Goal: Task Accomplishment & Management: Use online tool/utility

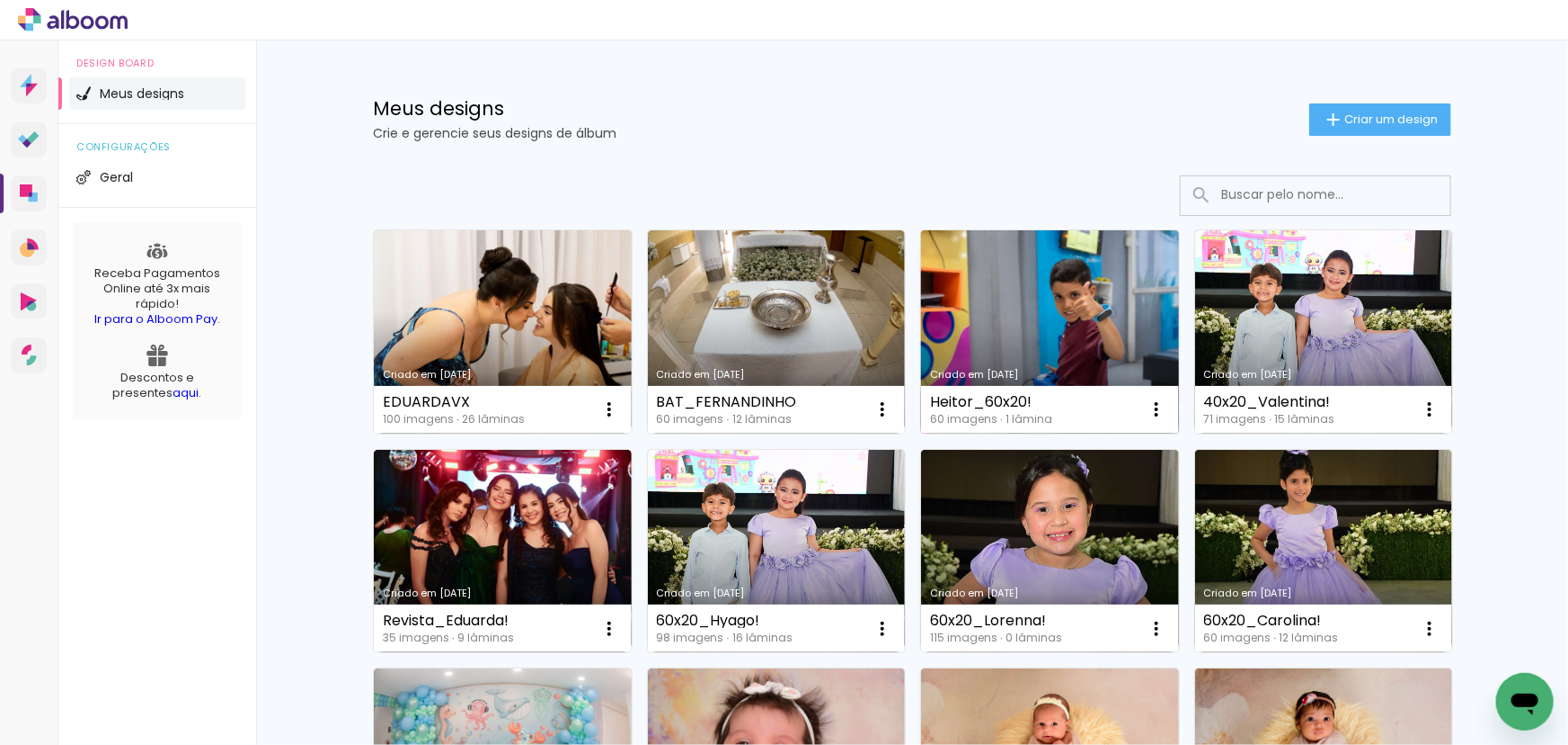
click at [1119, 313] on link "Criado em [DATE]" at bounding box center [1050, 333] width 258 height 204
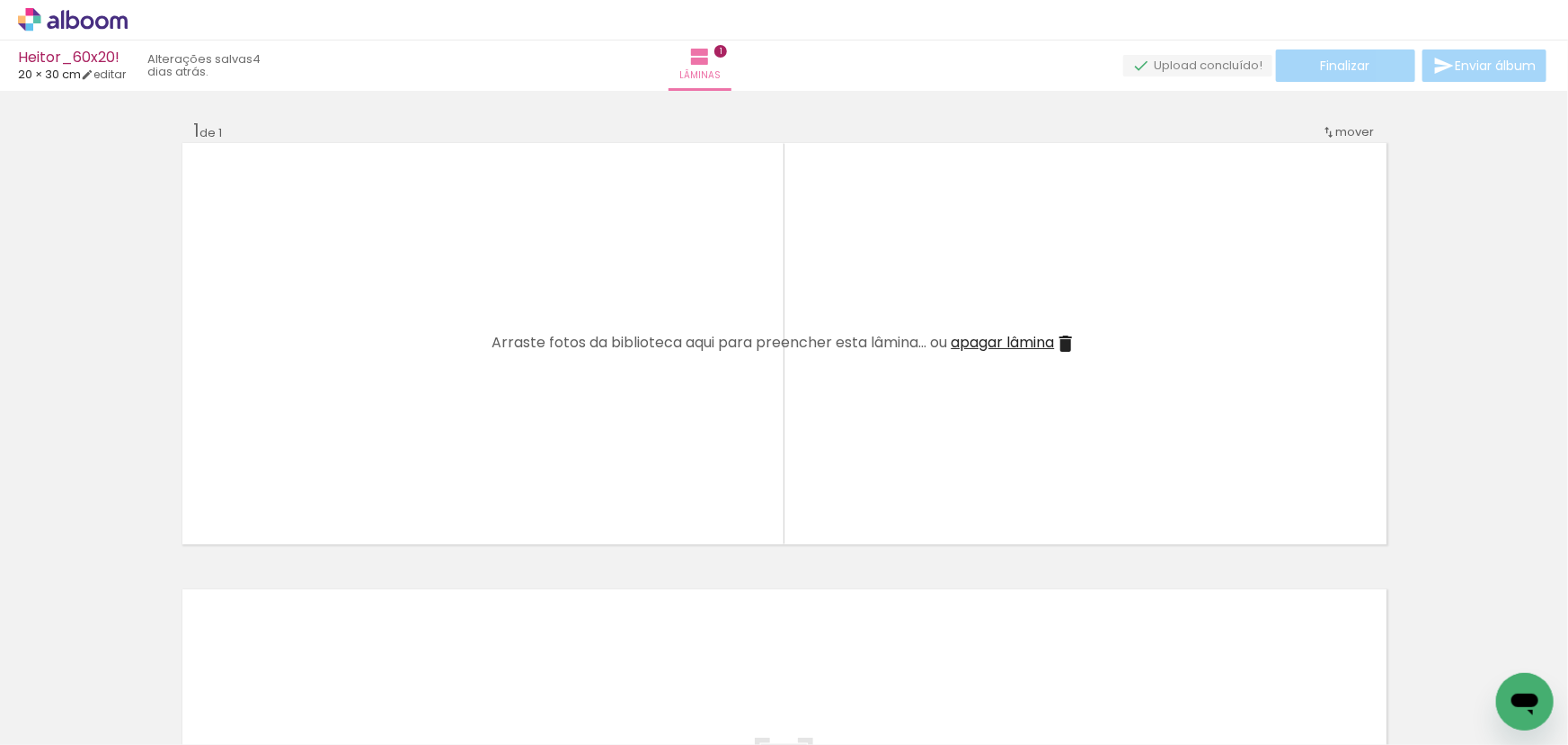
scroll to position [0, 1142]
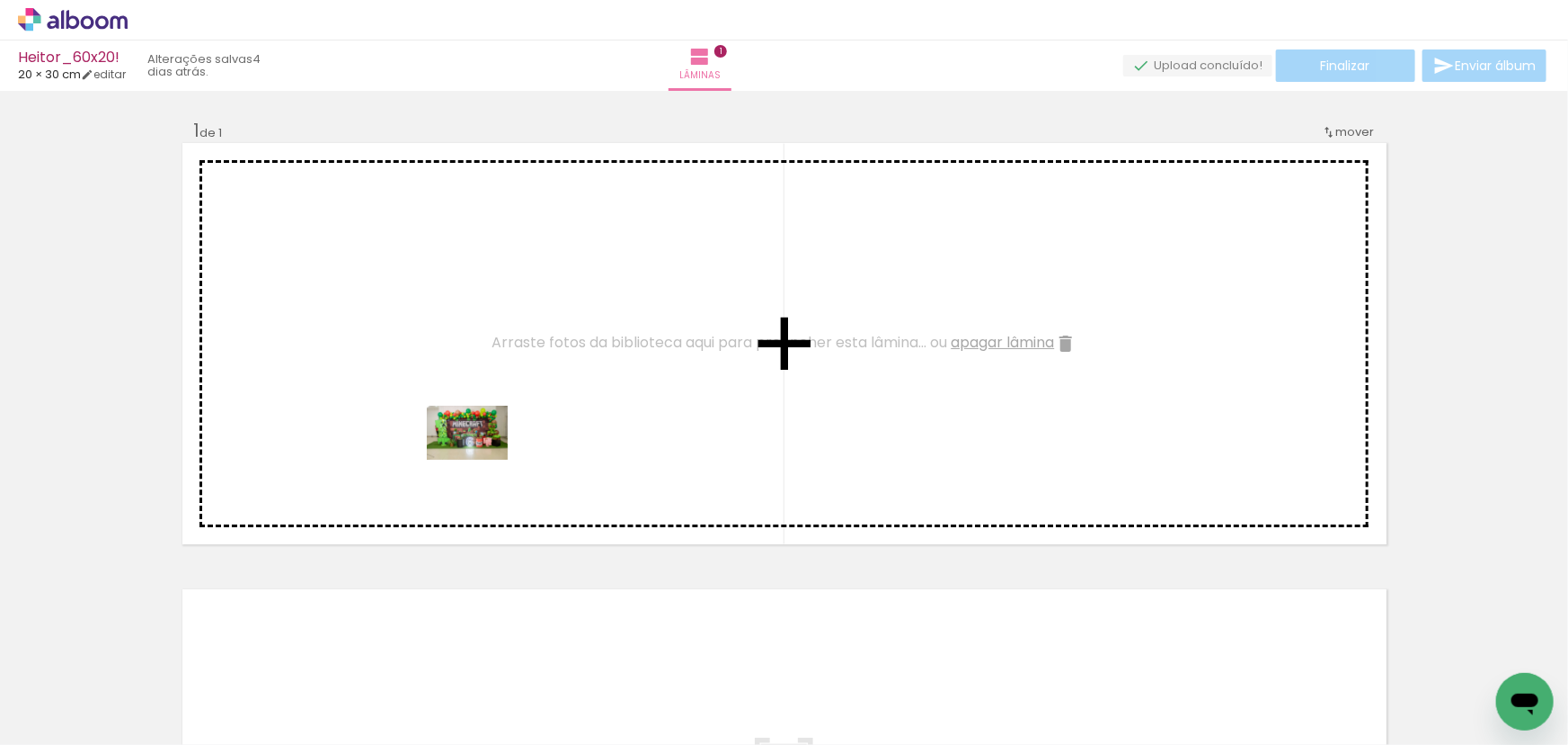
drag, startPoint x: 449, startPoint y: 694, endPoint x: 481, endPoint y: 456, distance: 240.1
click at [481, 456] on quentale-workspace at bounding box center [784, 372] width 1568 height 745
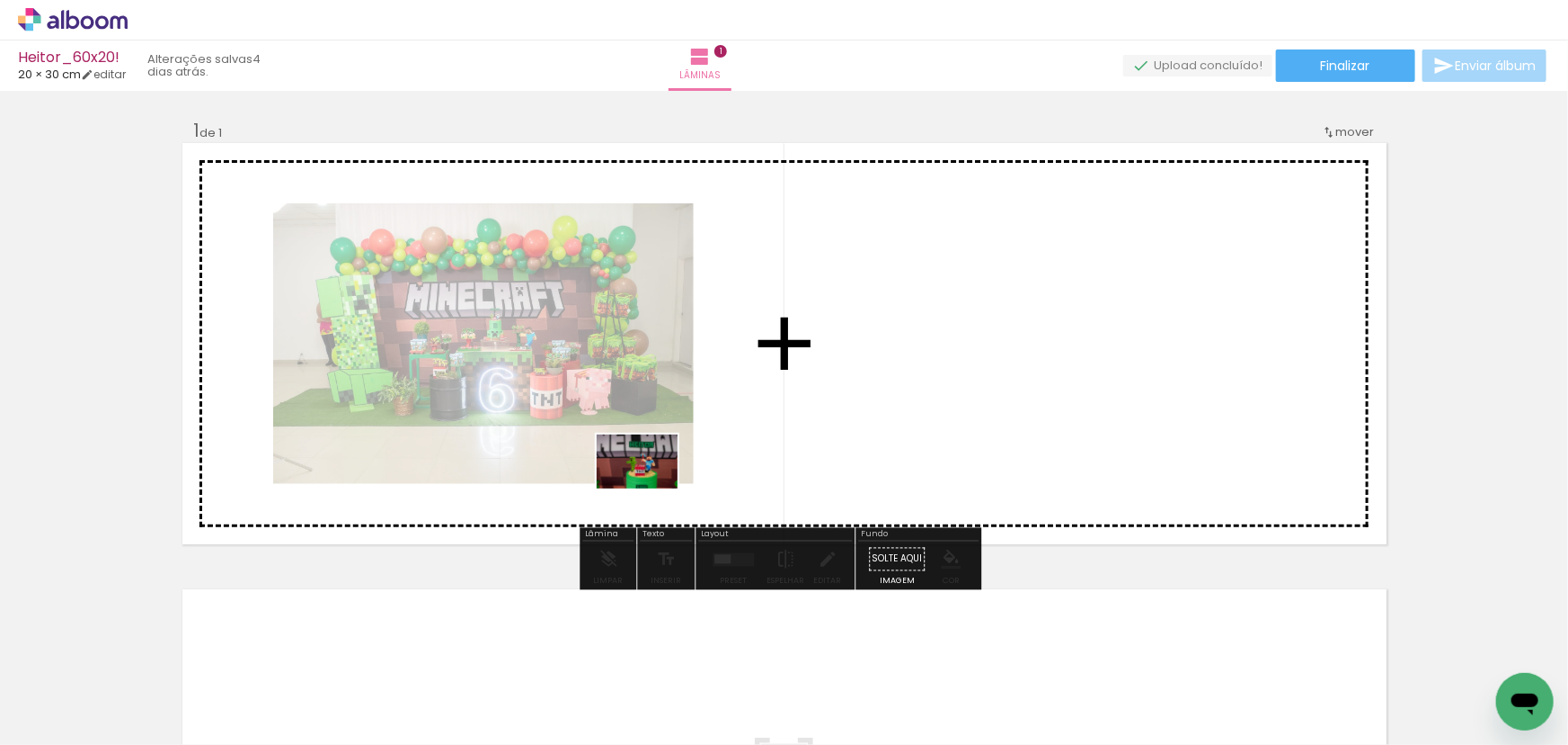
drag, startPoint x: 565, startPoint y: 692, endPoint x: 651, endPoint y: 488, distance: 221.4
click at [651, 488] on quentale-workspace at bounding box center [784, 372] width 1568 height 745
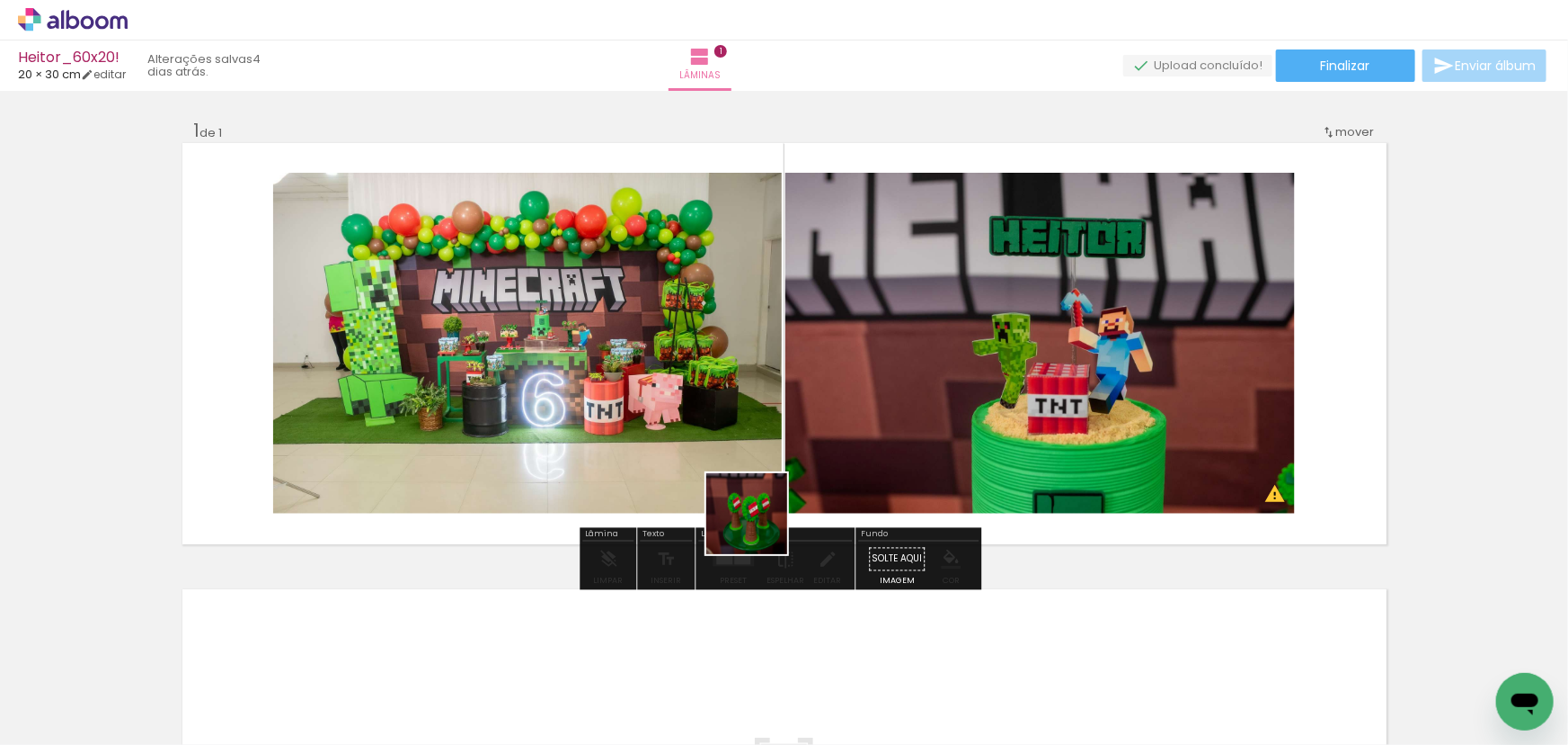
drag, startPoint x: 761, startPoint y: 527, endPoint x: 782, endPoint y: 450, distance: 79.8
click at [782, 451] on quentale-workspace at bounding box center [784, 372] width 1568 height 745
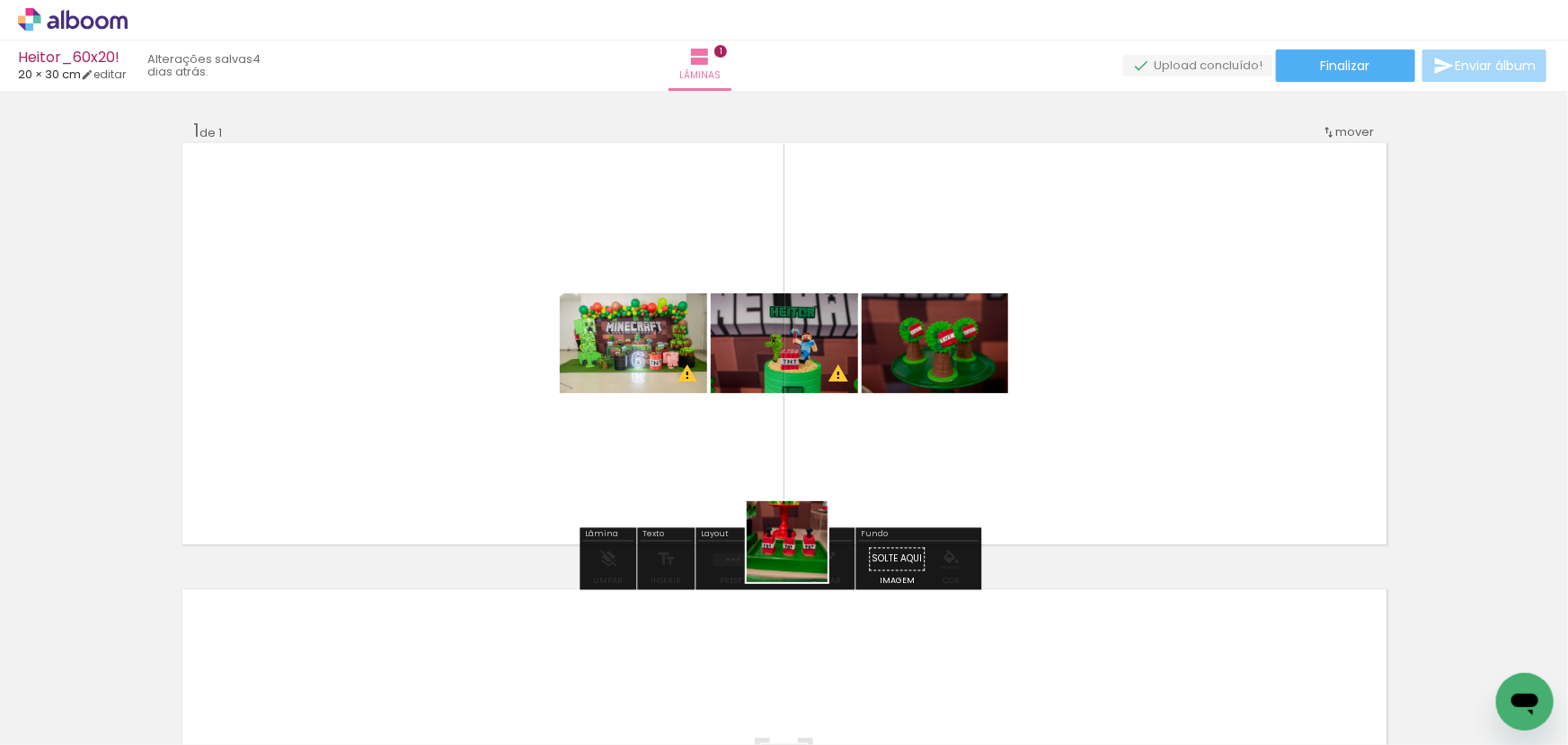
drag, startPoint x: 773, startPoint y: 678, endPoint x: 848, endPoint y: 384, distance: 303.4
click at [848, 384] on quentale-workspace at bounding box center [784, 372] width 1568 height 745
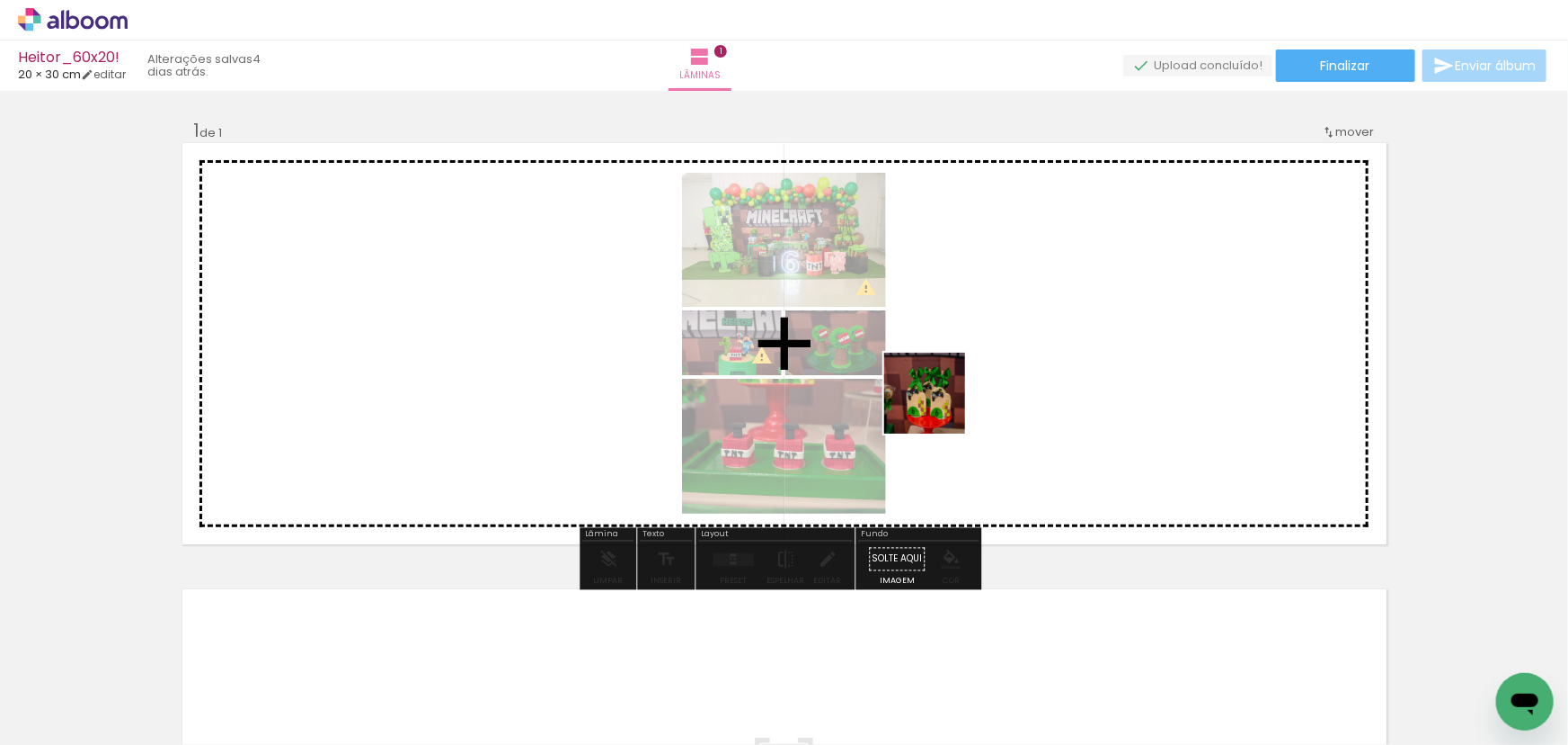
drag, startPoint x: 926, startPoint y: 494, endPoint x: 928, endPoint y: 561, distance: 67.0
click at [943, 377] on quentale-workspace at bounding box center [784, 372] width 1568 height 745
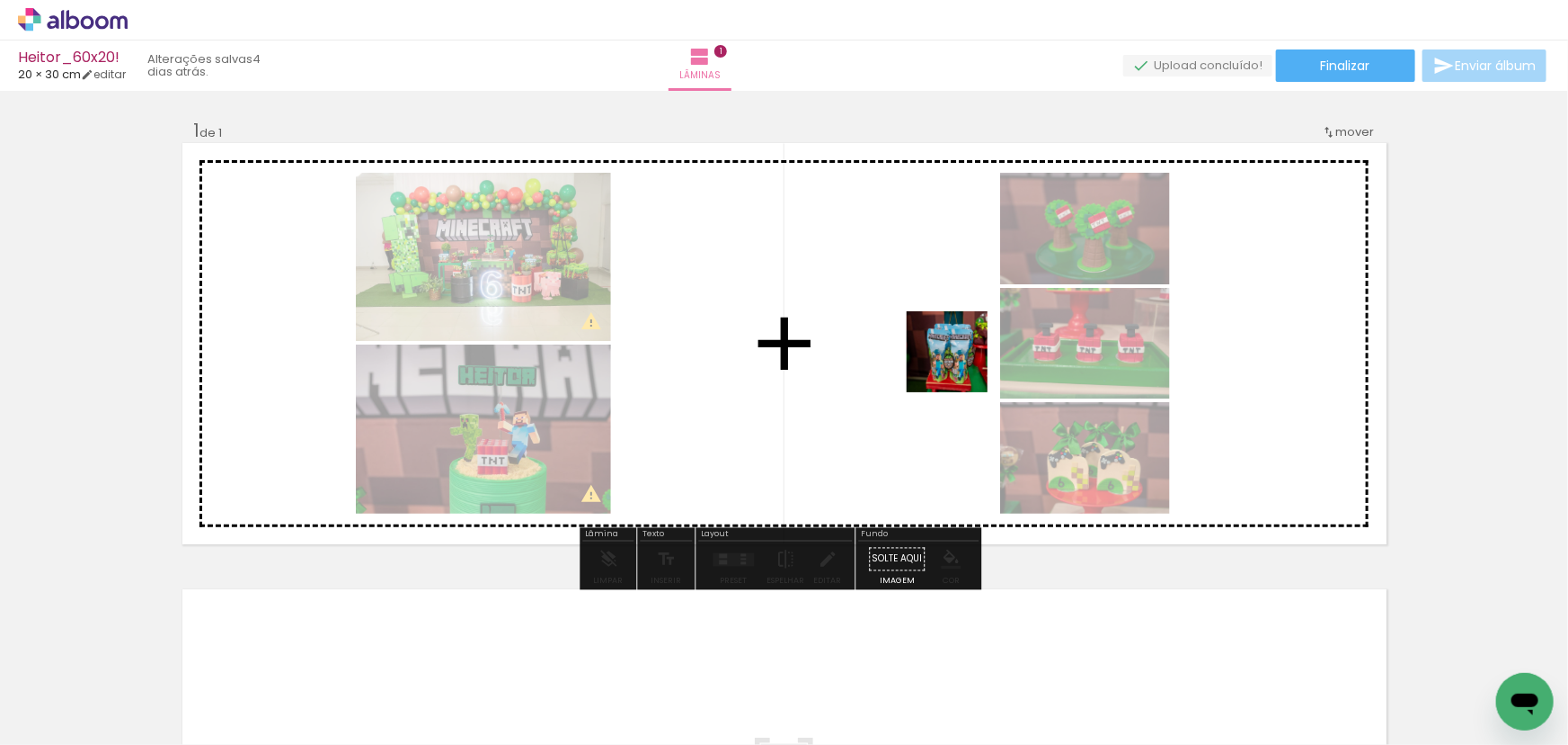
drag, startPoint x: 973, startPoint y: 675, endPoint x: 1026, endPoint y: 632, distance: 68.2
click at [958, 350] on quentale-workspace at bounding box center [784, 372] width 1568 height 745
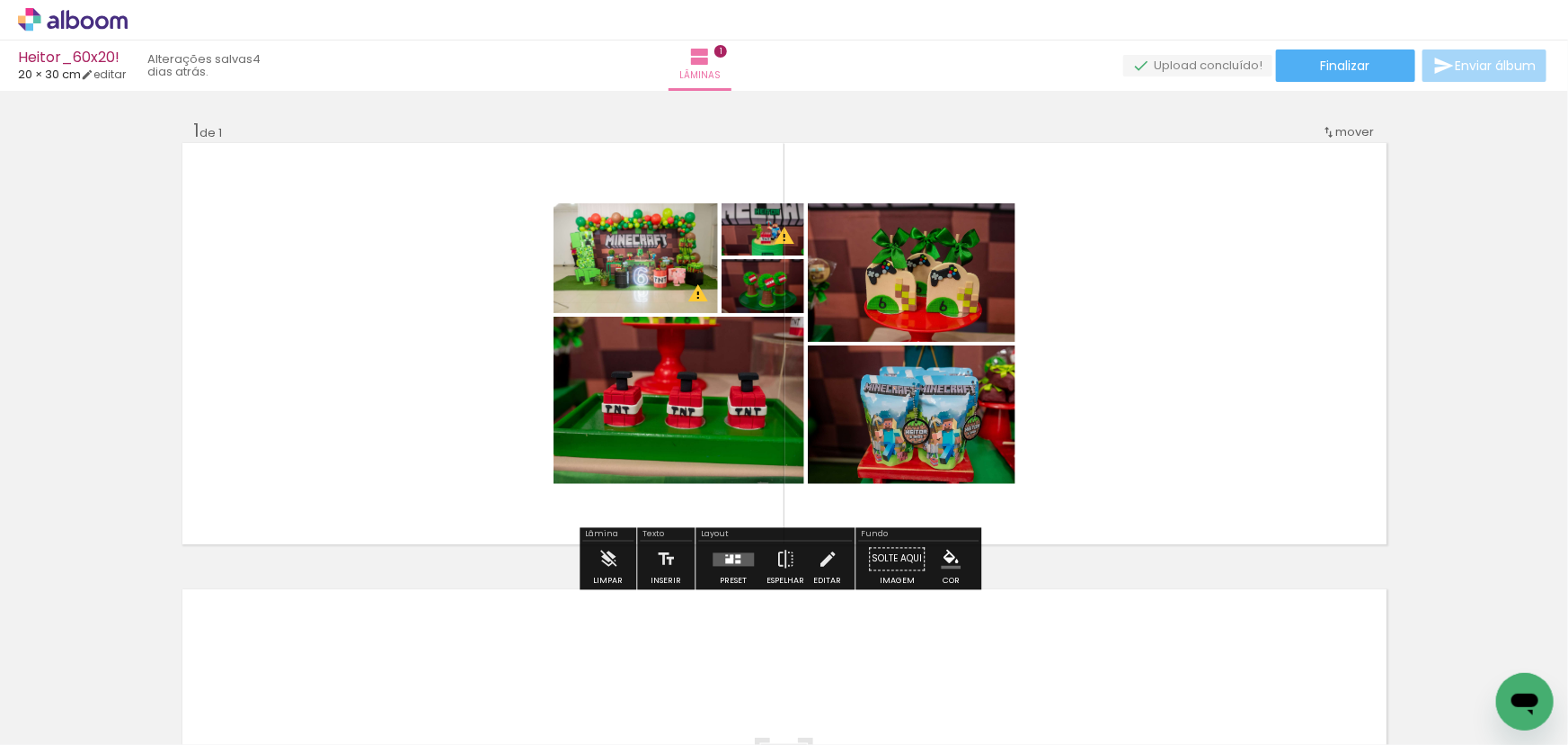
drag, startPoint x: 1075, startPoint y: 622, endPoint x: 1060, endPoint y: 398, distance: 224.5
click at [1060, 398] on quentale-workspace at bounding box center [784, 372] width 1568 height 745
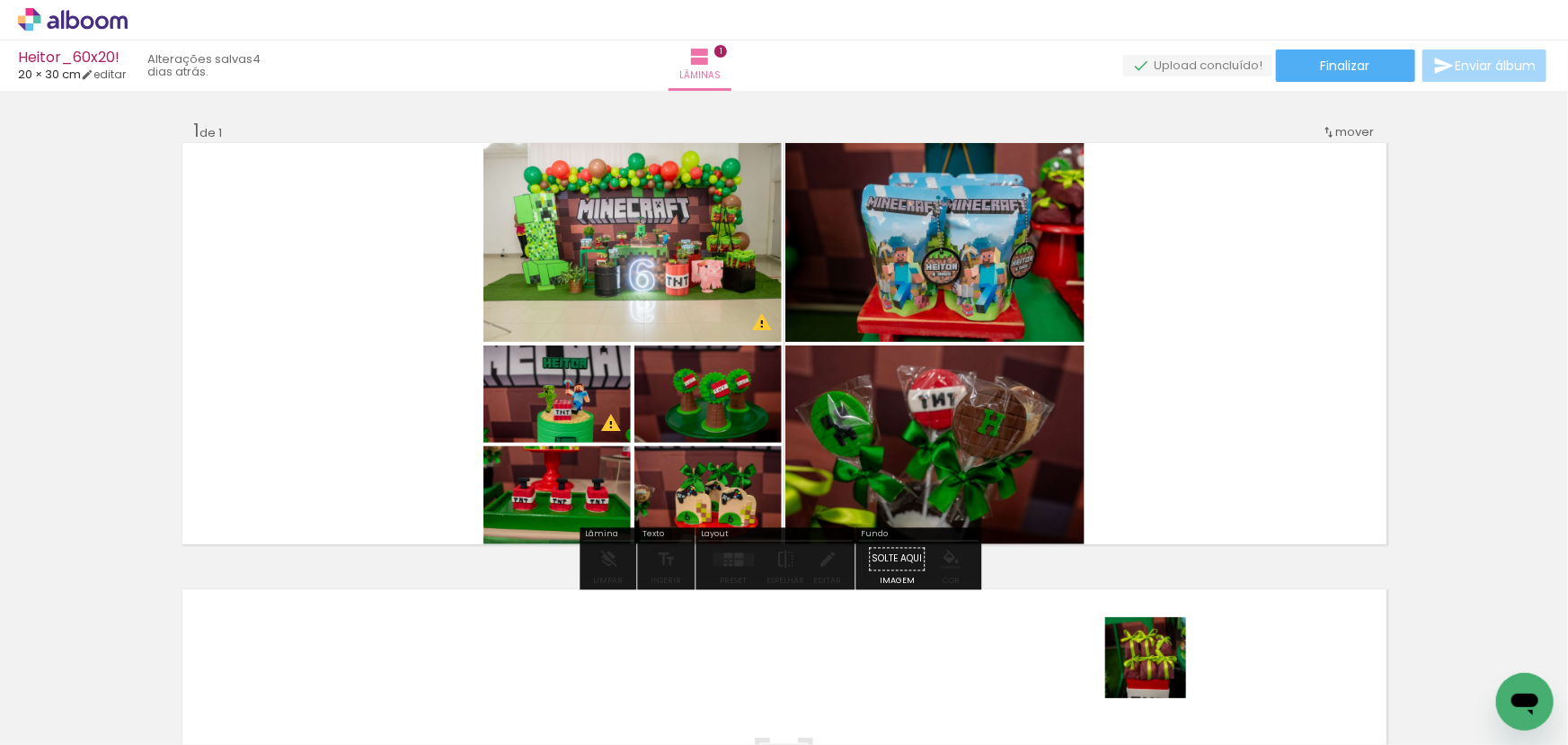
drag, startPoint x: 1160, startPoint y: 689, endPoint x: 1152, endPoint y: 530, distance: 159.2
click at [1133, 476] on quentale-workspace at bounding box center [784, 372] width 1568 height 745
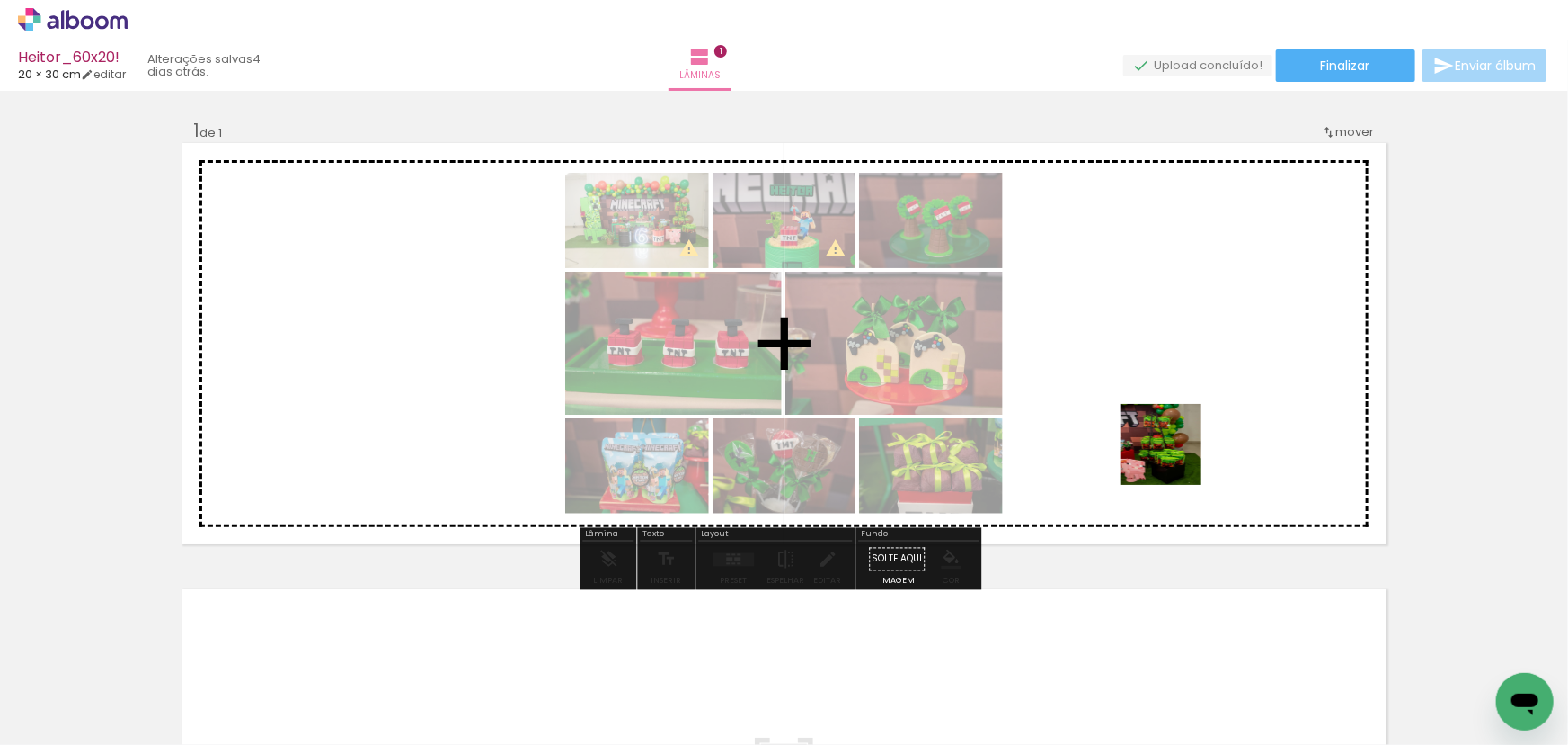
drag, startPoint x: 1232, startPoint y: 591, endPoint x: 1307, endPoint y: 634, distance: 86.5
click at [1158, 403] on quentale-workspace at bounding box center [784, 372] width 1568 height 745
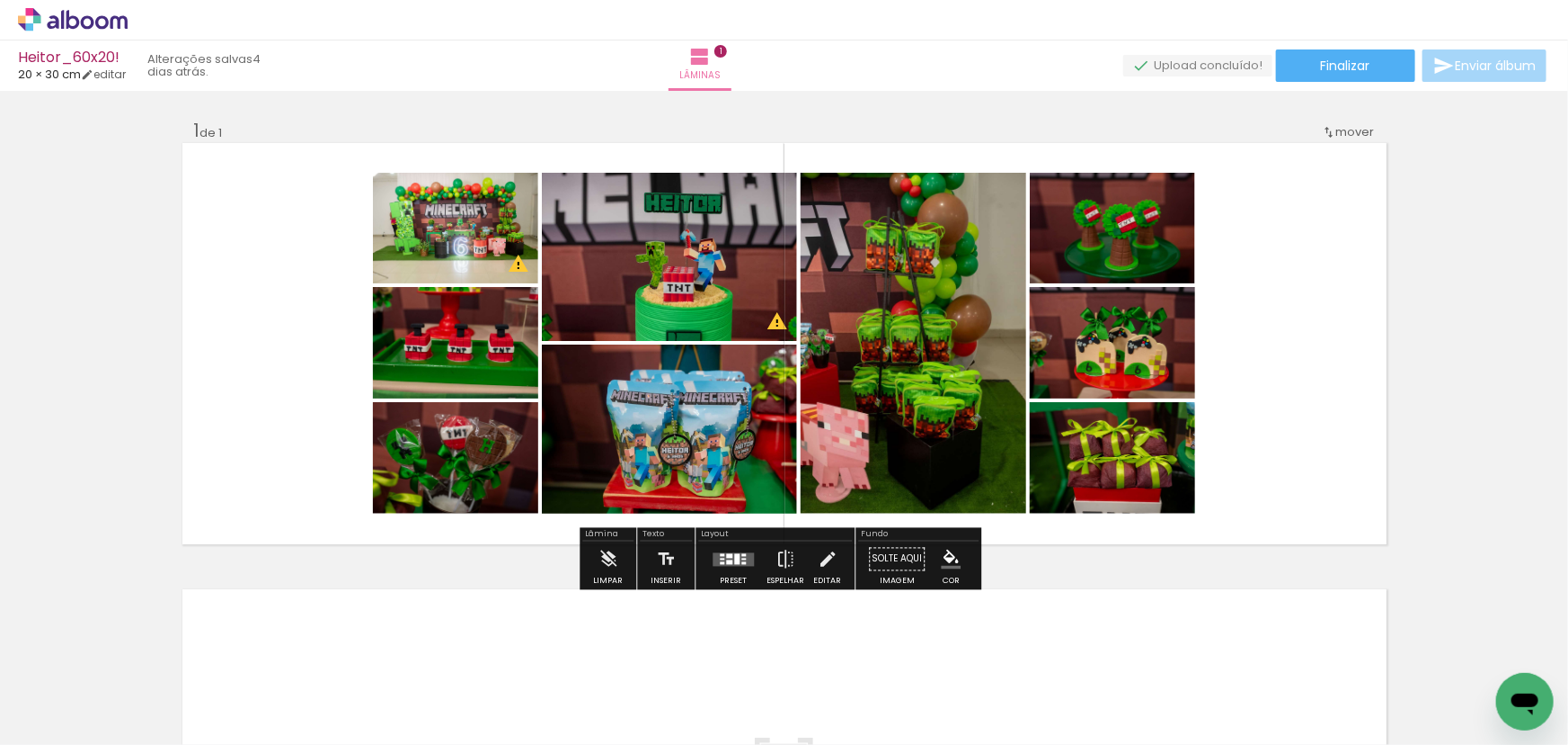
click at [1177, 392] on quentale-workspace at bounding box center [784, 372] width 1568 height 745
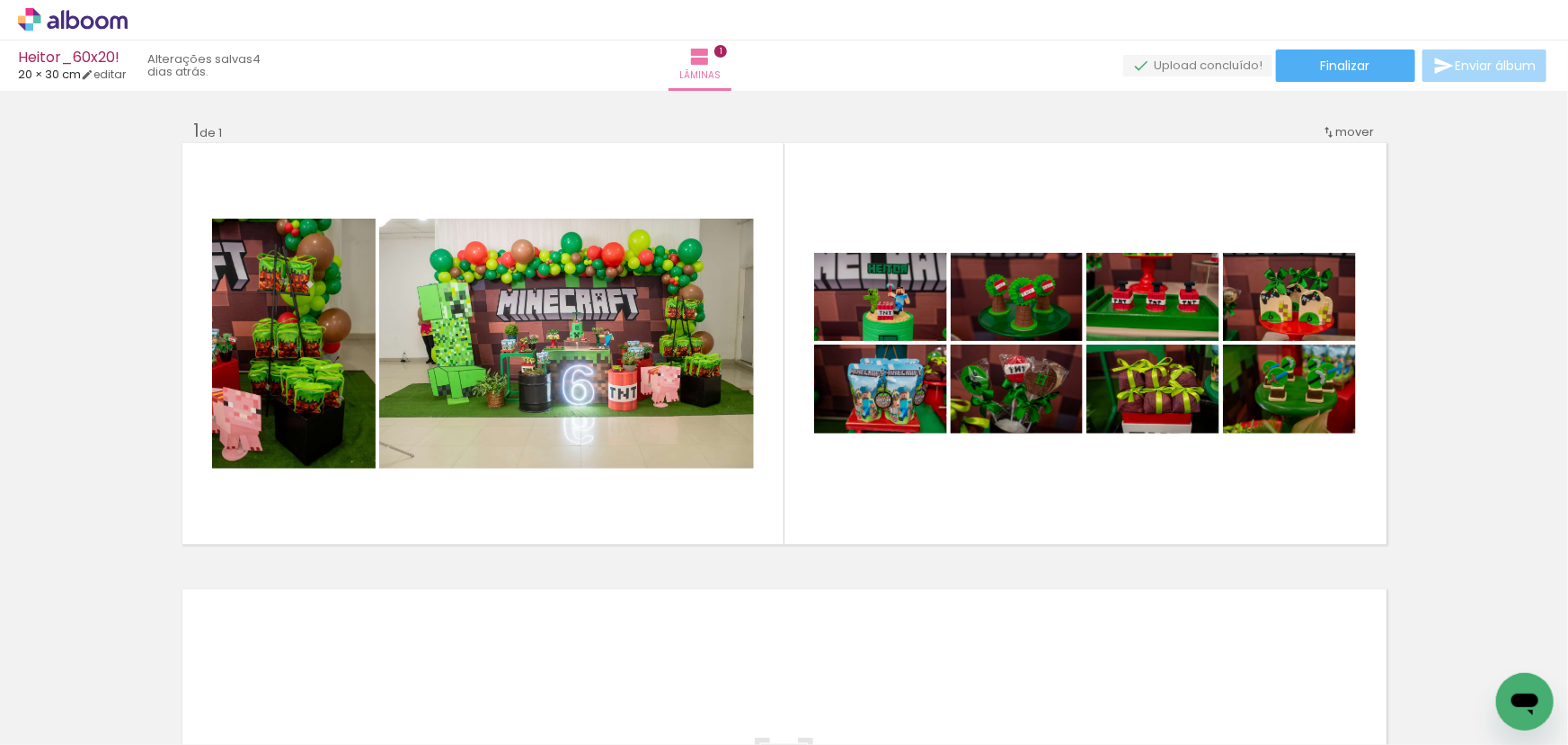
scroll to position [0, 2076]
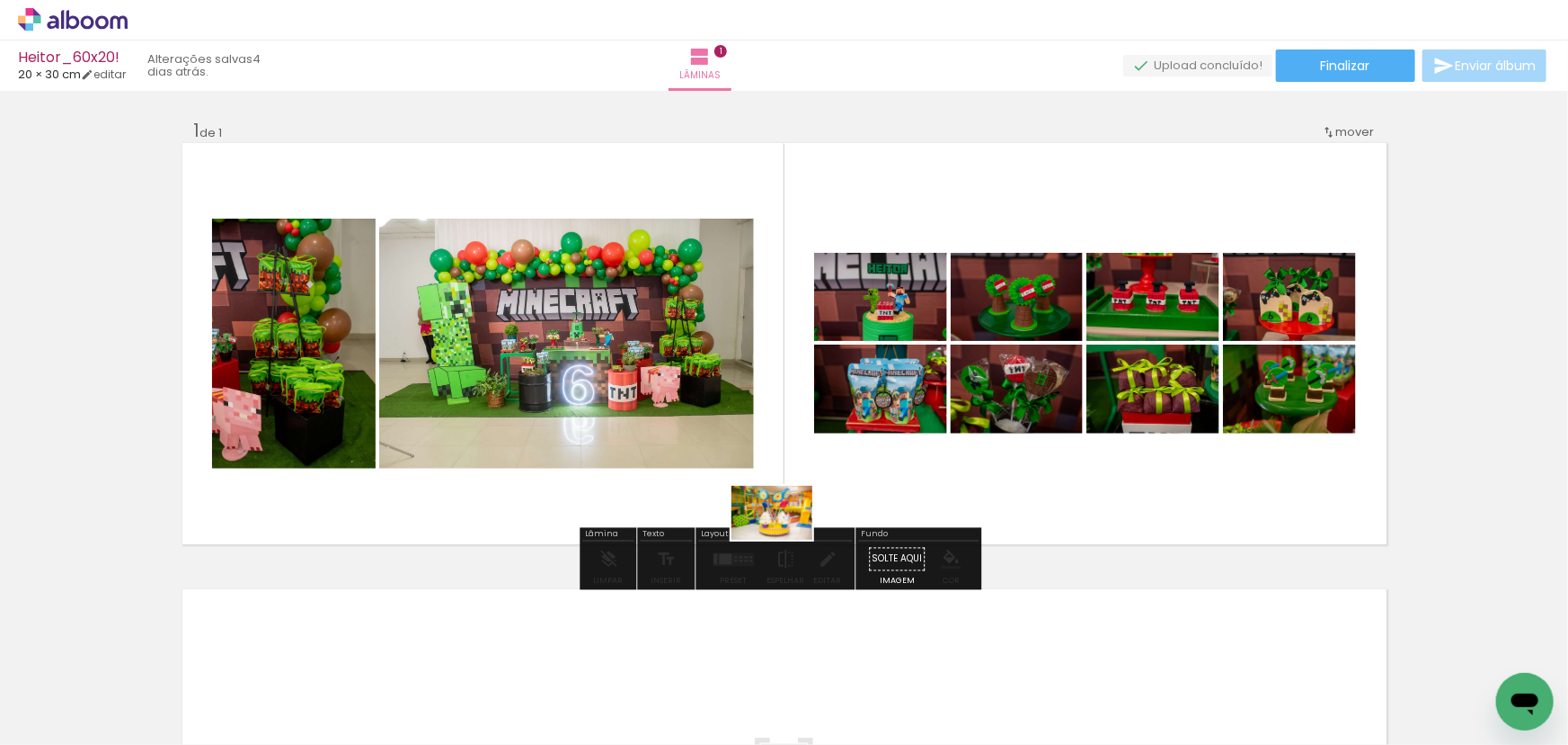
drag, startPoint x: 752, startPoint y: 698, endPoint x: 790, endPoint y: 522, distance: 180.1
click at [789, 529] on quentale-workspace at bounding box center [784, 372] width 1568 height 745
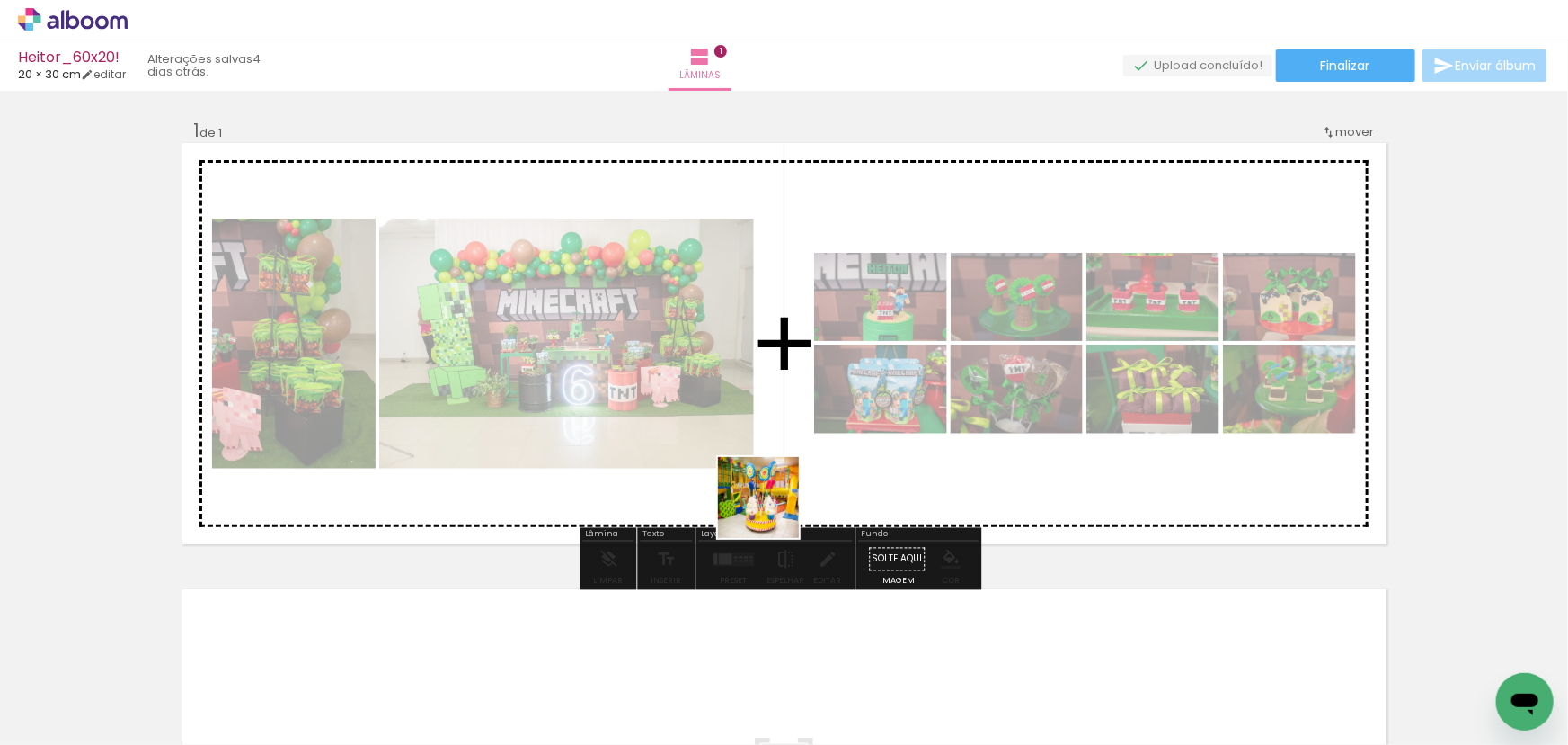
drag, startPoint x: 753, startPoint y: 645, endPoint x: 799, endPoint y: 420, distance: 229.7
click at [799, 420] on quentale-workspace at bounding box center [784, 372] width 1568 height 745
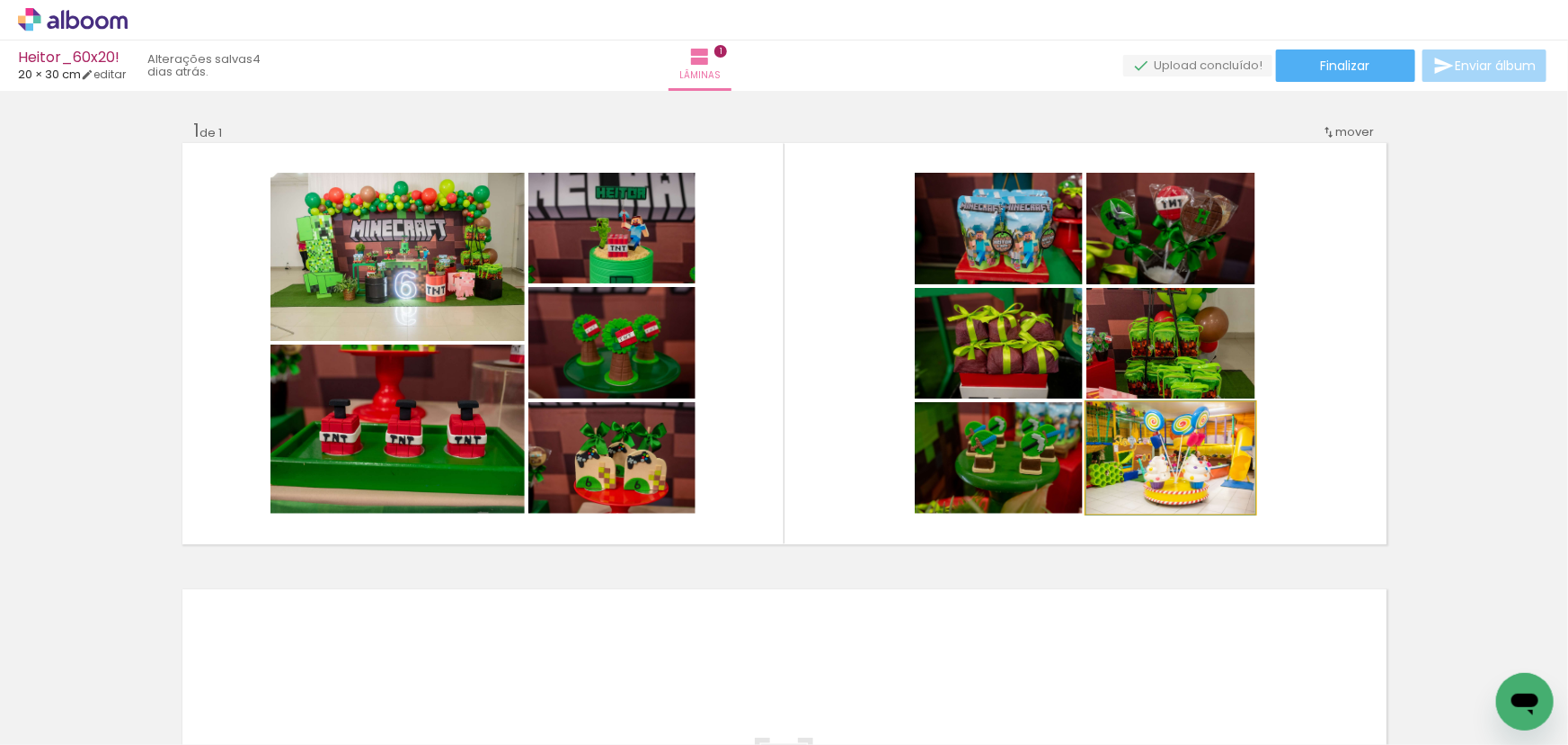
click at [1180, 478] on quentale-photo at bounding box center [1171, 458] width 169 height 112
click at [1195, 483] on quentale-photo at bounding box center [1171, 458] width 169 height 112
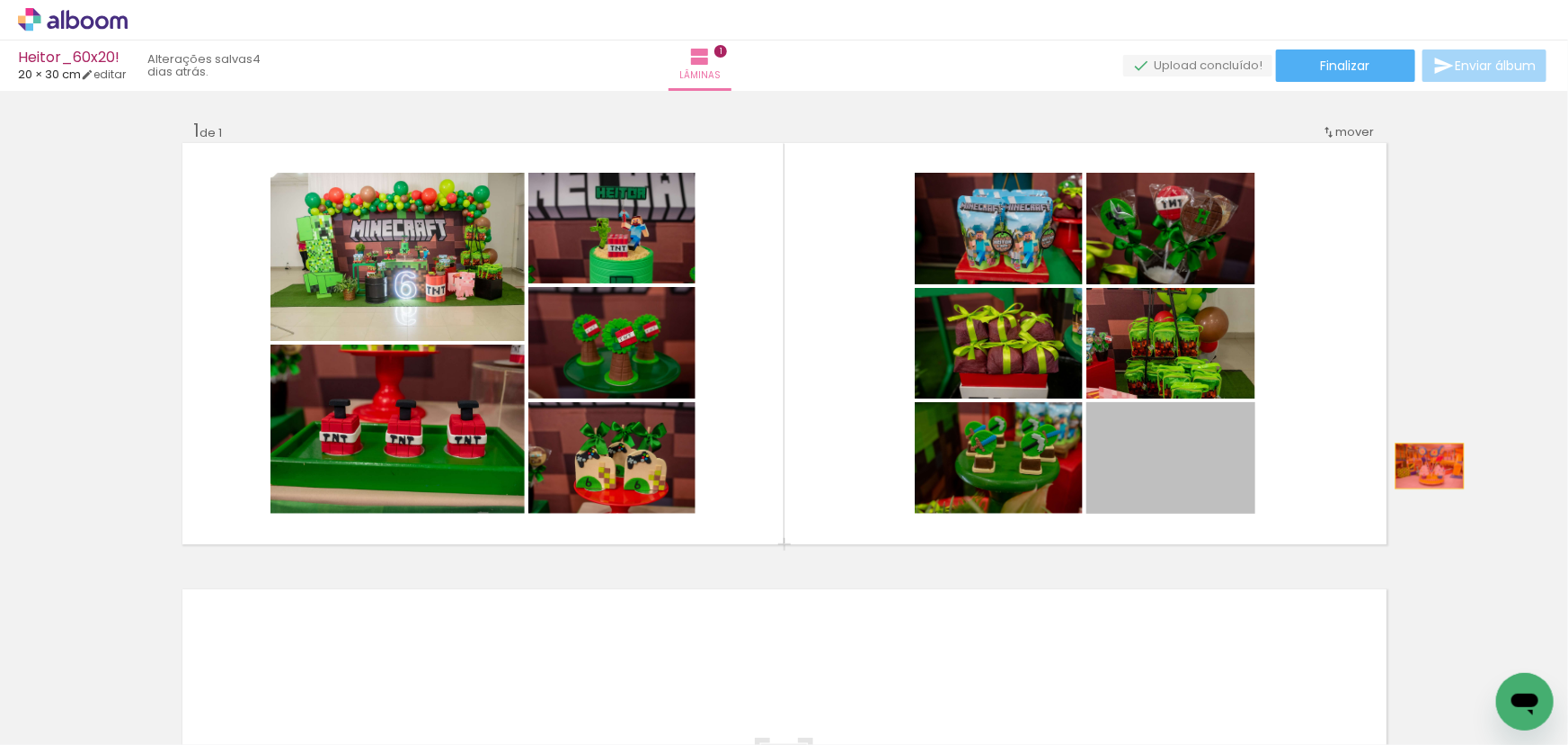
drag, startPoint x: 1206, startPoint y: 483, endPoint x: 1414, endPoint y: 471, distance: 208.3
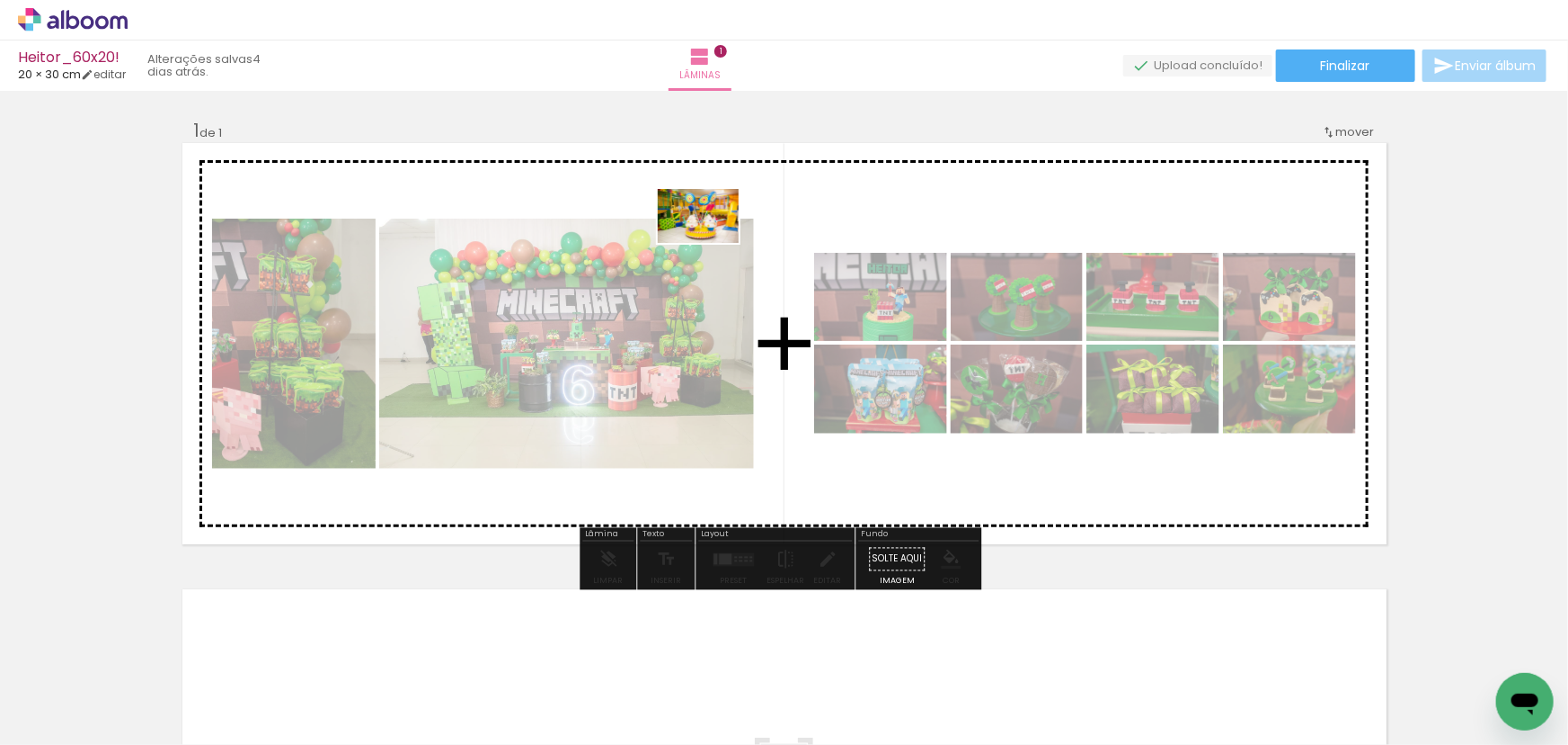
drag, startPoint x: 744, startPoint y: 673, endPoint x: 712, endPoint y: 243, distance: 431.2
click at [712, 243] on quentale-workspace at bounding box center [784, 372] width 1568 height 745
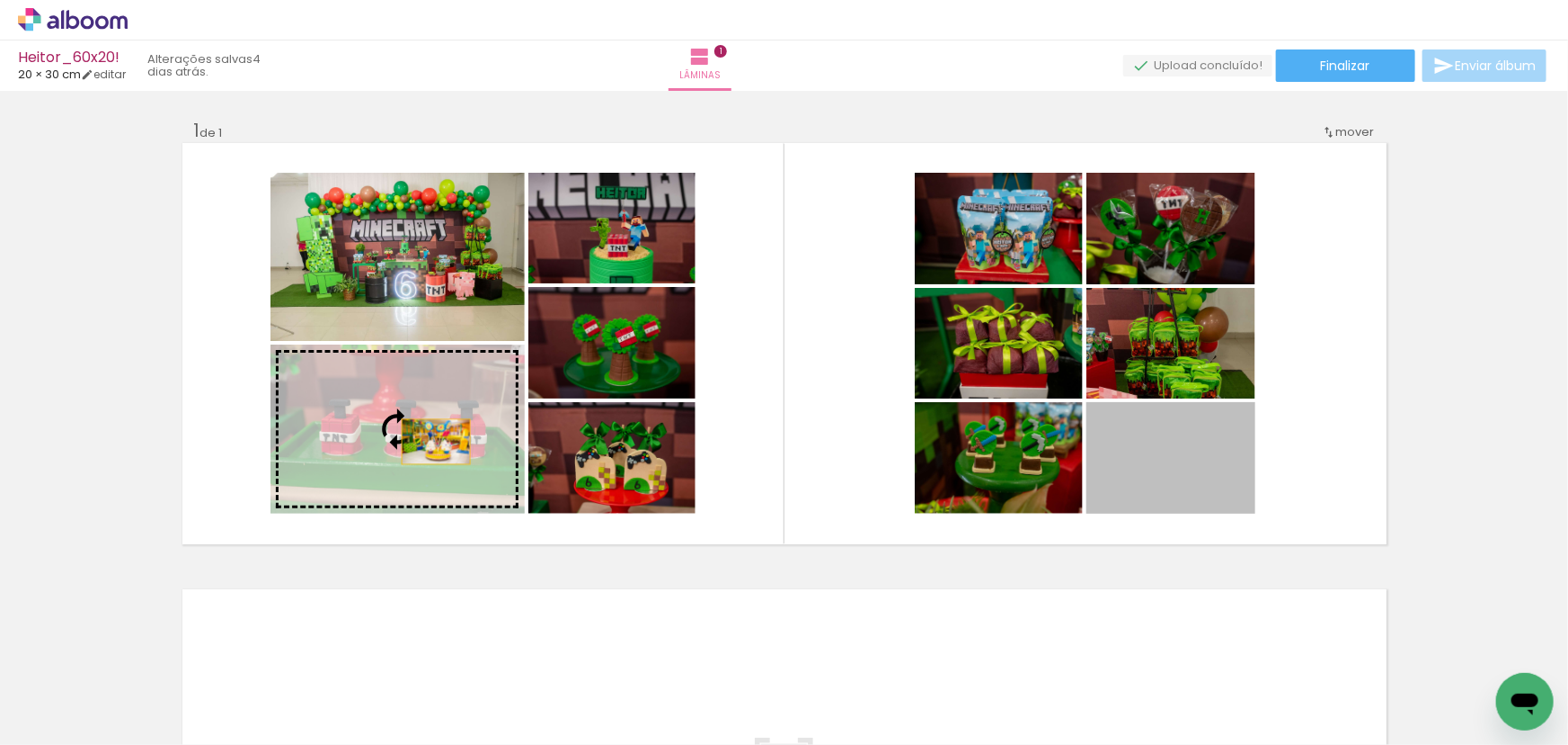
drag, startPoint x: 1172, startPoint y: 480, endPoint x: 429, endPoint y: 441, distance: 744.0
click at [0, 0] on slot at bounding box center [0, 0] width 0 height 0
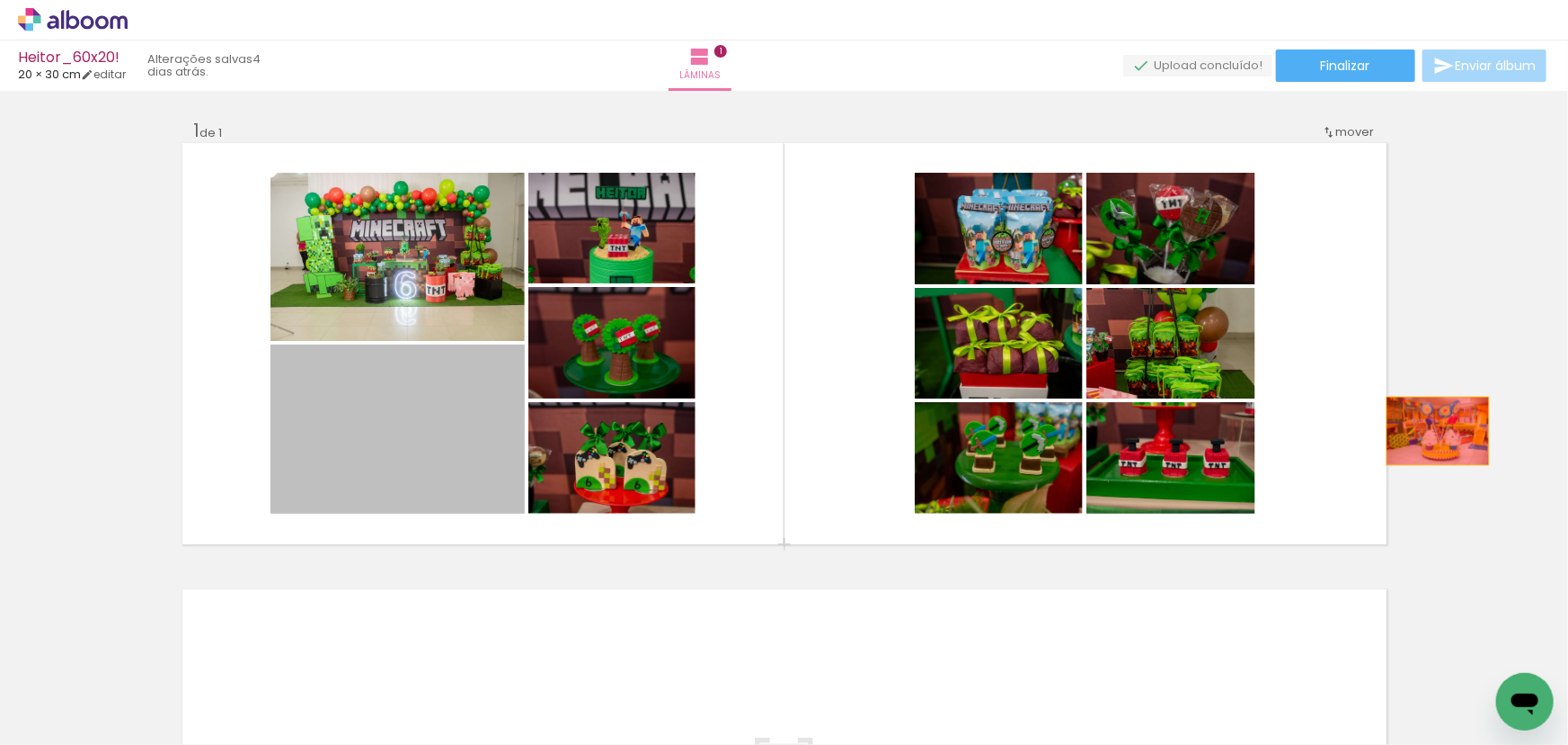
drag, startPoint x: 420, startPoint y: 440, endPoint x: 1459, endPoint y: 419, distance: 1039.2
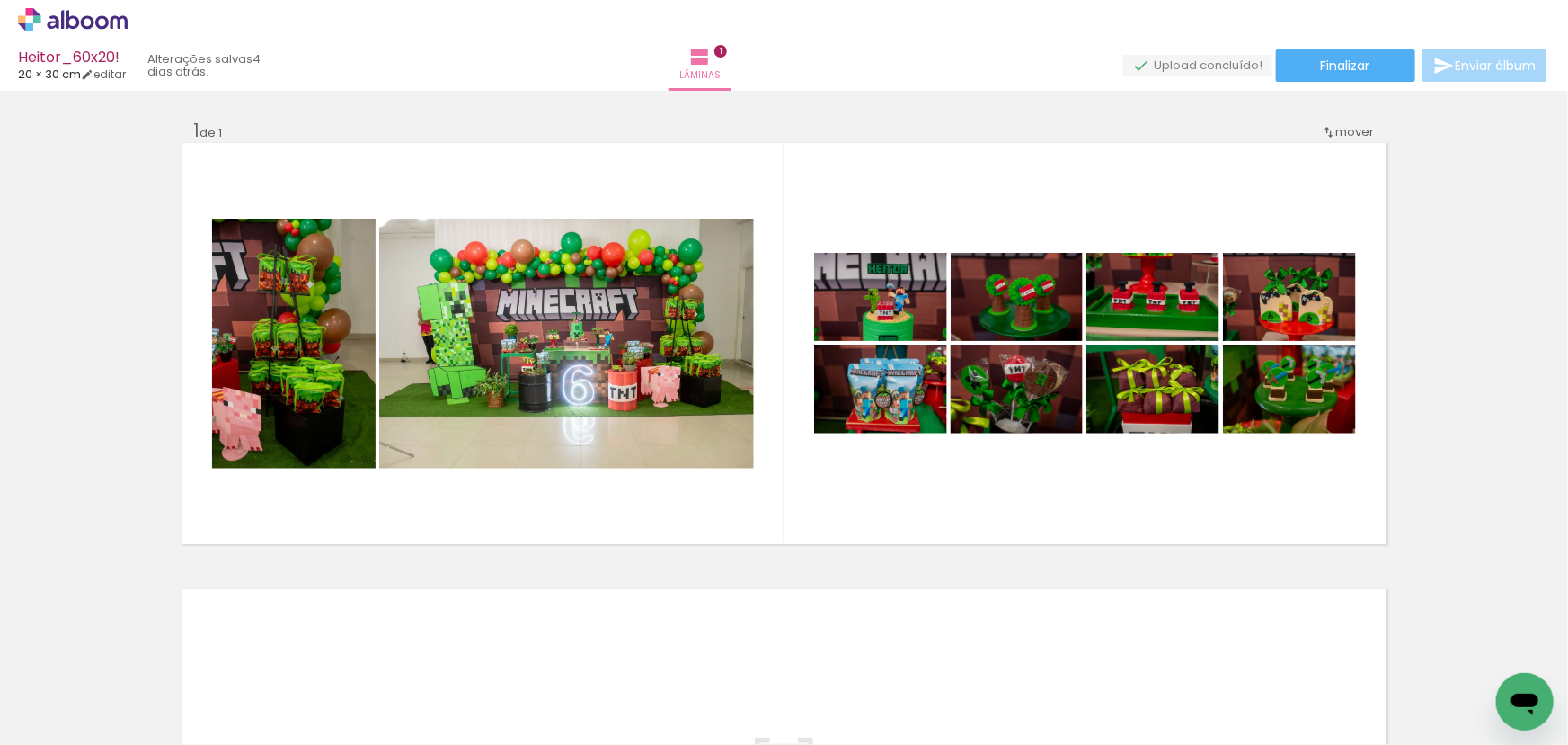
scroll to position [0, 1018]
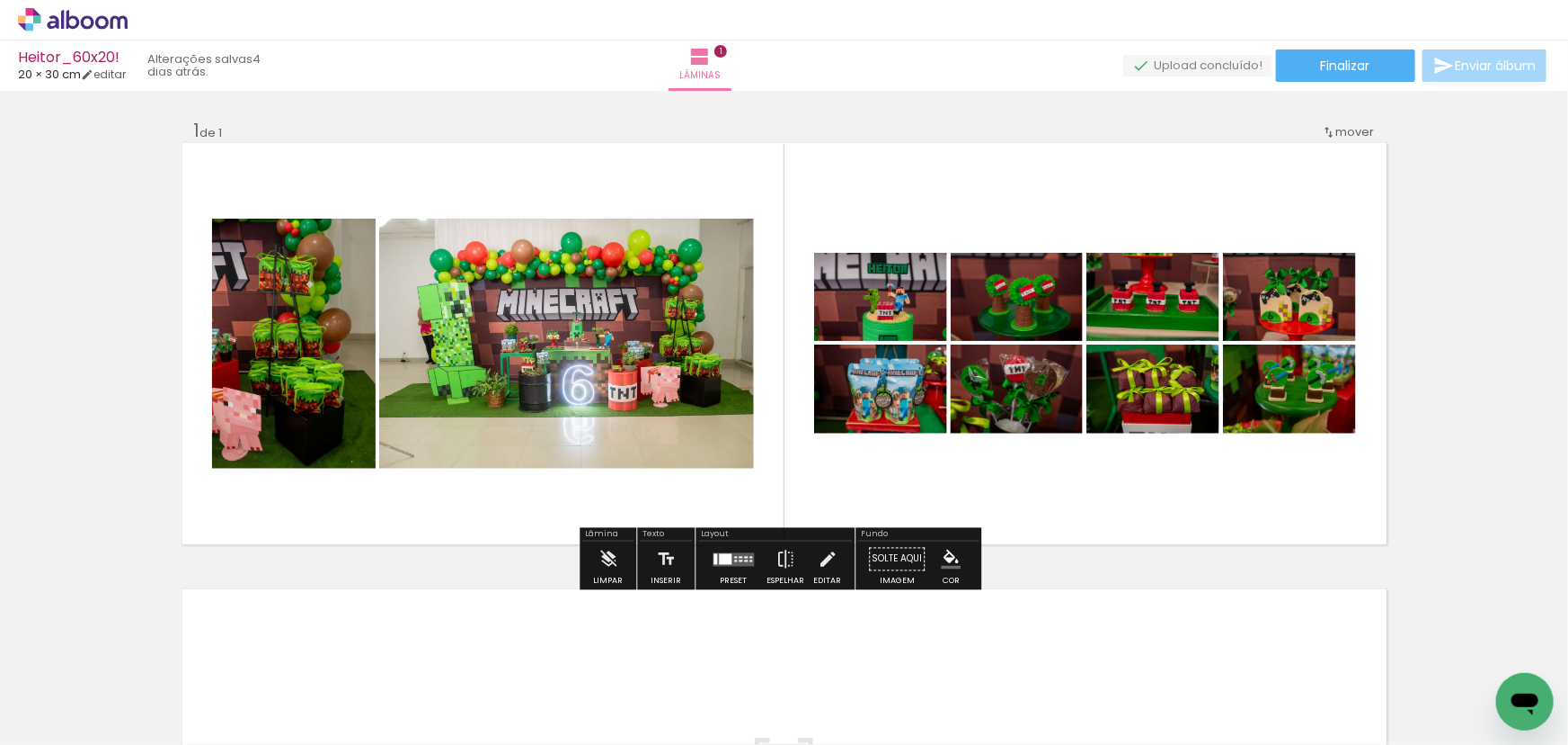
click at [739, 559] on div at bounding box center [741, 560] width 4 height 2
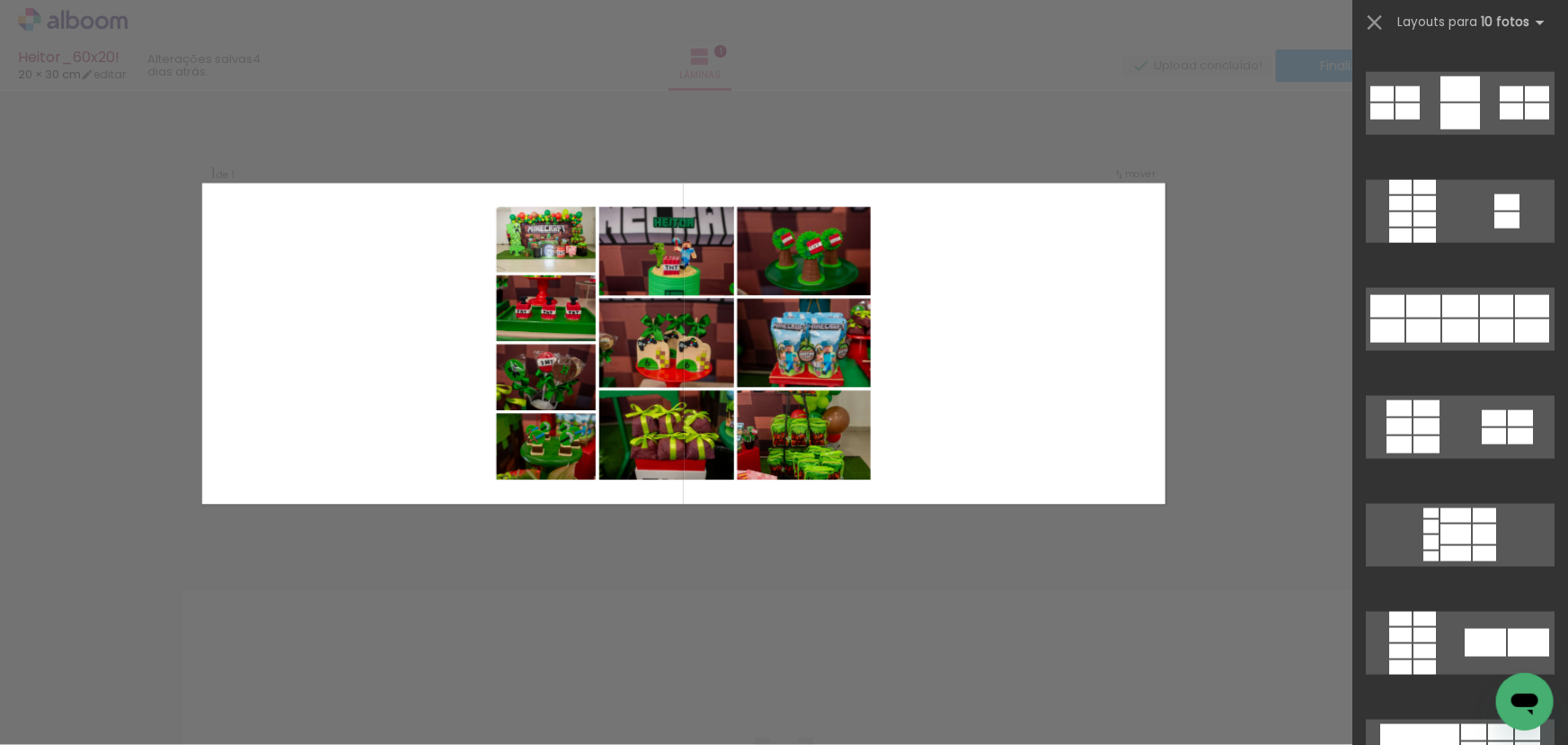
scroll to position [1471, 0]
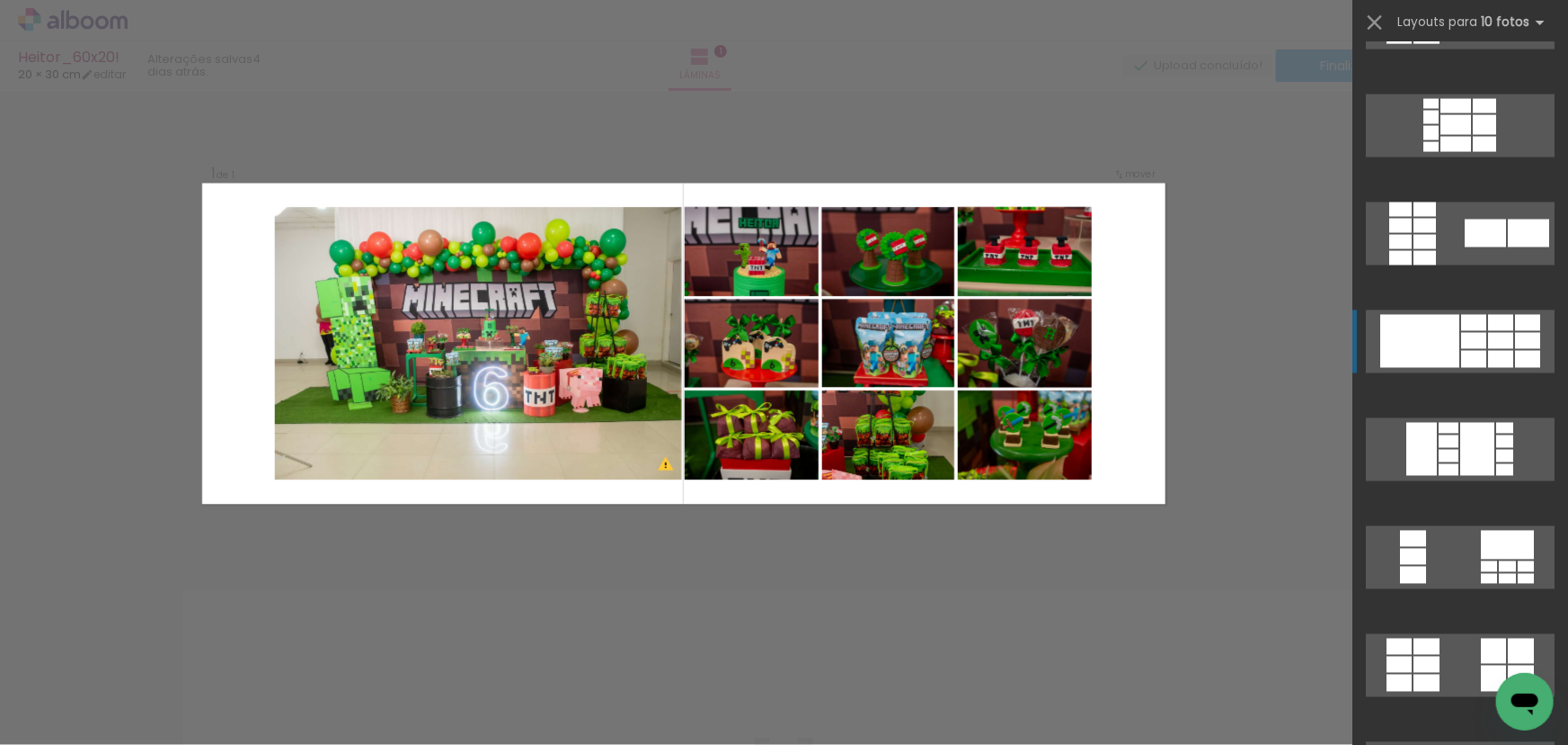
click at [1492, 337] on div at bounding box center [1500, 341] width 25 height 16
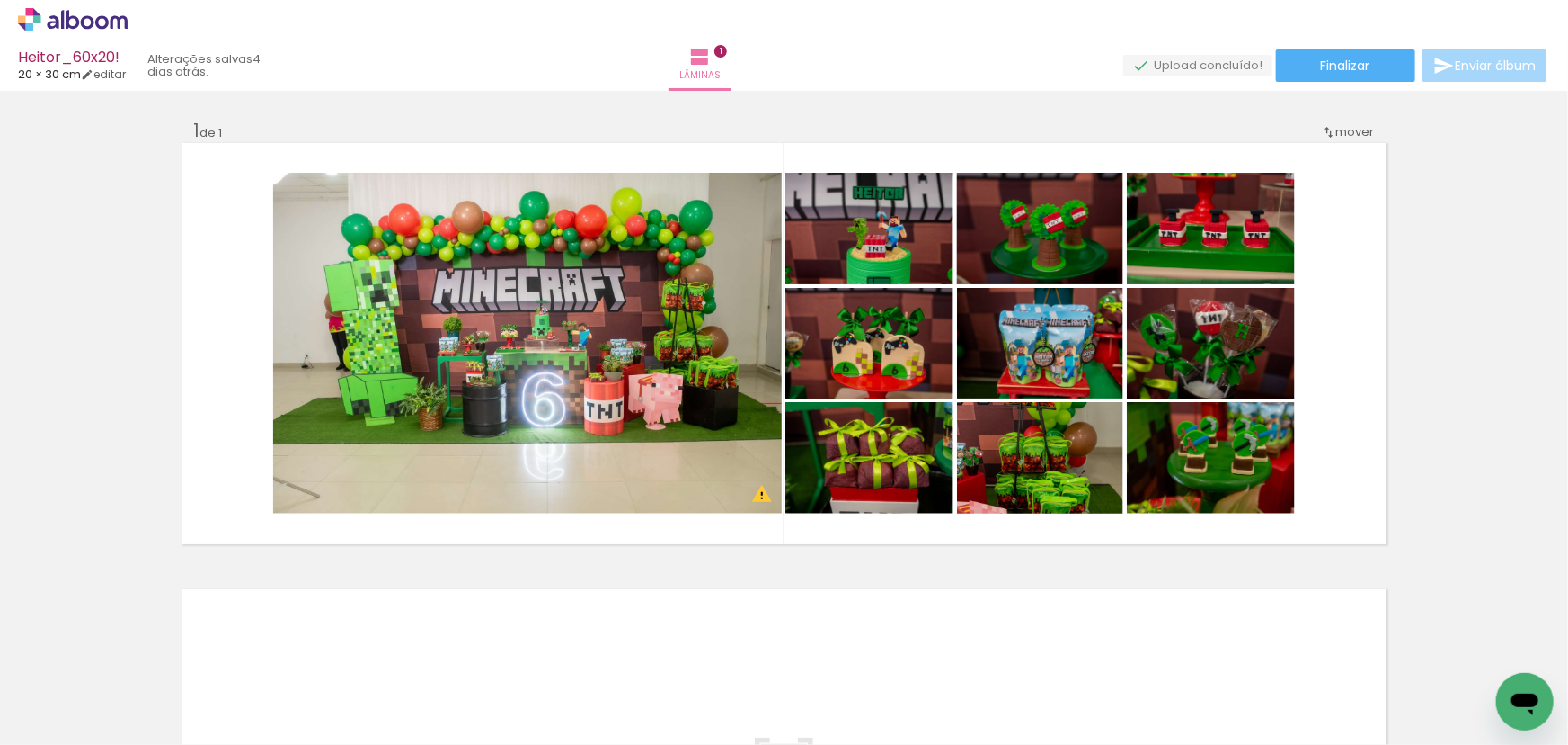
scroll to position [0, 1542]
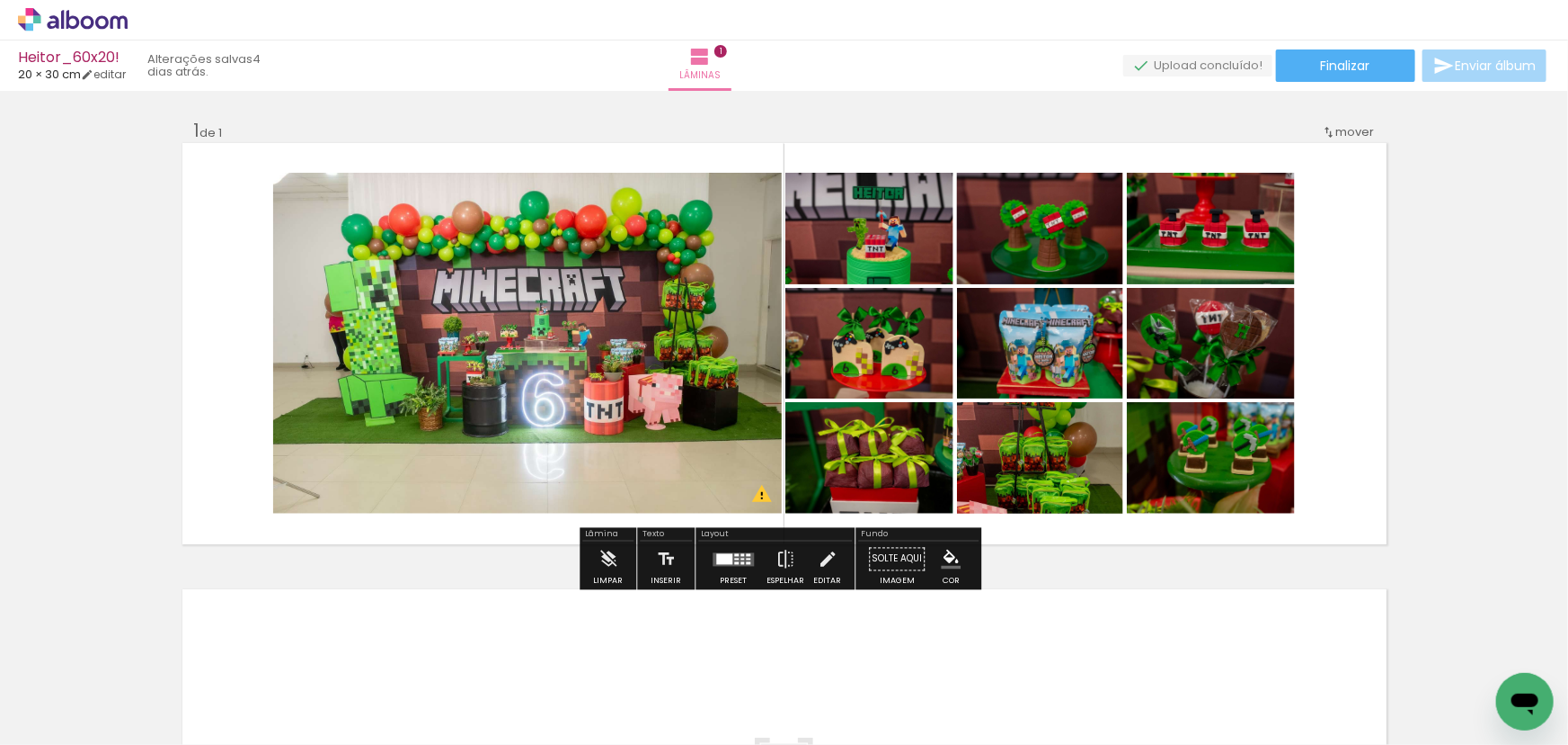
click at [596, 349] on quentale-photo at bounding box center [528, 343] width 509 height 341
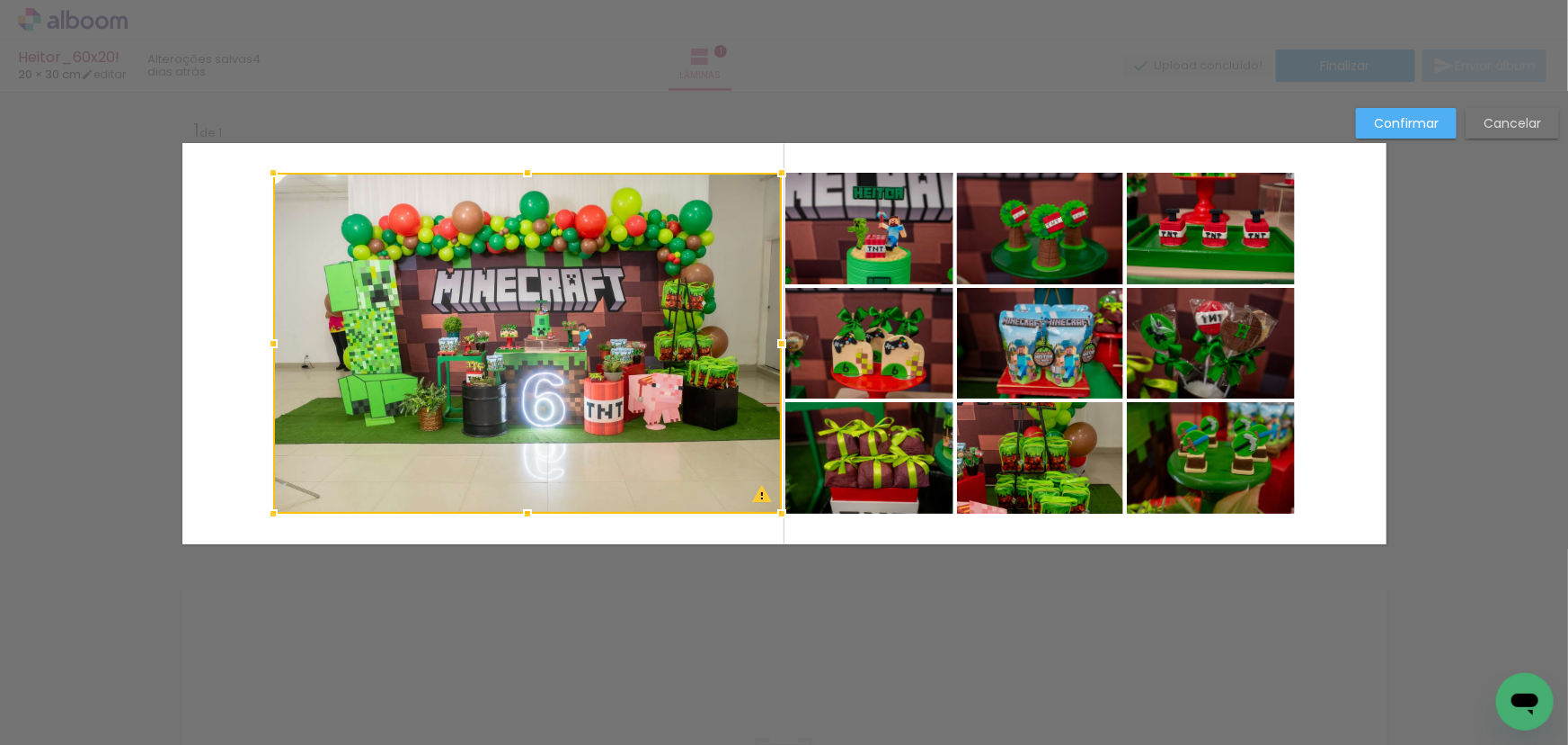
click at [820, 235] on quentale-photo at bounding box center [869, 229] width 168 height 112
click at [850, 329] on div at bounding box center [614, 343] width 681 height 341
click at [705, 347] on div at bounding box center [614, 343] width 681 height 341
click at [705, 347] on div at bounding box center [528, 343] width 509 height 341
click at [268, 177] on div at bounding box center [273, 173] width 36 height 36
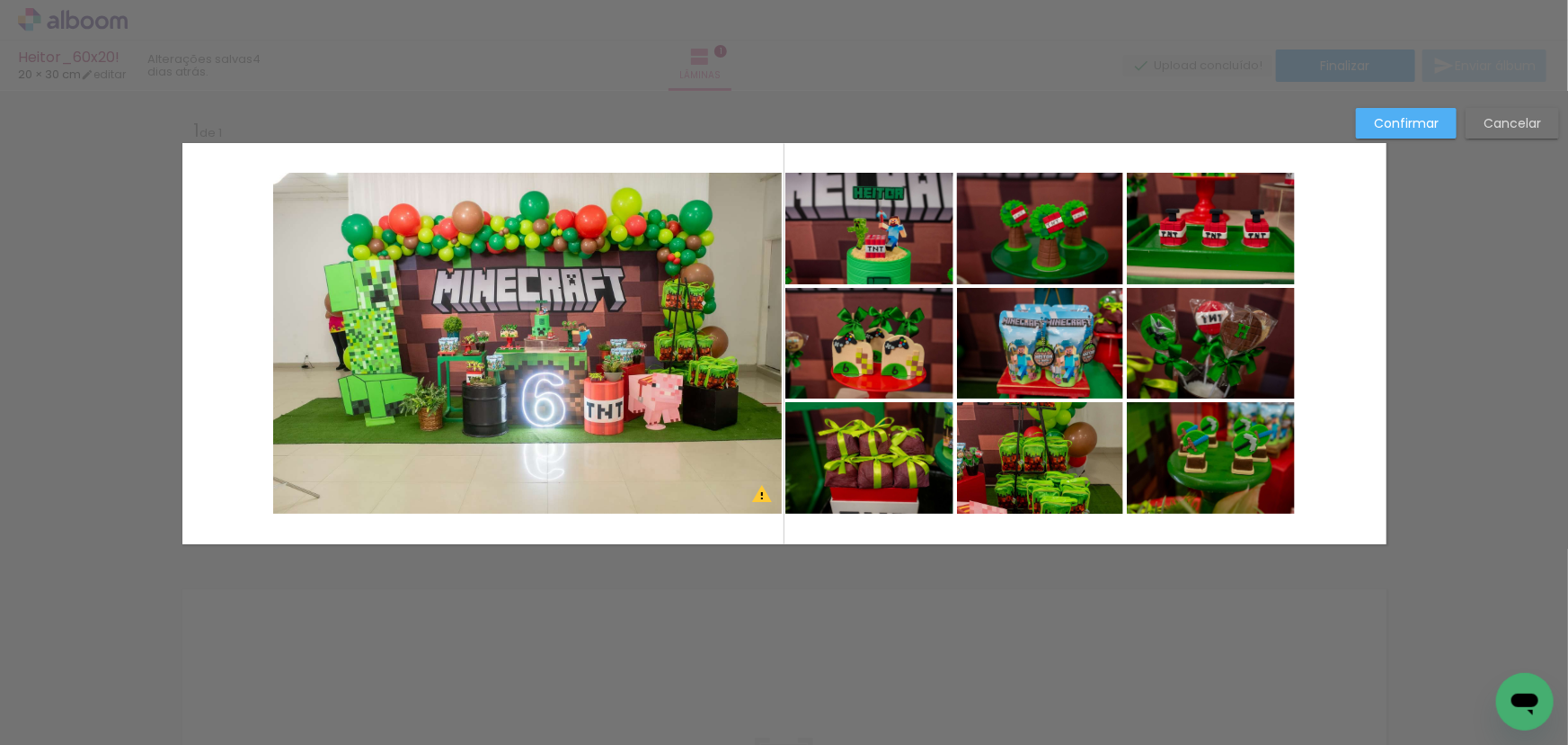
click at [362, 279] on quentale-photo at bounding box center [528, 343] width 509 height 341
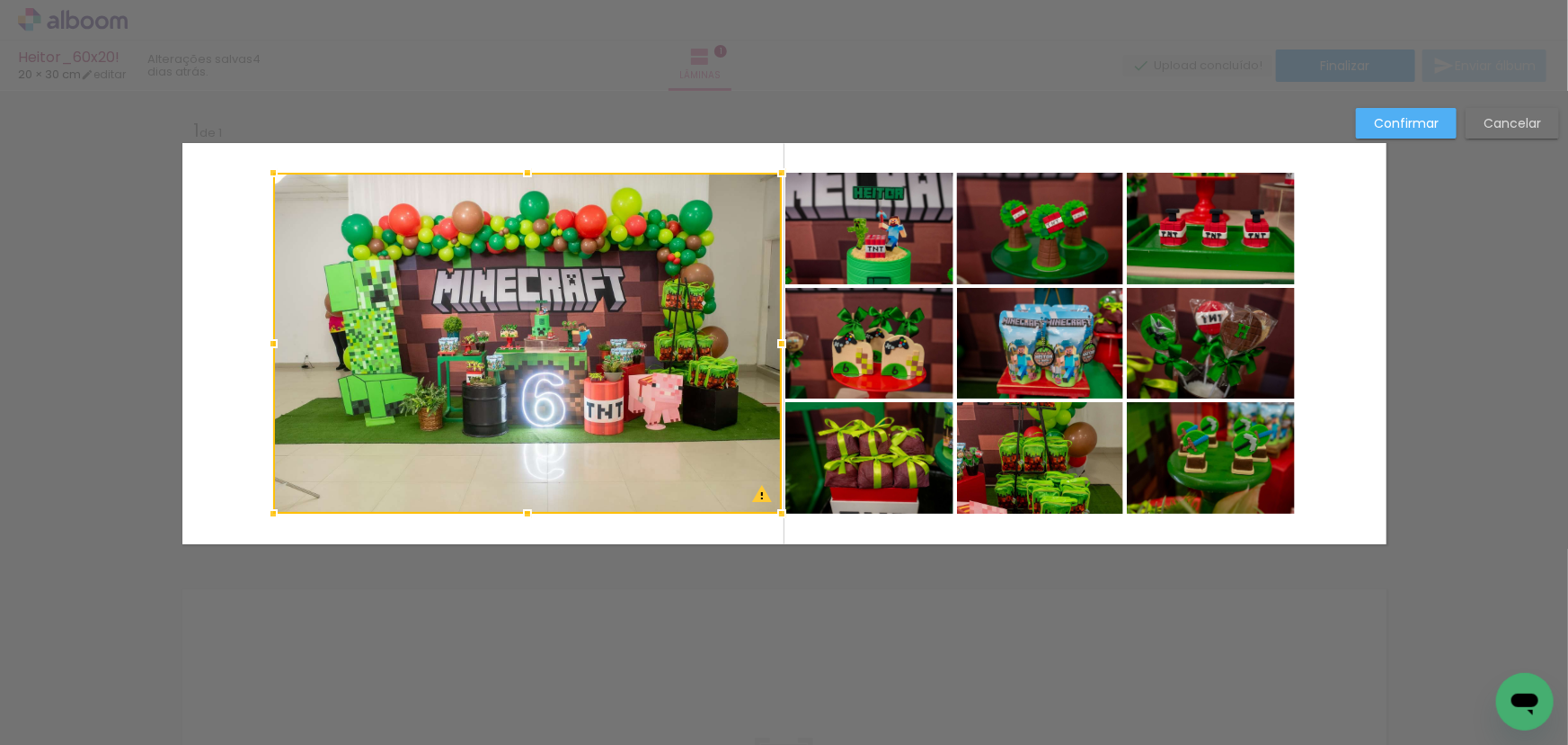
click at [362, 279] on div at bounding box center [528, 343] width 509 height 341
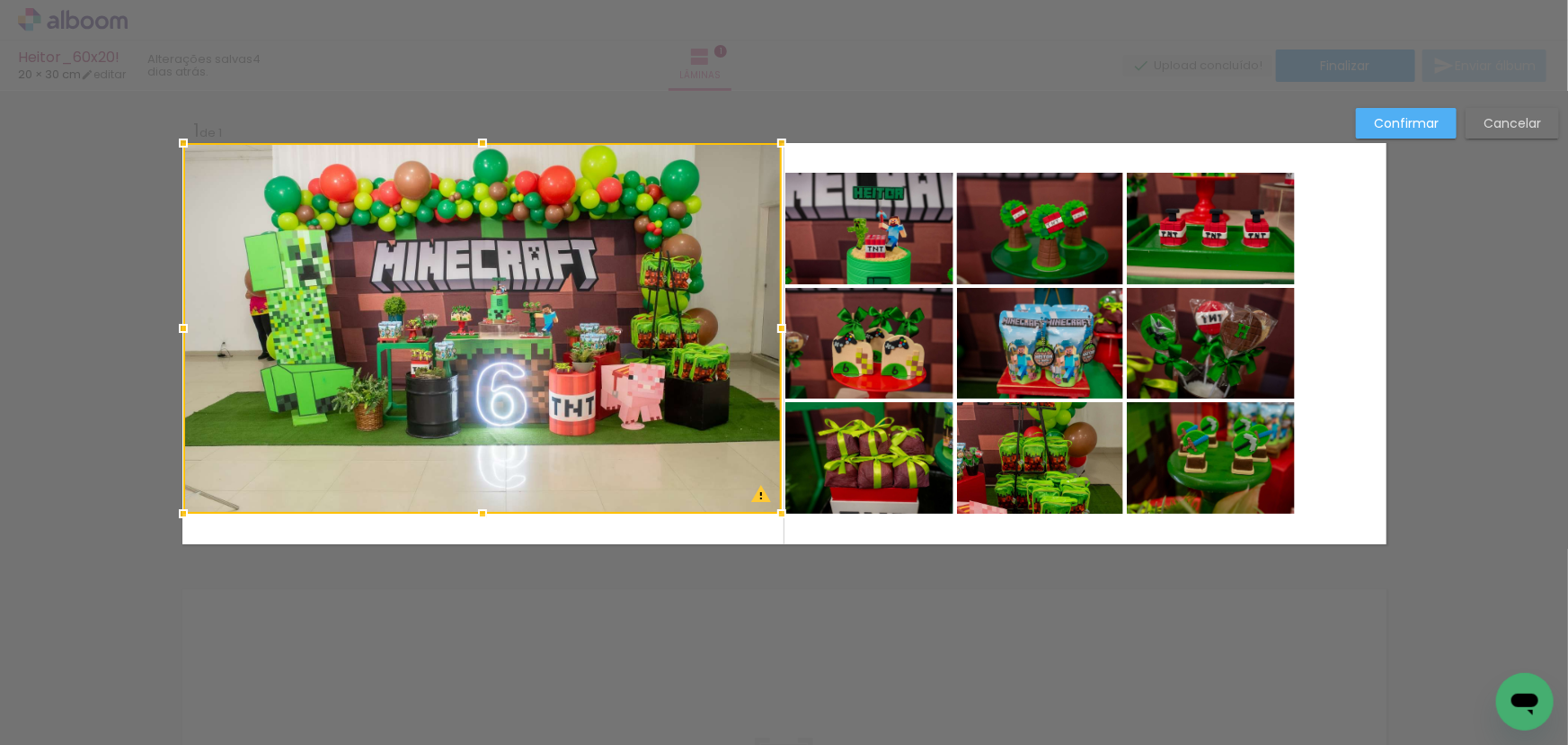
drag, startPoint x: 265, startPoint y: 175, endPoint x: 169, endPoint y: 145, distance: 100.6
click at [169, 145] on div at bounding box center [184, 143] width 36 height 36
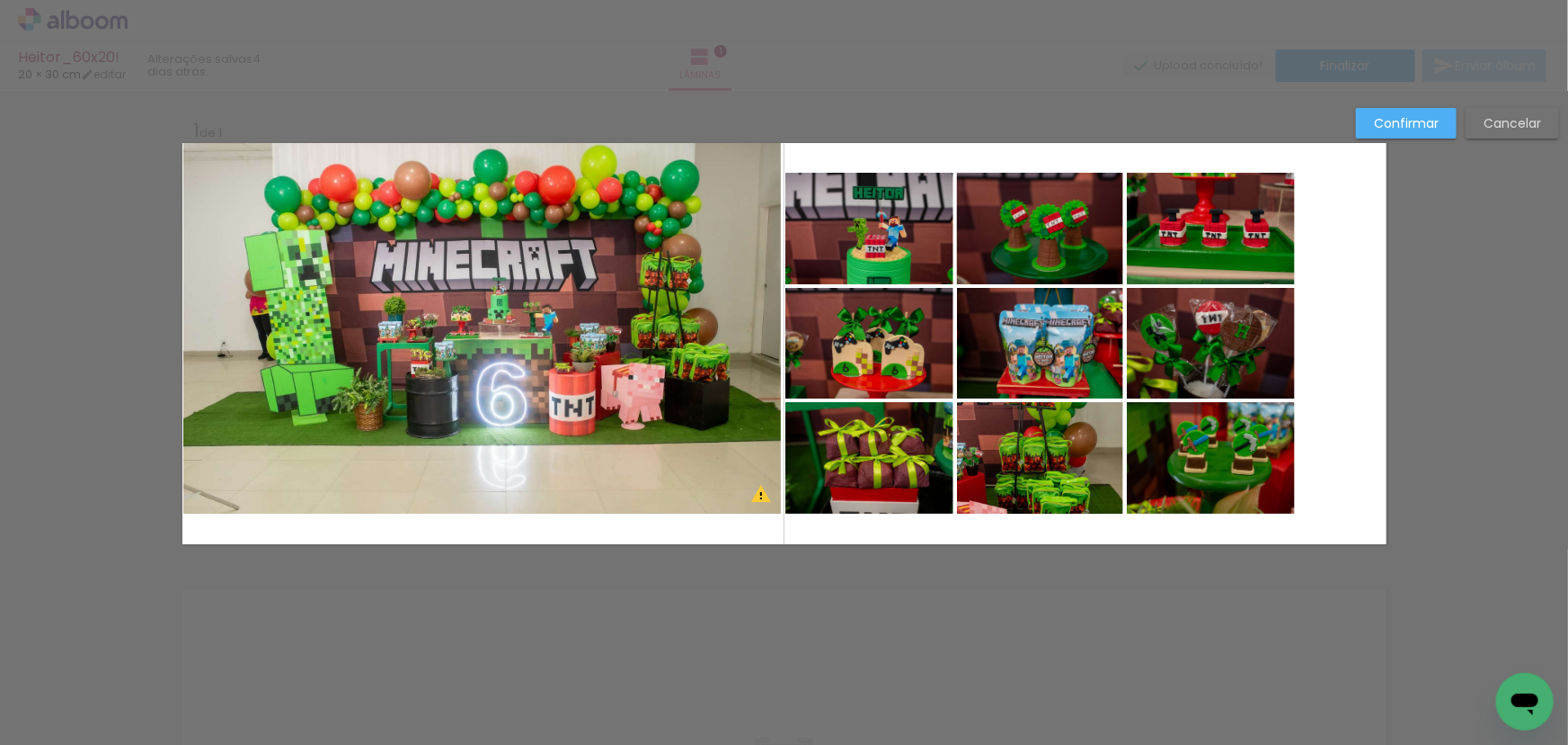
click at [358, 288] on quentale-photo at bounding box center [483, 328] width 599 height 371
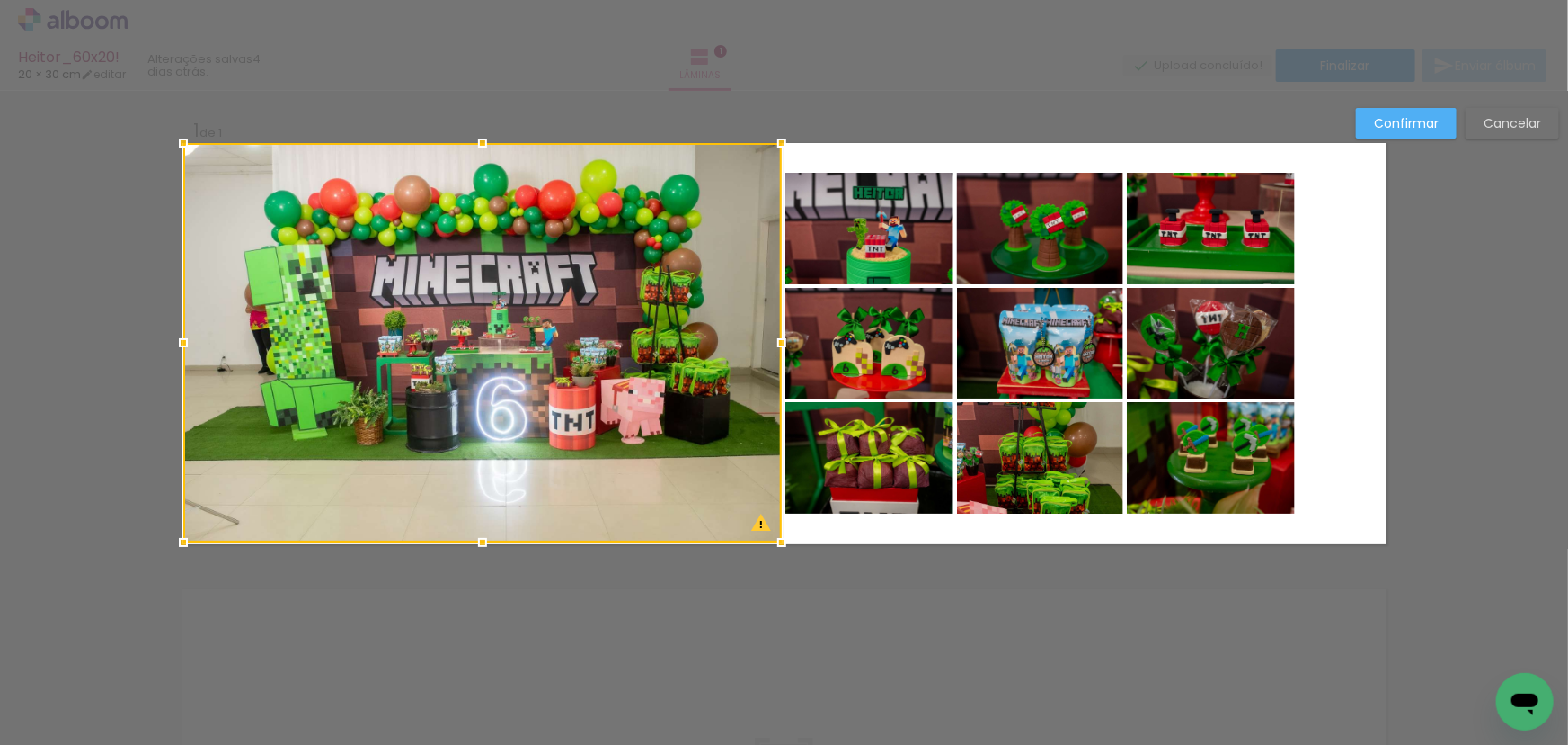
drag, startPoint x: 477, startPoint y: 514, endPoint x: 477, endPoint y: 551, distance: 37.0
click at [477, 551] on div at bounding box center [483, 542] width 36 height 36
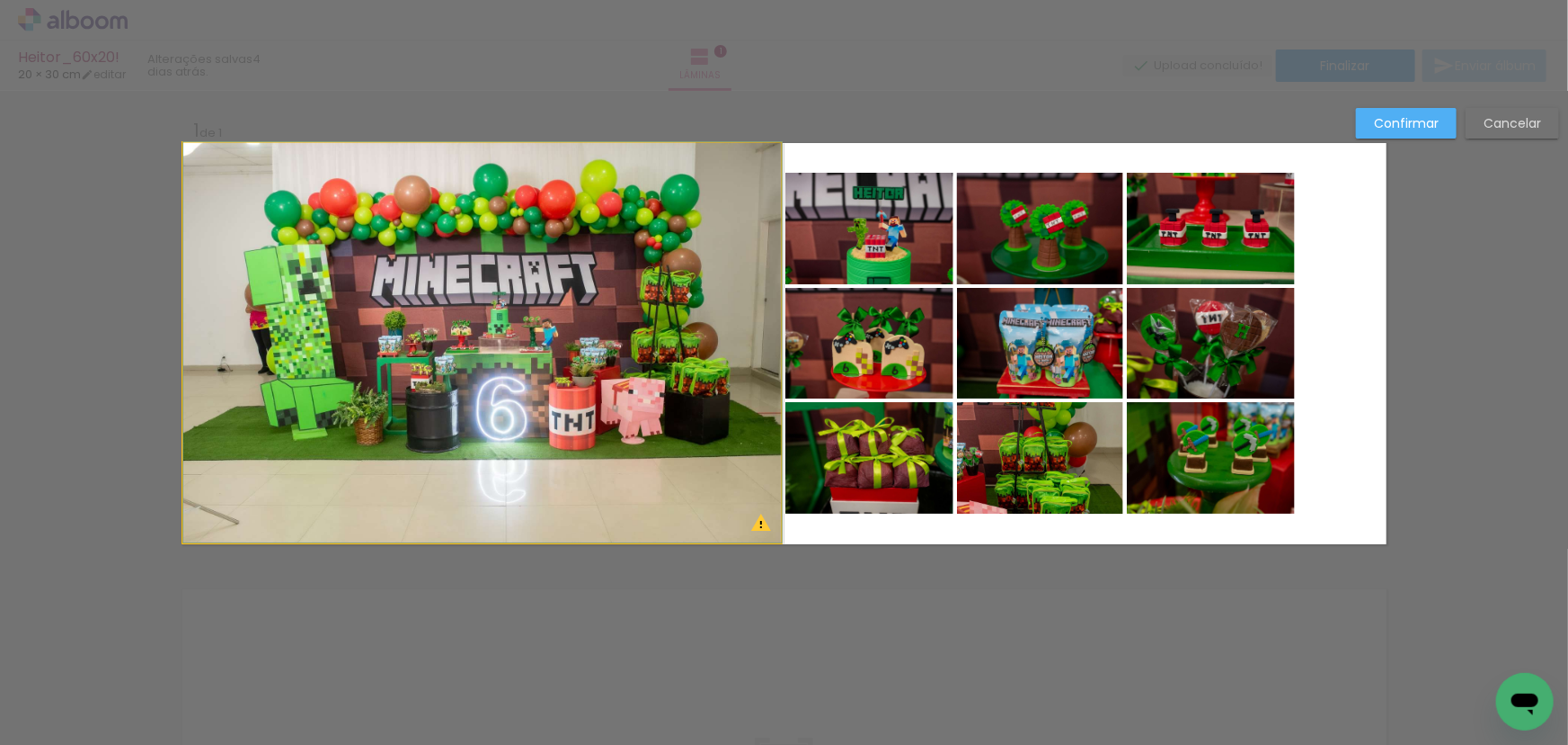
click at [664, 402] on quentale-photo at bounding box center [483, 343] width 599 height 399
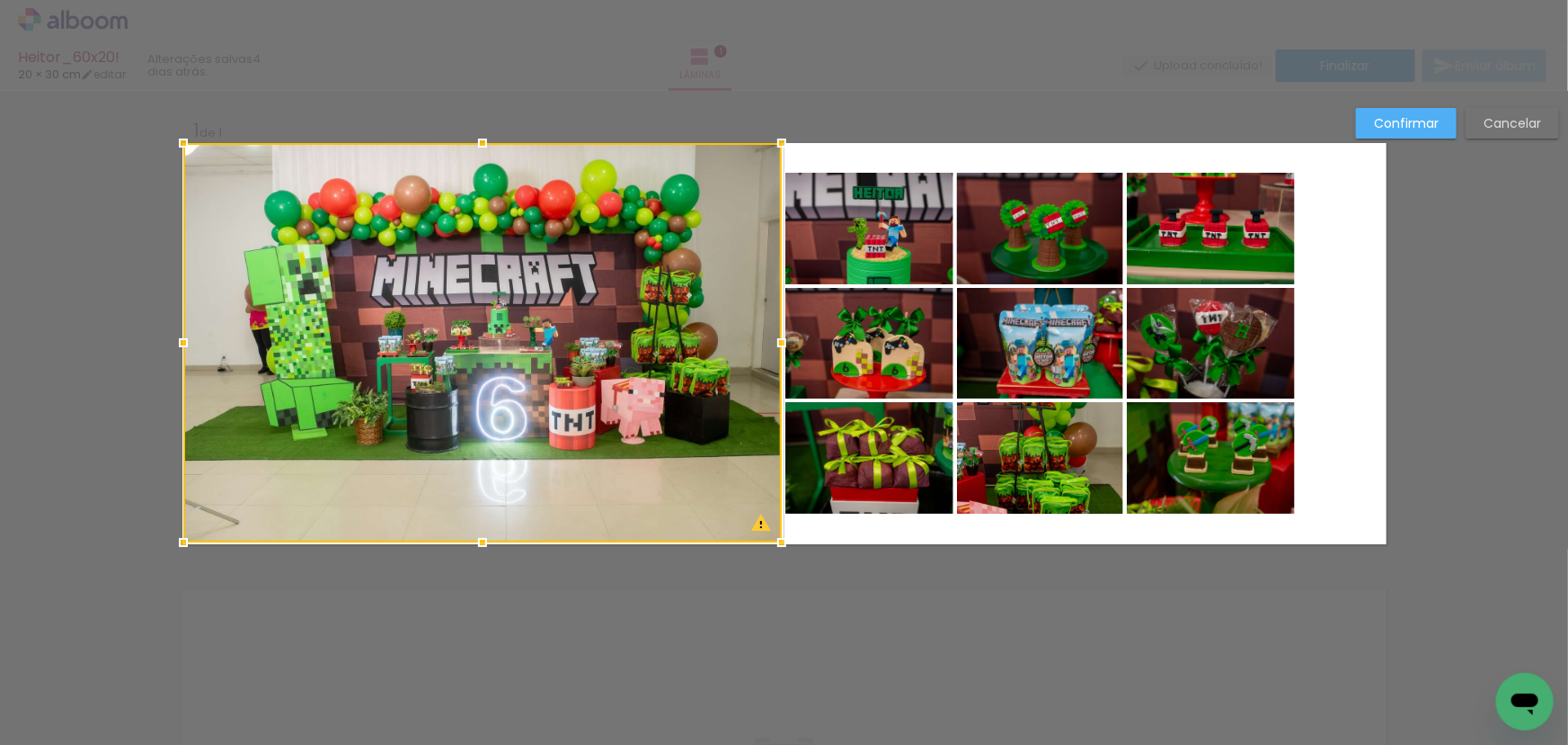
click at [776, 344] on div at bounding box center [782, 343] width 36 height 36
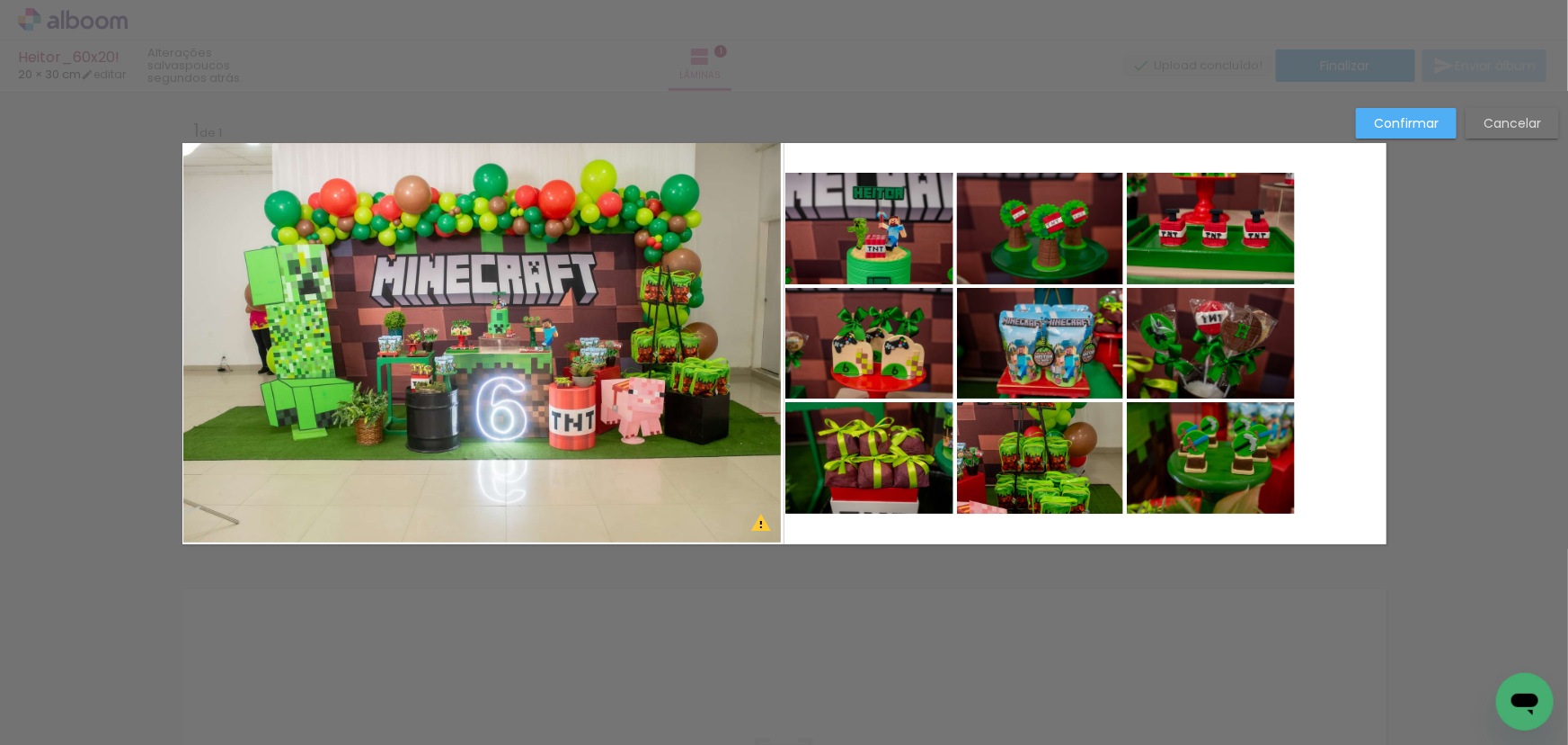
click at [497, 395] on quentale-photo at bounding box center [483, 343] width 599 height 399
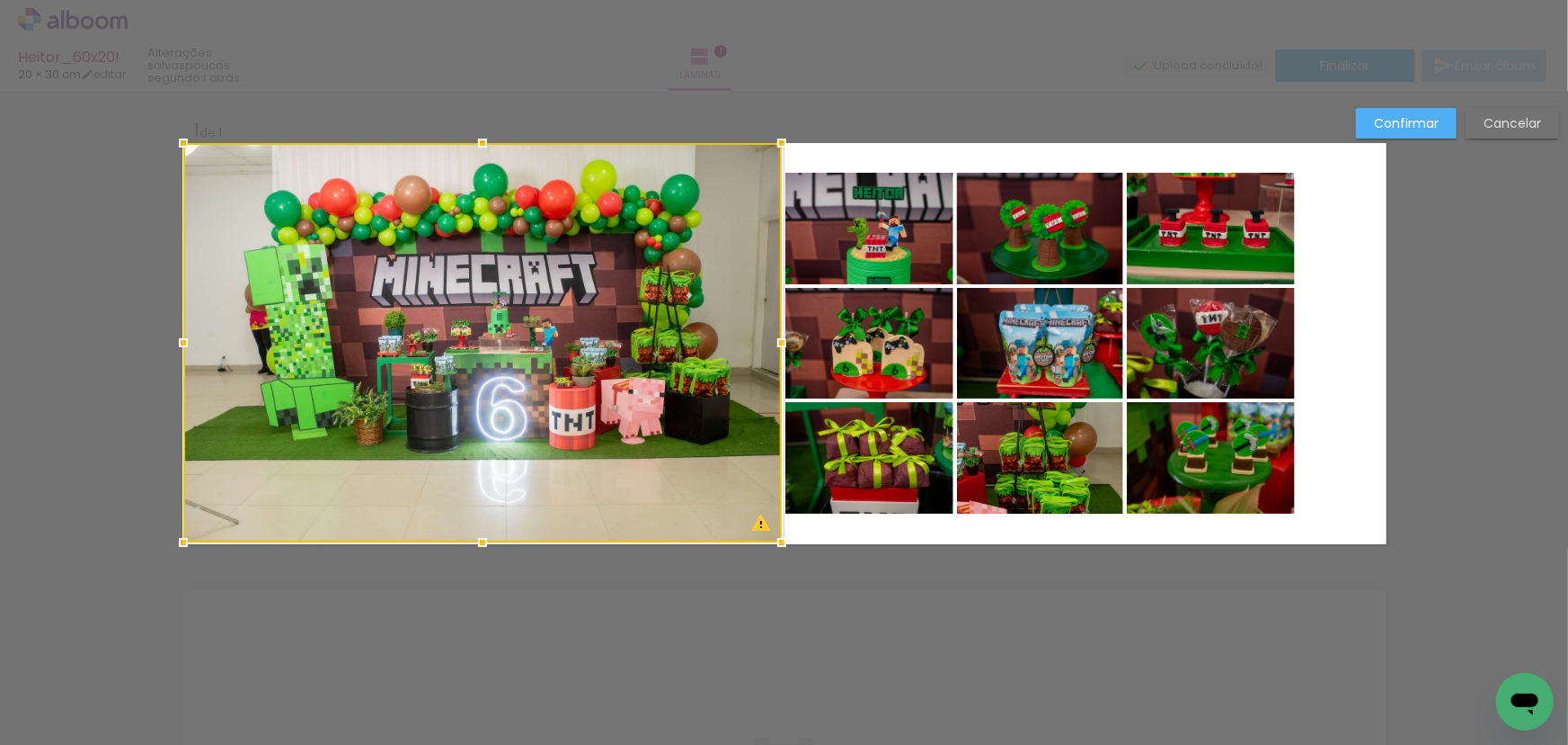
click at [497, 395] on div at bounding box center [483, 343] width 599 height 399
click at [488, 333] on div at bounding box center [483, 343] width 599 height 399
click at [0, 0] on slot "Confirmar" at bounding box center [0, 0] width 0 height 0
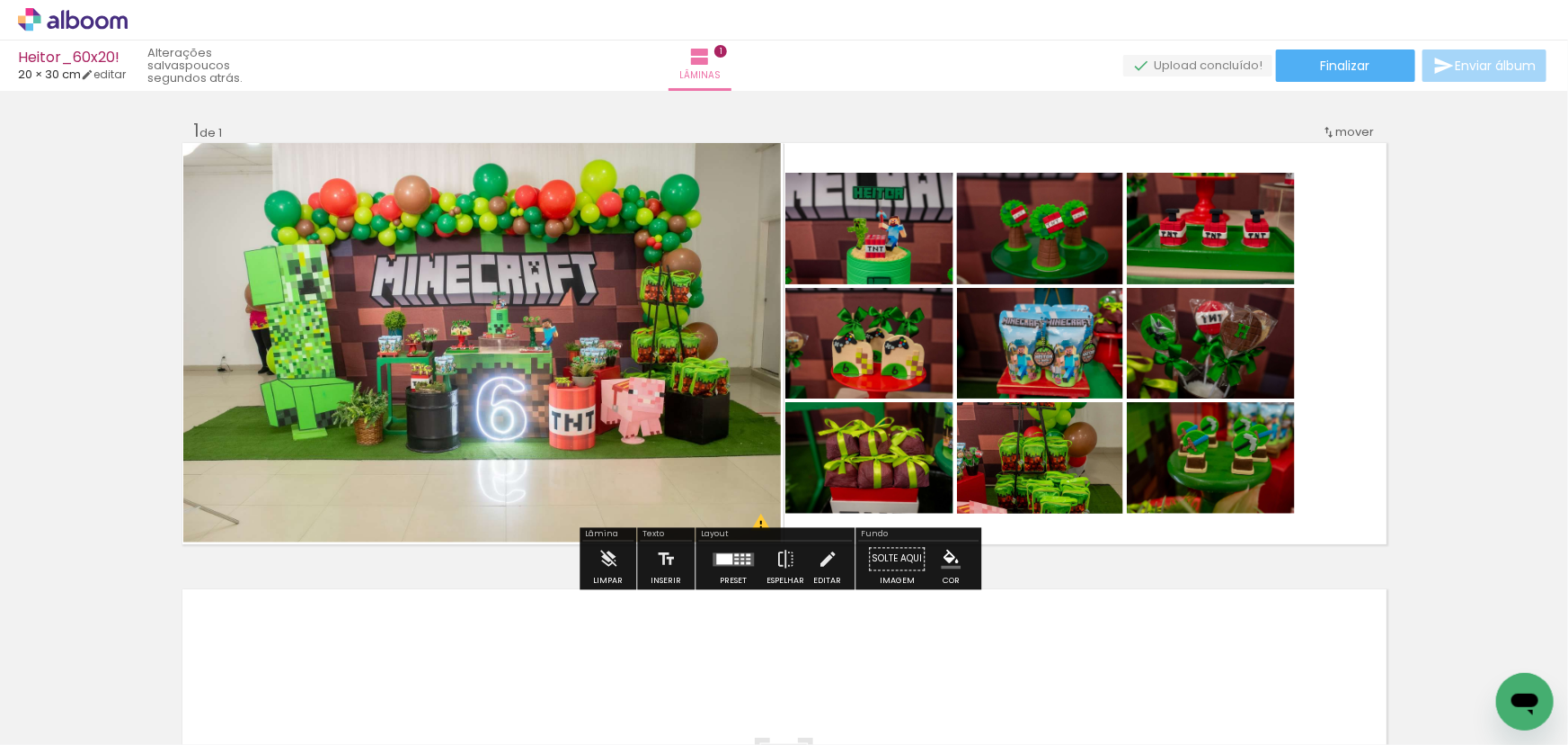
click at [891, 259] on quentale-photo at bounding box center [869, 229] width 168 height 112
click at [891, 258] on quentale-photo at bounding box center [869, 229] width 168 height 112
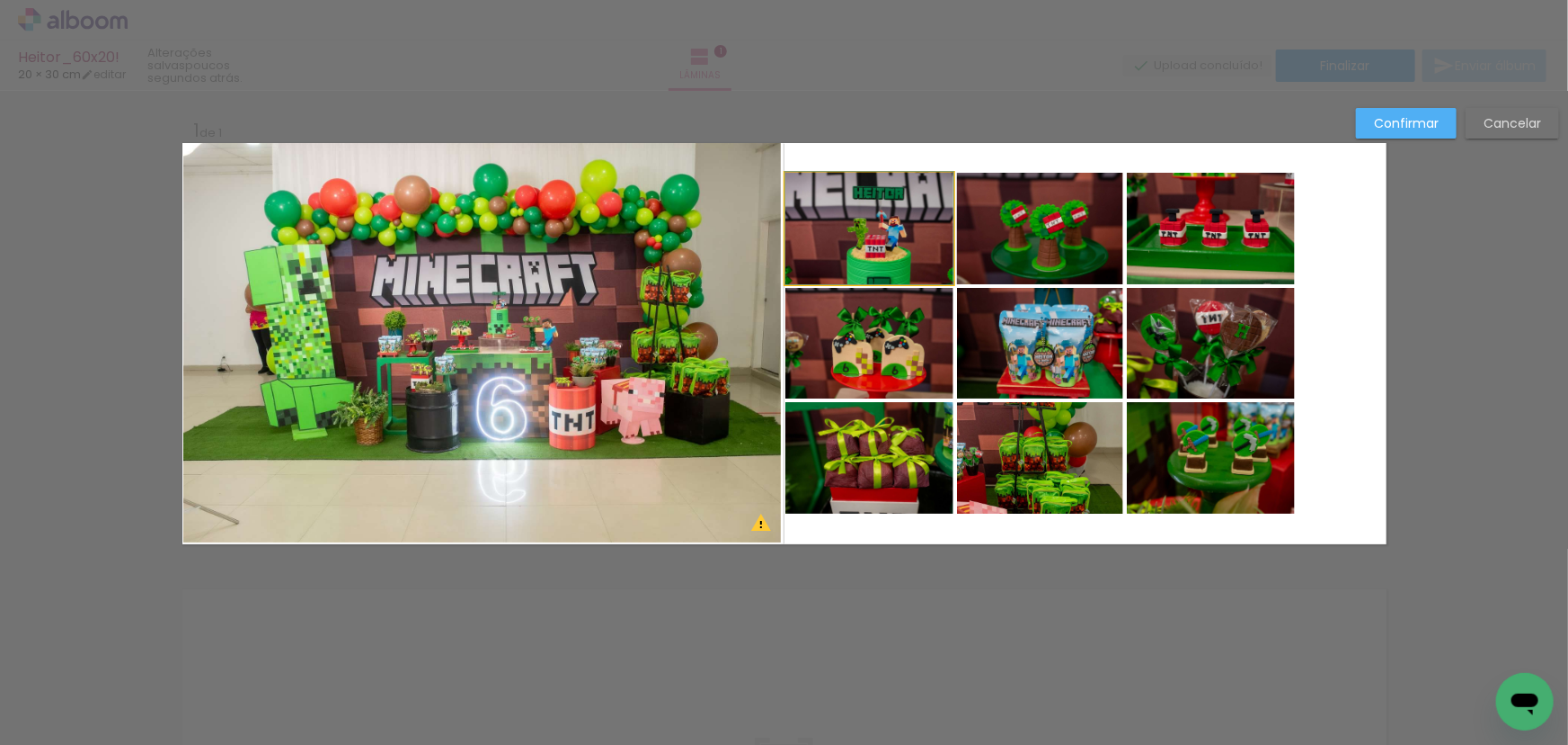
click at [908, 256] on quentale-photo at bounding box center [869, 229] width 168 height 112
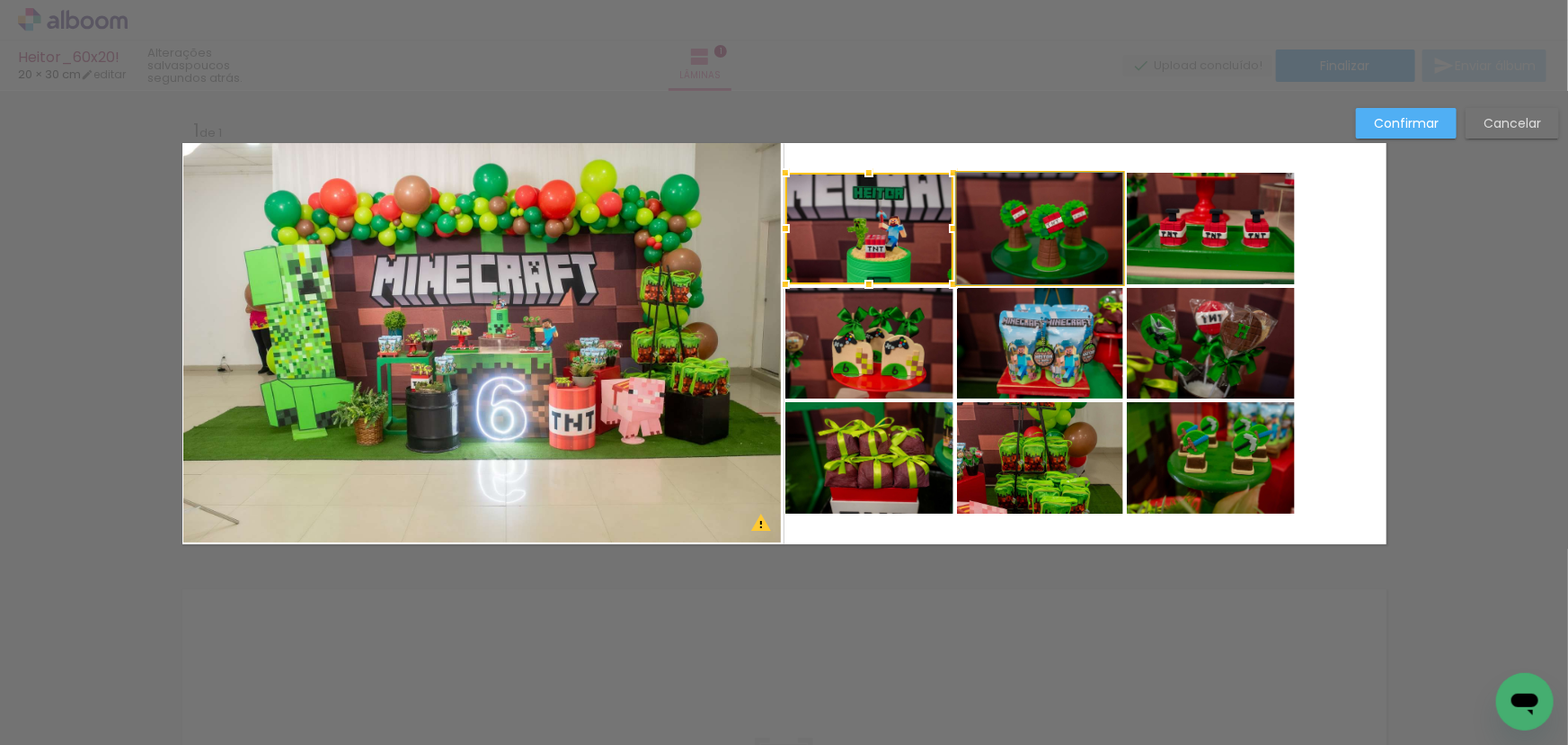
click at [1019, 250] on quentale-photo at bounding box center [1040, 229] width 167 height 112
drag, startPoint x: 1169, startPoint y: 234, endPoint x: 1147, endPoint y: 287, distance: 57.4
click at [1170, 234] on quentale-photo at bounding box center [1211, 229] width 168 height 112
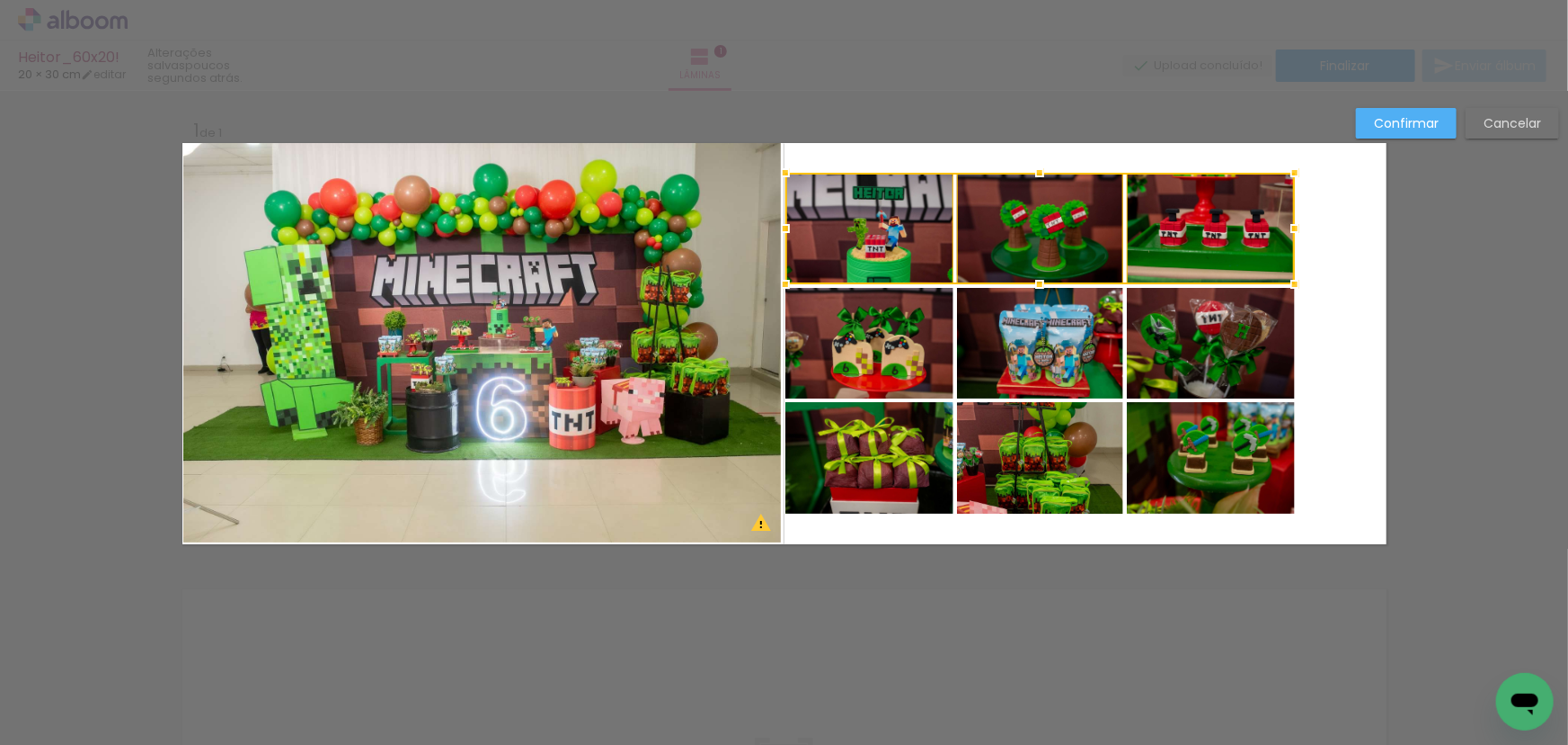
click at [1152, 387] on quentale-photo at bounding box center [1211, 343] width 168 height 111
click at [1035, 360] on div at bounding box center [1040, 286] width 510 height 226
click at [878, 358] on div at bounding box center [1040, 286] width 510 height 226
click at [890, 463] on quentale-photo at bounding box center [869, 458] width 168 height 112
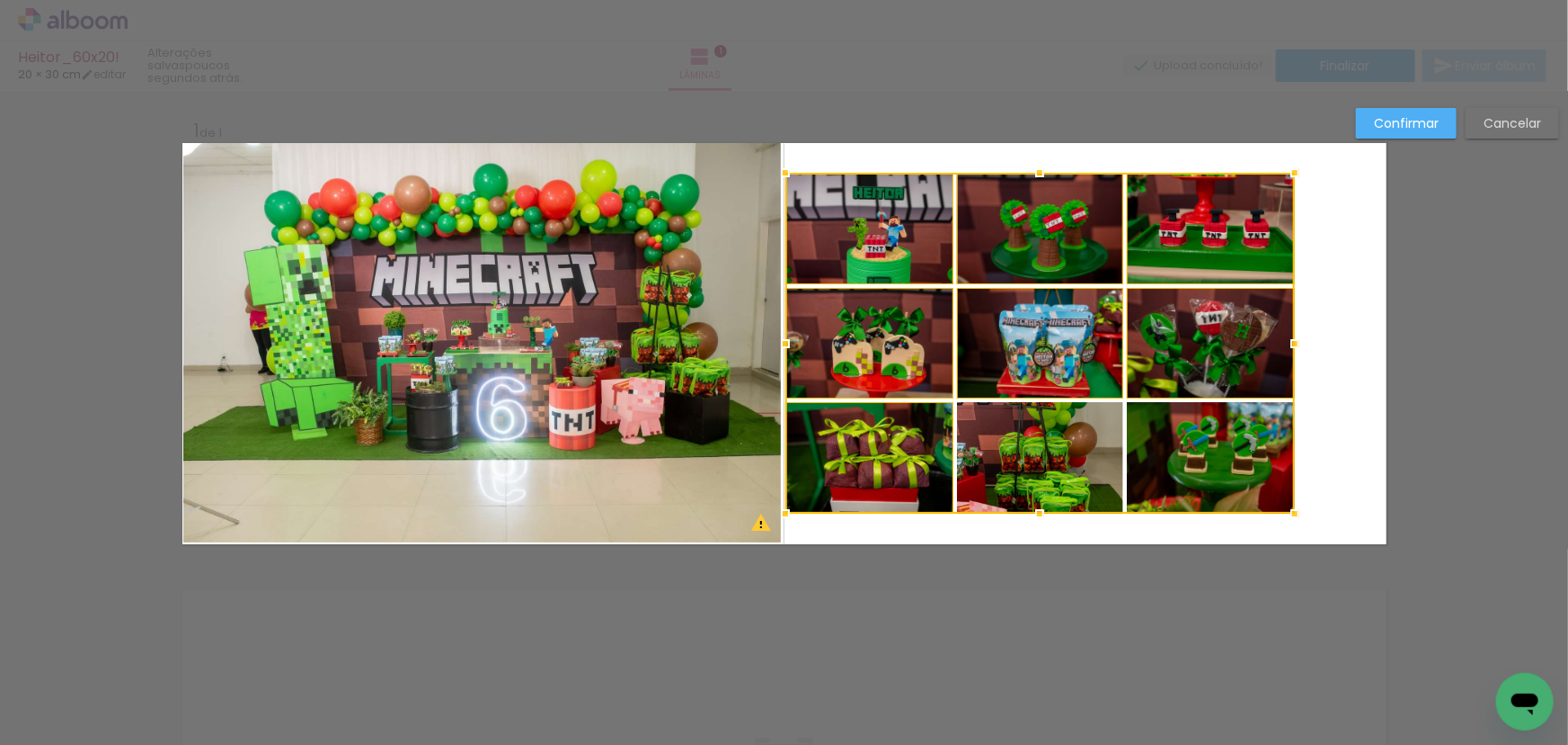
click at [1027, 467] on div at bounding box center [1040, 343] width 510 height 341
click at [1176, 459] on div at bounding box center [1040, 343] width 510 height 341
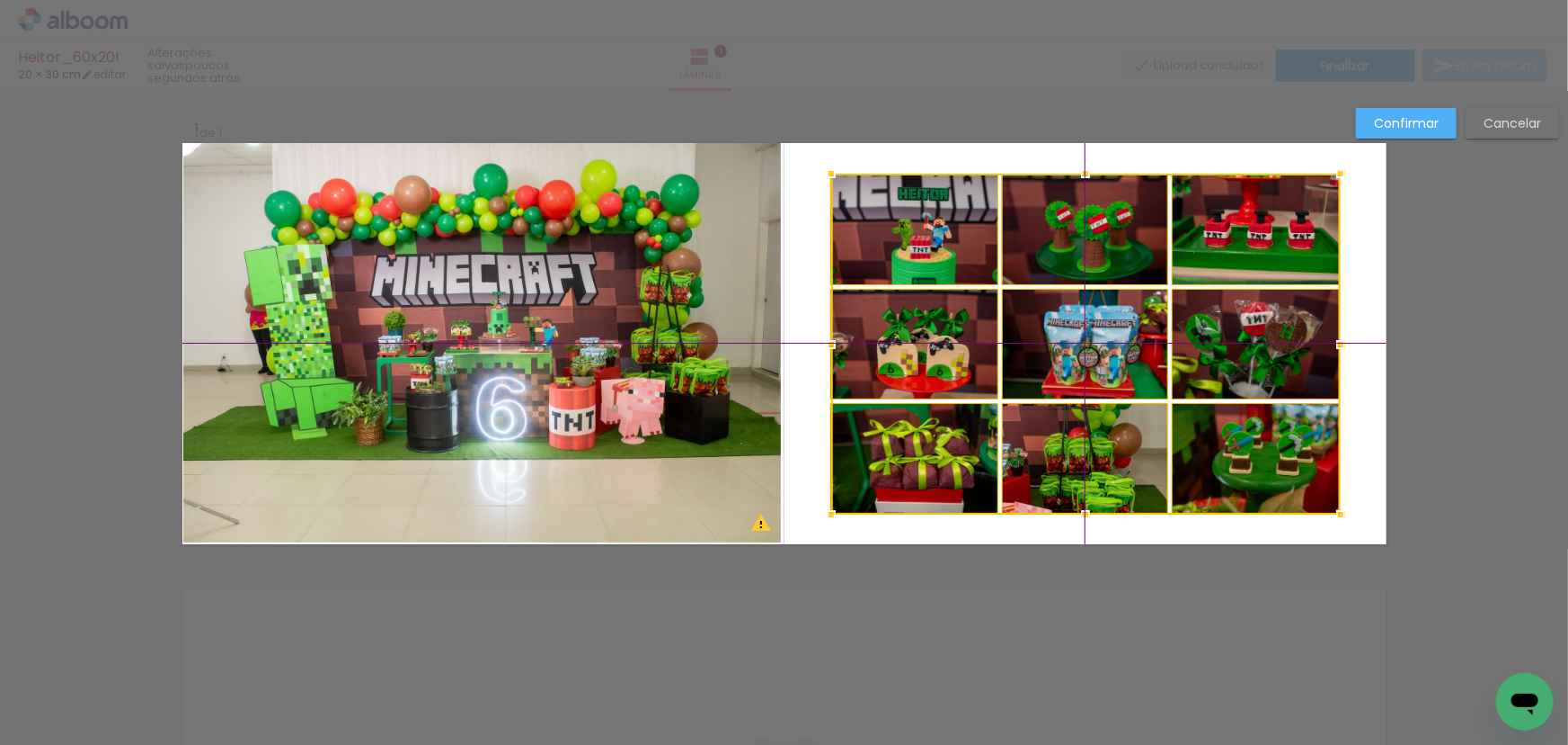
drag, startPoint x: 1053, startPoint y: 459, endPoint x: 1092, endPoint y: 457, distance: 39.1
click at [1092, 457] on div at bounding box center [1086, 344] width 510 height 341
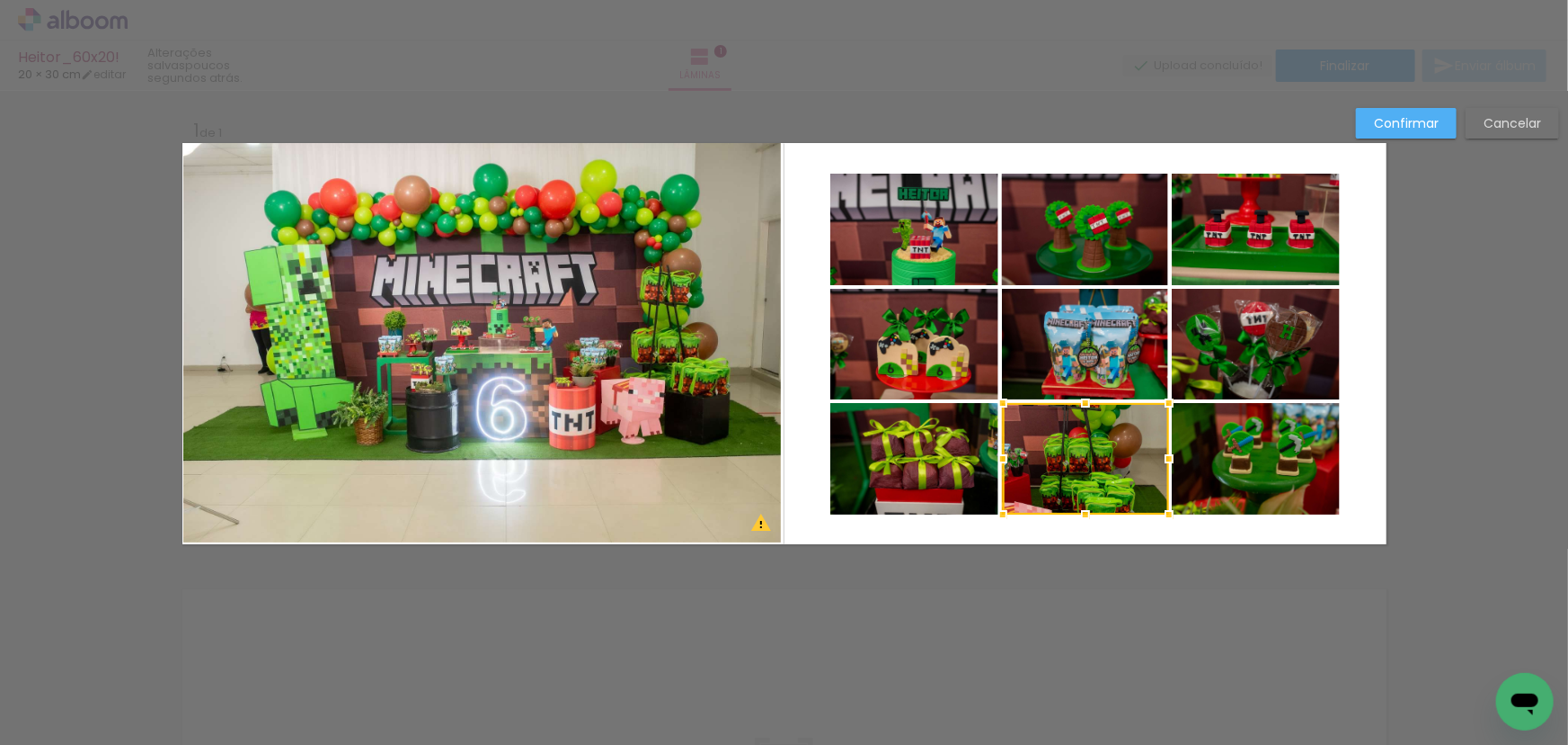
click at [934, 240] on quentale-photo at bounding box center [914, 230] width 168 height 112
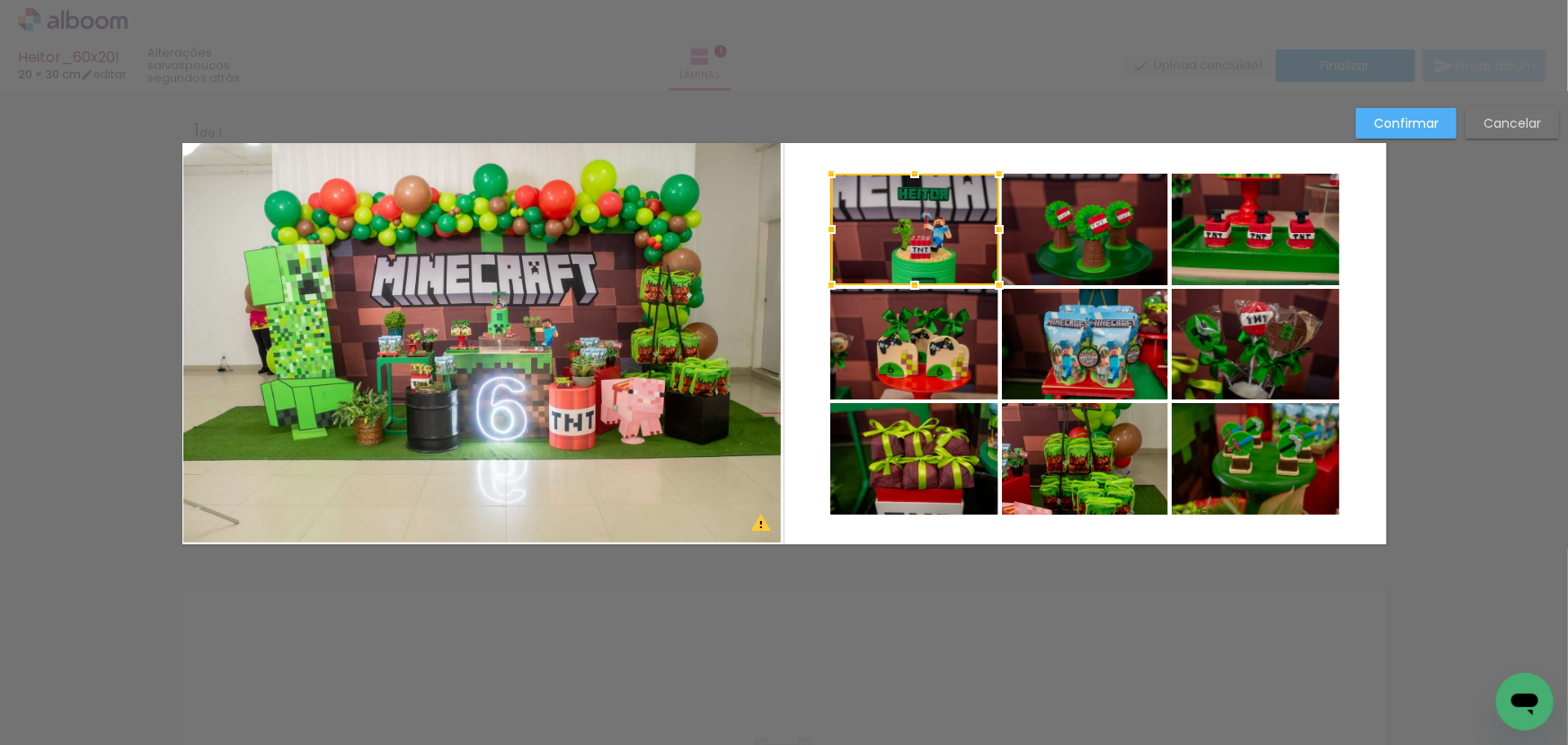
click at [934, 240] on div at bounding box center [915, 230] width 168 height 112
click at [1104, 240] on quentale-photo at bounding box center [1085, 230] width 167 height 112
click at [1214, 237] on quentale-photo at bounding box center [1256, 230] width 168 height 112
click at [1200, 342] on quentale-photo at bounding box center [1256, 344] width 168 height 111
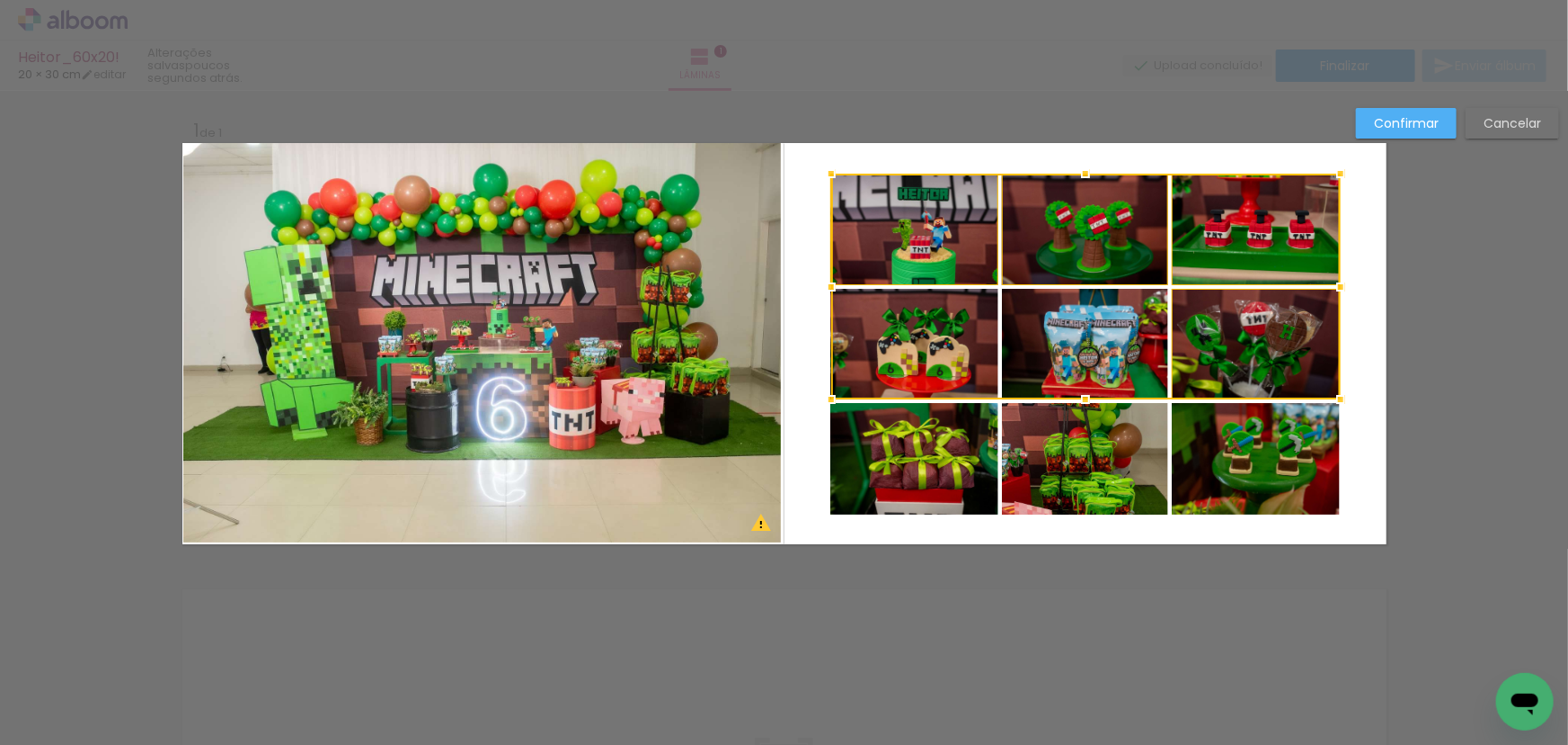
click at [1095, 346] on div at bounding box center [1086, 287] width 510 height 226
click at [859, 344] on div at bounding box center [1086, 287] width 510 height 226
click at [907, 464] on quentale-photo at bounding box center [914, 458] width 168 height 112
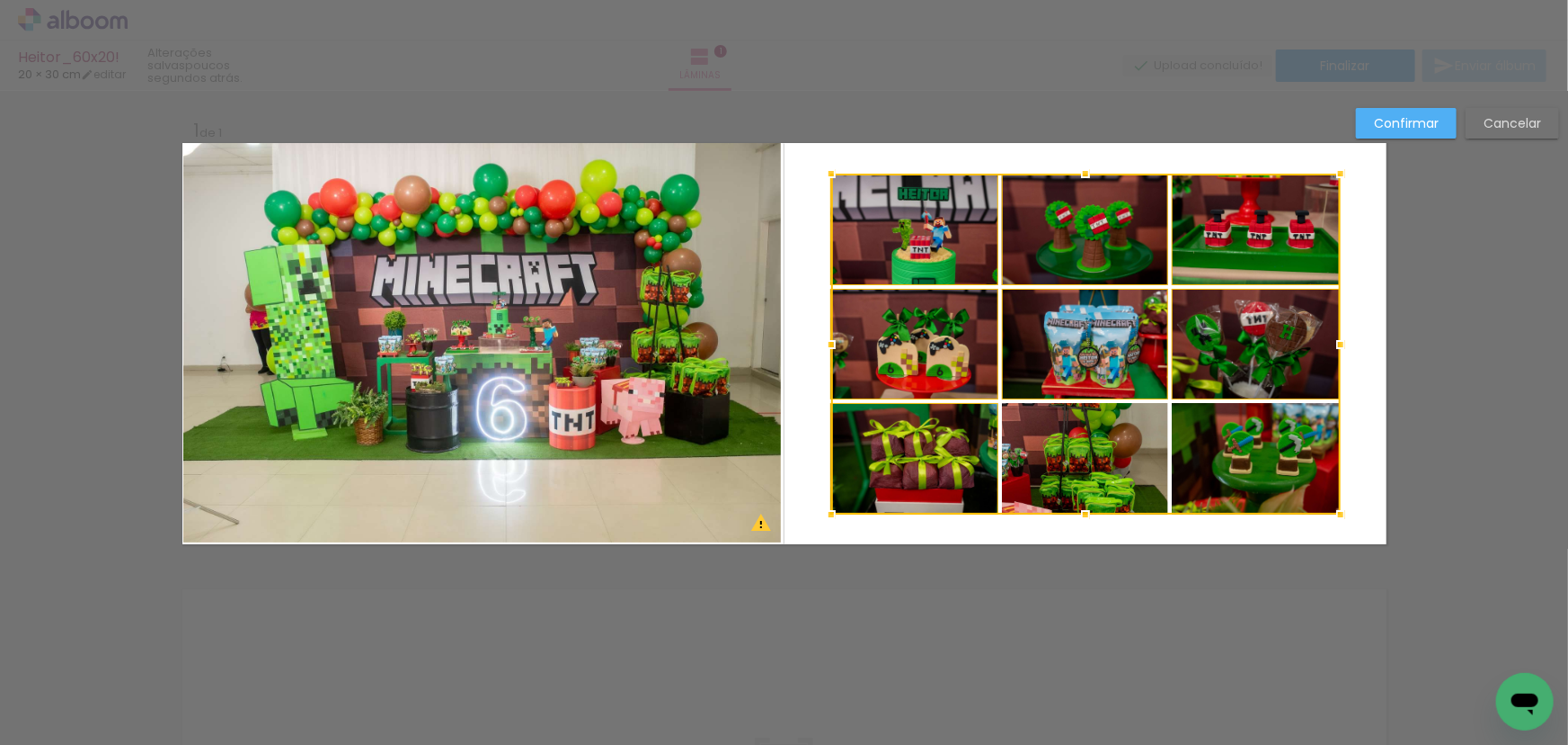
click at [1046, 472] on div at bounding box center [1086, 344] width 510 height 341
click at [1200, 455] on div at bounding box center [1086, 344] width 510 height 341
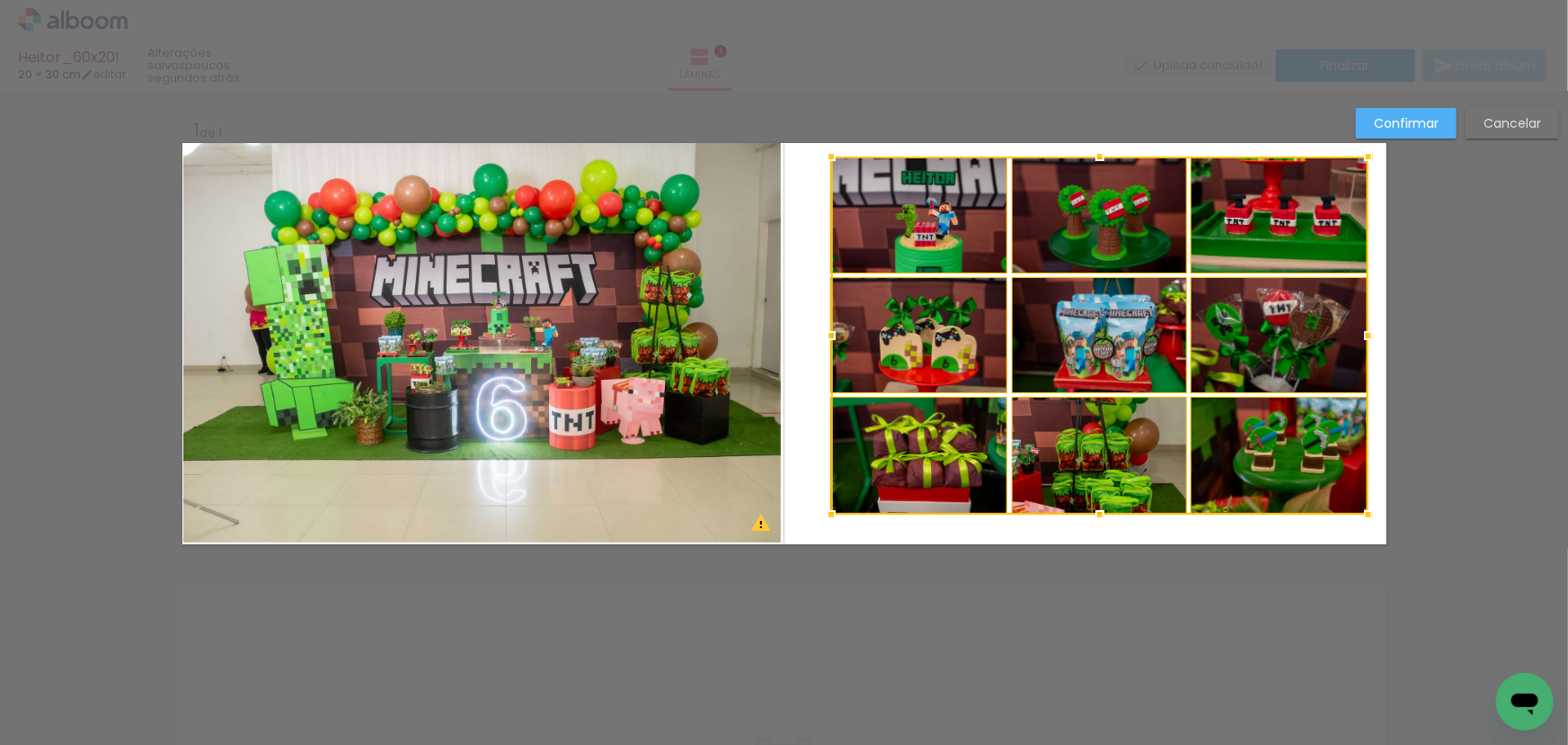
drag, startPoint x: 1336, startPoint y: 169, endPoint x: 1369, endPoint y: 154, distance: 36.2
click at [1369, 154] on div at bounding box center [1369, 157] width 36 height 36
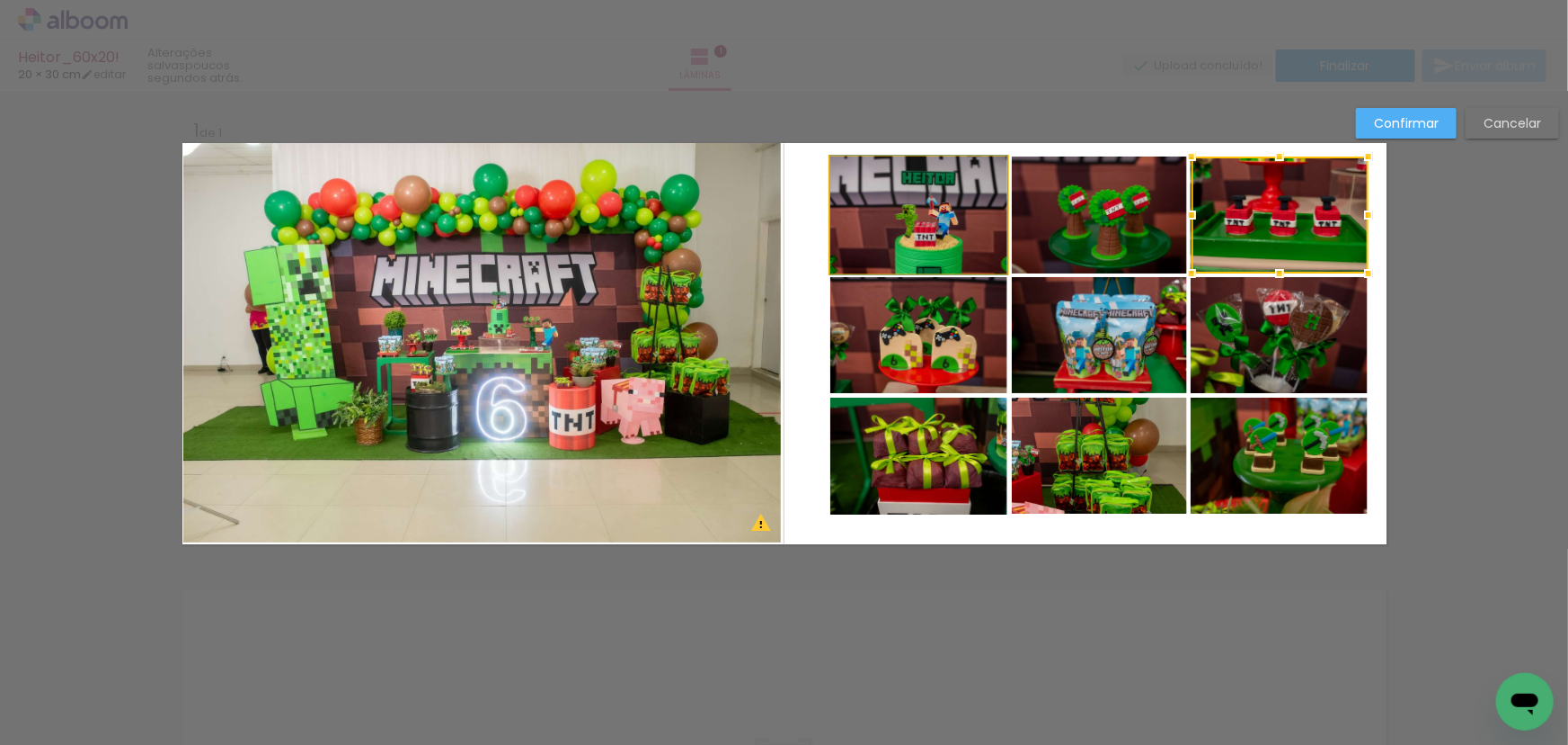
click at [873, 242] on quentale-photo at bounding box center [918, 215] width 177 height 117
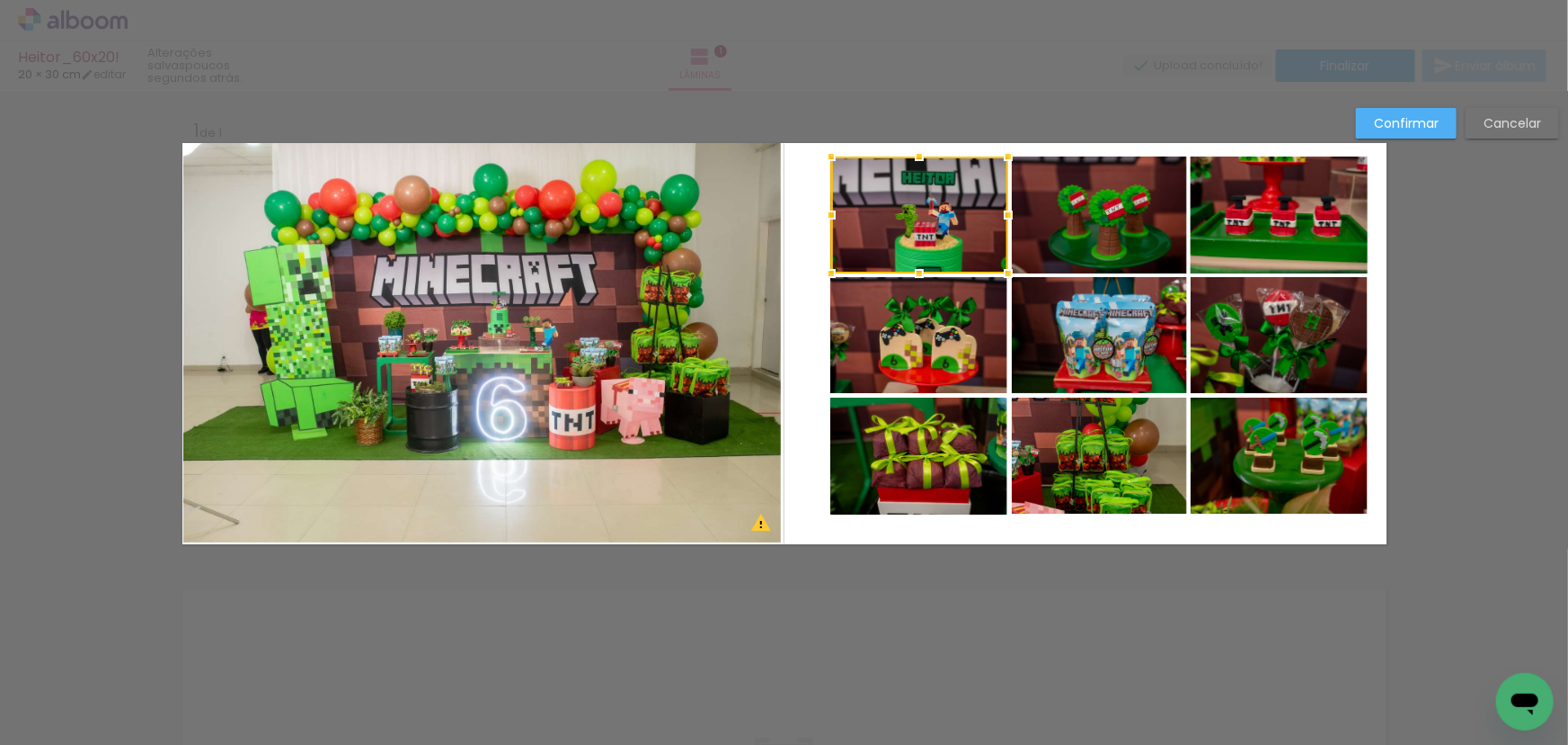
click at [1070, 230] on quentale-photo at bounding box center [1100, 215] width 176 height 117
click at [1230, 231] on quentale-photo at bounding box center [1279, 215] width 177 height 117
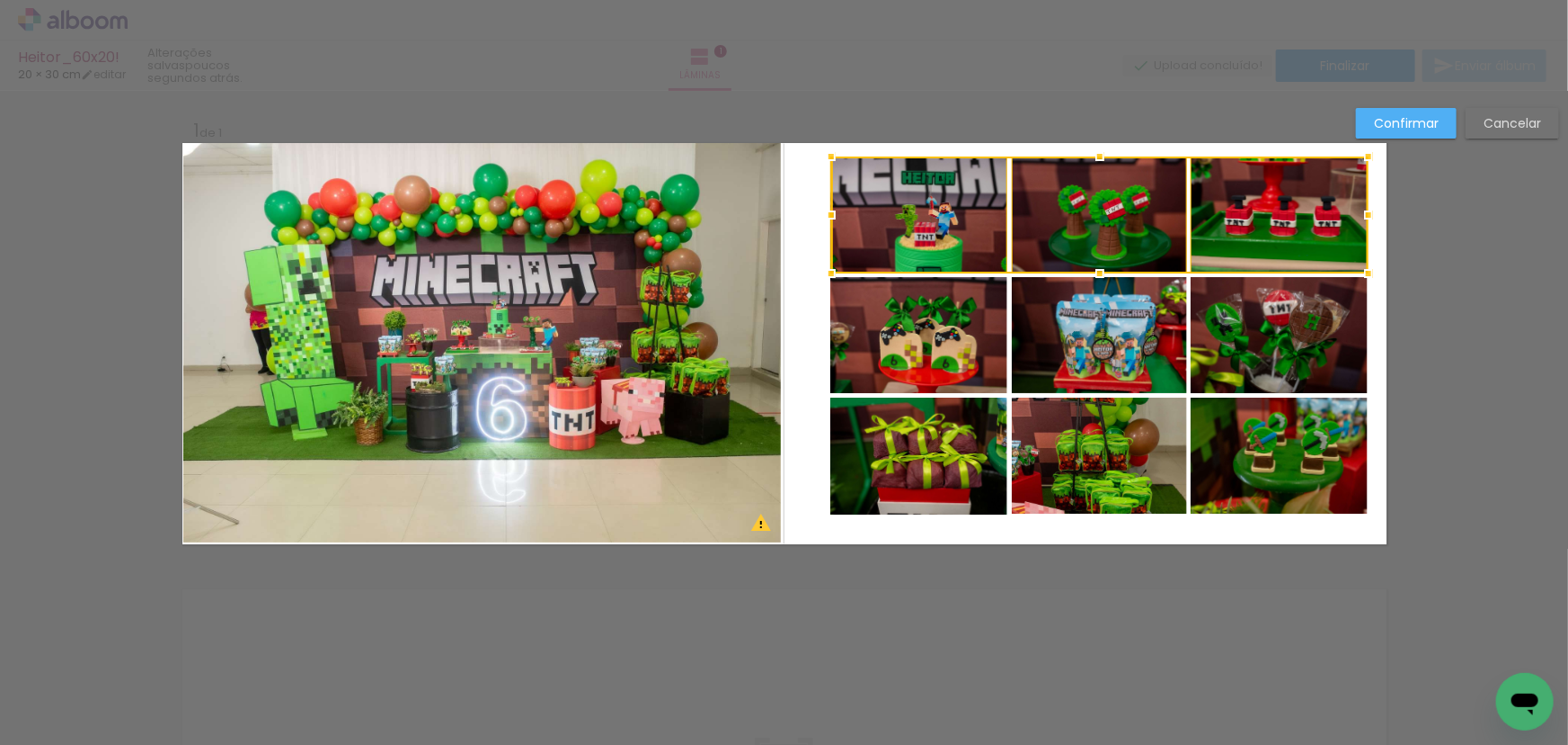
click at [1241, 342] on quentale-photo at bounding box center [1279, 335] width 177 height 116
click at [1132, 342] on div at bounding box center [1100, 275] width 538 height 237
click at [958, 335] on div at bounding box center [1100, 275] width 538 height 237
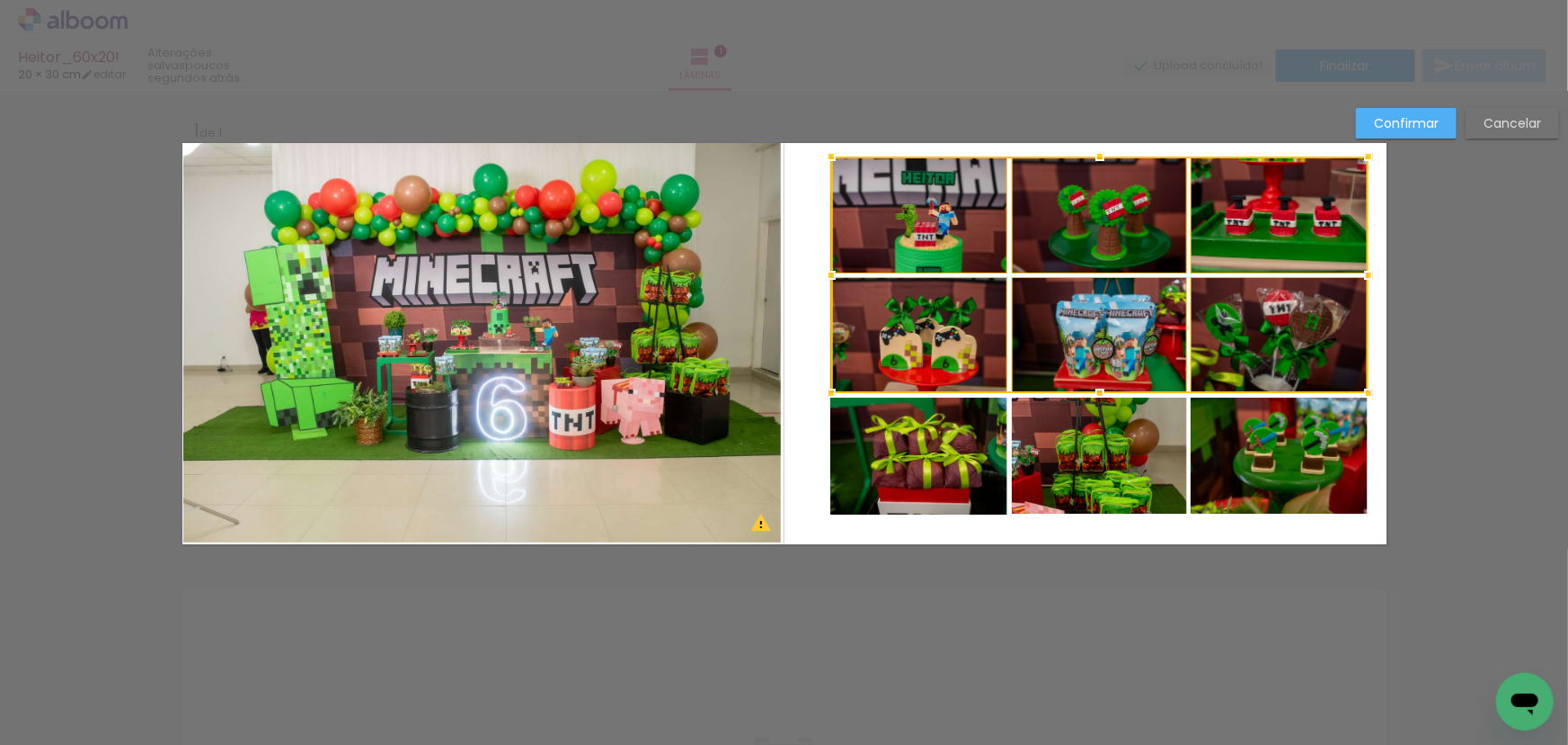
click at [929, 456] on quentale-photo at bounding box center [918, 455] width 177 height 117
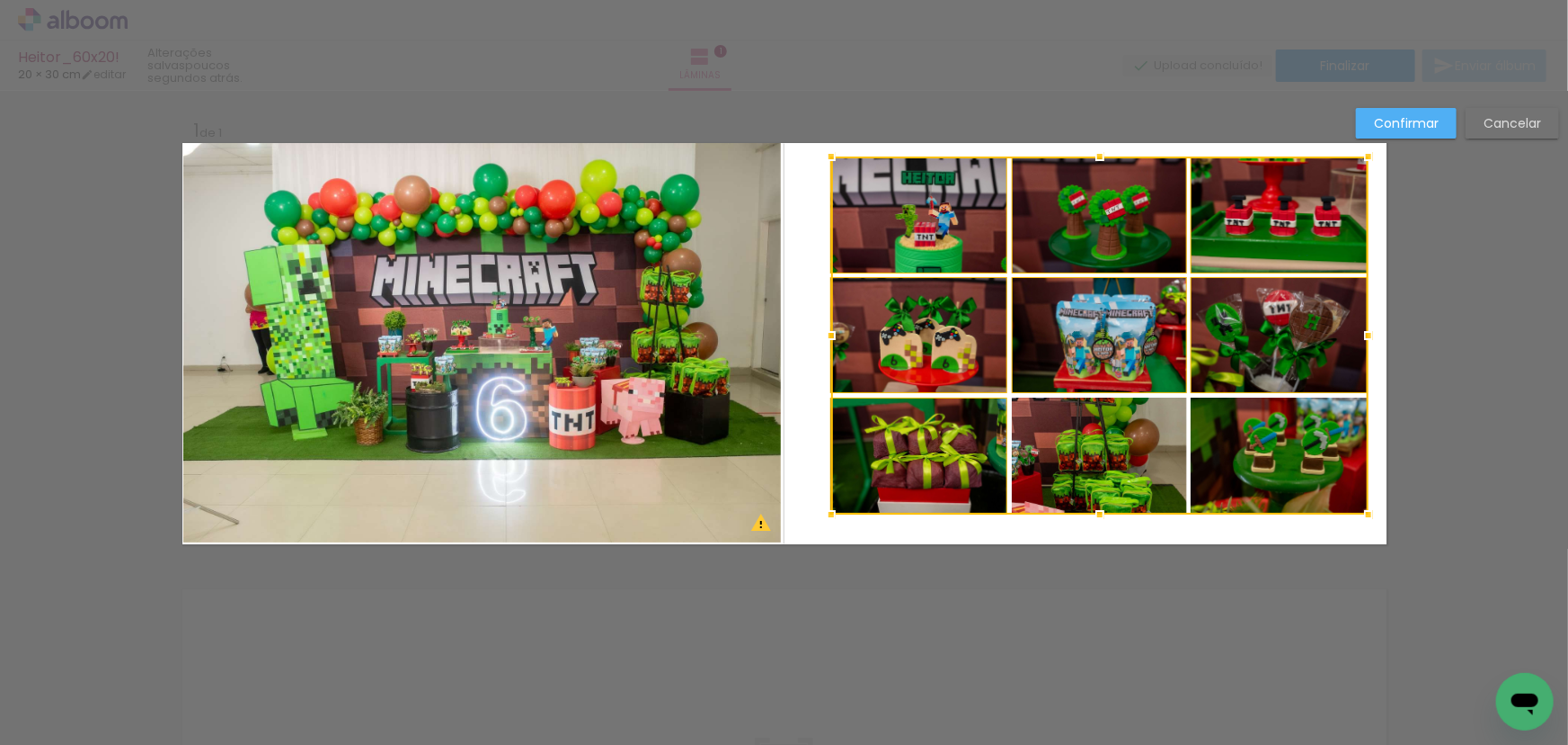
drag, startPoint x: 1057, startPoint y: 445, endPoint x: 1239, endPoint y: 452, distance: 182.1
click at [1058, 445] on div at bounding box center [1100, 336] width 538 height 358
click at [1253, 450] on div at bounding box center [1100, 336] width 538 height 358
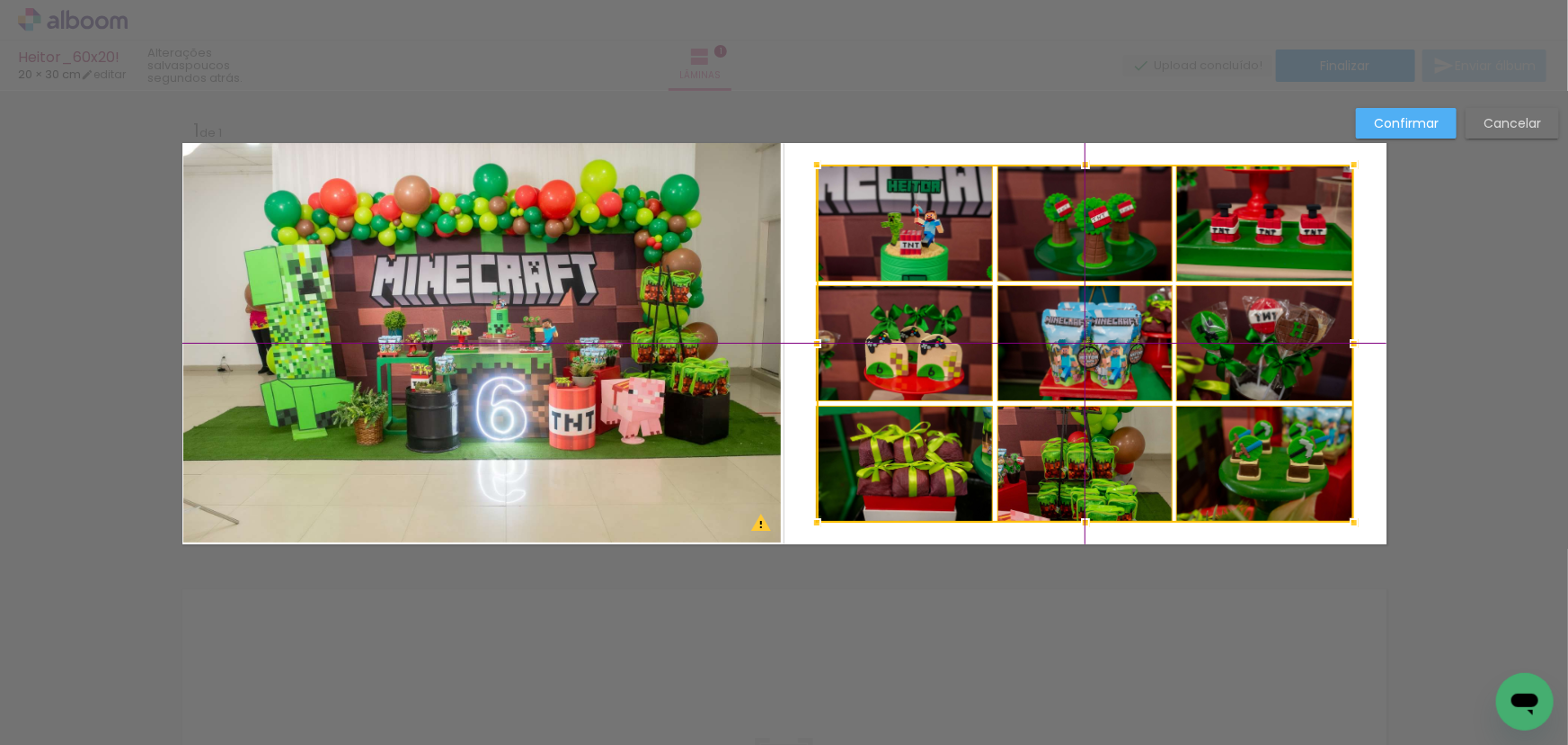
click at [1107, 349] on div at bounding box center [1086, 344] width 538 height 358
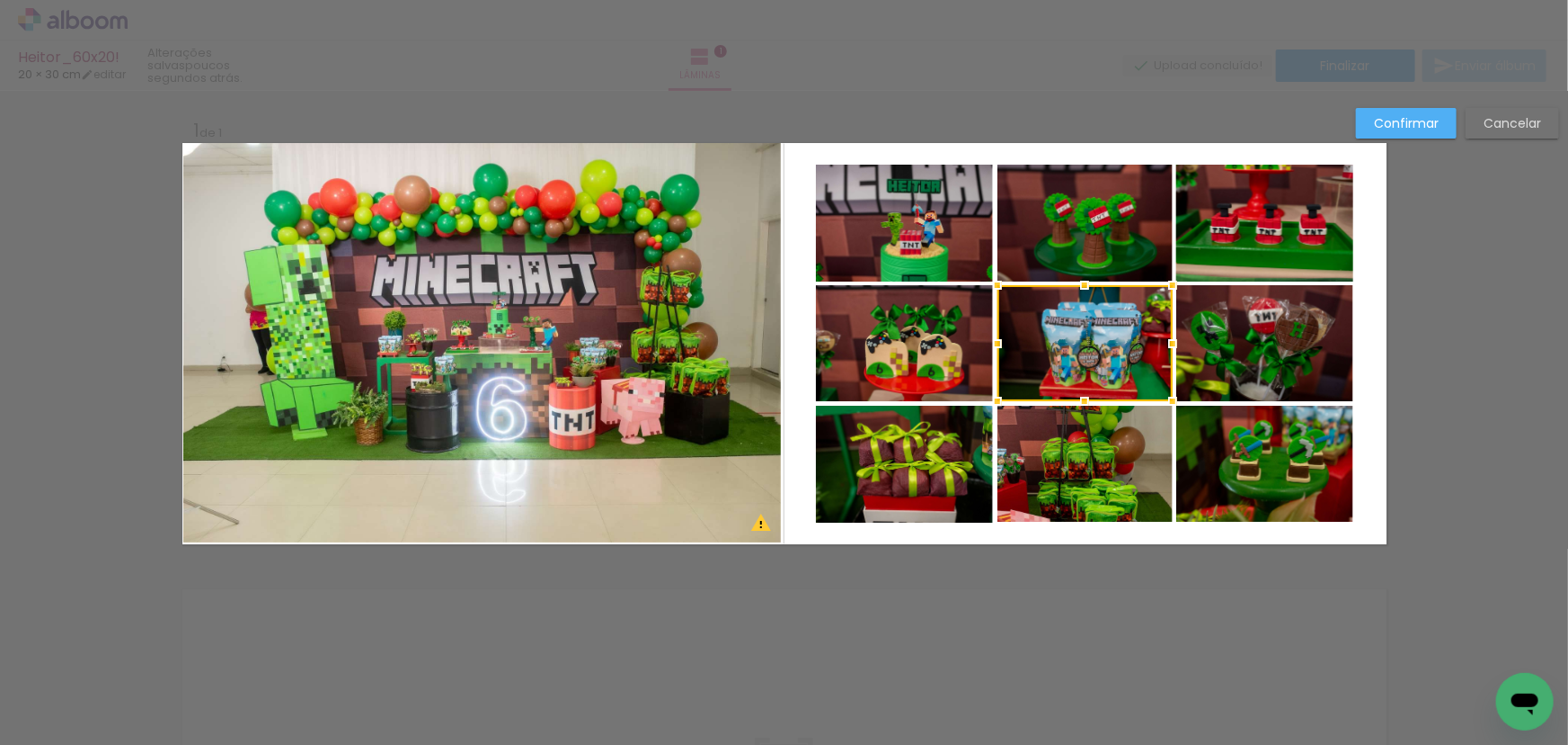
click at [0, 0] on slot "Confirmar" at bounding box center [0, 0] width 0 height 0
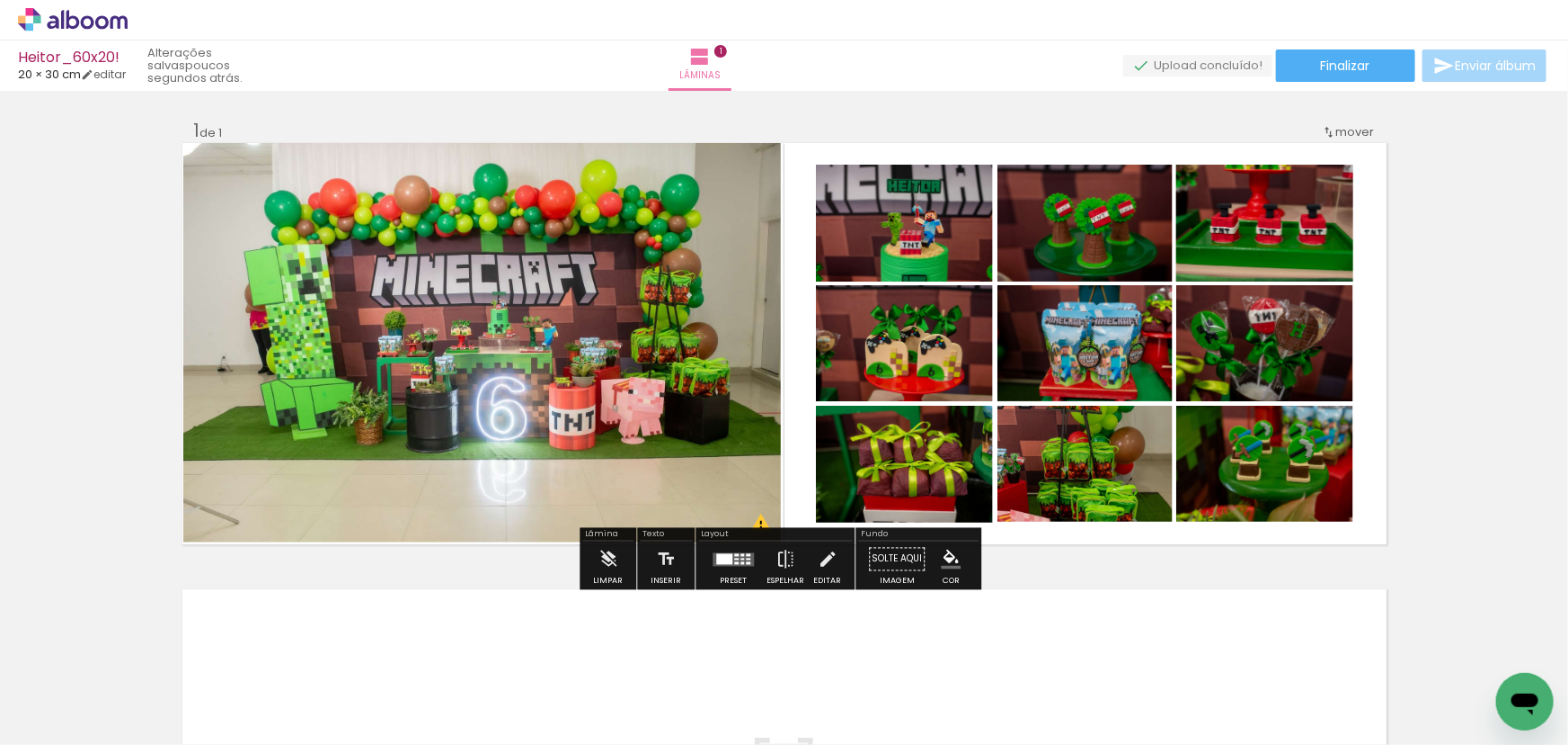
click at [743, 287] on quentale-photo at bounding box center [483, 343] width 599 height 399
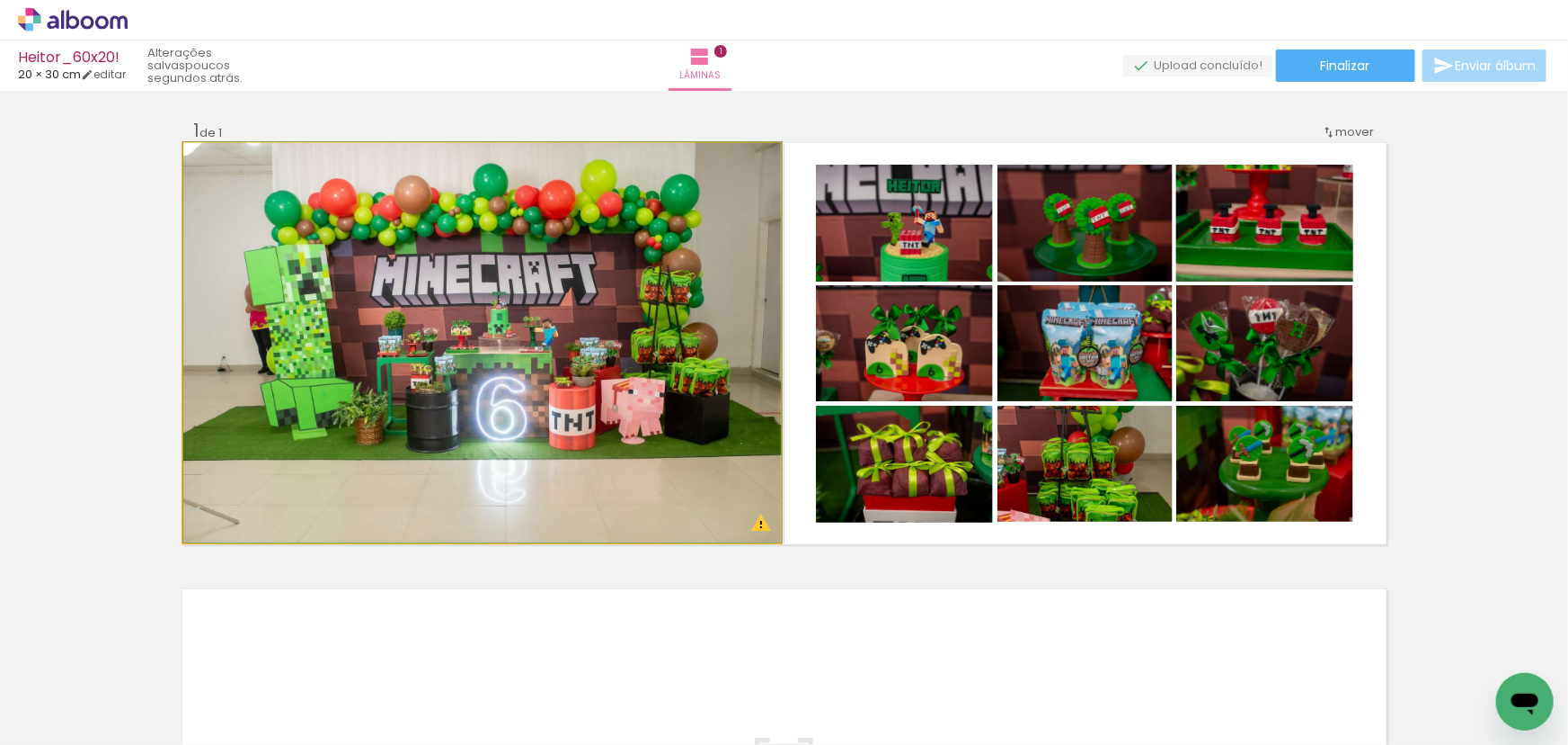
click at [729, 288] on quentale-photo at bounding box center [483, 343] width 599 height 399
click at [689, 308] on quentale-photo at bounding box center [483, 343] width 599 height 399
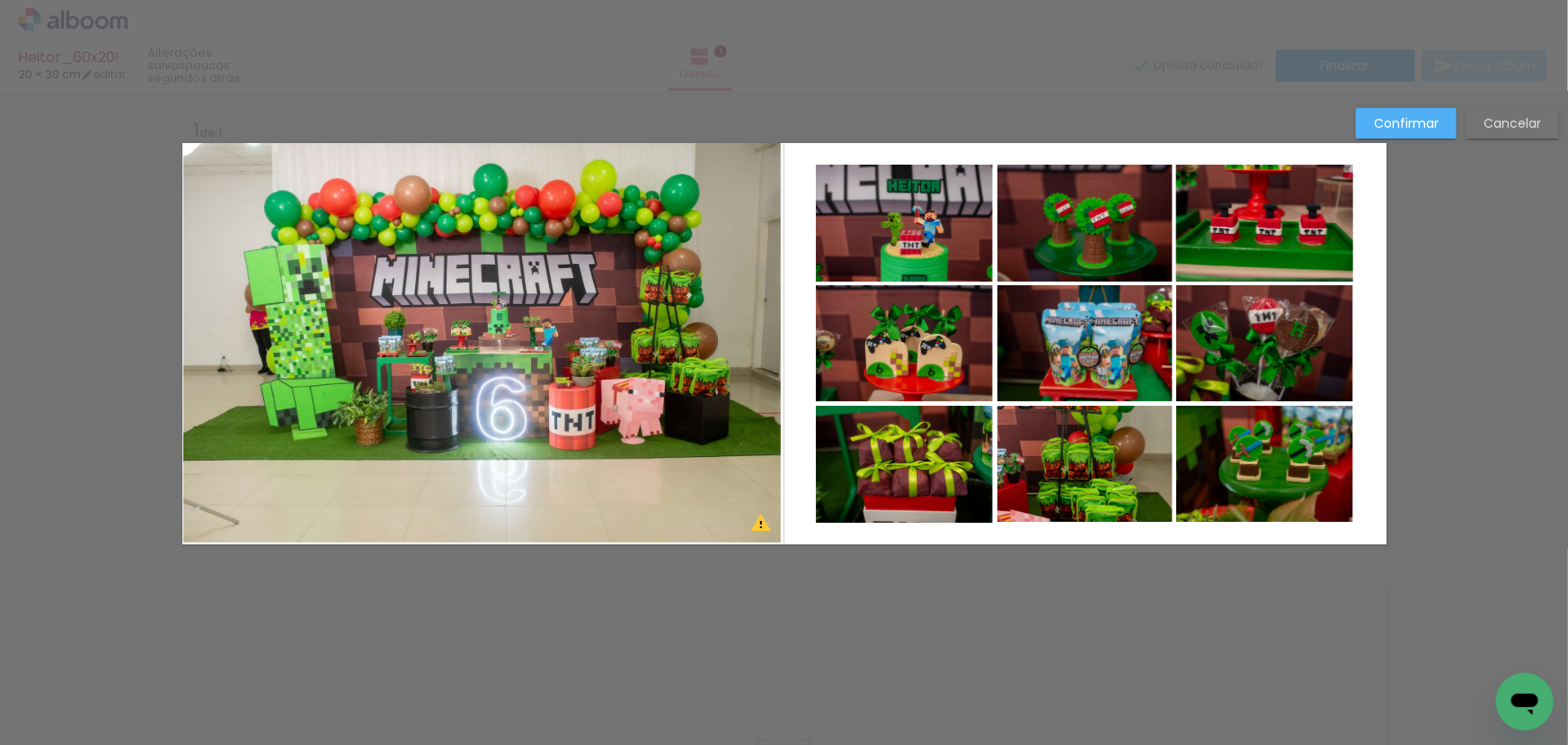
click at [751, 330] on quentale-photo at bounding box center [483, 343] width 599 height 399
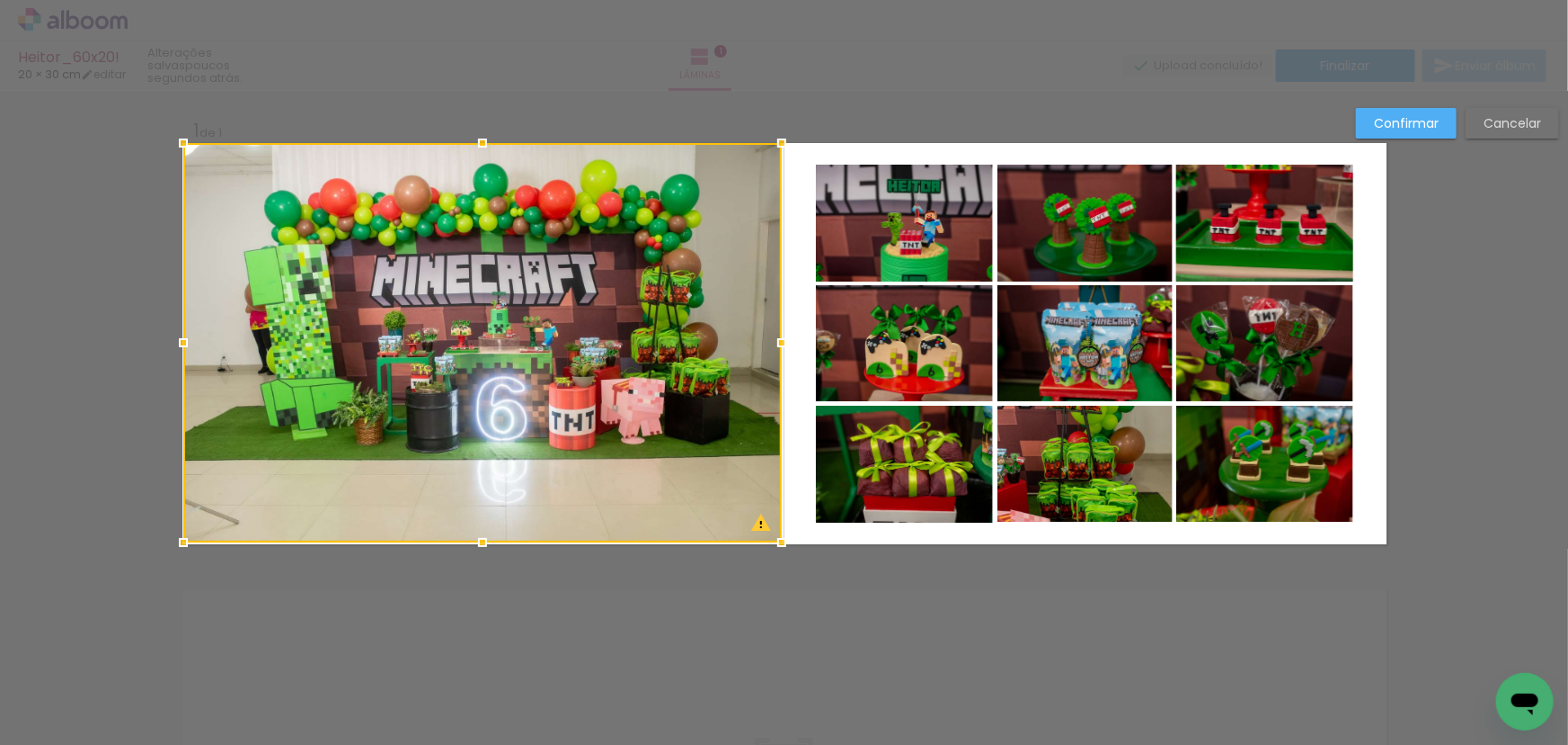
click at [751, 330] on div at bounding box center [483, 343] width 599 height 399
click at [767, 349] on div at bounding box center [784, 343] width 36 height 36
click at [0, 0] on slot "Confirmar" at bounding box center [0, 0] width 0 height 0
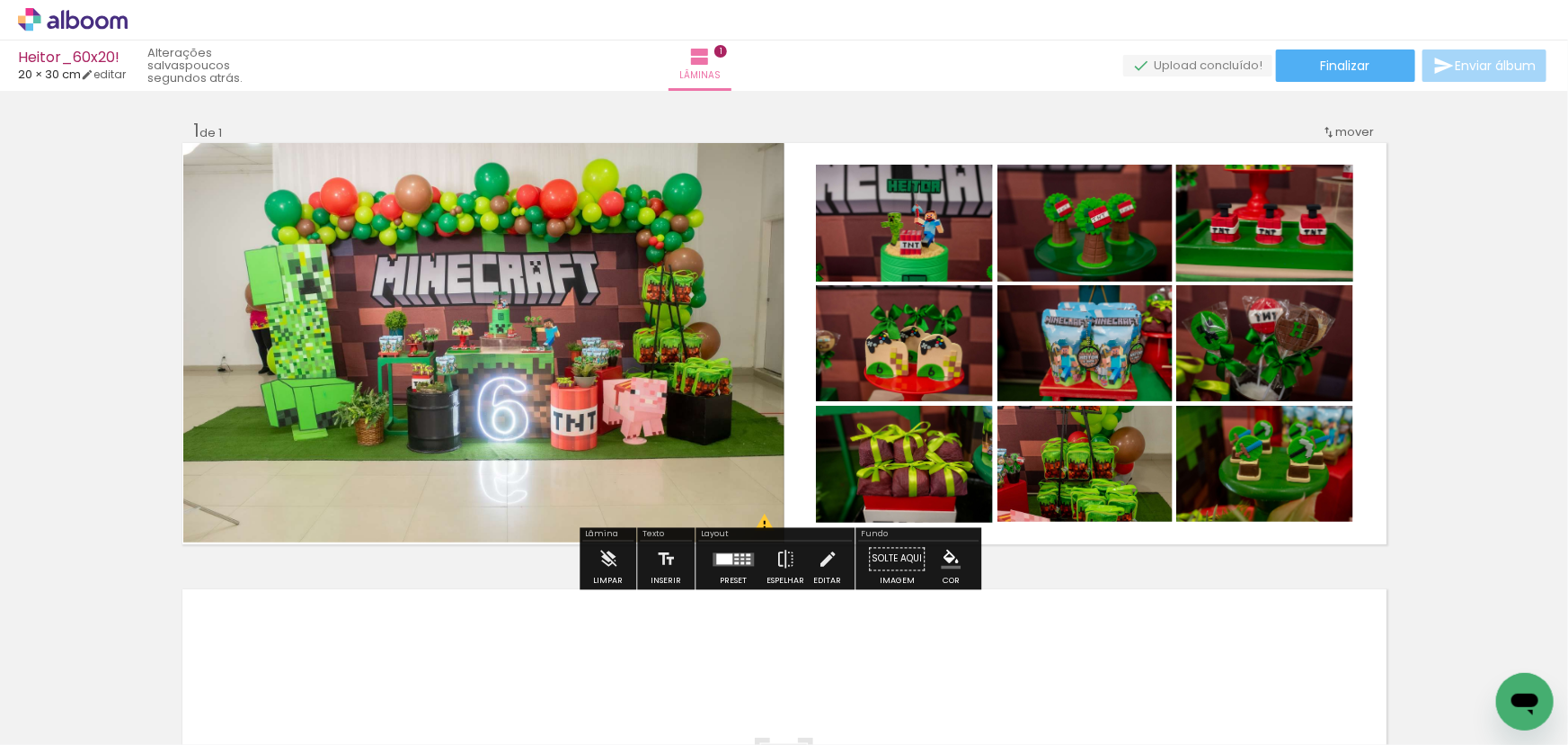
click at [716, 410] on quentale-photo at bounding box center [484, 343] width 601 height 399
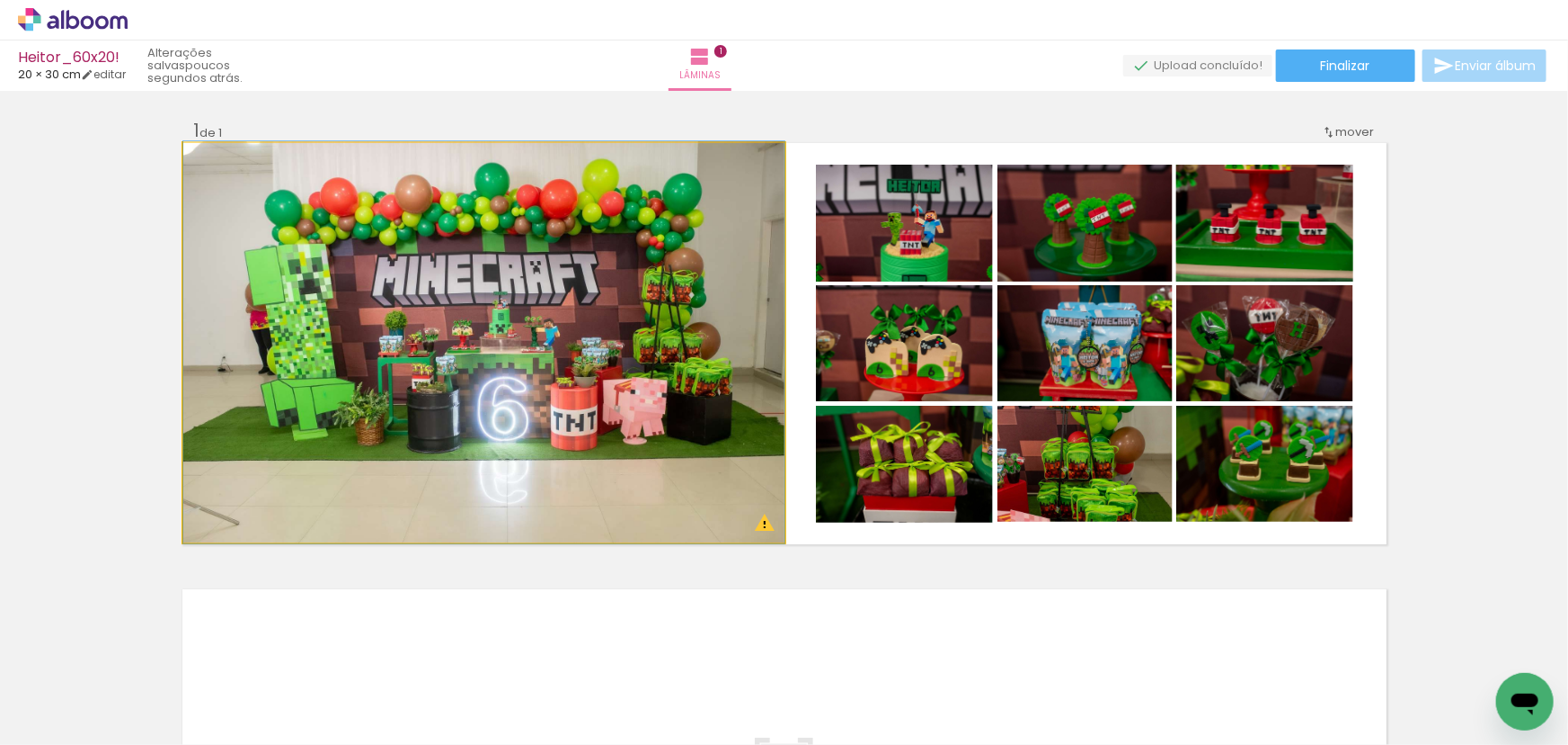
click at [772, 364] on quentale-photo at bounding box center [484, 343] width 601 height 399
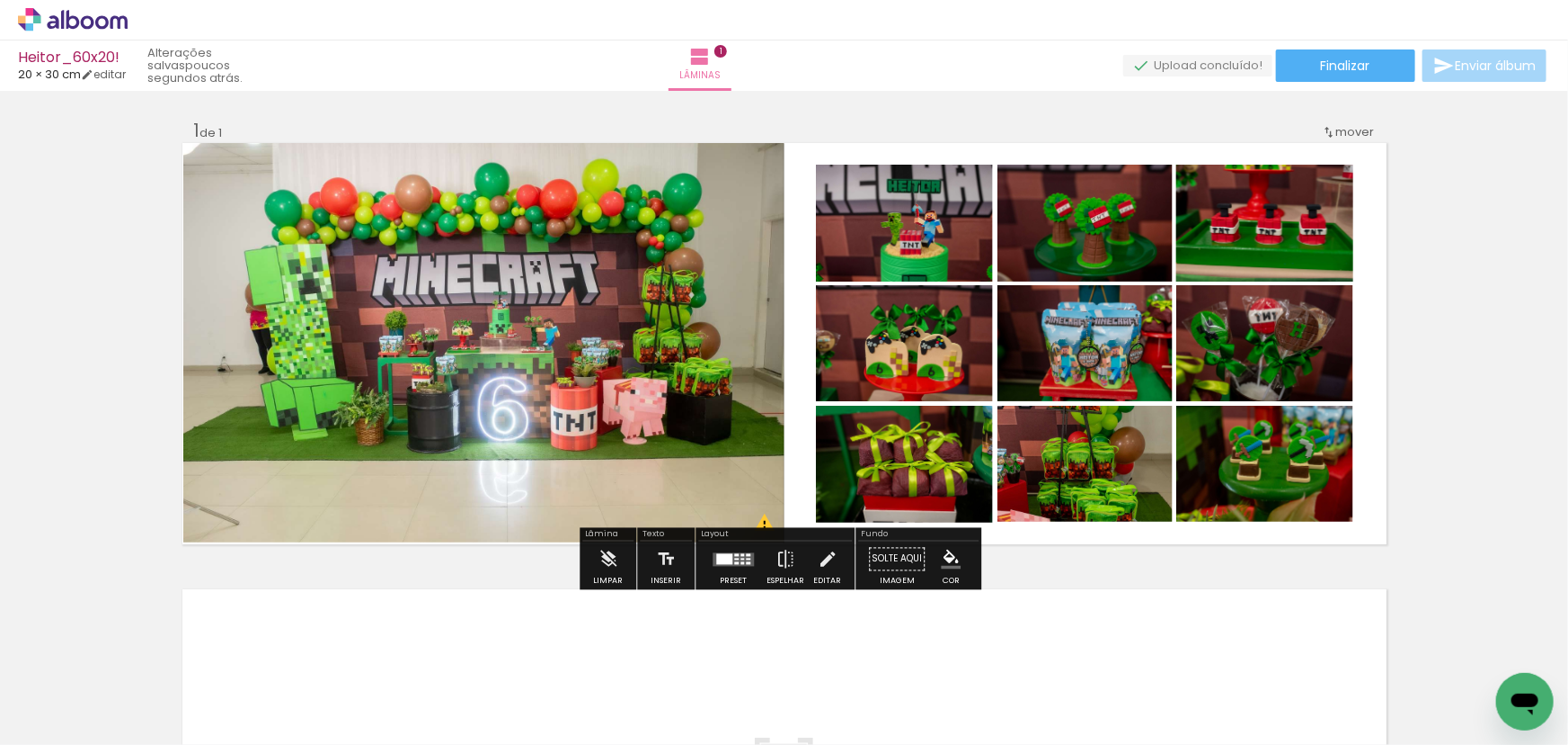
click at [707, 321] on quentale-photo at bounding box center [484, 343] width 601 height 399
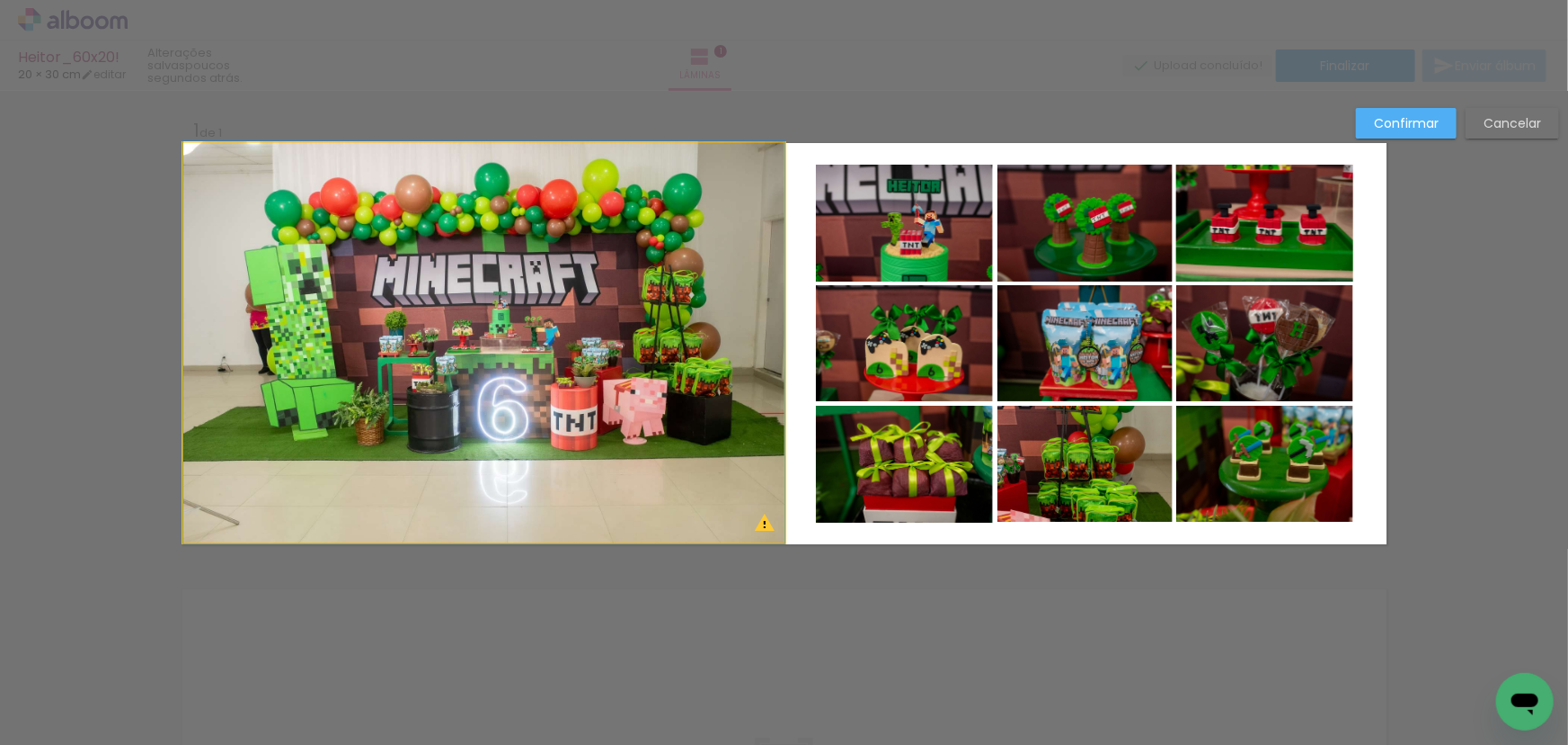
click at [751, 363] on quentale-photo at bounding box center [484, 343] width 601 height 399
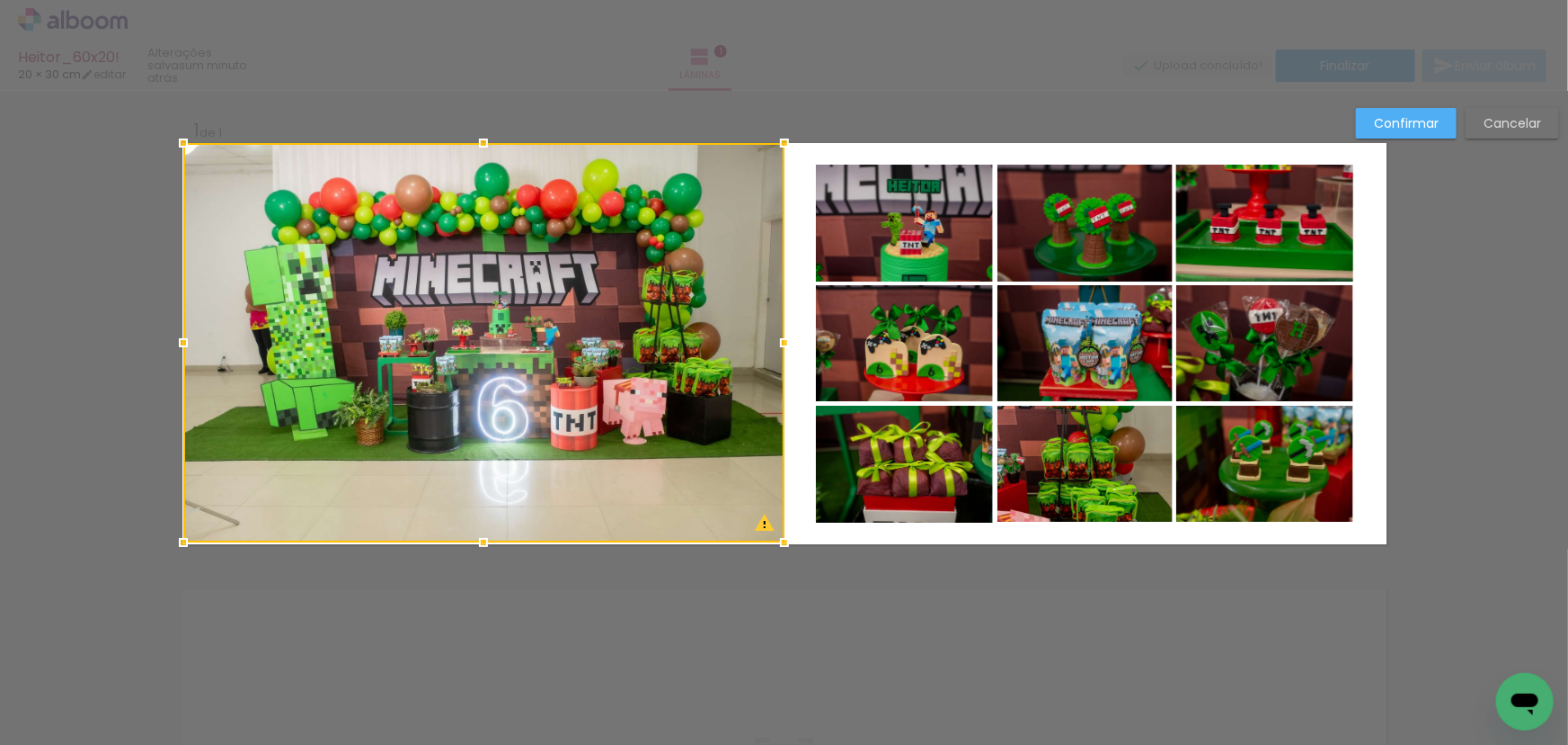
click at [0, 0] on slot "Confirmar" at bounding box center [0, 0] width 0 height 0
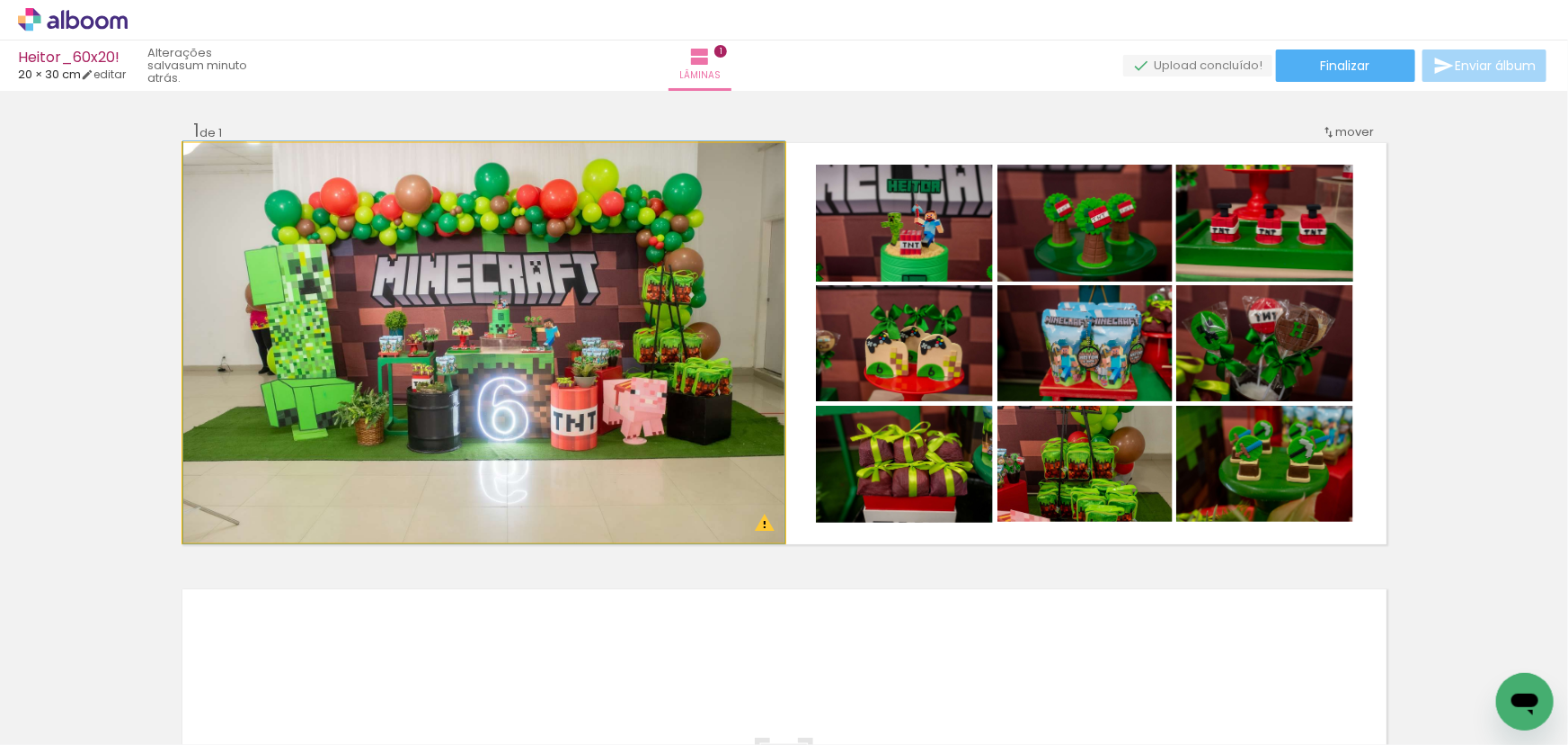
click at [729, 401] on quentale-photo at bounding box center [484, 343] width 601 height 399
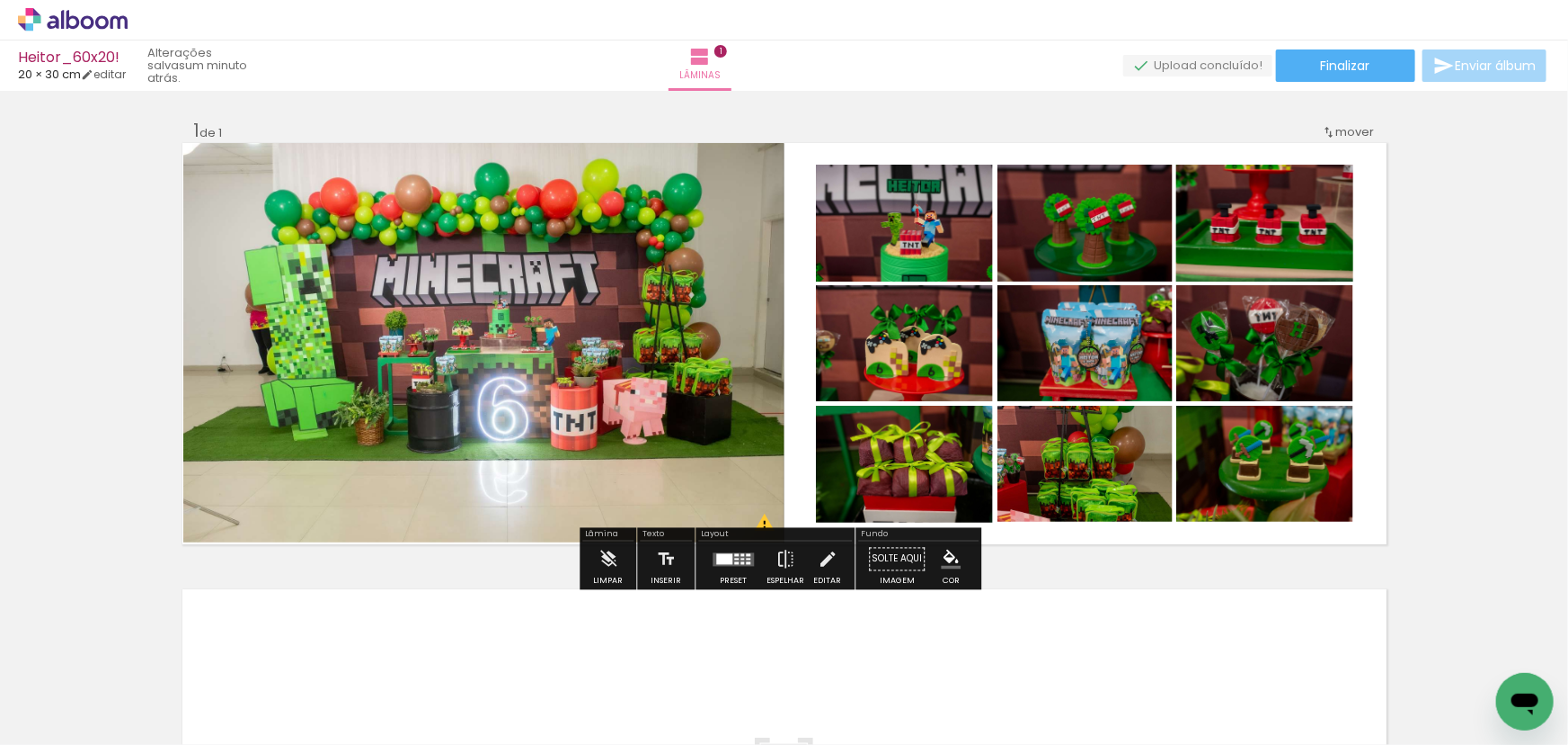
click at [1545, 255] on div "Inserir lâmina 1 de 1 O Designbox precisará aumentar a sua imagem em 184% para …" at bounding box center [784, 543] width 1568 height 893
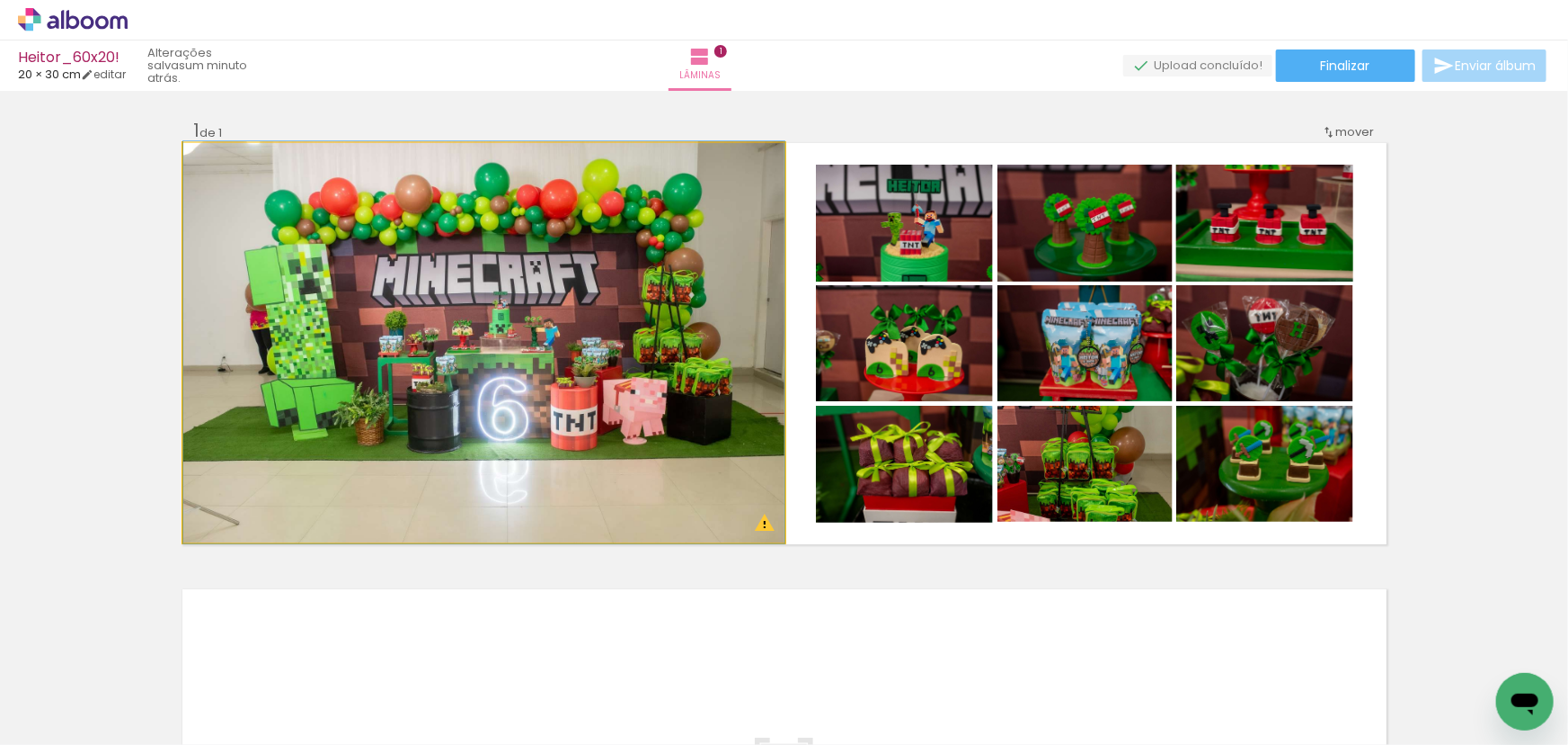
click at [566, 276] on quentale-photo at bounding box center [484, 343] width 601 height 399
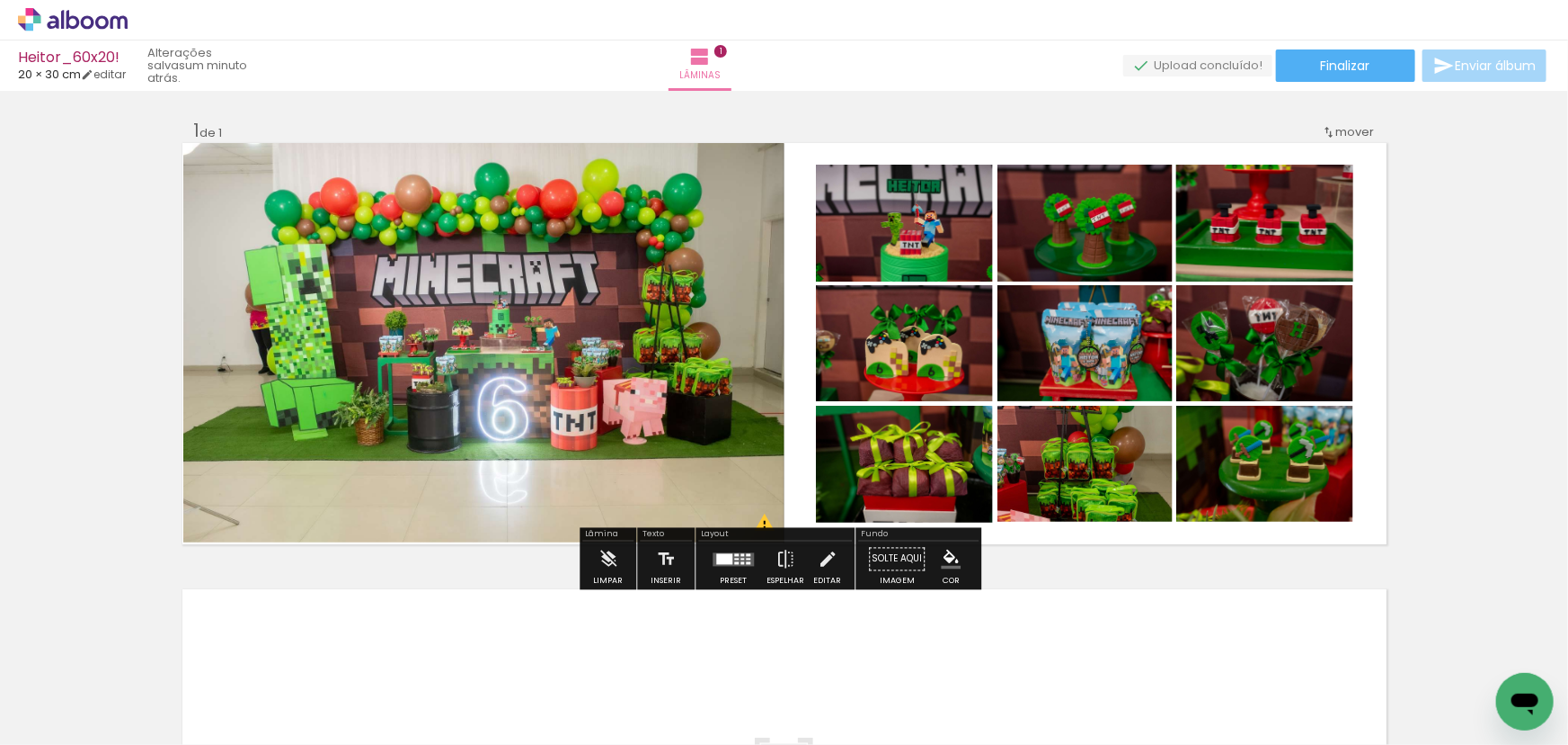
click at [397, 253] on quentale-photo at bounding box center [484, 343] width 601 height 399
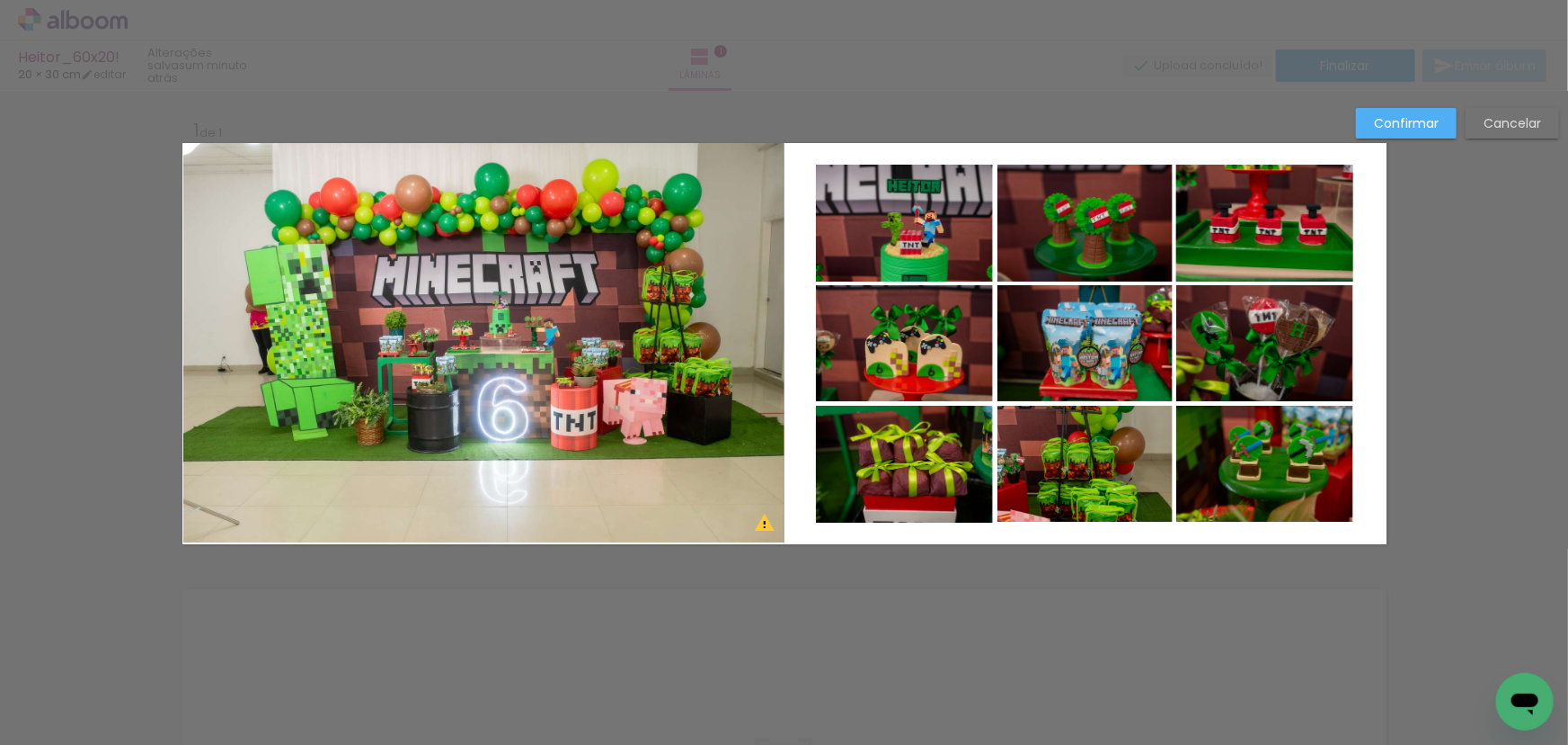
click at [497, 268] on quentale-photo at bounding box center [484, 343] width 601 height 399
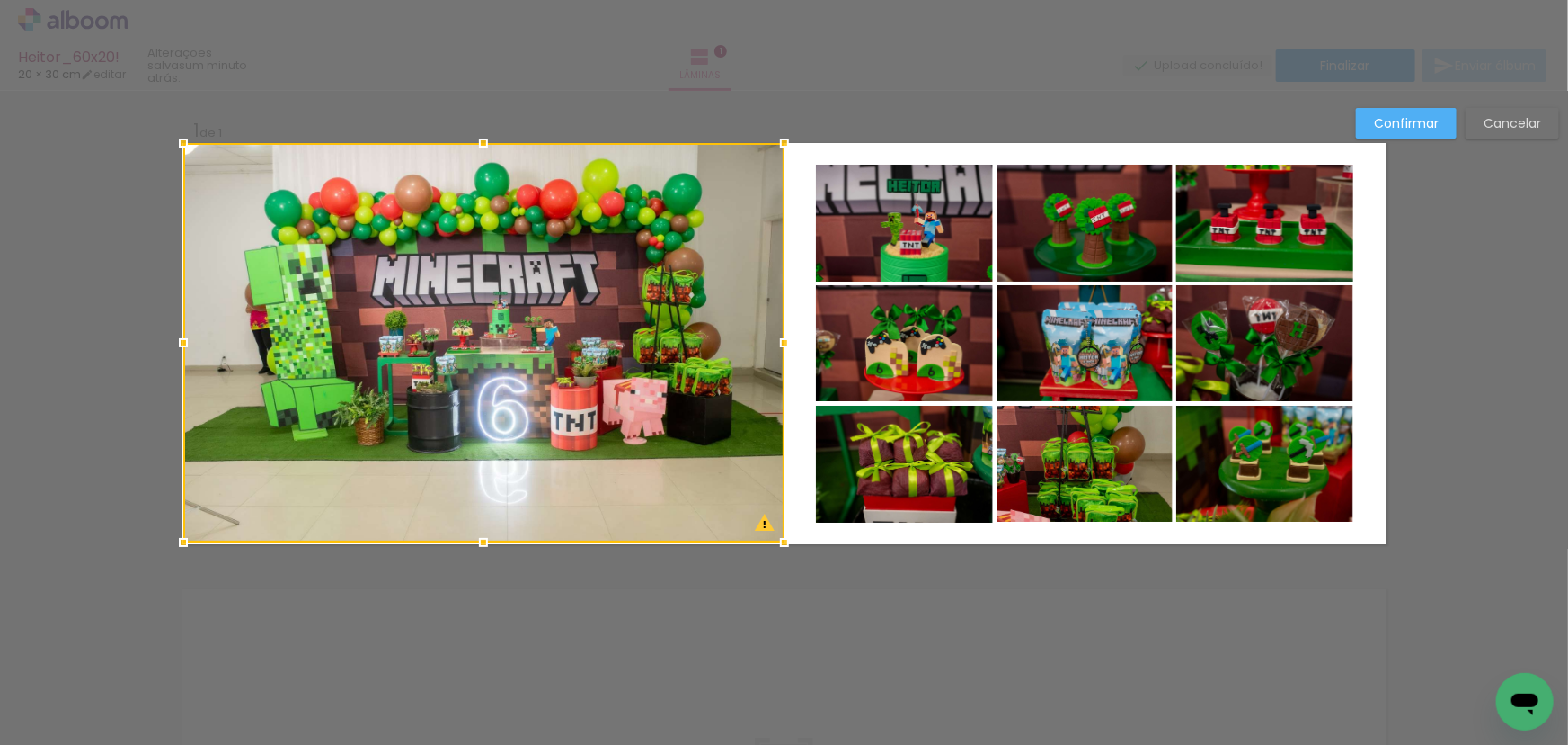
click at [0, 0] on slot "Confirmar" at bounding box center [0, 0] width 0 height 0
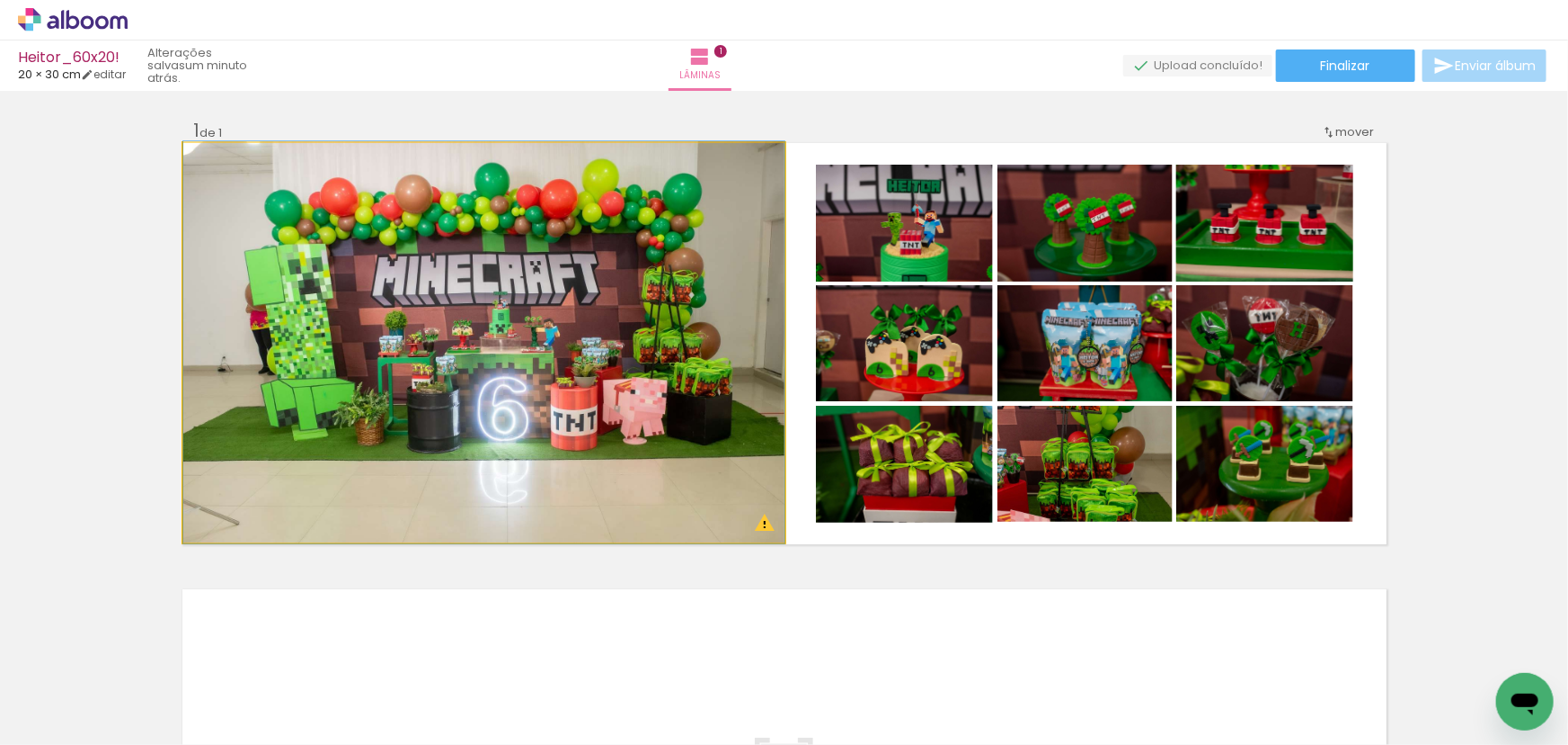
click at [452, 309] on quentale-photo at bounding box center [484, 343] width 601 height 399
click at [546, 351] on quentale-photo at bounding box center [484, 343] width 601 height 399
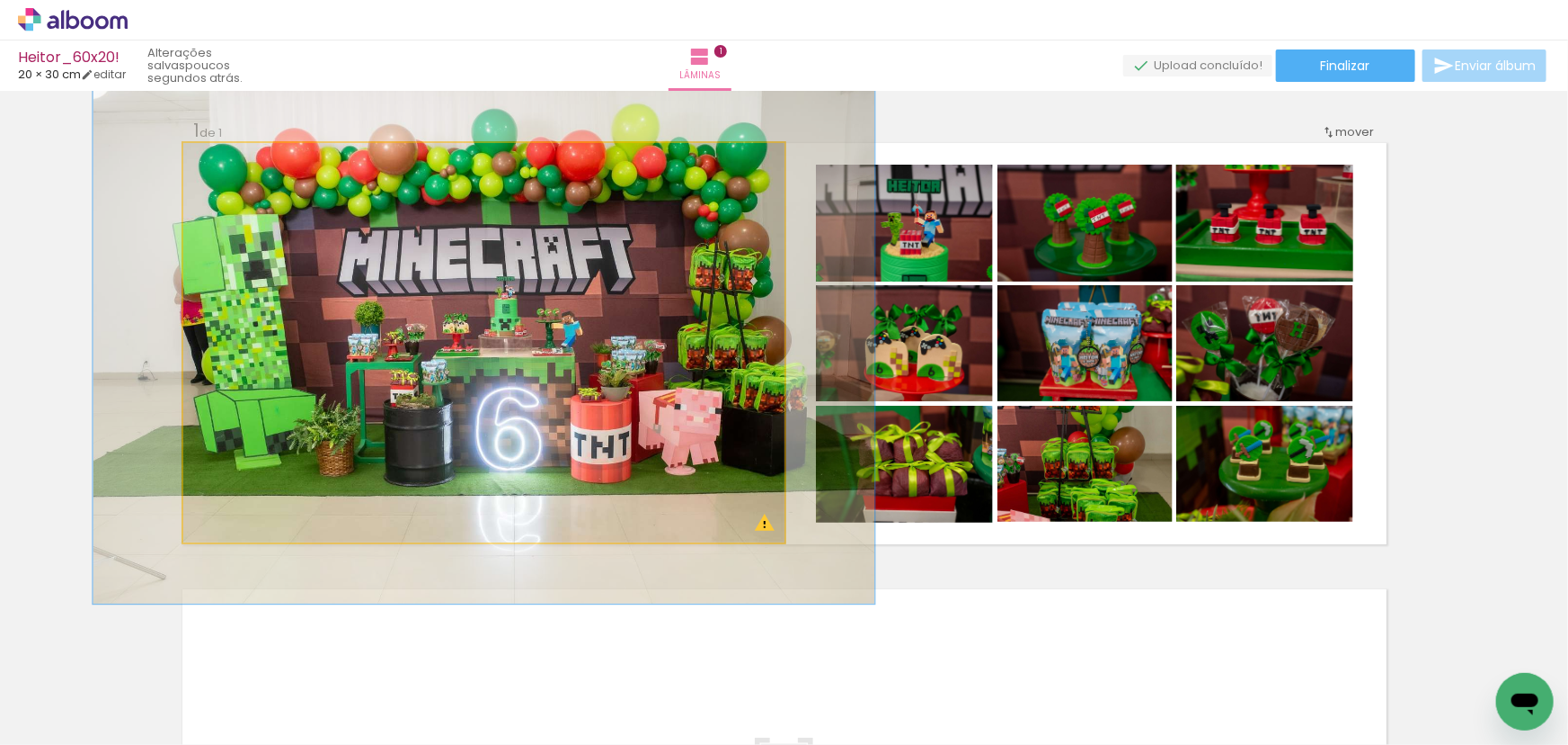
drag, startPoint x: 221, startPoint y: 162, endPoint x: 265, endPoint y: 186, distance: 50.1
click at [240, 164] on div at bounding box center [245, 162] width 16 height 16
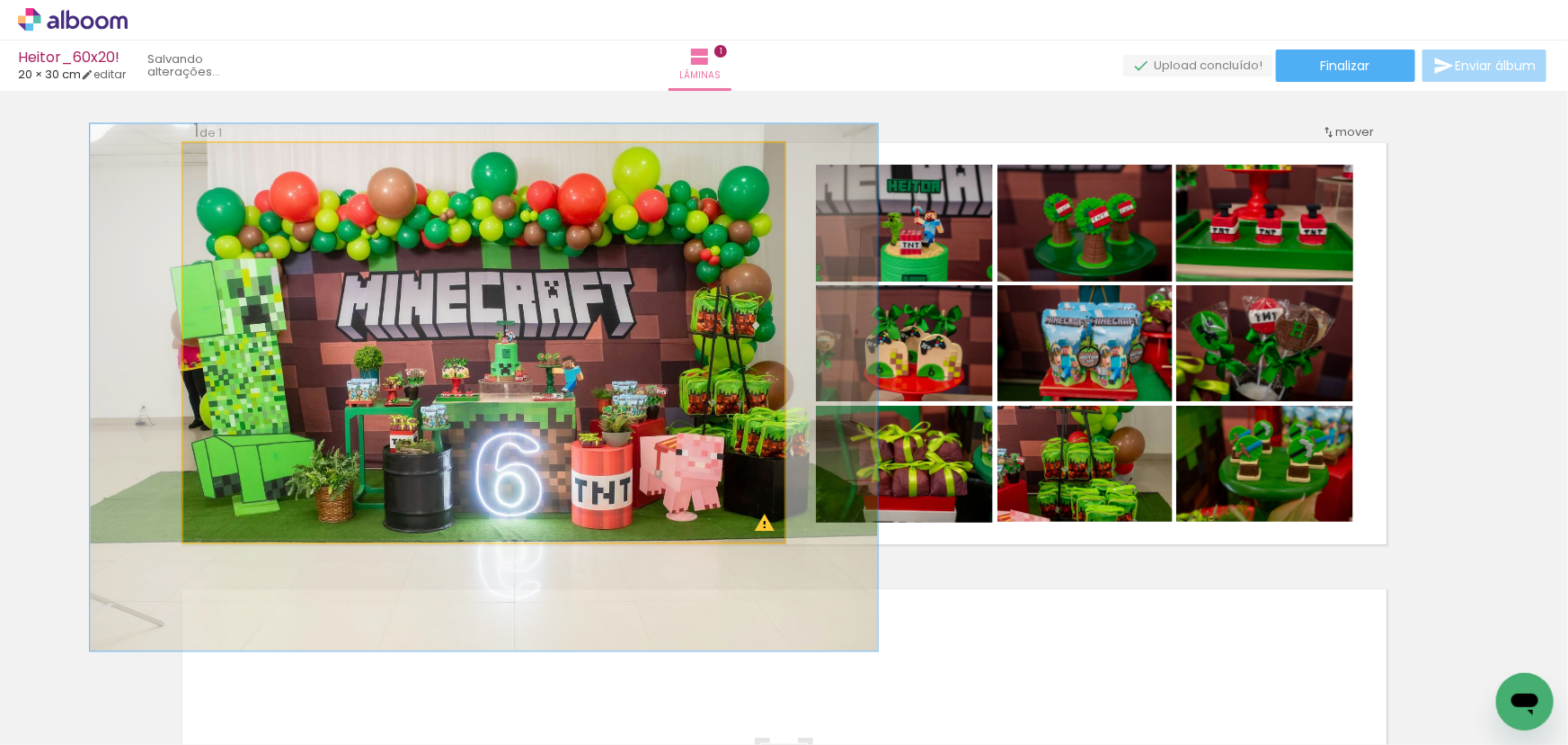
drag, startPoint x: 448, startPoint y: 305, endPoint x: 448, endPoint y: 342, distance: 37.0
click at [543, 294] on quentale-photo at bounding box center [484, 343] width 601 height 399
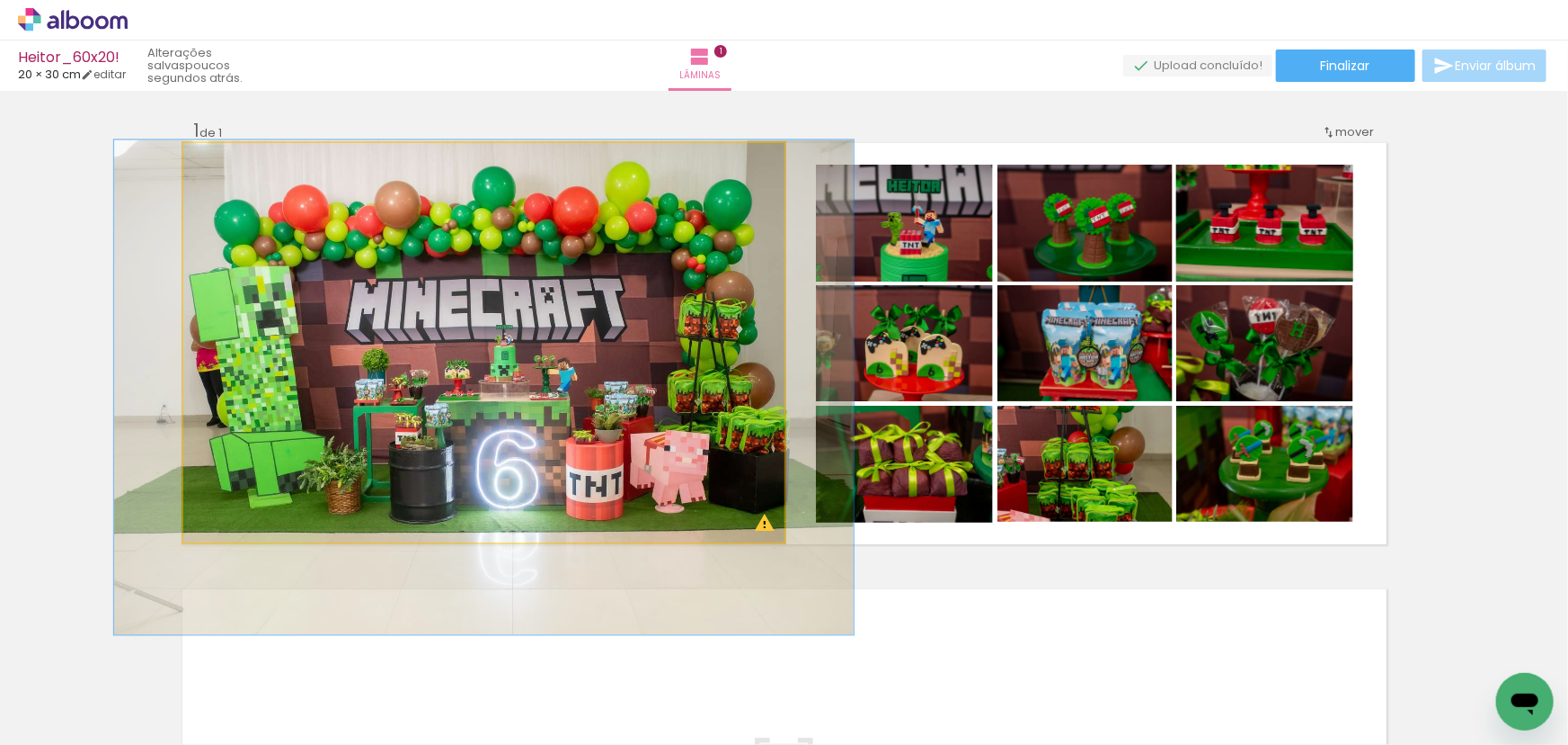
click at [234, 169] on div at bounding box center [242, 162] width 16 height 16
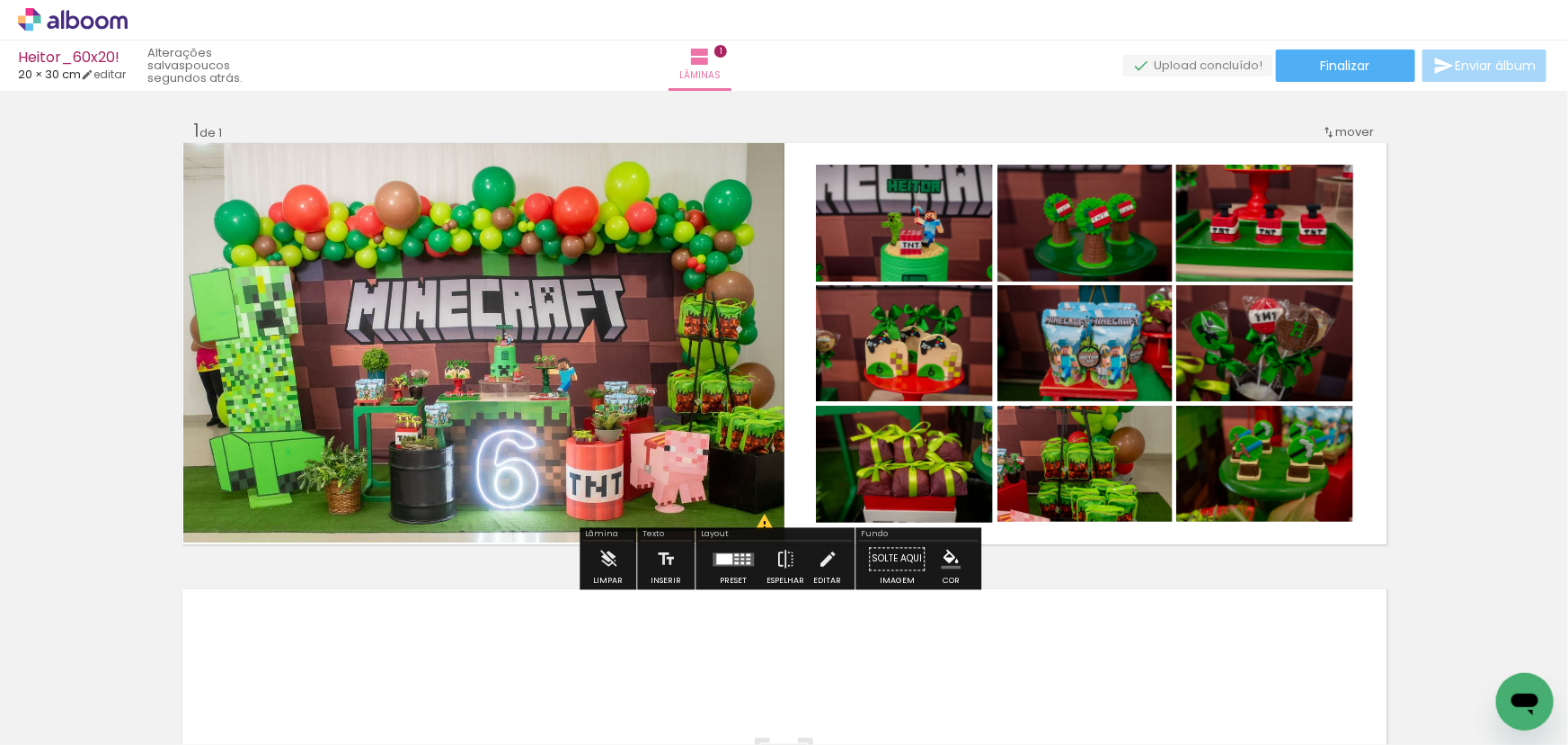
click at [391, 343] on quentale-photo at bounding box center [484, 343] width 601 height 399
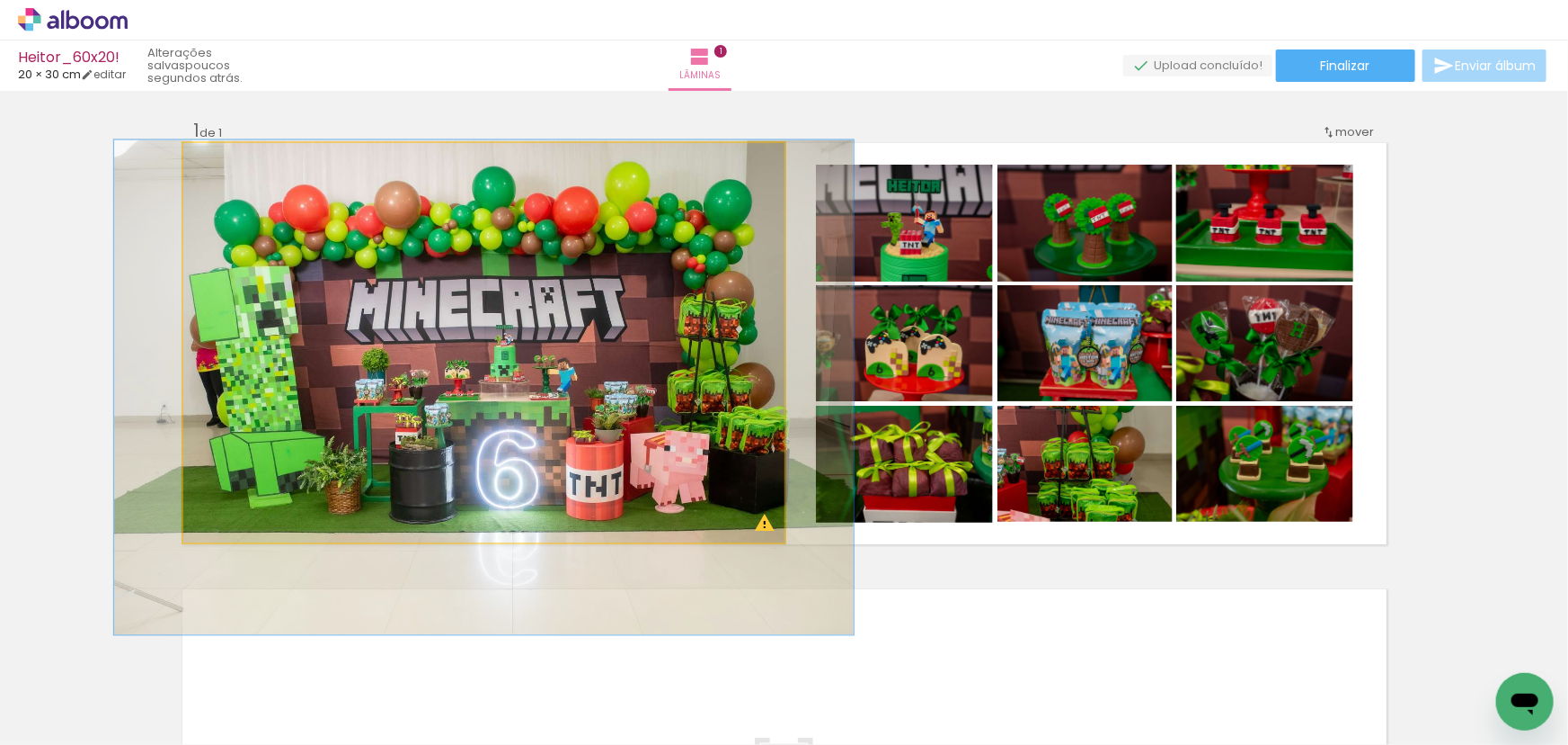
click at [473, 340] on quentale-photo at bounding box center [484, 343] width 601 height 399
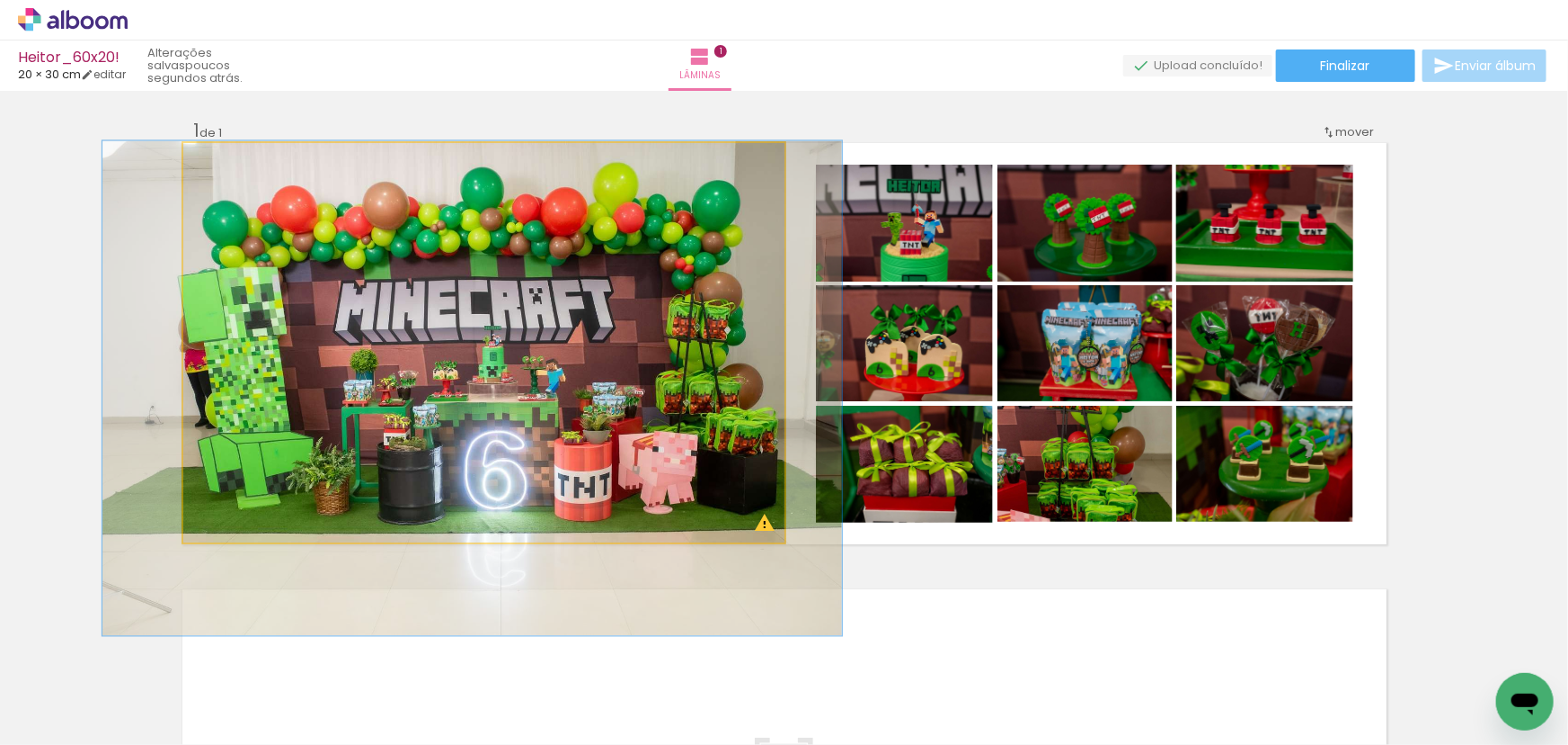
drag, startPoint x: 554, startPoint y: 352, endPoint x: 542, endPoint y: 353, distance: 12.0
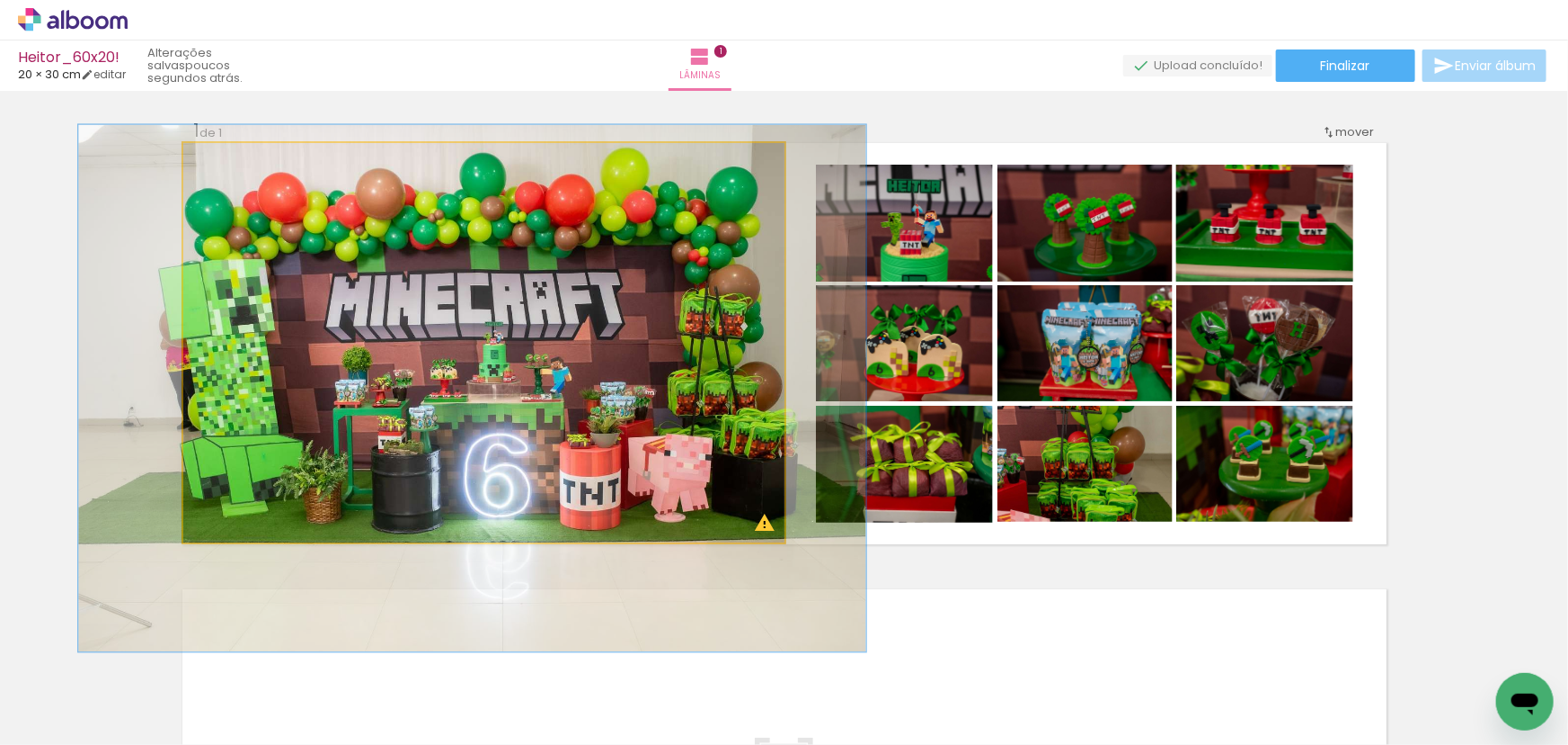
click at [240, 165] on div at bounding box center [248, 162] width 16 height 16
click at [387, 258] on quentale-photo at bounding box center [484, 343] width 601 height 399
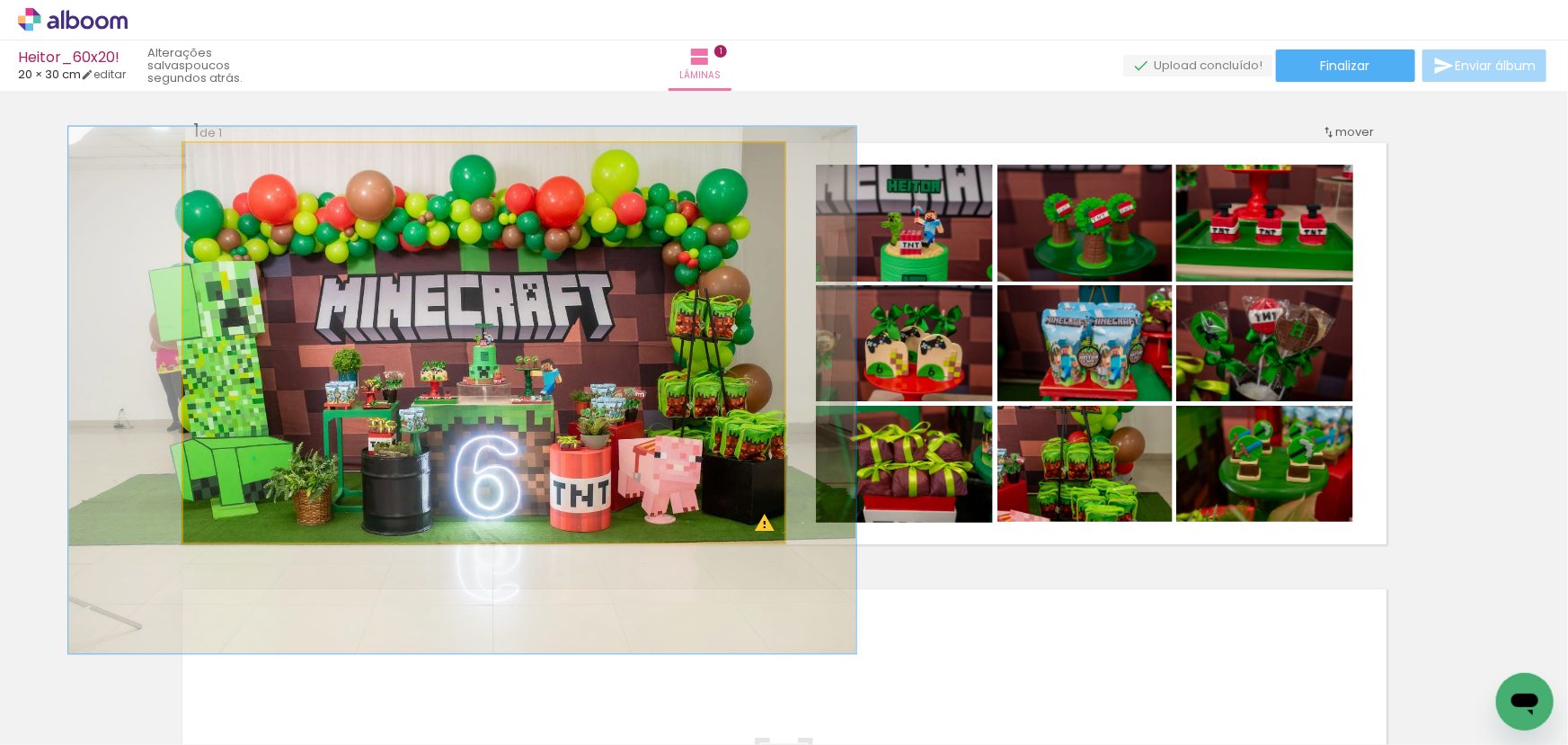
drag, startPoint x: 497, startPoint y: 313, endPoint x: 487, endPoint y: 315, distance: 10.2
click at [695, 300] on quentale-photo at bounding box center [484, 343] width 601 height 399
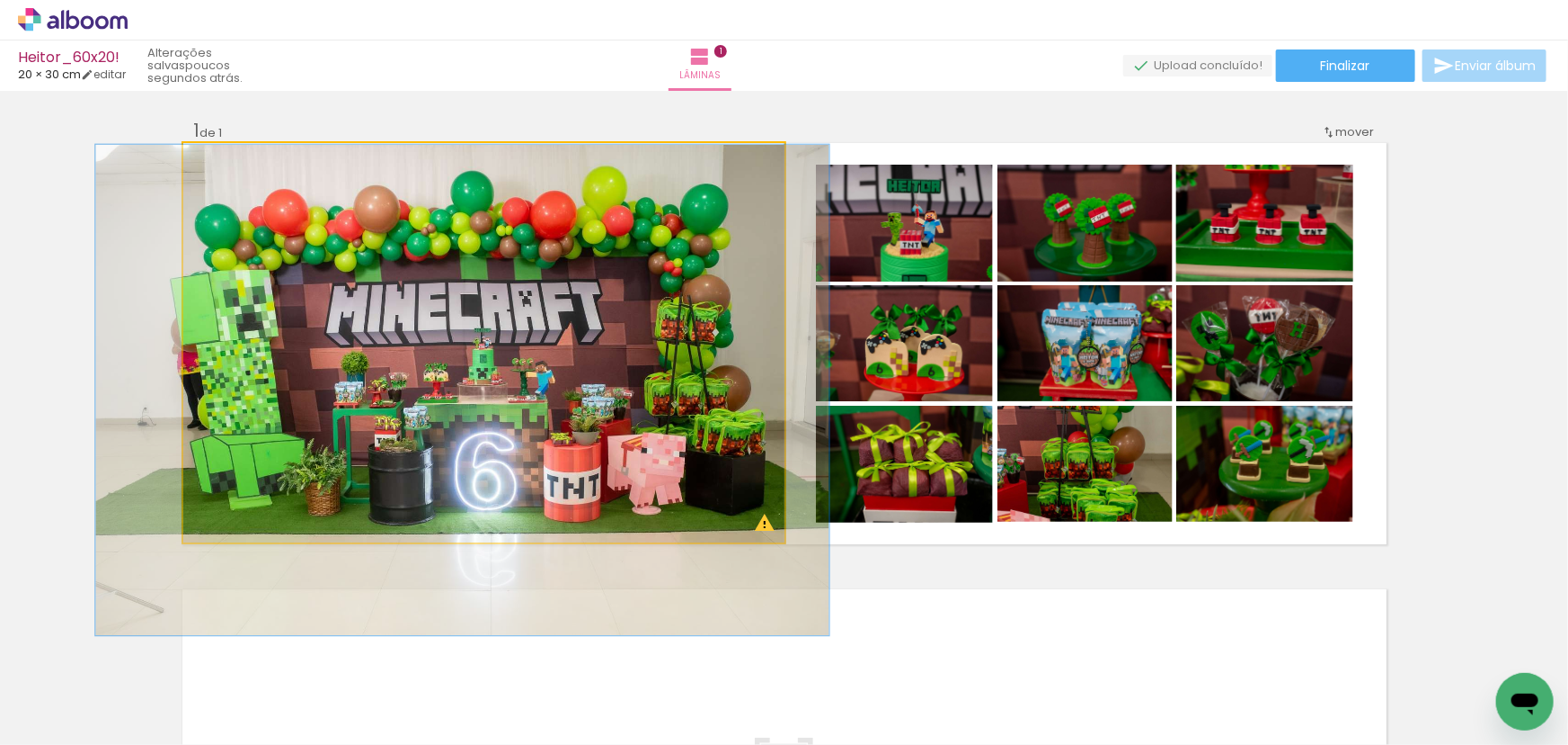
click at [234, 170] on div at bounding box center [241, 162] width 16 height 16
click at [414, 296] on quentale-photo at bounding box center [484, 343] width 601 height 399
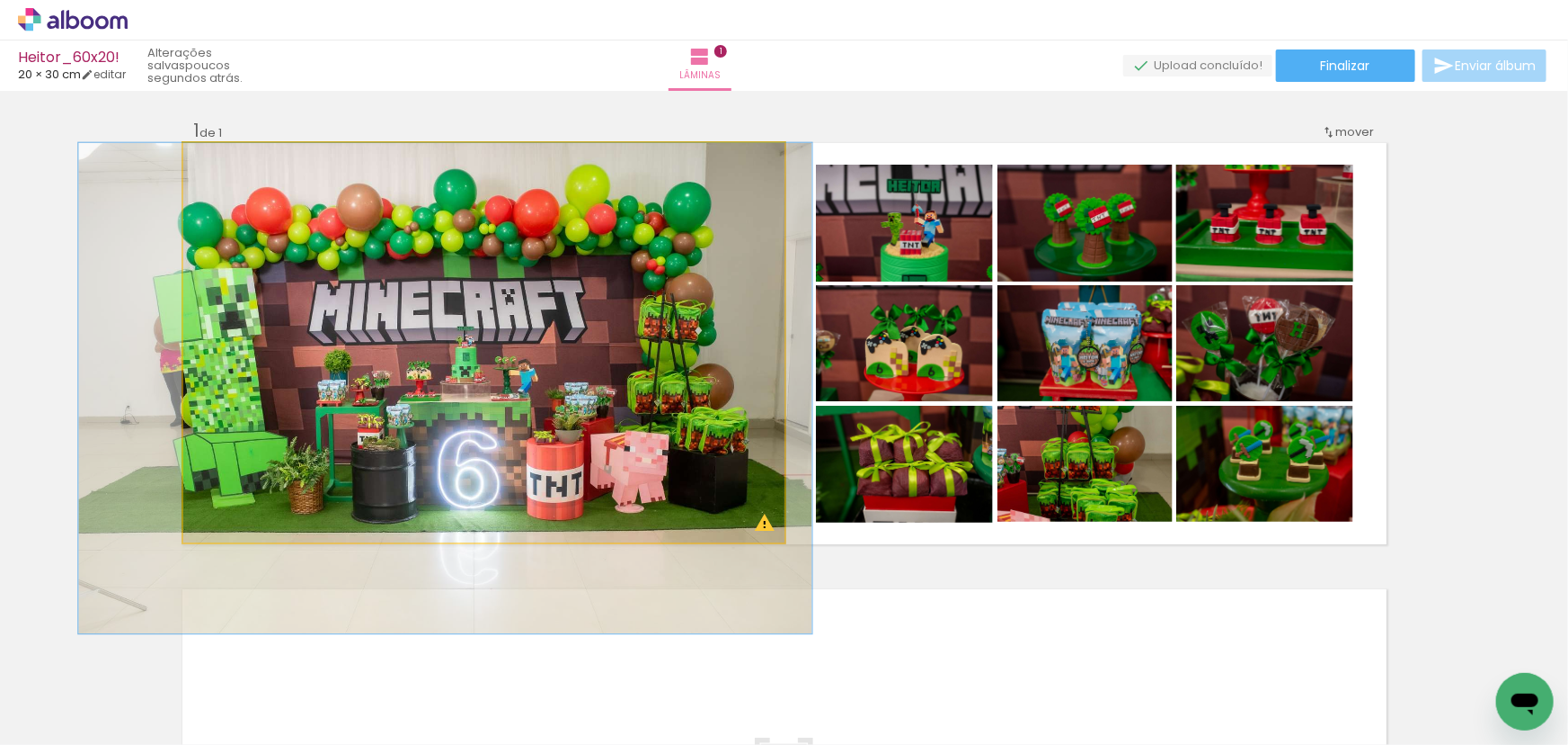
drag, startPoint x: 470, startPoint y: 315, endPoint x: 453, endPoint y: 340, distance: 30.2
click at [538, 315] on quentale-photo at bounding box center [484, 343] width 601 height 399
click at [234, 166] on div at bounding box center [241, 162] width 16 height 16
drag, startPoint x: 406, startPoint y: 307, endPoint x: 452, endPoint y: 309, distance: 46.0
click at [407, 307] on quentale-photo at bounding box center [484, 343] width 601 height 399
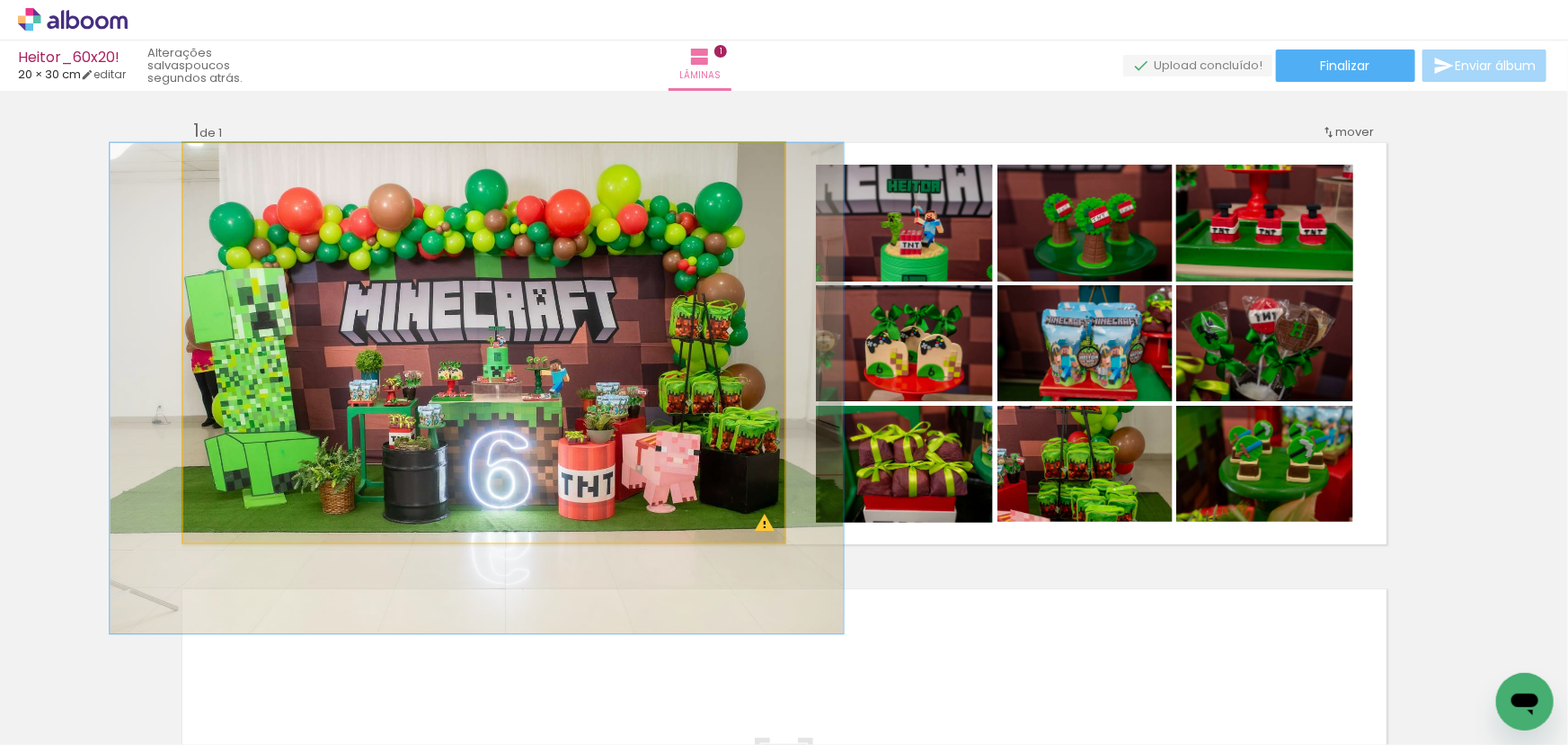
drag, startPoint x: 452, startPoint y: 309, endPoint x: 483, endPoint y: 309, distance: 31.0
click at [485, 324] on quentale-photo at bounding box center [484, 343] width 601 height 399
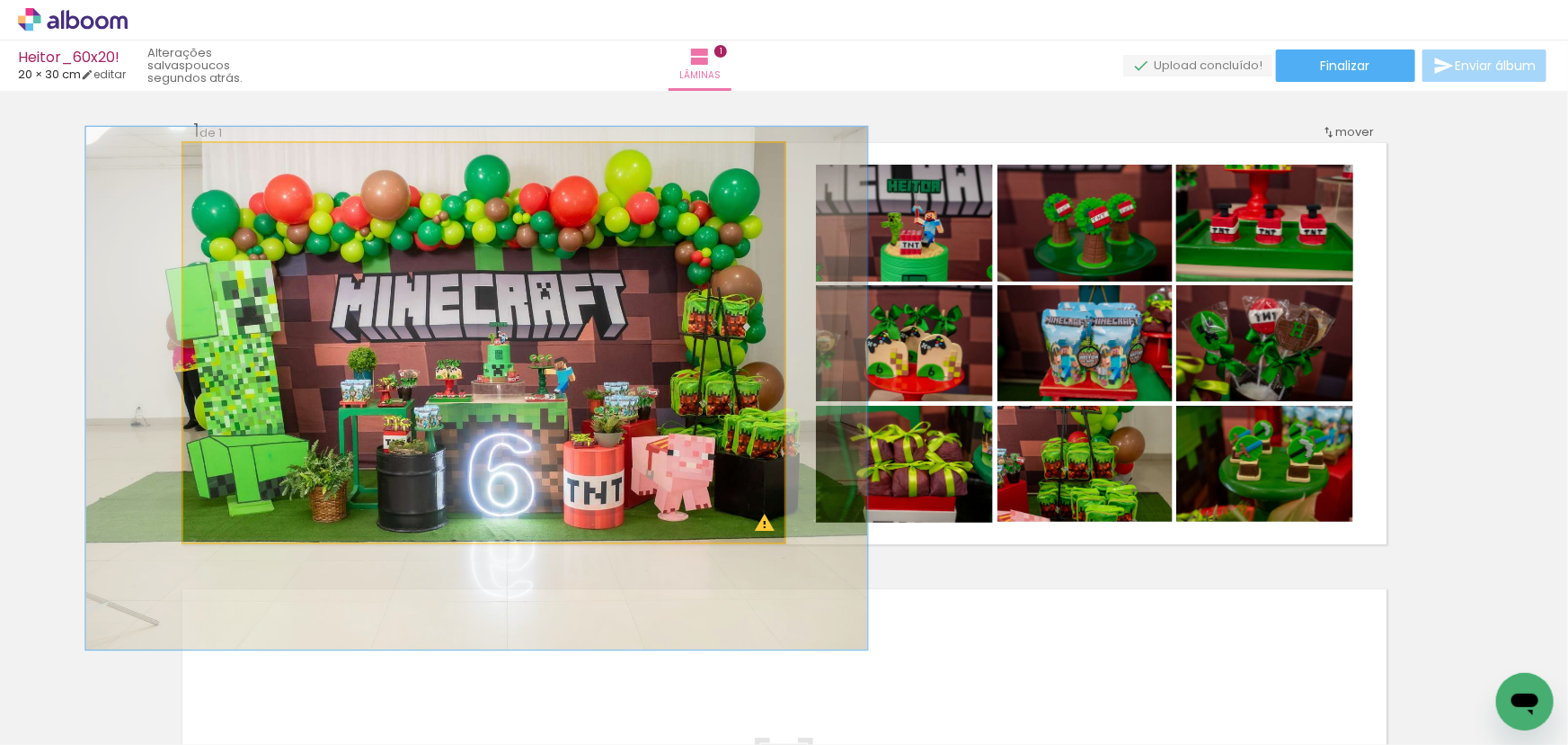
type paper-slider "130"
click at [247, 167] on div at bounding box center [246, 162] width 29 height 29
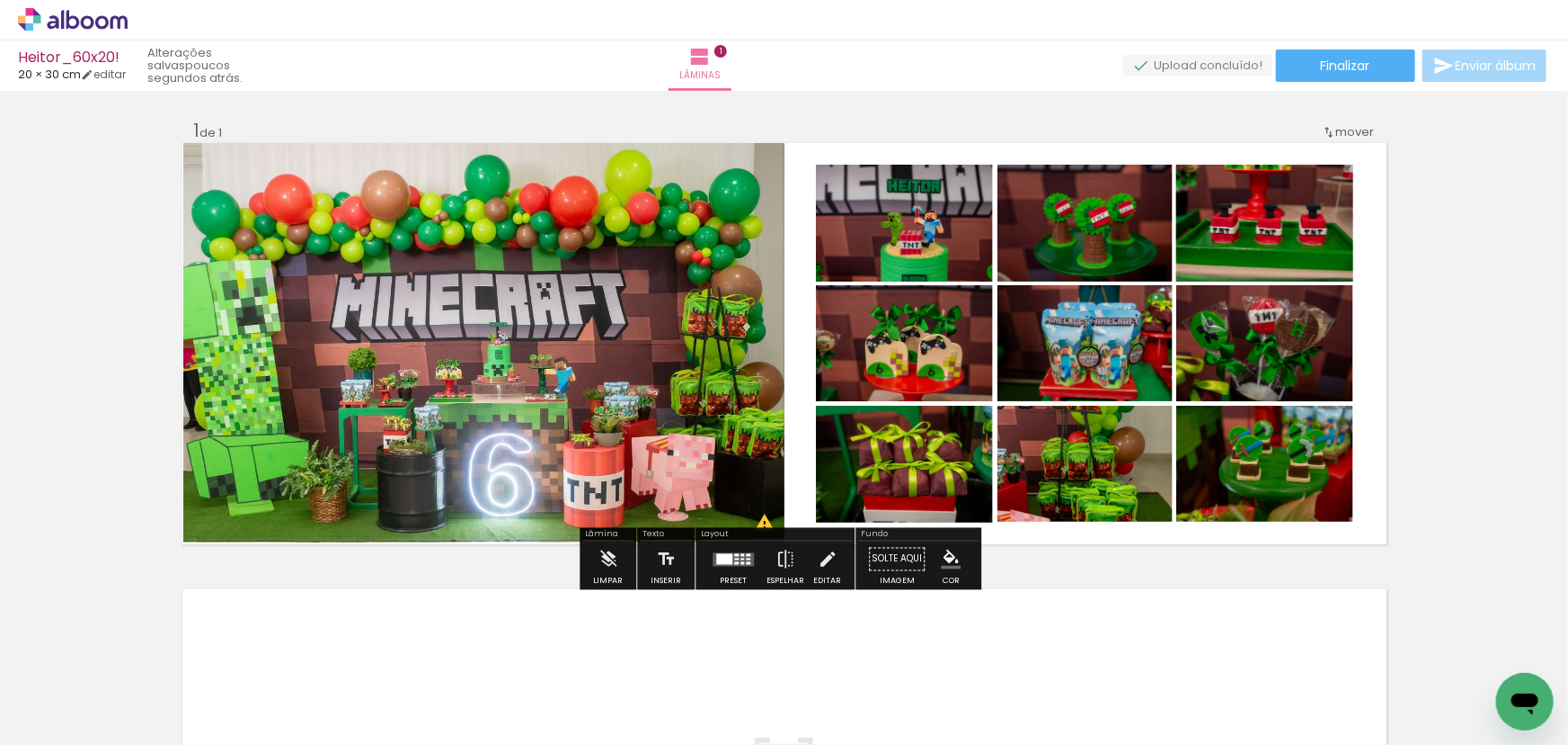
click at [386, 261] on quentale-photo at bounding box center [484, 343] width 601 height 399
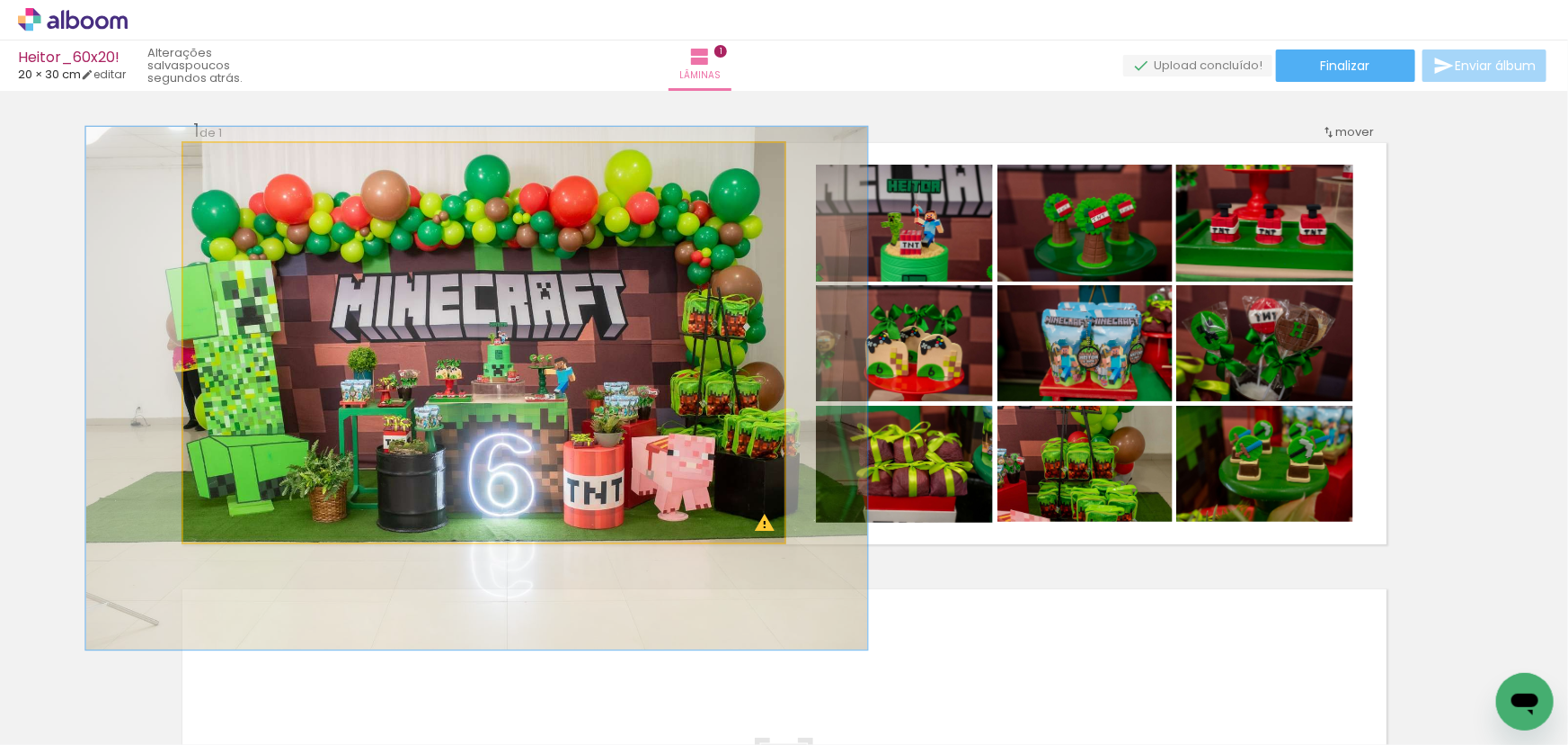
click at [480, 300] on quentale-photo at bounding box center [484, 343] width 601 height 399
click at [600, 276] on quentale-photo at bounding box center [484, 343] width 601 height 399
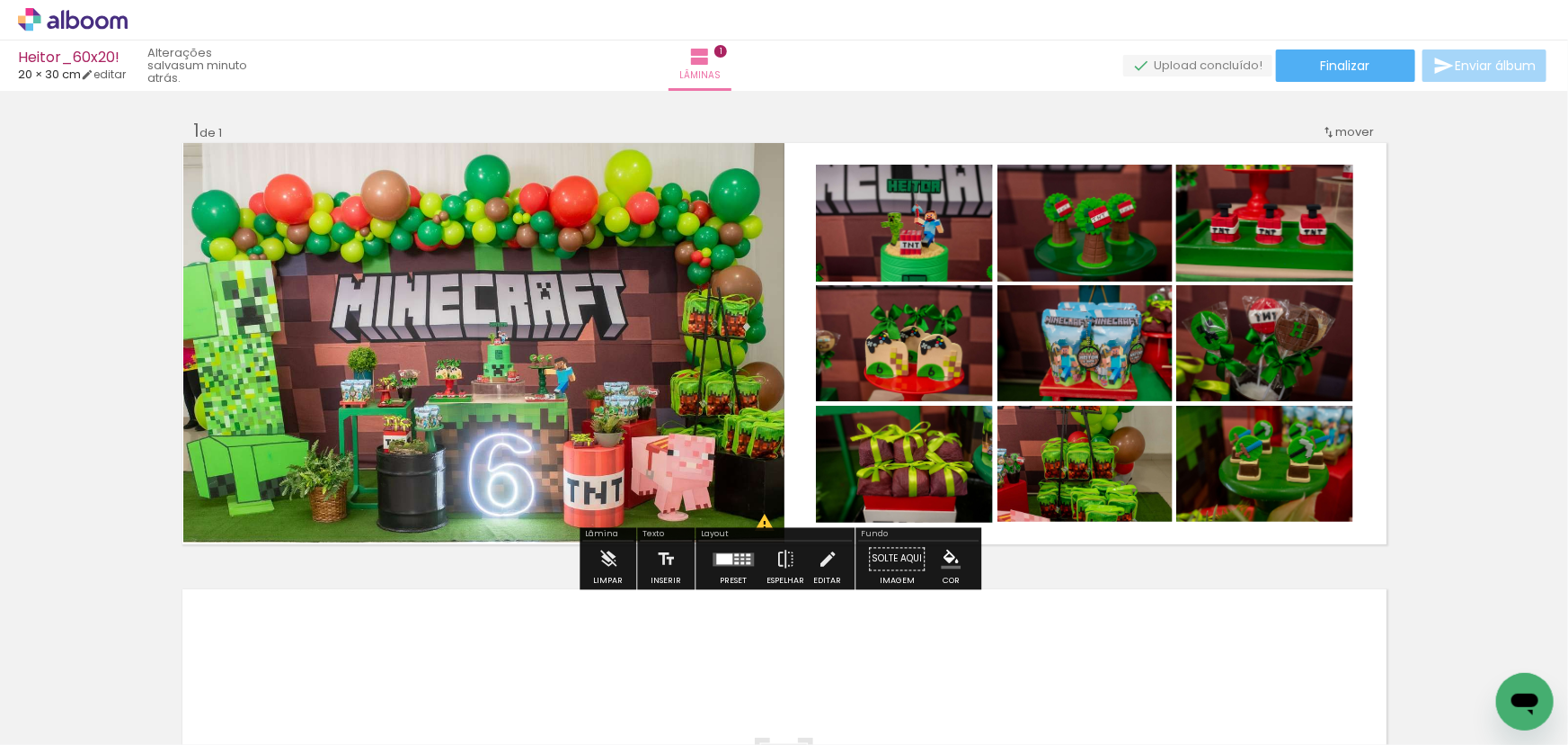
click at [632, 249] on quentale-photo at bounding box center [484, 343] width 601 height 399
click at [881, 240] on quentale-photo at bounding box center [904, 223] width 177 height 117
click at [1034, 261] on quentale-photo at bounding box center [1086, 223] width 176 height 117
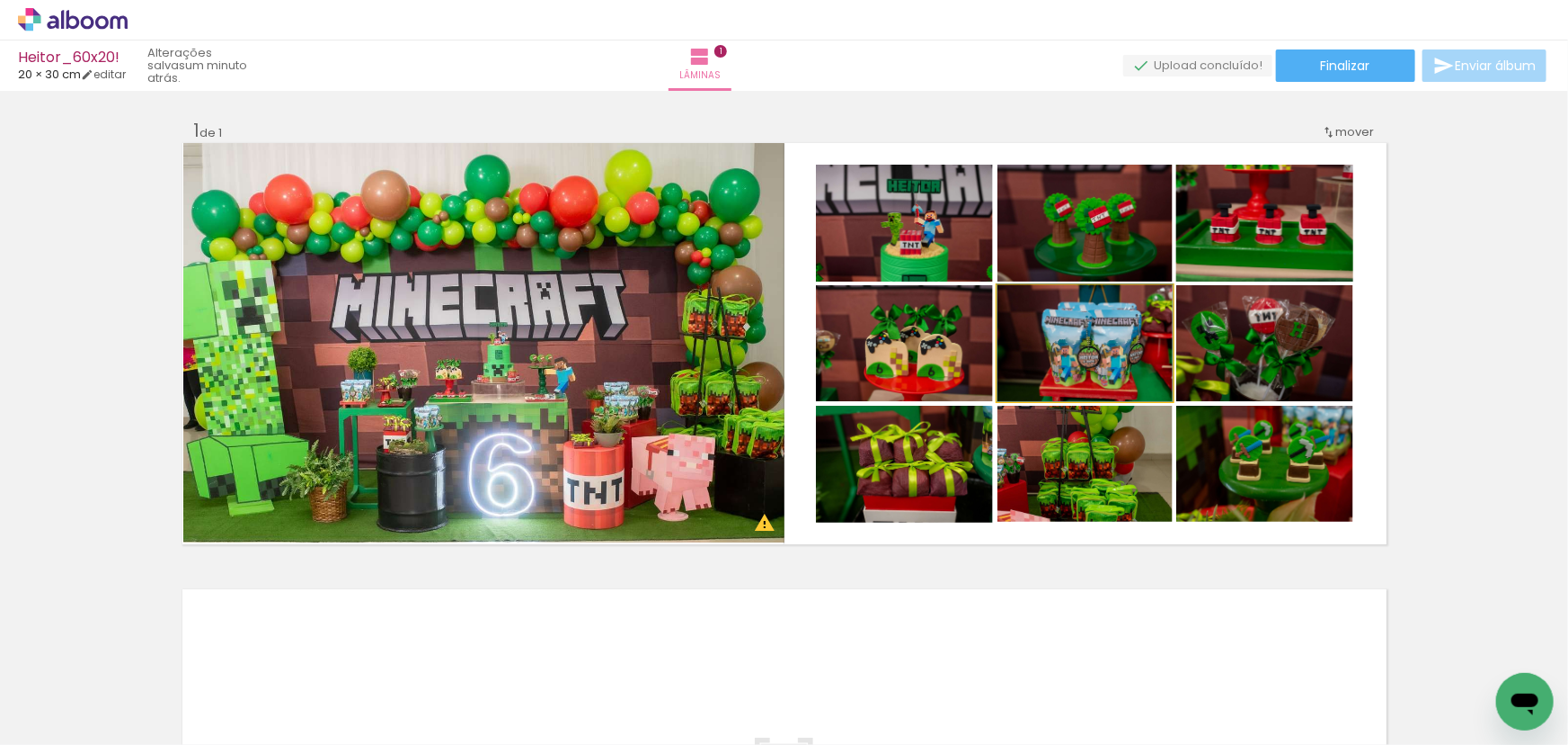
click at [1145, 372] on quentale-photo at bounding box center [1086, 343] width 176 height 116
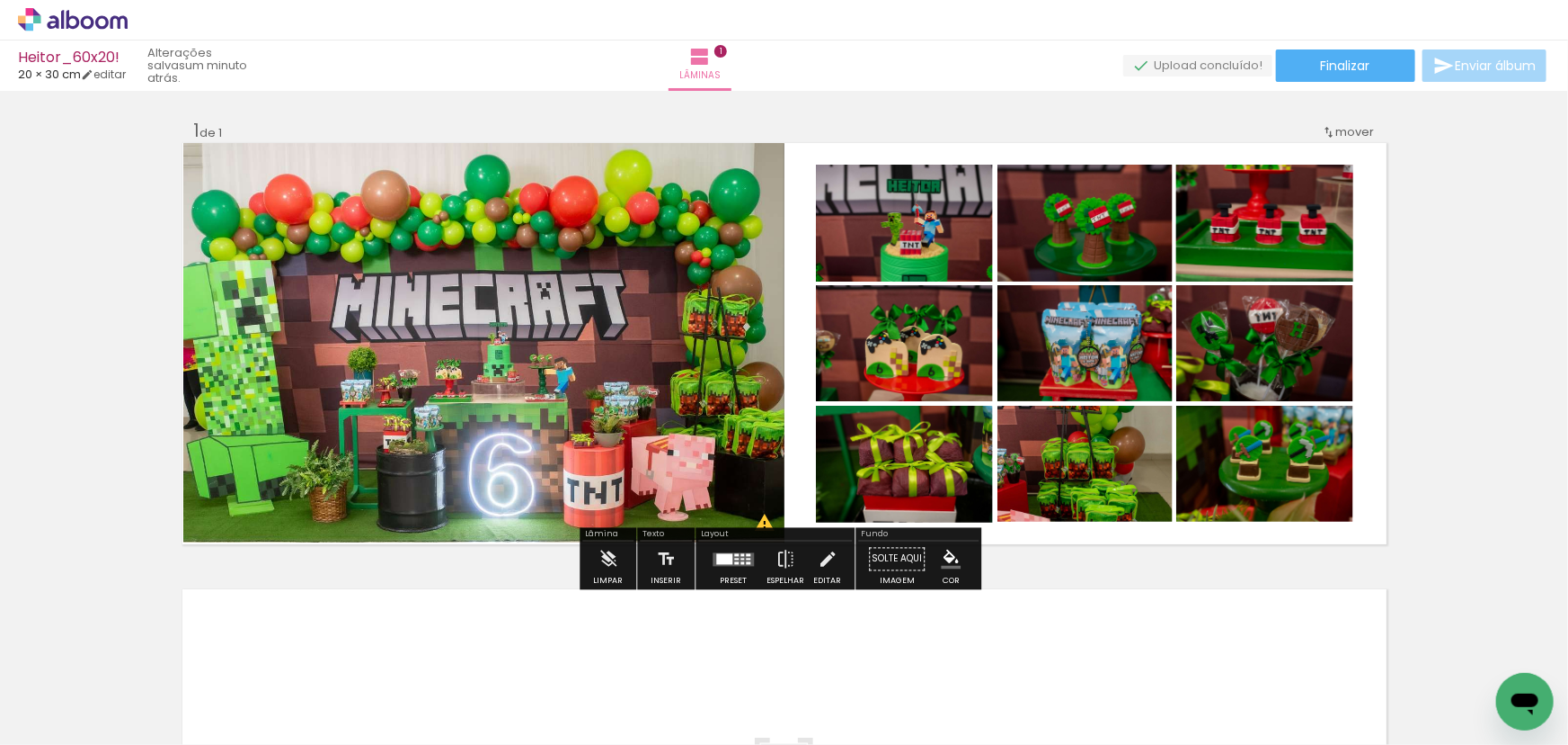
click at [1226, 356] on quentale-photo at bounding box center [1265, 343] width 177 height 116
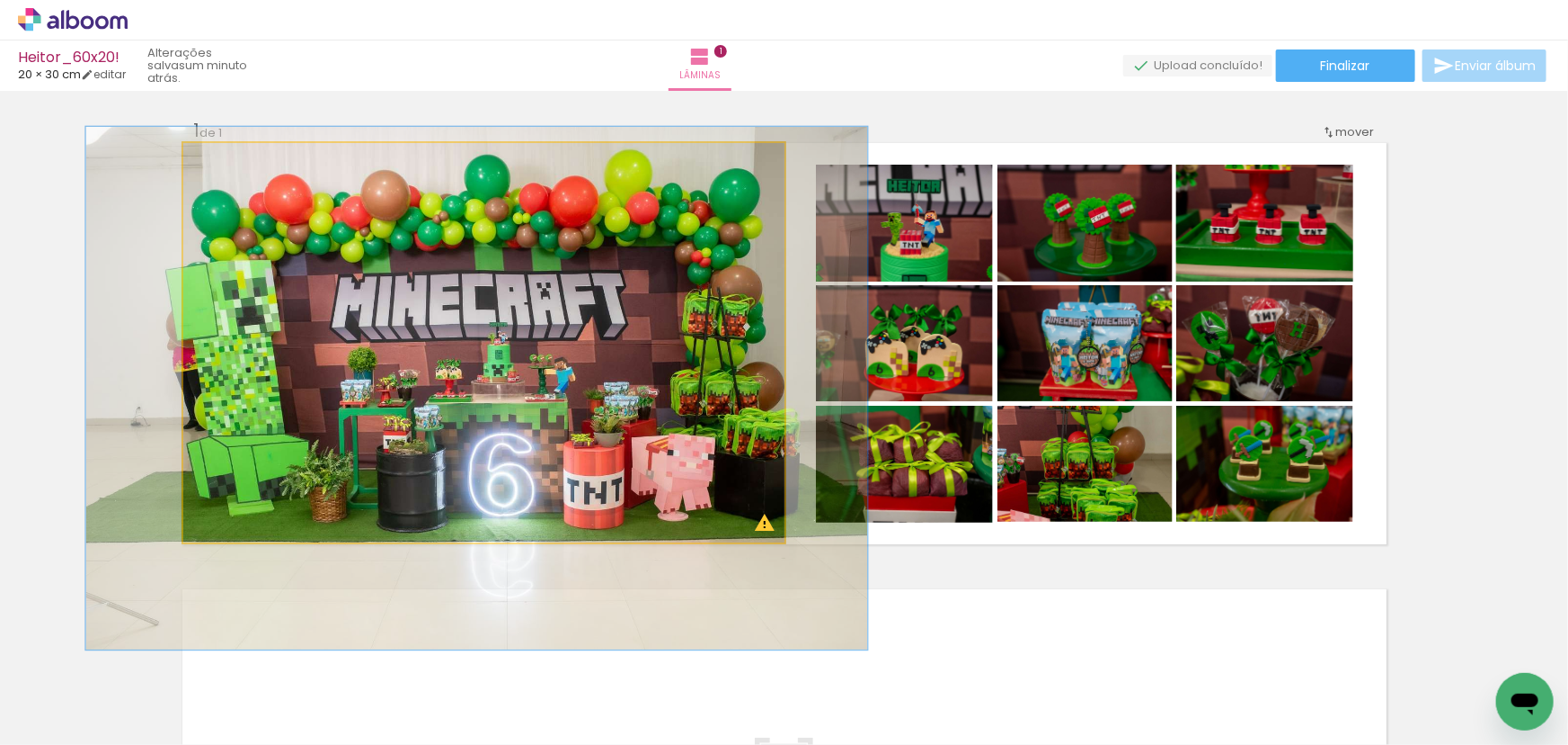
click at [575, 420] on quentale-photo at bounding box center [484, 343] width 601 height 399
click at [576, 398] on quentale-photo at bounding box center [484, 343] width 601 height 399
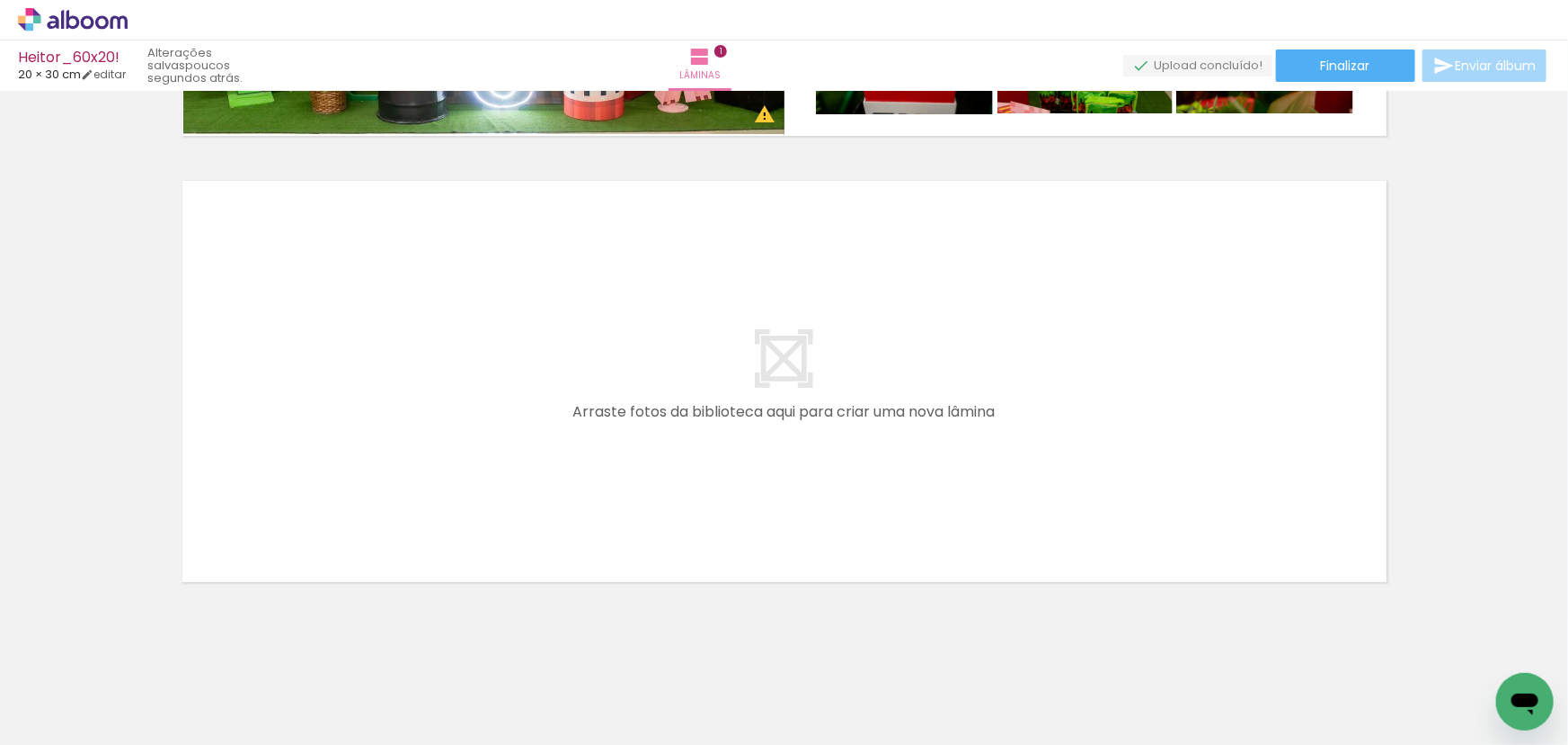
scroll to position [0, 244]
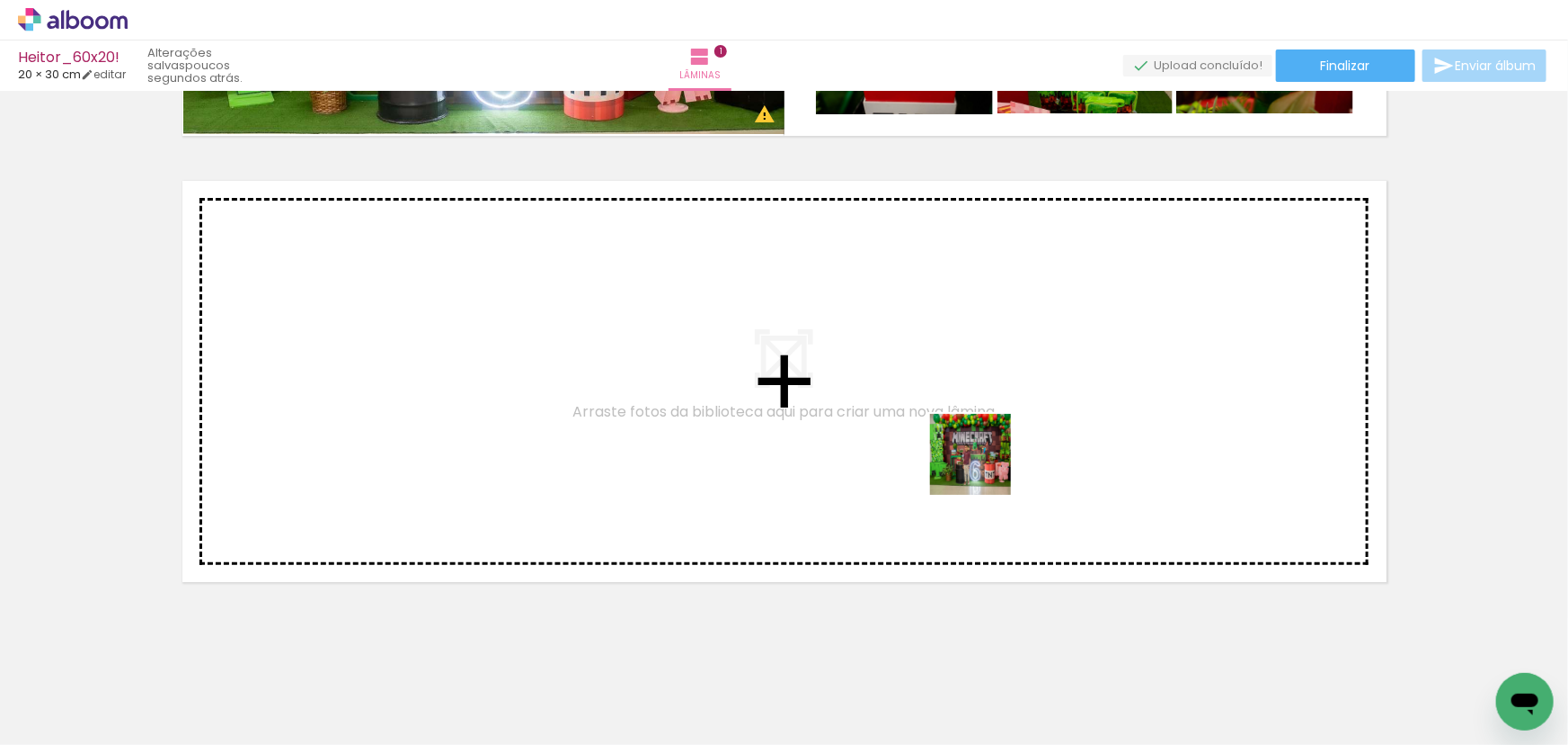
drag, startPoint x: 1053, startPoint y: 692, endPoint x: 945, endPoint y: 403, distance: 308.5
click at [945, 403] on quentale-workspace at bounding box center [784, 372] width 1568 height 745
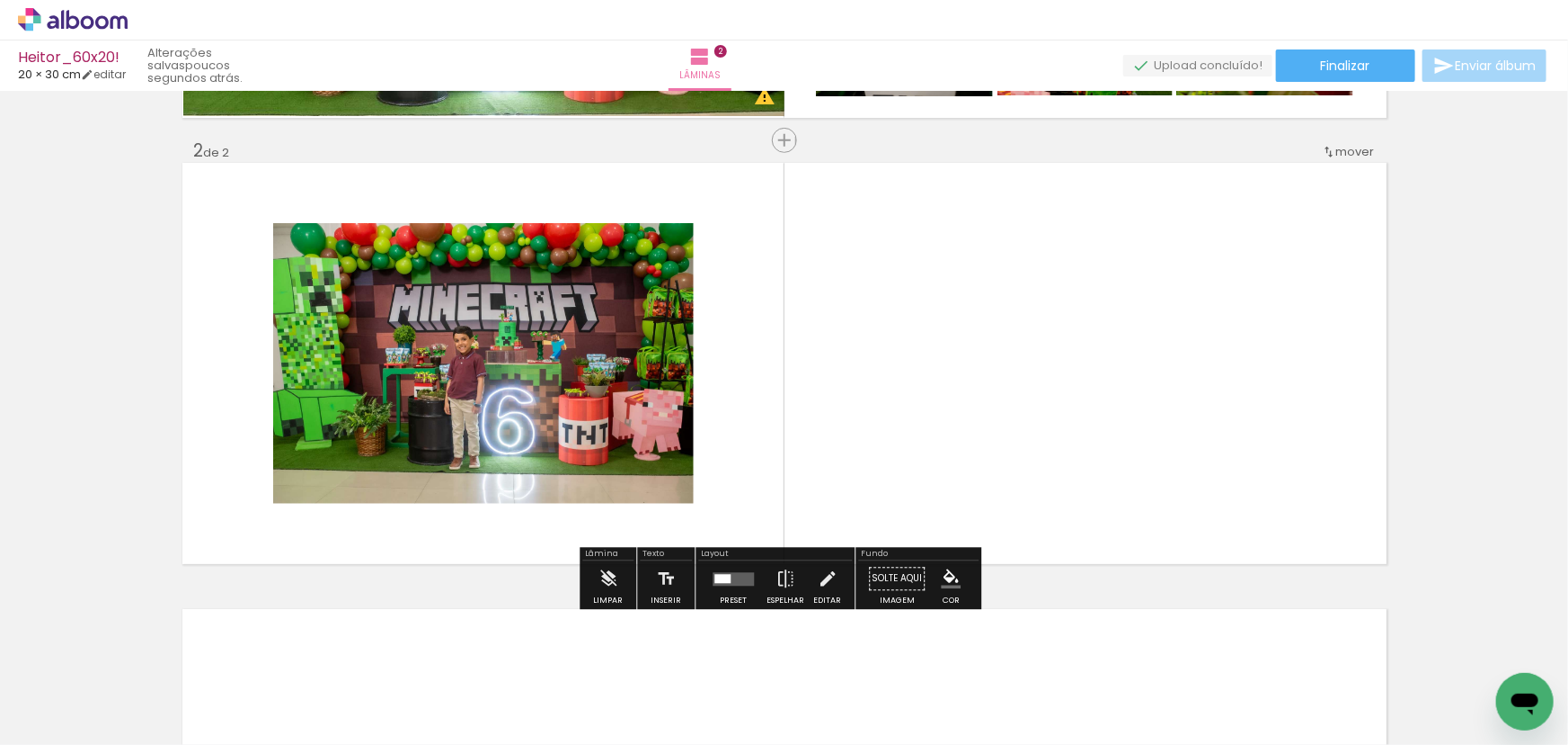
scroll to position [427, 0]
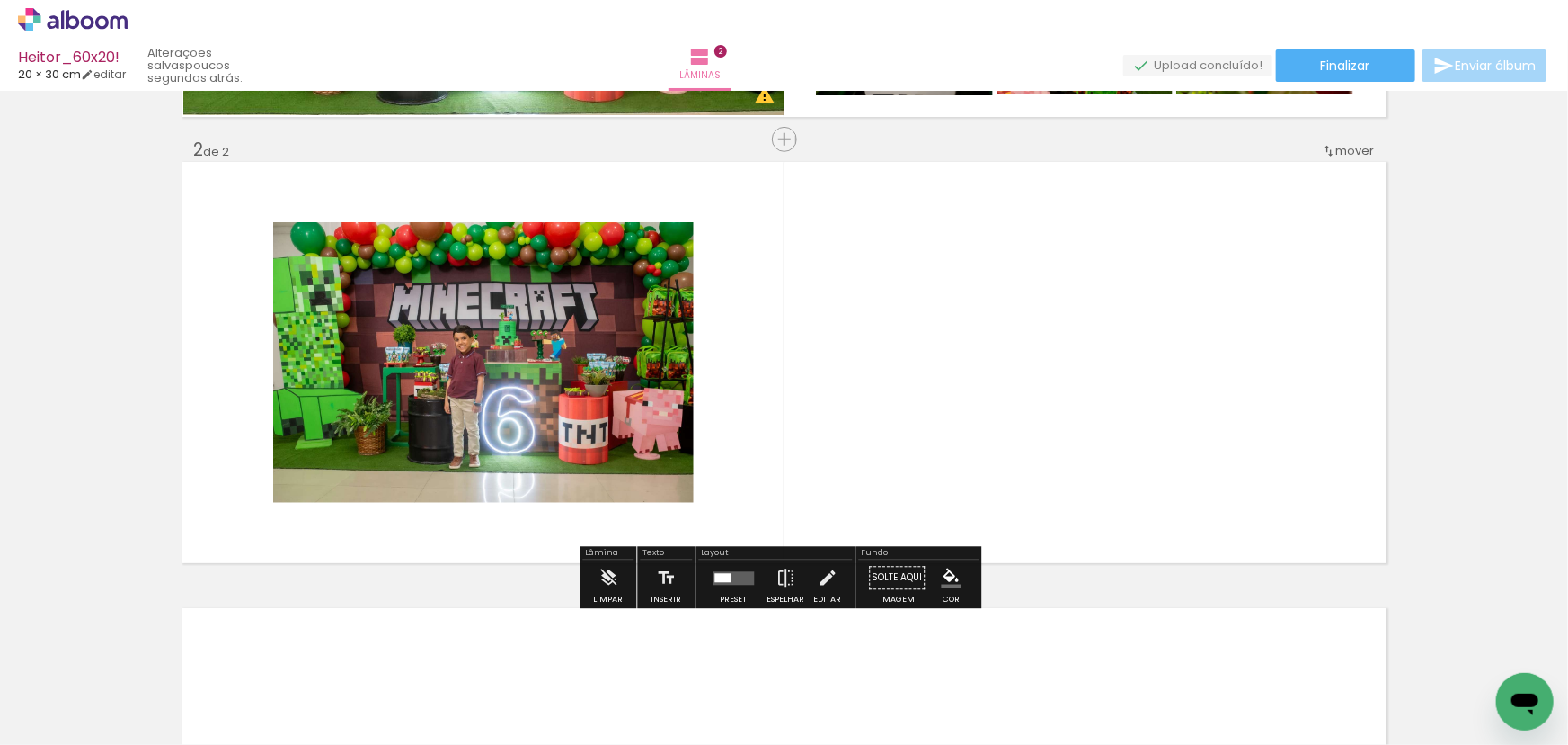
drag, startPoint x: 1164, startPoint y: 701, endPoint x: 1153, endPoint y: 570, distance: 131.5
click at [1019, 410] on quentale-workspace at bounding box center [784, 372] width 1568 height 745
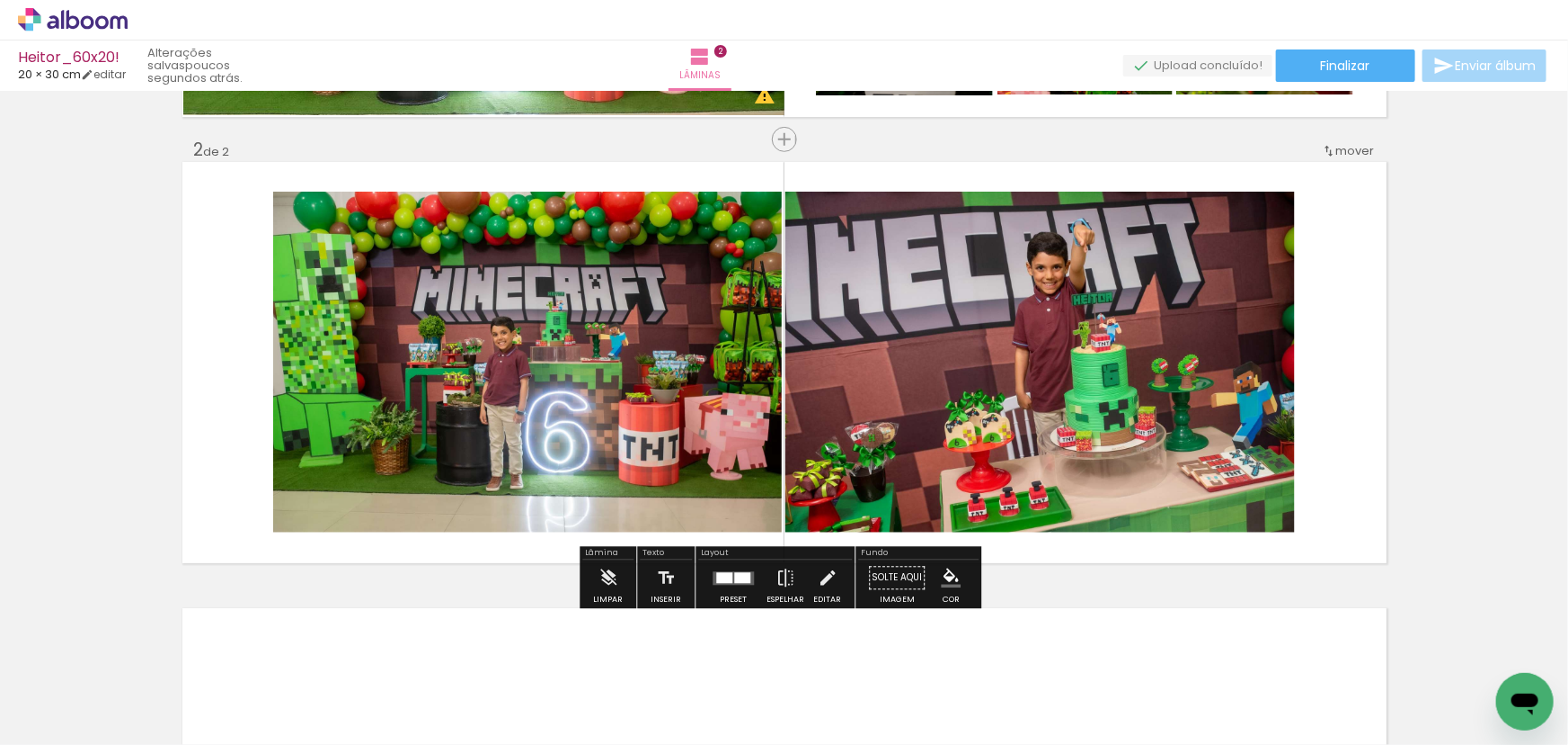
drag, startPoint x: 1260, startPoint y: 684, endPoint x: 1019, endPoint y: 365, distance: 399.8
click at [1056, 332] on quentale-workspace at bounding box center [784, 372] width 1568 height 745
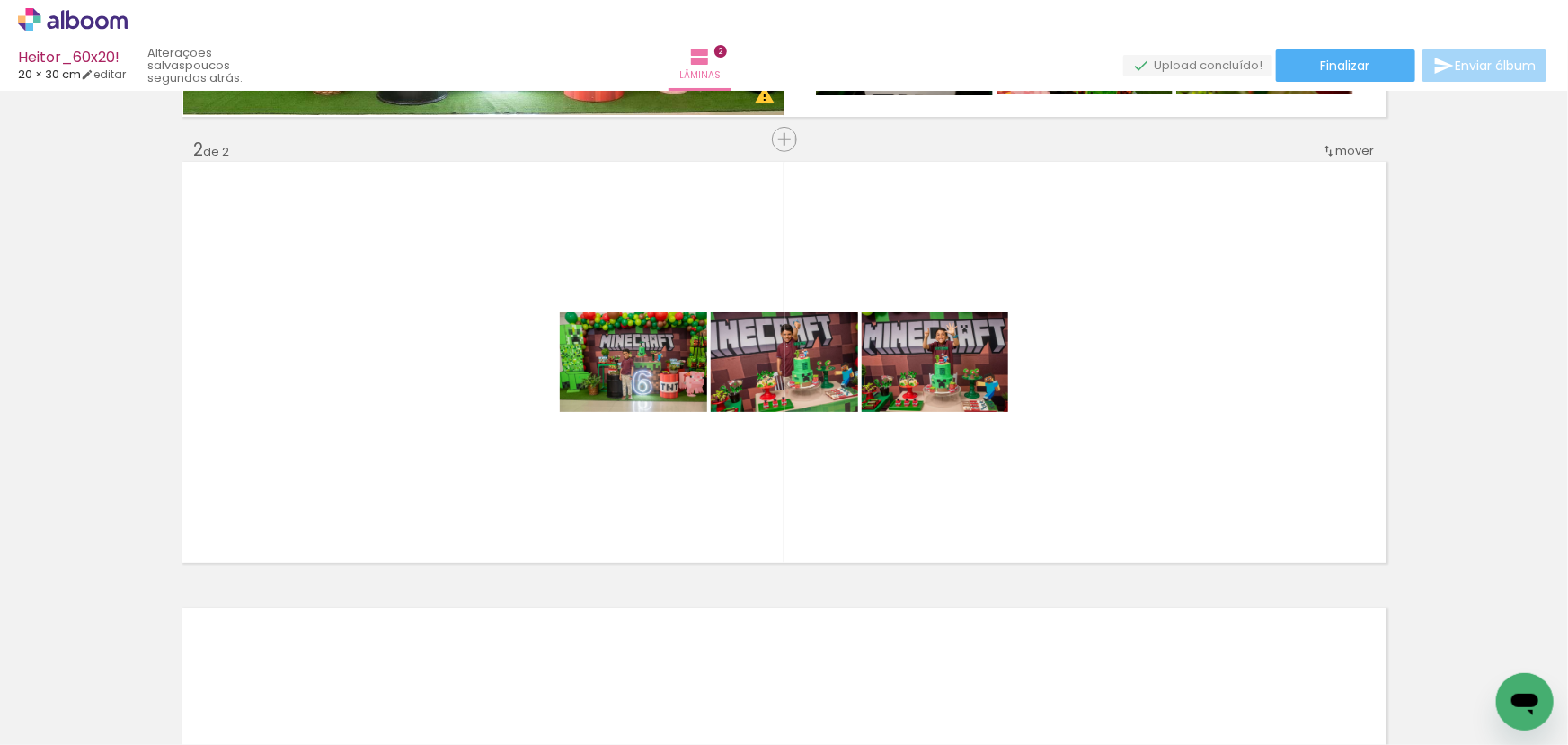
scroll to position [0, 0]
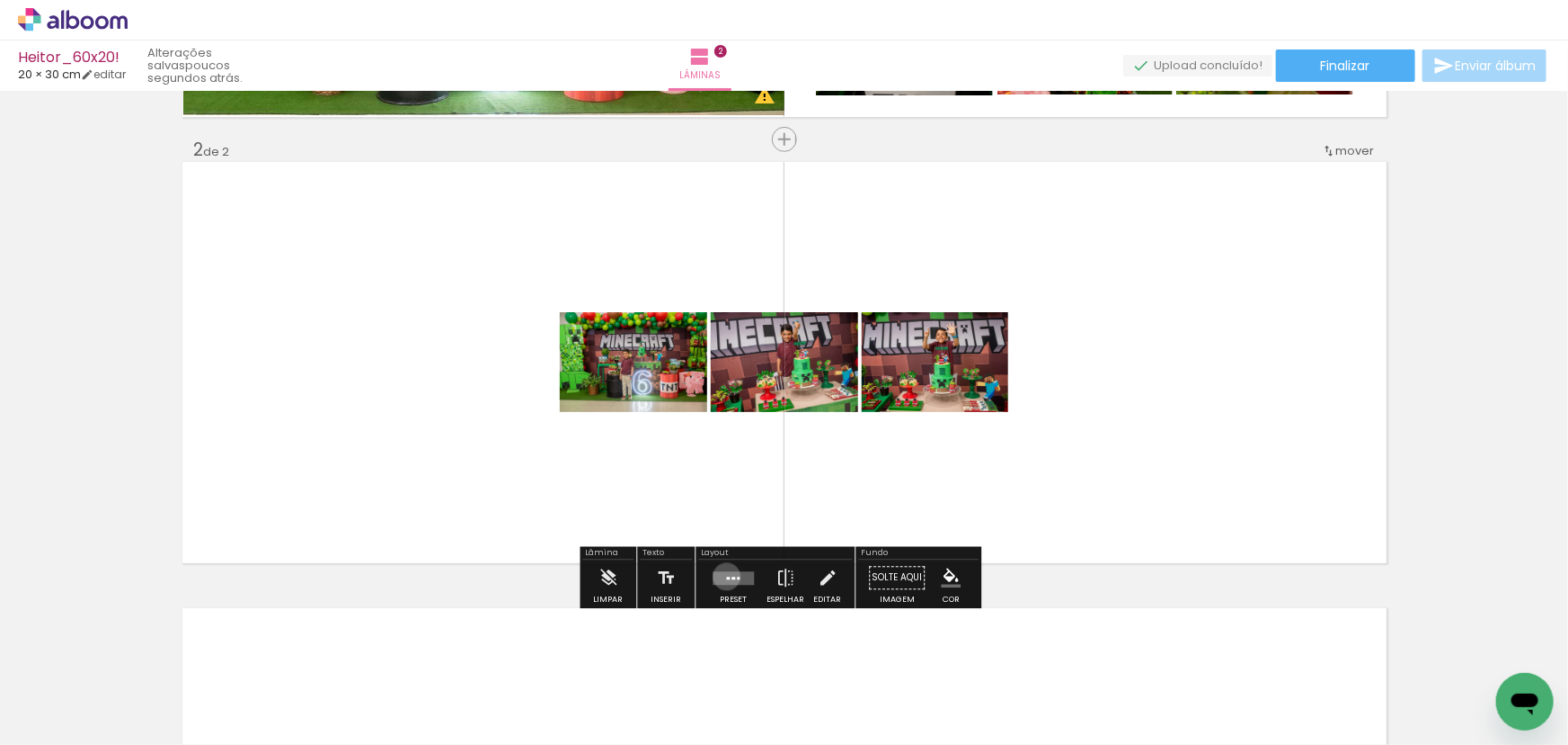
click at [727, 576] on div at bounding box center [729, 577] width 4 height 3
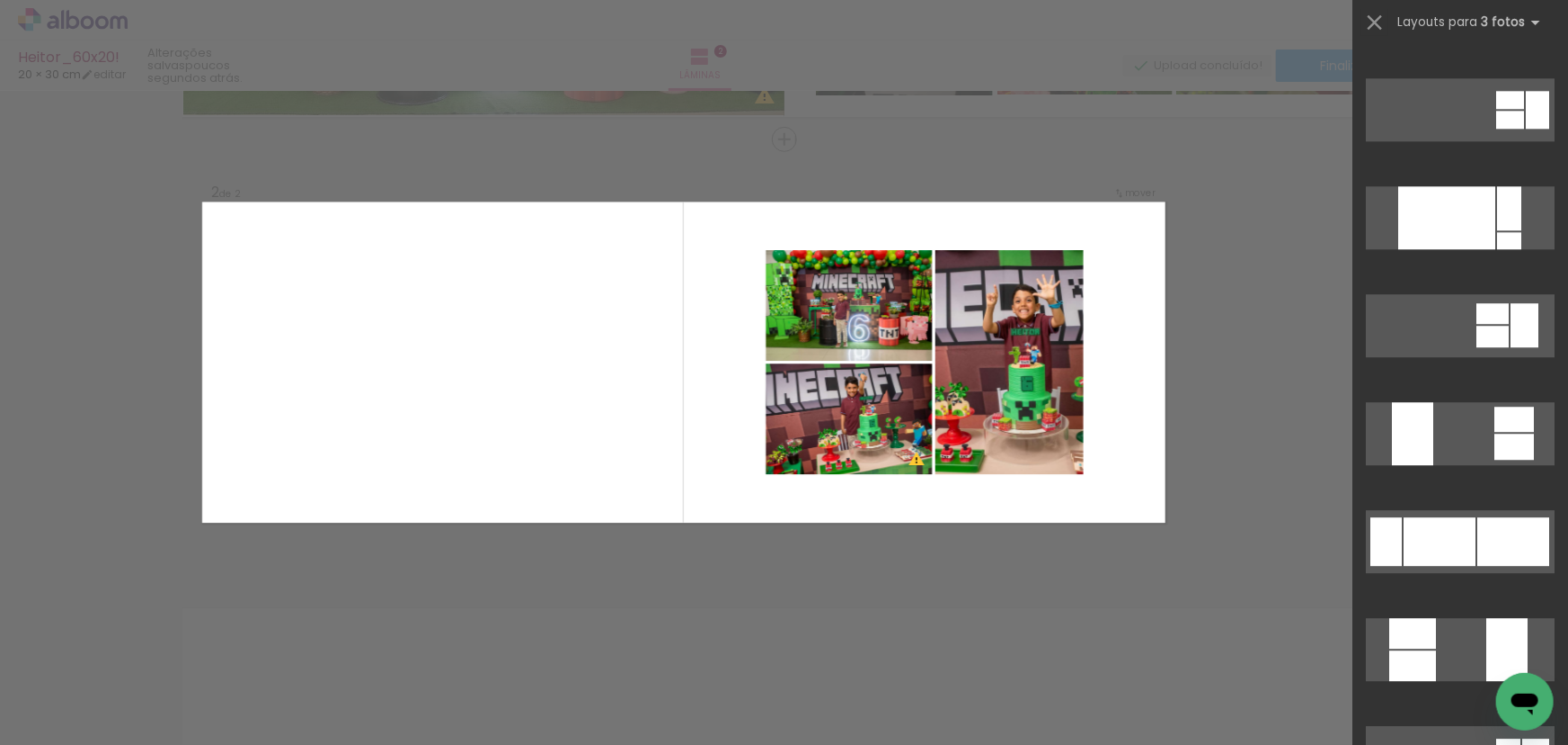
scroll to position [6214, 0]
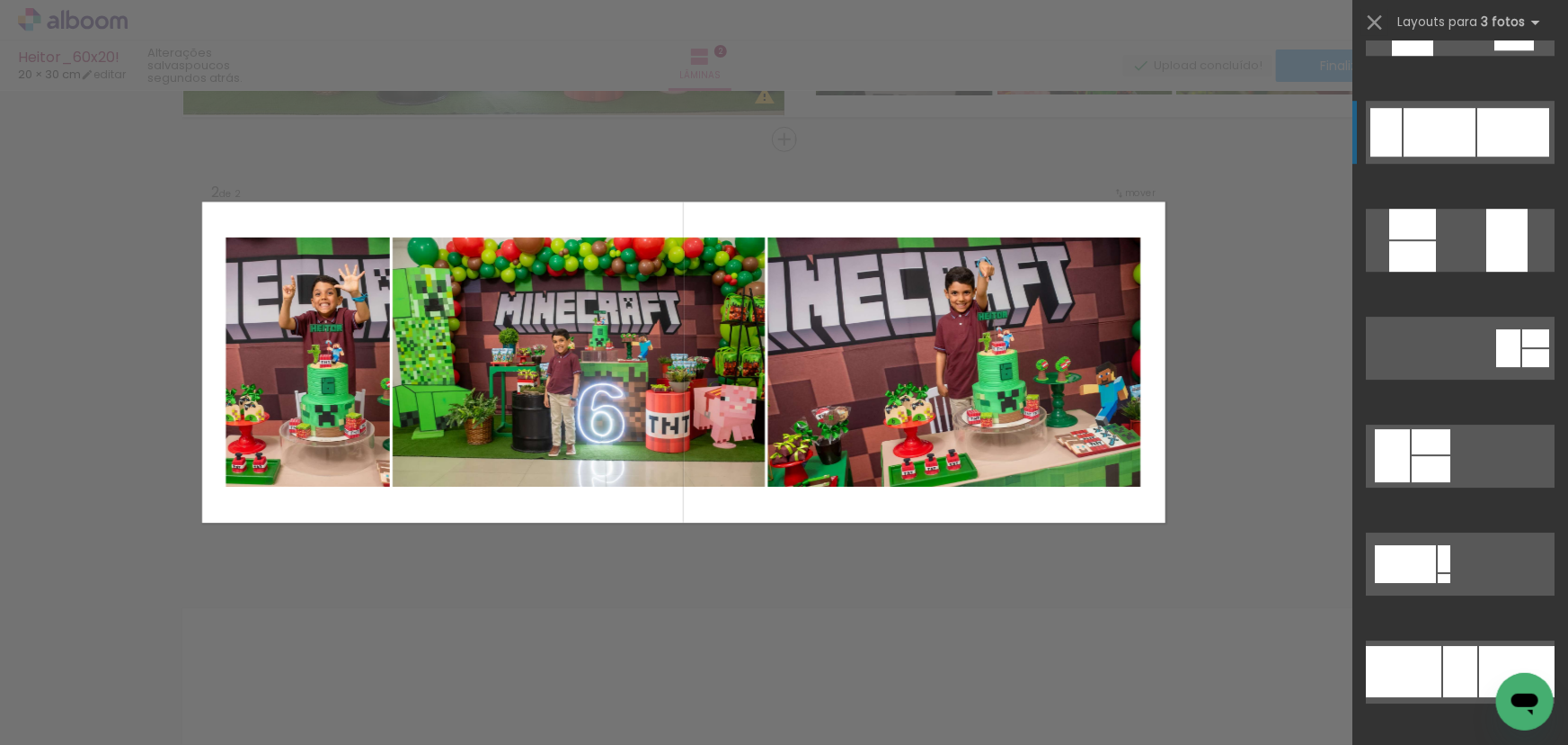
click at [1450, 118] on div at bounding box center [1440, 132] width 72 height 49
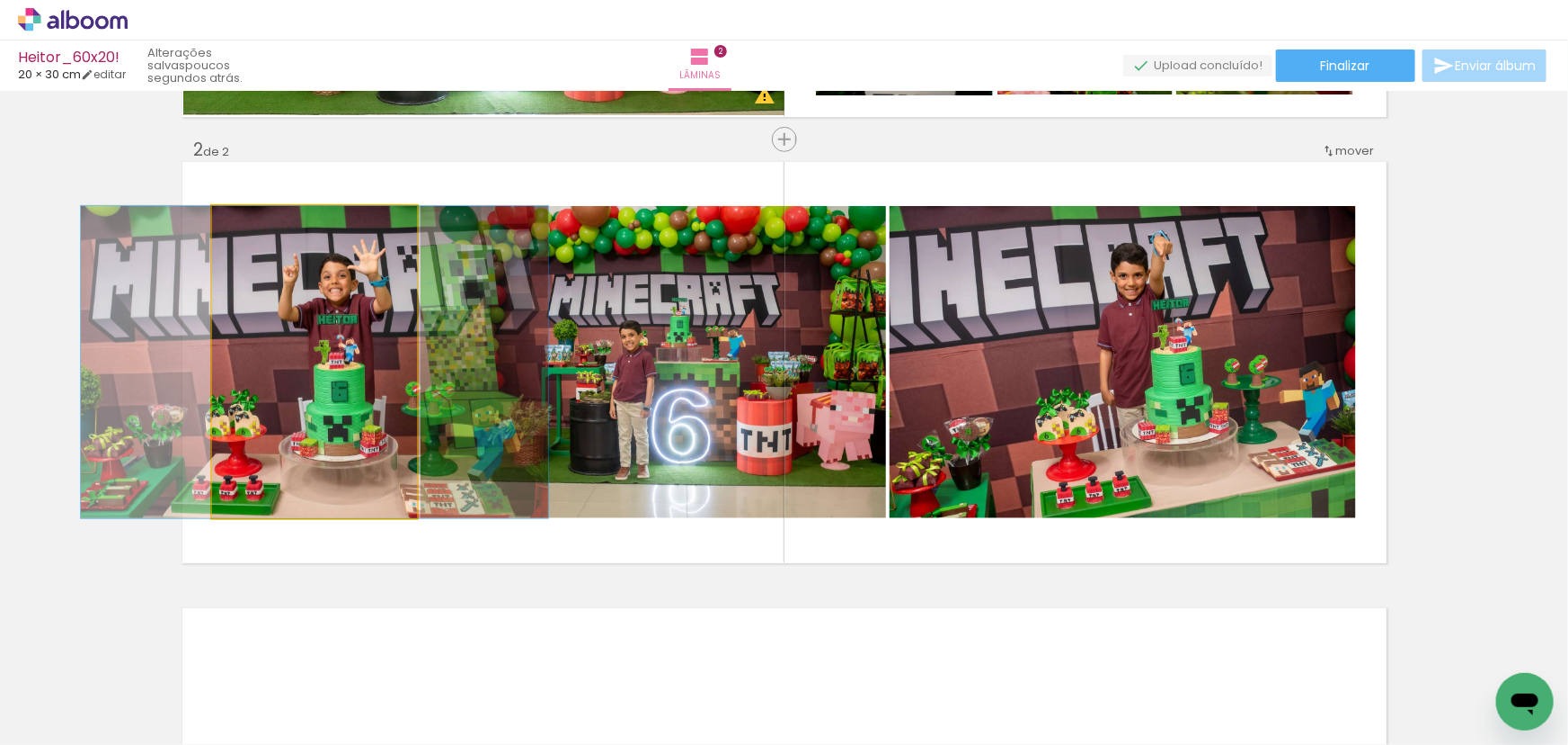
click at [289, 276] on quentale-photo at bounding box center [314, 362] width 205 height 312
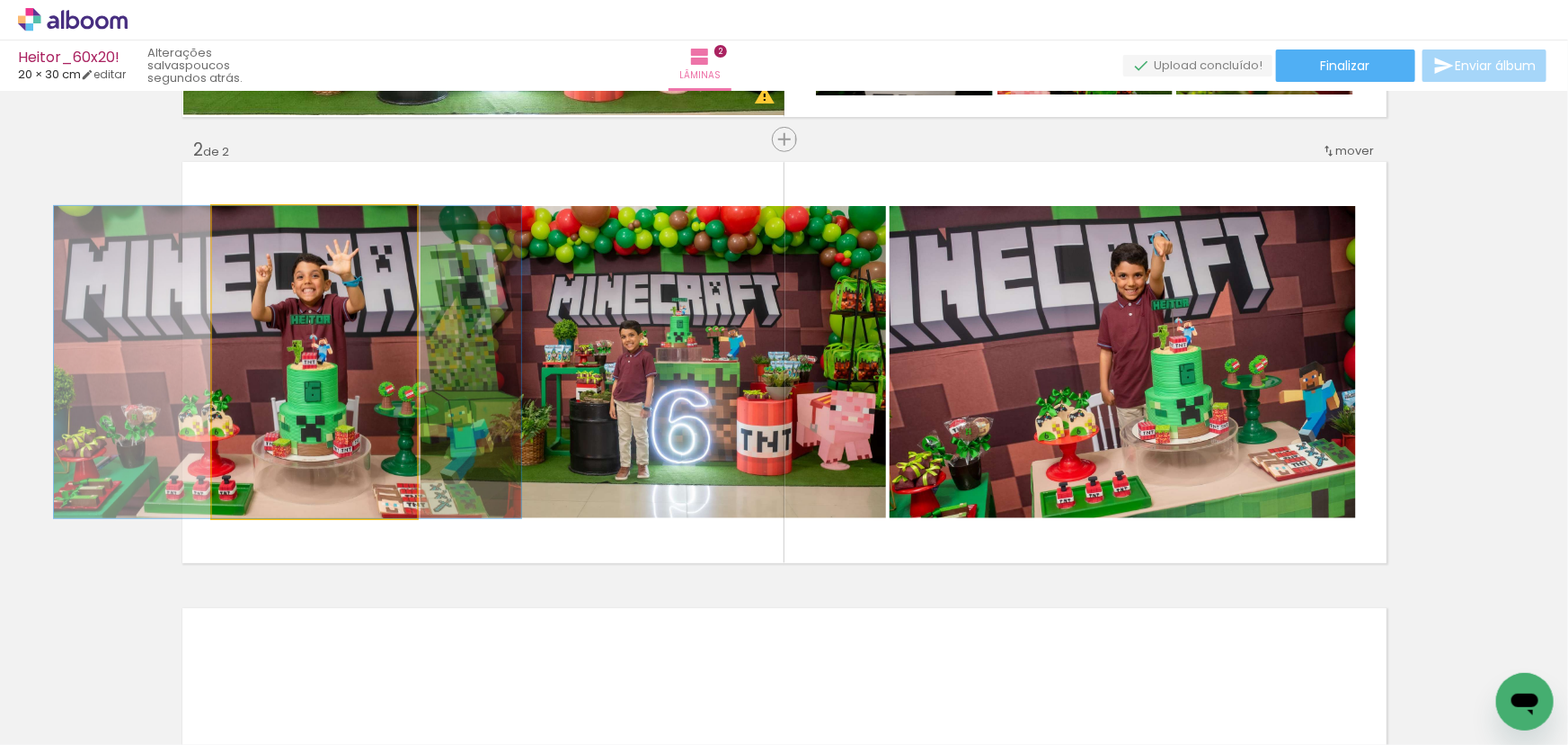
drag, startPoint x: 339, startPoint y: 304, endPoint x: 312, endPoint y: 310, distance: 27.7
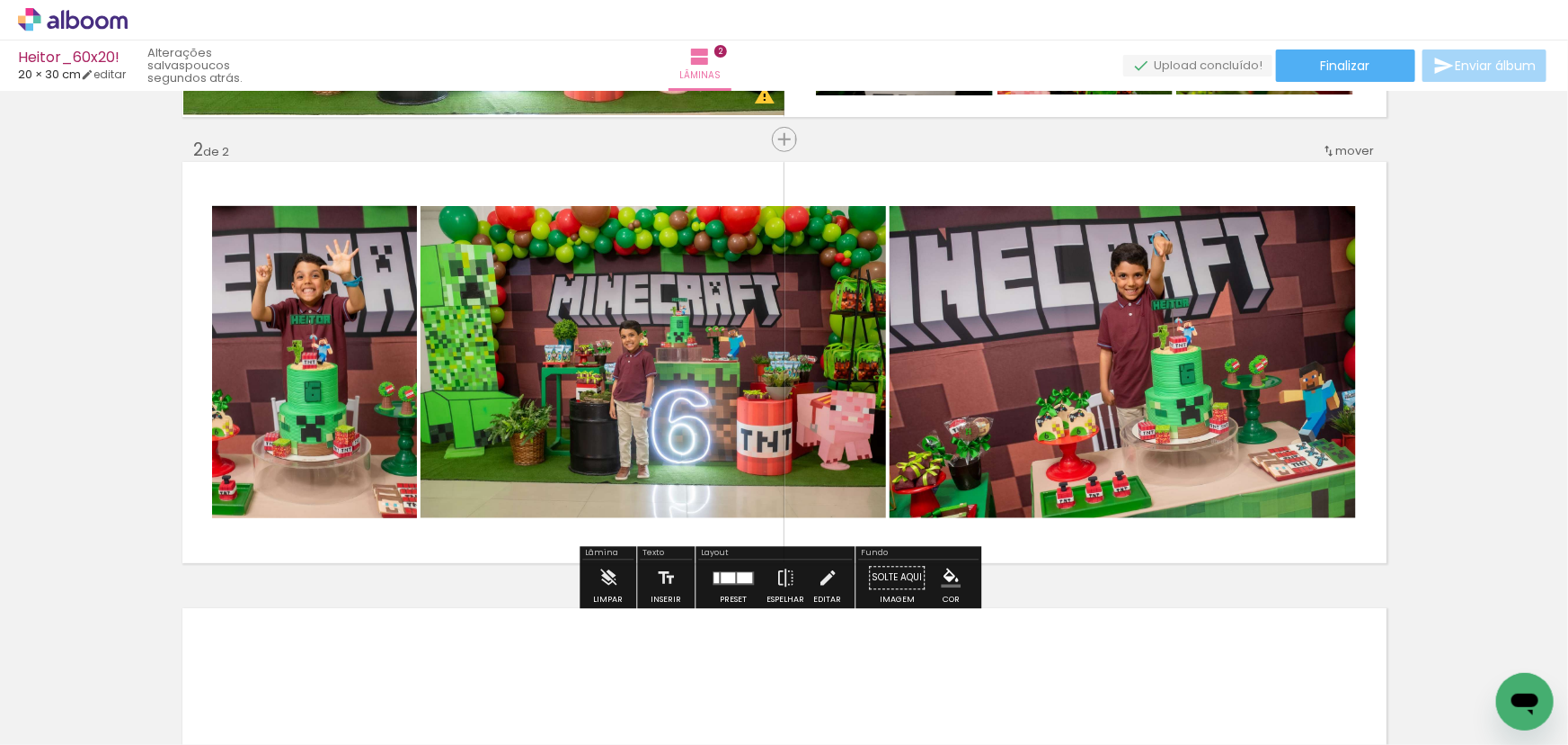
click at [674, 319] on quentale-photo at bounding box center [653, 362] width 465 height 312
click at [1110, 276] on quentale-photo at bounding box center [1123, 362] width 466 height 312
click at [737, 580] on div at bounding box center [744, 577] width 15 height 11
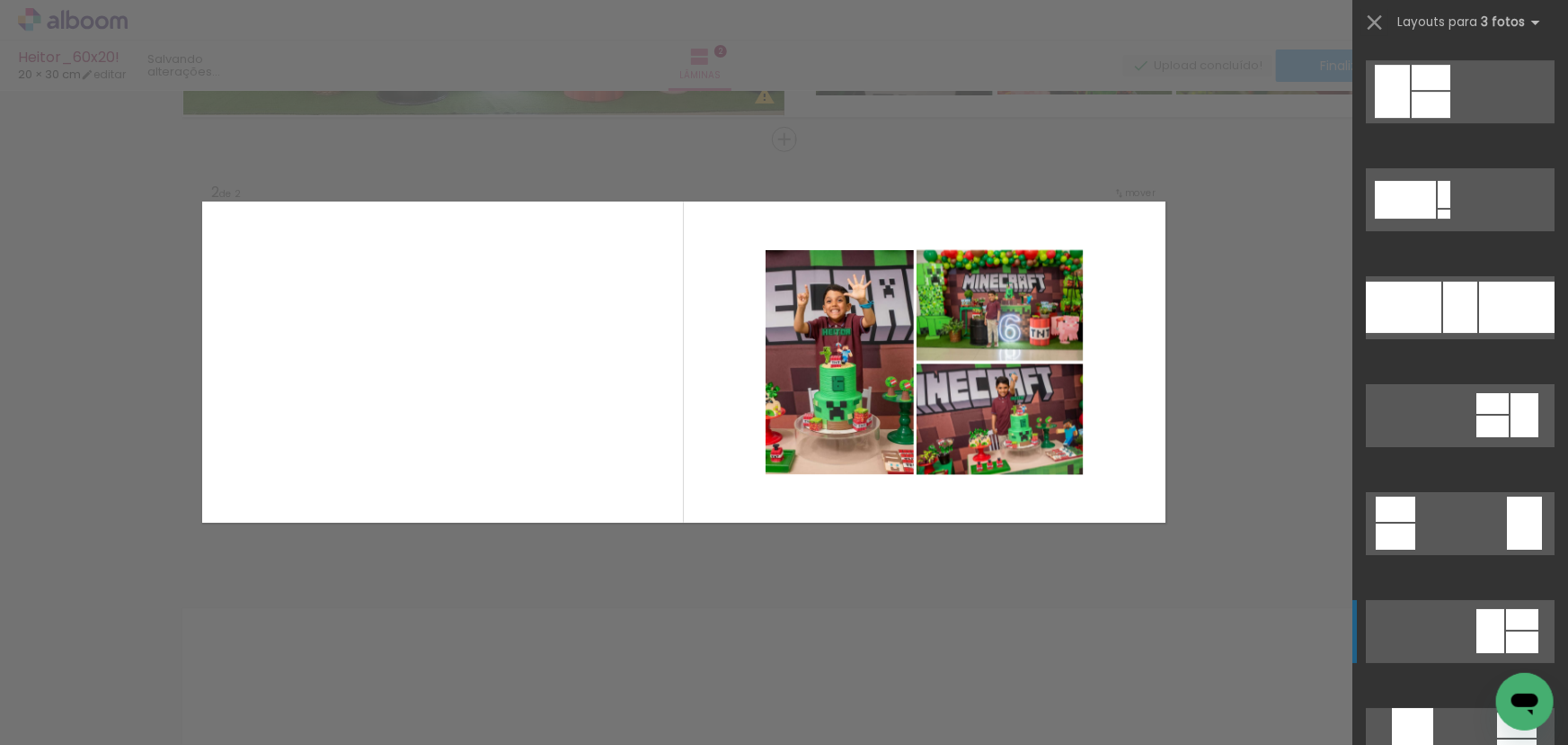
scroll to position [6668, 0]
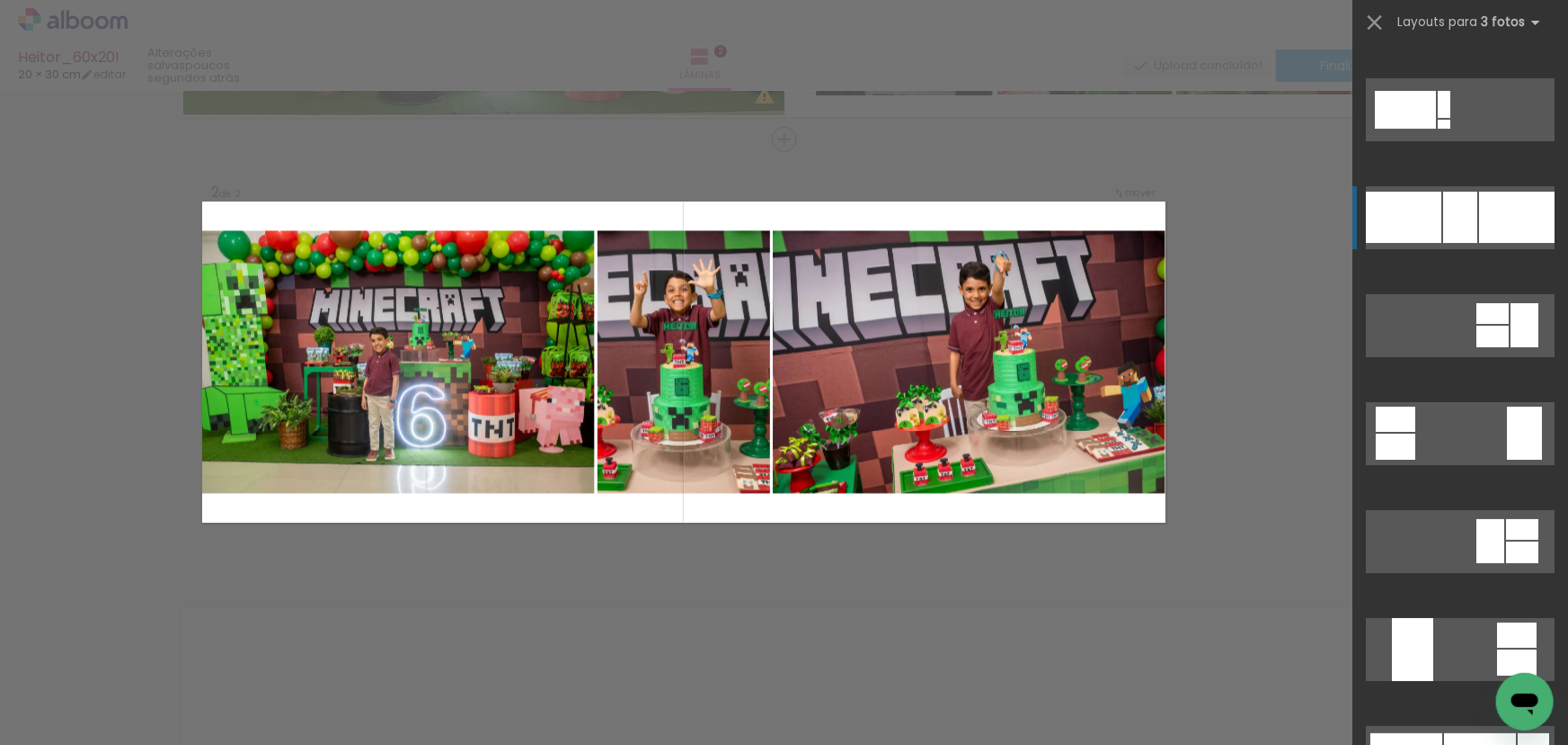
click at [1495, 210] on div at bounding box center [1517, 217] width 76 height 51
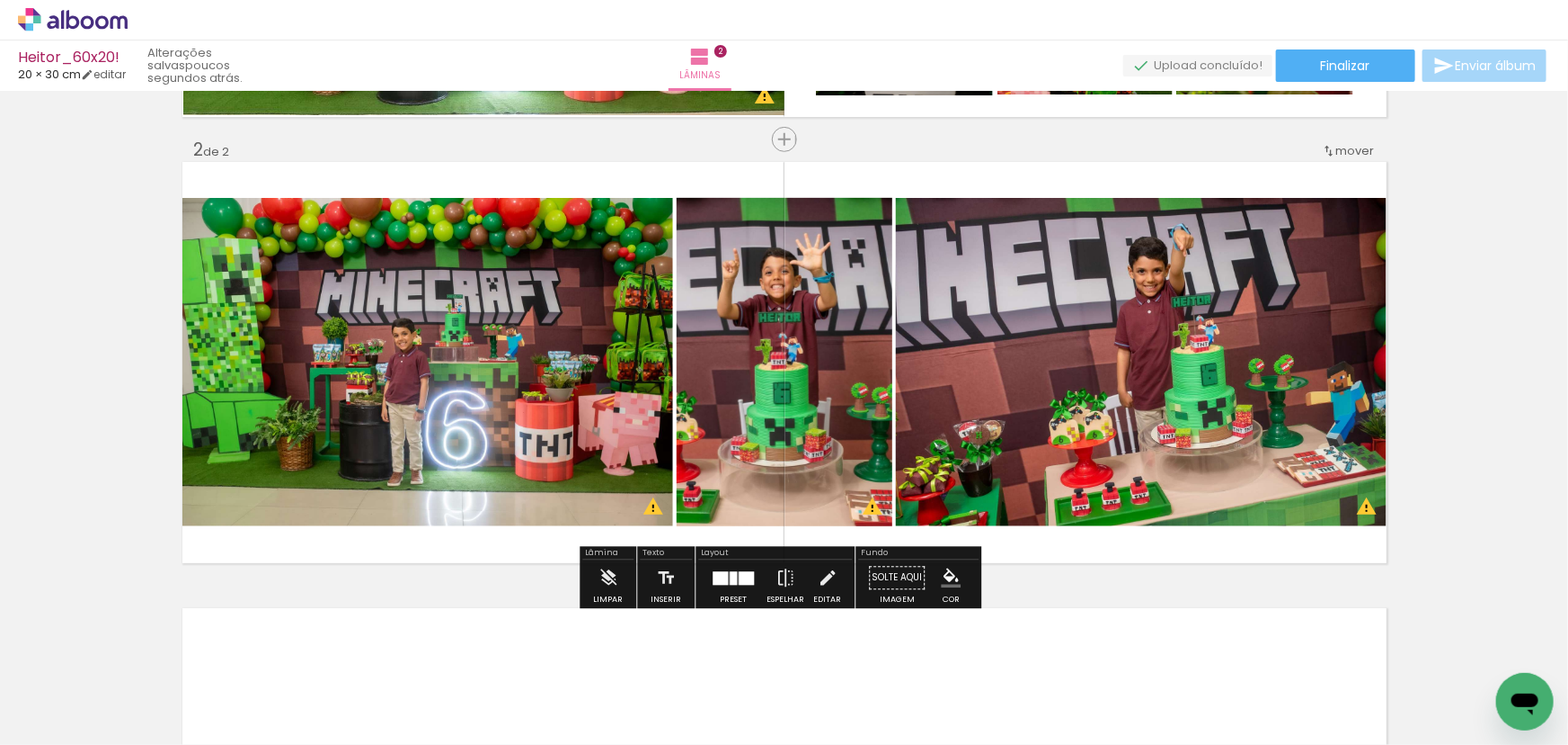
click at [512, 386] on quentale-photo at bounding box center [428, 362] width 491 height 329
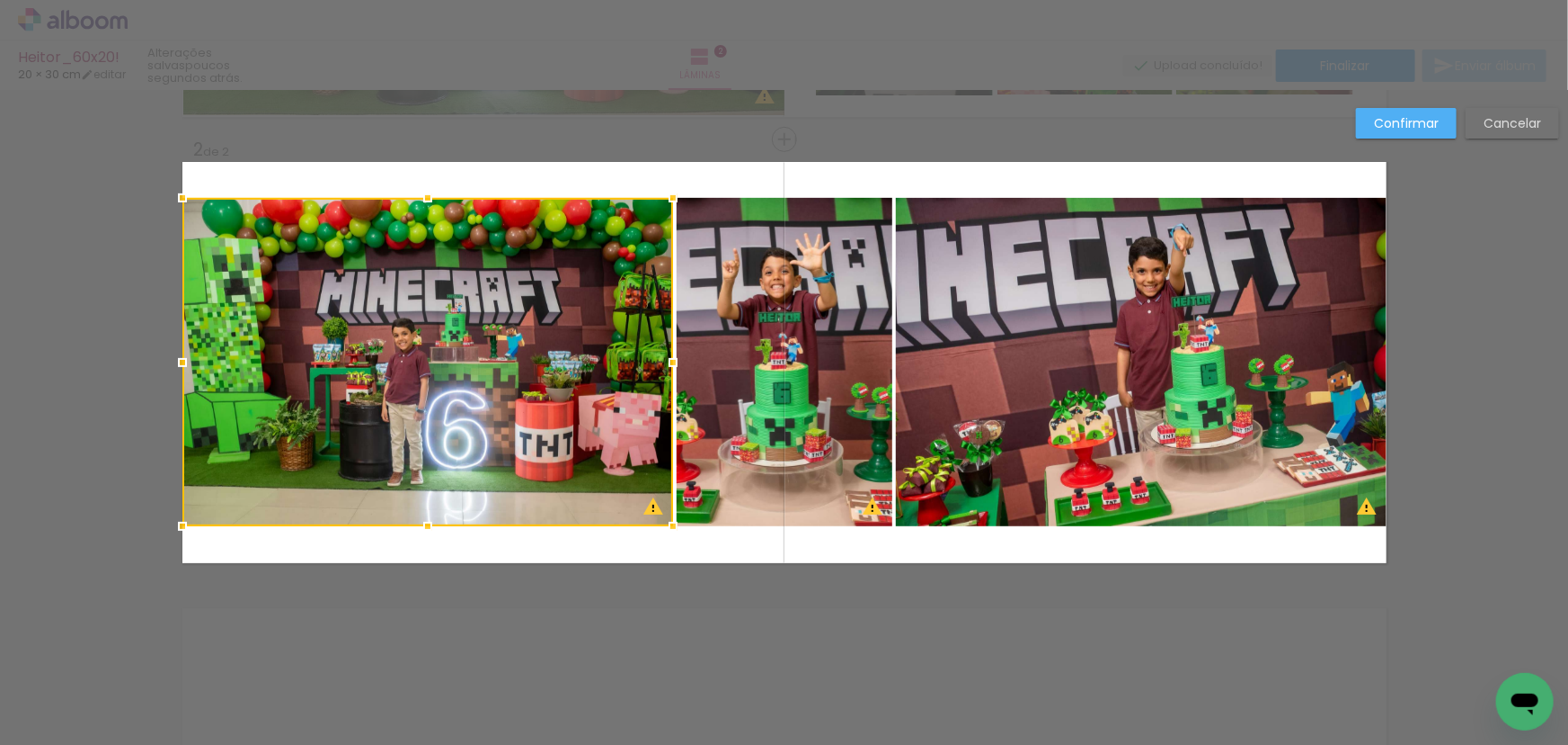
click at [759, 387] on quentale-photo at bounding box center [784, 362] width 216 height 329
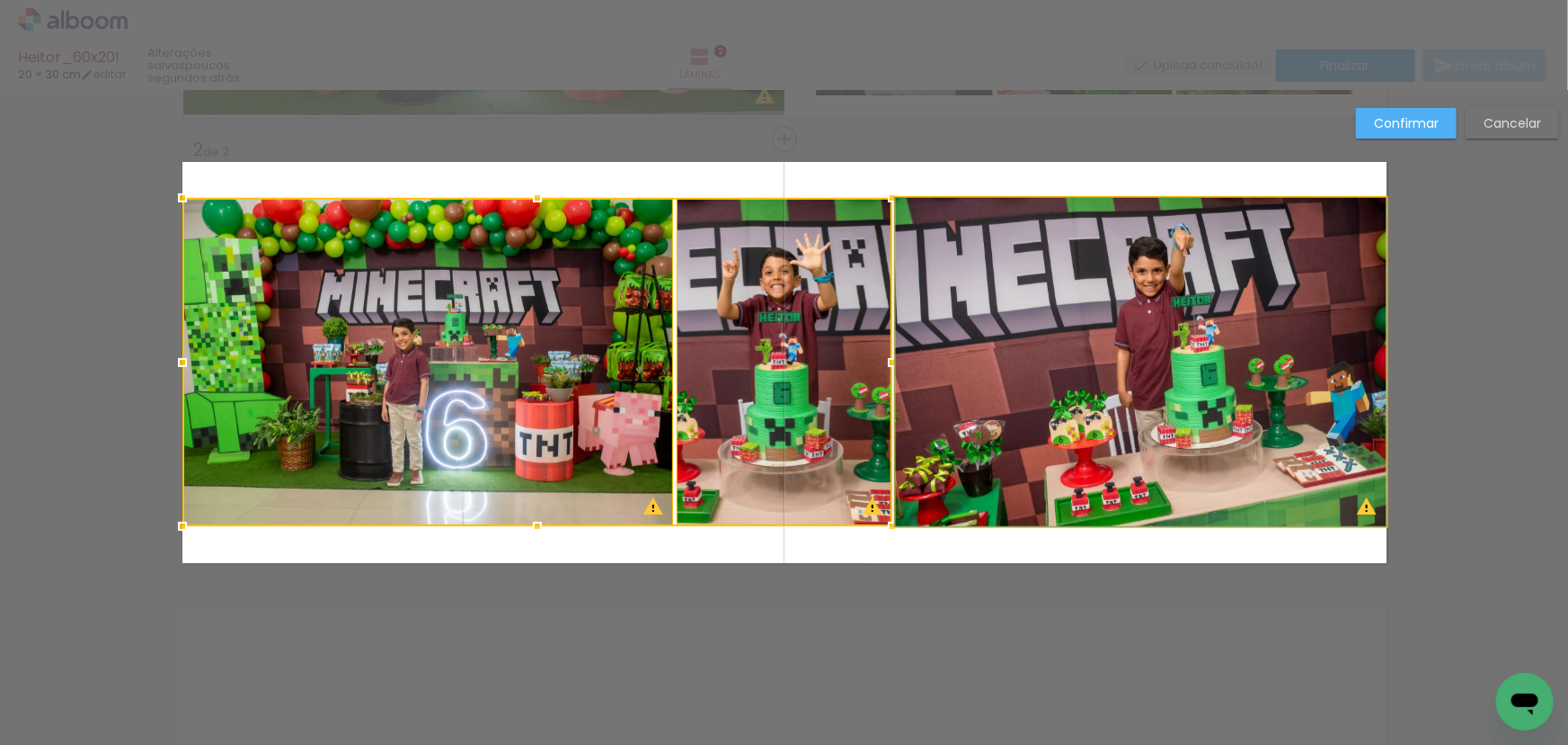
click at [966, 371] on quentale-photo at bounding box center [1142, 362] width 491 height 329
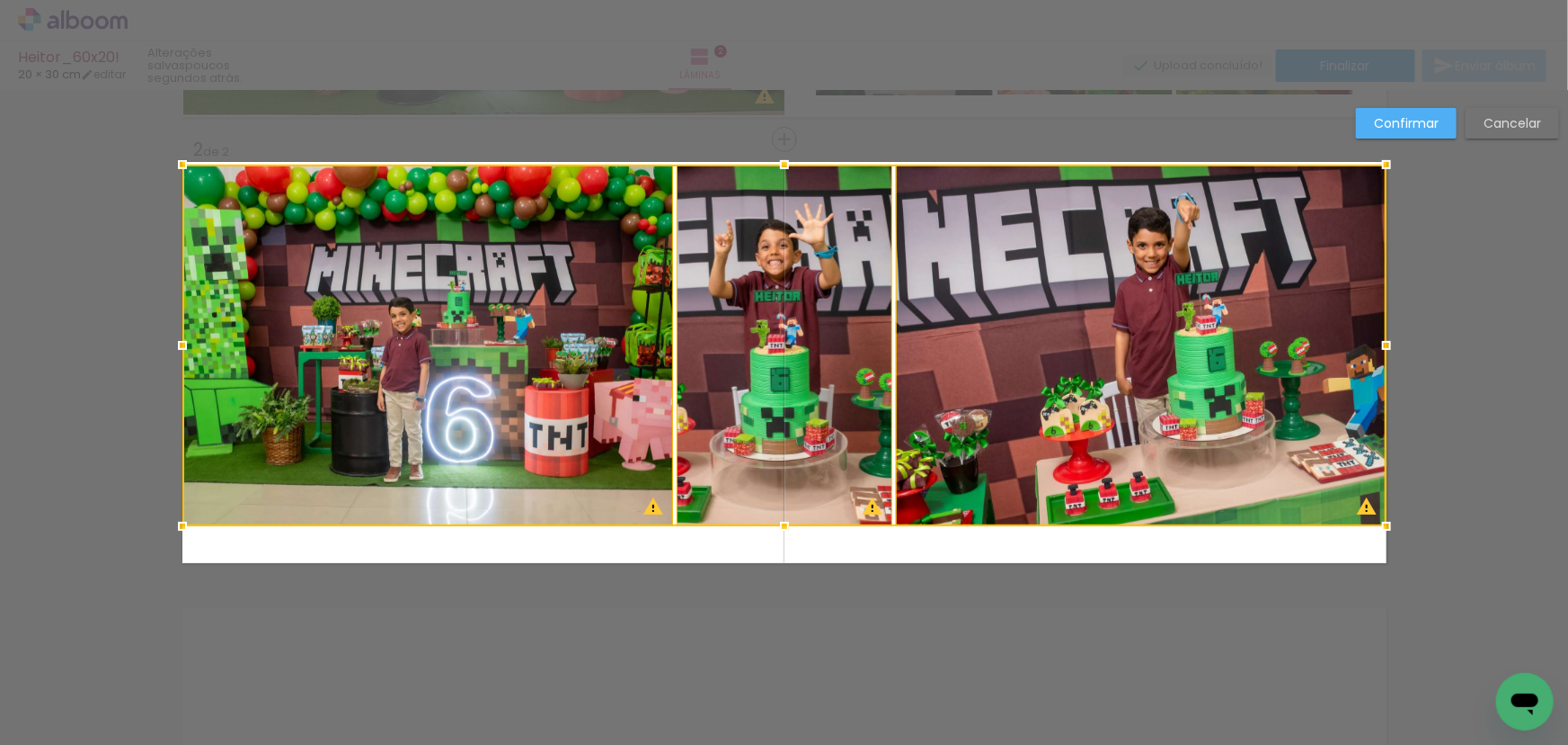
drag, startPoint x: 780, startPoint y: 196, endPoint x: 780, endPoint y: 162, distance: 34.0
click at [780, 162] on div at bounding box center [784, 165] width 36 height 36
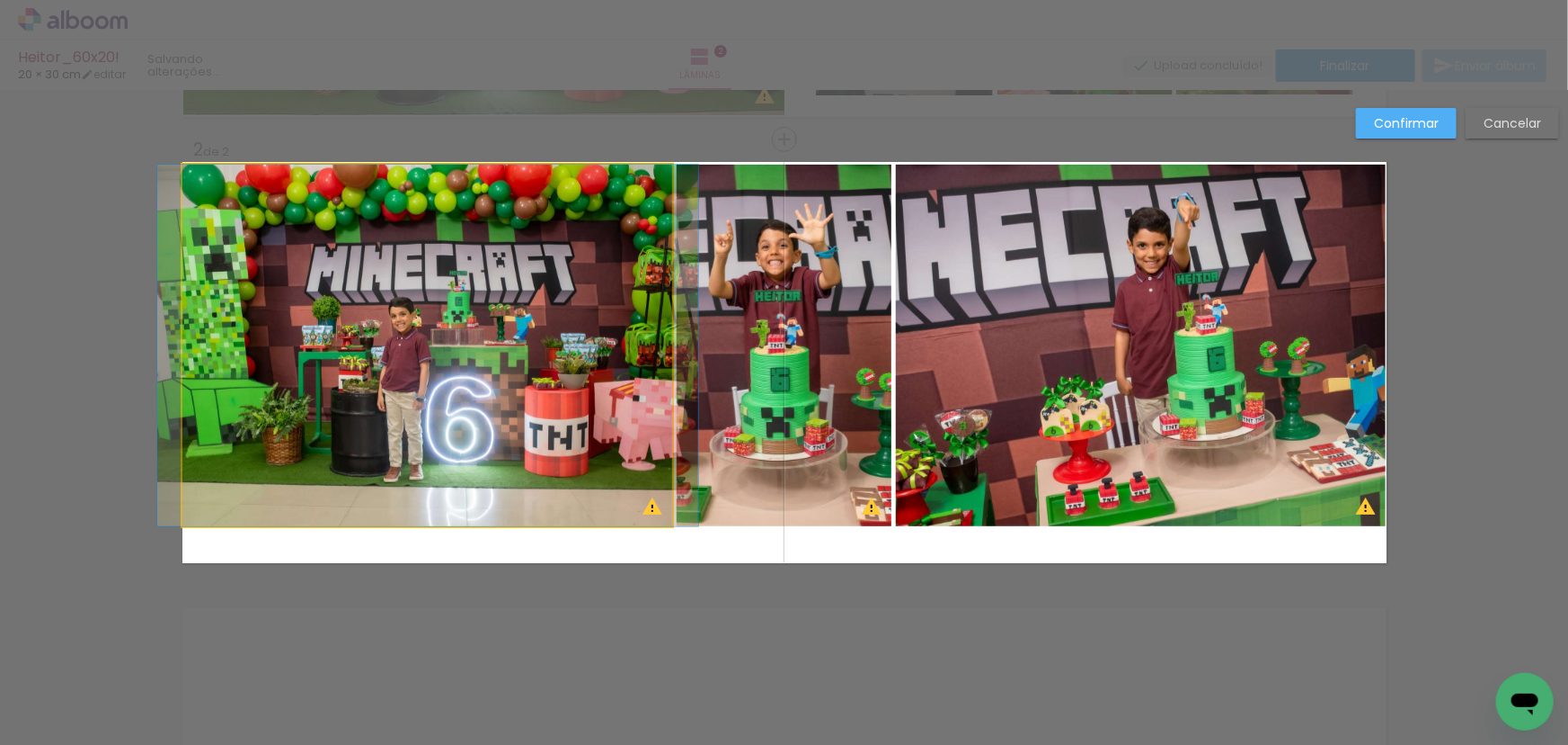
click at [604, 270] on quentale-photo at bounding box center [428, 346] width 491 height 362
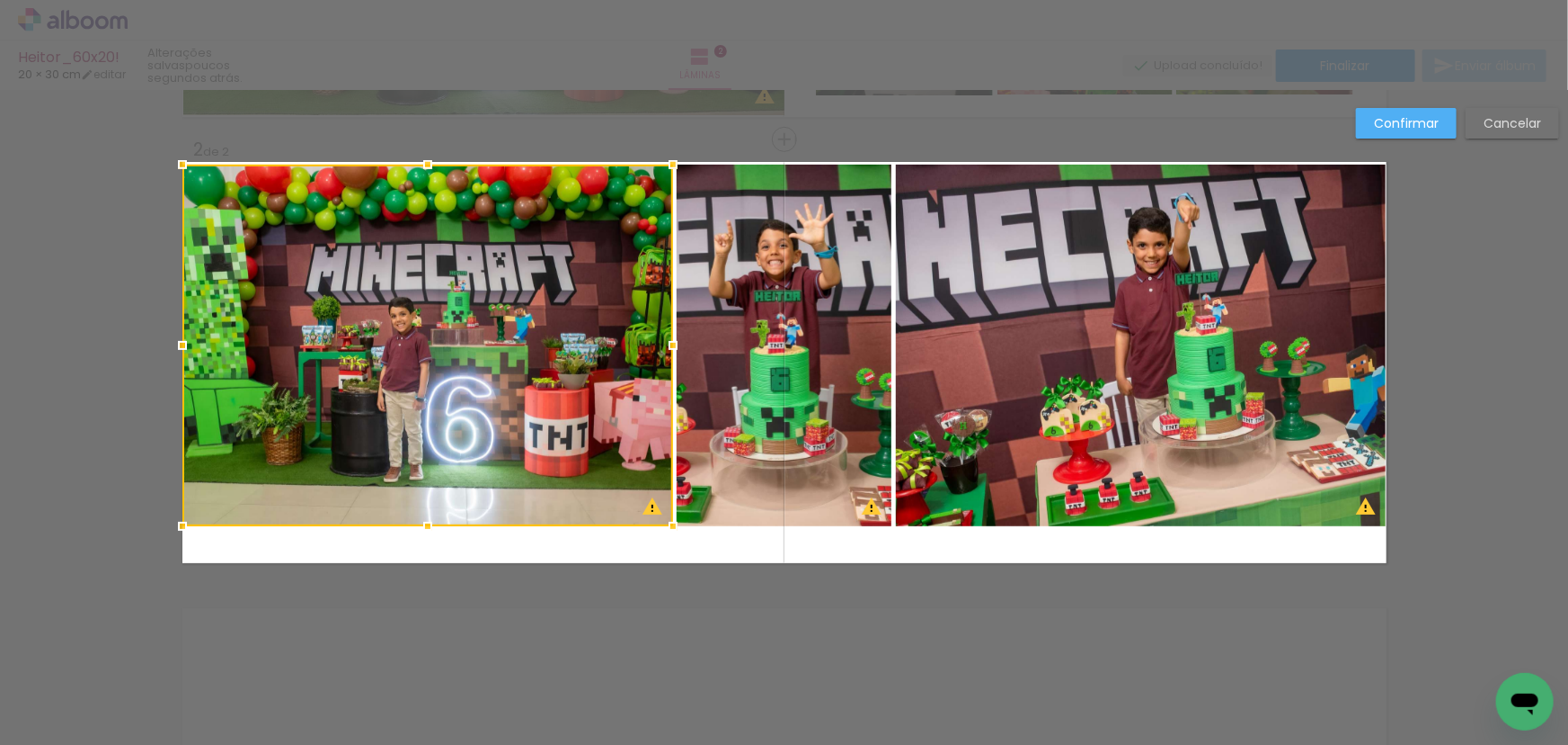
drag, startPoint x: 795, startPoint y: 286, endPoint x: 952, endPoint y: 285, distance: 157.0
click at [796, 286] on quentale-photo at bounding box center [784, 346] width 216 height 362
click at [1017, 286] on quentale-photo at bounding box center [1142, 346] width 491 height 362
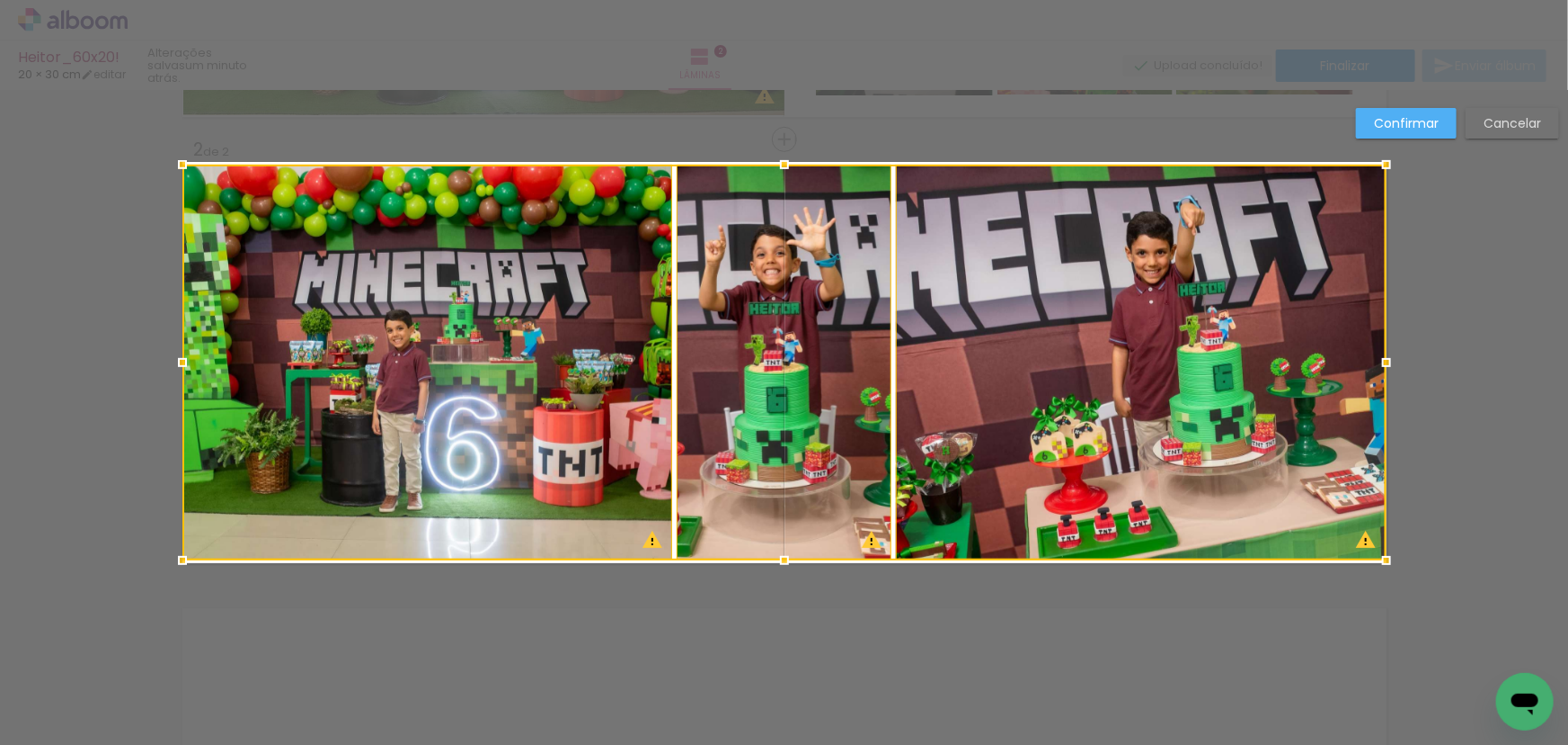
drag, startPoint x: 782, startPoint y: 525, endPoint x: 782, endPoint y: 557, distance: 32.0
click at [782, 557] on div at bounding box center [784, 560] width 36 height 36
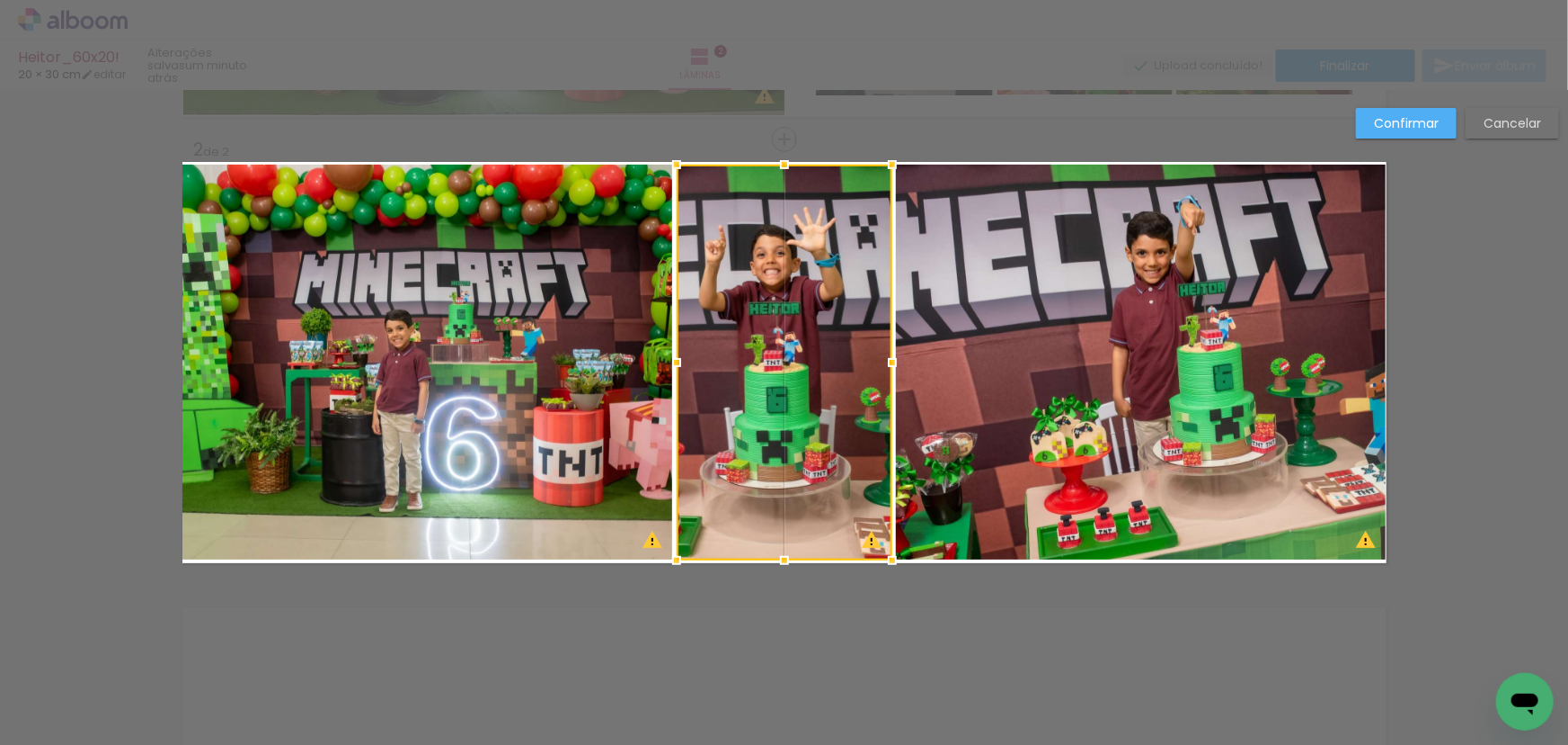
click at [0, 0] on slot "Confirmar" at bounding box center [0, 0] width 0 height 0
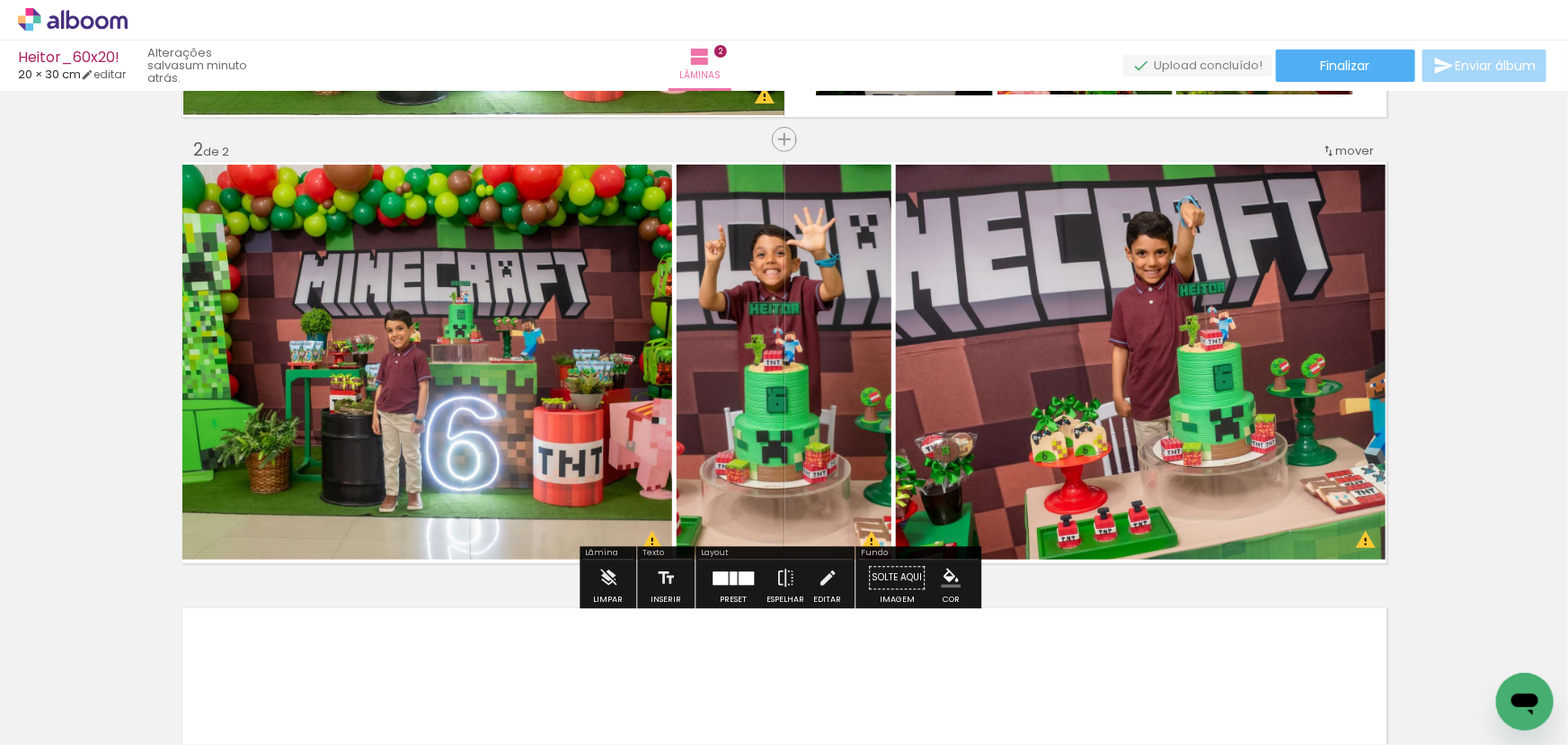
click at [491, 356] on quentale-photo at bounding box center [428, 363] width 491 height 395
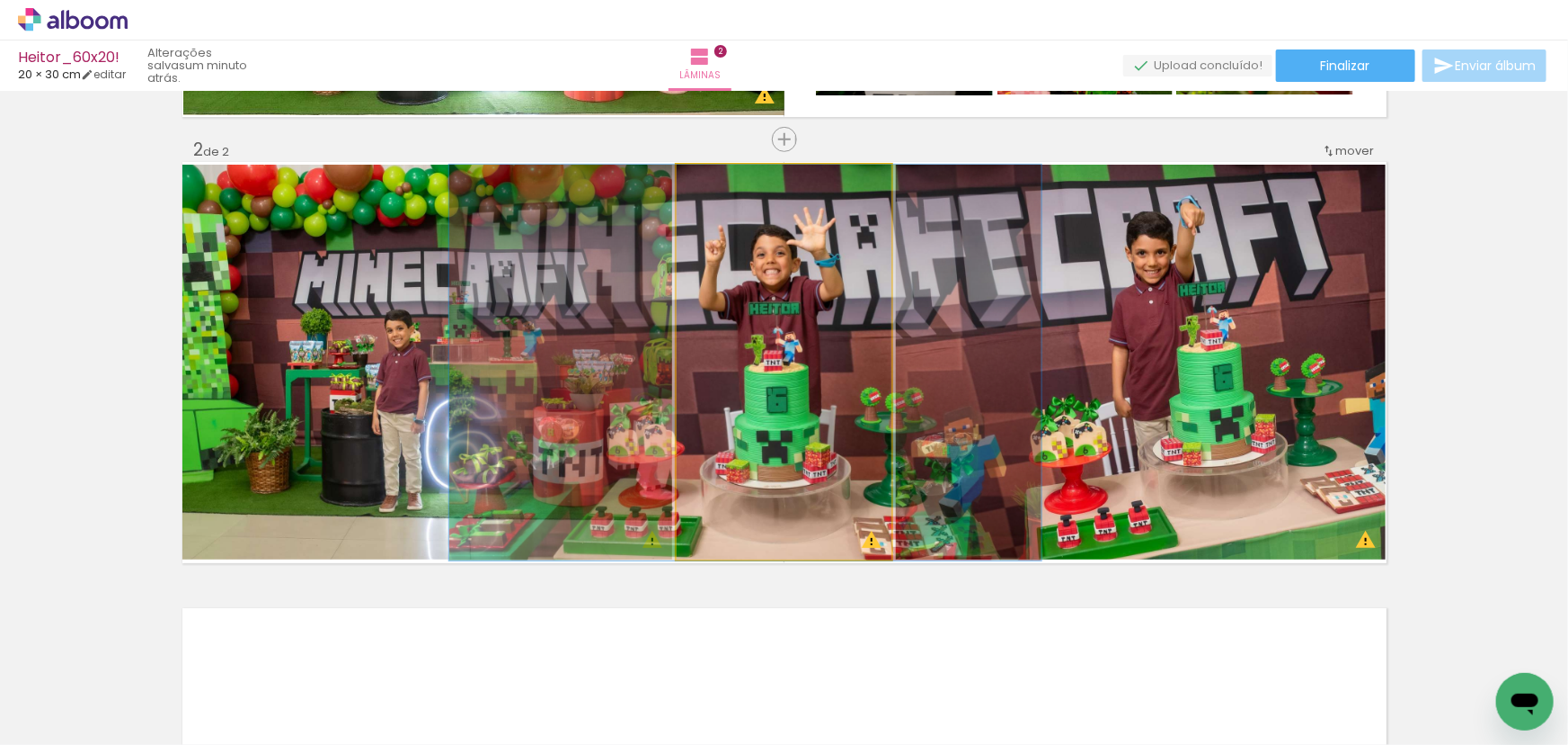
click at [755, 367] on quentale-photo at bounding box center [784, 363] width 216 height 395
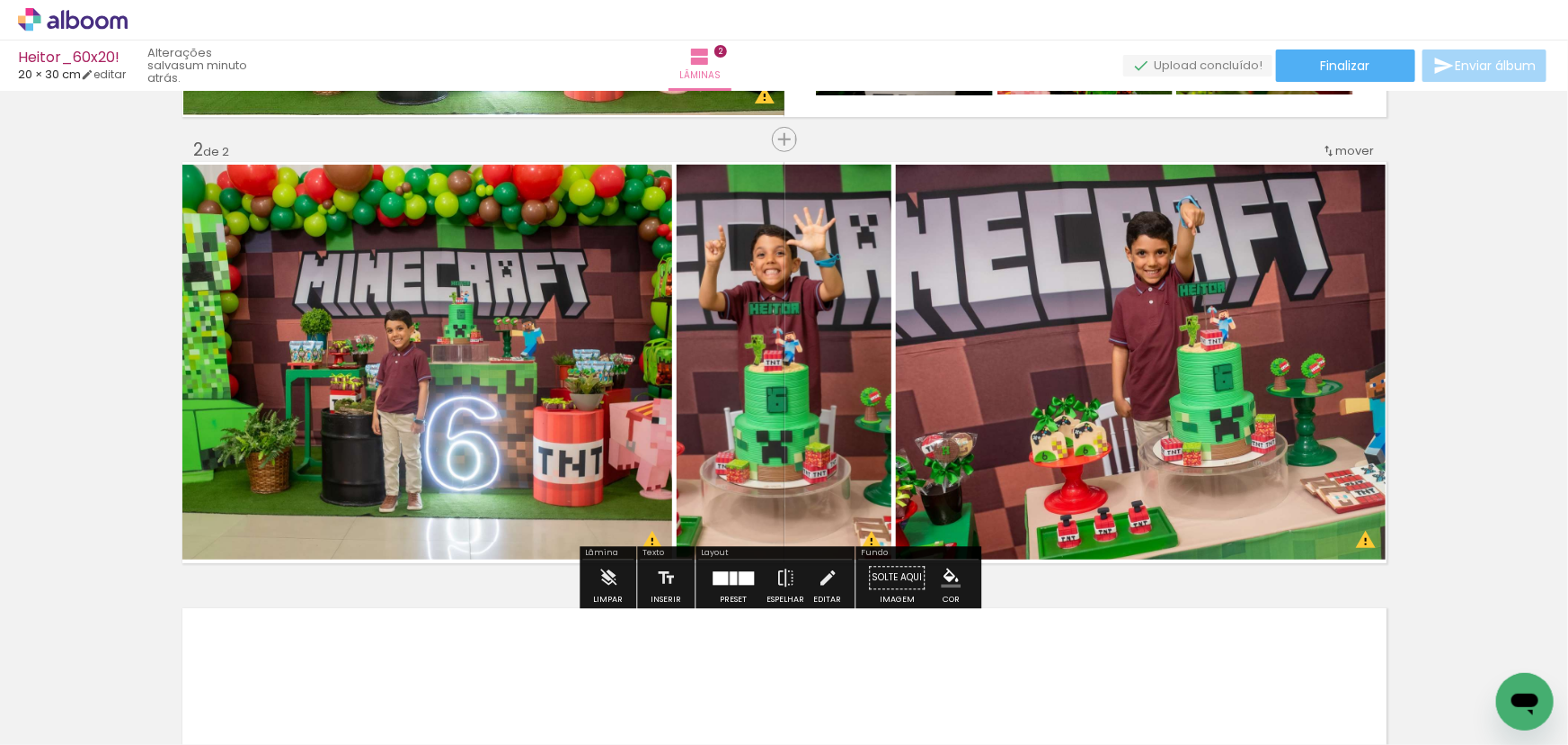
click at [1043, 339] on quentale-photo at bounding box center [1142, 363] width 491 height 395
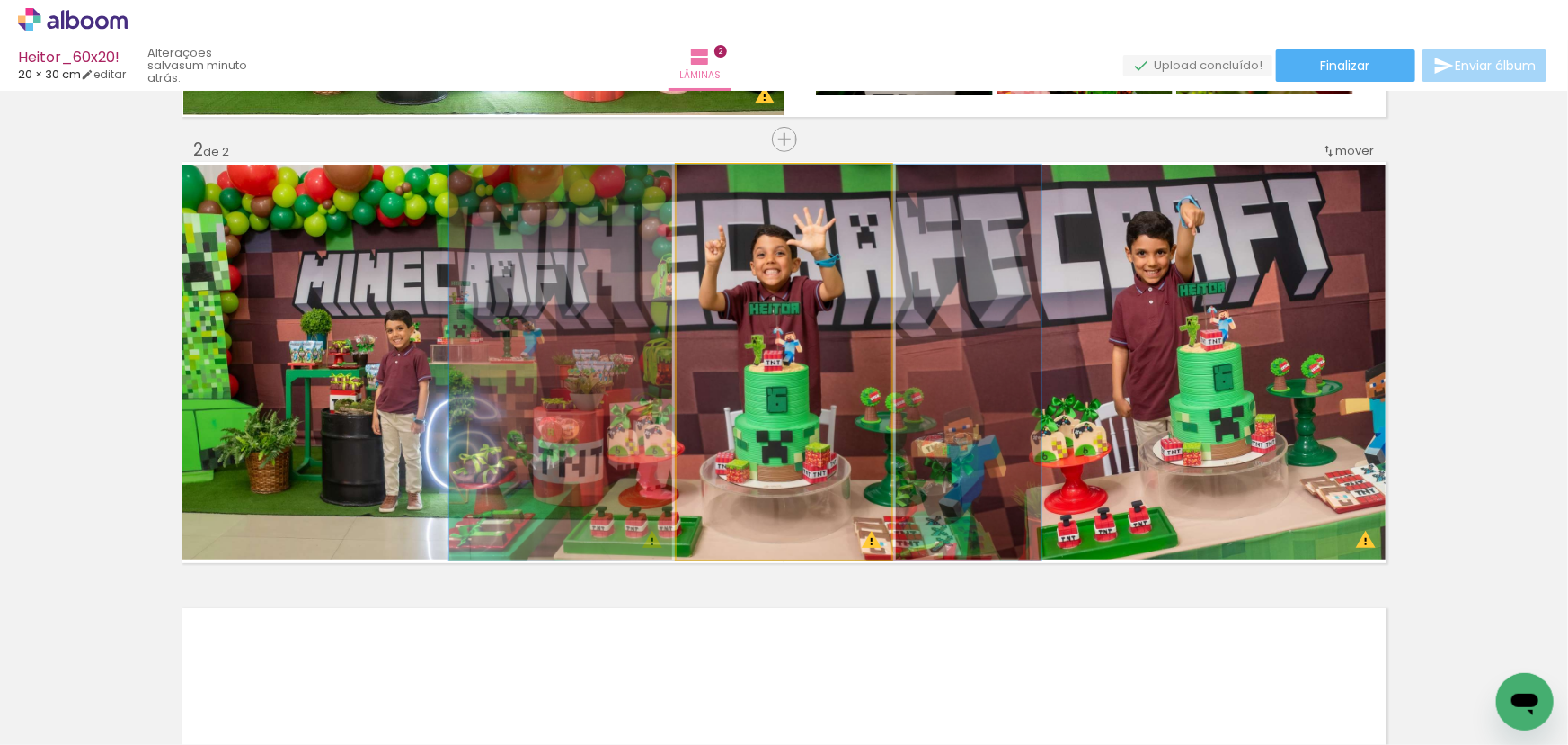
click at [792, 358] on quentale-photo at bounding box center [784, 363] width 216 height 395
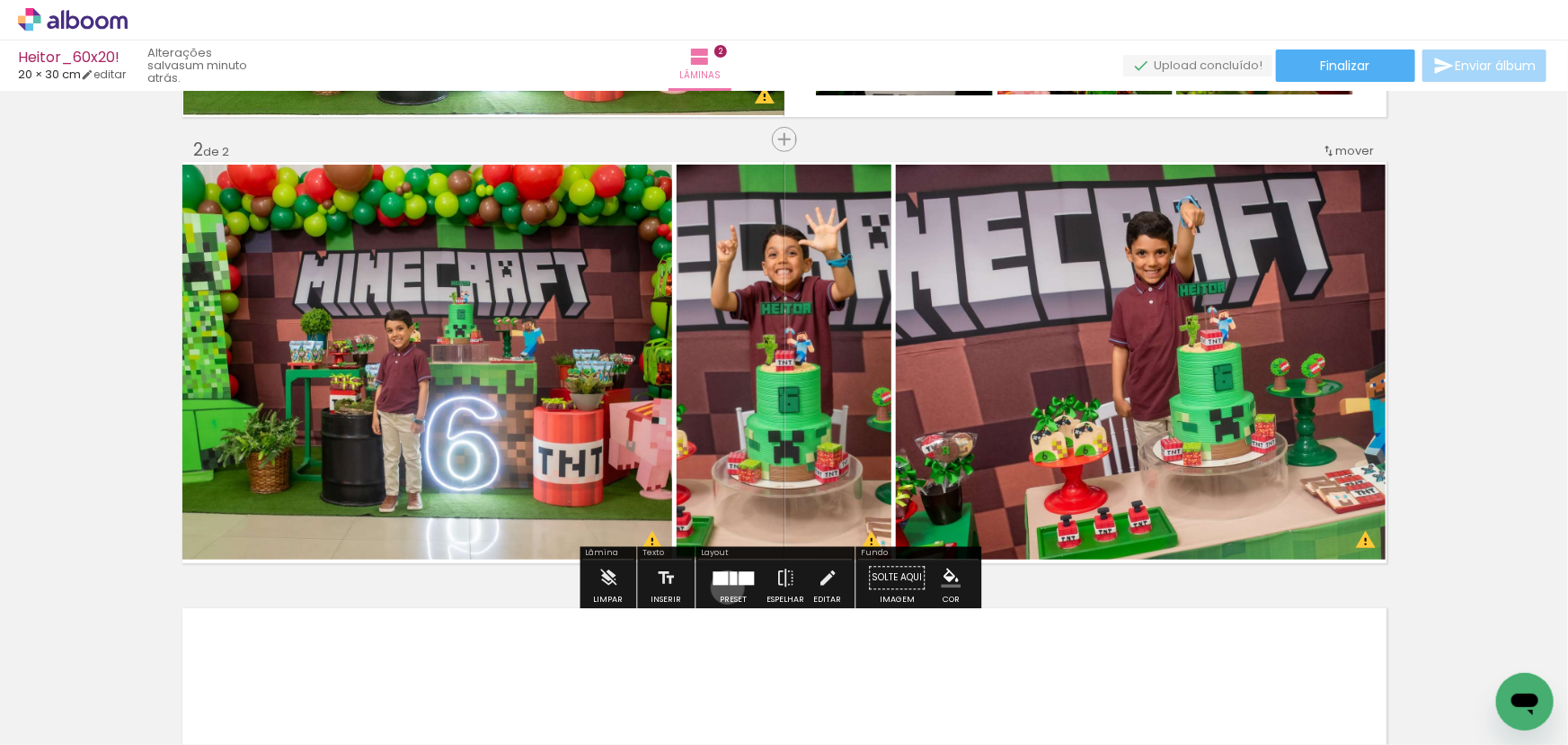
click at [724, 586] on div at bounding box center [734, 578] width 49 height 36
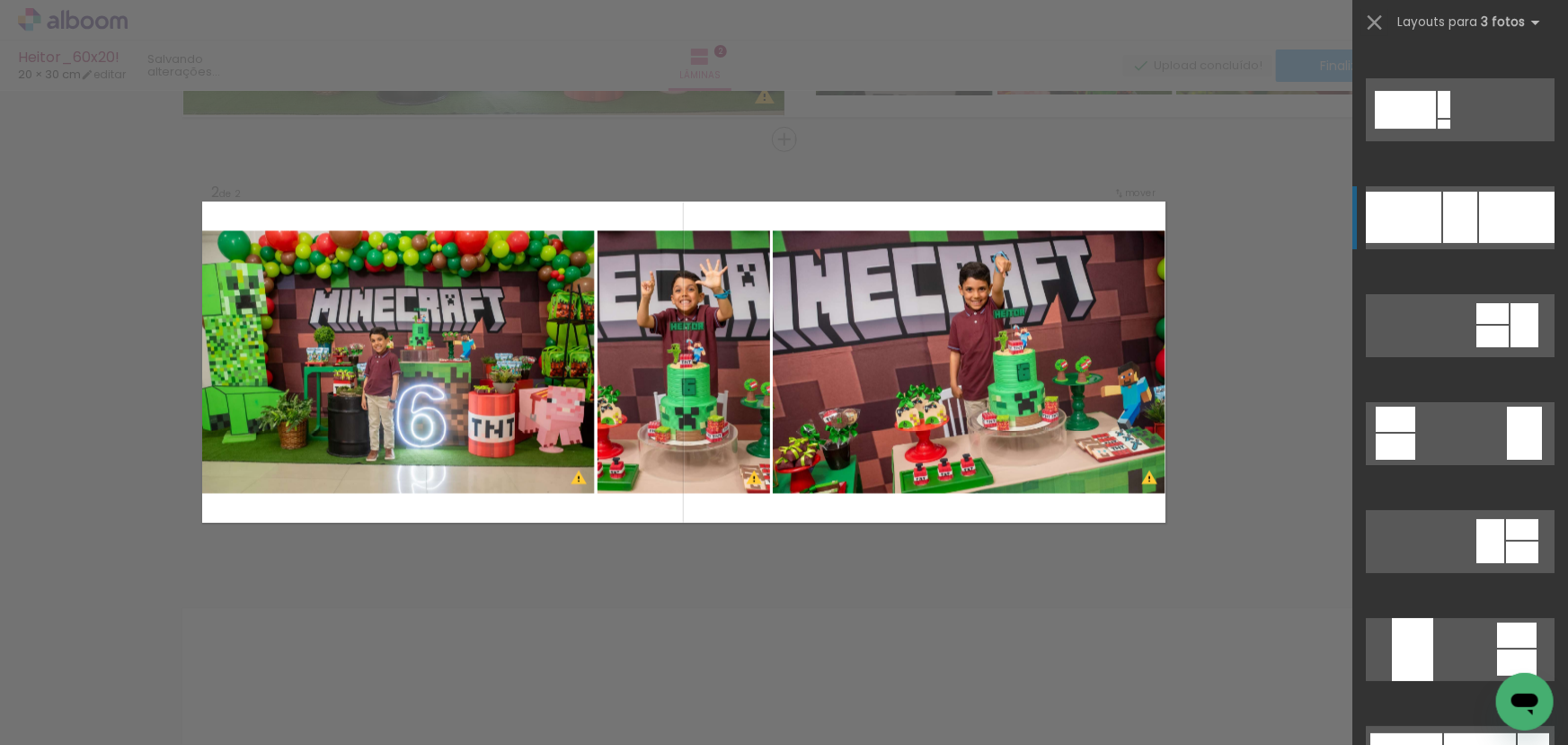
scroll to position [6799, 0]
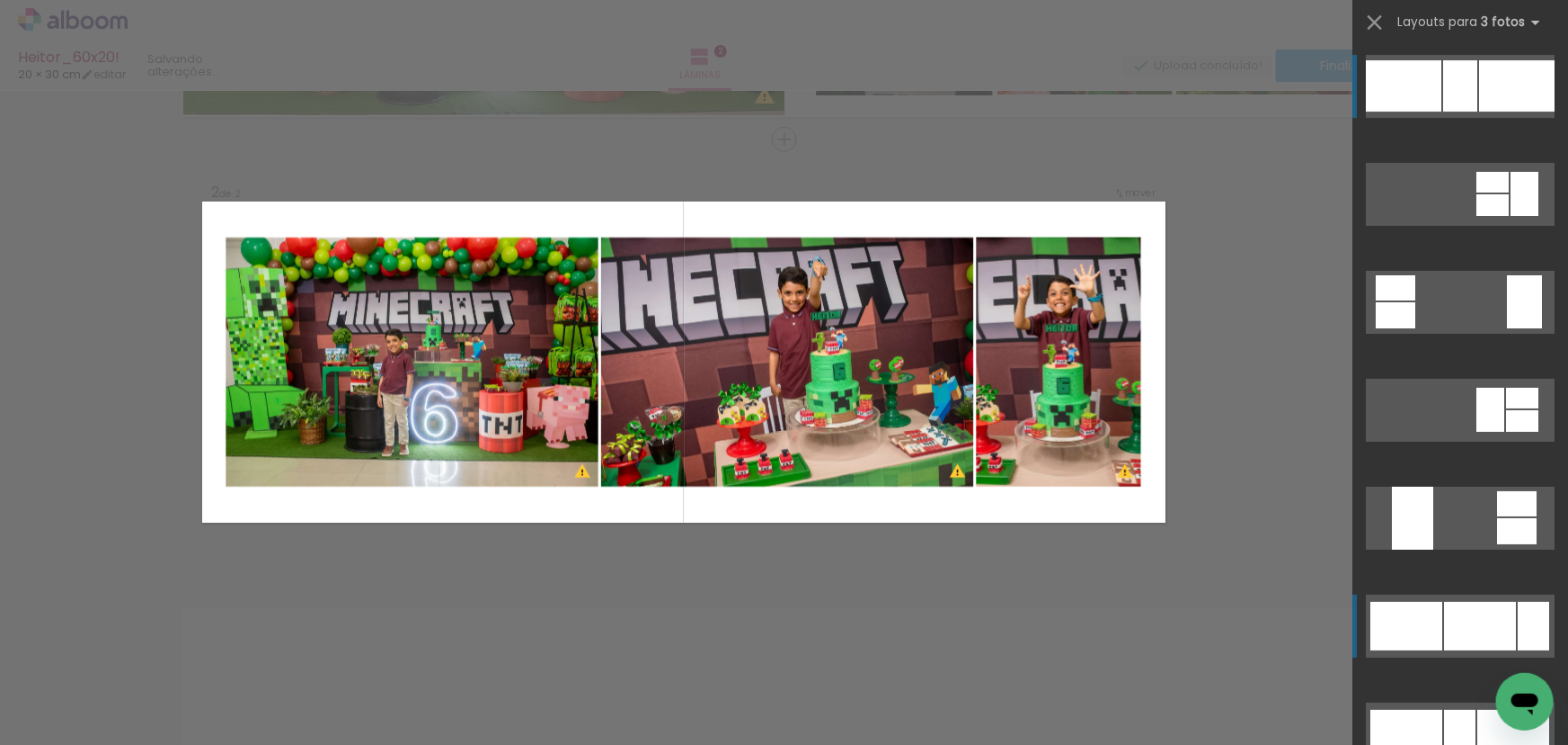
click at [1522, 634] on div at bounding box center [1534, 625] width 32 height 49
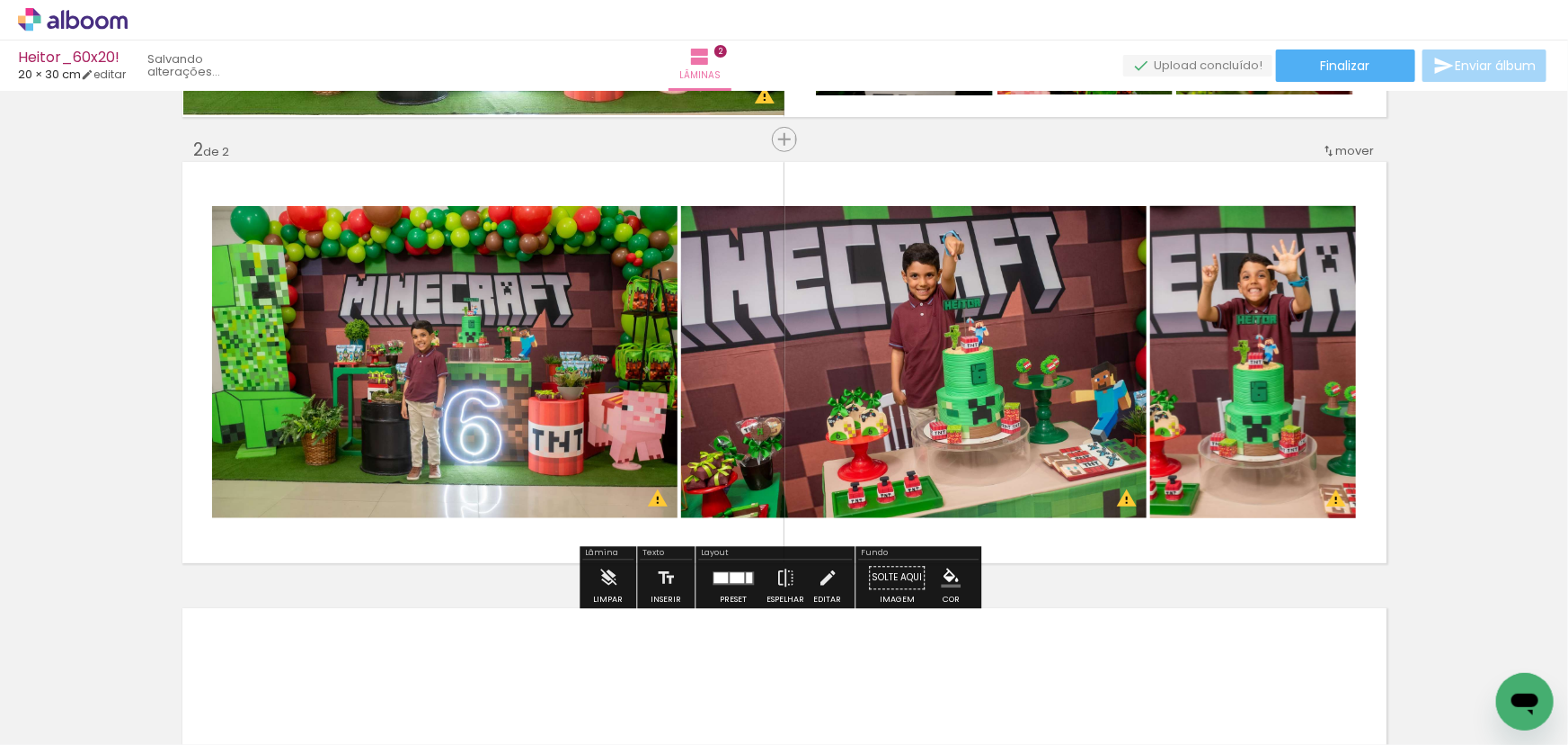
click at [600, 347] on quentale-photo at bounding box center [445, 362] width 465 height 312
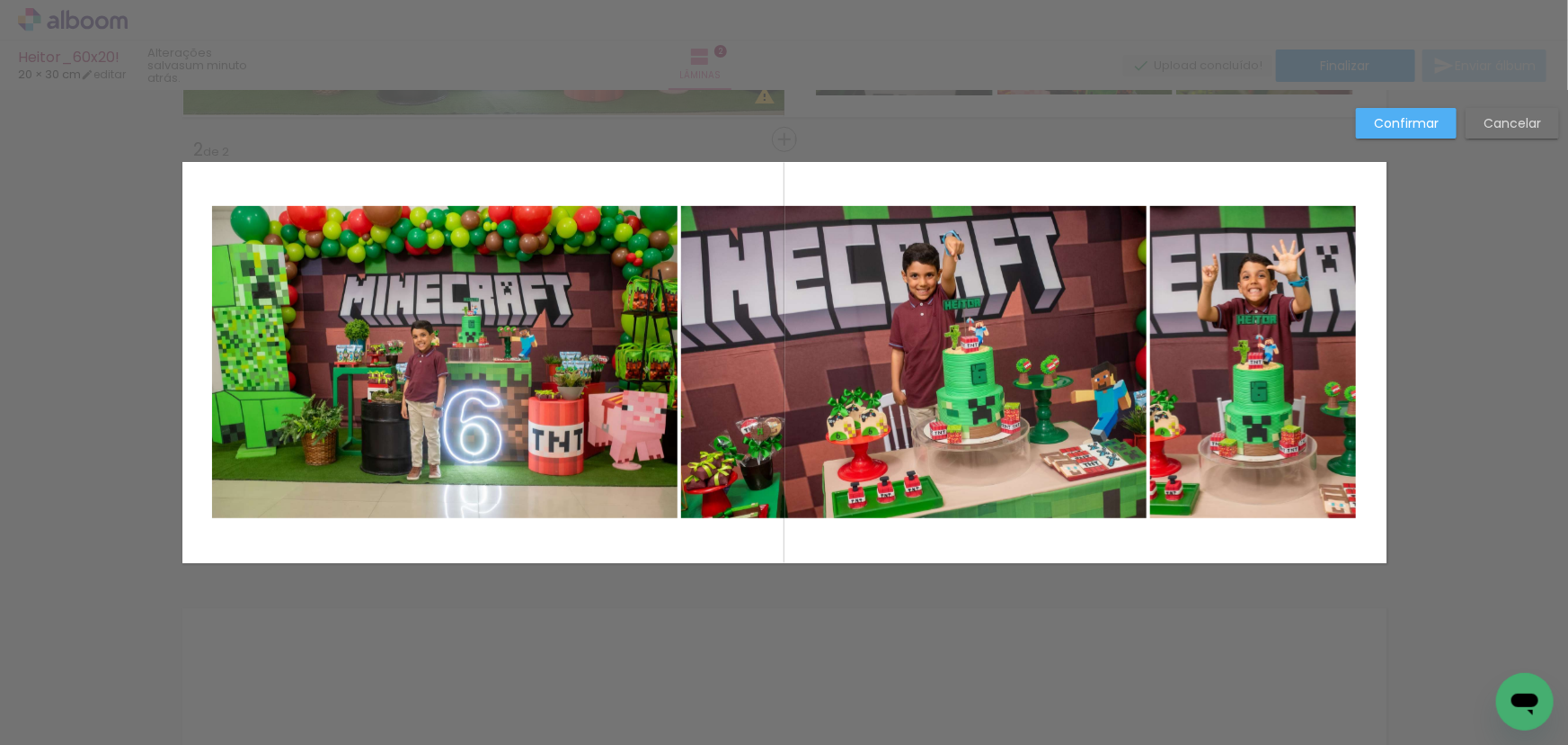
click at [866, 324] on quentale-photo at bounding box center [914, 362] width 465 height 312
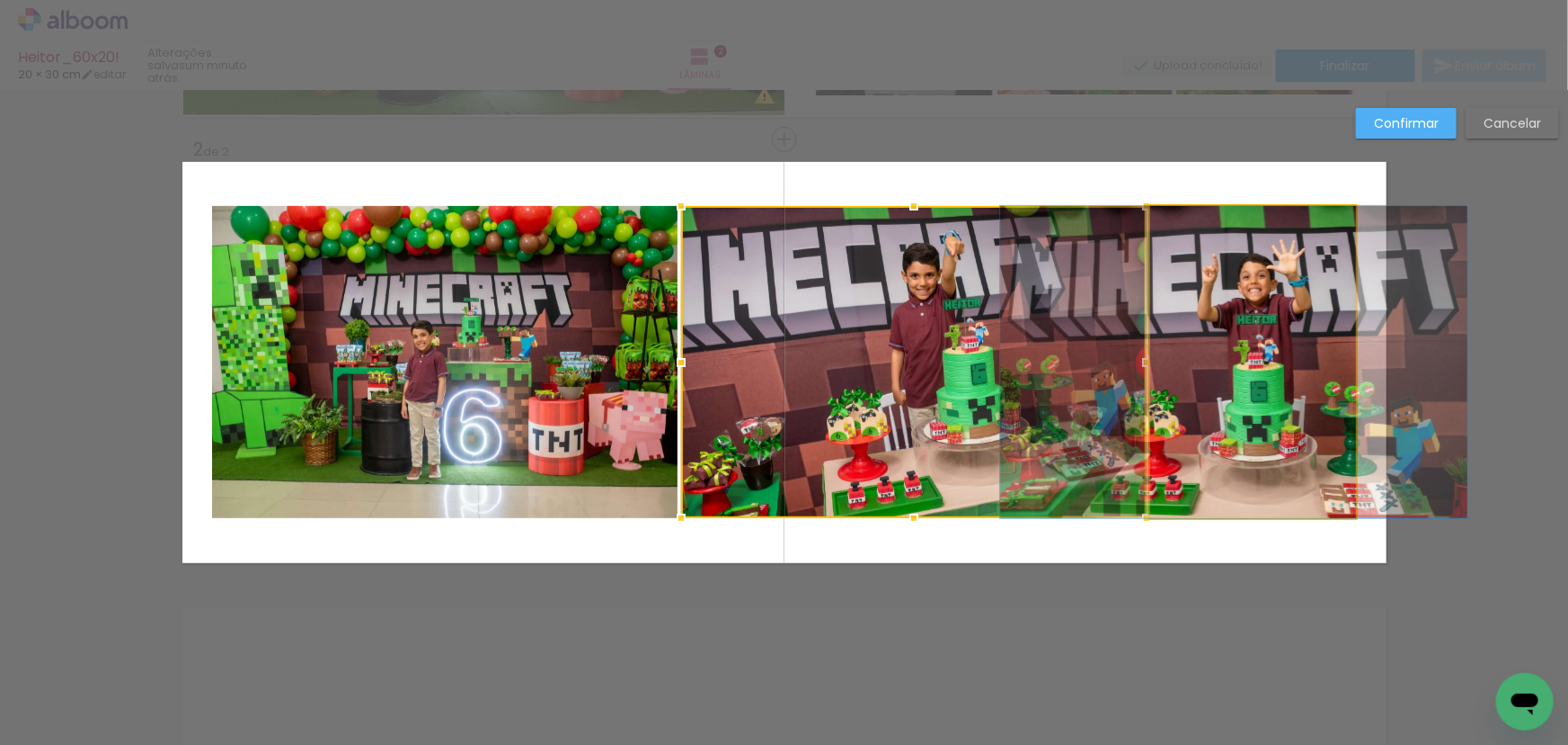
click at [1270, 310] on quentale-photo at bounding box center [1254, 362] width 206 height 312
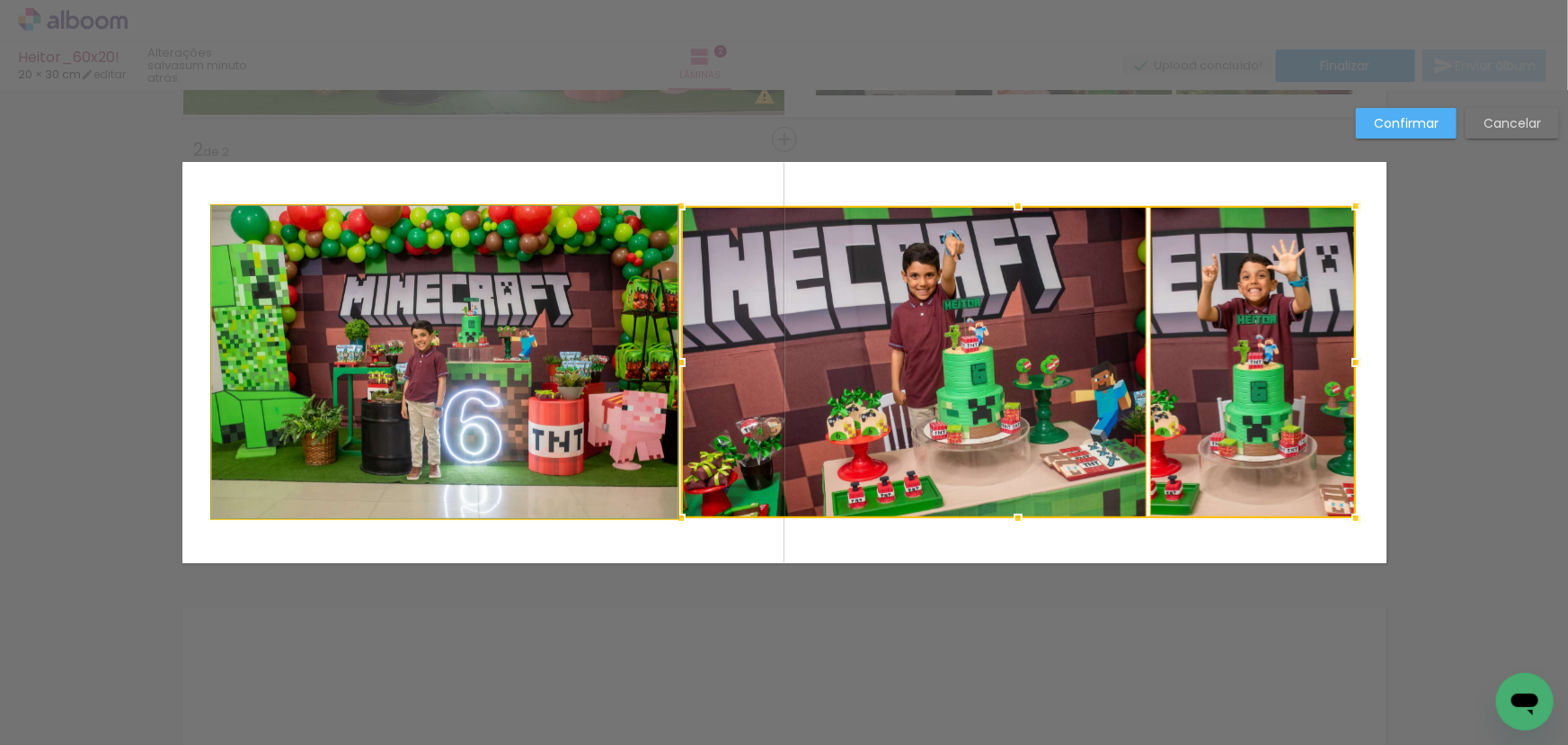
click at [432, 302] on quentale-photo at bounding box center [445, 362] width 465 height 312
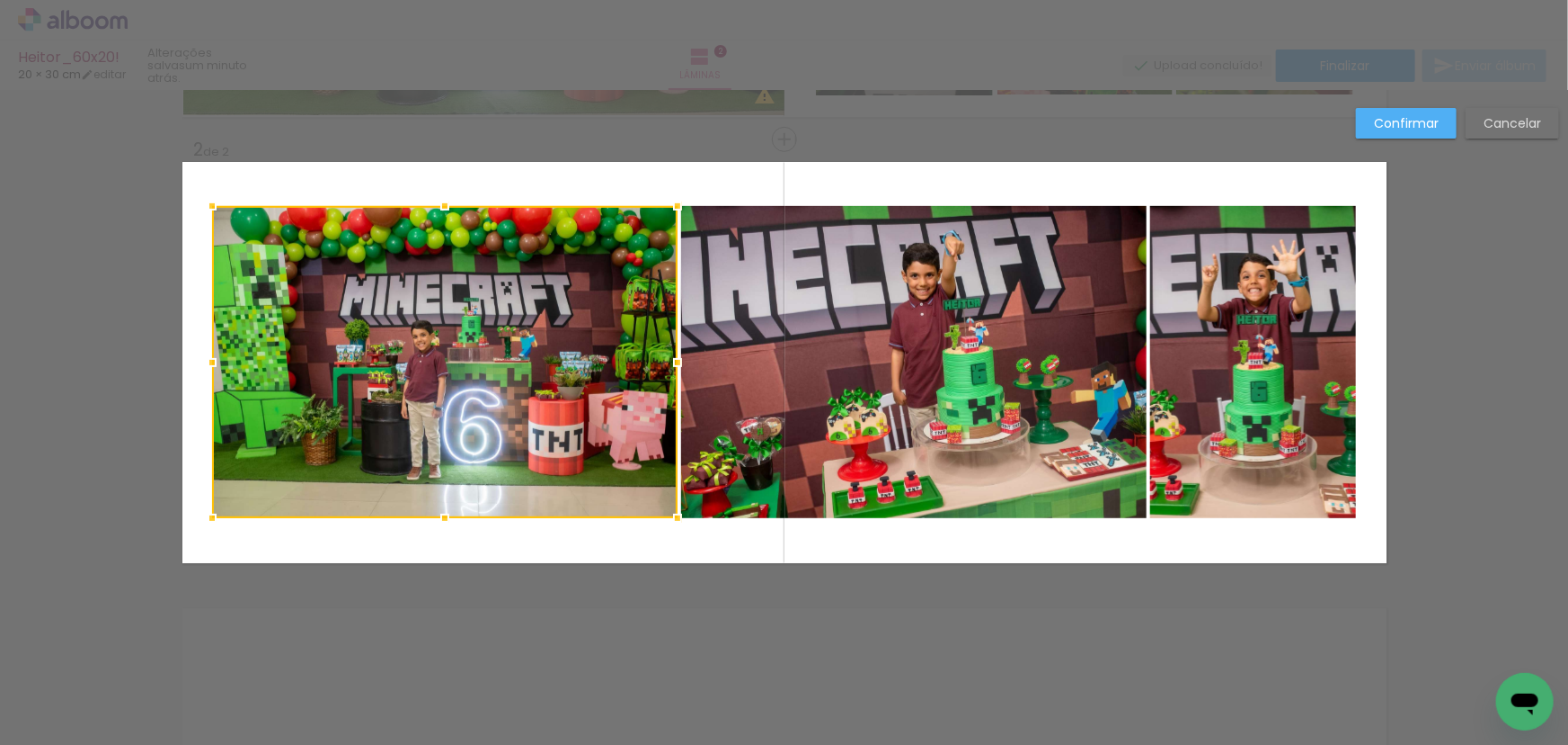
click at [943, 360] on quentale-photo at bounding box center [914, 362] width 465 height 312
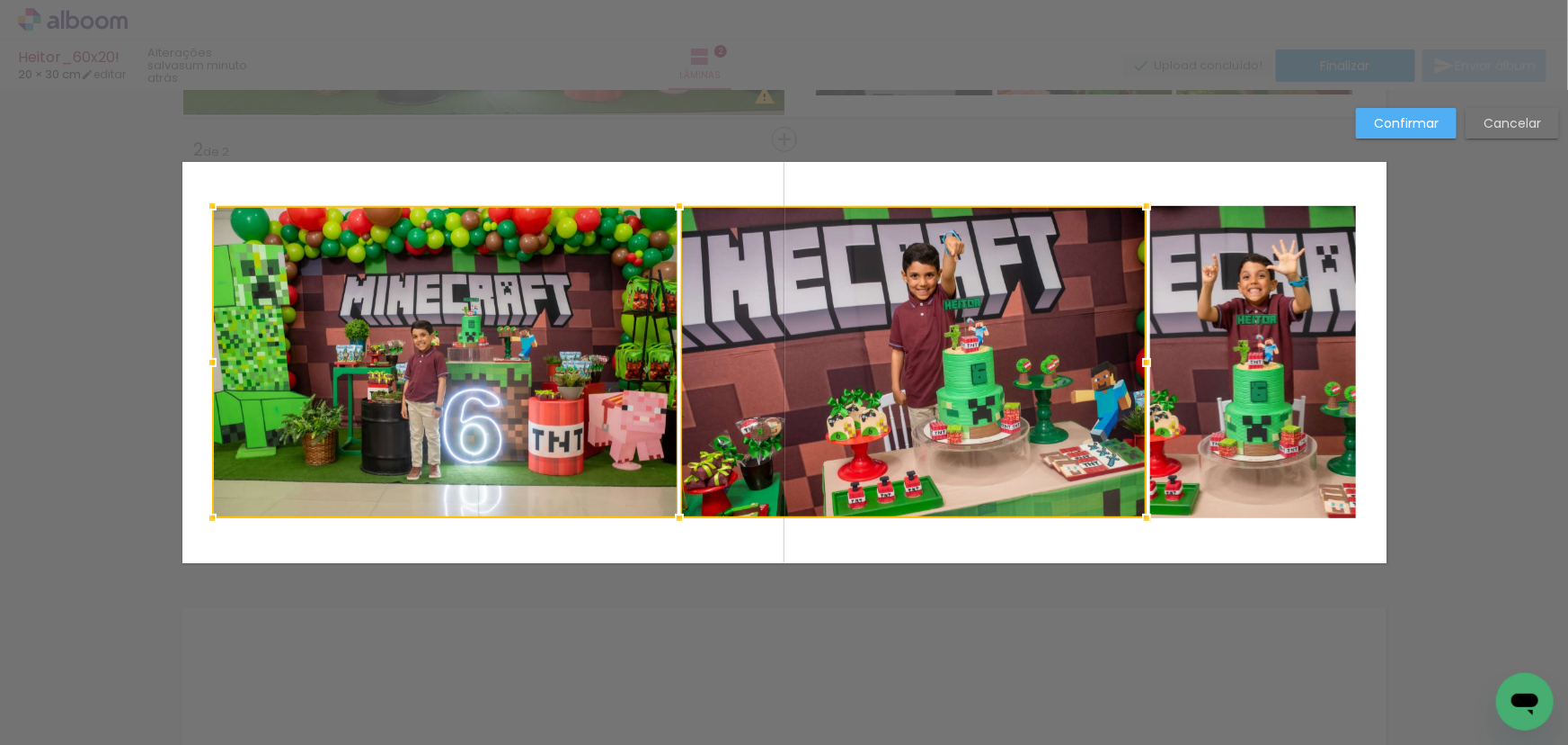
click at [1164, 329] on quentale-photo at bounding box center [1254, 362] width 206 height 312
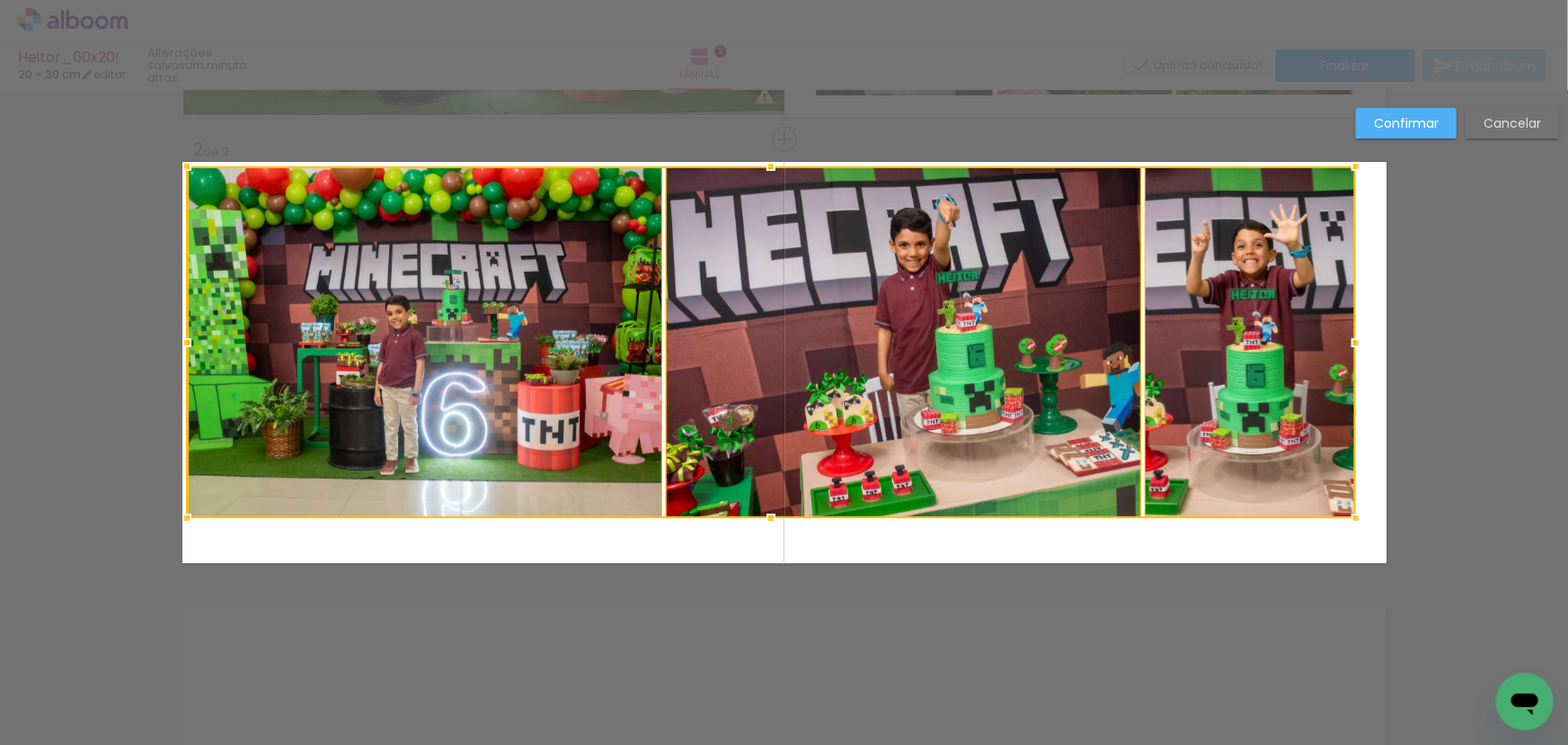
drag, startPoint x: 205, startPoint y: 204, endPoint x: 180, endPoint y: 164, distance: 47.2
click at [180, 164] on div at bounding box center [187, 167] width 36 height 36
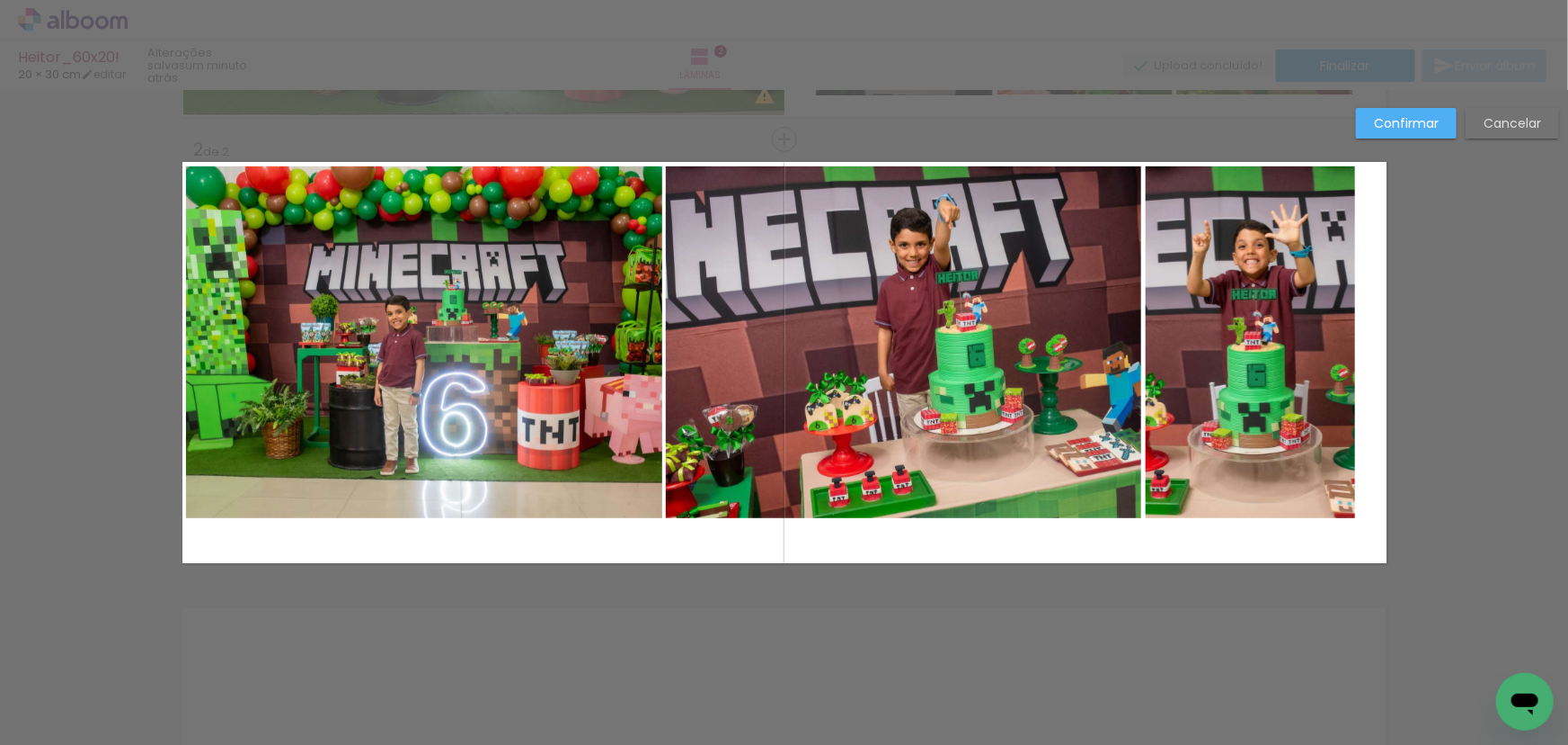
click at [374, 298] on quentale-photo at bounding box center [423, 343] width 475 height 352
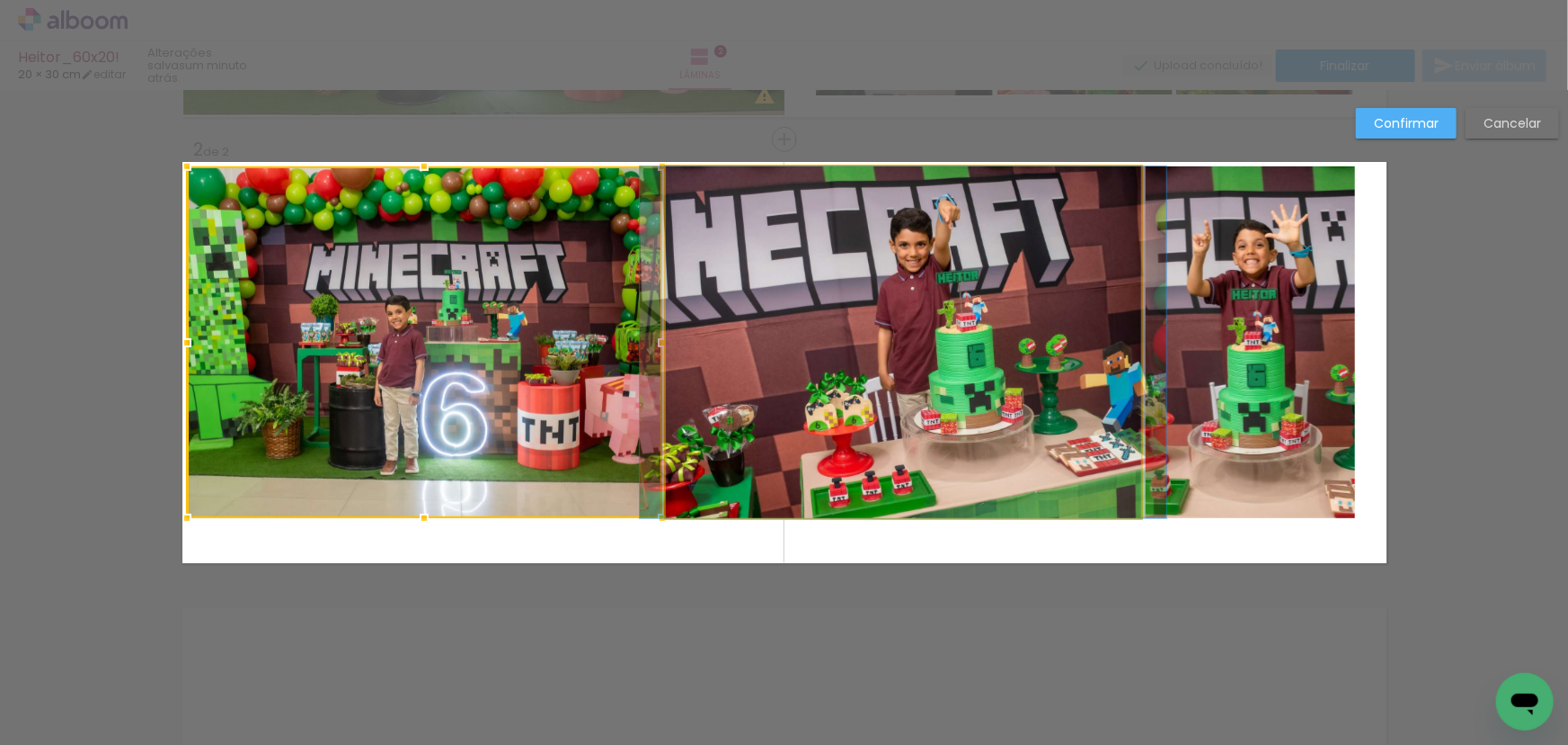
click at [926, 340] on quentale-photo at bounding box center [903, 343] width 475 height 352
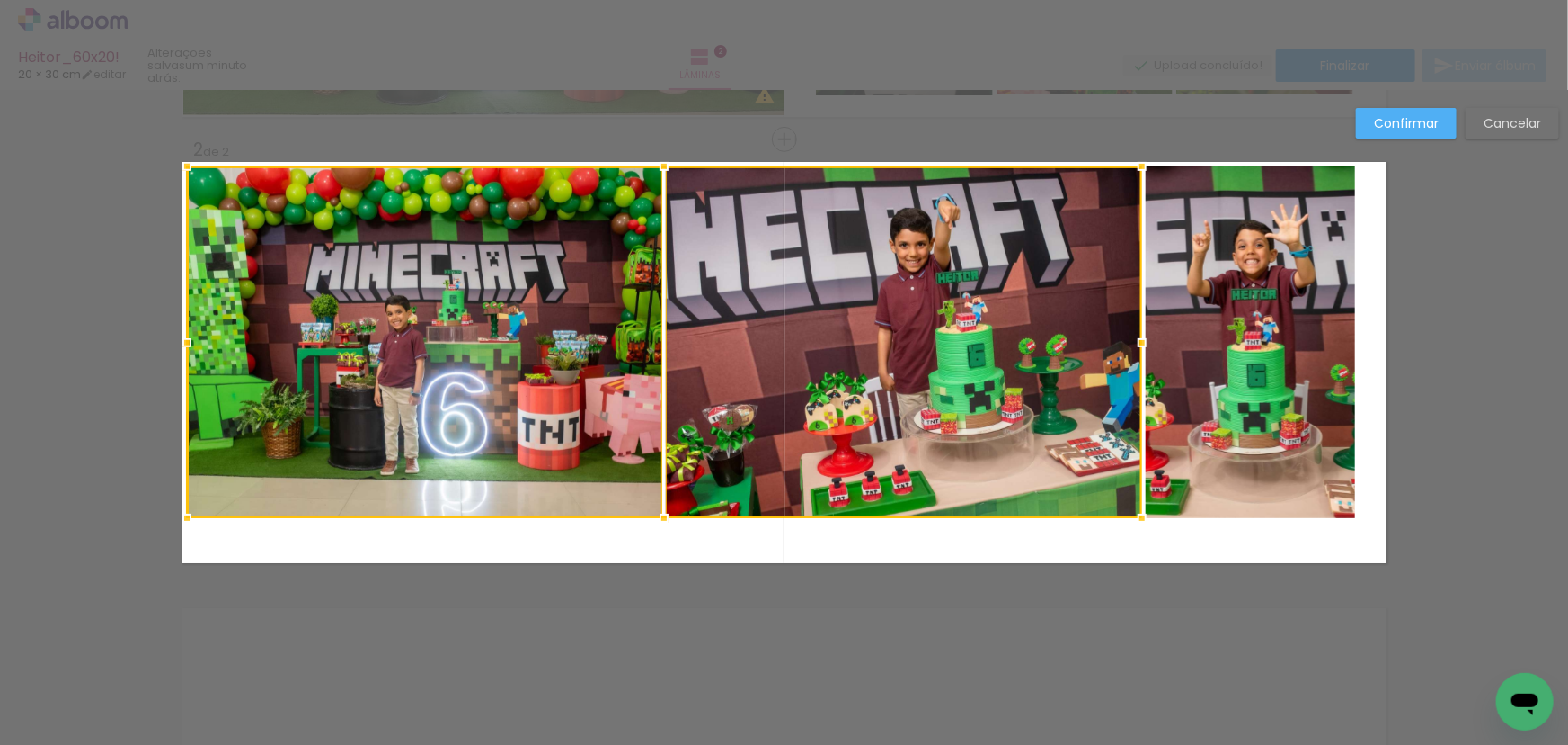
click at [1293, 323] on quentale-photo at bounding box center [1251, 343] width 211 height 352
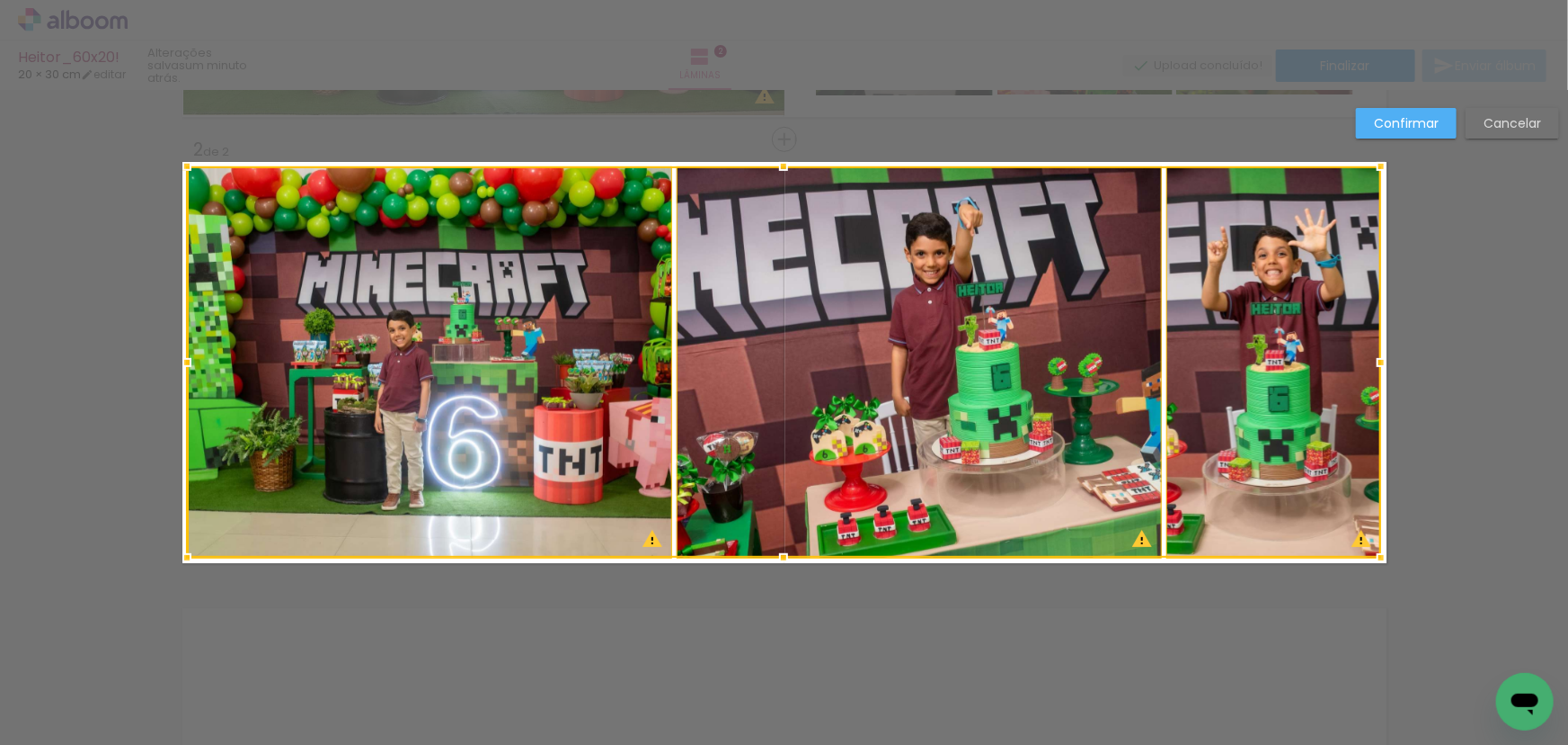
drag, startPoint x: 1351, startPoint y: 520, endPoint x: 1374, endPoint y: 557, distance: 43.6
click at [1374, 557] on div at bounding box center [1381, 557] width 36 height 36
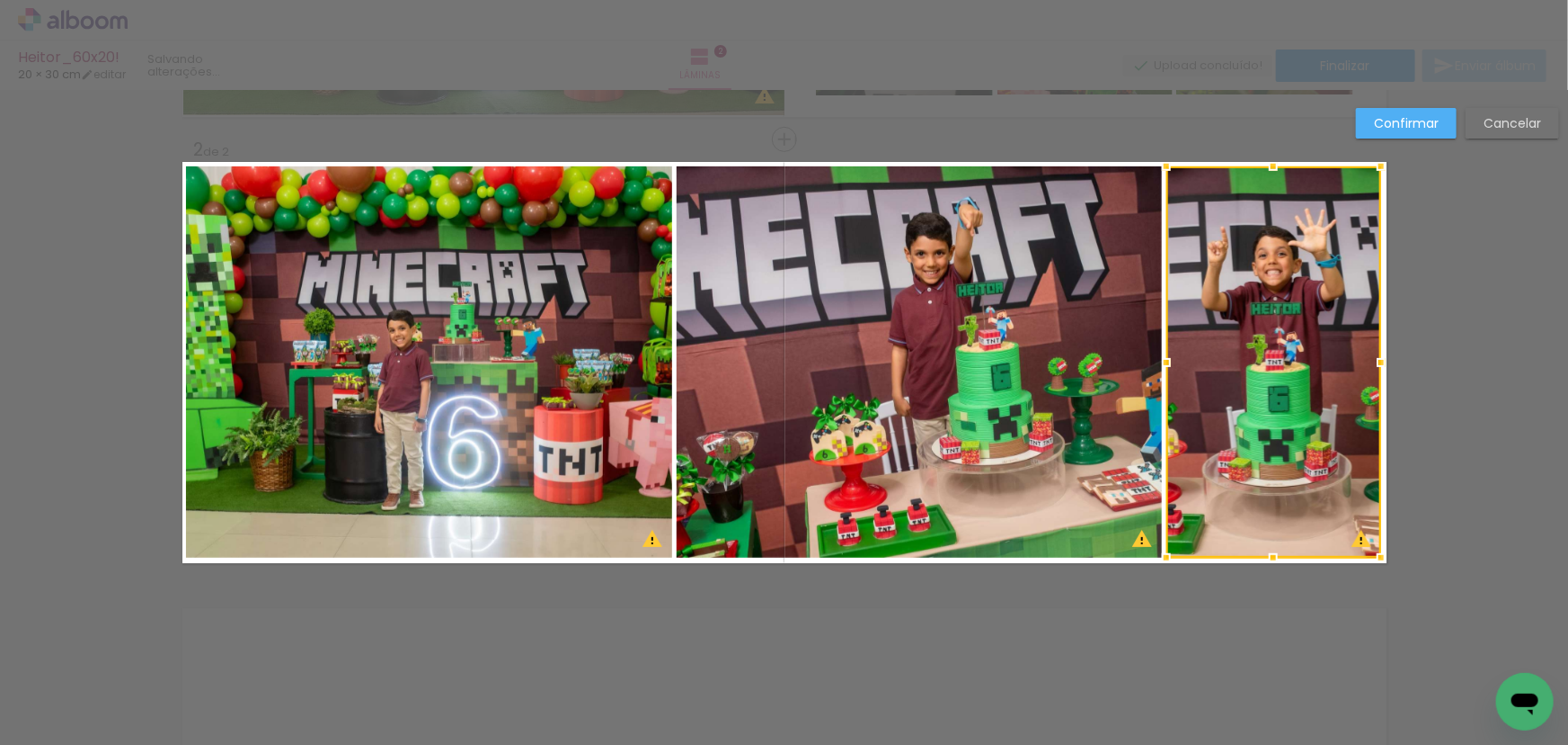
click at [1246, 329] on div at bounding box center [1274, 363] width 215 height 391
click at [514, 340] on quentale-photo at bounding box center [428, 363] width 486 height 391
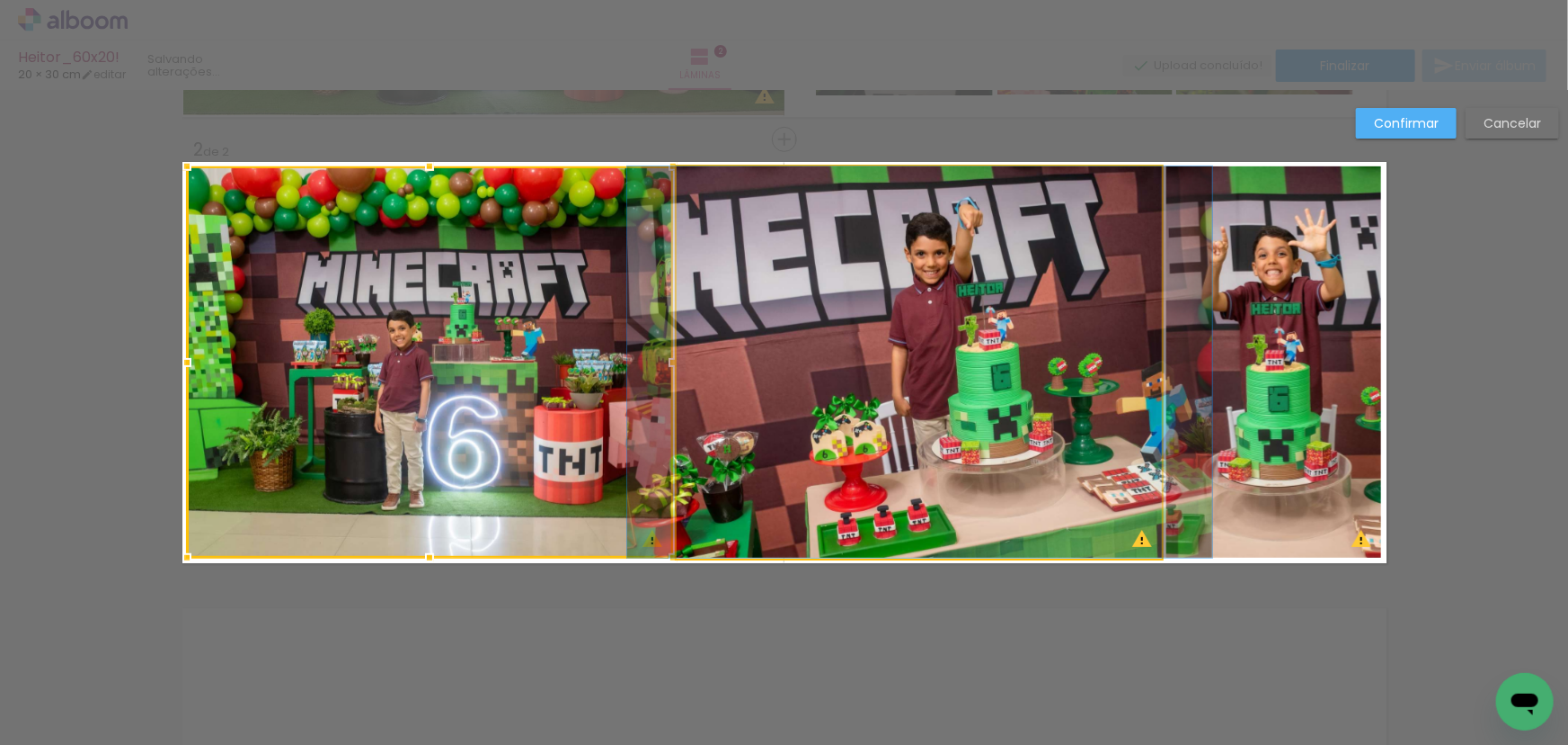
click at [949, 350] on quentale-photo at bounding box center [919, 363] width 486 height 391
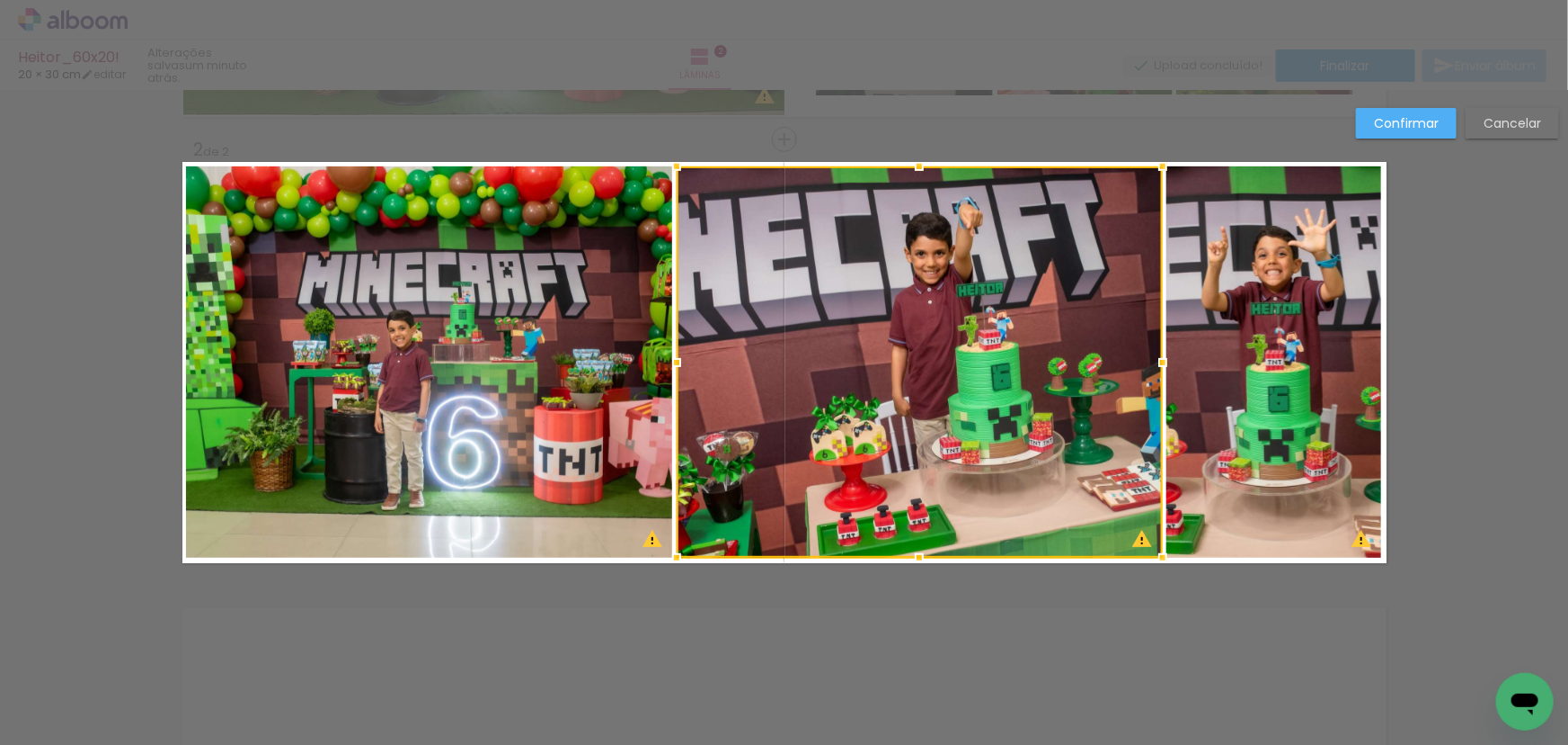
click at [1196, 358] on quentale-photo at bounding box center [1274, 363] width 215 height 391
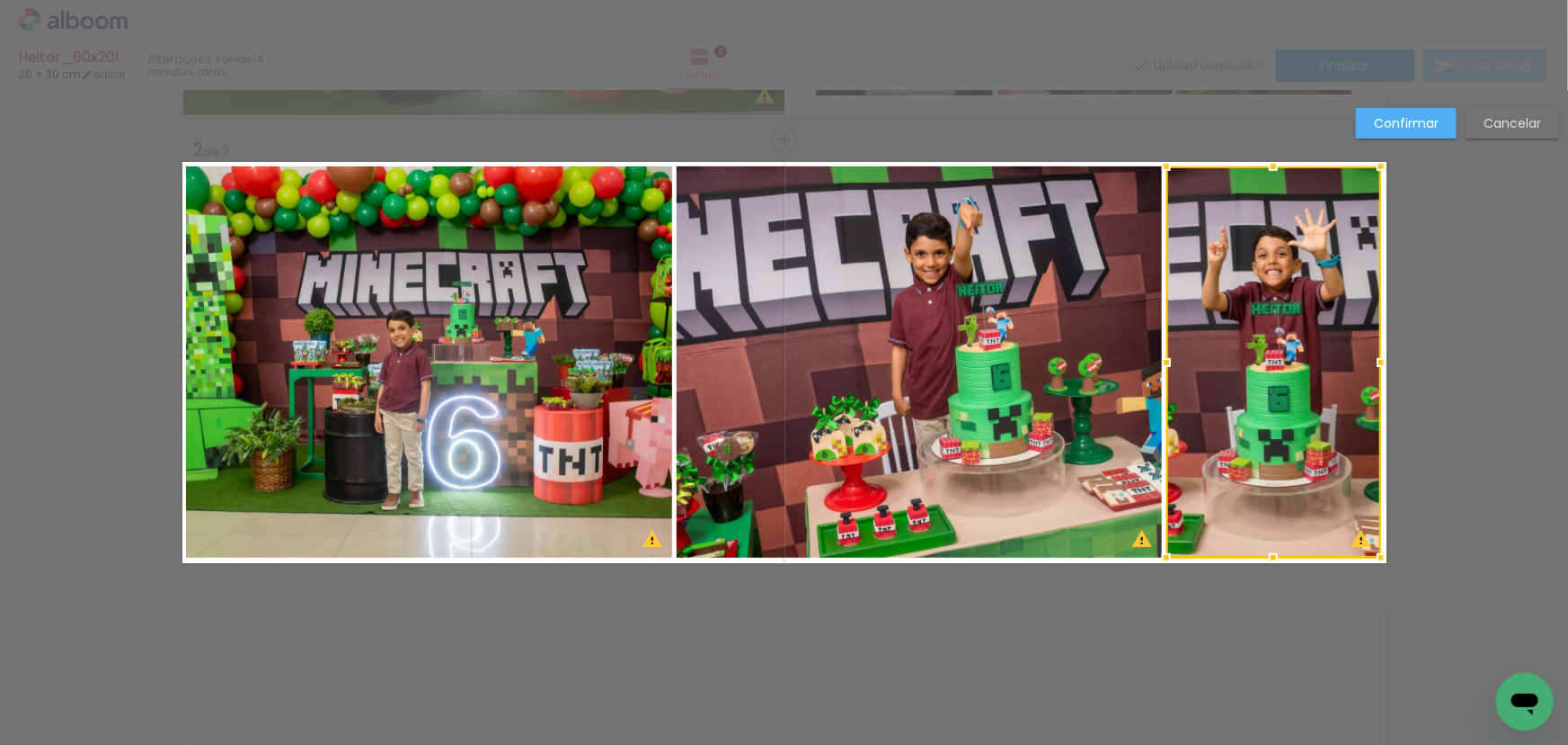
click at [1134, 321] on quentale-photo at bounding box center [919, 363] width 486 height 391
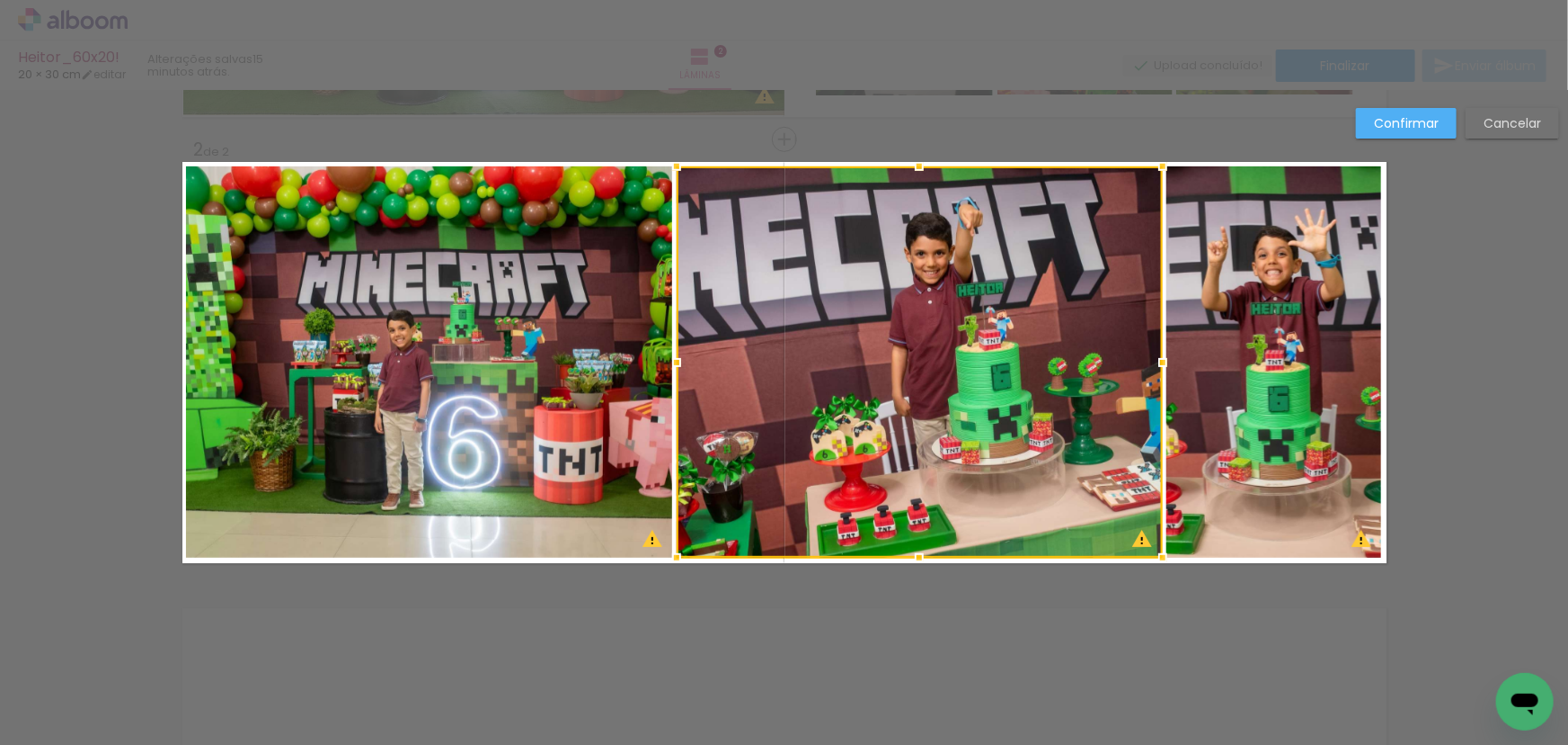
click at [1260, 325] on quentale-photo at bounding box center [1274, 363] width 215 height 391
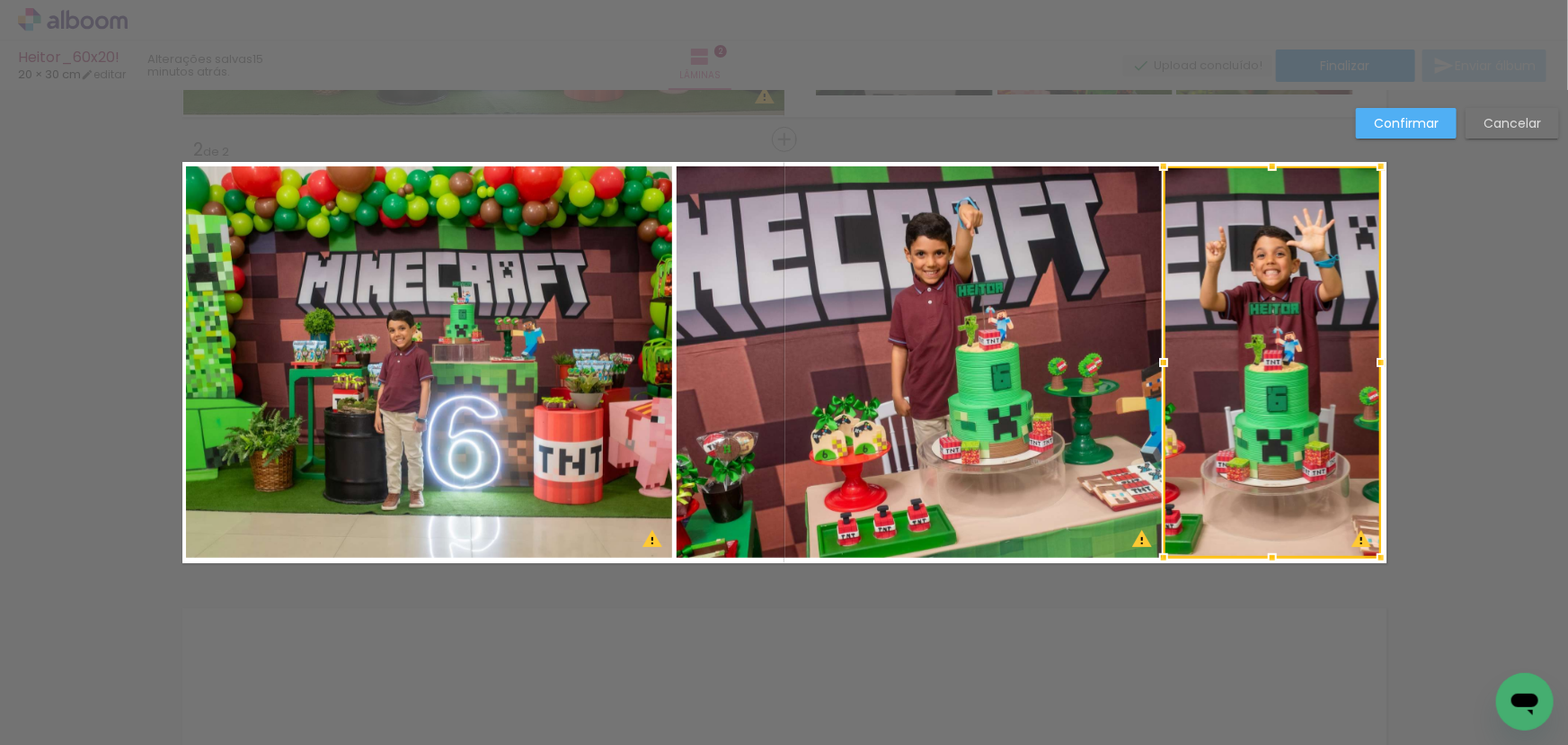
click at [1161, 363] on div at bounding box center [1164, 363] width 36 height 36
click at [845, 375] on quentale-photo at bounding box center [919, 363] width 486 height 391
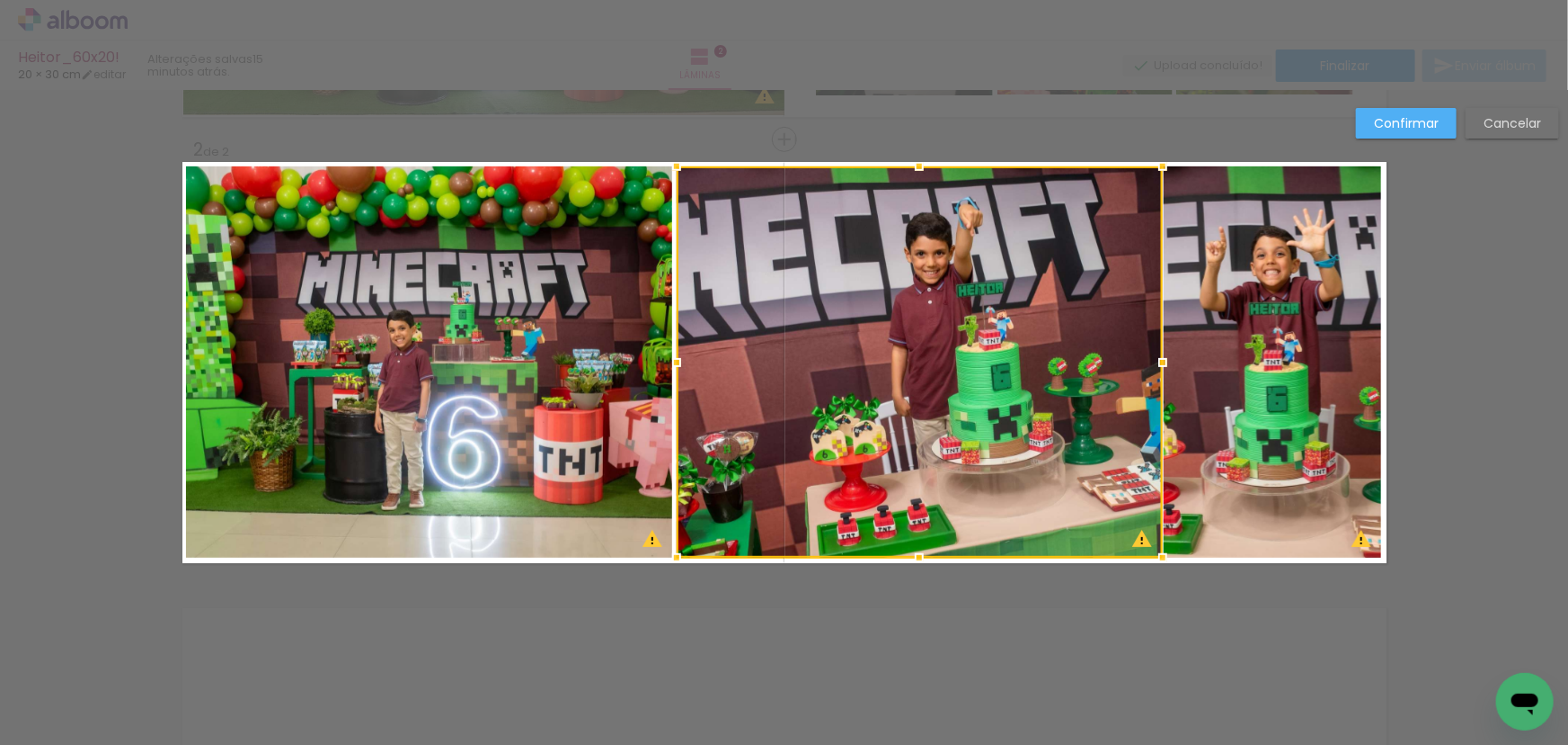
click at [536, 323] on quentale-photo at bounding box center [428, 363] width 486 height 391
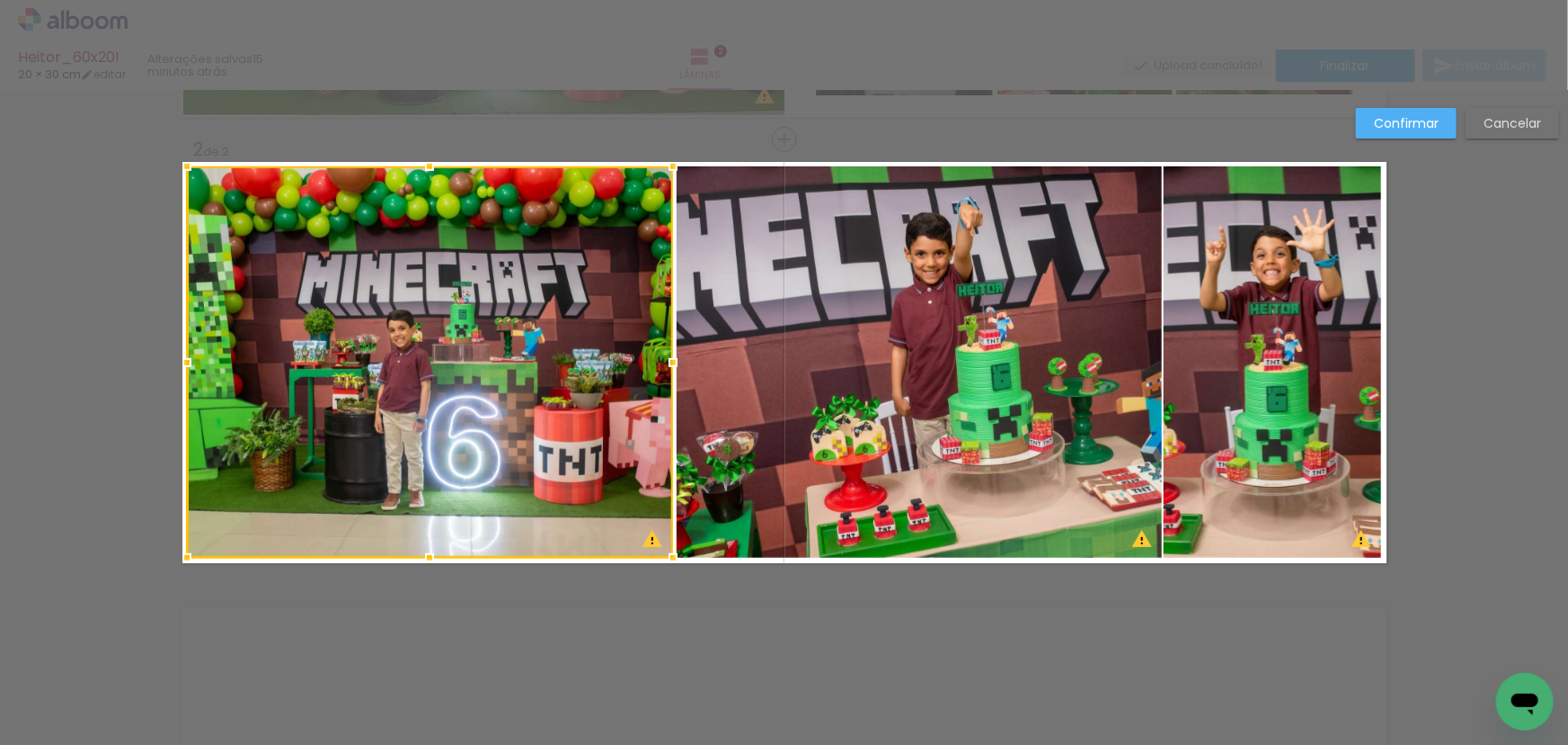
click at [744, 318] on quentale-photo at bounding box center [919, 363] width 486 height 391
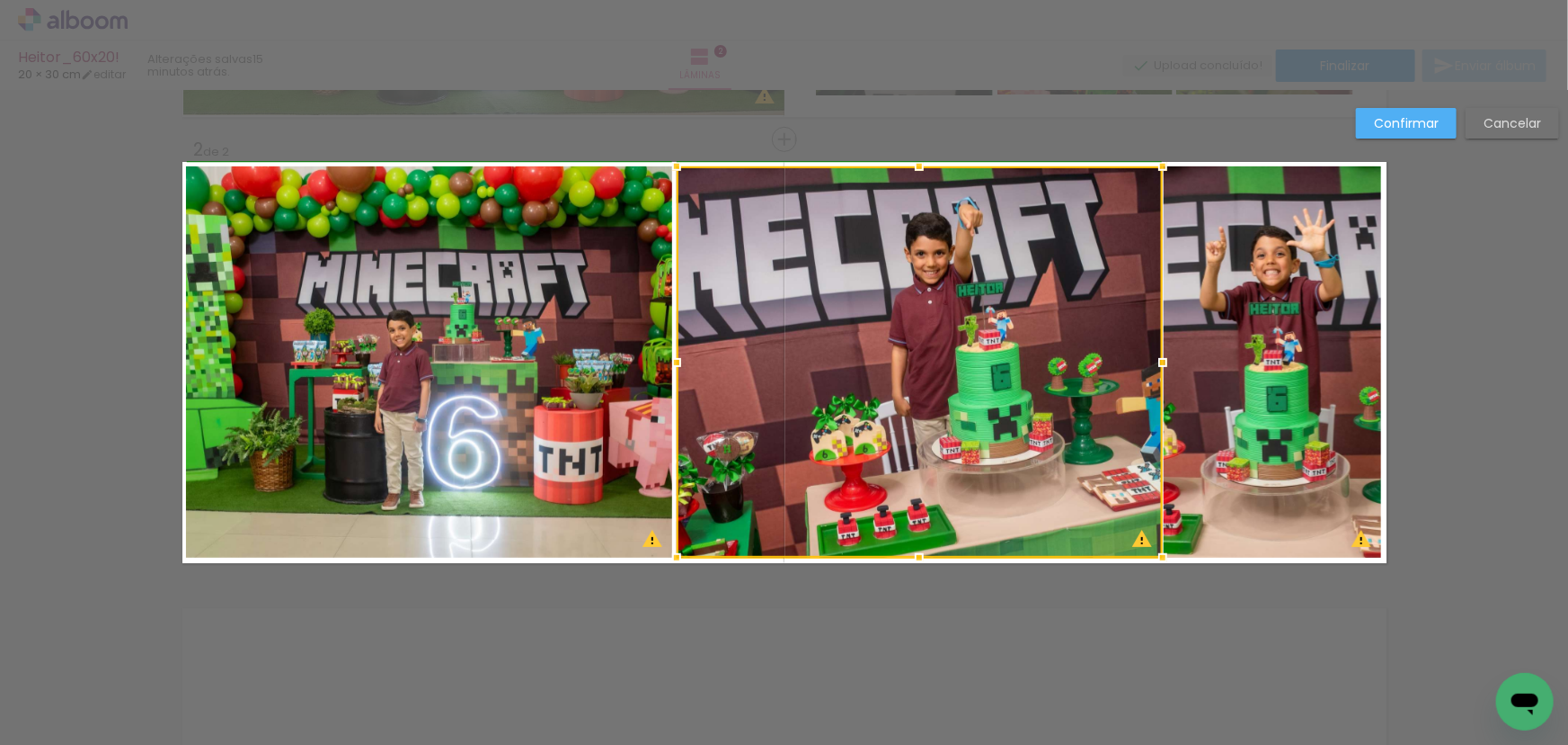
click at [673, 362] on div at bounding box center [677, 363] width 36 height 36
click at [796, 352] on div at bounding box center [919, 363] width 486 height 391
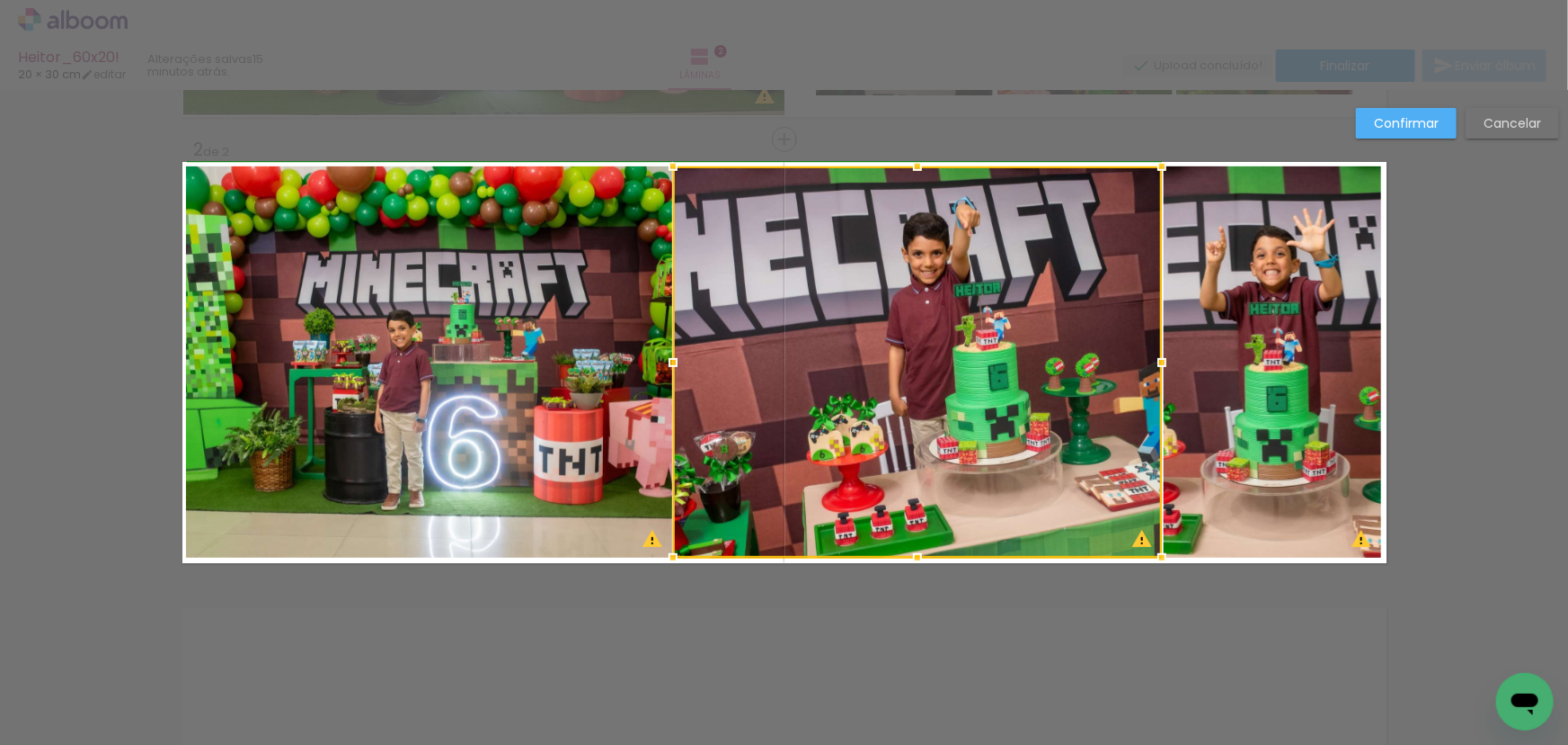
click at [678, 364] on div at bounding box center [673, 363] width 36 height 36
click at [657, 365] on div at bounding box center [673, 363] width 36 height 36
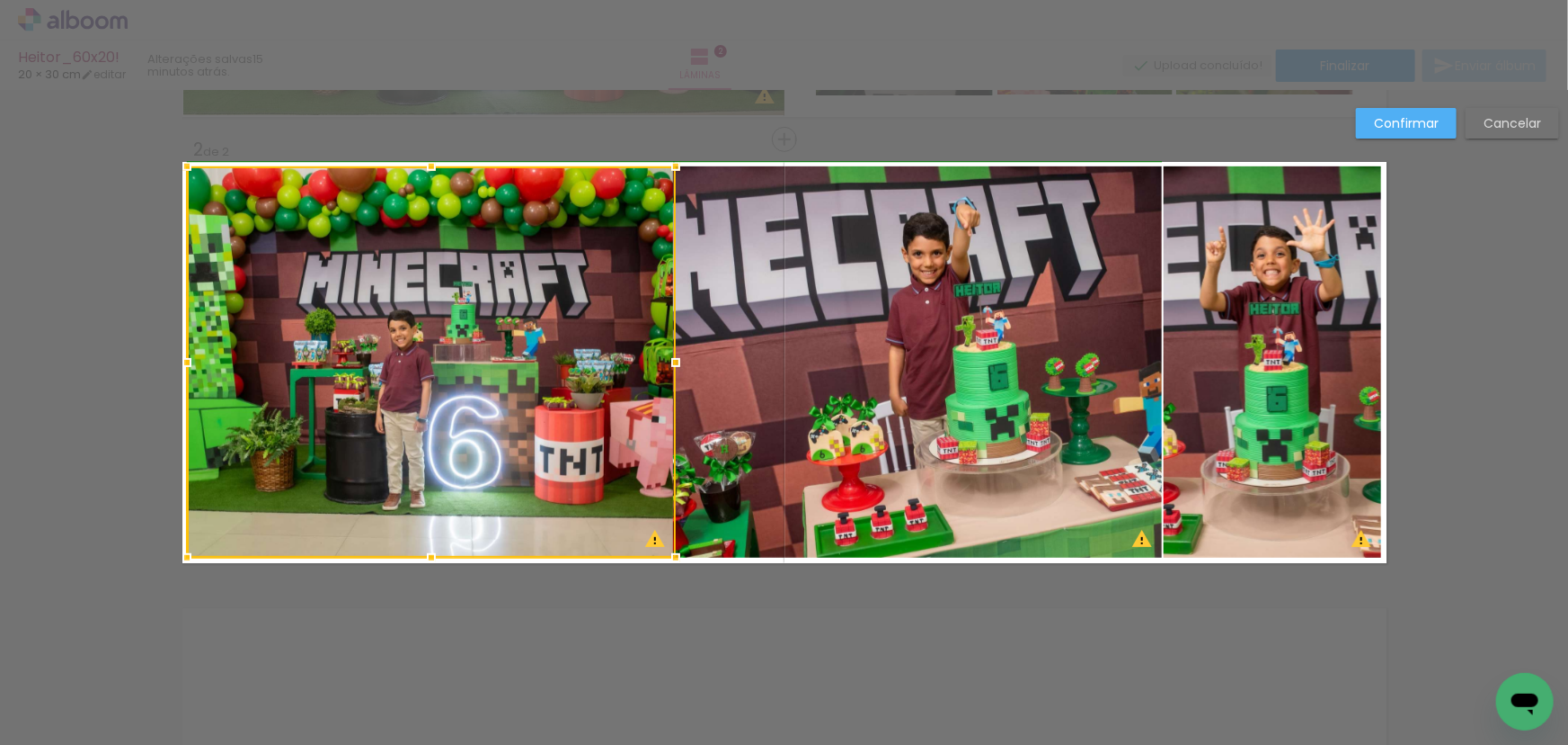
click at [658, 362] on div at bounding box center [676, 363] width 36 height 36
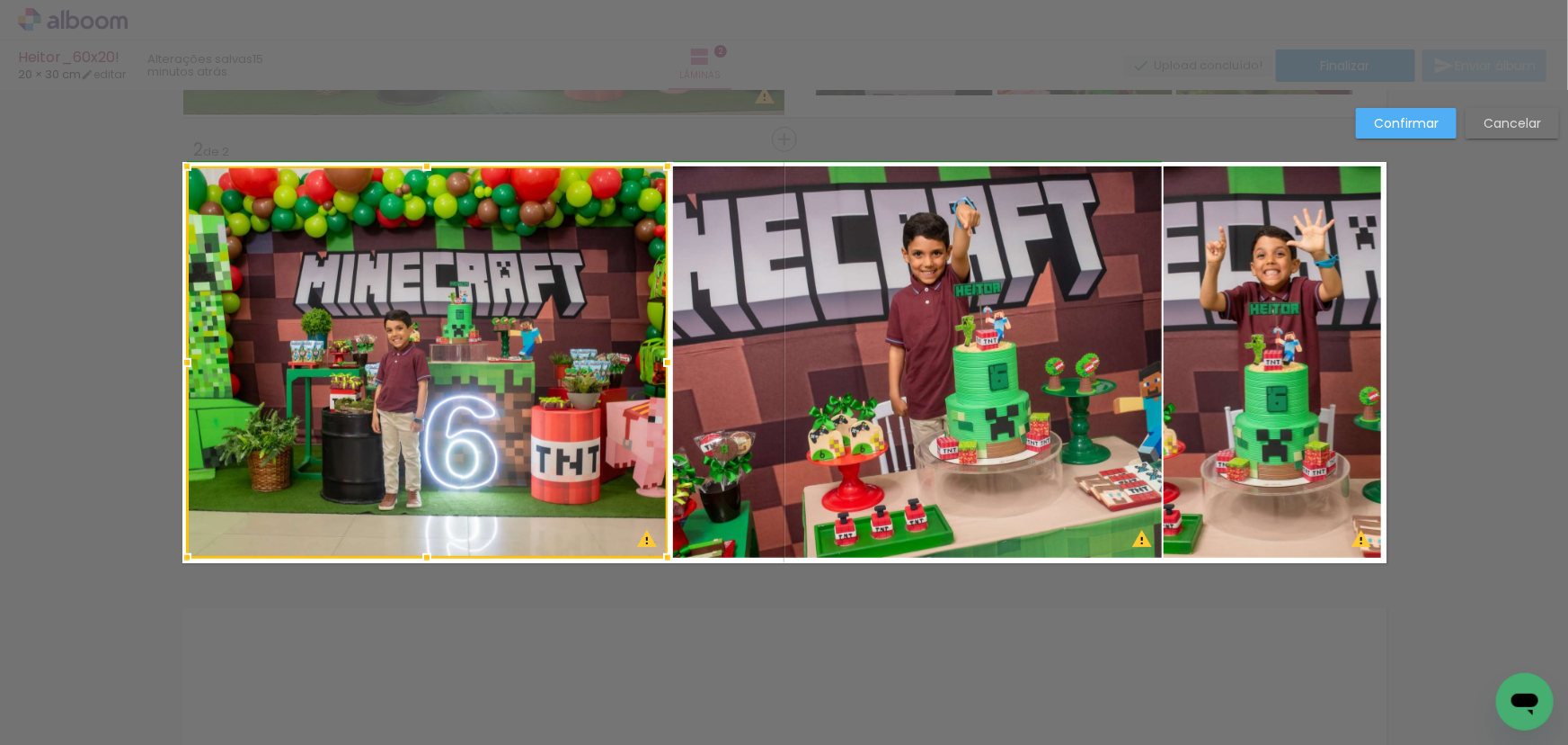
click at [671, 364] on div at bounding box center [668, 363] width 36 height 36
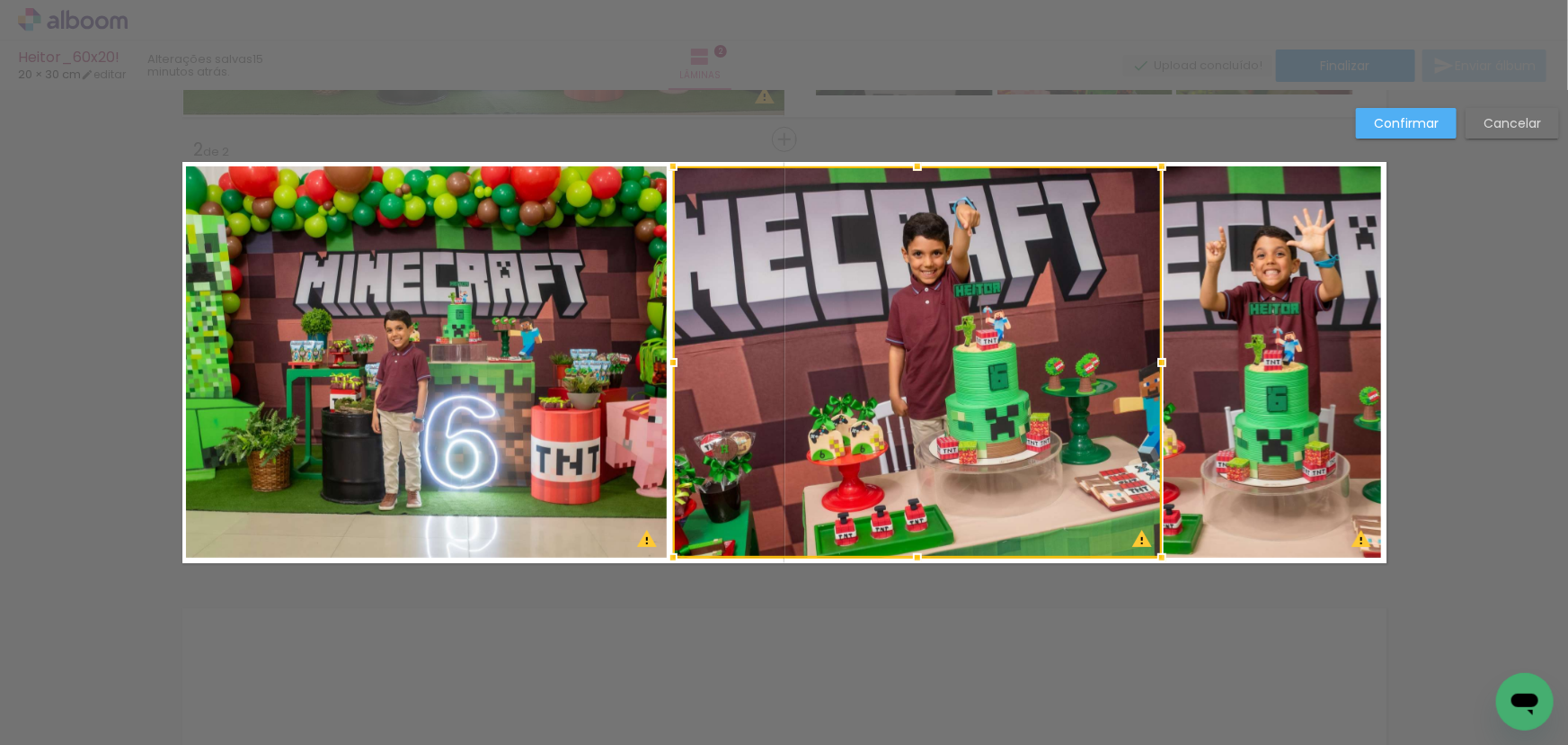
click at [757, 342] on div at bounding box center [918, 363] width 489 height 391
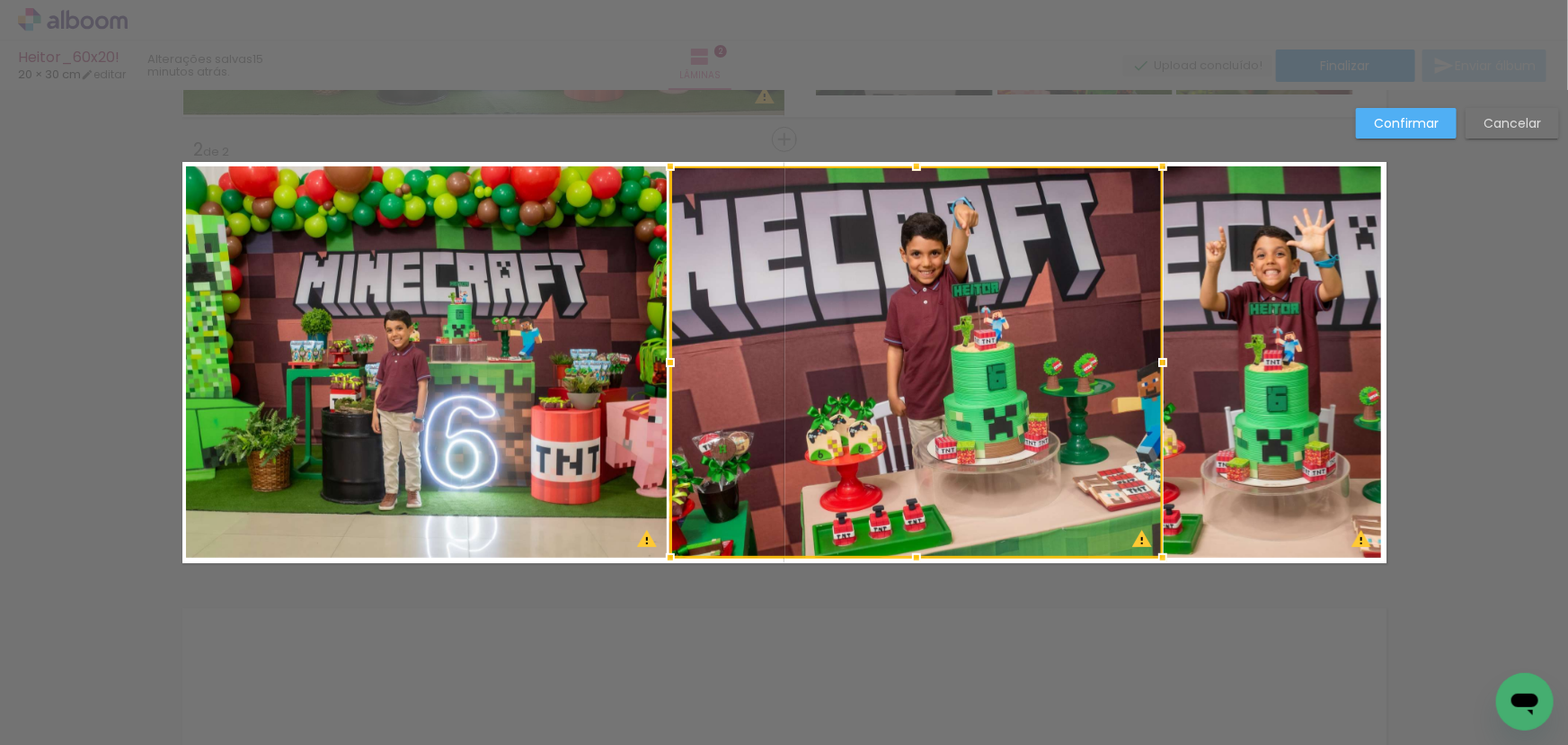
click at [671, 361] on div at bounding box center [671, 363] width 36 height 36
click at [0, 0] on slot "Confirmar" at bounding box center [0, 0] width 0 height 0
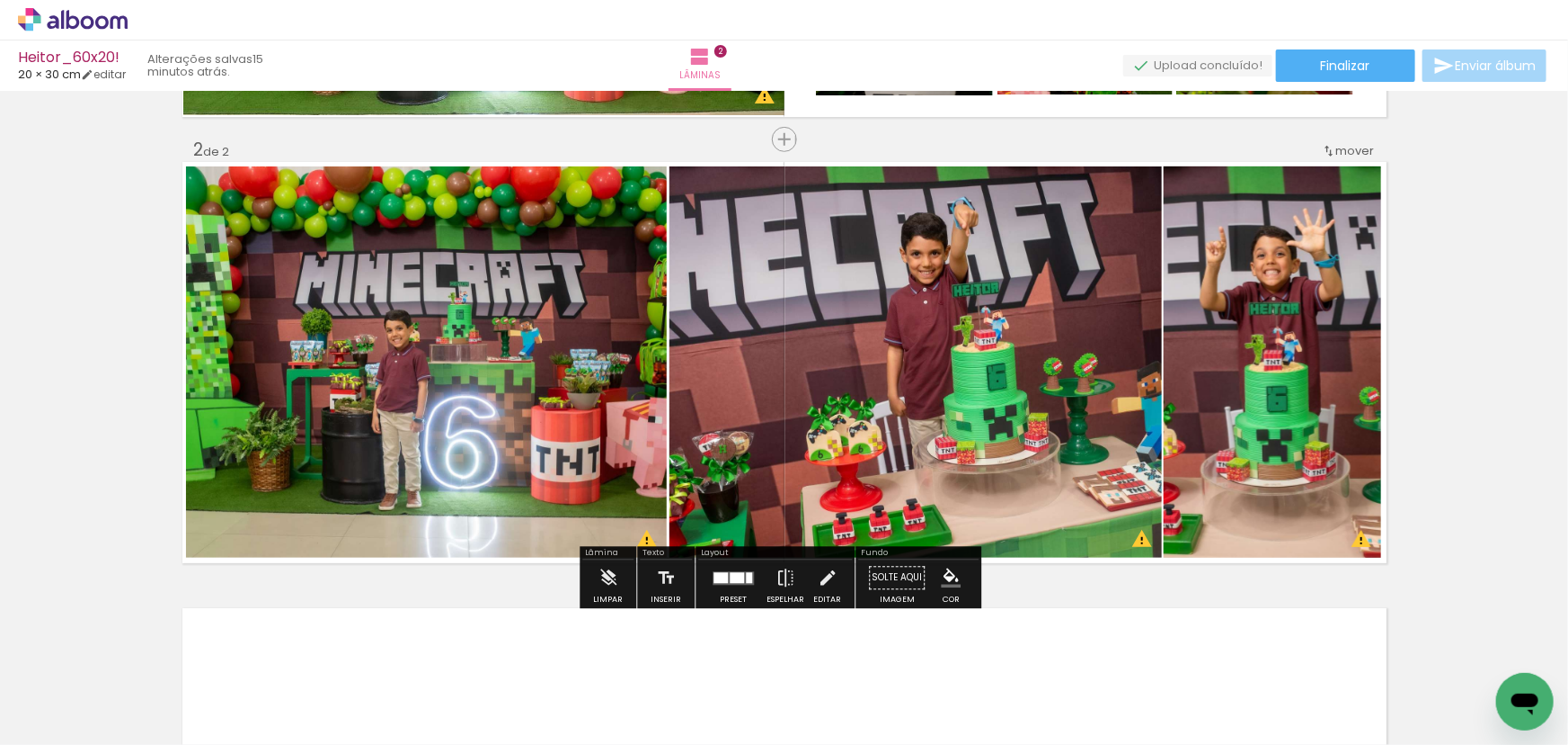
click at [1141, 349] on quentale-photo at bounding box center [915, 363] width 492 height 391
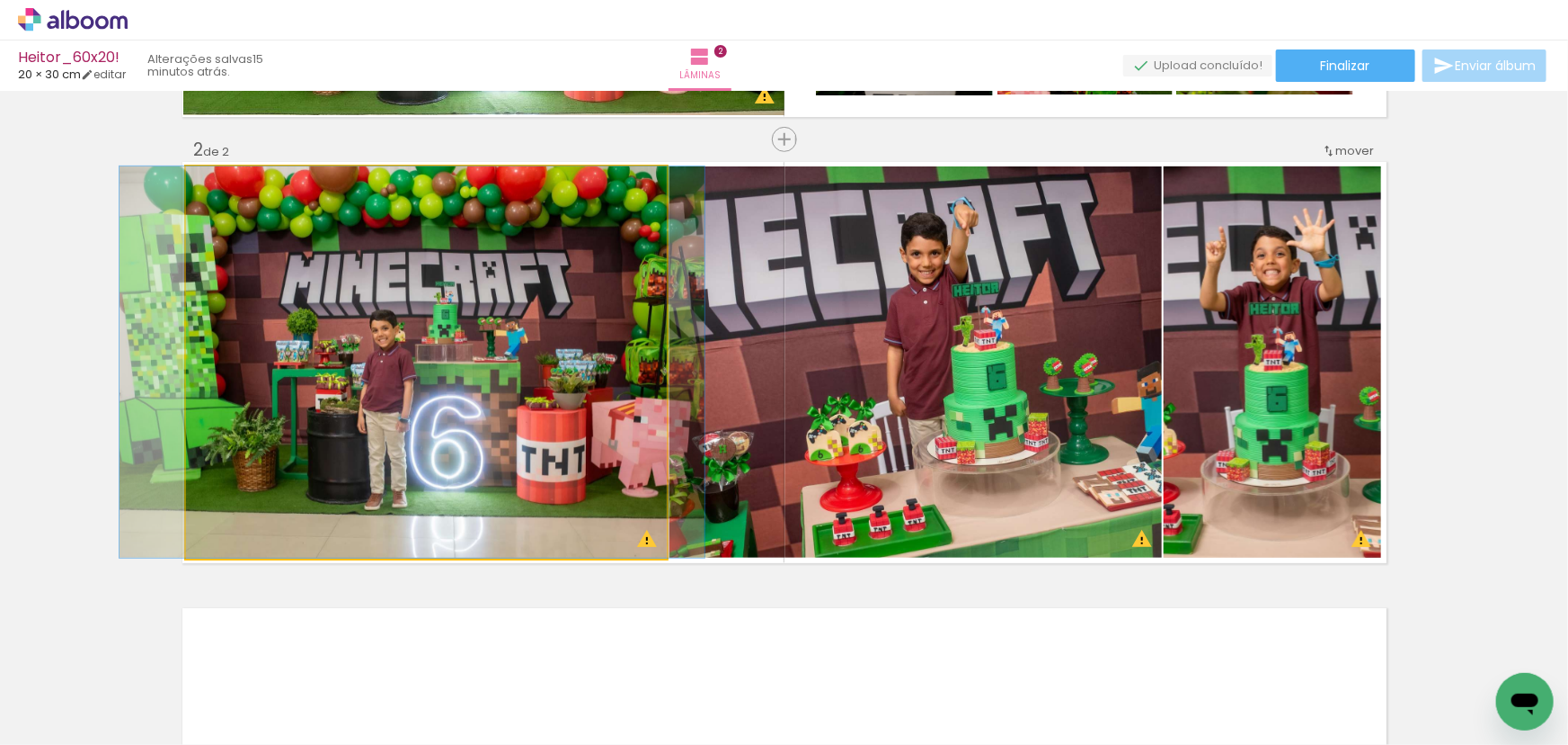
drag, startPoint x: 617, startPoint y: 362, endPoint x: 602, endPoint y: 363, distance: 15.0
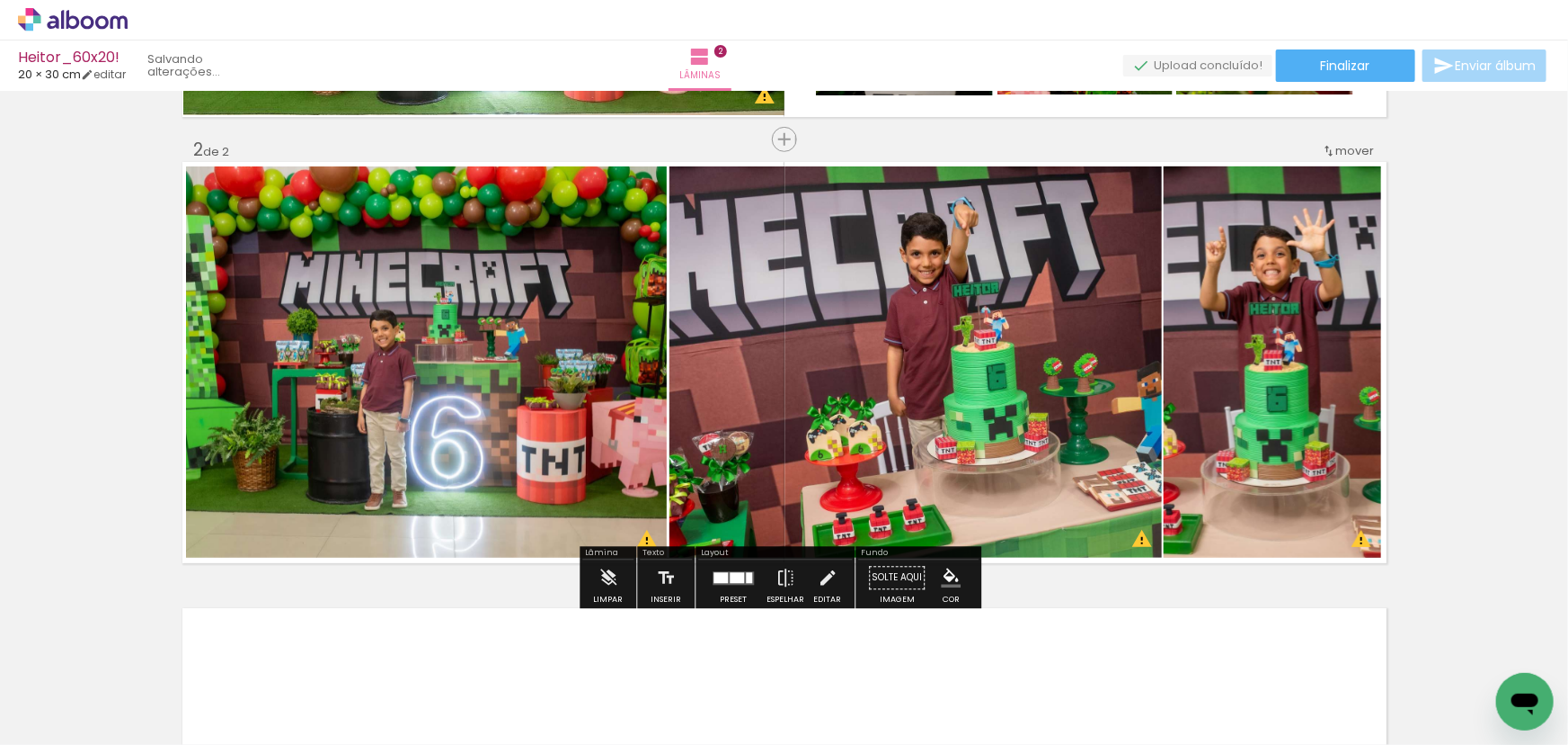
click at [1017, 361] on quentale-photo at bounding box center [915, 363] width 492 height 391
click at [740, 577] on quentale-layouter at bounding box center [733, 578] width 41 height 14
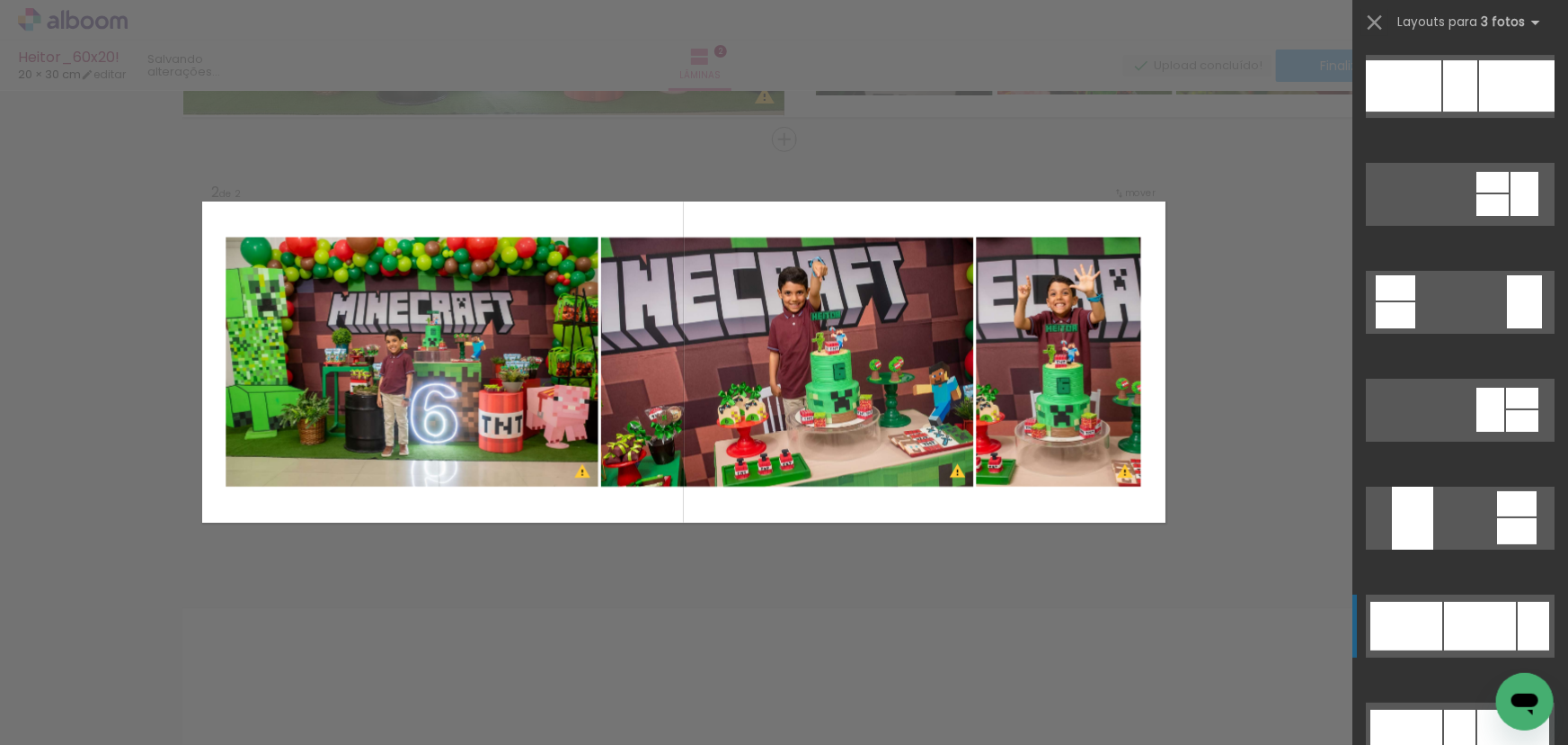
scroll to position [7338, 0]
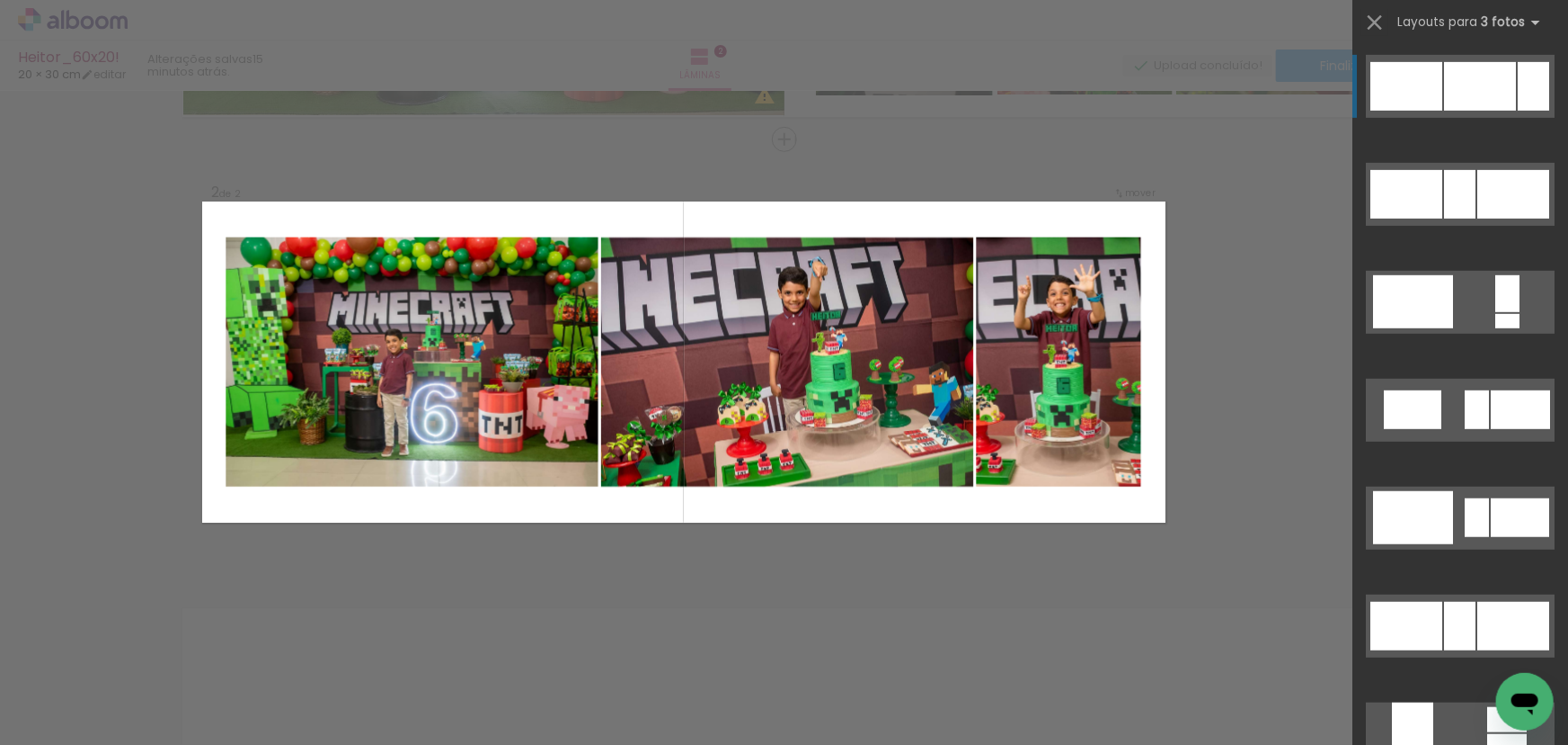
click at [1480, 102] on div at bounding box center [1480, 86] width 72 height 49
click at [1485, 92] on div at bounding box center [1480, 86] width 72 height 49
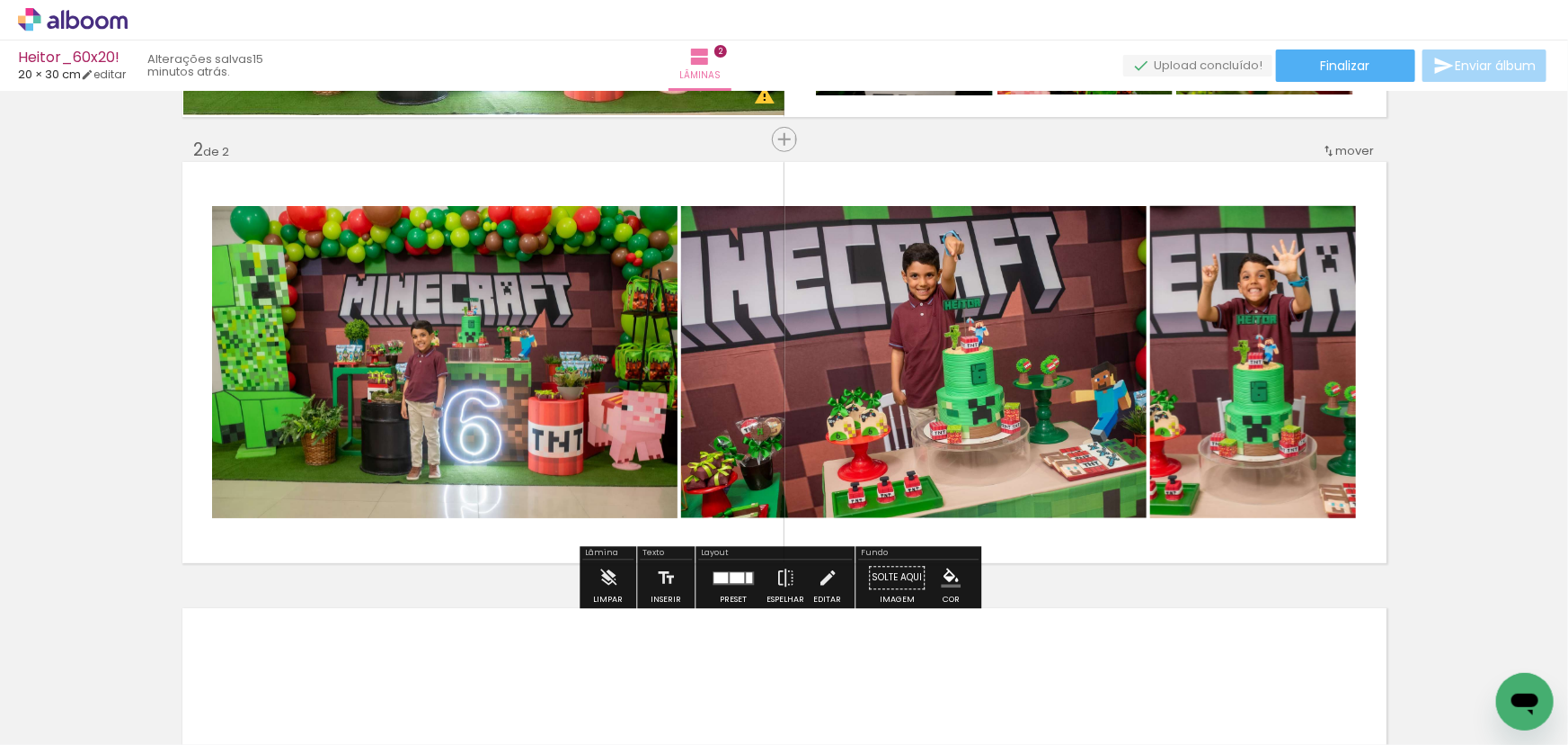
click at [473, 272] on quentale-photo at bounding box center [445, 362] width 465 height 312
click at [782, 331] on quentale-photo at bounding box center [914, 362] width 465 height 312
click at [1252, 312] on quentale-photo at bounding box center [1254, 362] width 206 height 312
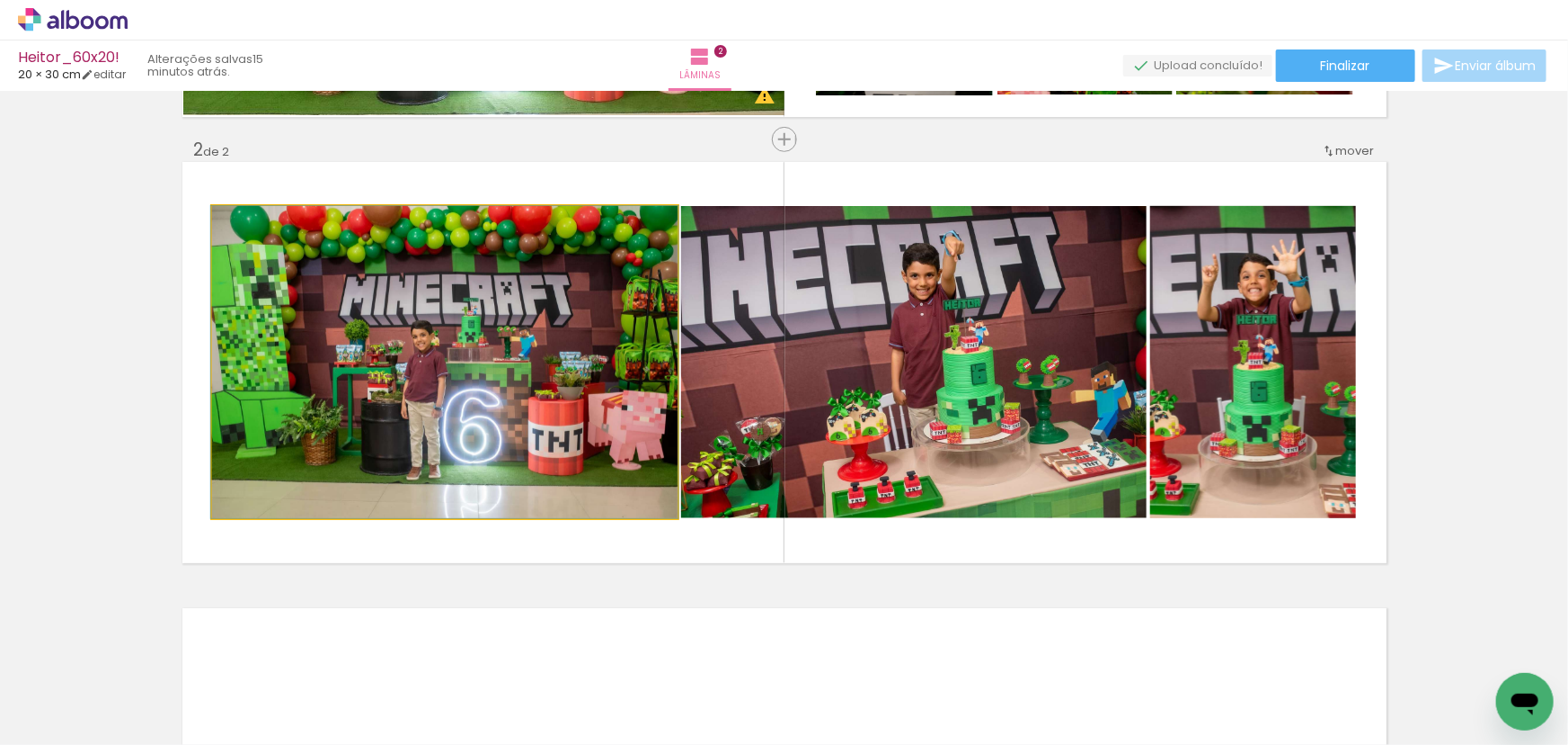
click at [288, 289] on quentale-photo at bounding box center [445, 362] width 465 height 312
click at [475, 306] on quentale-photo at bounding box center [445, 362] width 465 height 312
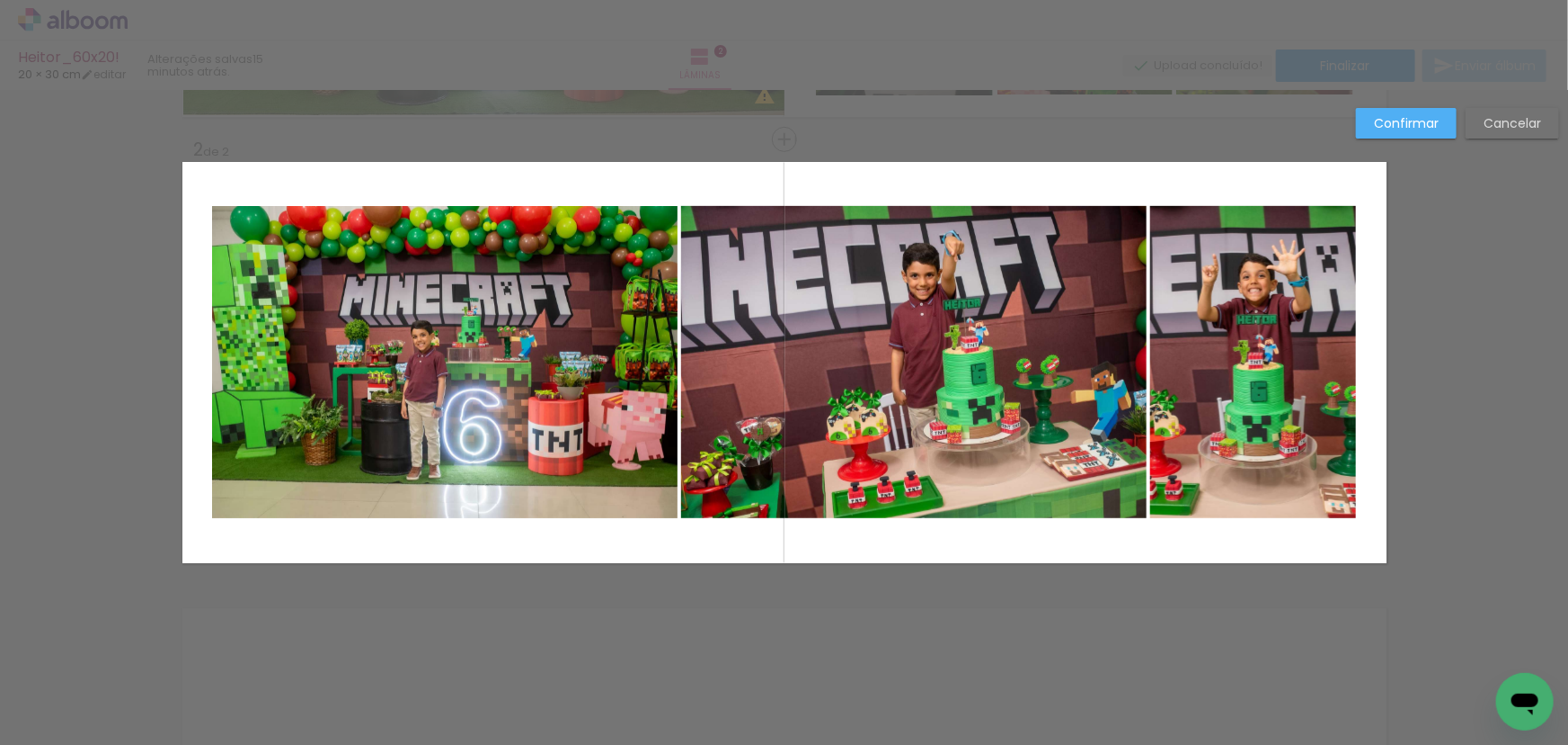
click at [834, 317] on quentale-photo at bounding box center [914, 362] width 465 height 312
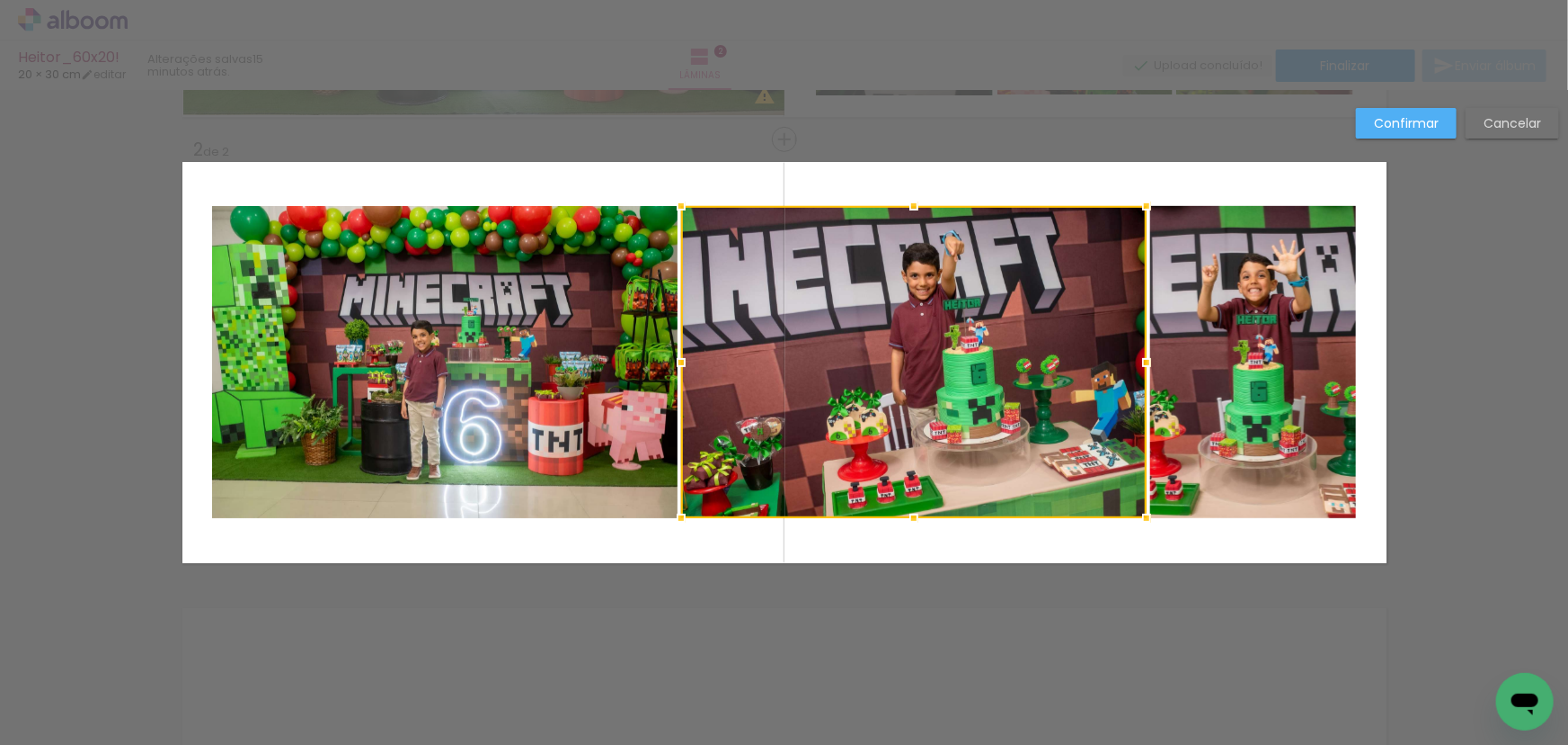
click at [1252, 307] on quentale-photo at bounding box center [1254, 362] width 206 height 312
click at [455, 349] on quentale-photo at bounding box center [445, 362] width 465 height 312
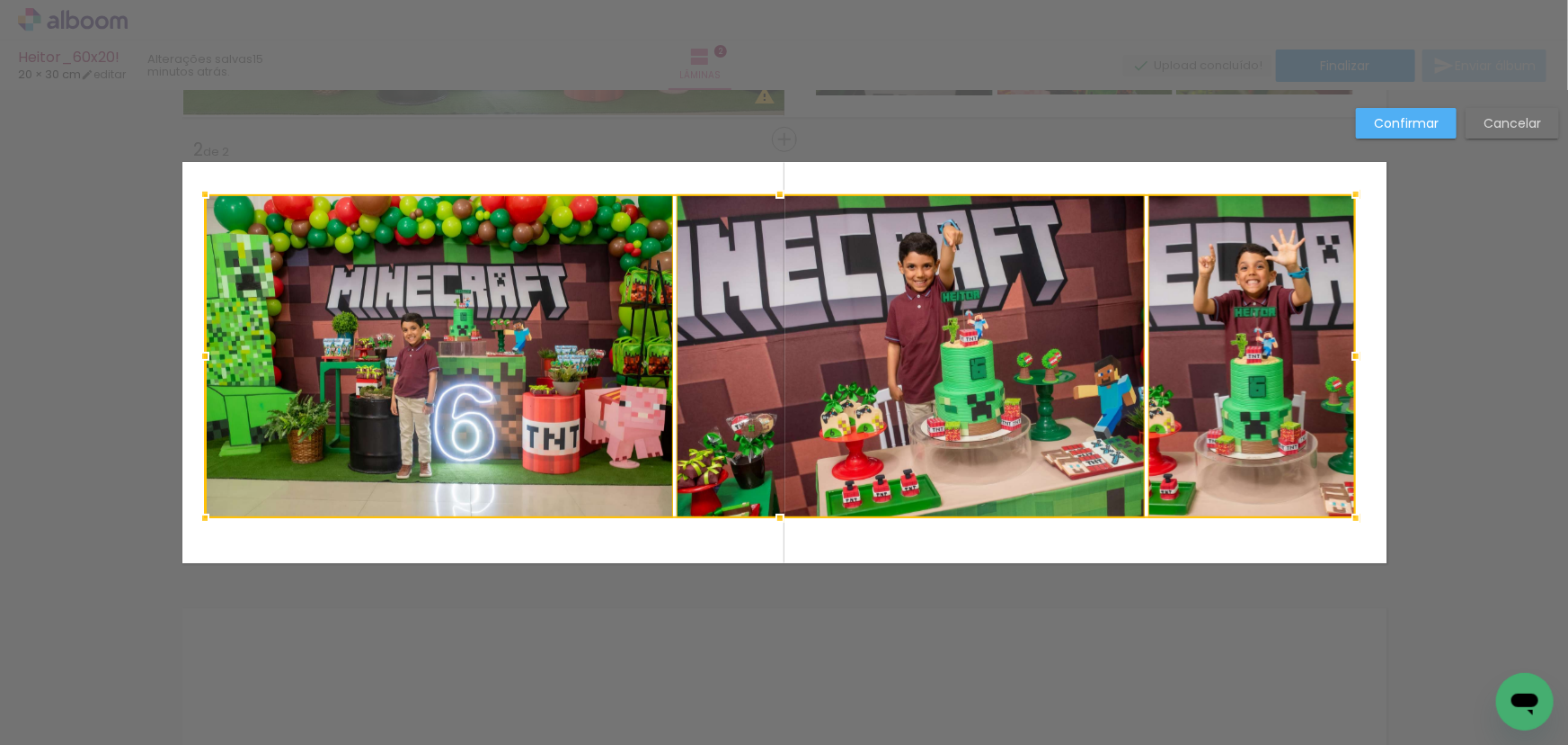
drag, startPoint x: 202, startPoint y: 203, endPoint x: 195, endPoint y: 192, distance: 13.0
click at [195, 192] on div at bounding box center [205, 195] width 36 height 36
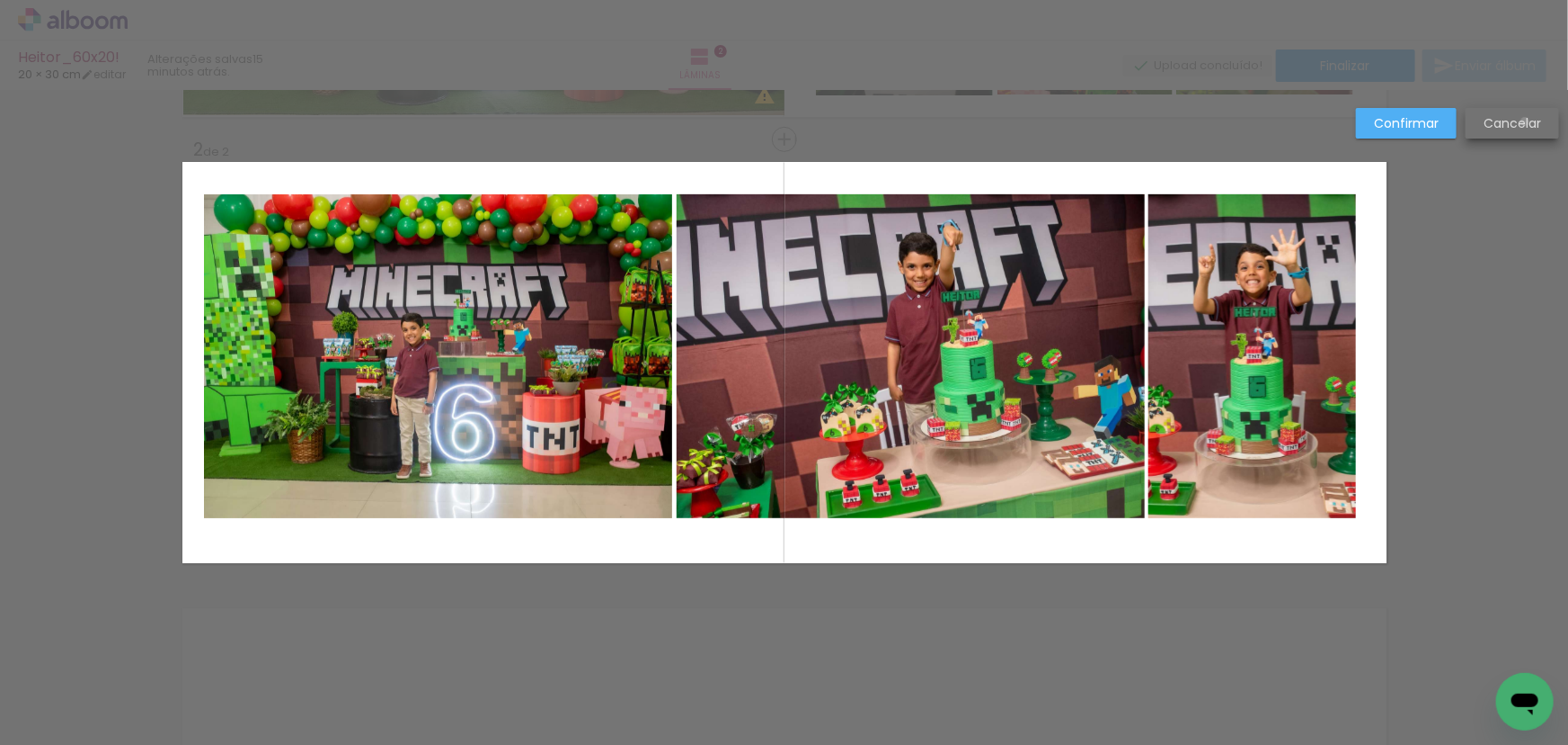
click at [0, 0] on slot "Cancelar" at bounding box center [0, 0] width 0 height 0
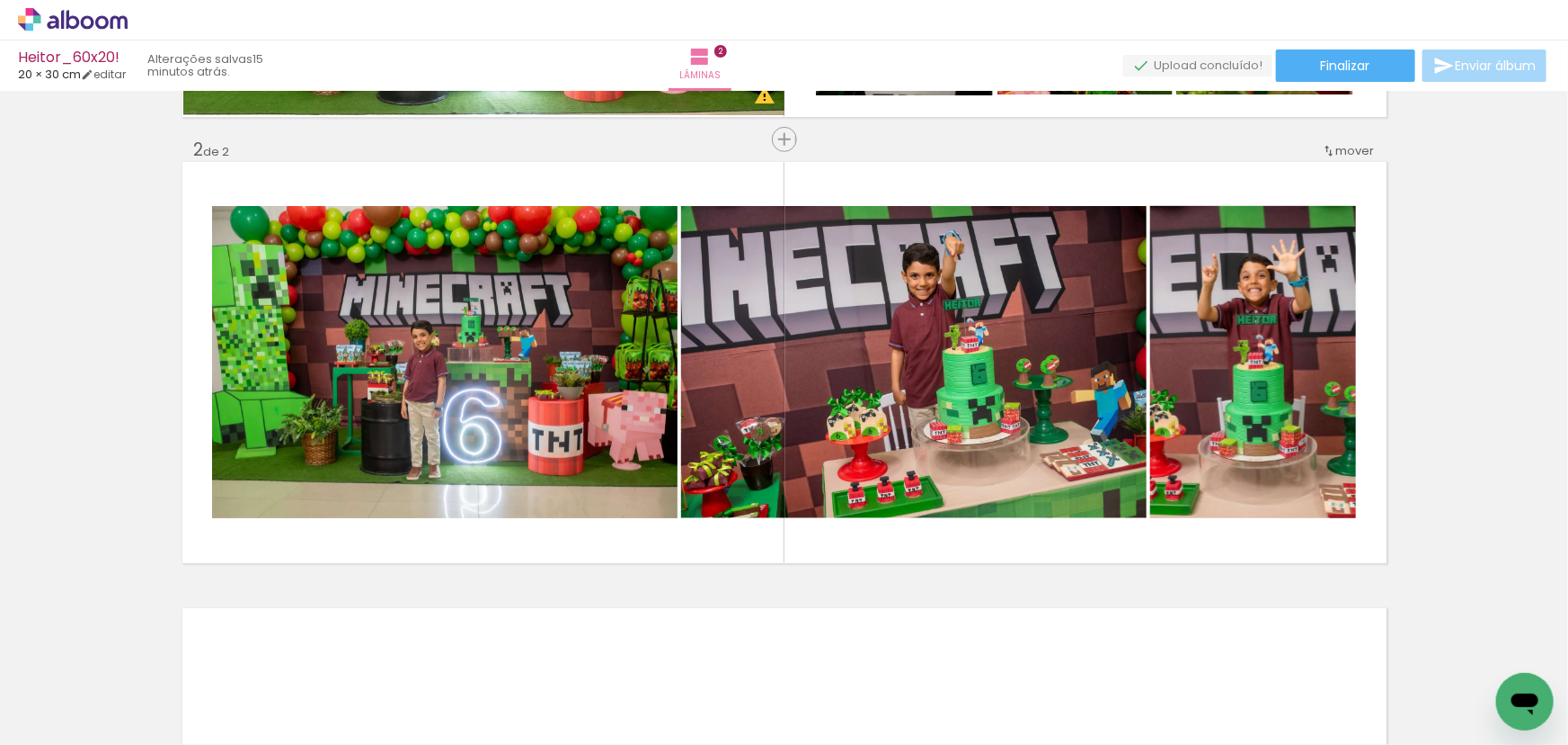
scroll to position [0, 3601]
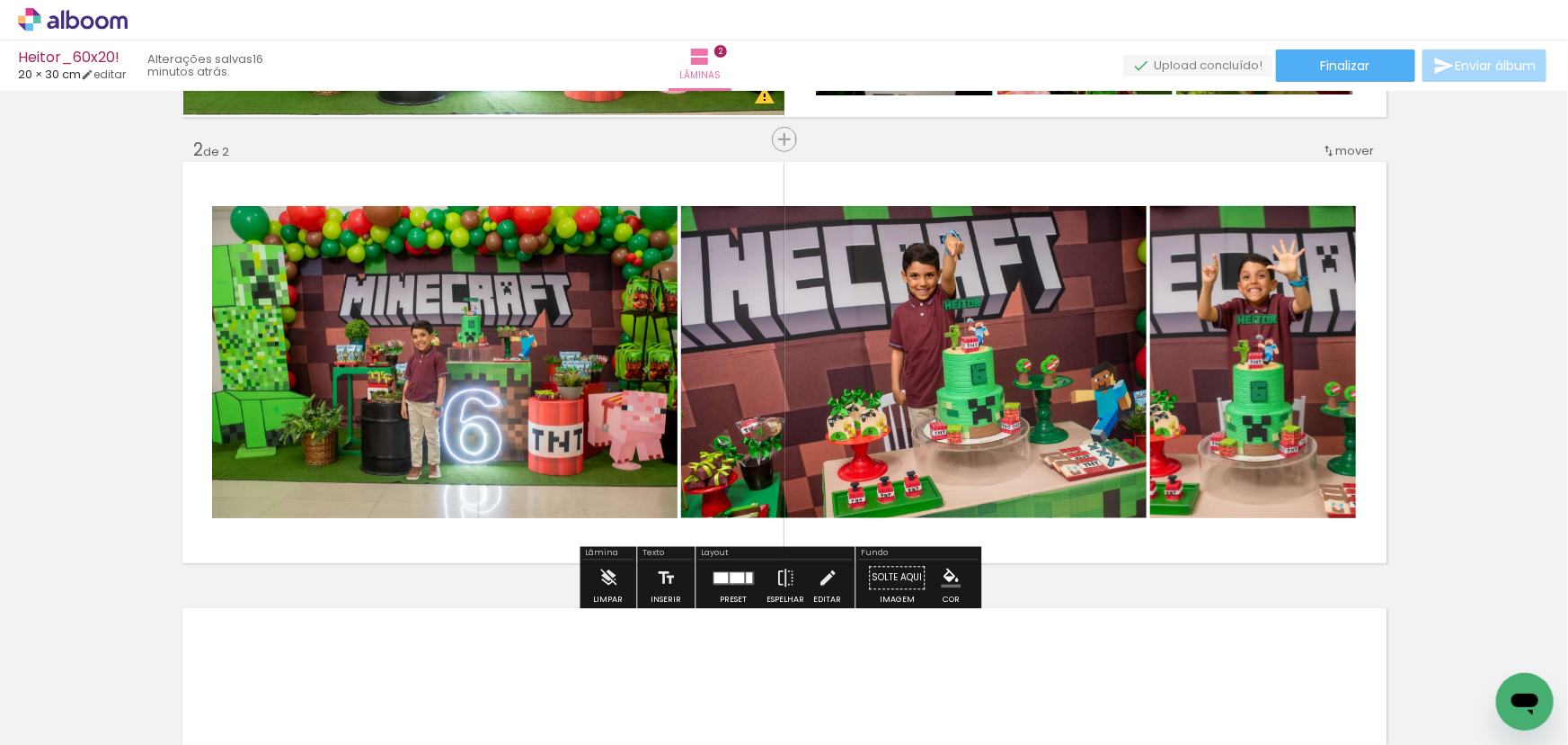
click at [728, 583] on quentale-layouter at bounding box center [733, 578] width 41 height 14
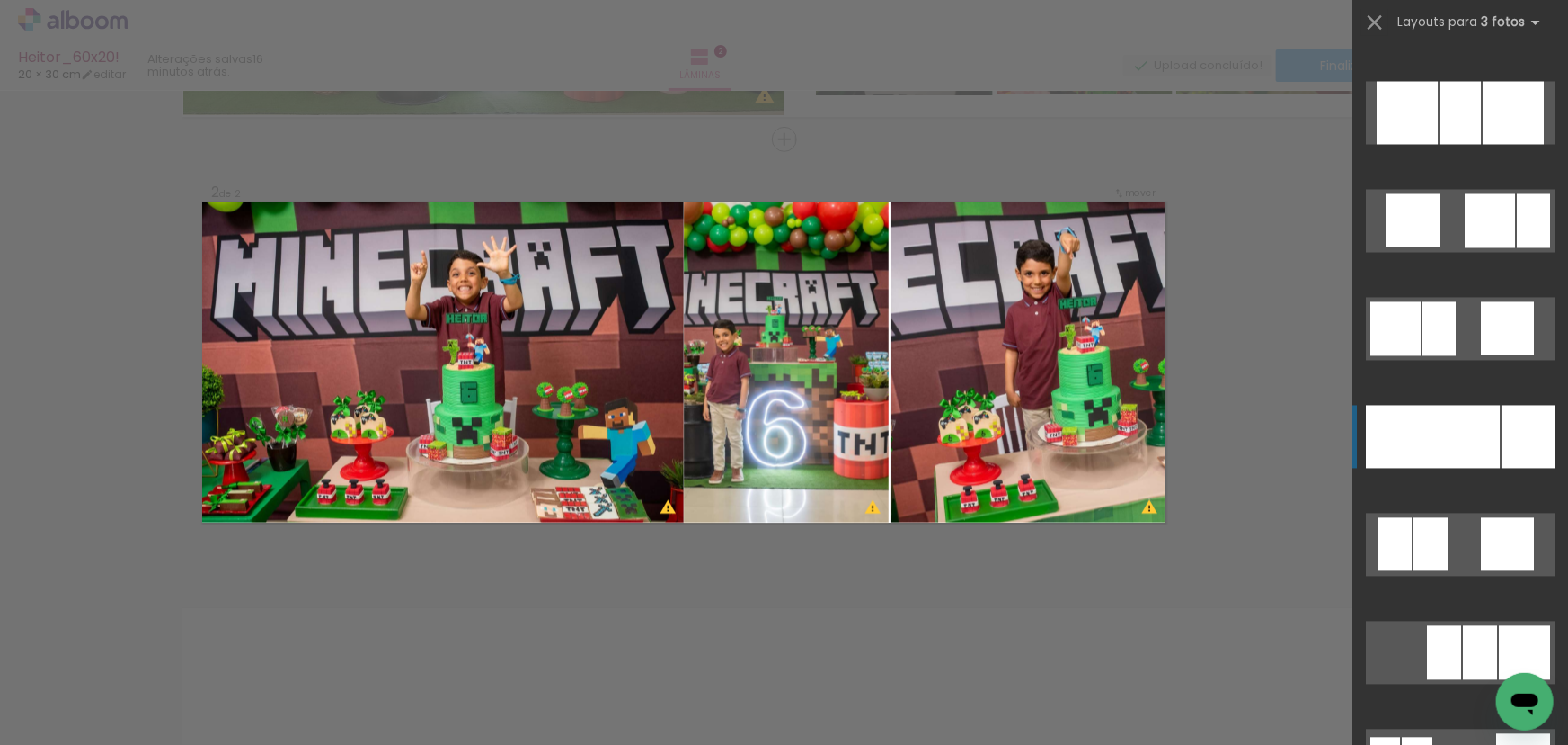
scroll to position [15841, 0]
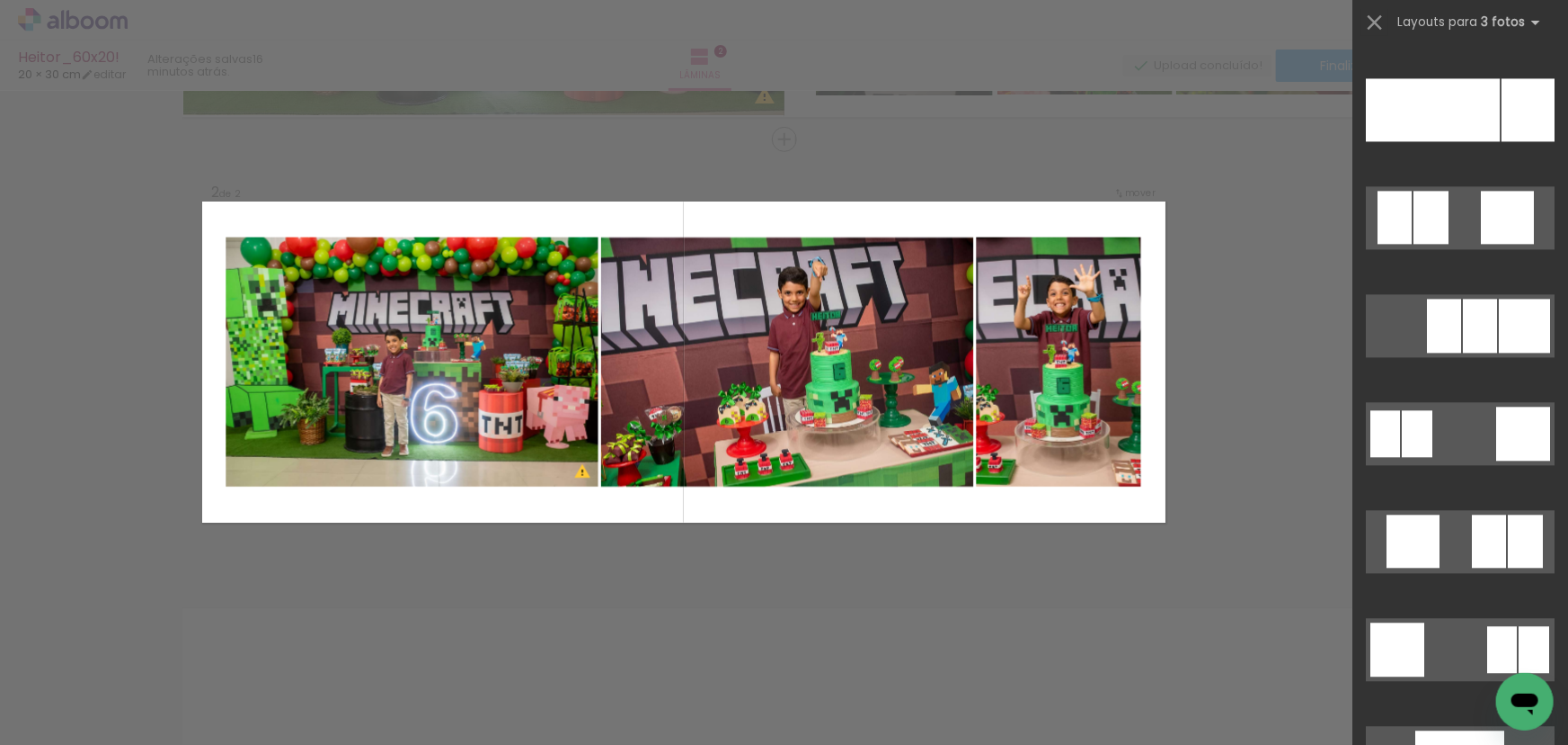
click at [743, 530] on div "Confirmar Cancelar" at bounding box center [784, 354] width 1568 height 1381
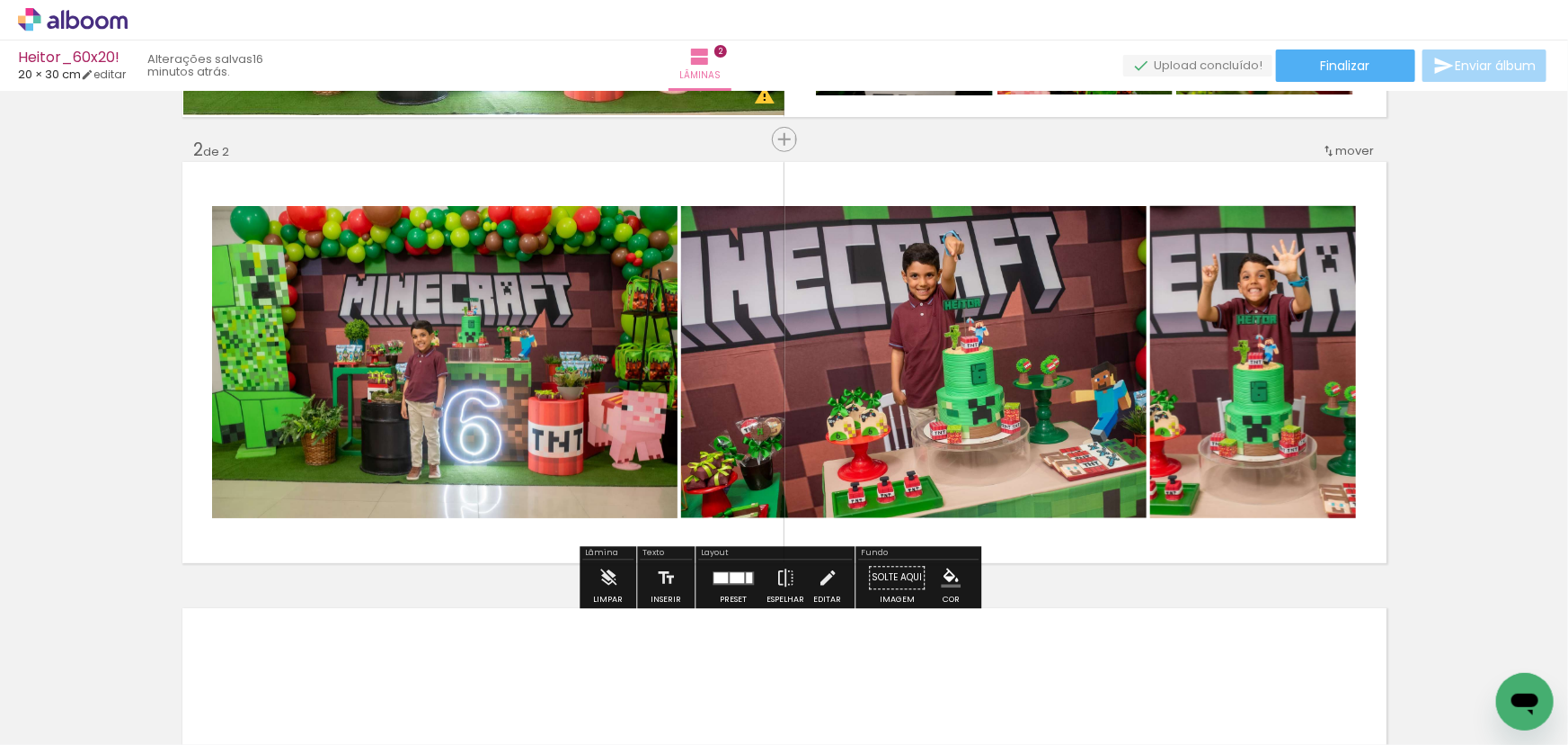
click at [1296, 321] on quentale-photo at bounding box center [1254, 362] width 206 height 312
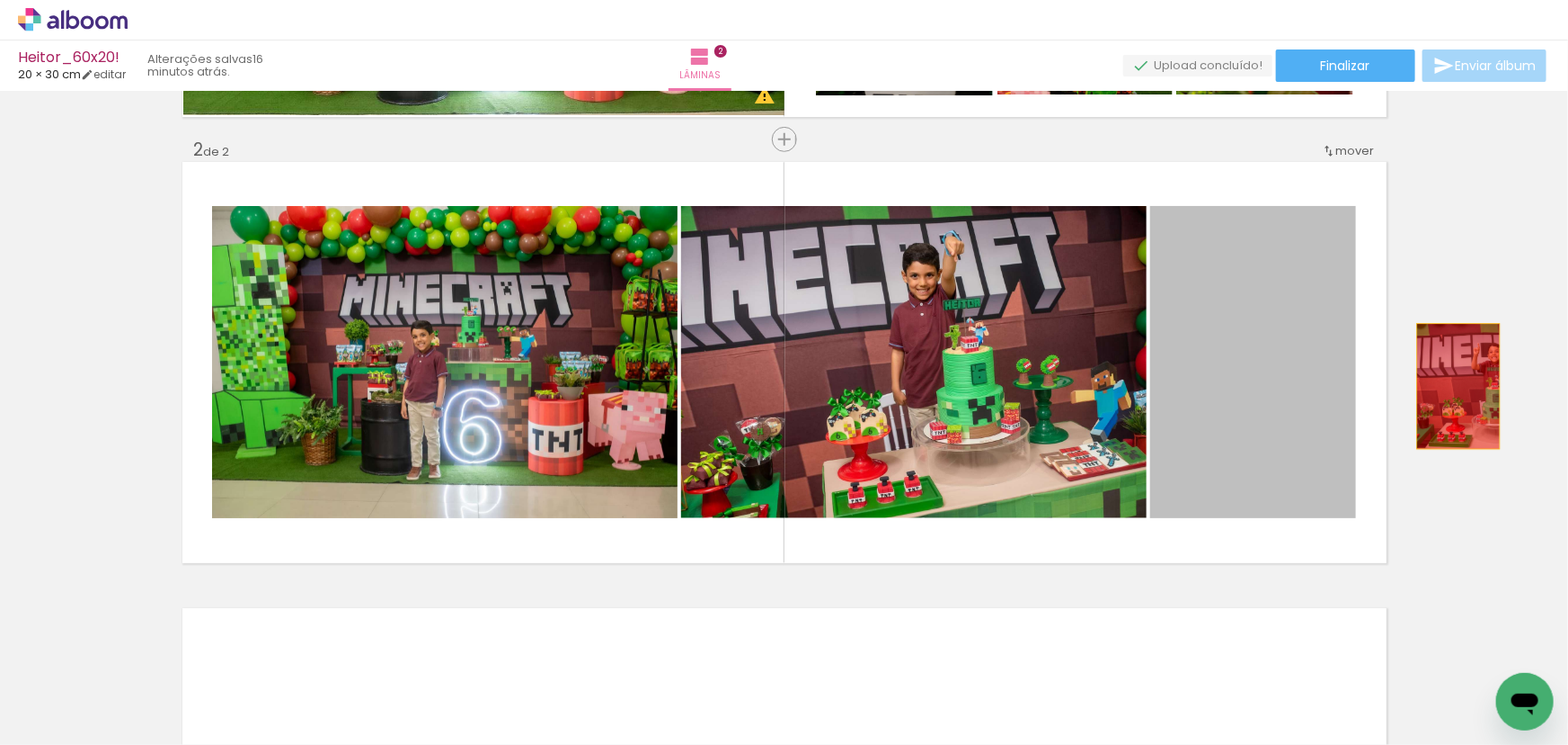
drag, startPoint x: 1268, startPoint y: 358, endPoint x: 1464, endPoint y: 389, distance: 198.4
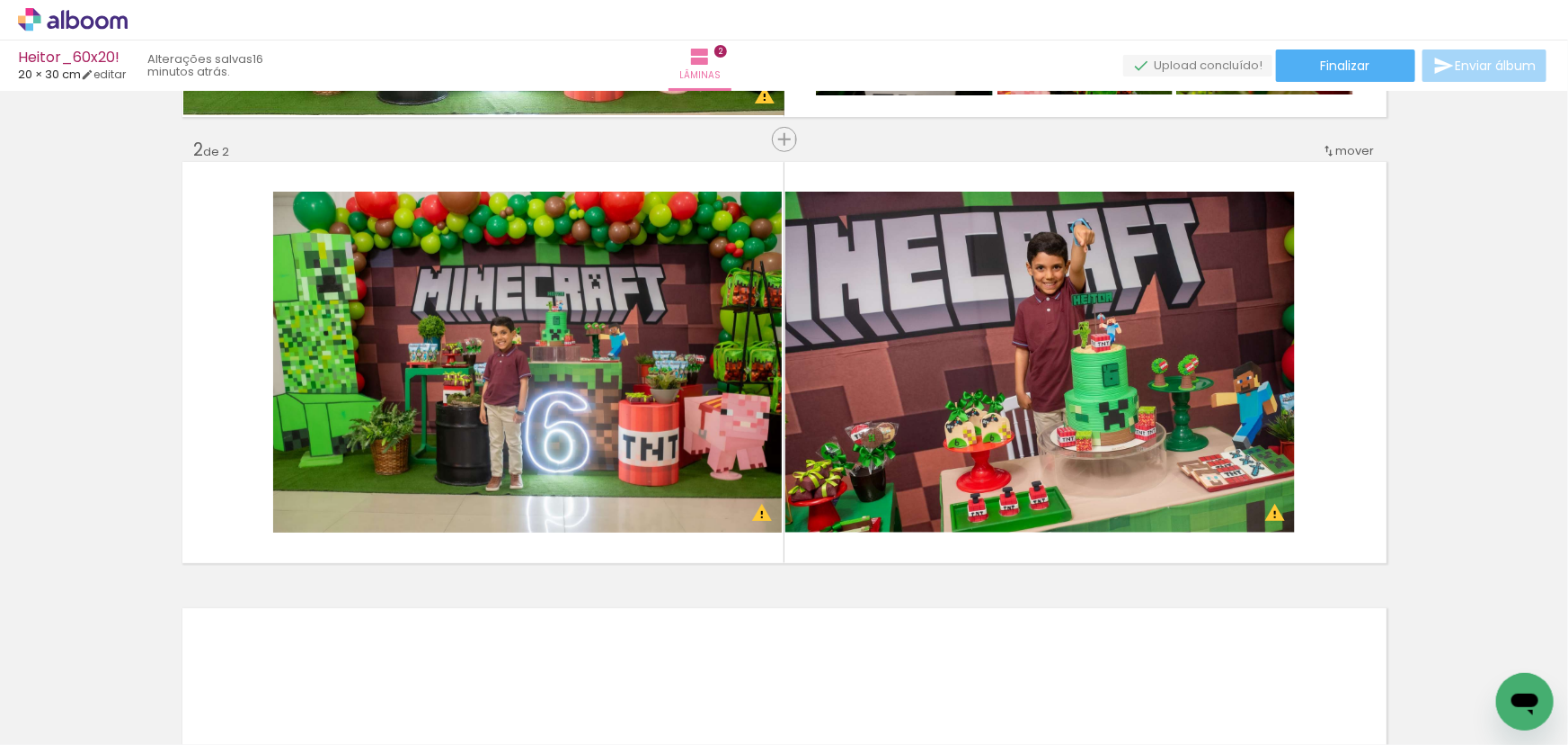
scroll to position [0, 0]
click at [427, 730] on quentale-thumb at bounding box center [380, 684] width 101 height 104
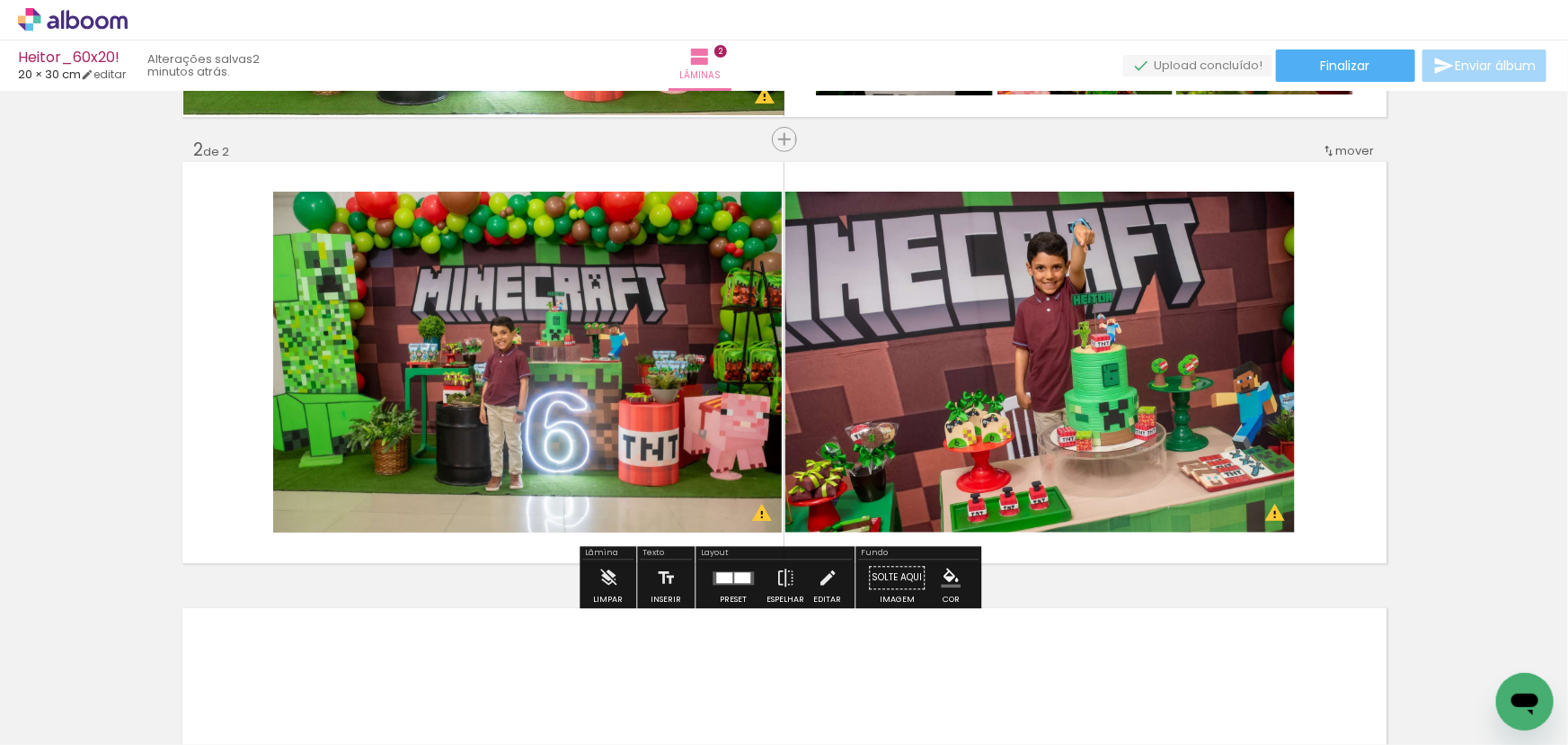
click at [735, 577] on div at bounding box center [743, 577] width 16 height 11
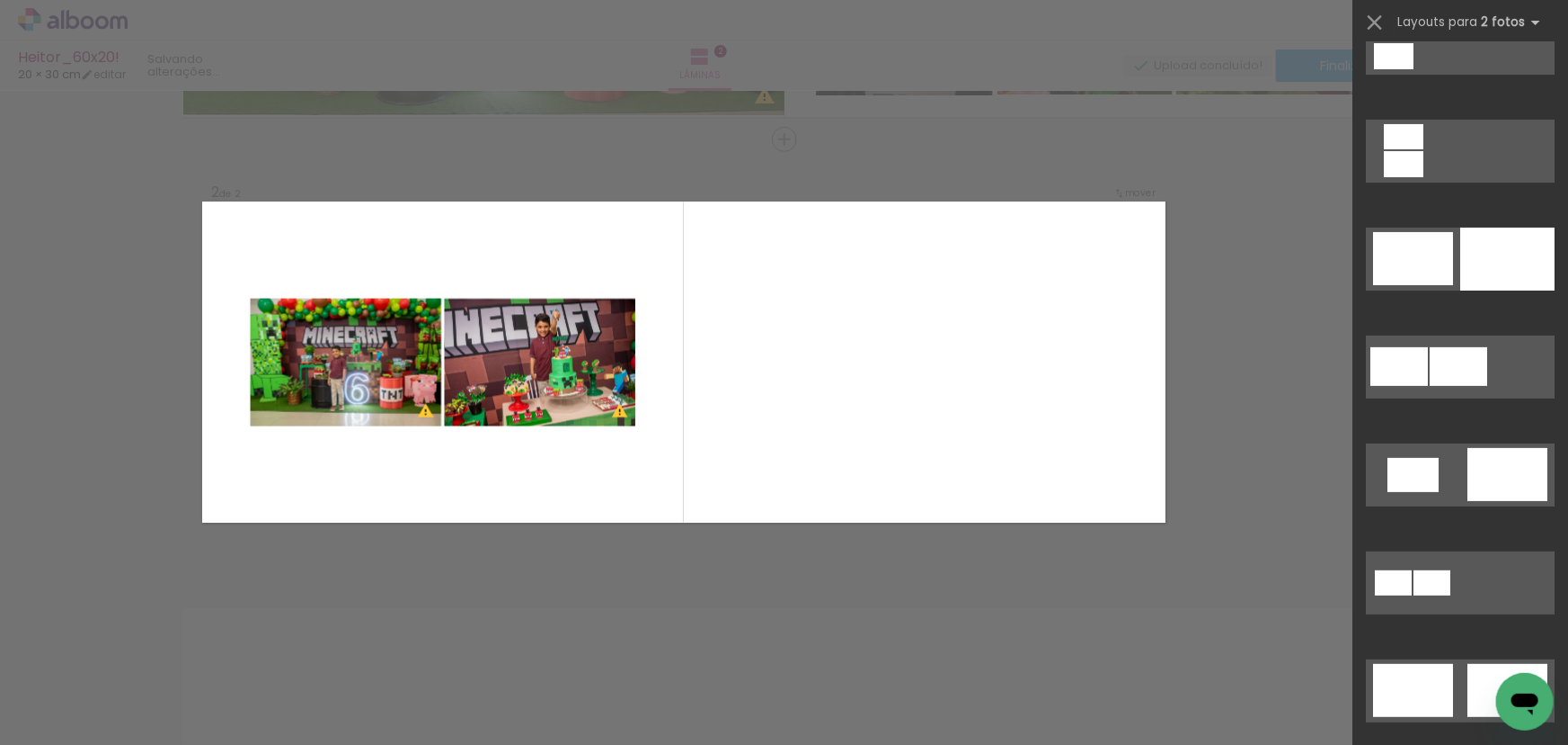
scroll to position [327, 0]
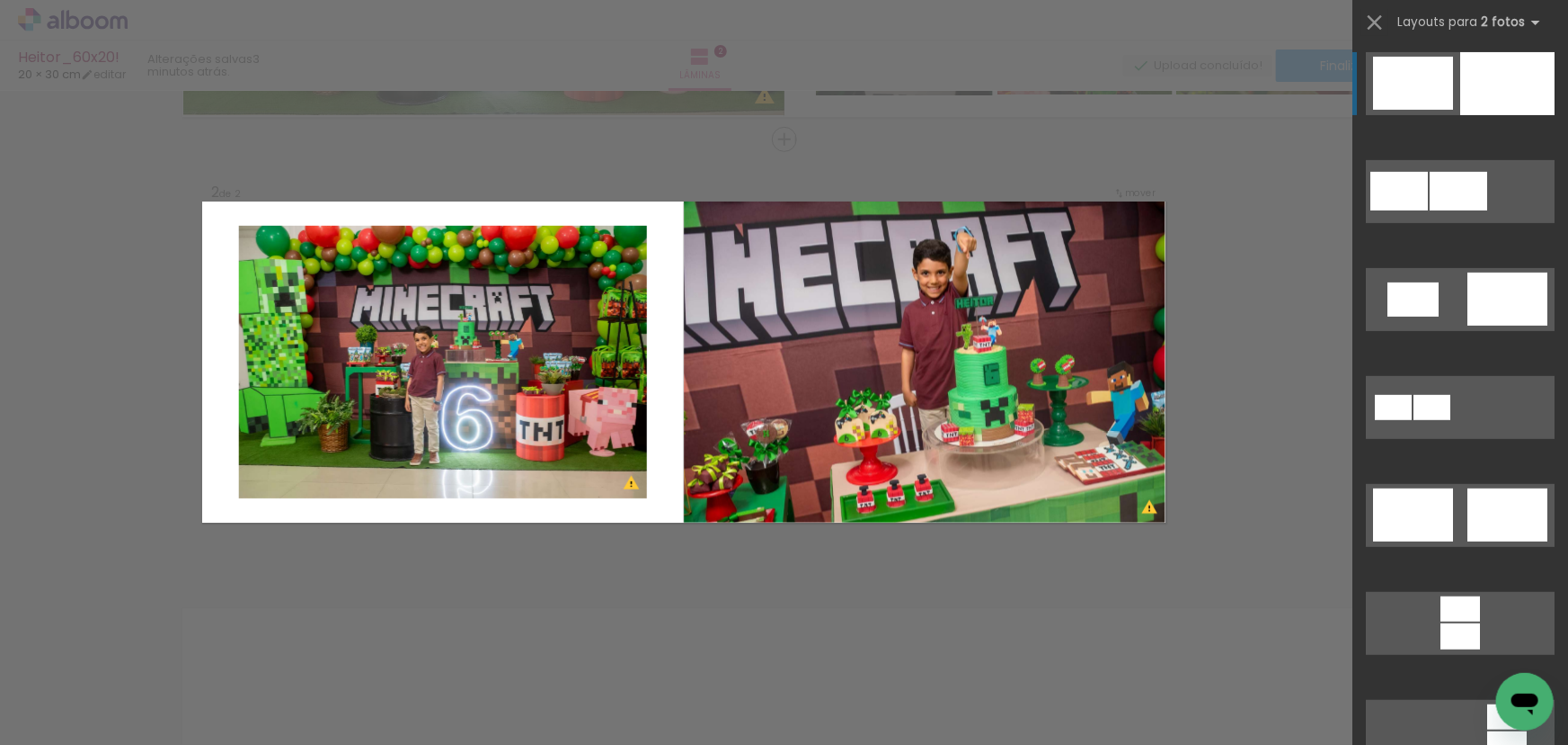
click at [1492, 88] on div at bounding box center [1507, 83] width 95 height 63
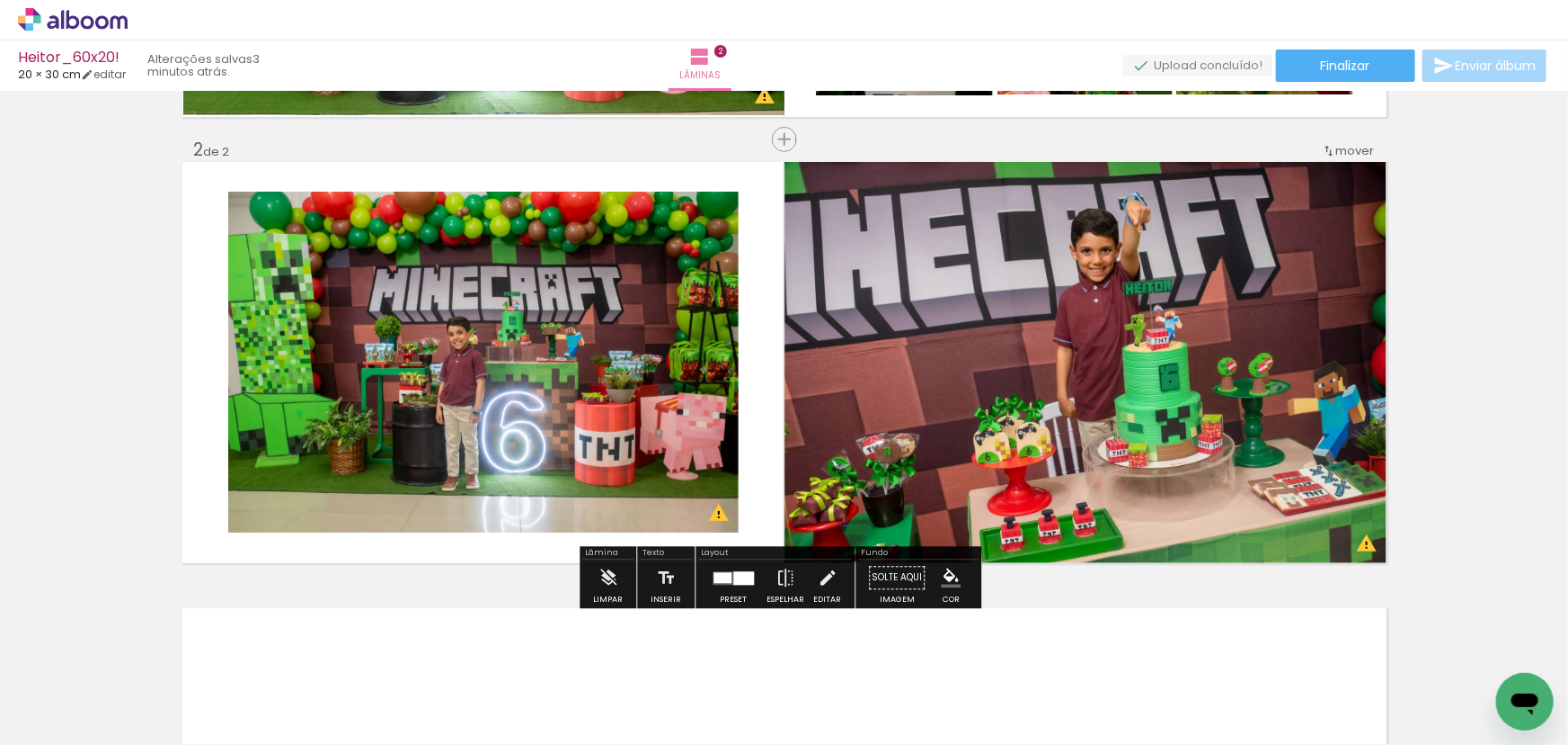
click at [642, 316] on quentale-photo at bounding box center [484, 362] width 511 height 341
click at [941, 306] on quentale-photo at bounding box center [1085, 363] width 602 height 401
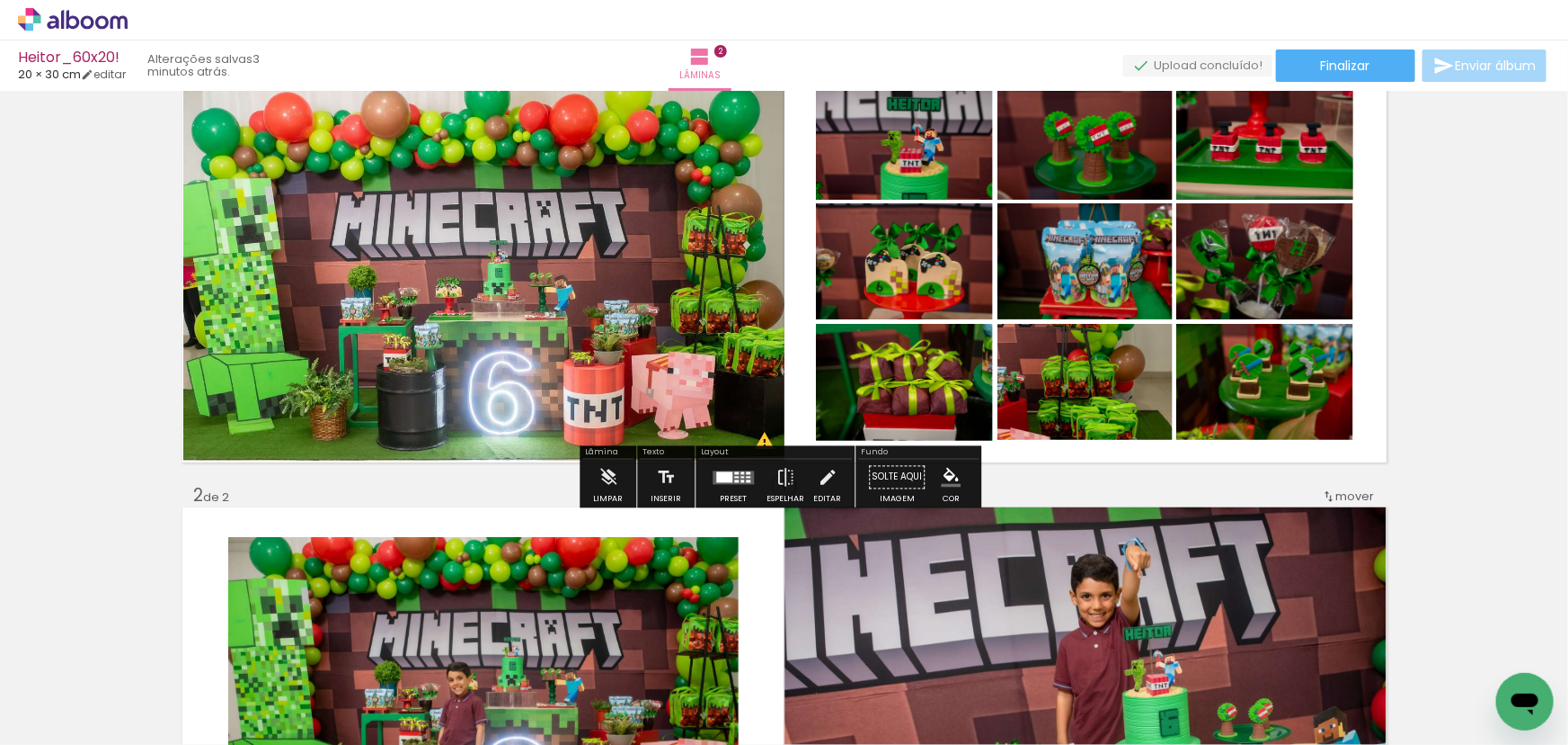
scroll to position [81, 0]
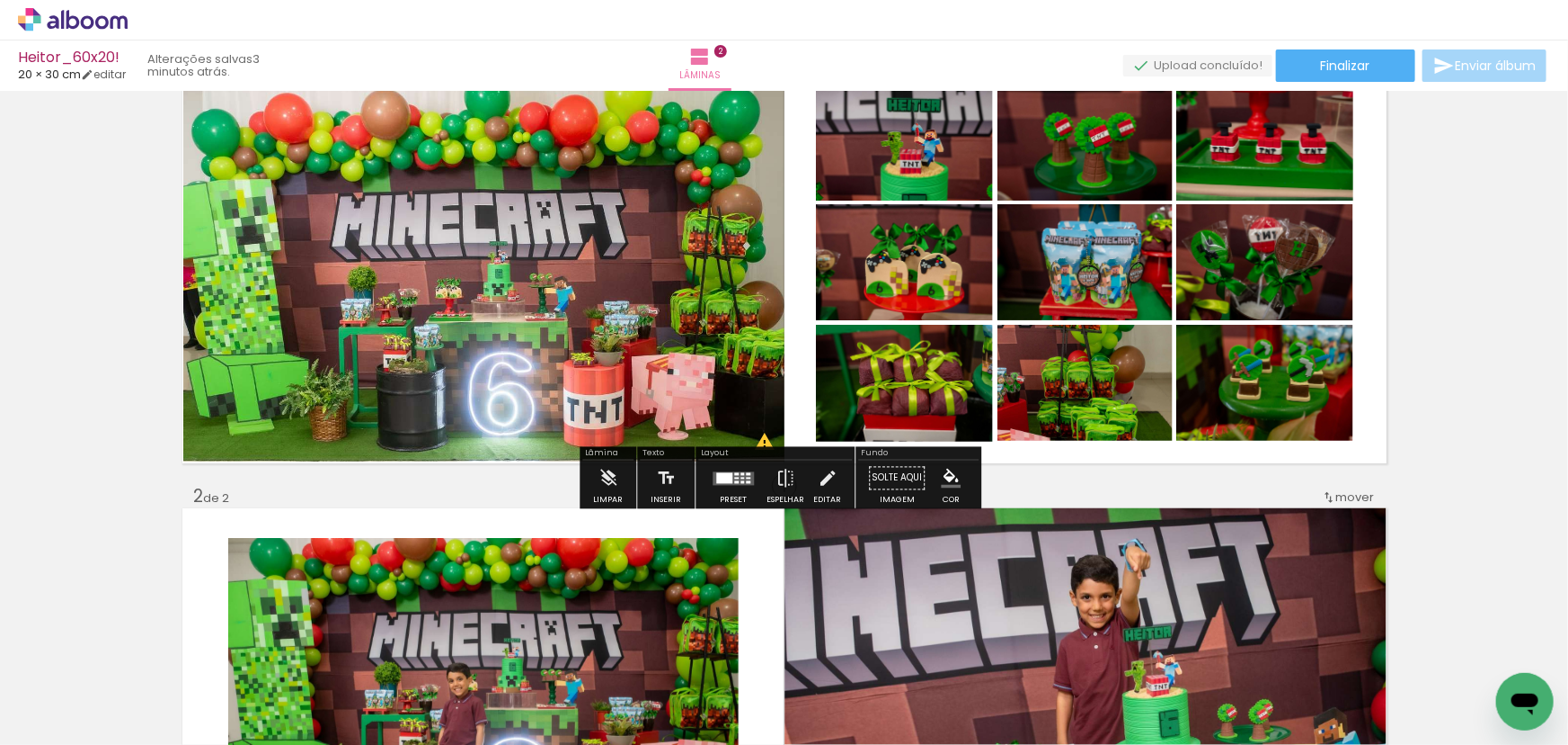
click at [794, 289] on quentale-layouter at bounding box center [784, 263] width 1205 height 401
click at [943, 476] on iron-icon "color picker" at bounding box center [951, 478] width 20 height 20
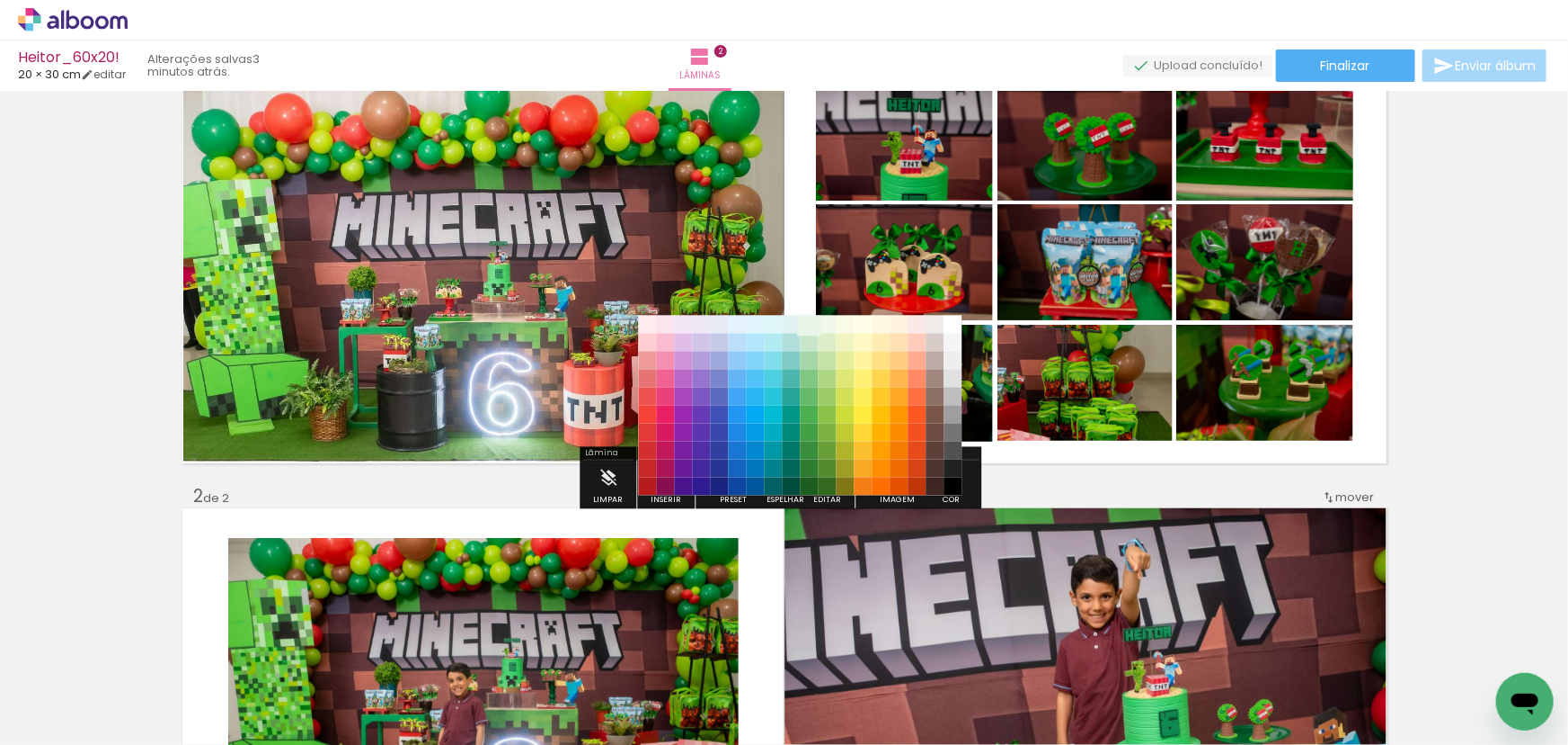
click at [809, 324] on paper-item "#e8f5e9" at bounding box center [808, 324] width 18 height 18
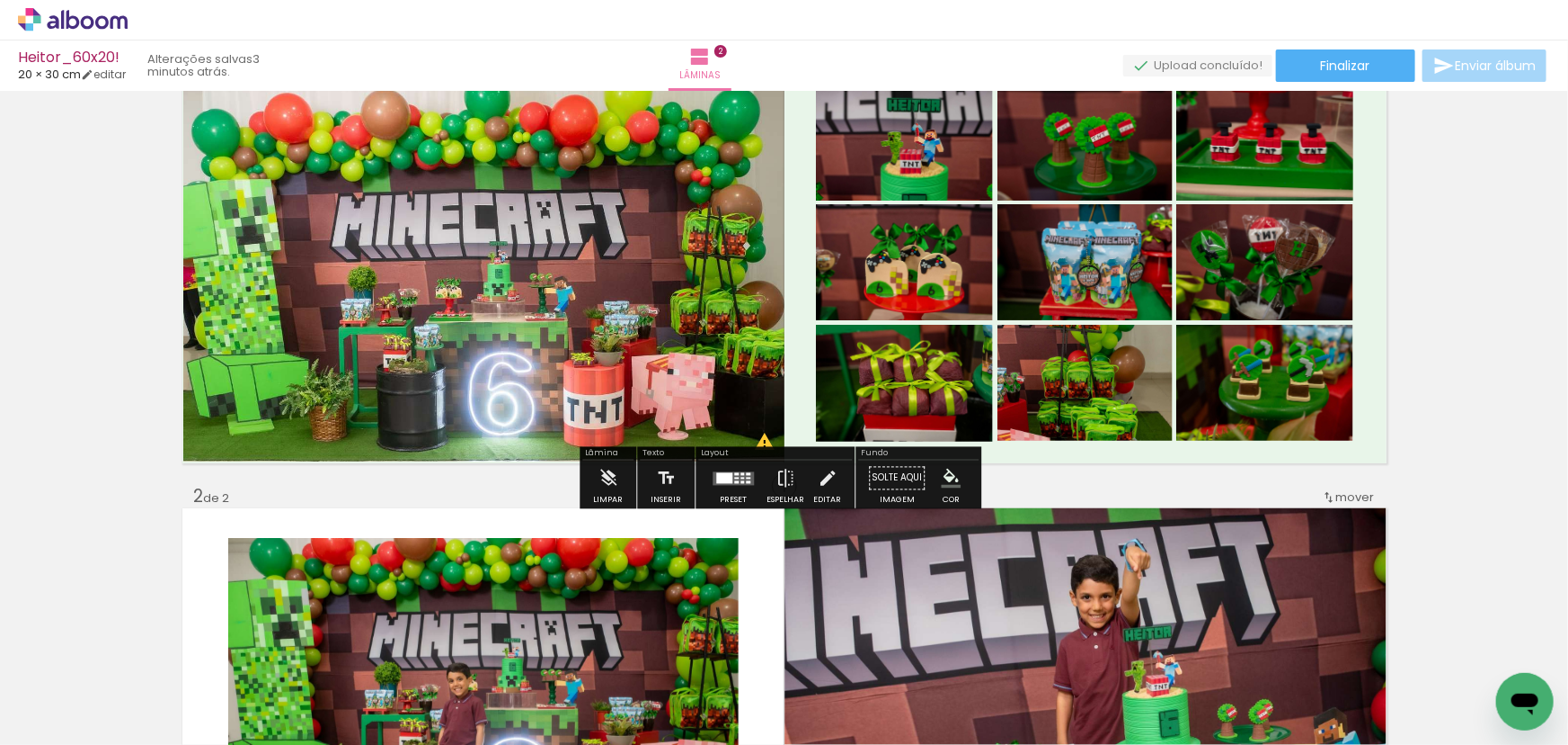
click at [1539, 321] on div "Inserir lâmina 1 de 2 Inserir lâmina 2 de 2 O Designbox precisará aumentar a su…" at bounding box center [784, 685] width 1568 height 1339
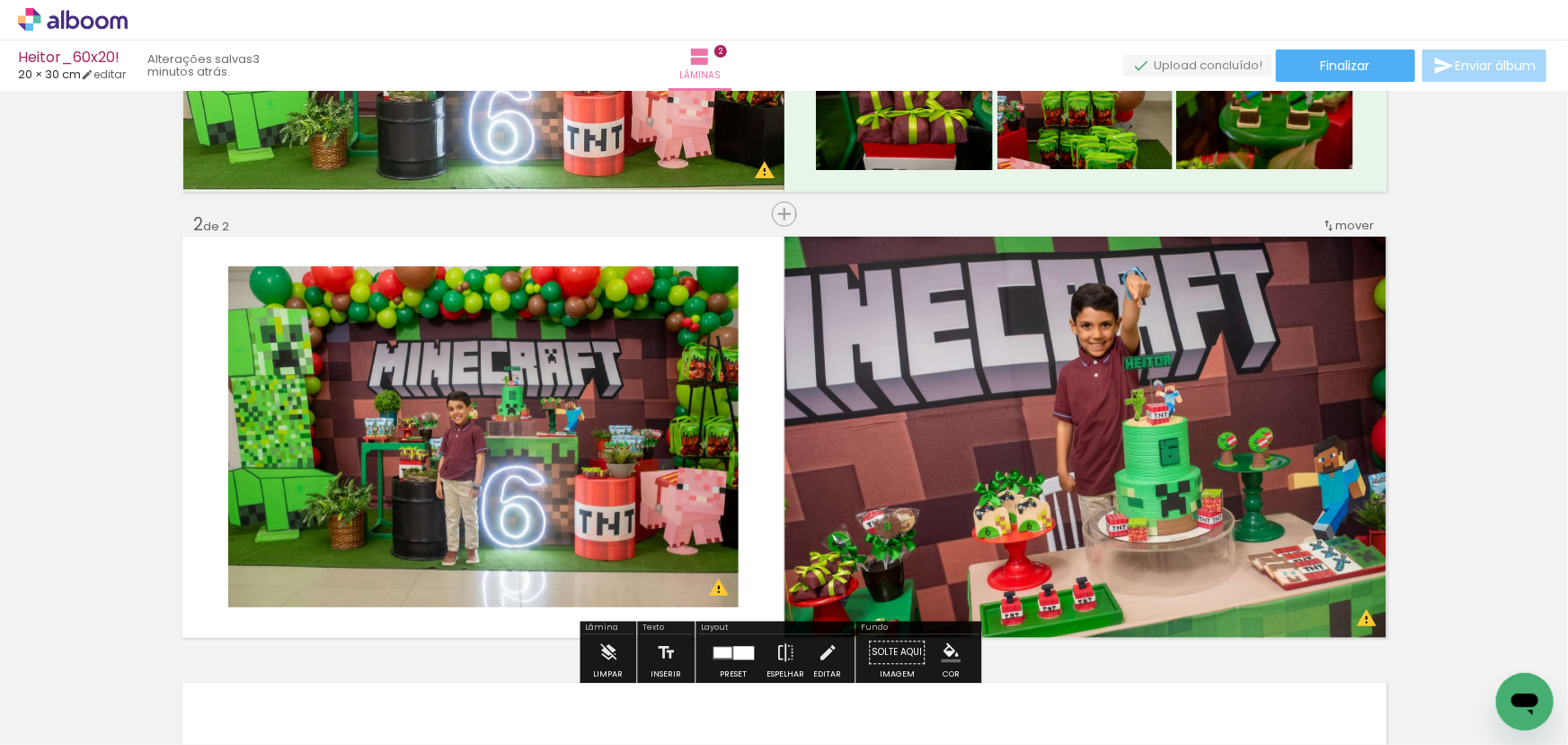
scroll to position [408, 0]
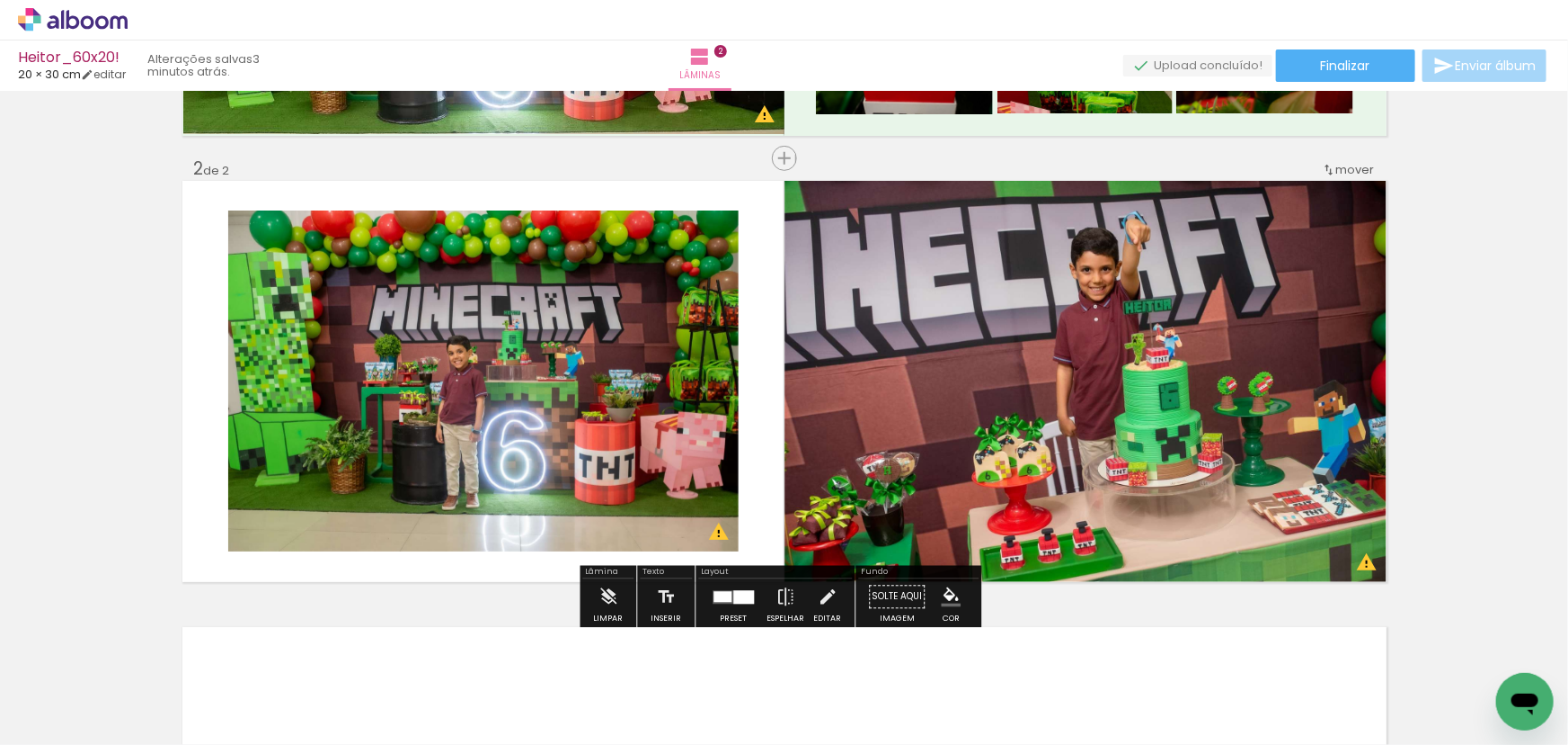
click at [763, 403] on quentale-layouter at bounding box center [784, 381] width 1205 height 401
click at [942, 598] on iron-icon "color picker" at bounding box center [951, 597] width 20 height 20
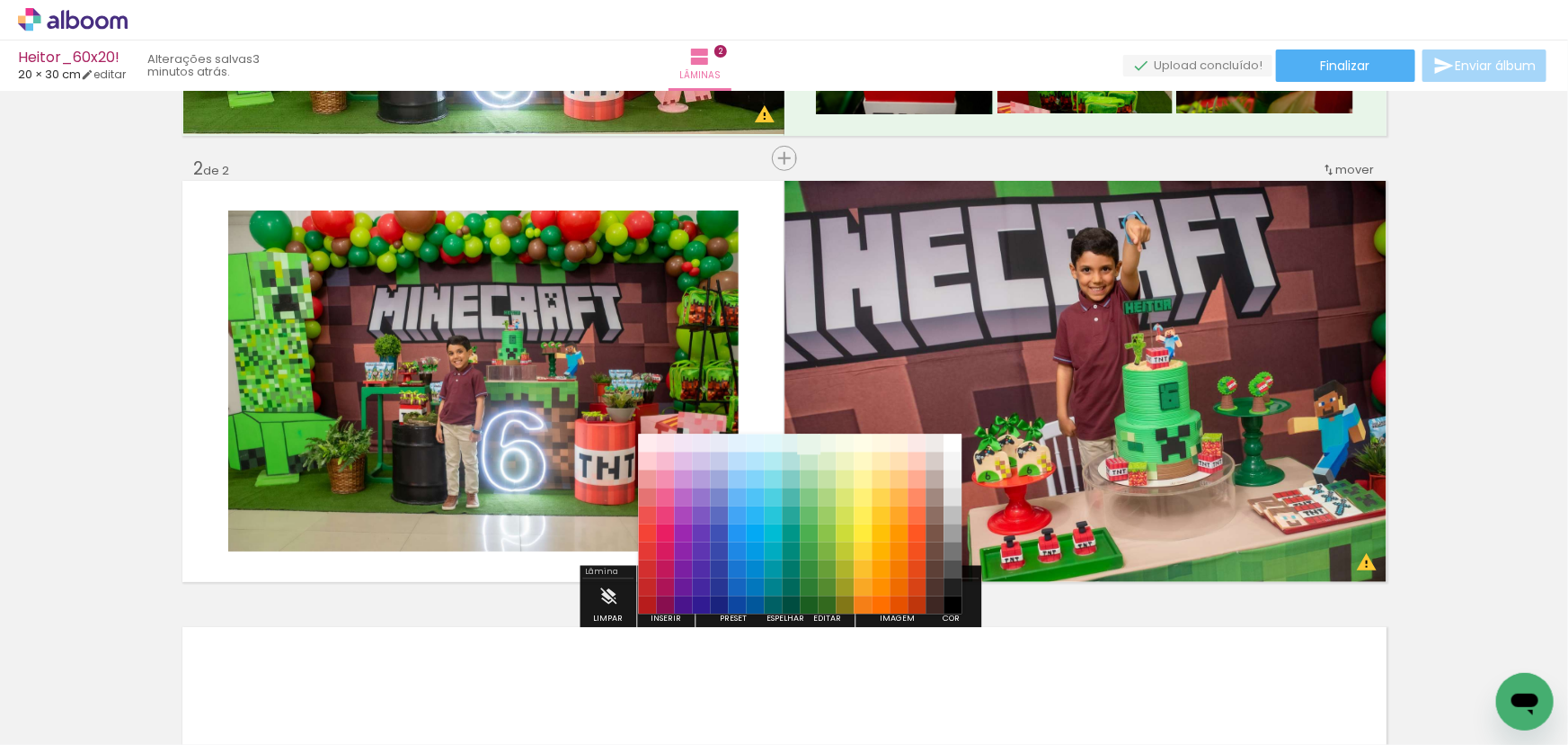
click at [806, 442] on paper-item "#e8f5e9" at bounding box center [808, 442] width 18 height 18
click at [807, 465] on paper-item "#c8e6c9" at bounding box center [808, 460] width 18 height 18
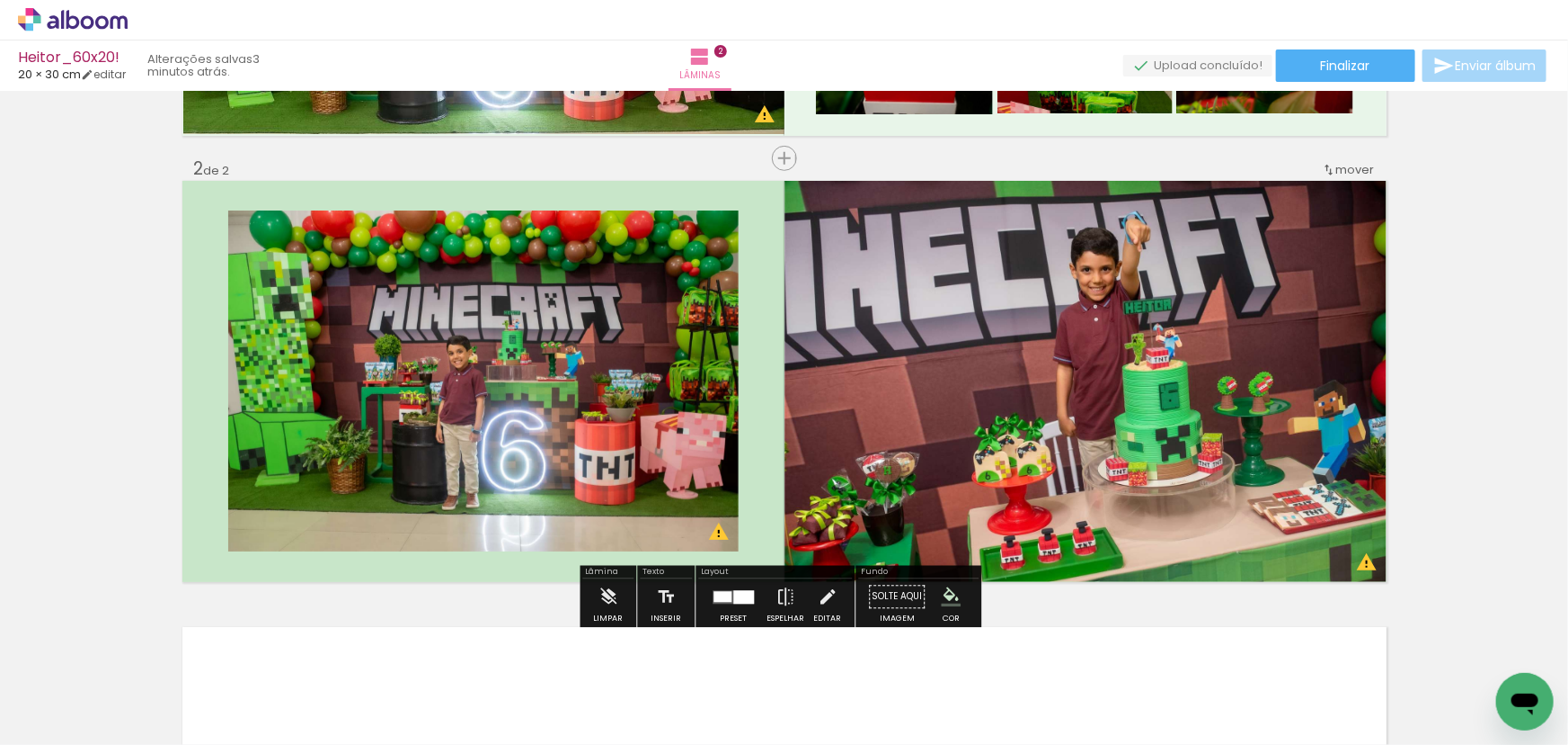
click at [949, 598] on iron-icon "color picker" at bounding box center [951, 597] width 20 height 20
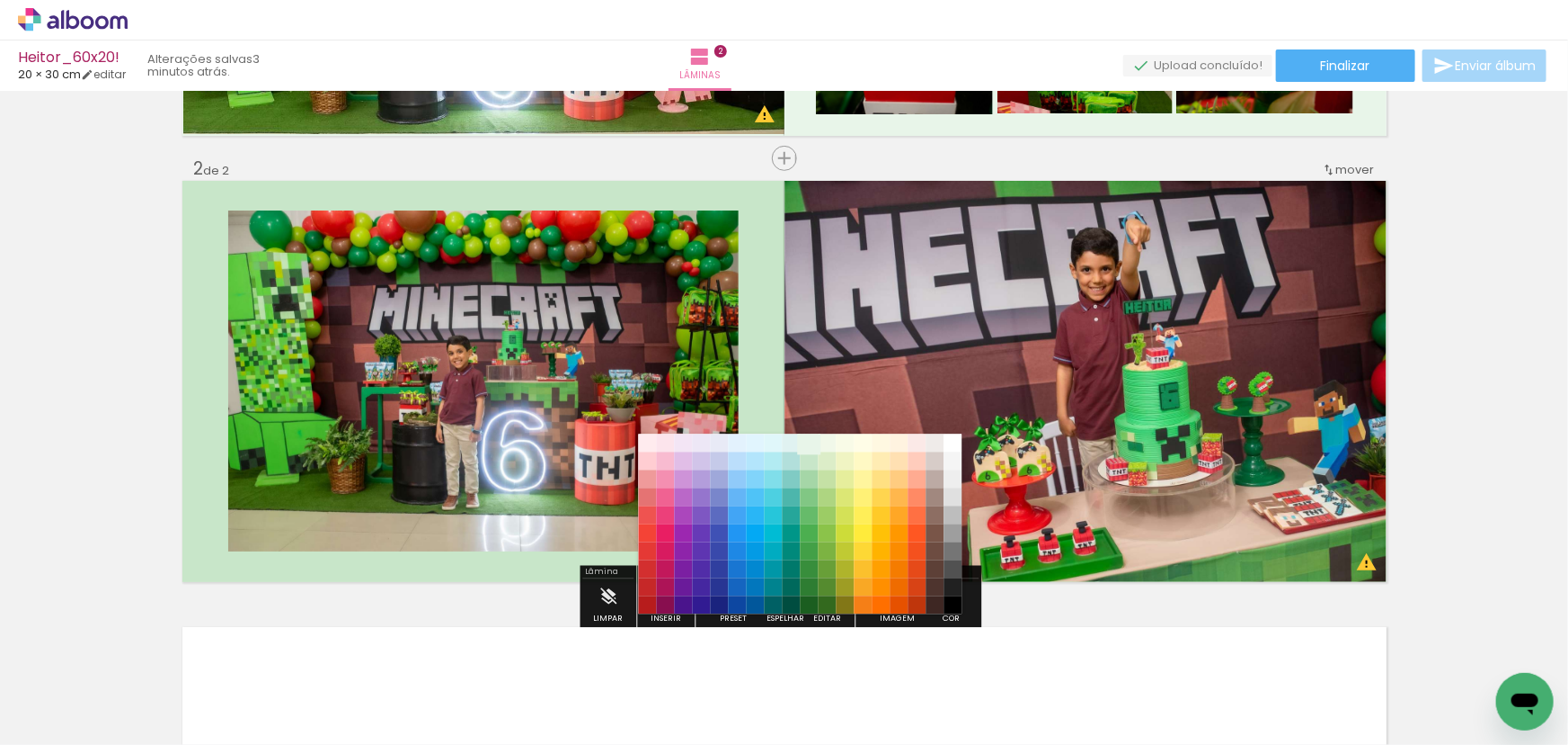
click at [808, 444] on paper-item "#e8f5e9" at bounding box center [808, 442] width 18 height 18
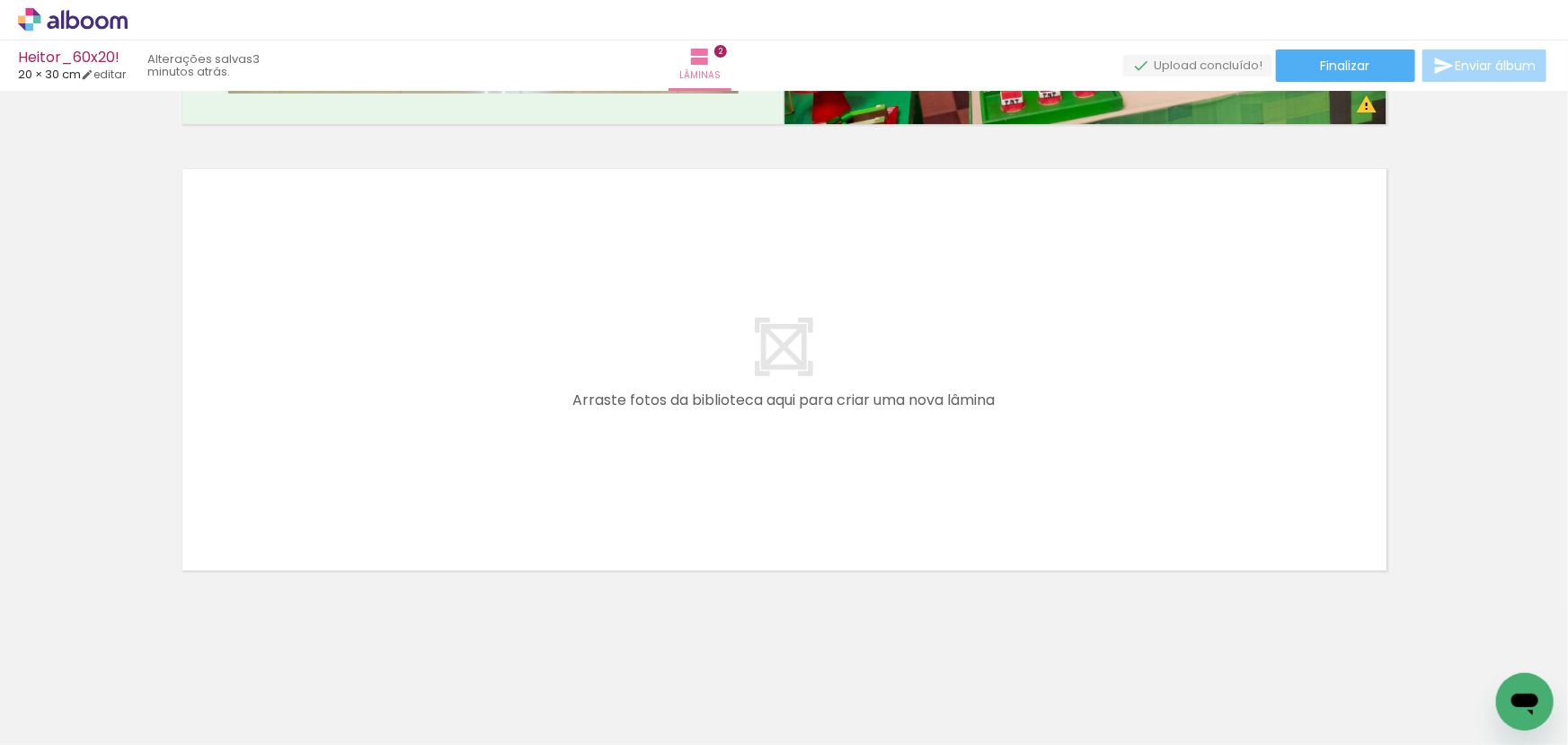
scroll to position [0, 681]
drag, startPoint x: 870, startPoint y: 522, endPoint x: 879, endPoint y: 471, distance: 51.8
click at [879, 471] on quentale-workspace at bounding box center [784, 372] width 1568 height 745
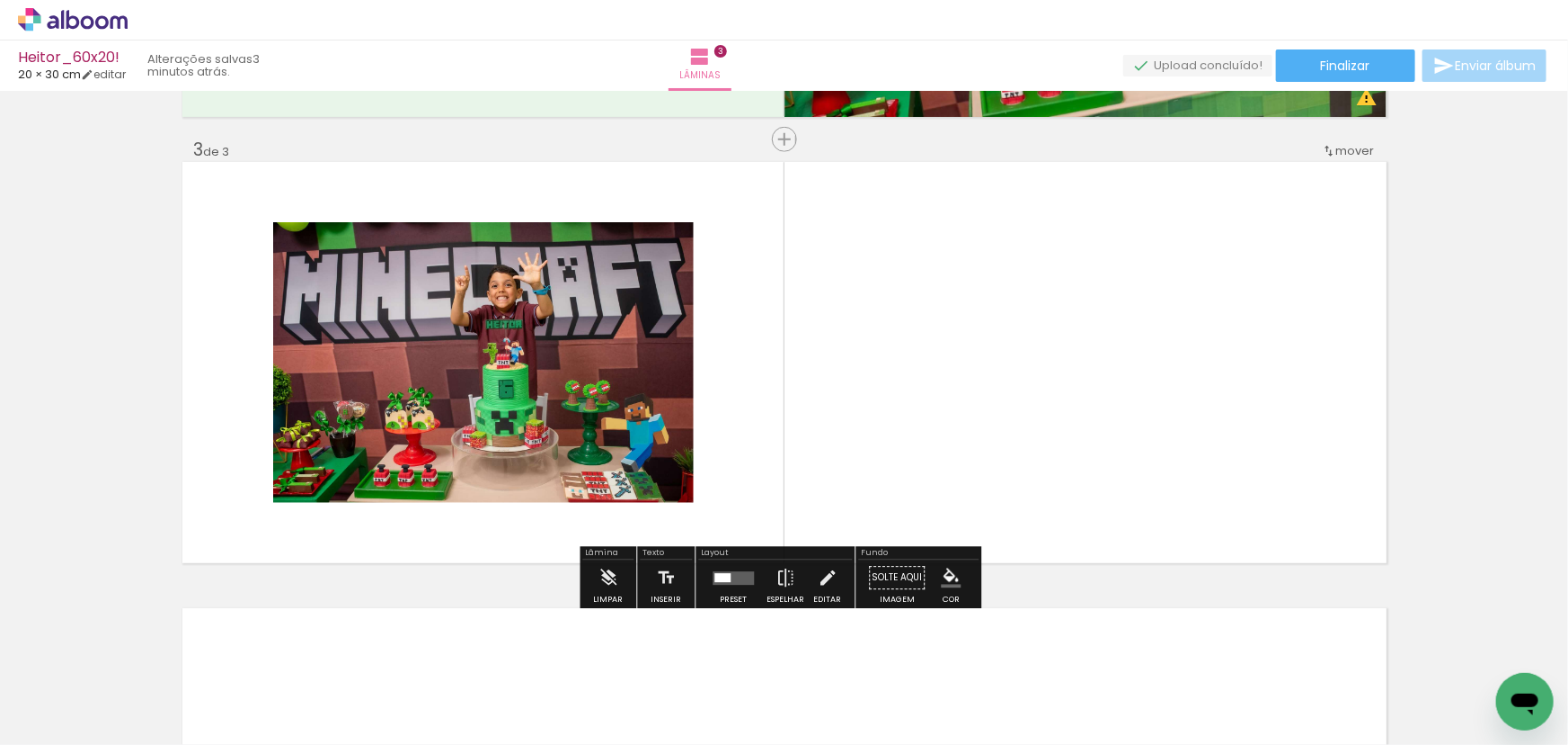
scroll to position [0, 0]
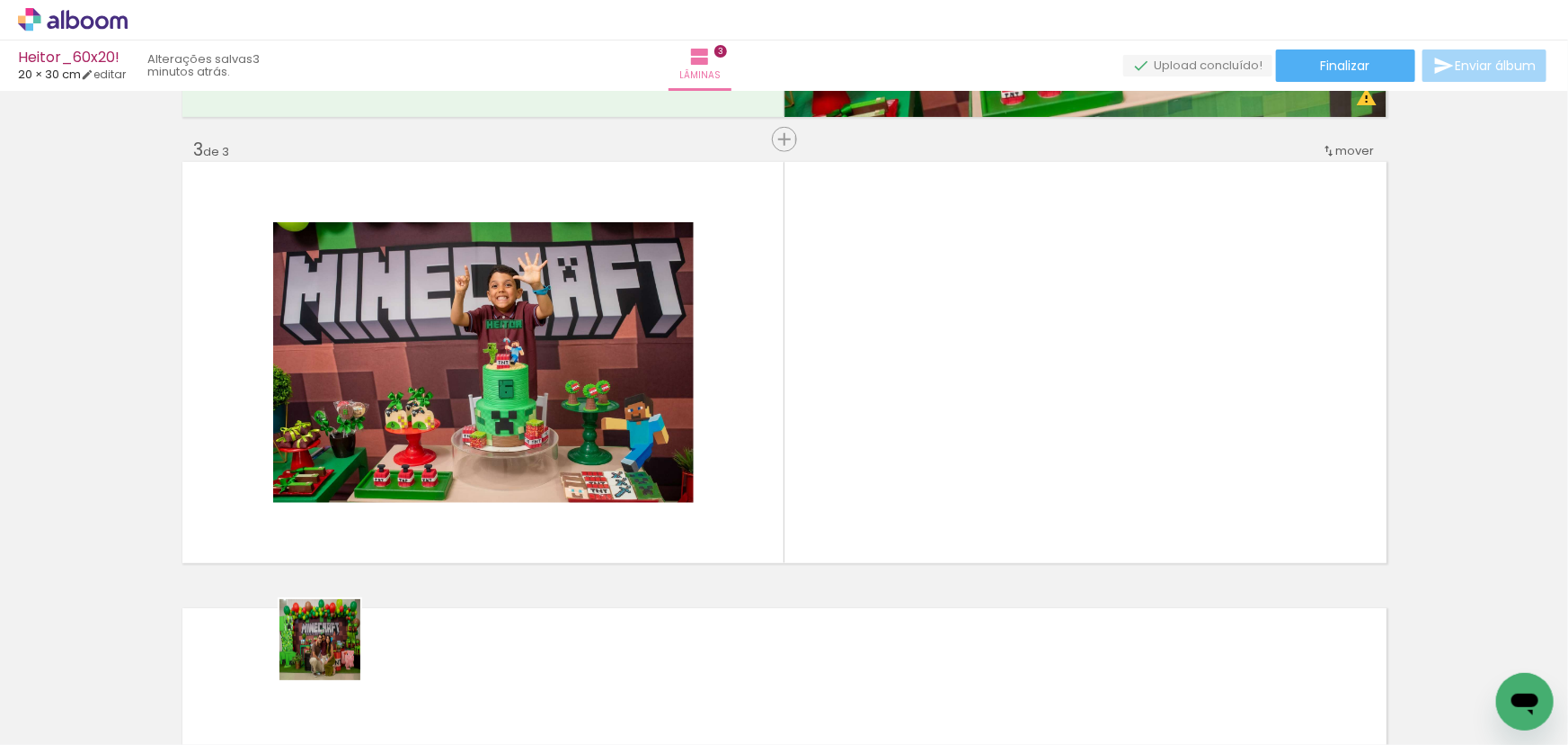
drag, startPoint x: 278, startPoint y: 692, endPoint x: 662, endPoint y: 456, distance: 450.7
click at [662, 456] on quentale-workspace at bounding box center [784, 372] width 1568 height 745
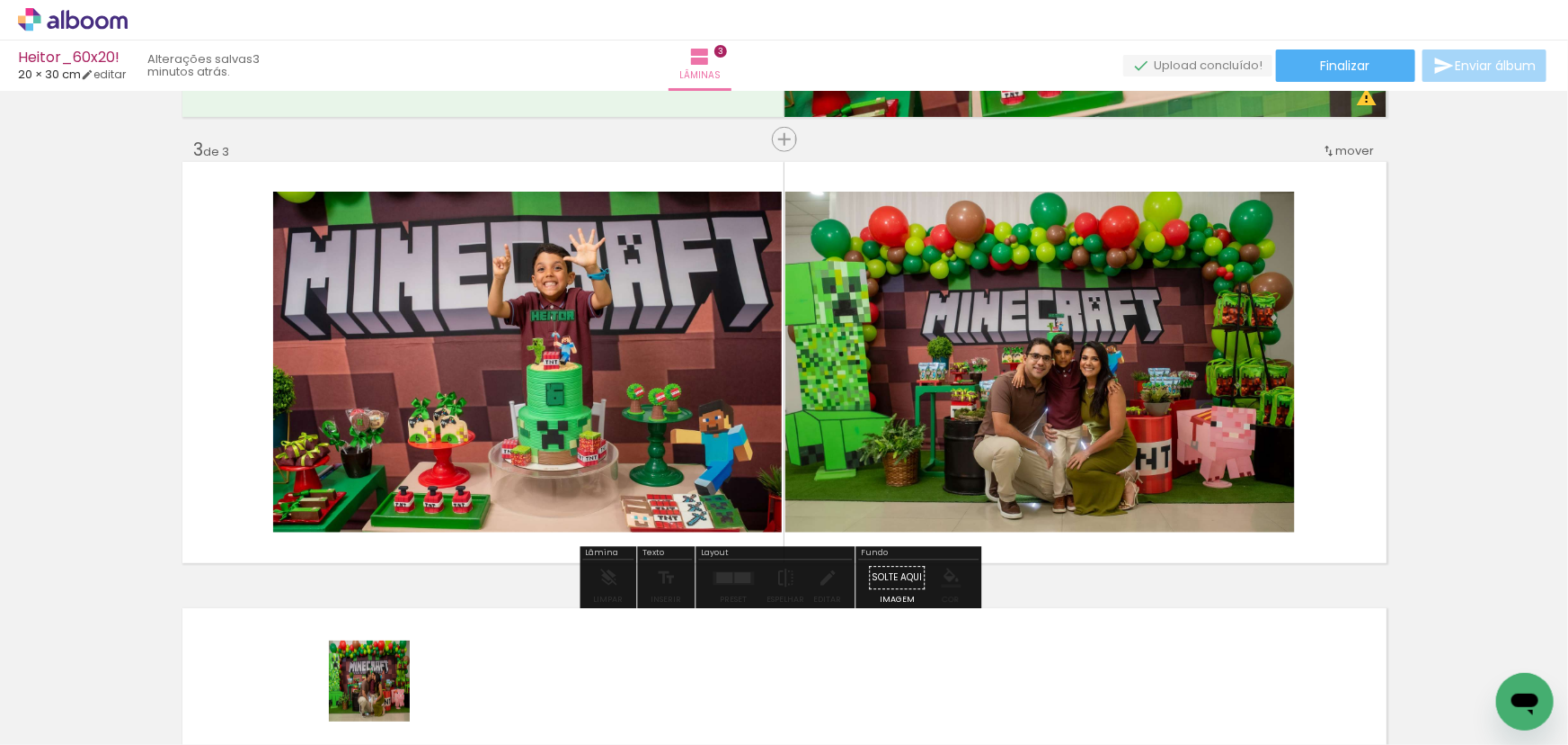
drag, startPoint x: 383, startPoint y: 694, endPoint x: 638, endPoint y: 460, distance: 346.1
click at [638, 460] on quentale-workspace at bounding box center [784, 372] width 1568 height 745
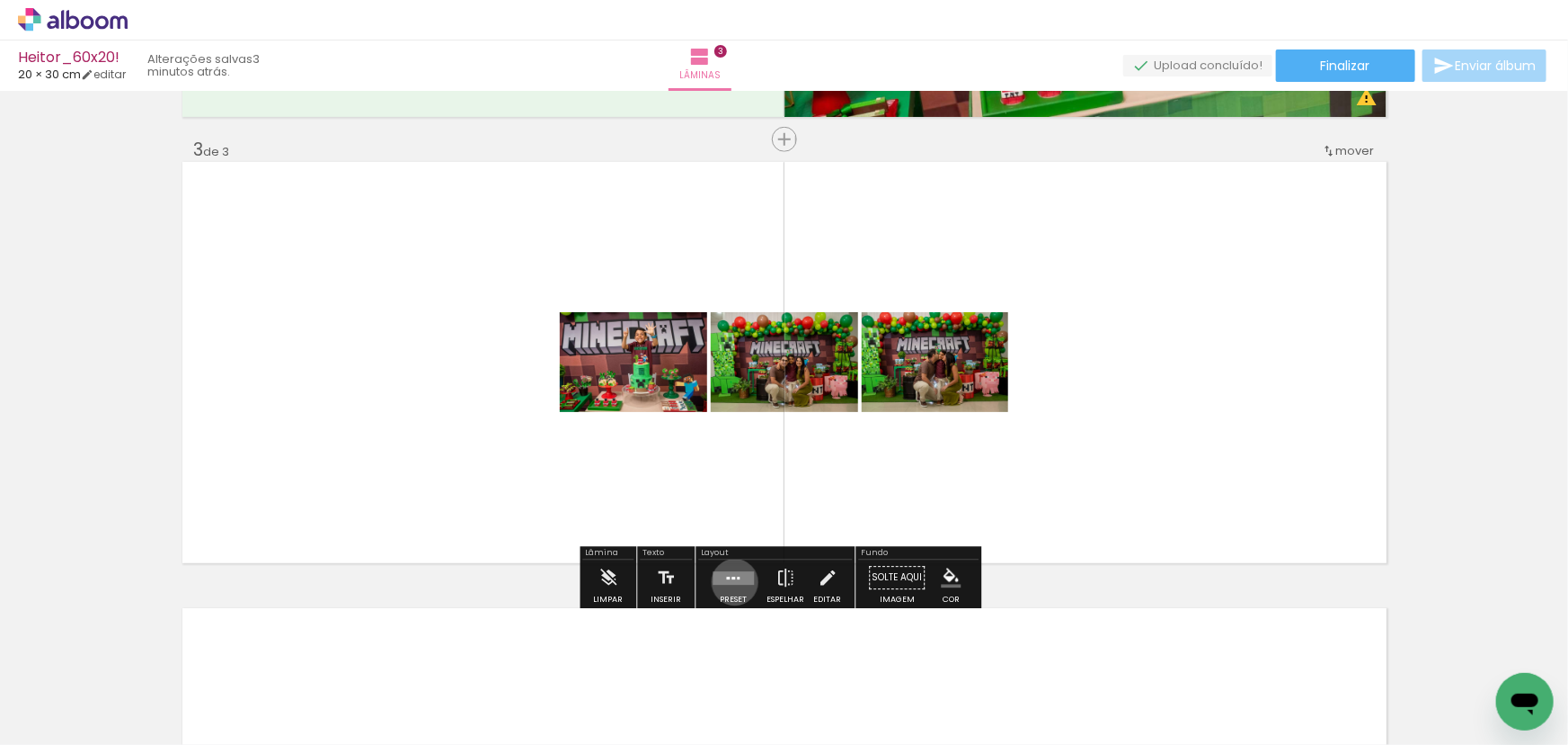
click at [731, 581] on quentale-layouter at bounding box center [733, 578] width 41 height 14
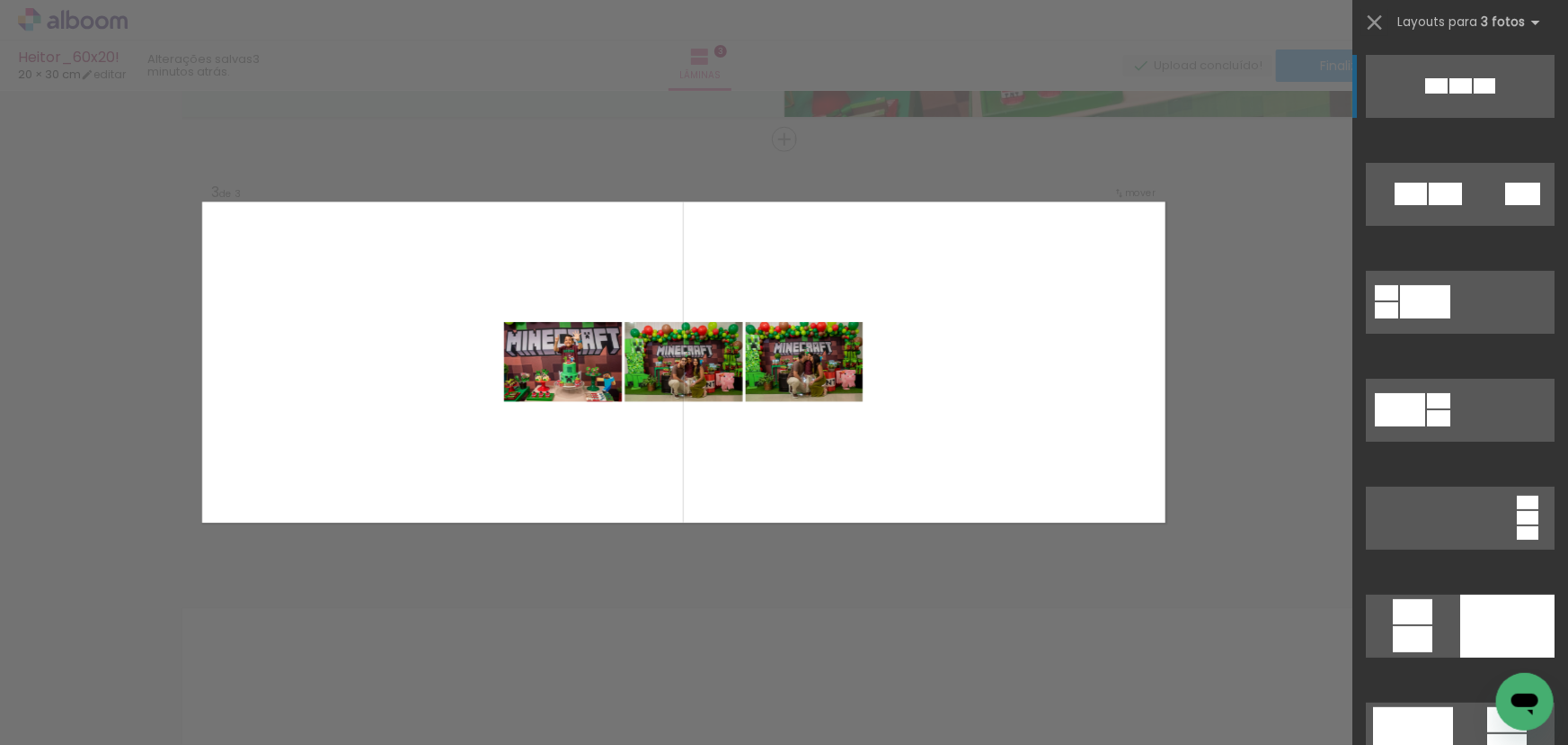
scroll to position [0, 334]
drag, startPoint x: 655, startPoint y: 691, endPoint x: 785, endPoint y: 377, distance: 339.8
click at [785, 377] on quentale-workspace at bounding box center [784, 372] width 1568 height 745
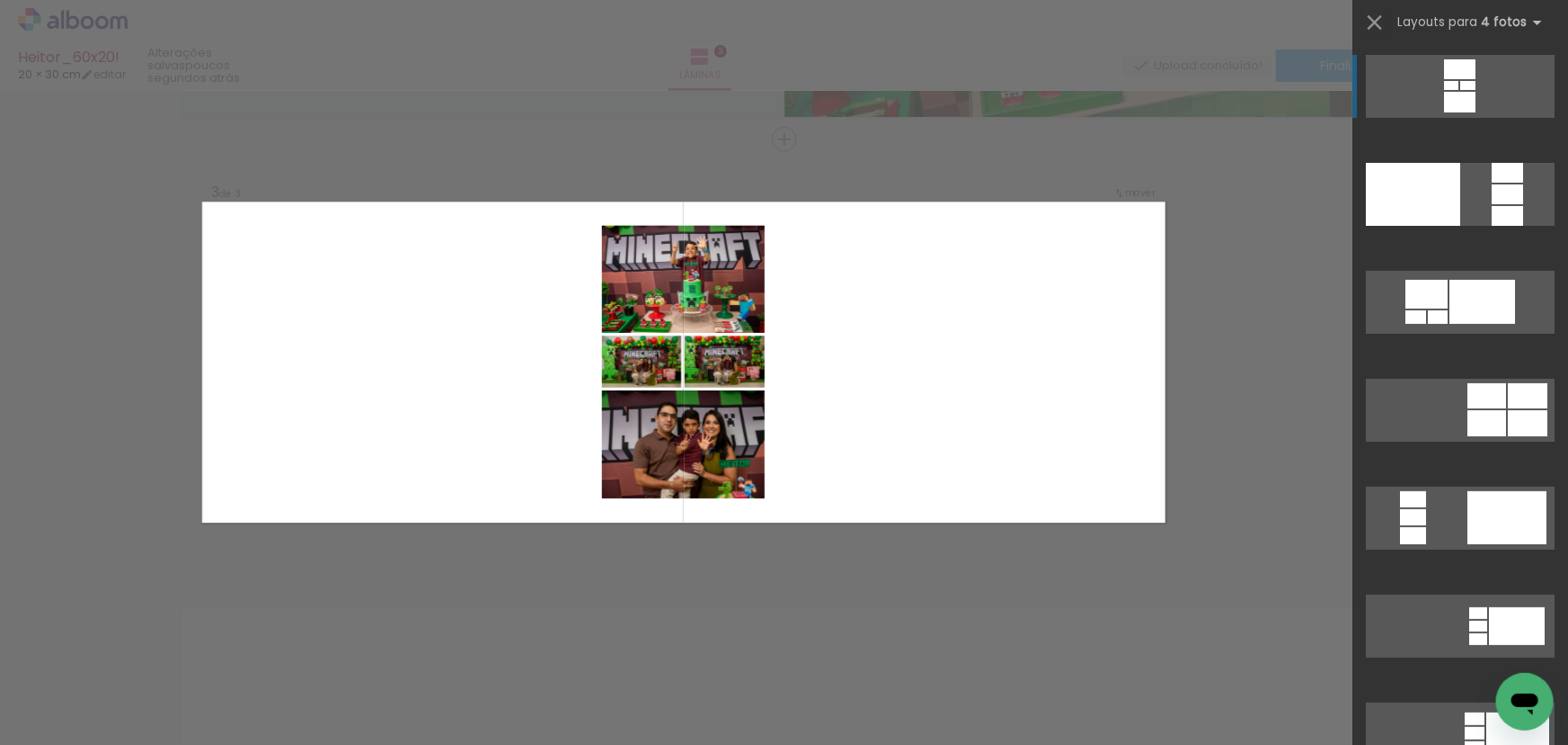
scroll to position [0, 471]
drag, startPoint x: 343, startPoint y: 657, endPoint x: 464, endPoint y: 448, distance: 241.5
click at [442, 444] on quentale-workspace at bounding box center [784, 372] width 1568 height 745
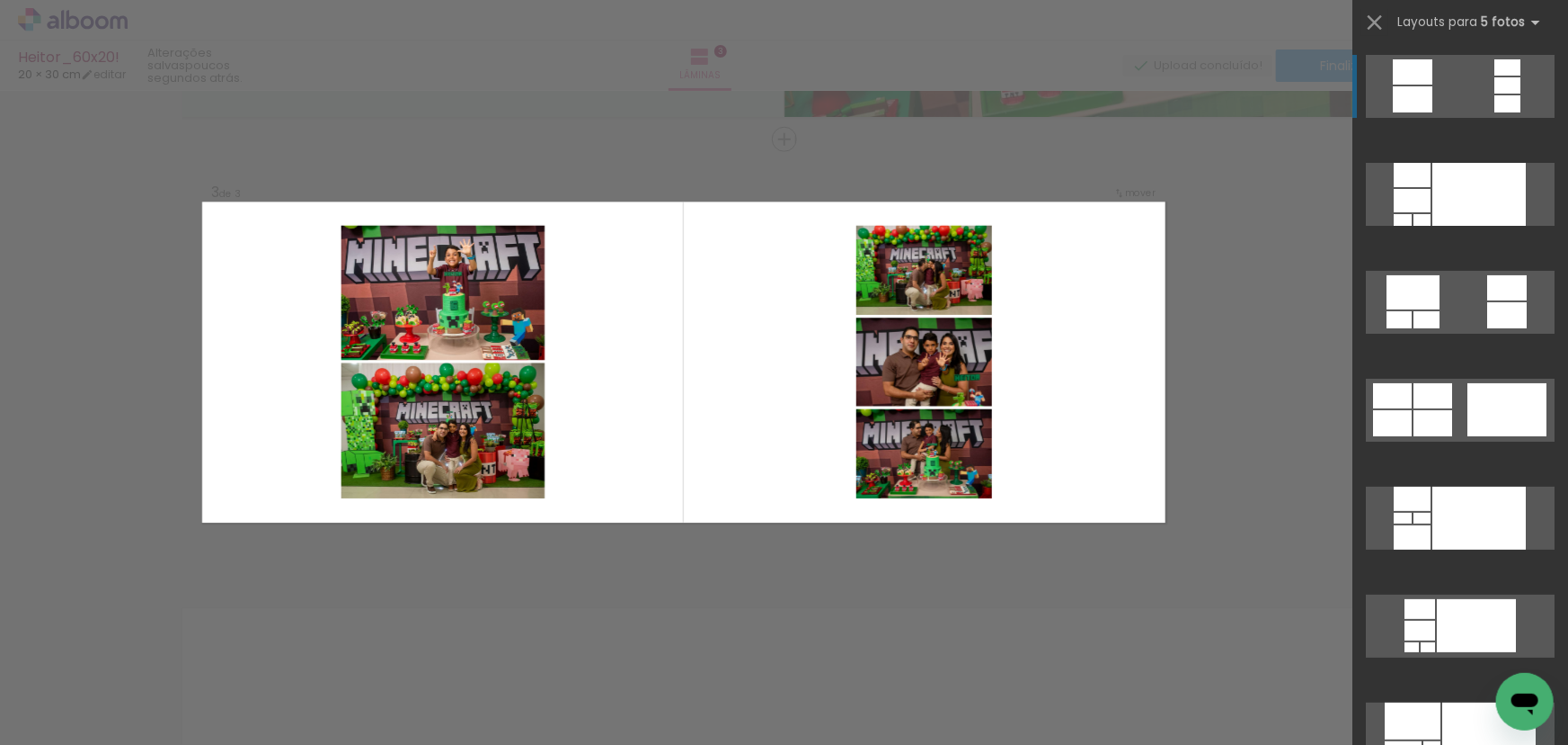
click at [1245, 319] on div "Confirmar Cancelar" at bounding box center [784, 132] width 1568 height 1828
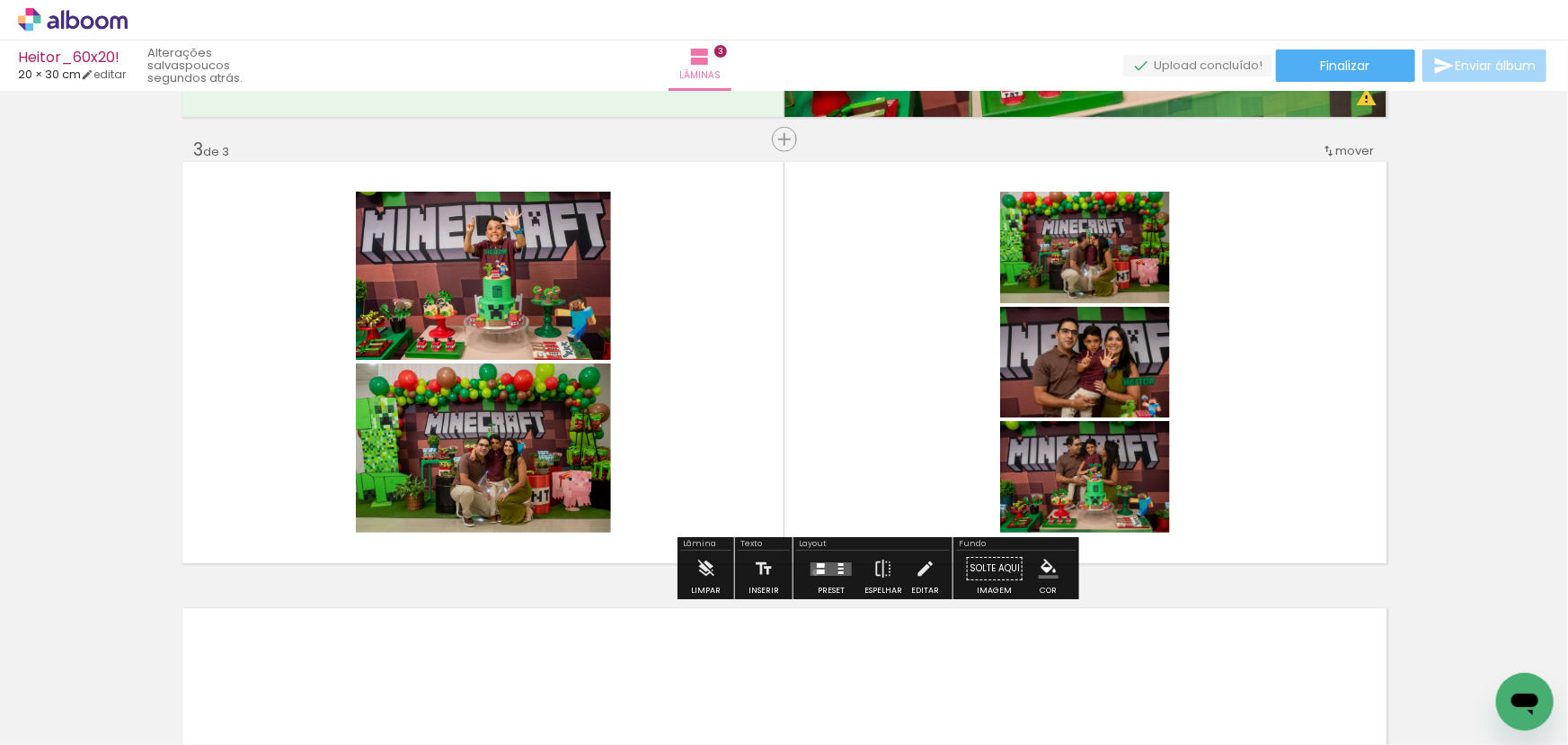
click at [817, 571] on div at bounding box center [821, 571] width 8 height 5
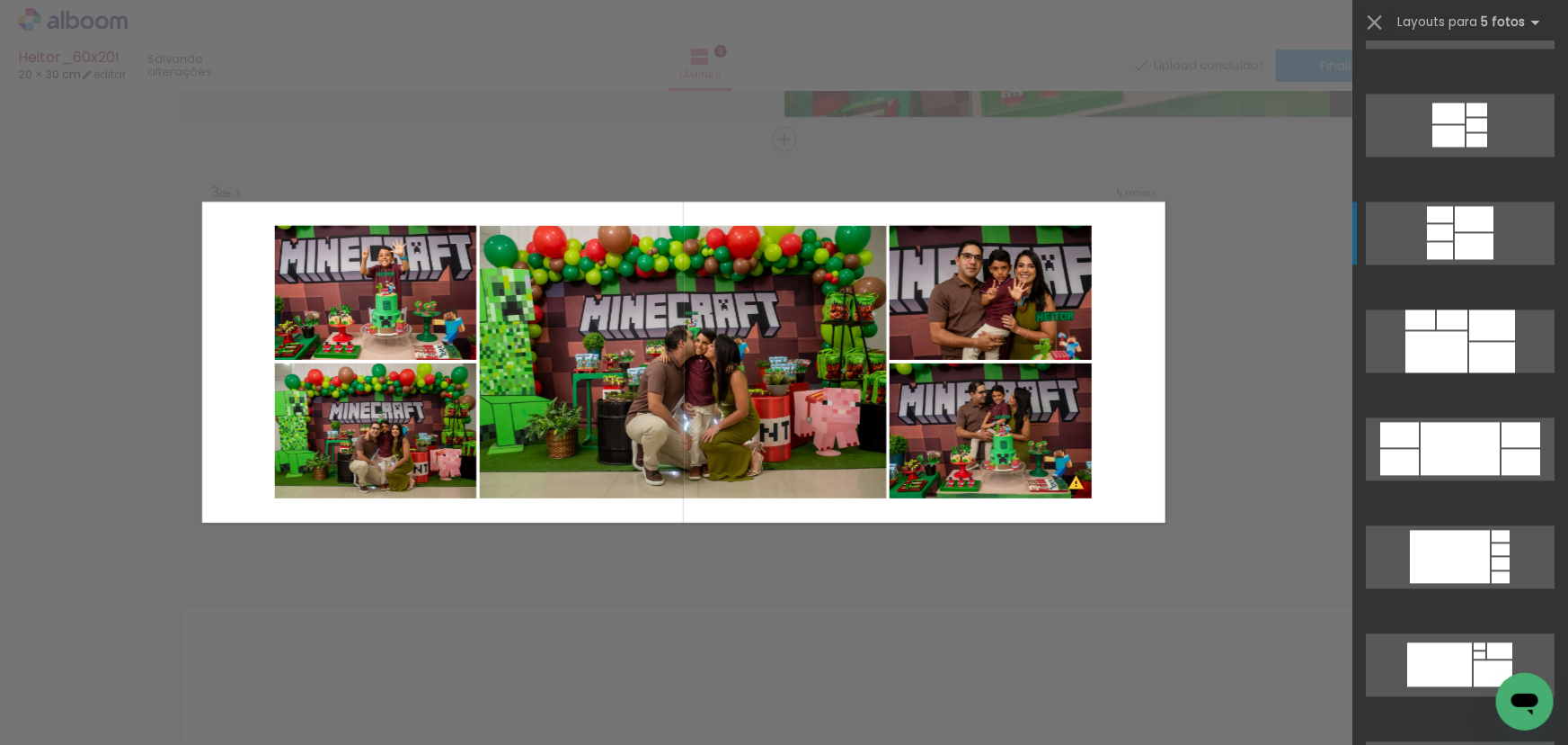
scroll to position [1799, 0]
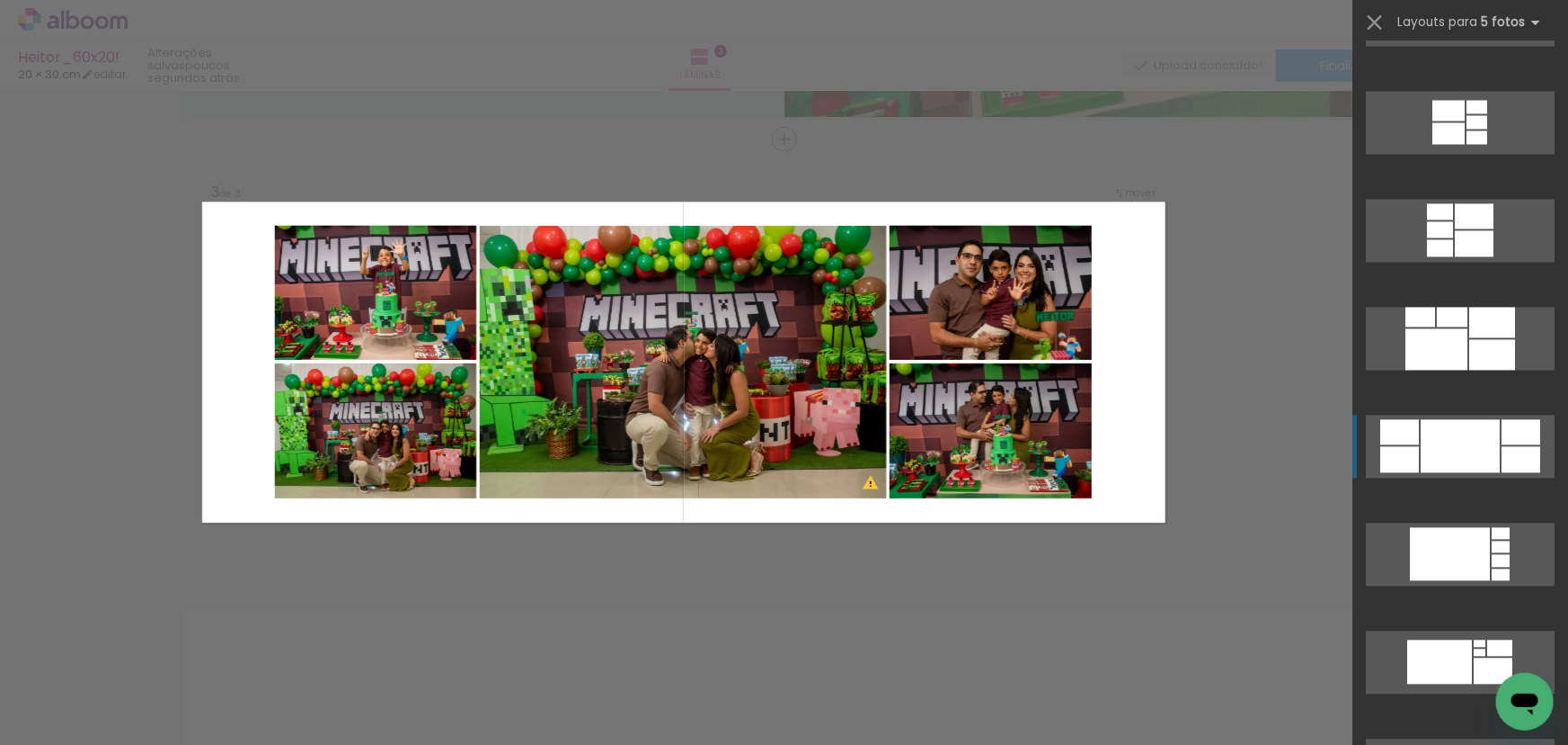
click at [1459, 451] on div at bounding box center [1460, 445] width 79 height 53
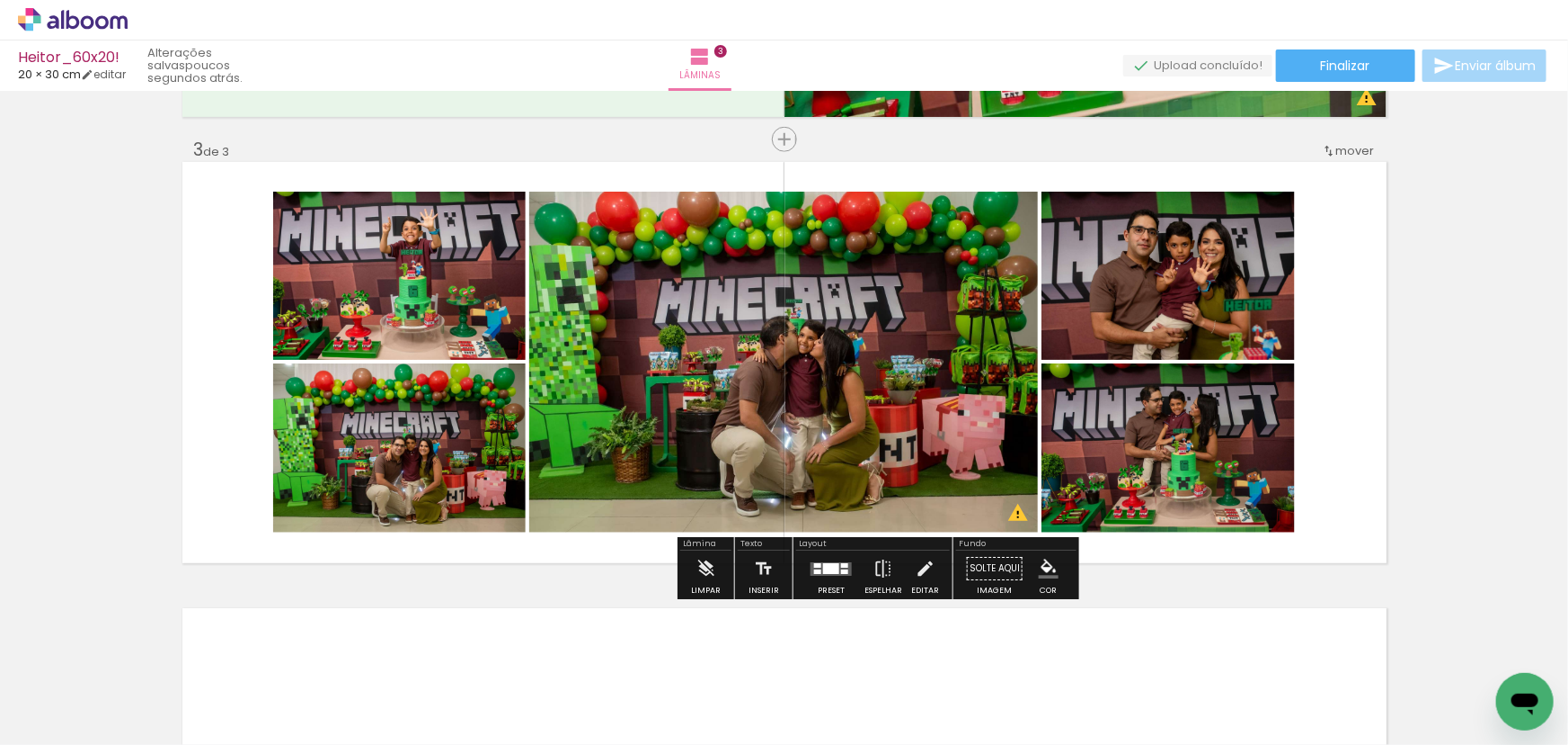
click at [427, 232] on quentale-photo at bounding box center [399, 276] width 253 height 168
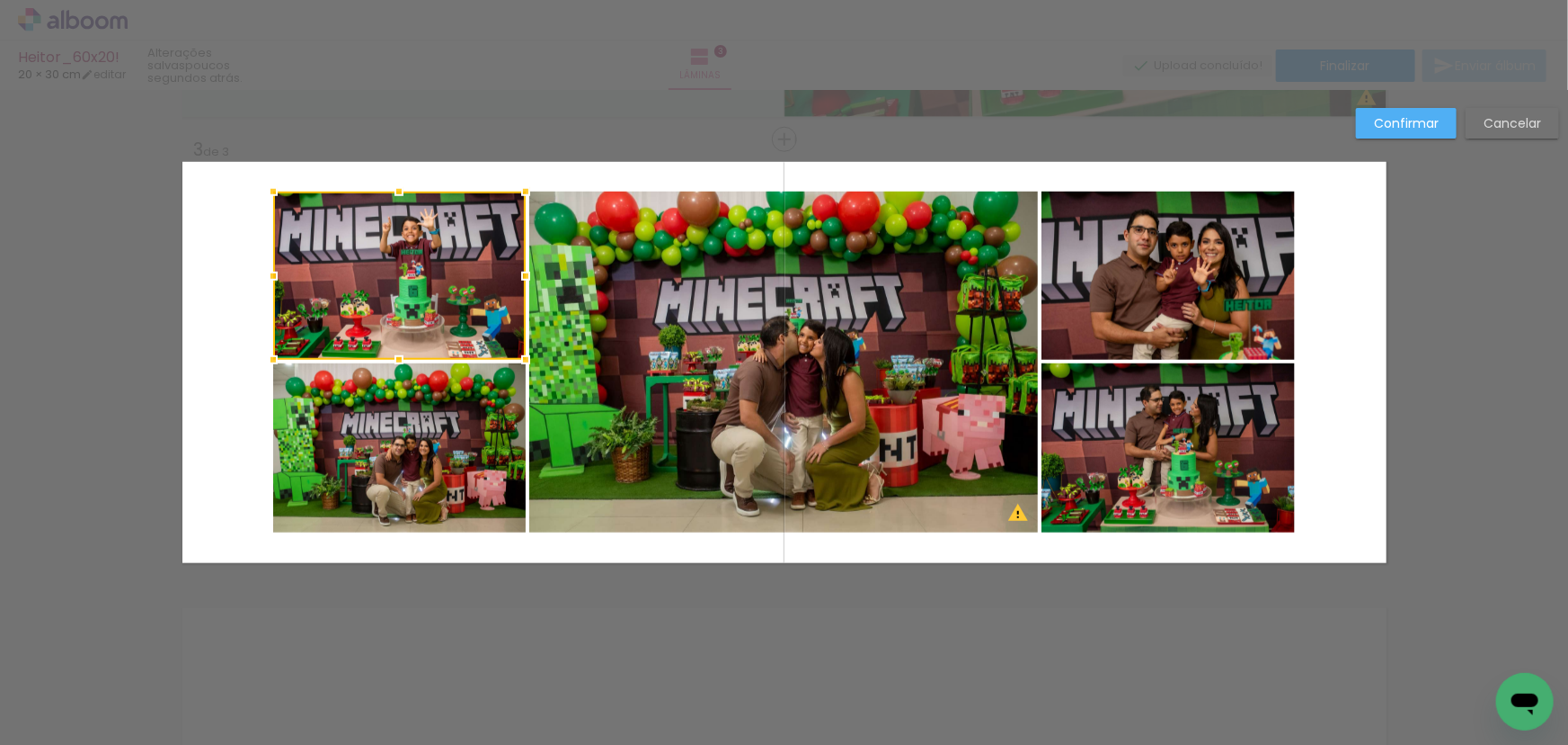
click at [429, 434] on quentale-photo at bounding box center [399, 447] width 253 height 169
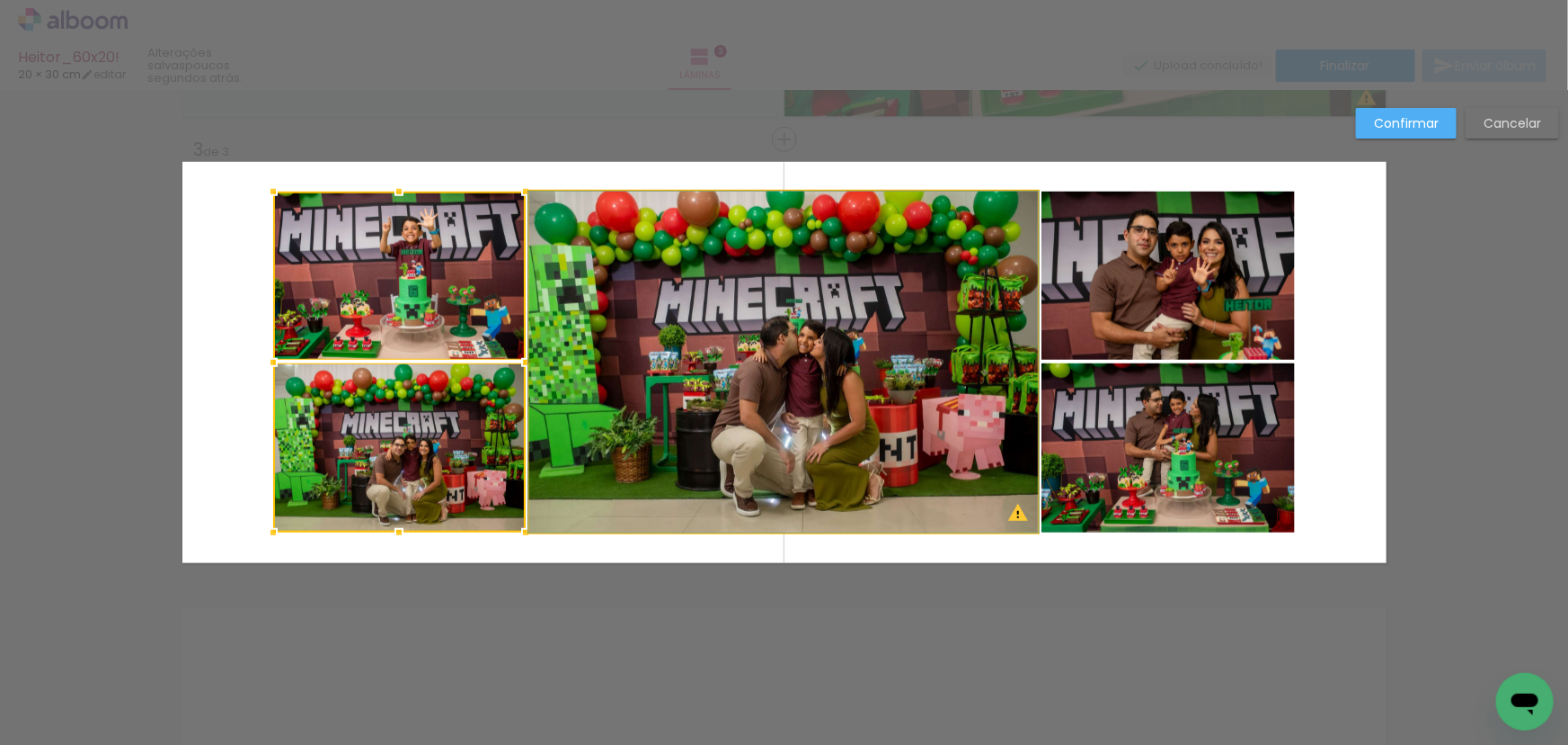
click at [796, 371] on quentale-photo at bounding box center [784, 362] width 509 height 341
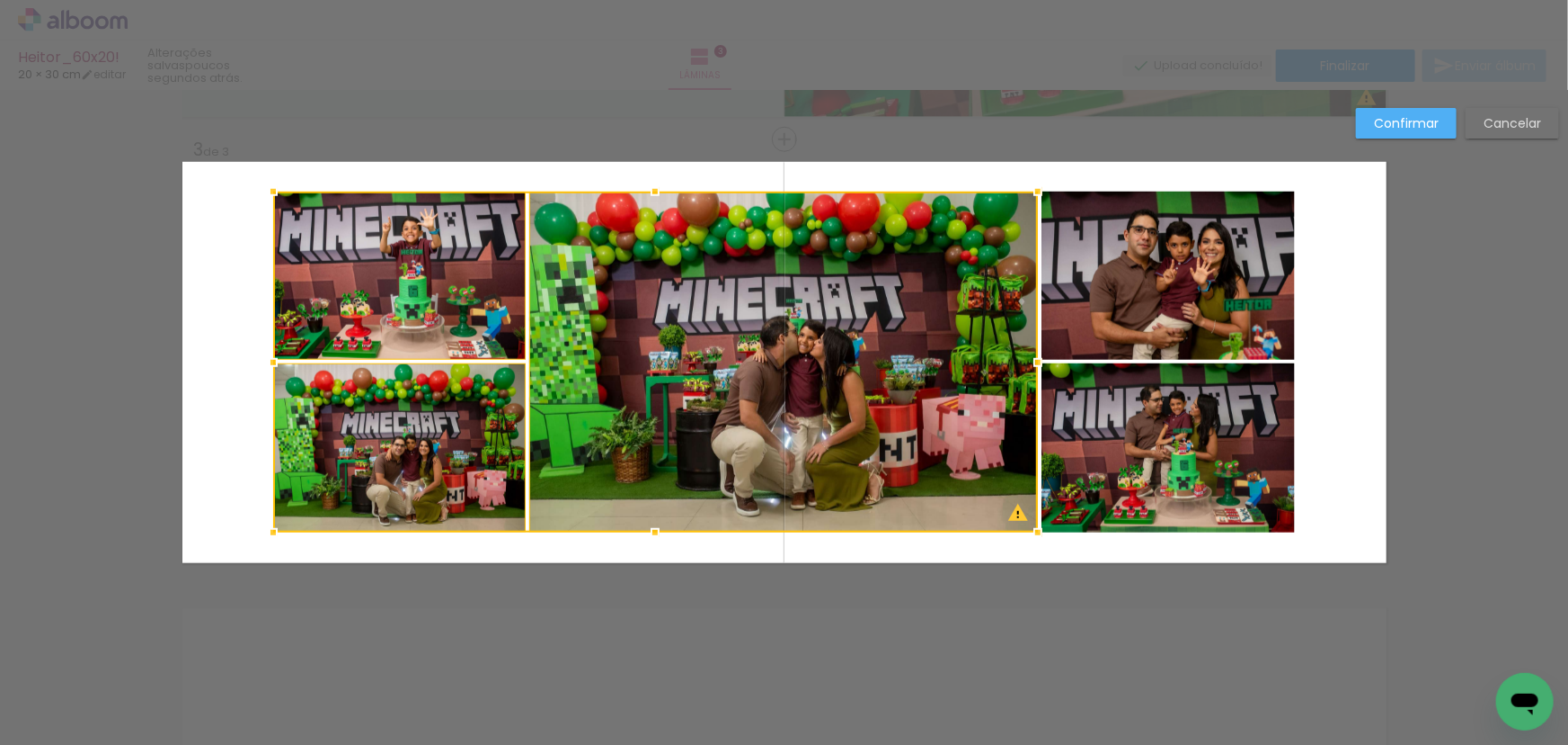
click at [1125, 272] on quentale-photo at bounding box center [1169, 276] width 254 height 168
click at [1174, 403] on div at bounding box center [784, 362] width 1022 height 341
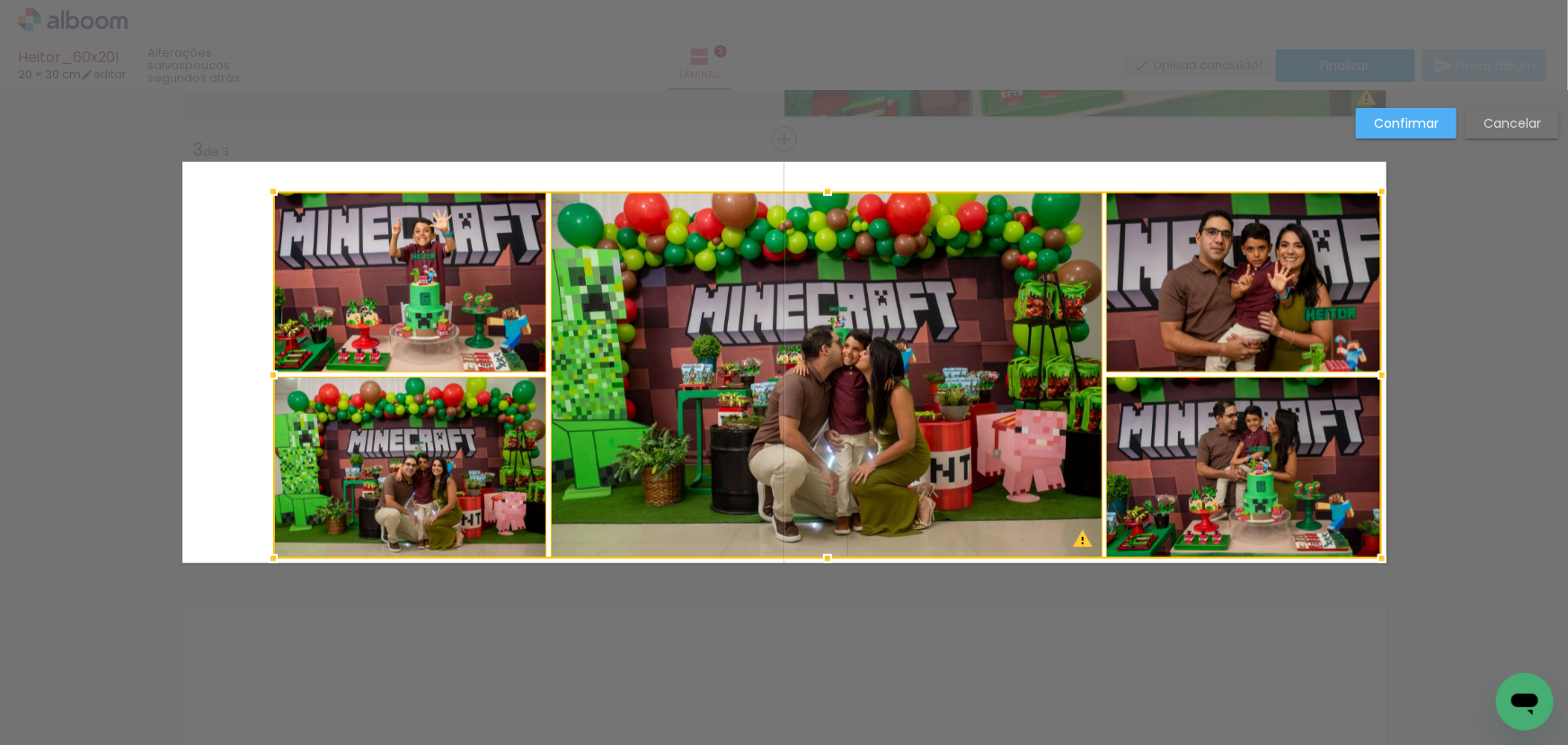
drag, startPoint x: 1301, startPoint y: 534, endPoint x: 1381, endPoint y: 560, distance: 84.1
click at [1381, 560] on div at bounding box center [1382, 558] width 36 height 36
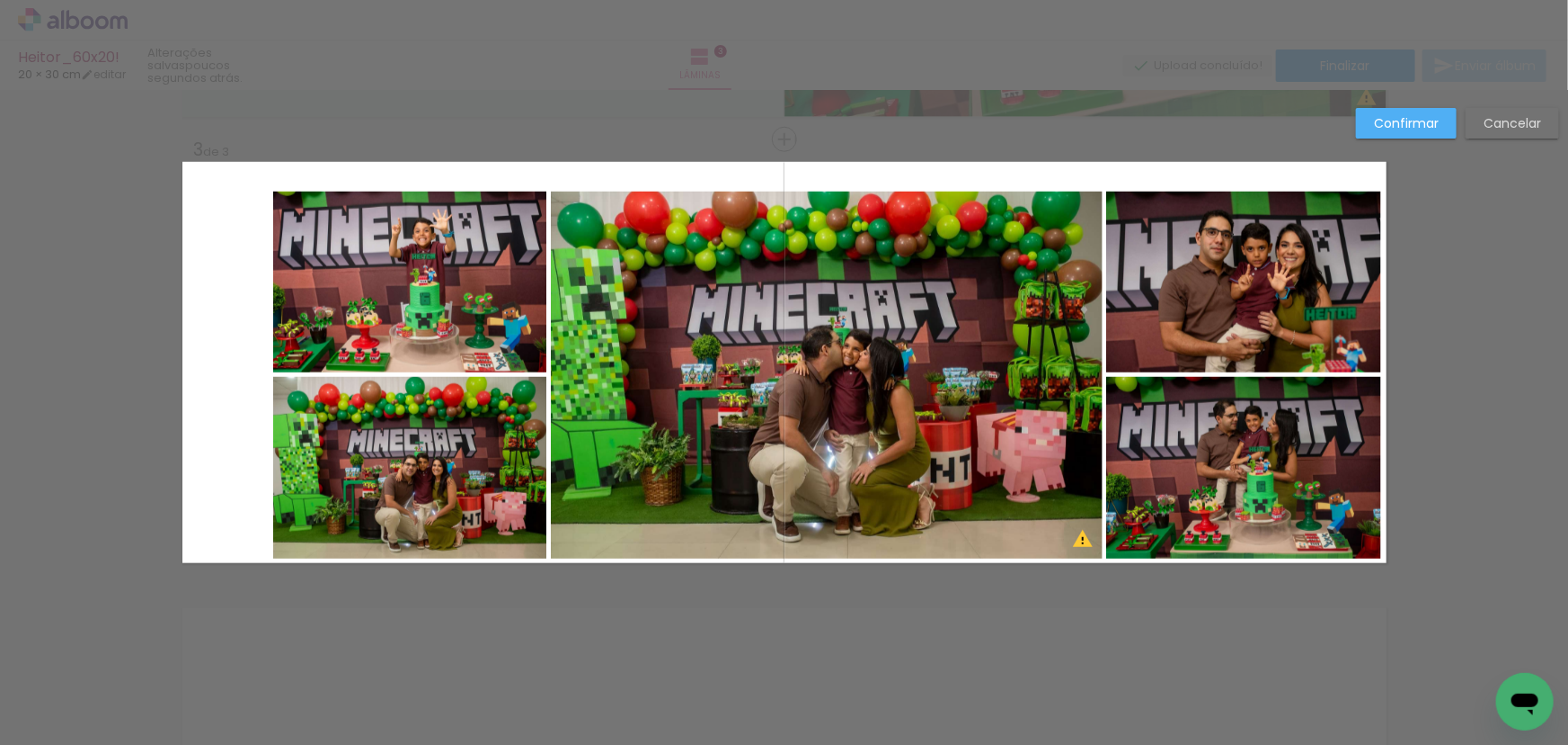
click at [324, 270] on quentale-photo at bounding box center [410, 282] width 274 height 181
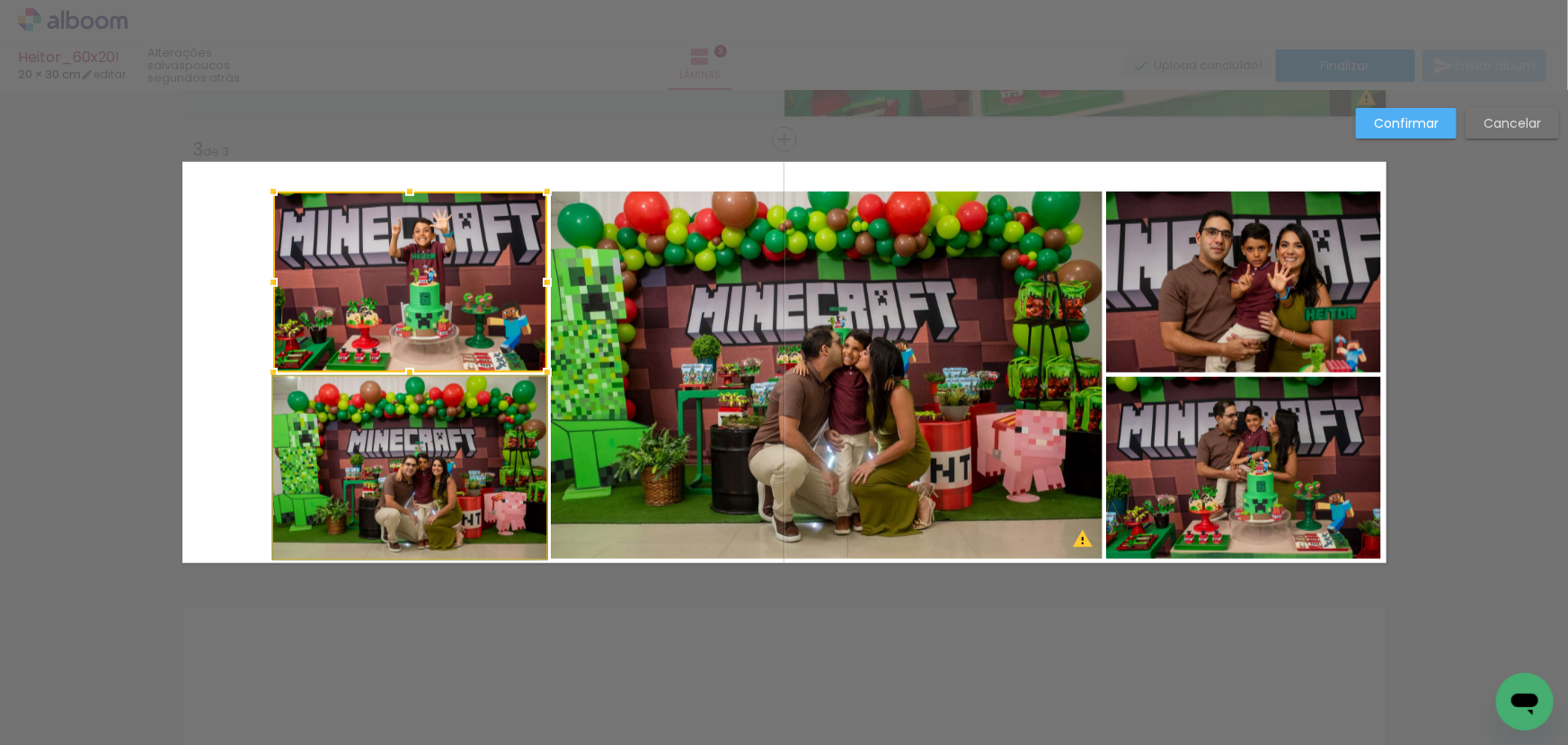
click at [386, 427] on quentale-photo at bounding box center [410, 467] width 274 height 182
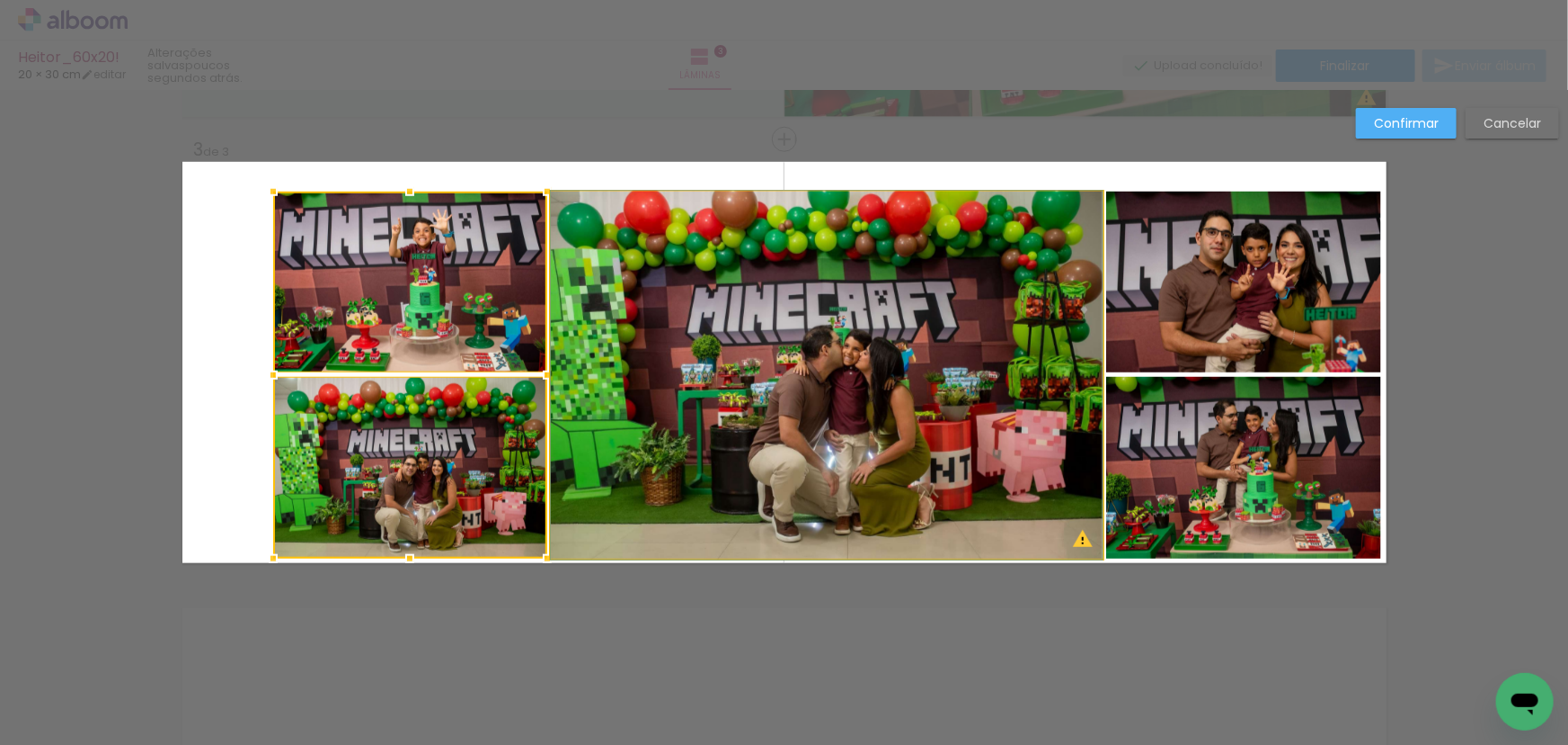
click at [748, 385] on quentale-photo at bounding box center [826, 374] width 552 height 367
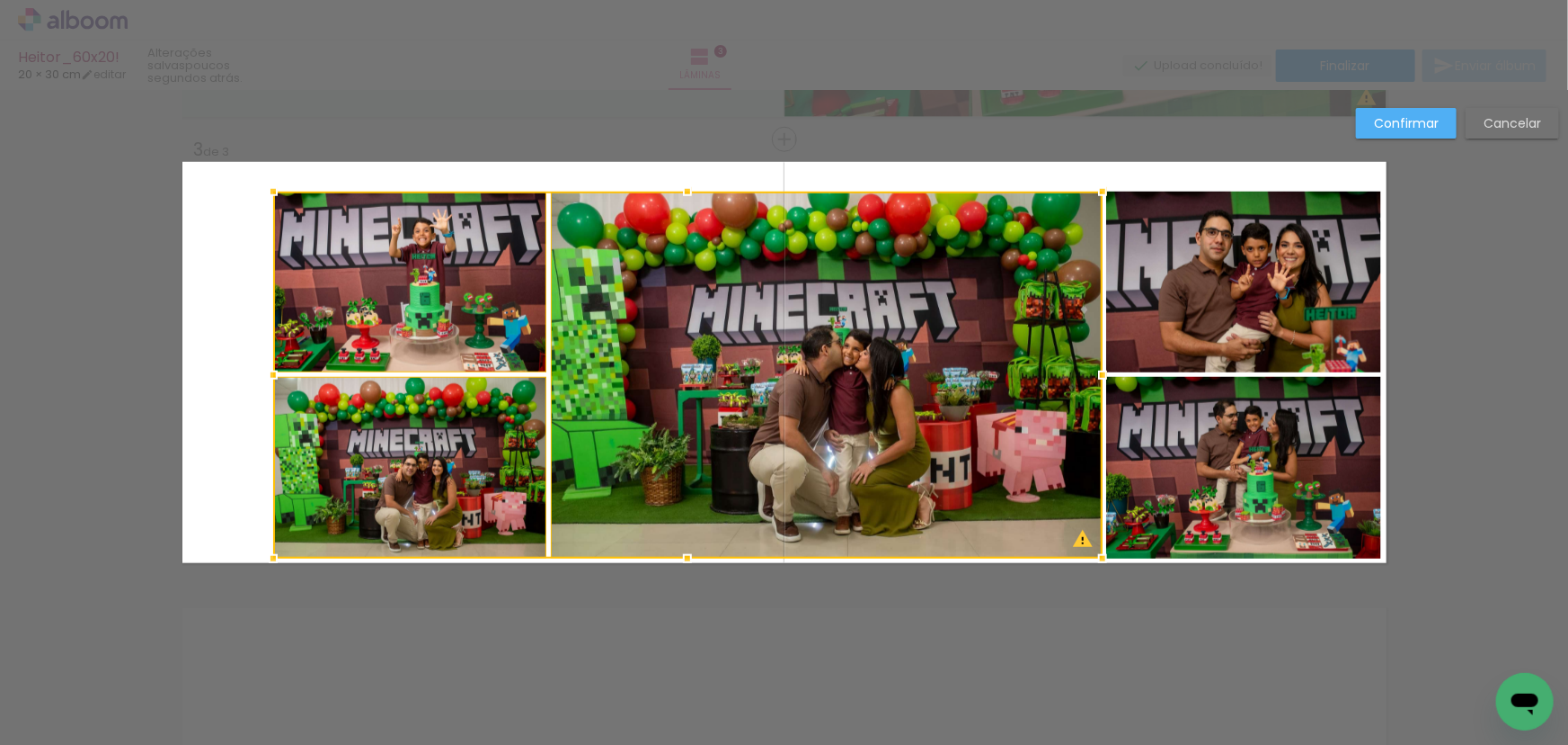
click at [1155, 267] on quentale-photo at bounding box center [1245, 282] width 275 height 181
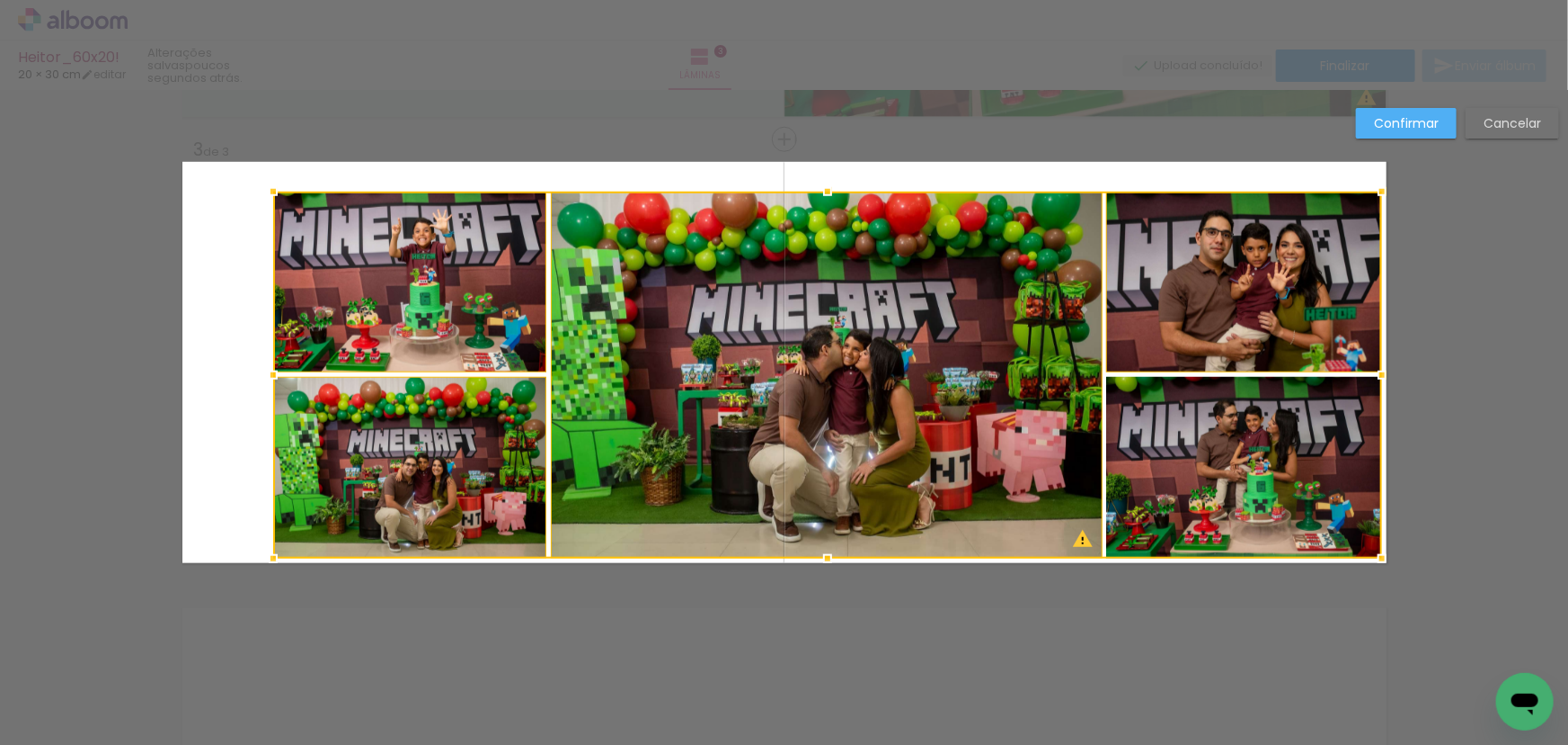
click at [1164, 405] on div at bounding box center [827, 374] width 1109 height 367
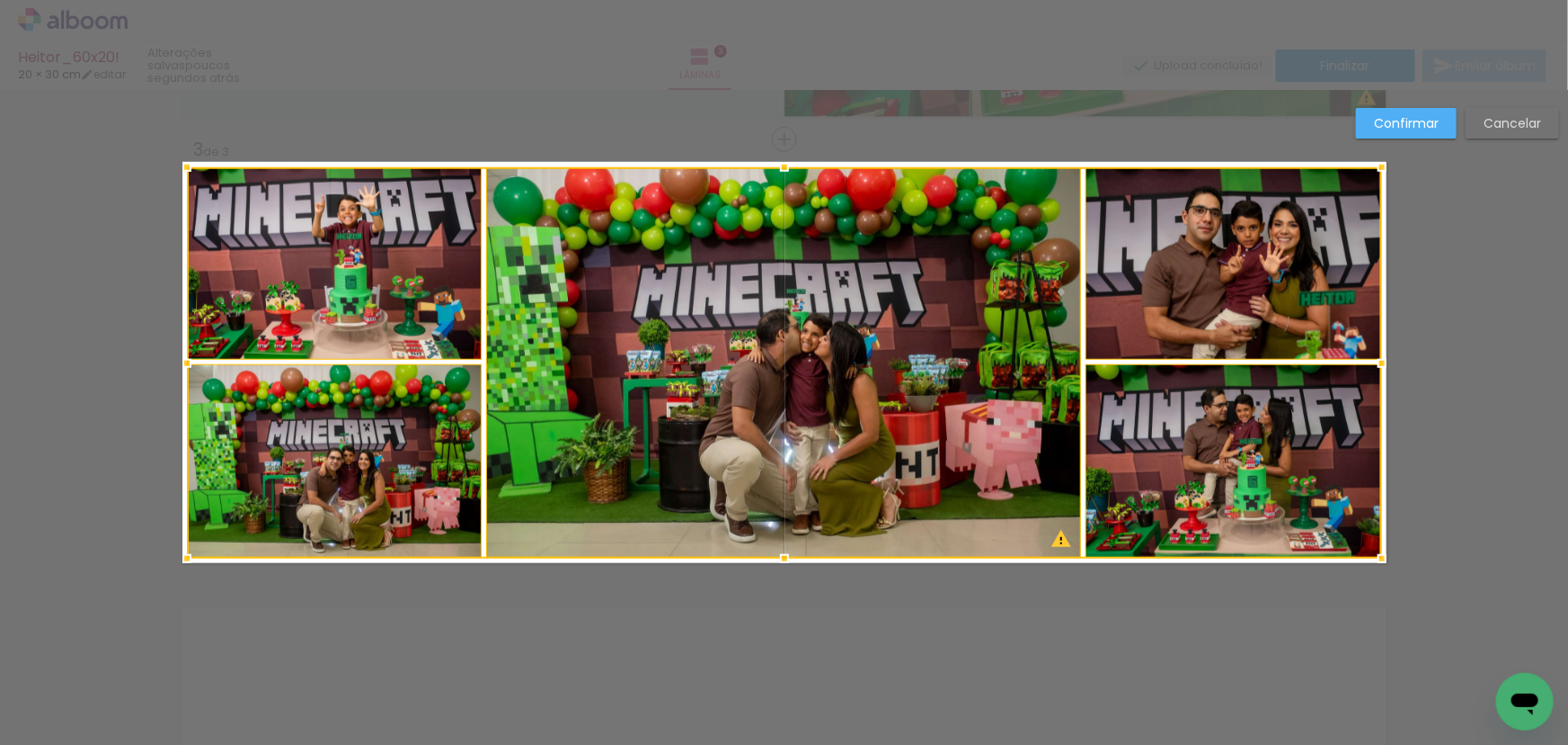
scroll to position [0, 471]
click at [182, 171] on div at bounding box center [187, 167] width 36 height 36
click at [0, 0] on slot "Confirmar" at bounding box center [0, 0] width 0 height 0
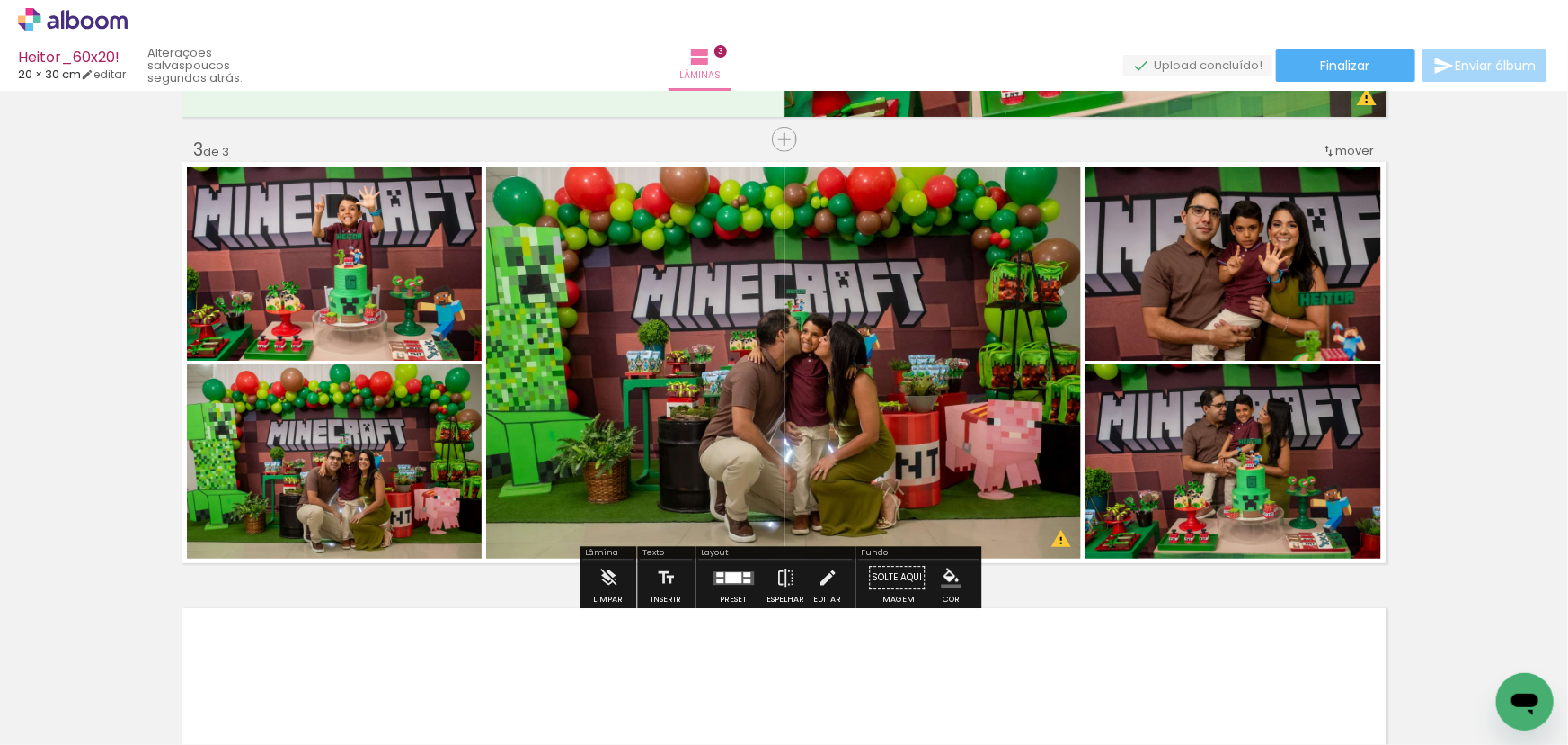
click at [889, 314] on quentale-photo at bounding box center [784, 363] width 595 height 391
click at [411, 306] on quentale-photo at bounding box center [334, 264] width 295 height 194
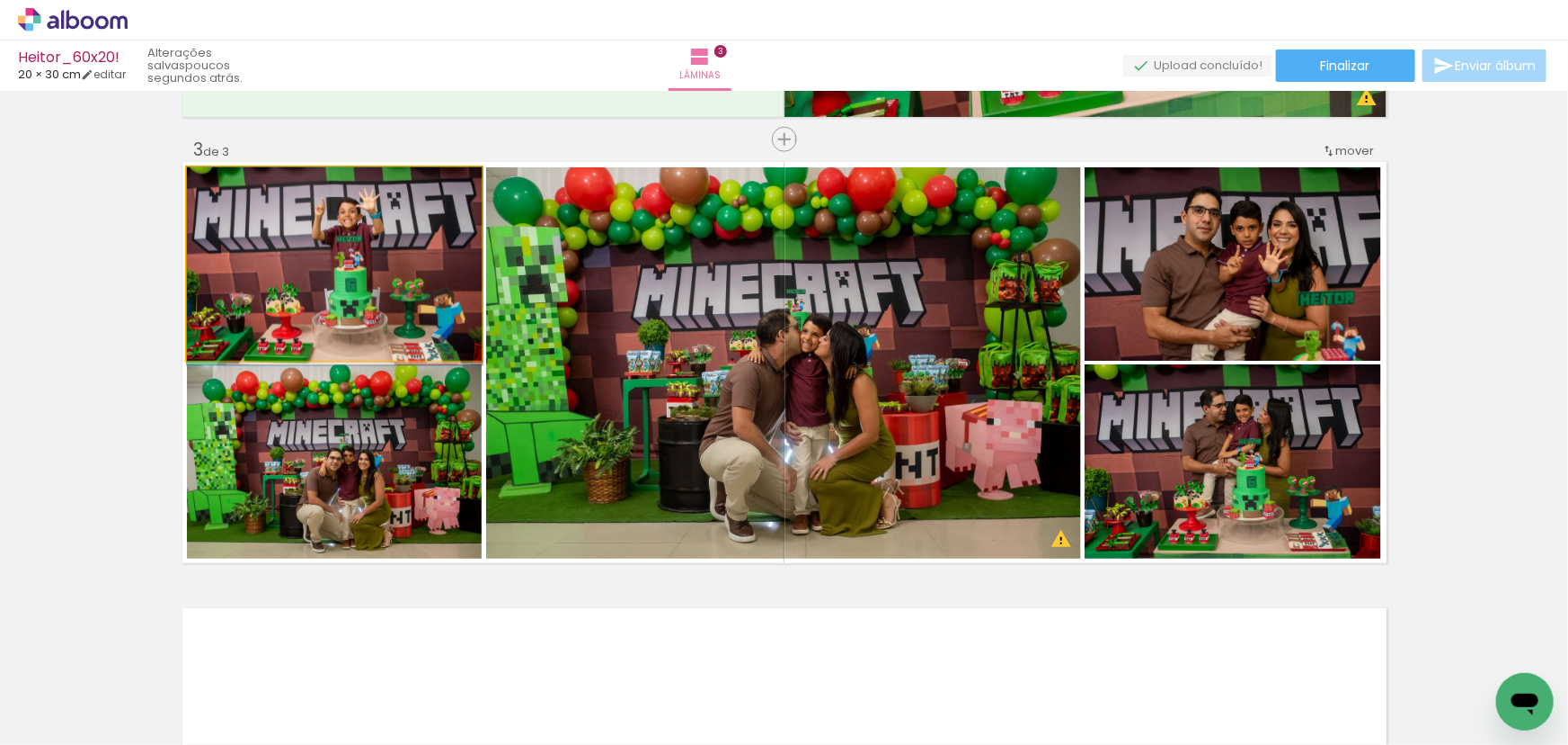
drag, startPoint x: 392, startPoint y: 270, endPoint x: 764, endPoint y: 346, distance: 379.7
click at [0, 0] on slot at bounding box center [0, 0] width 0 height 0
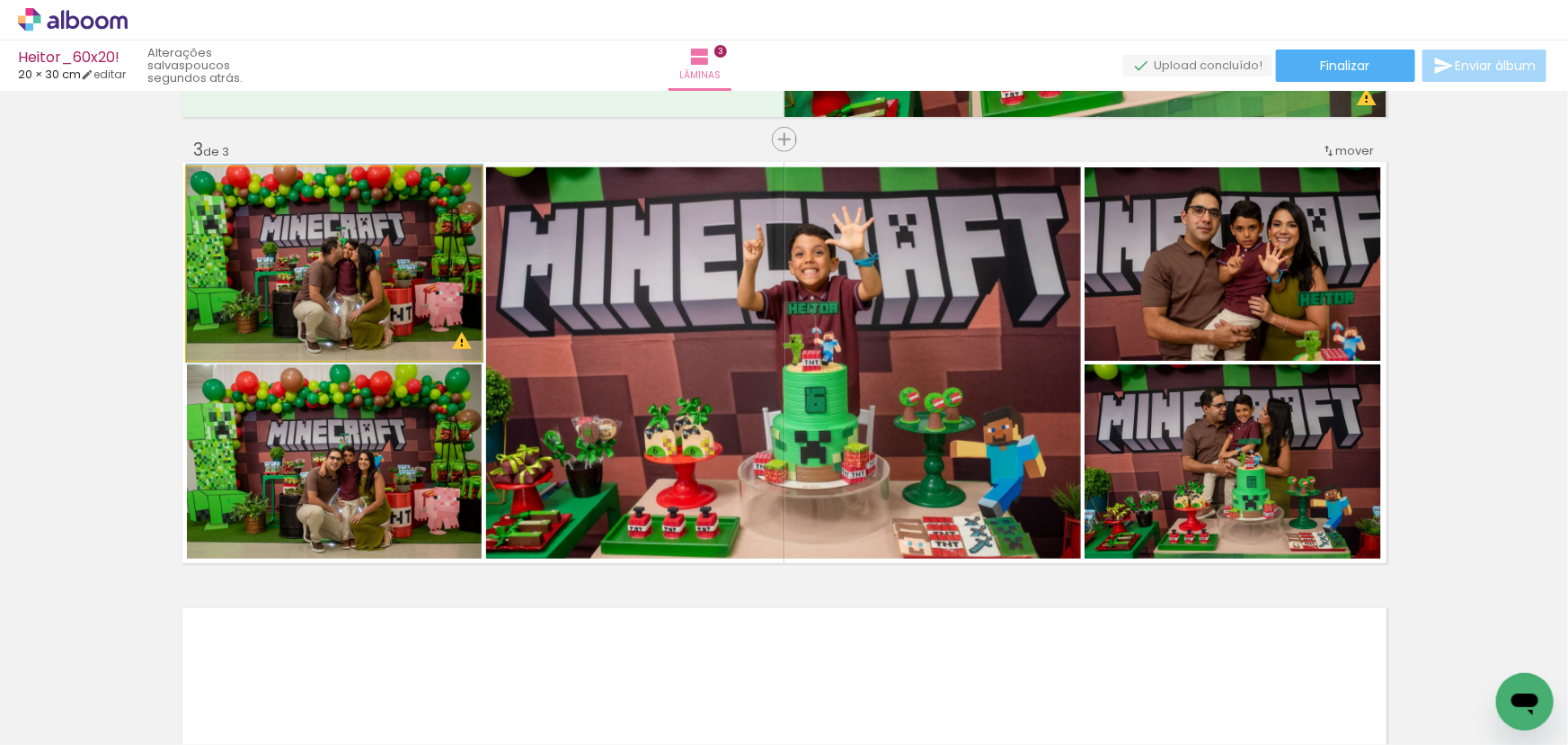
click at [402, 261] on quentale-photo at bounding box center [334, 264] width 295 height 194
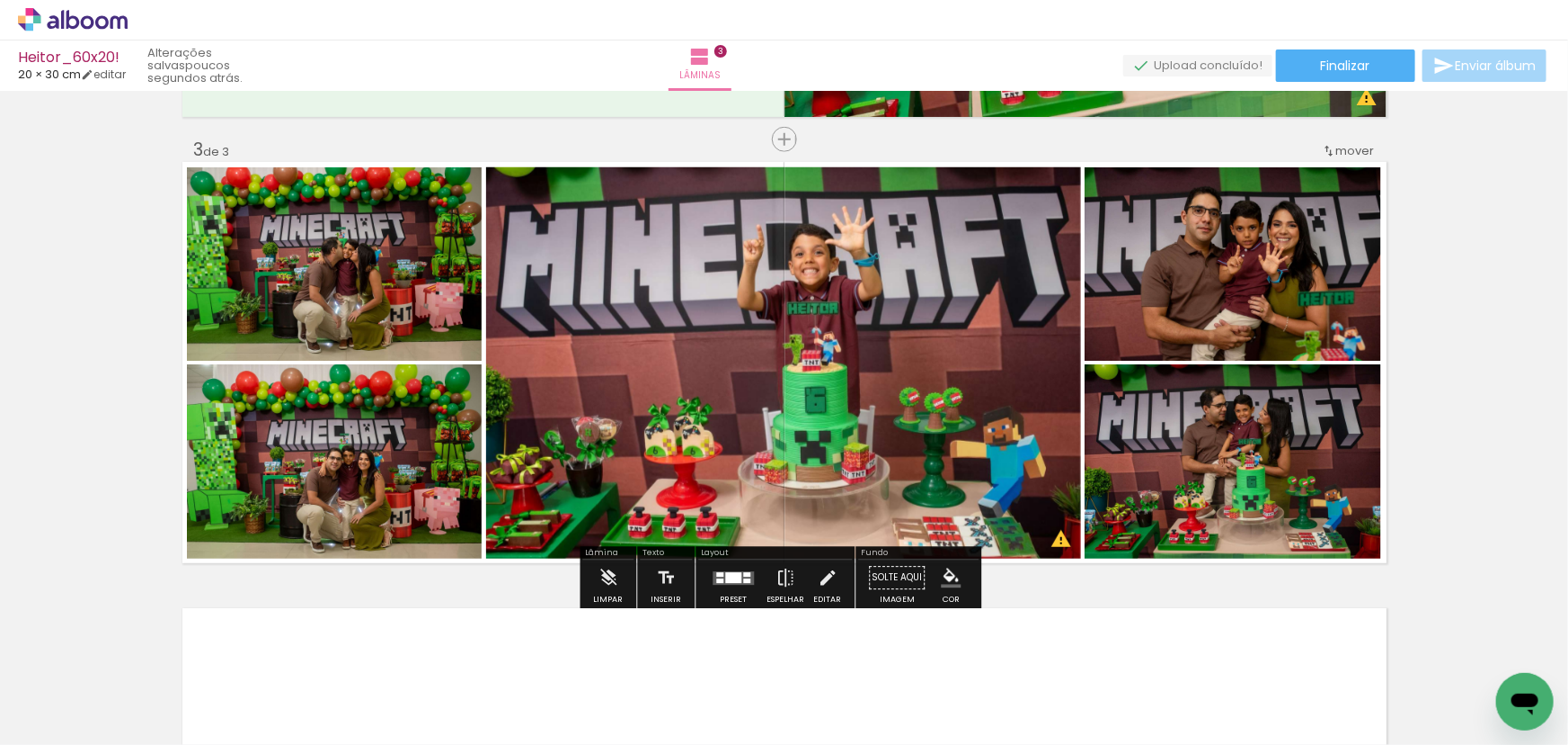
click at [402, 266] on quentale-photo at bounding box center [334, 264] width 295 height 194
click at [863, 333] on quentale-photo at bounding box center [784, 363] width 595 height 391
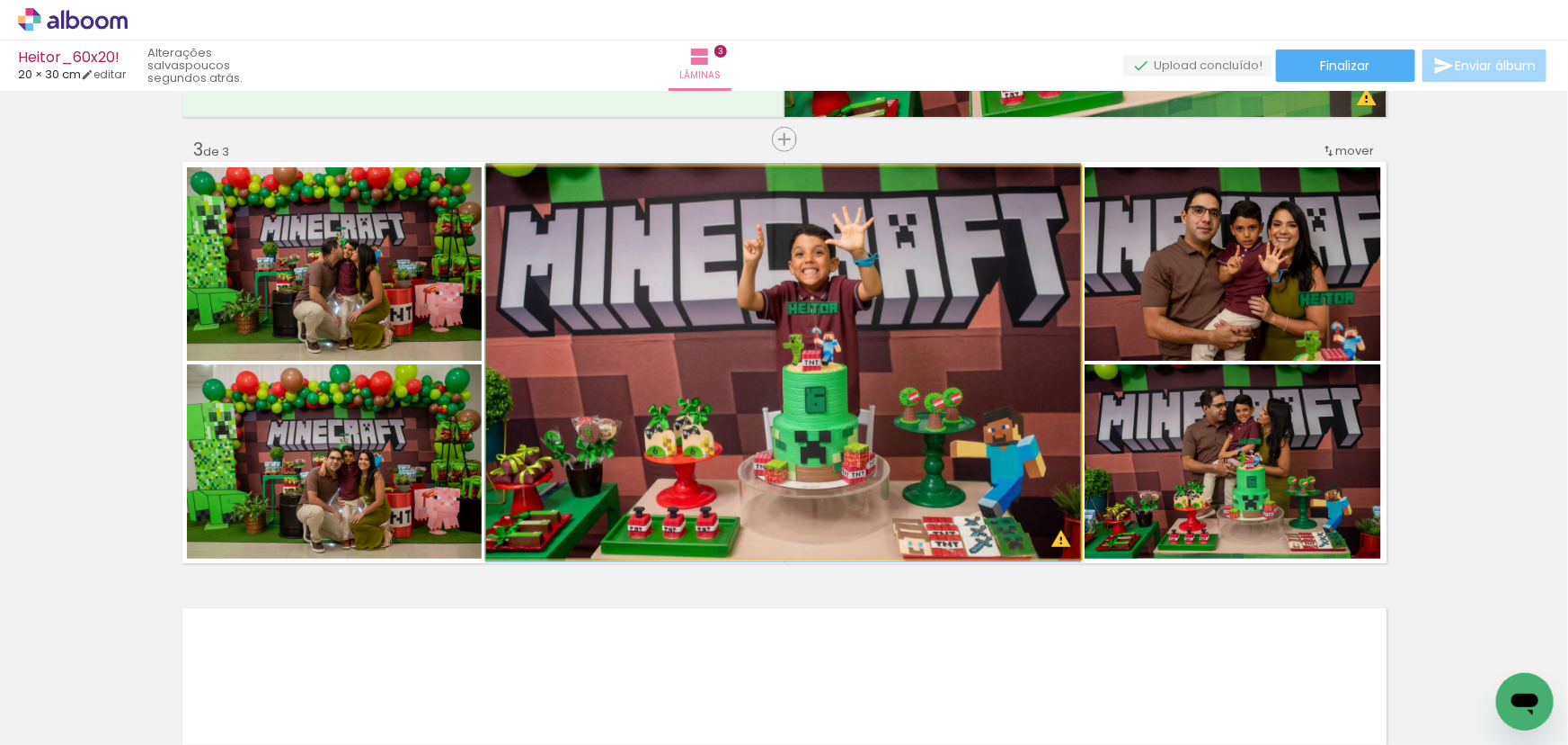
click at [906, 326] on quentale-photo at bounding box center [784, 363] width 595 height 391
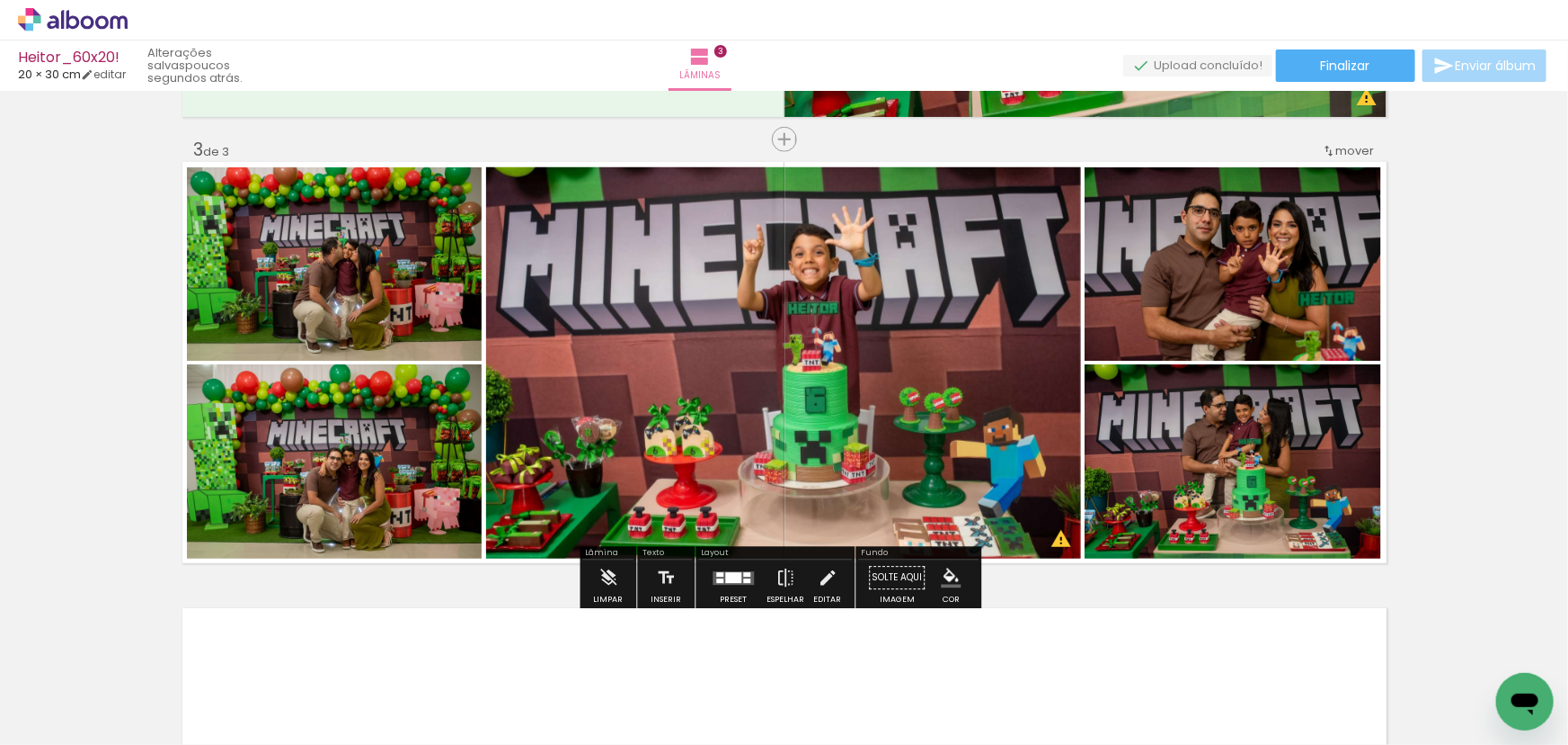
click at [1261, 302] on quentale-photo at bounding box center [1233, 264] width 296 height 194
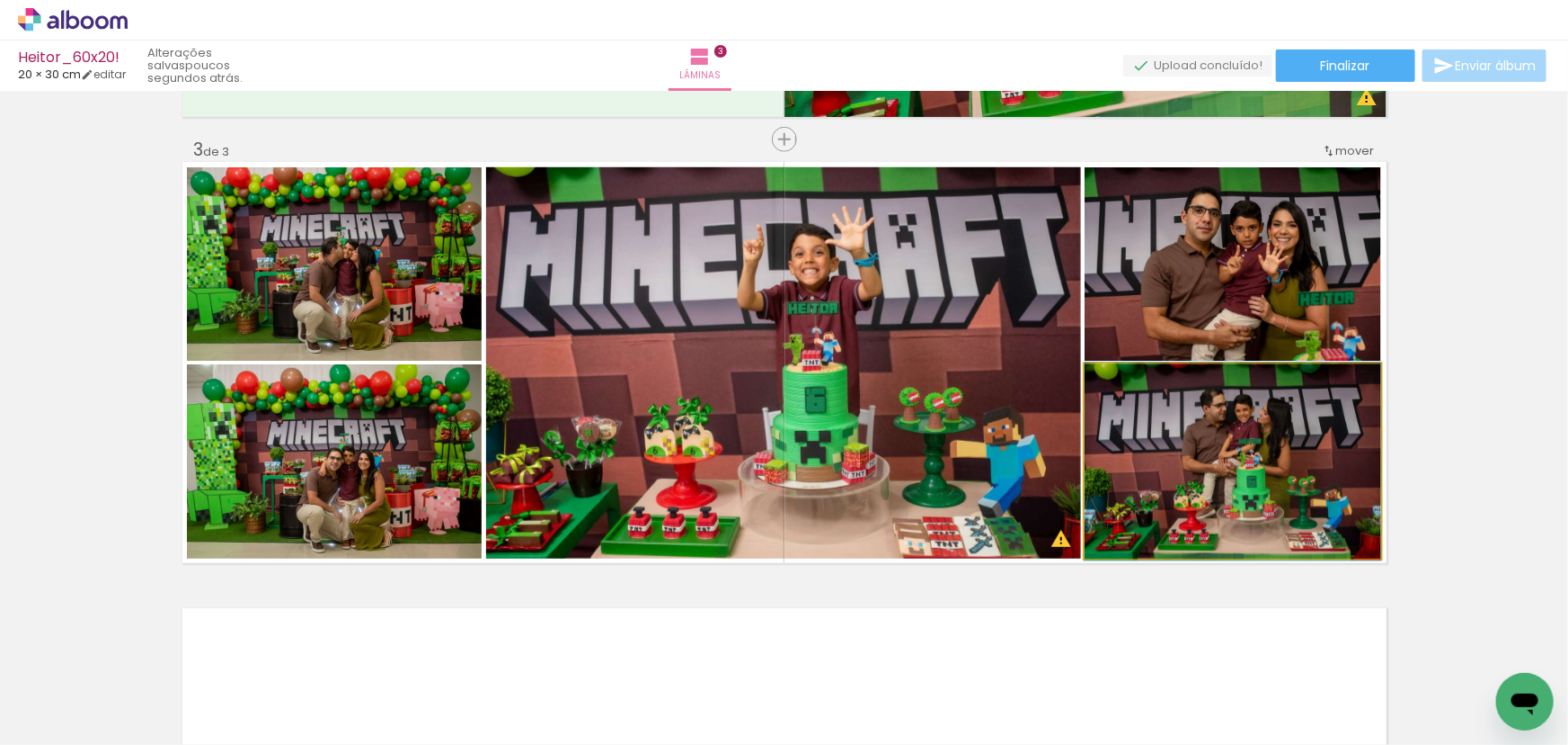
click at [1269, 453] on quentale-photo at bounding box center [1233, 461] width 296 height 195
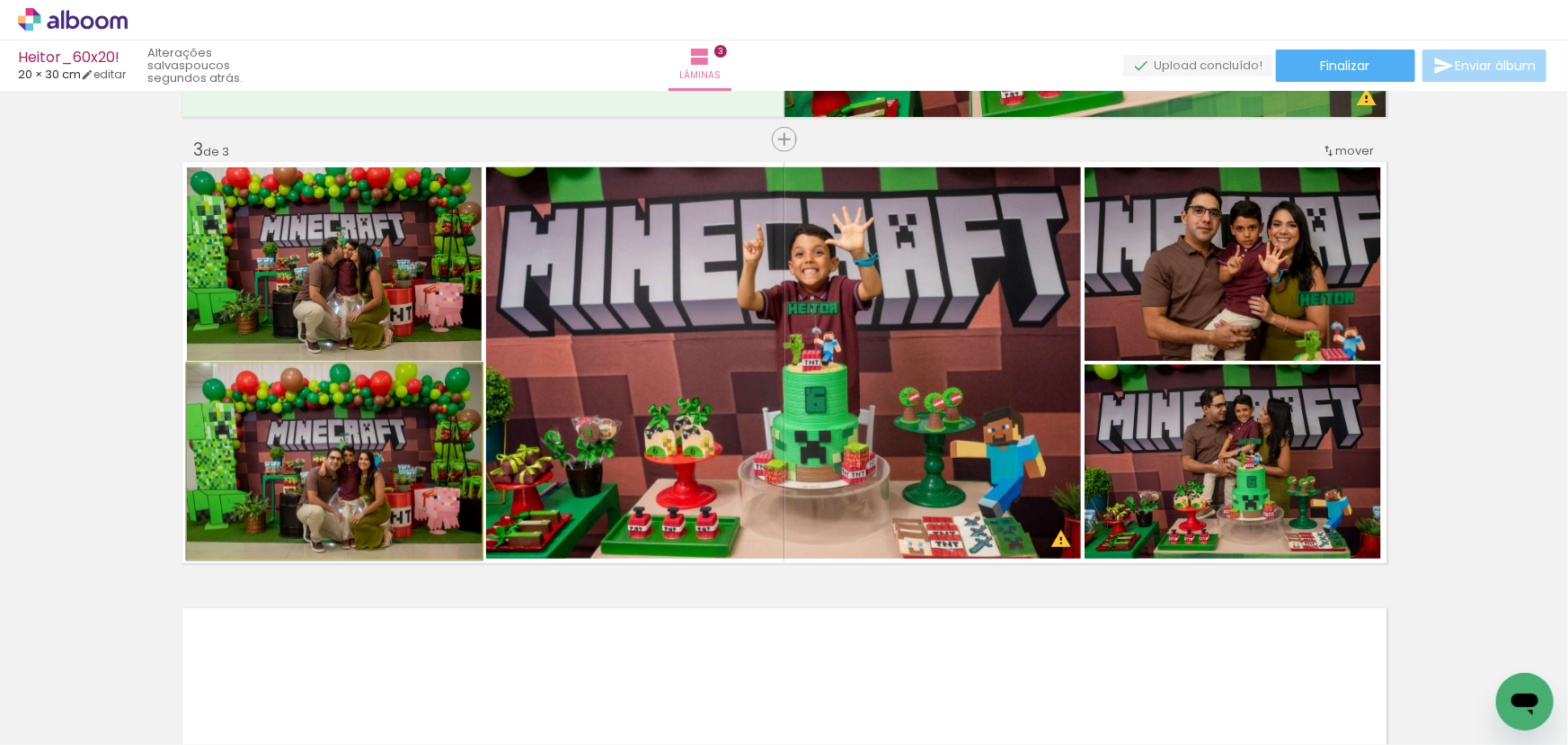
click at [321, 511] on quentale-photo at bounding box center [334, 461] width 295 height 195
click at [394, 465] on quentale-photo at bounding box center [334, 461] width 295 height 195
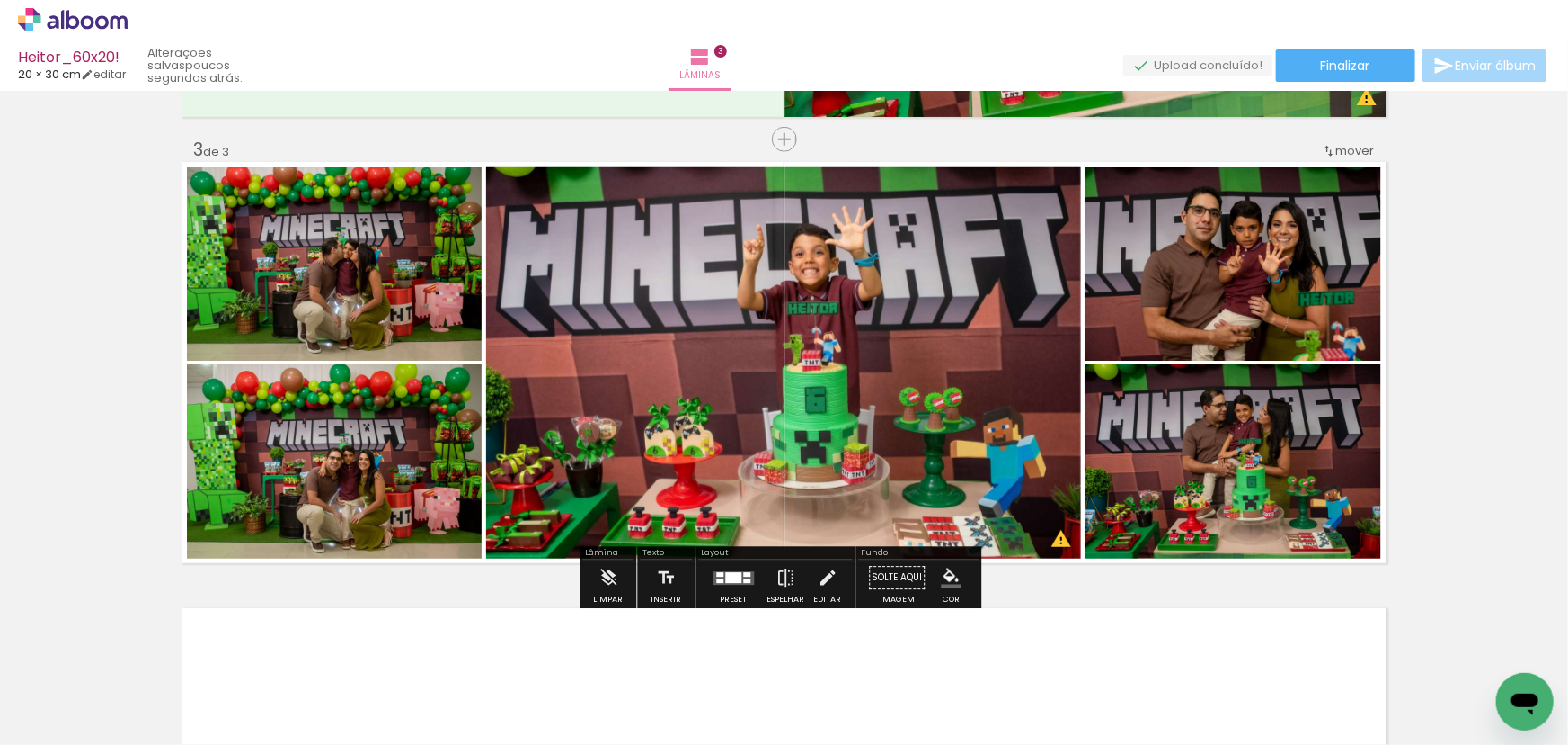
click at [335, 284] on quentale-photo at bounding box center [334, 264] width 295 height 194
click at [733, 303] on quentale-photo at bounding box center [784, 363] width 595 height 391
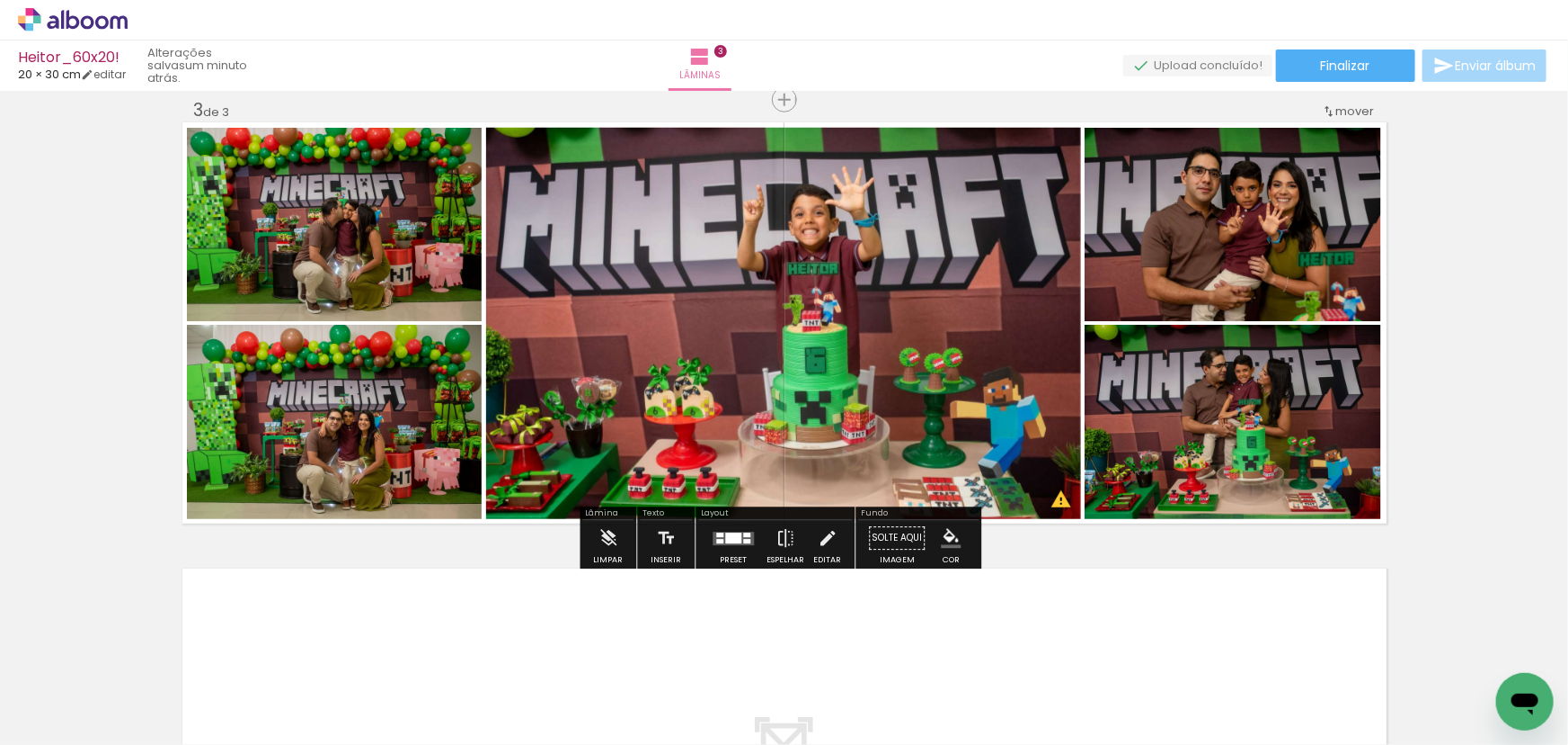
scroll to position [873, 0]
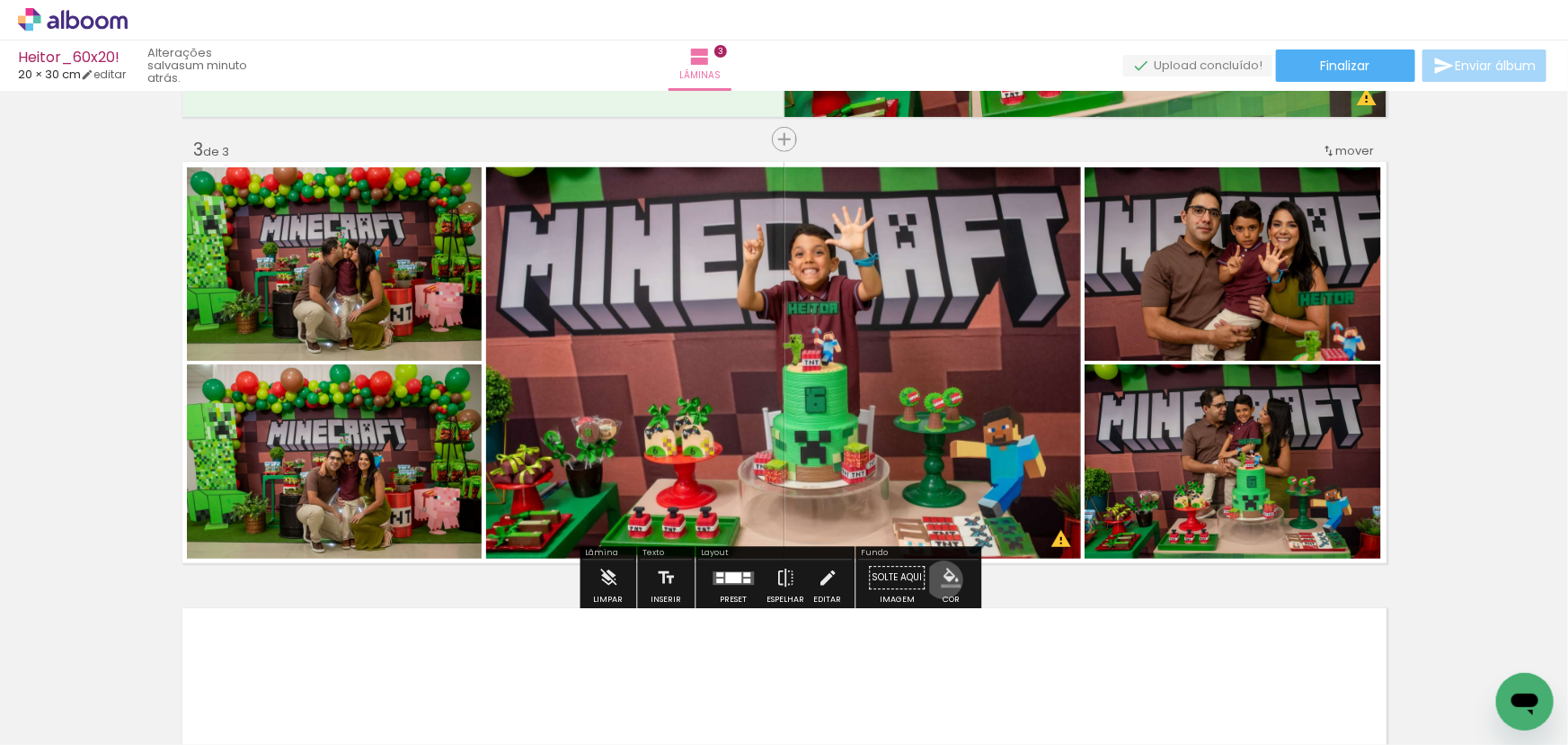
click at [941, 579] on iron-icon "color picker" at bounding box center [951, 578] width 20 height 20
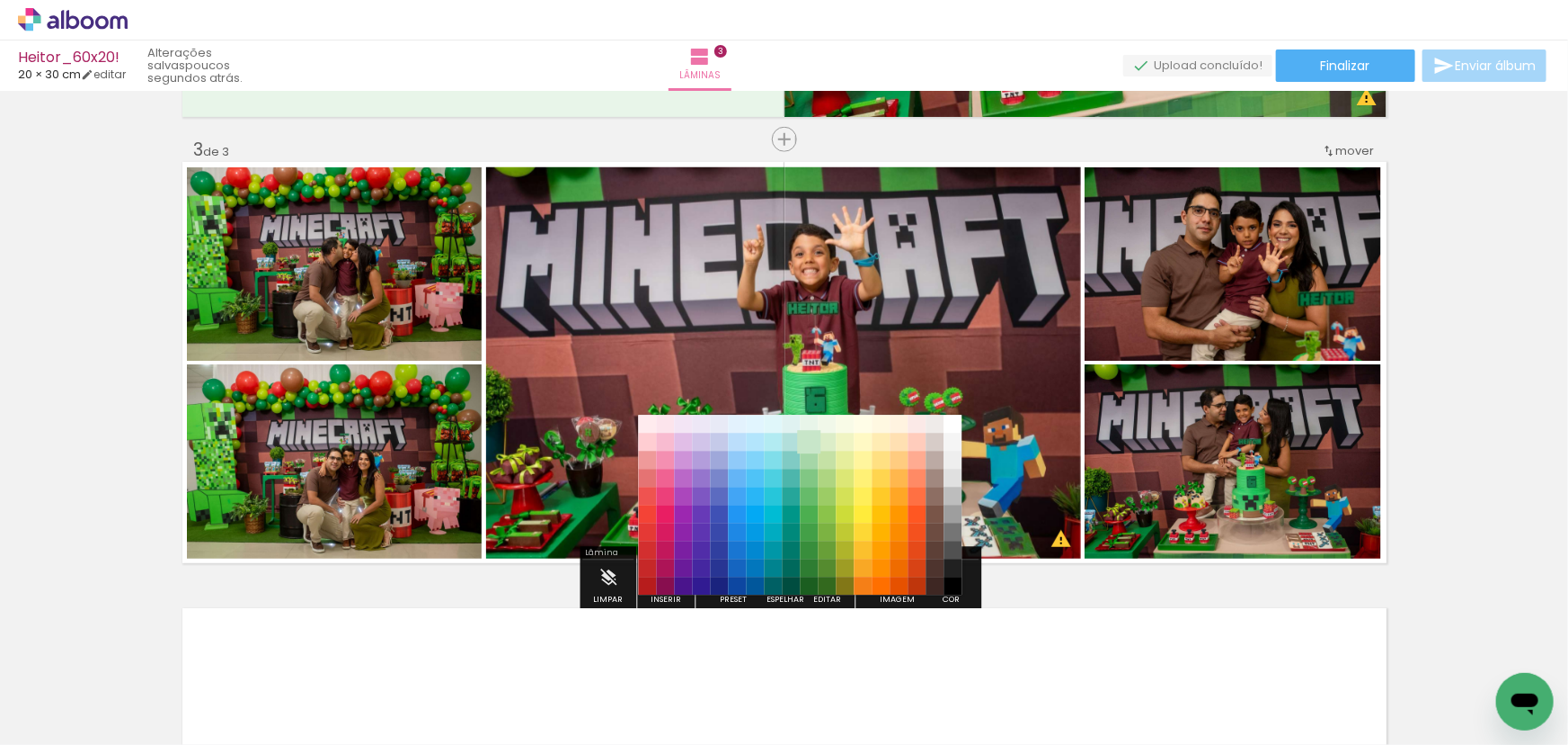
click at [814, 443] on paper-item "#c8e6c9" at bounding box center [808, 441] width 18 height 18
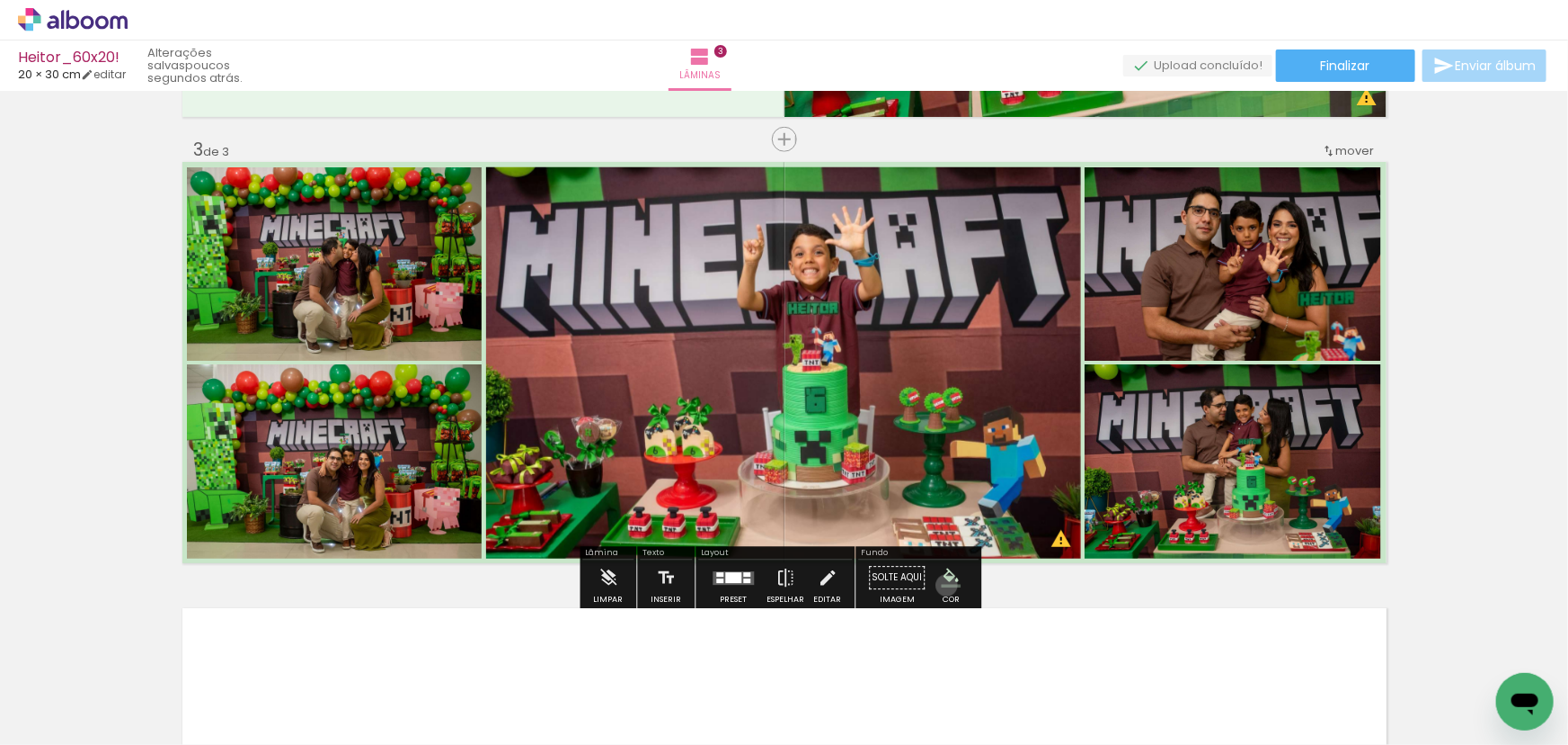
click at [941, 584] on iron-icon "color picker" at bounding box center [951, 578] width 20 height 20
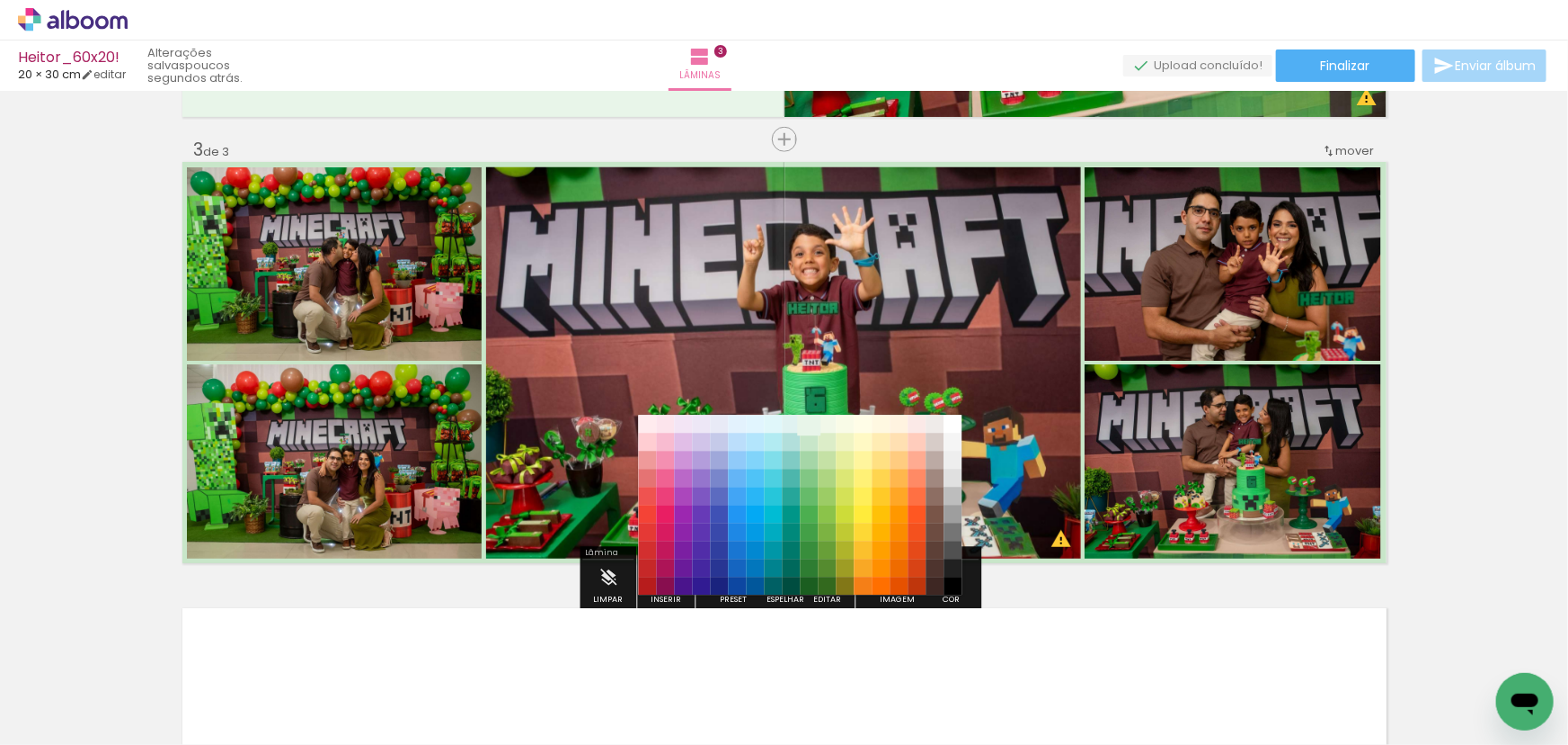
click at [810, 424] on paper-item "#e8f5e9" at bounding box center [808, 423] width 18 height 18
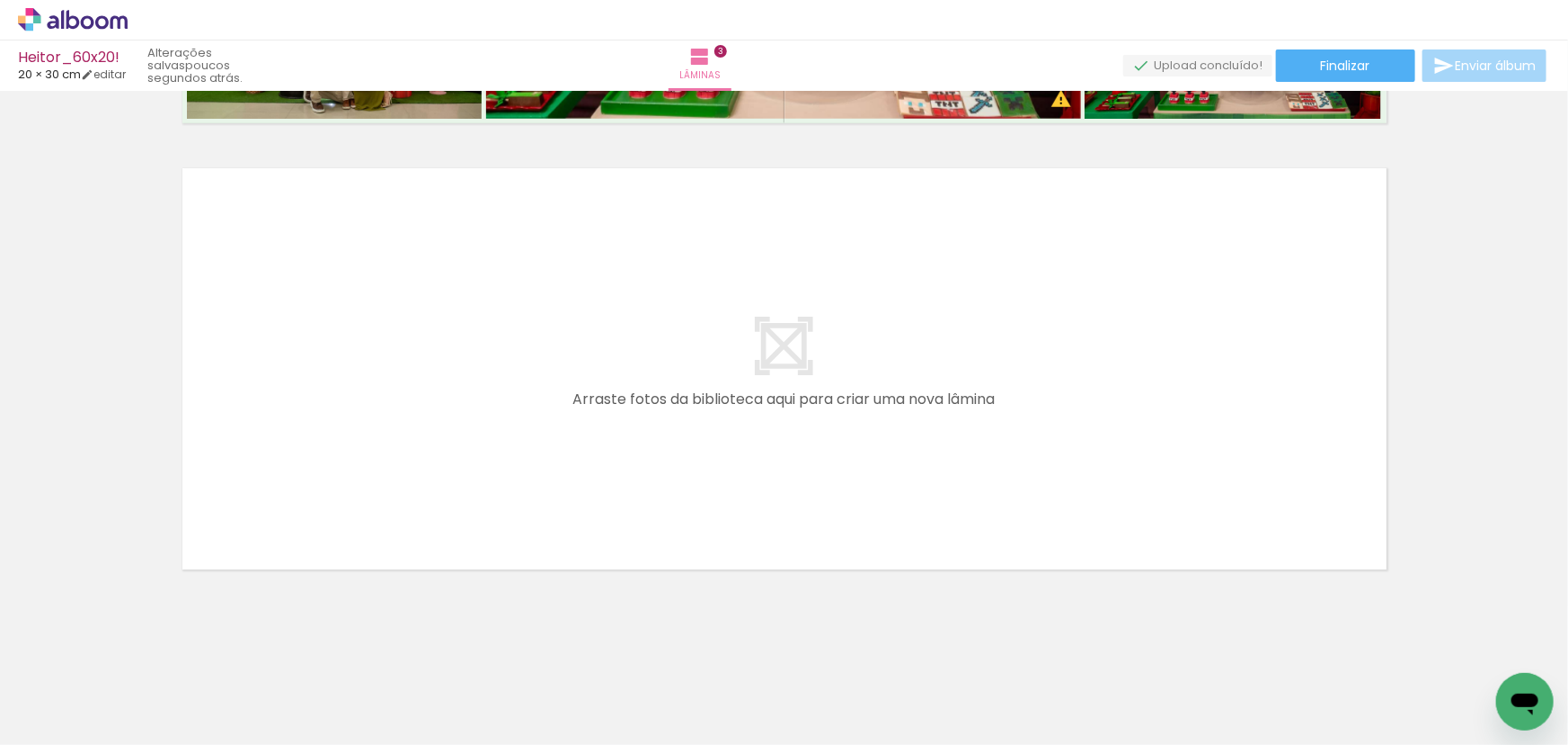
scroll to position [0, 261]
drag, startPoint x: 615, startPoint y: 676, endPoint x: 625, endPoint y: 616, distance: 60.8
click at [634, 537] on quentale-workspace at bounding box center [784, 372] width 1568 height 745
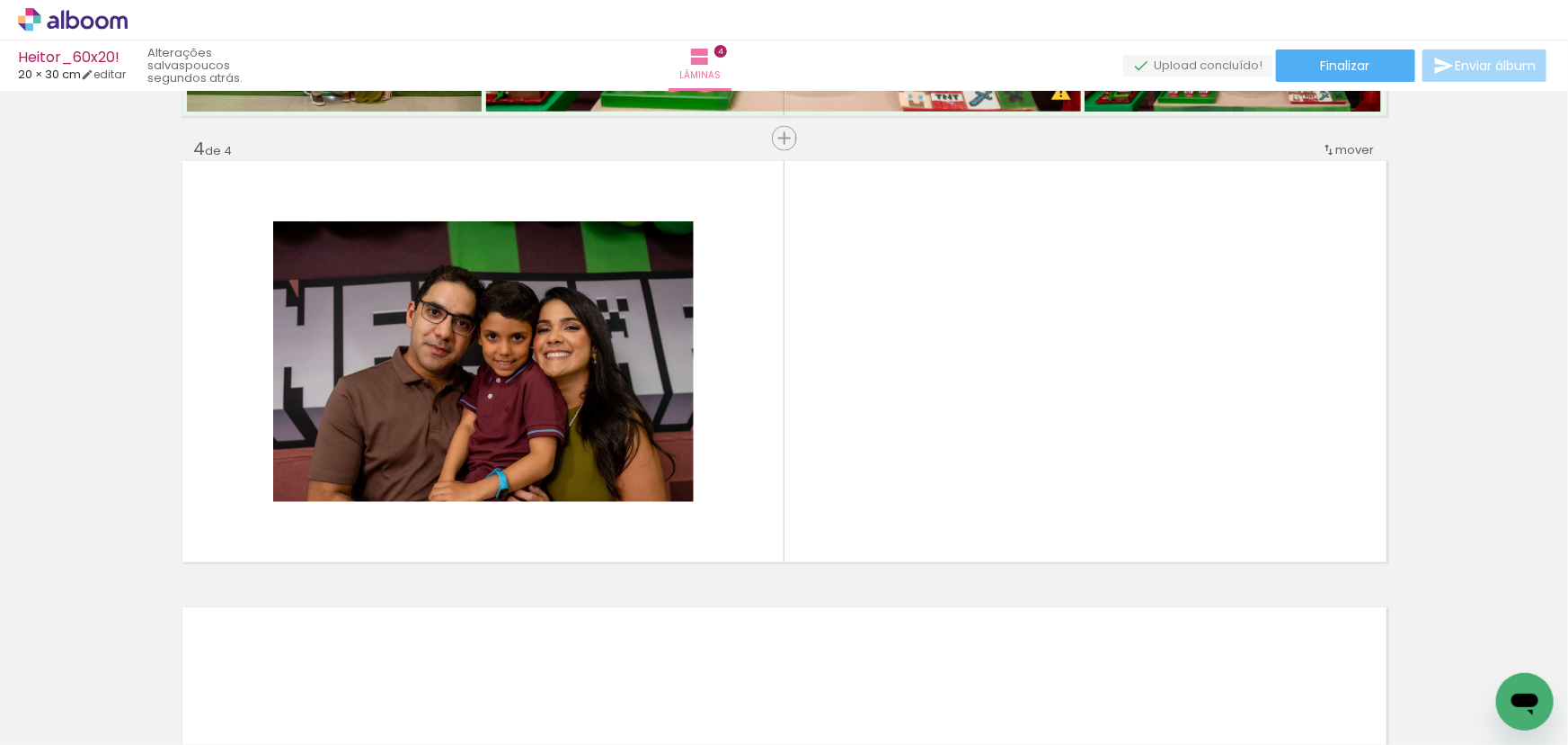
scroll to position [0, 0]
drag, startPoint x: 499, startPoint y: 683, endPoint x: 563, endPoint y: 587, distance: 115.4
click at [561, 524] on quentale-workspace at bounding box center [784, 372] width 1568 height 745
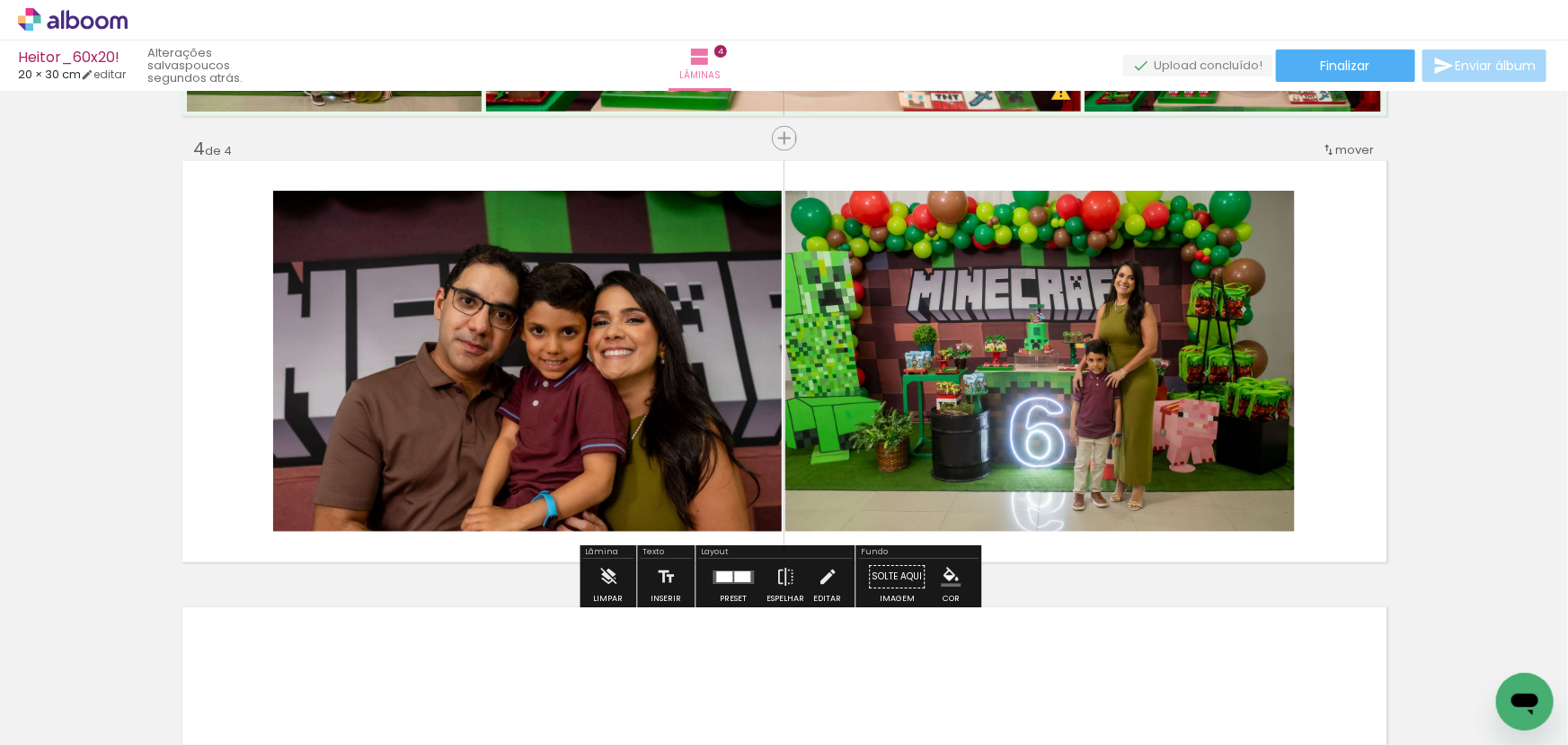
drag, startPoint x: 592, startPoint y: 698, endPoint x: 637, endPoint y: 539, distance: 165.2
click at [653, 512] on quentale-workspace at bounding box center [784, 372] width 1568 height 745
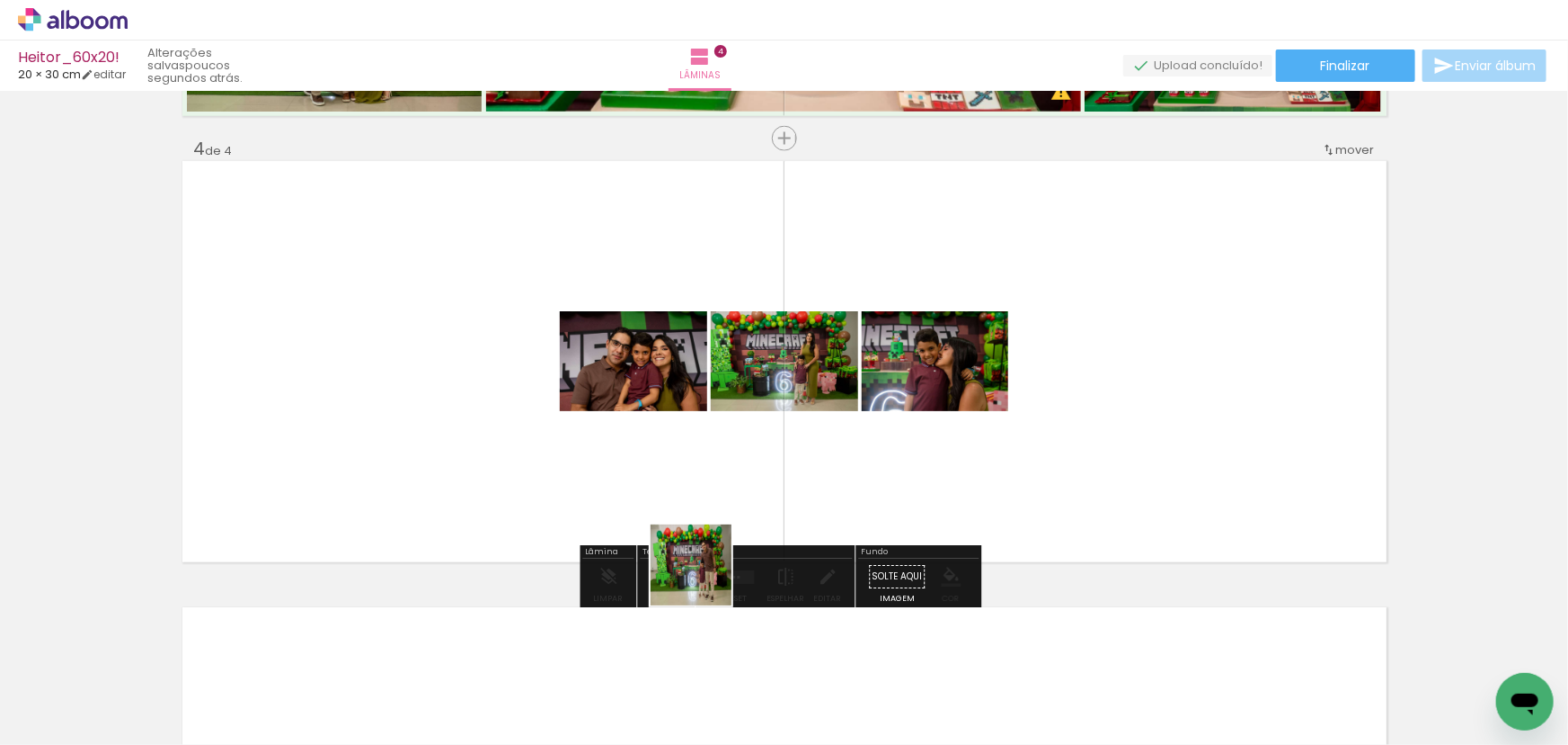
drag, startPoint x: 705, startPoint y: 578, endPoint x: 737, endPoint y: 433, distance: 148.5
click at [737, 433] on quentale-workspace at bounding box center [784, 372] width 1568 height 745
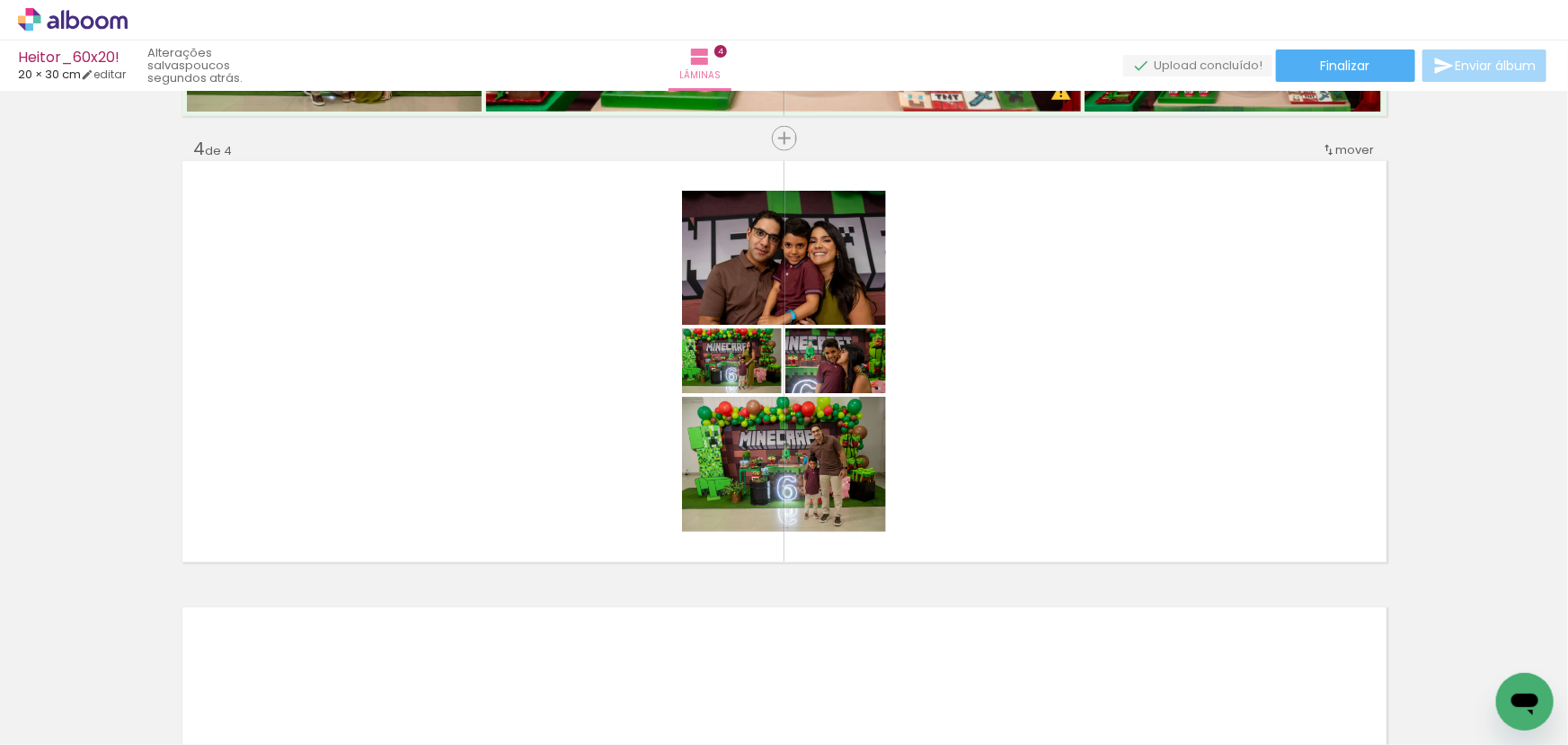
scroll to position [0, 845]
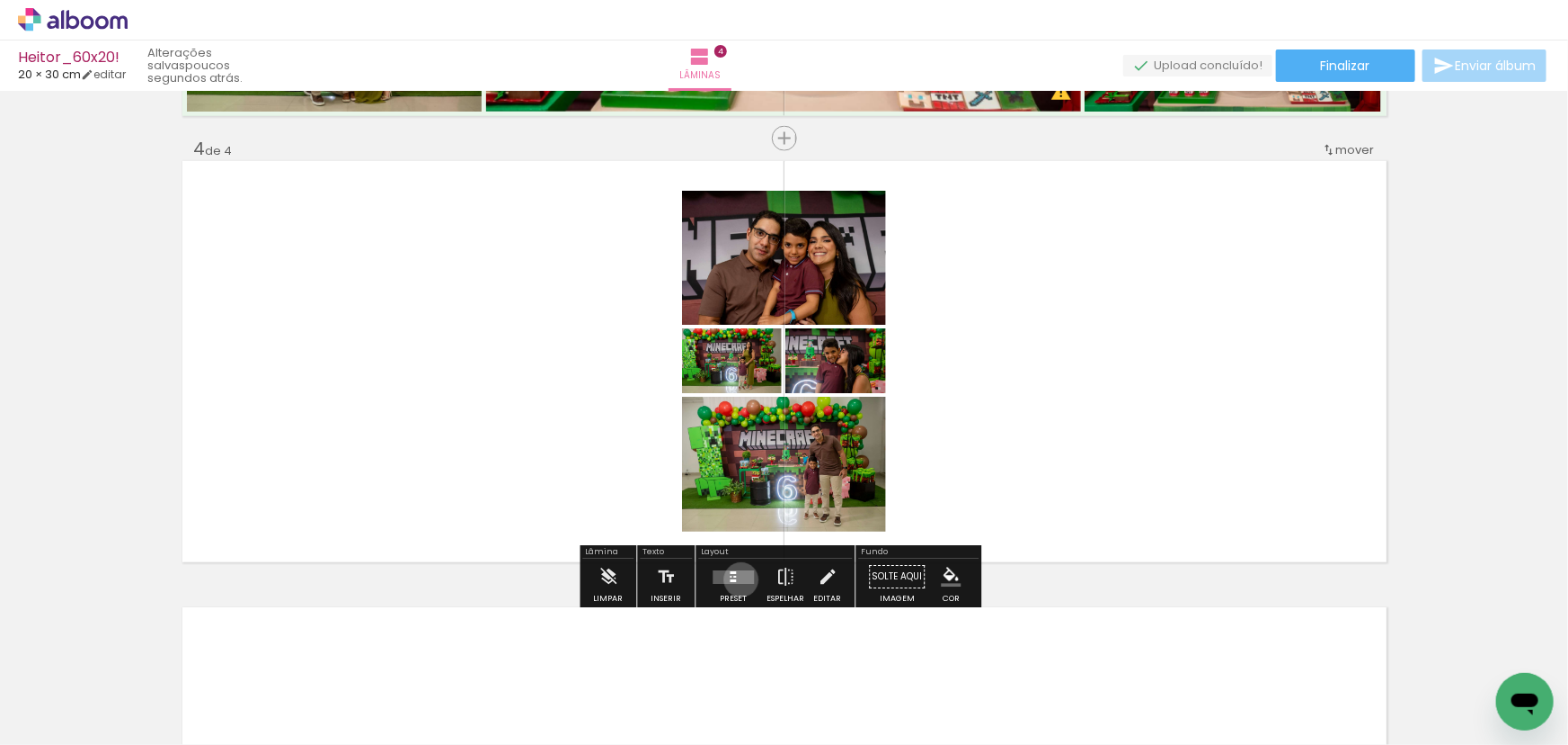
click at [737, 579] on quentale-layouter at bounding box center [733, 577] width 41 height 14
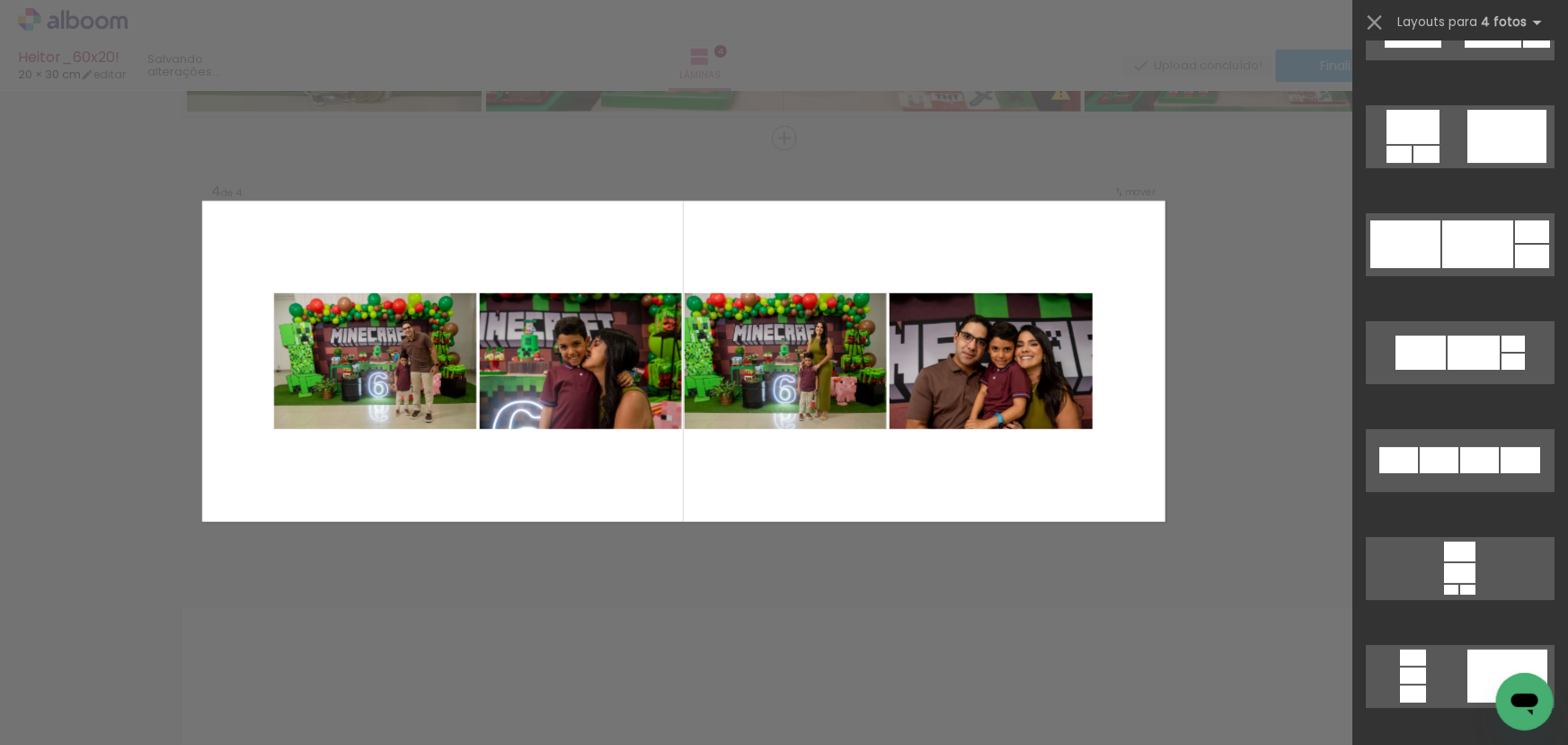
scroll to position [6786, 0]
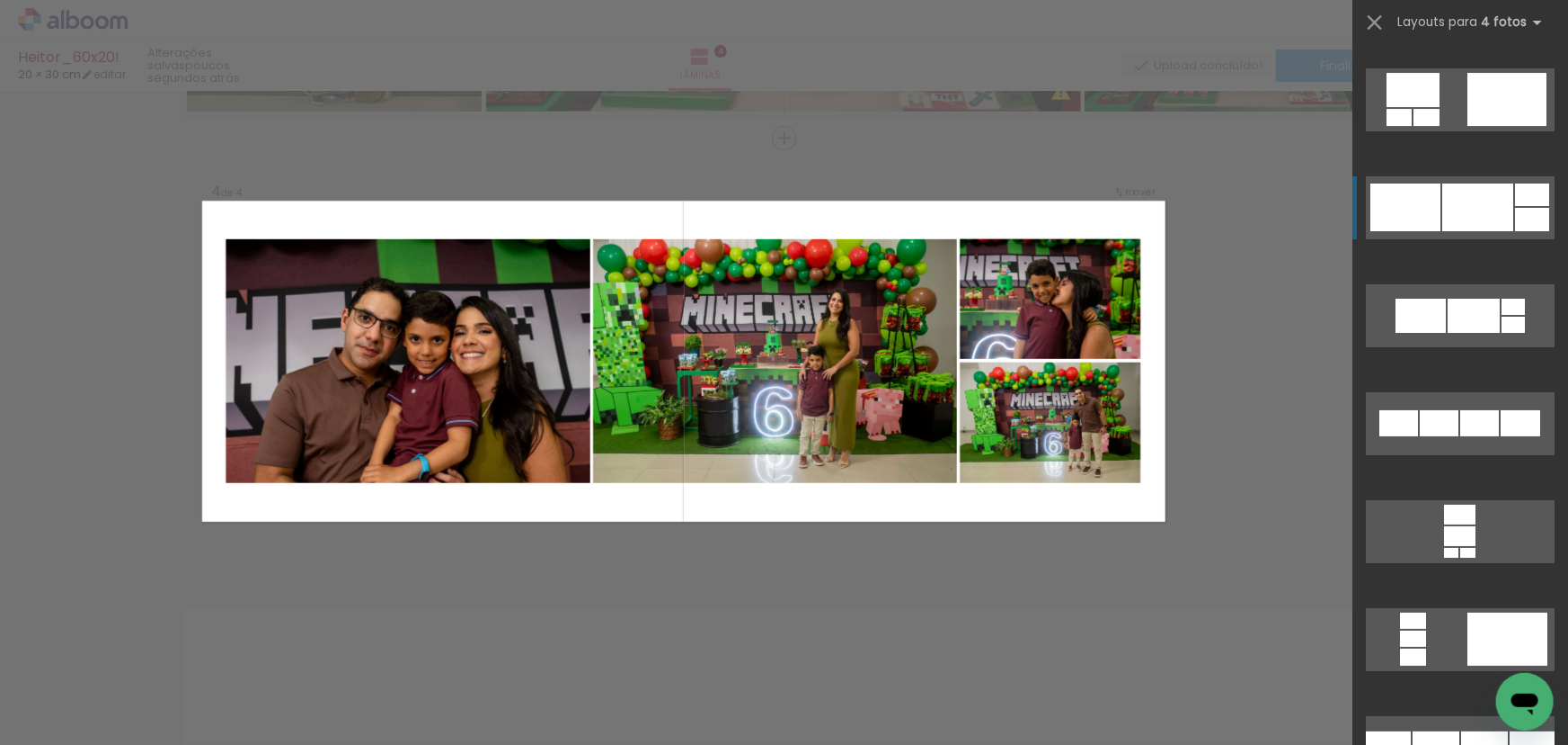
click at [1450, 192] on div at bounding box center [1477, 208] width 71 height 48
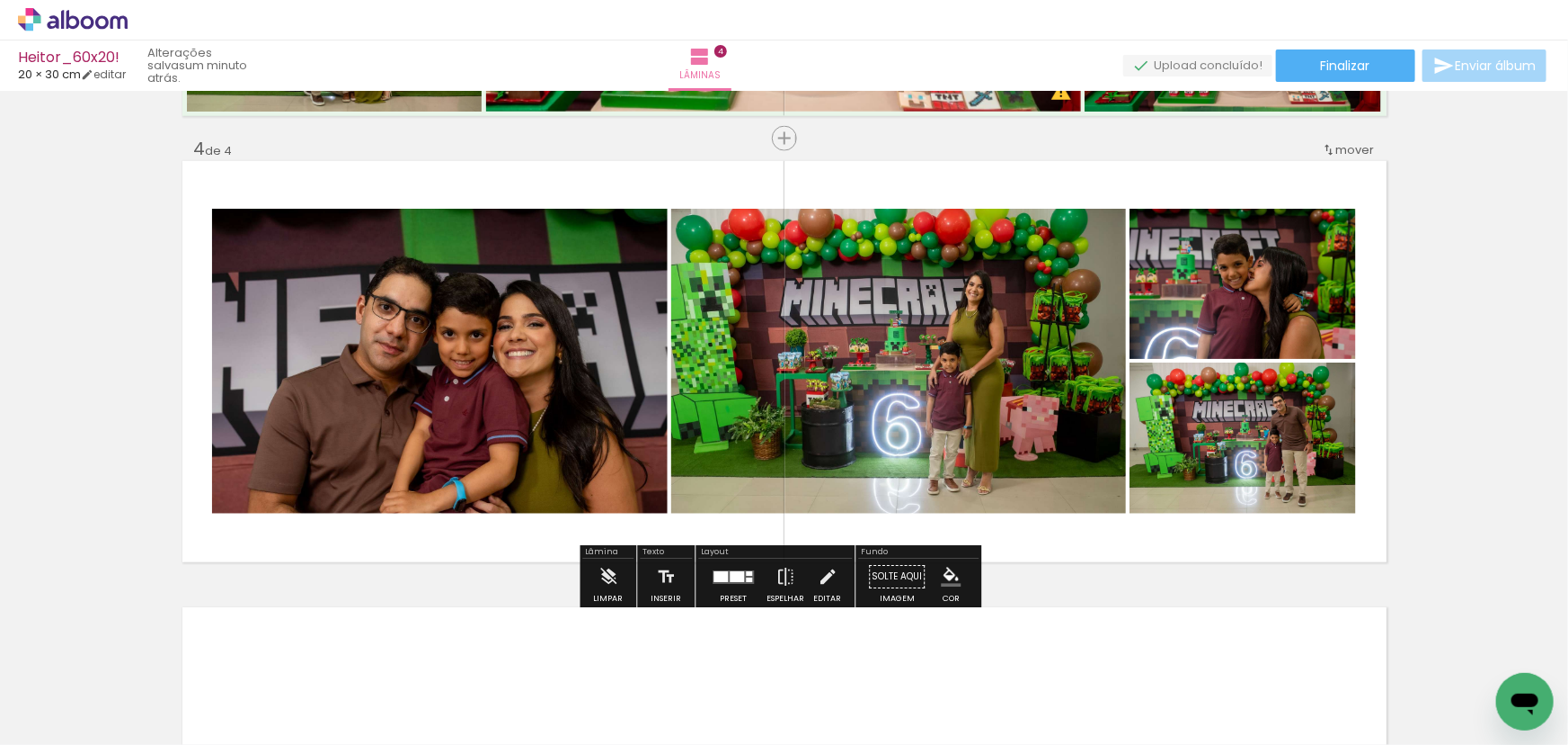
click at [782, 430] on quentale-photo at bounding box center [899, 361] width 455 height 305
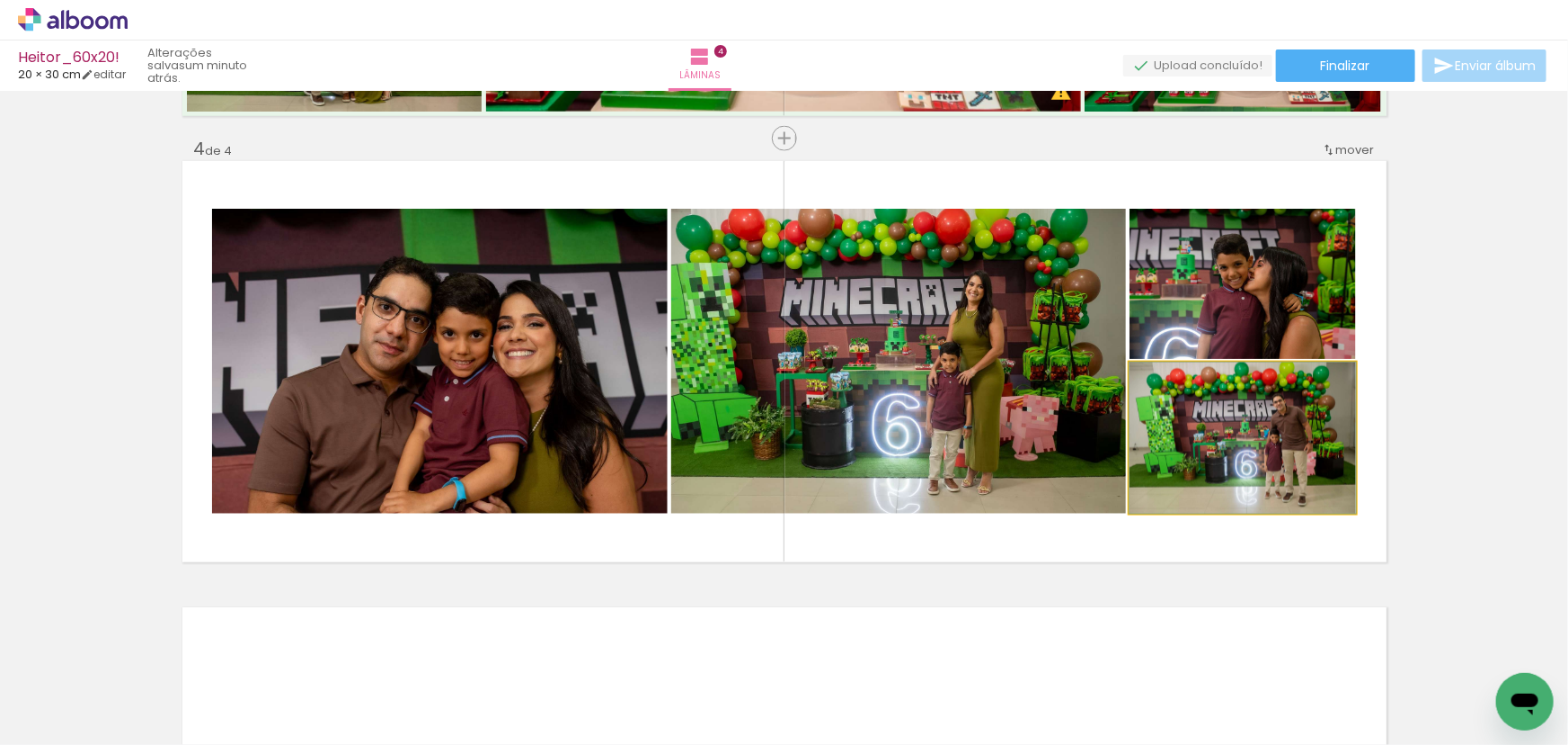
click at [1179, 438] on quentale-photo at bounding box center [1243, 437] width 227 height 151
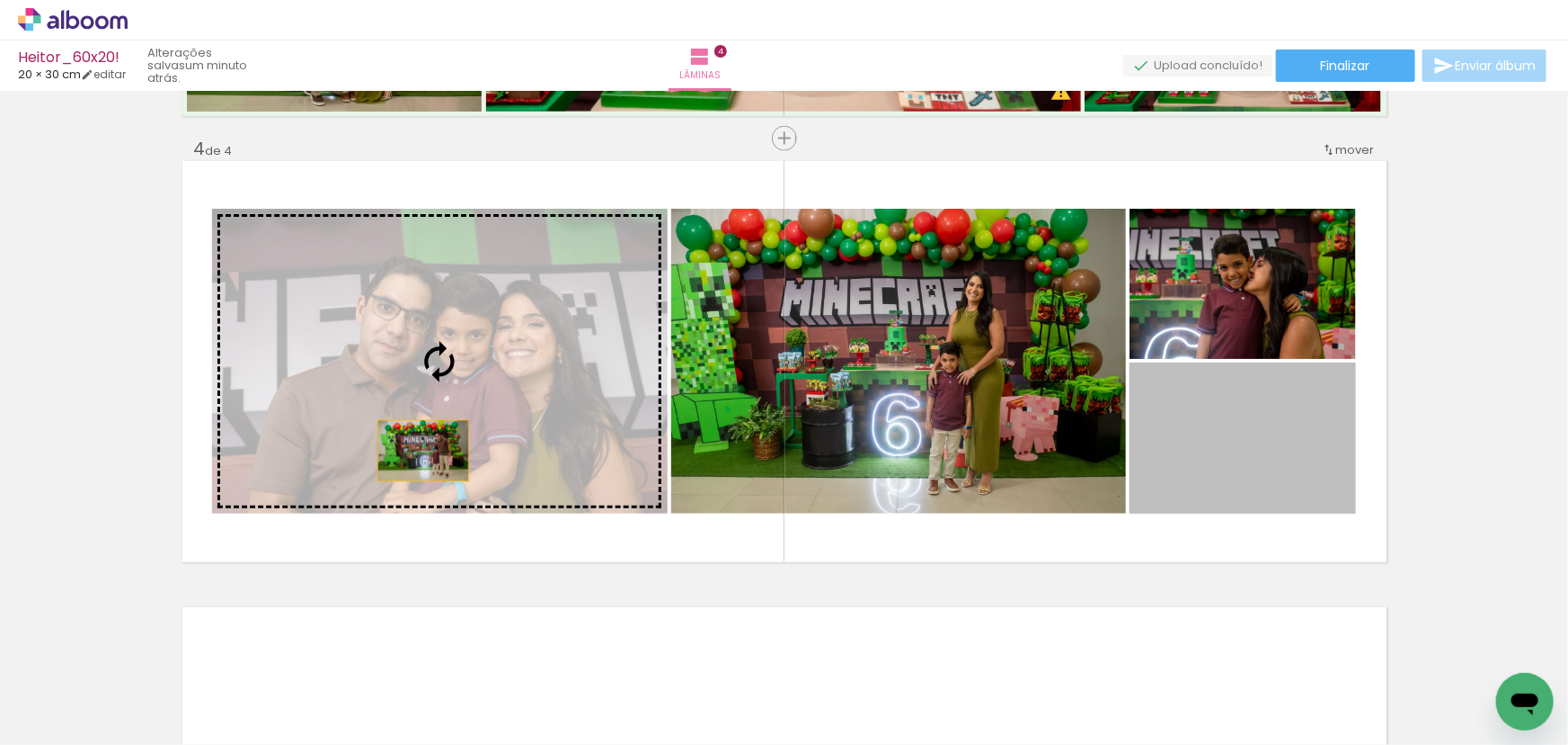
drag, startPoint x: 1203, startPoint y: 443, endPoint x: 416, endPoint y: 450, distance: 787.0
click at [0, 0] on slot at bounding box center [0, 0] width 0 height 0
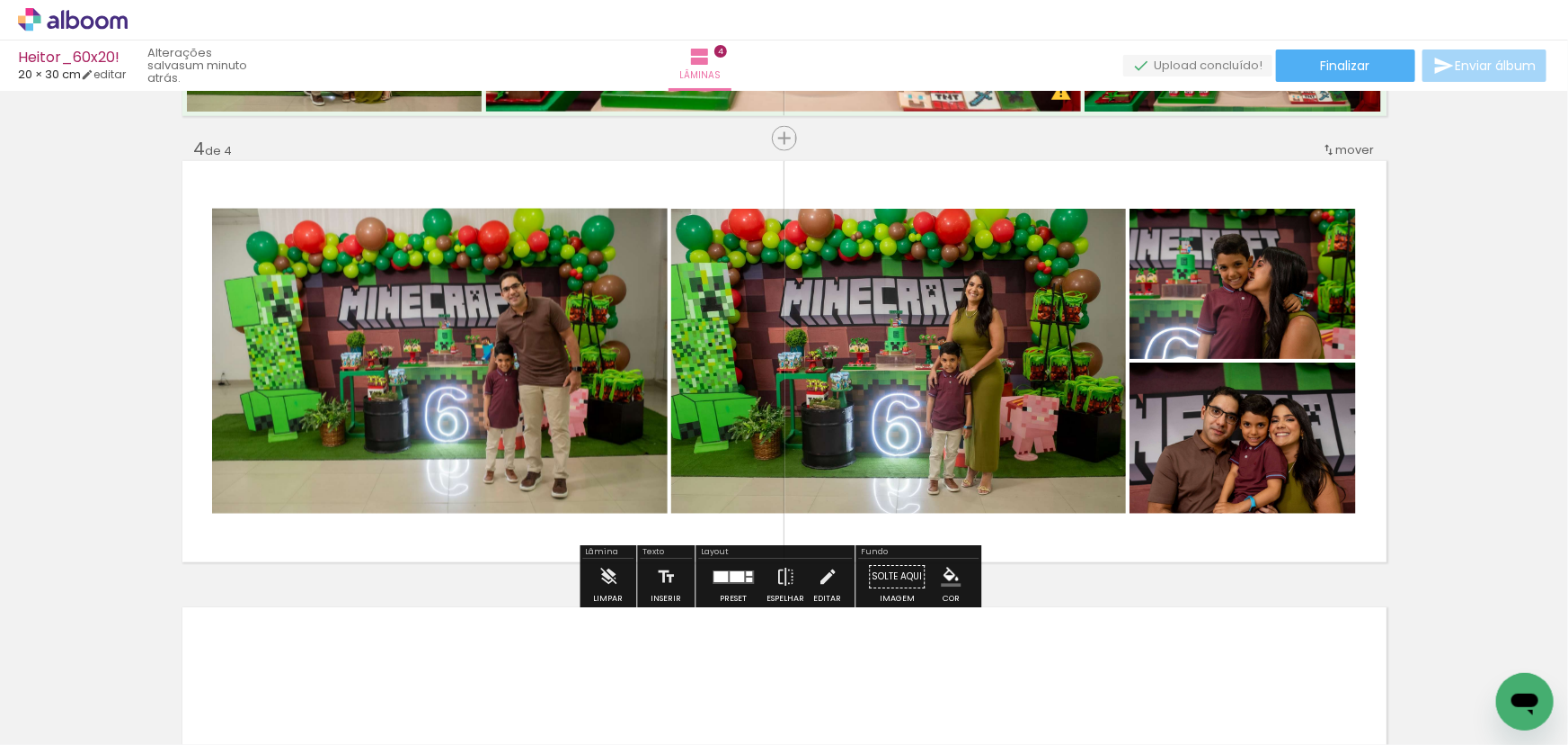
click at [500, 419] on quentale-photo at bounding box center [440, 361] width 456 height 305
click at [505, 385] on quentale-photo at bounding box center [440, 361] width 456 height 305
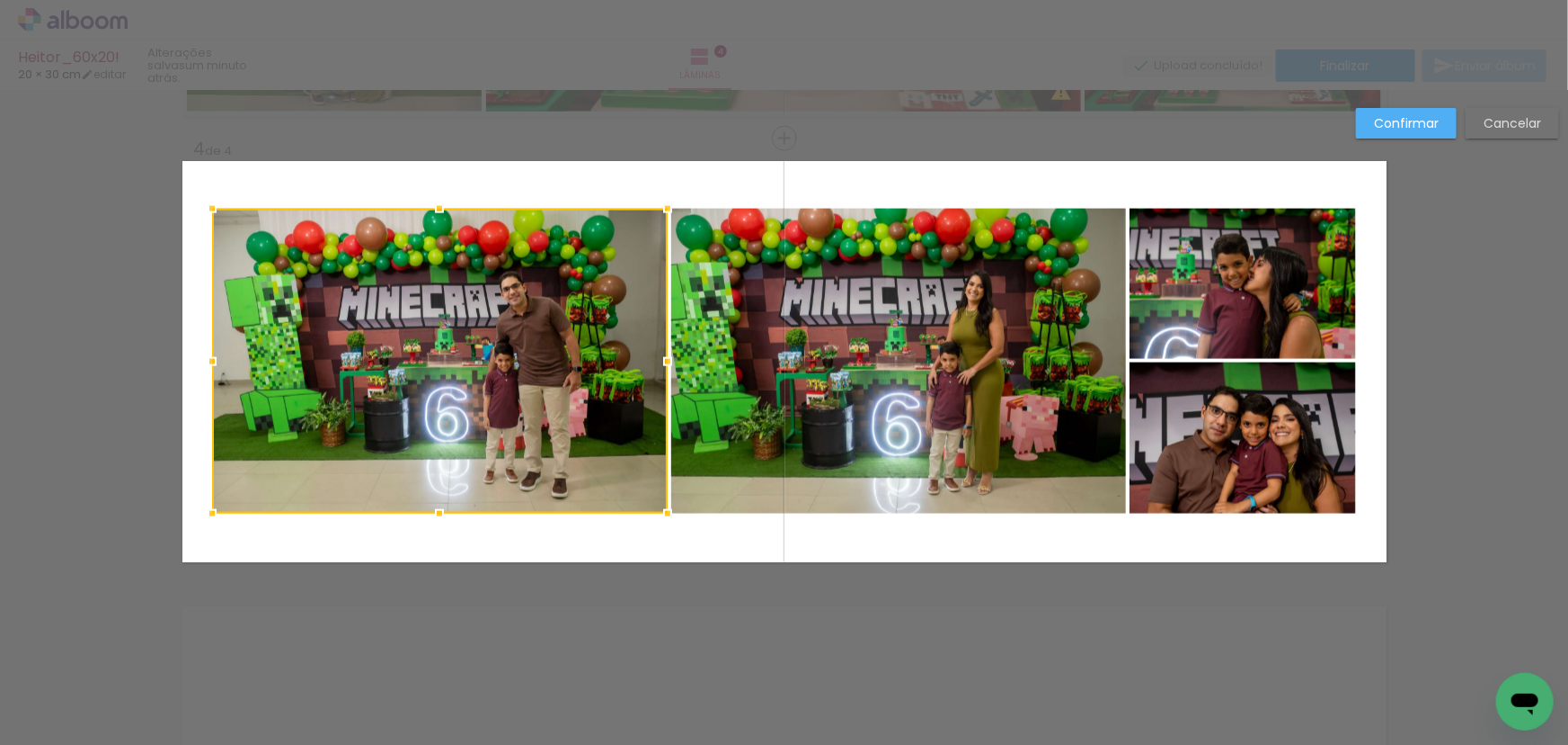
click at [768, 344] on quentale-photo at bounding box center [899, 361] width 455 height 305
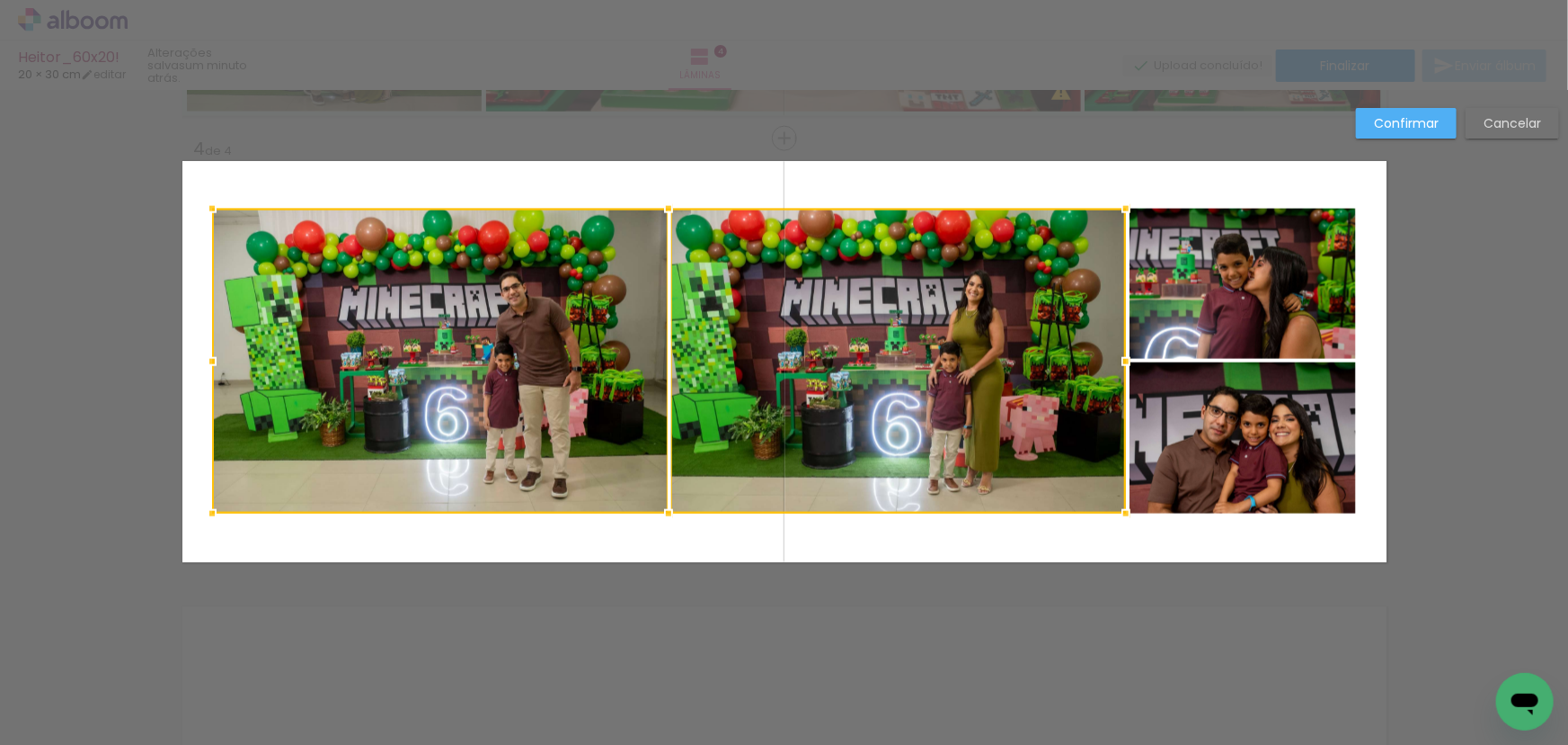
click at [1233, 279] on quentale-photo at bounding box center [1243, 284] width 227 height 150
click at [1220, 438] on div at bounding box center [784, 361] width 1144 height 305
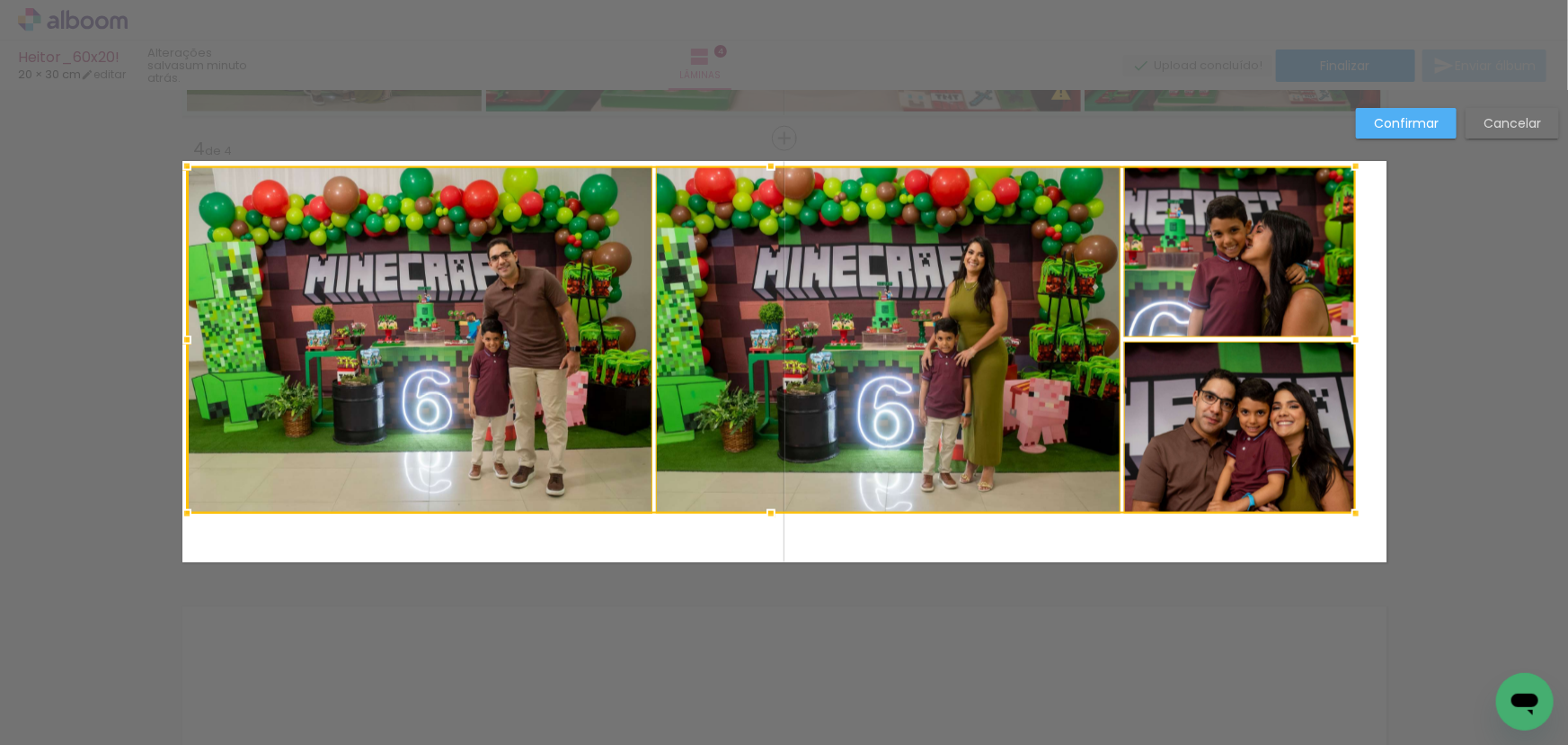
drag, startPoint x: 206, startPoint y: 208, endPoint x: 180, endPoint y: 166, distance: 49.4
click at [180, 166] on div at bounding box center [187, 167] width 36 height 36
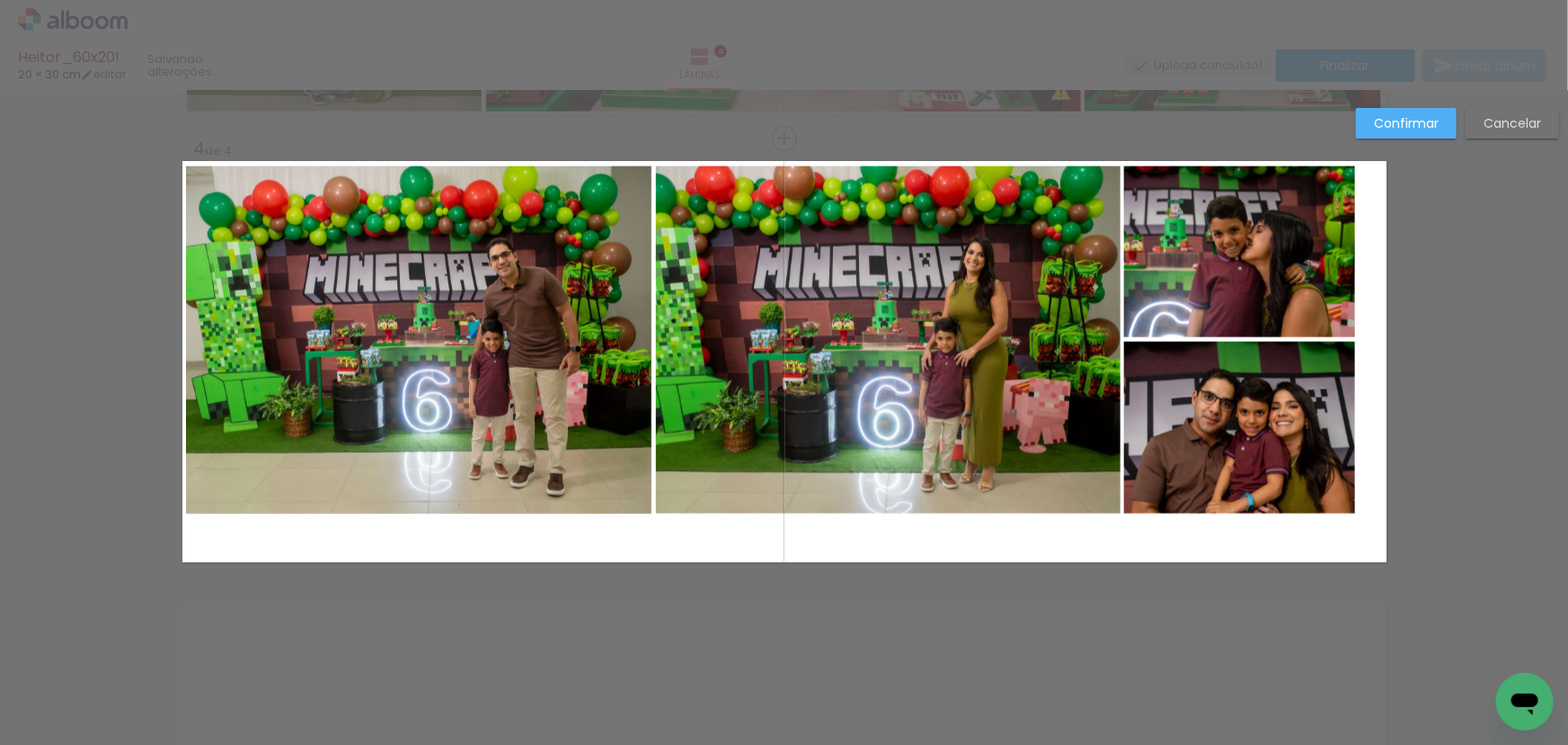
click at [338, 310] on quentale-photo at bounding box center [418, 341] width 465 height 348
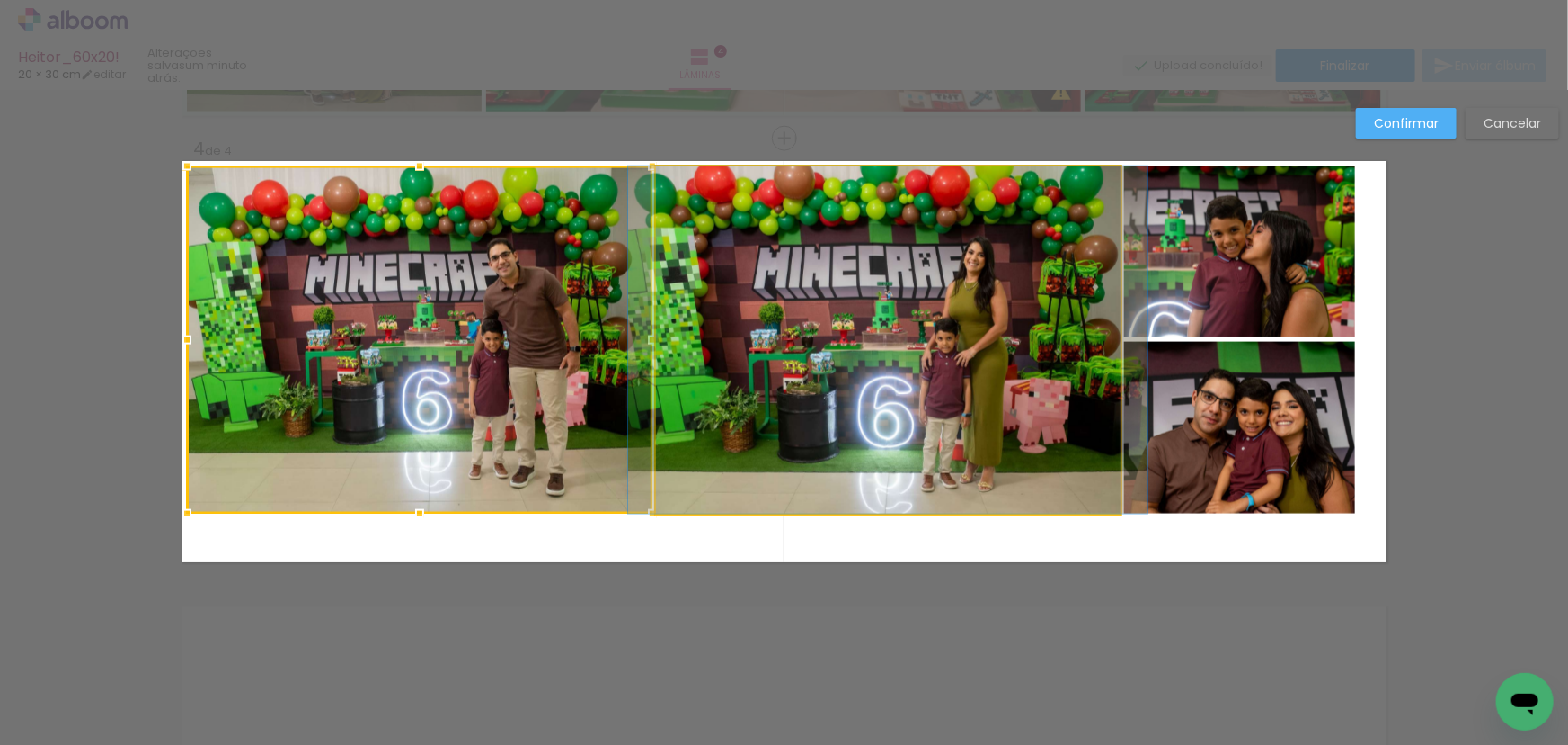
click at [845, 354] on quentale-photo at bounding box center [888, 341] width 465 height 348
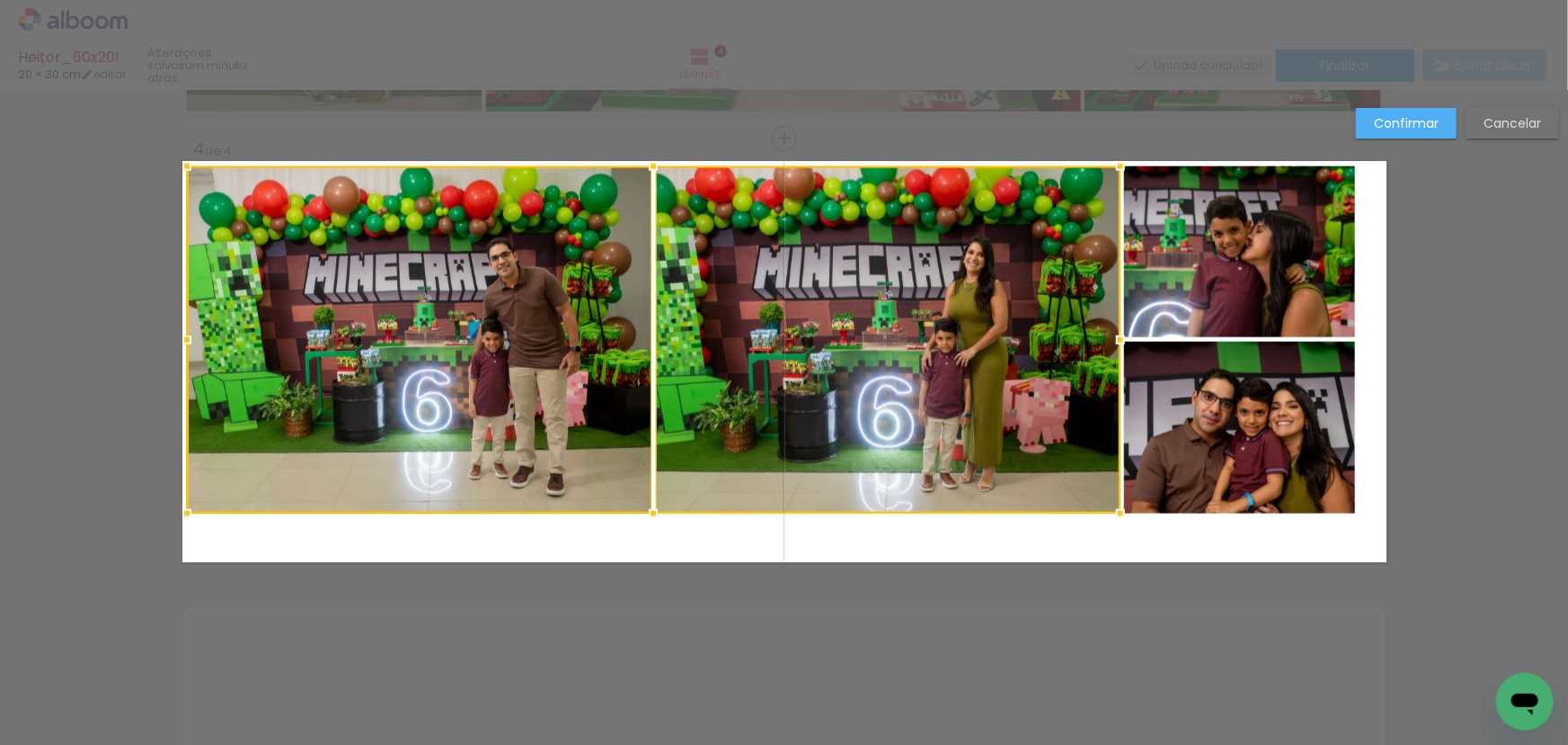
click at [1239, 261] on quentale-photo at bounding box center [1240, 252] width 231 height 171
drag, startPoint x: 1227, startPoint y: 452, endPoint x: 1267, endPoint y: 475, distance: 46.1
click at [1228, 452] on div at bounding box center [772, 341] width 1170 height 348
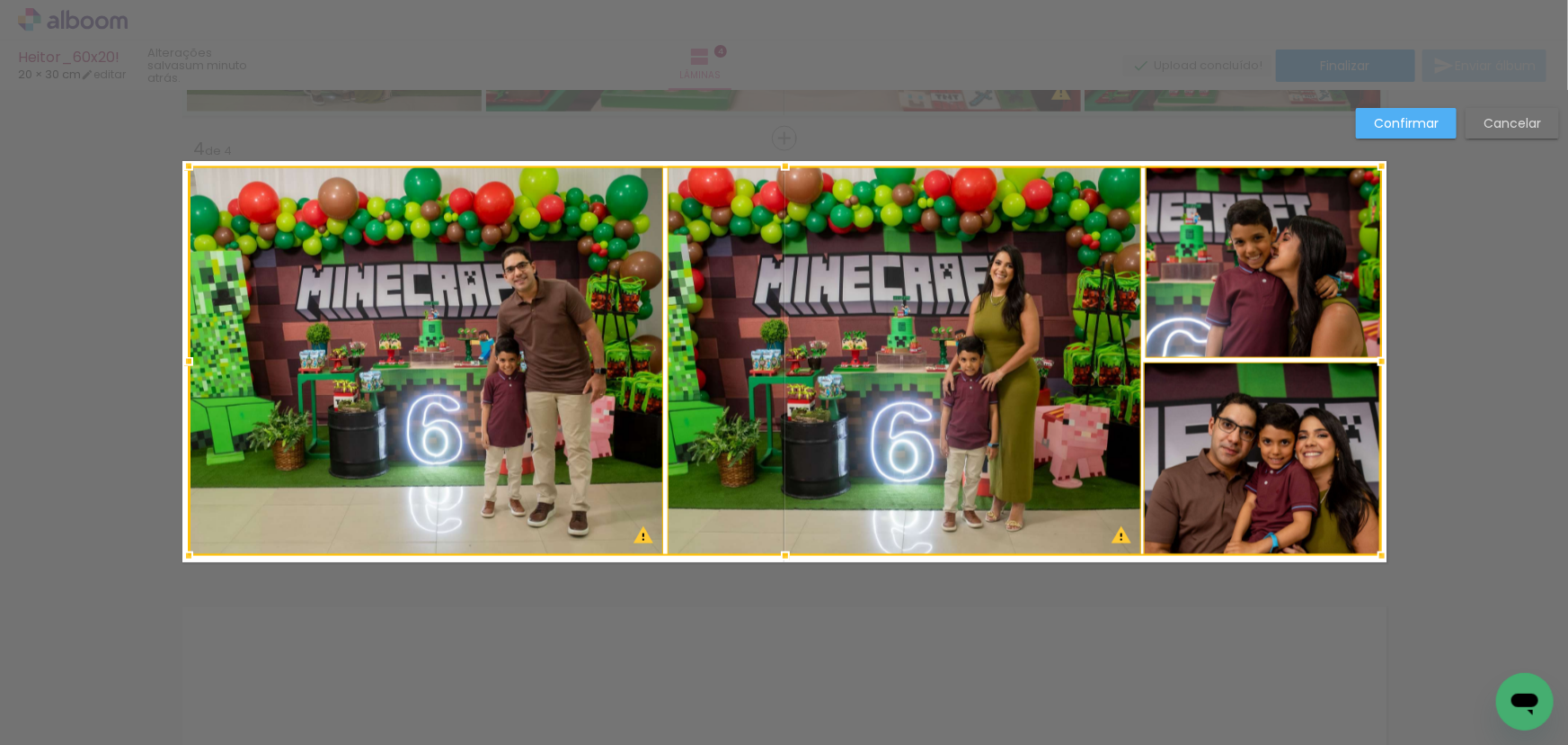
drag, startPoint x: 1356, startPoint y: 523, endPoint x: 1378, endPoint y: 556, distance: 39.7
click at [1378, 556] on div at bounding box center [1382, 556] width 36 height 36
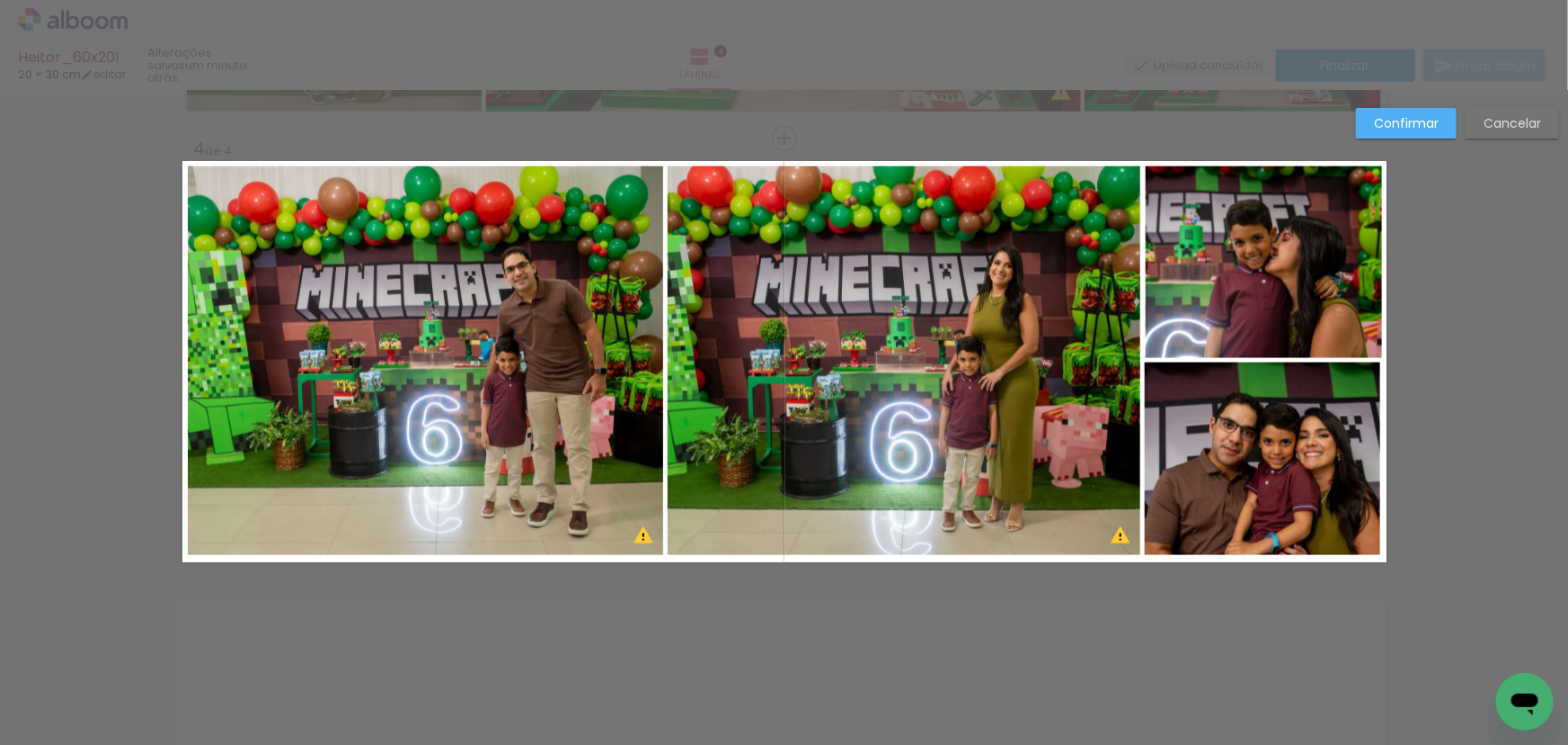
click at [781, 421] on quentale-photo at bounding box center [904, 362] width 474 height 389
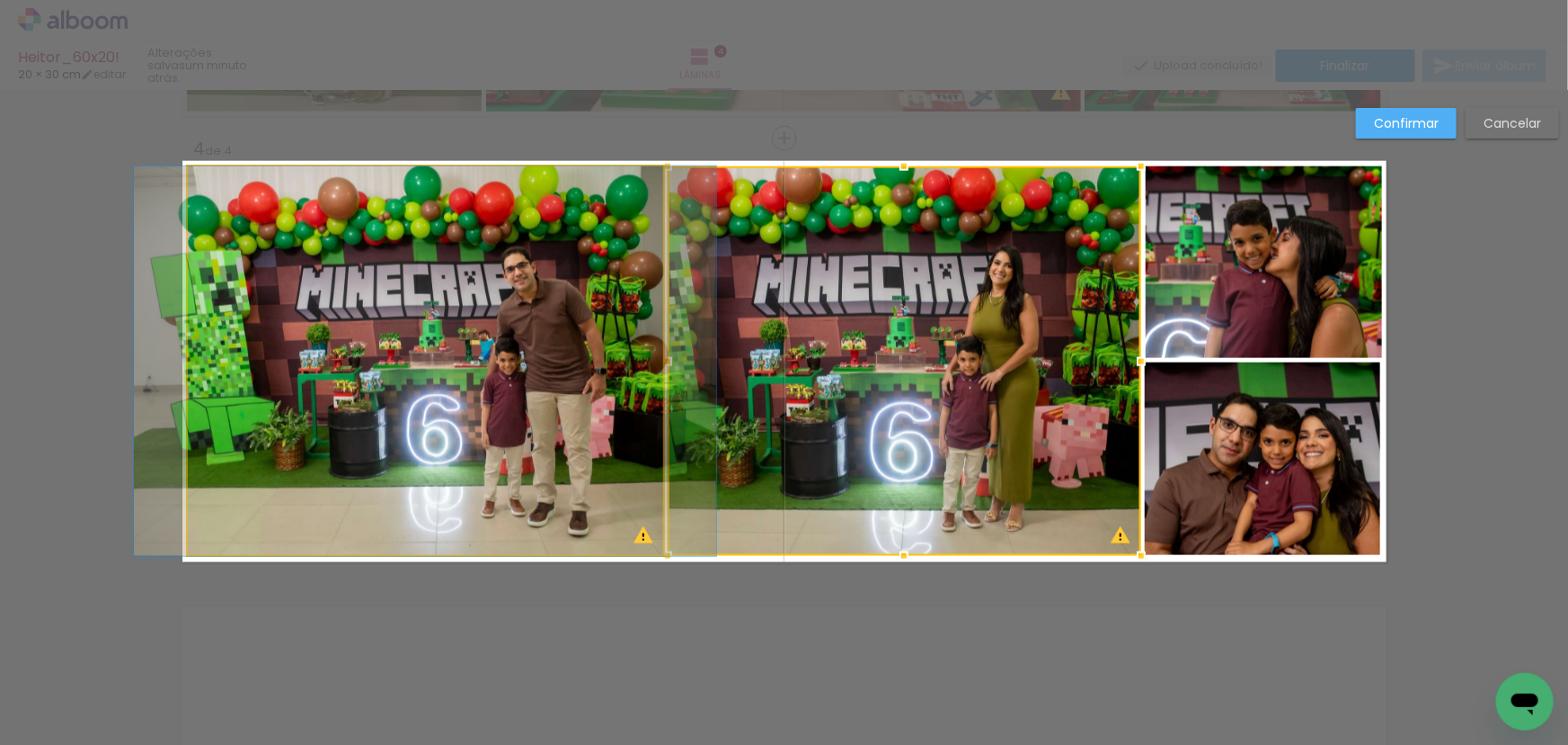
click at [499, 377] on quentale-photo at bounding box center [425, 362] width 475 height 389
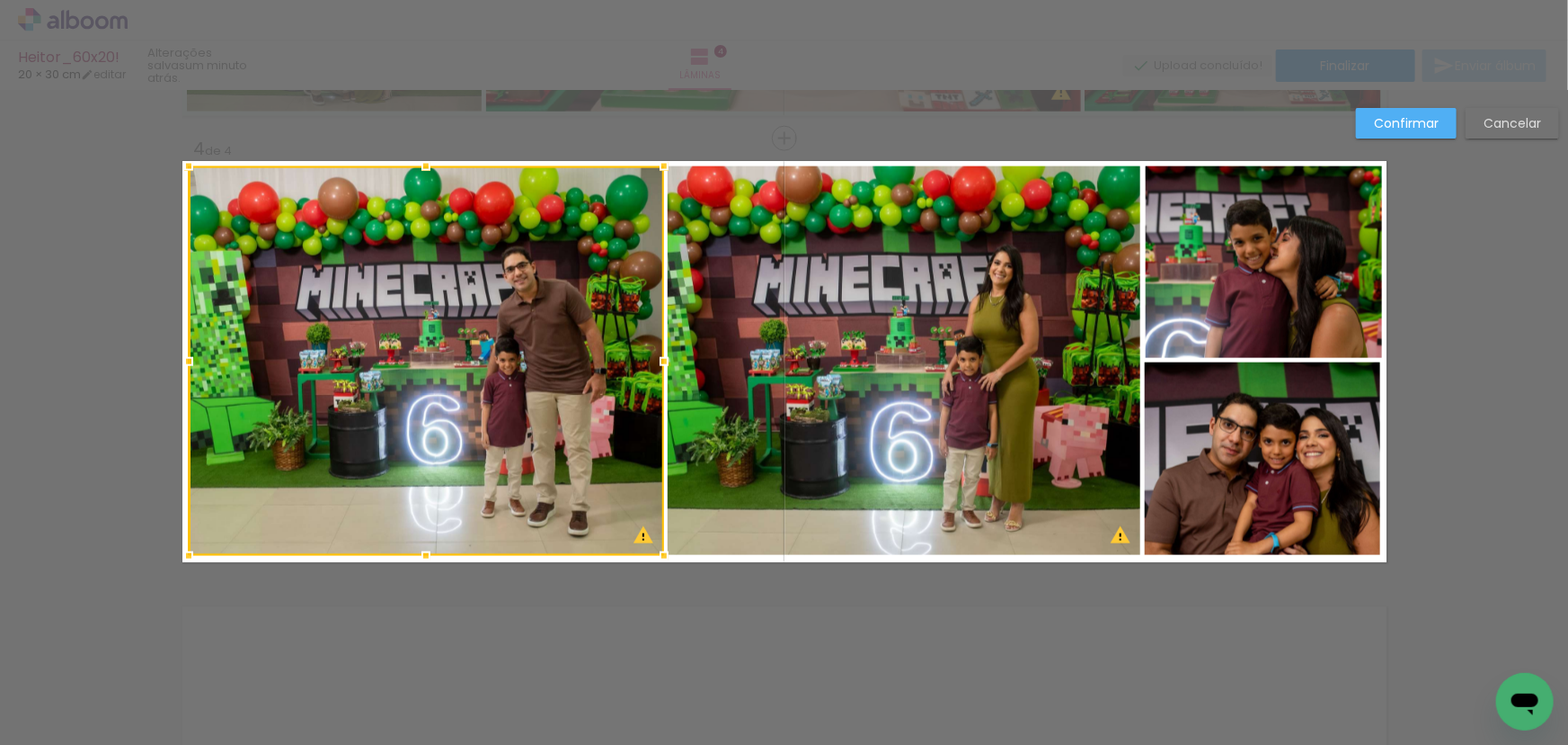
click at [889, 398] on quentale-photo at bounding box center [904, 362] width 474 height 389
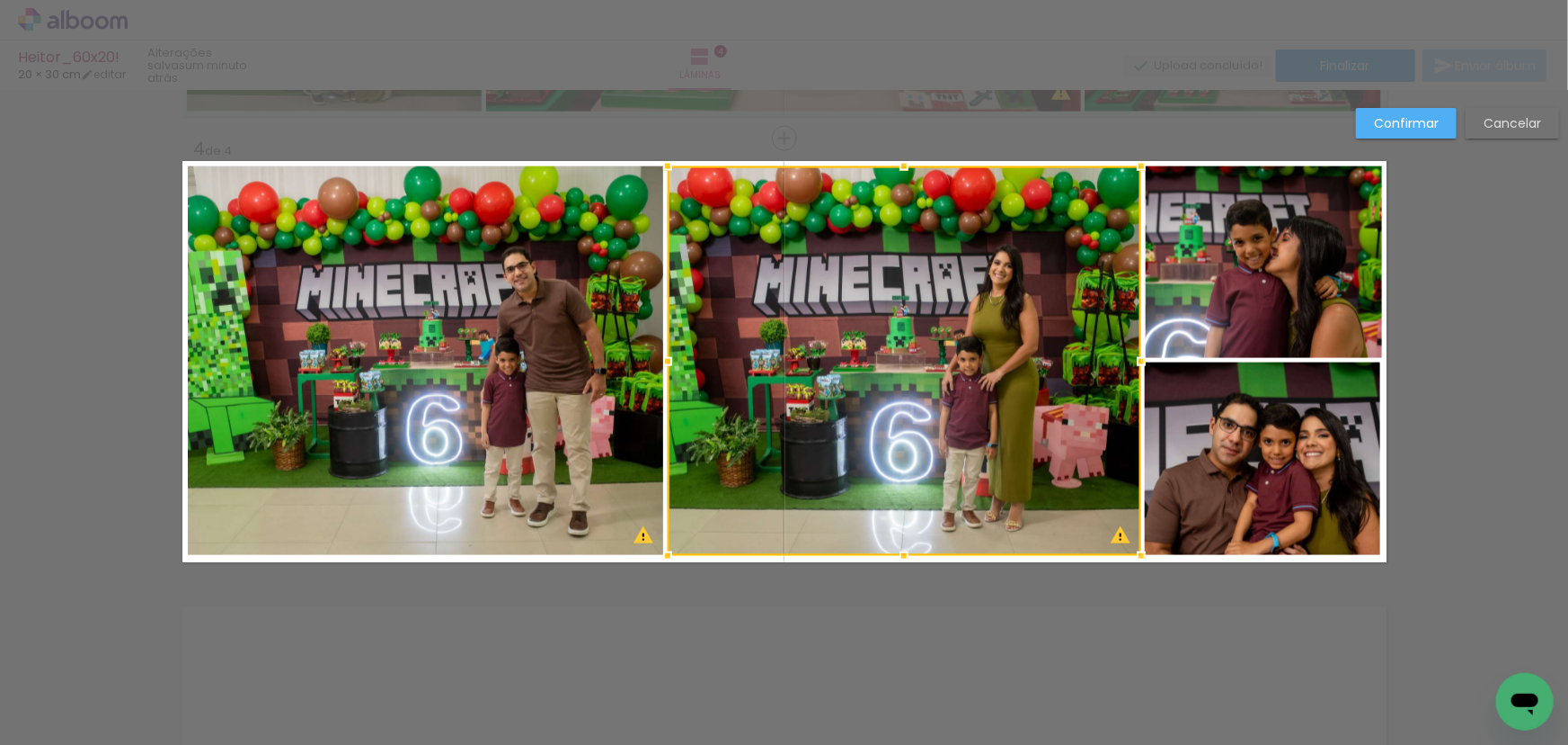
click at [1288, 429] on quentale-photo at bounding box center [1263, 459] width 236 height 194
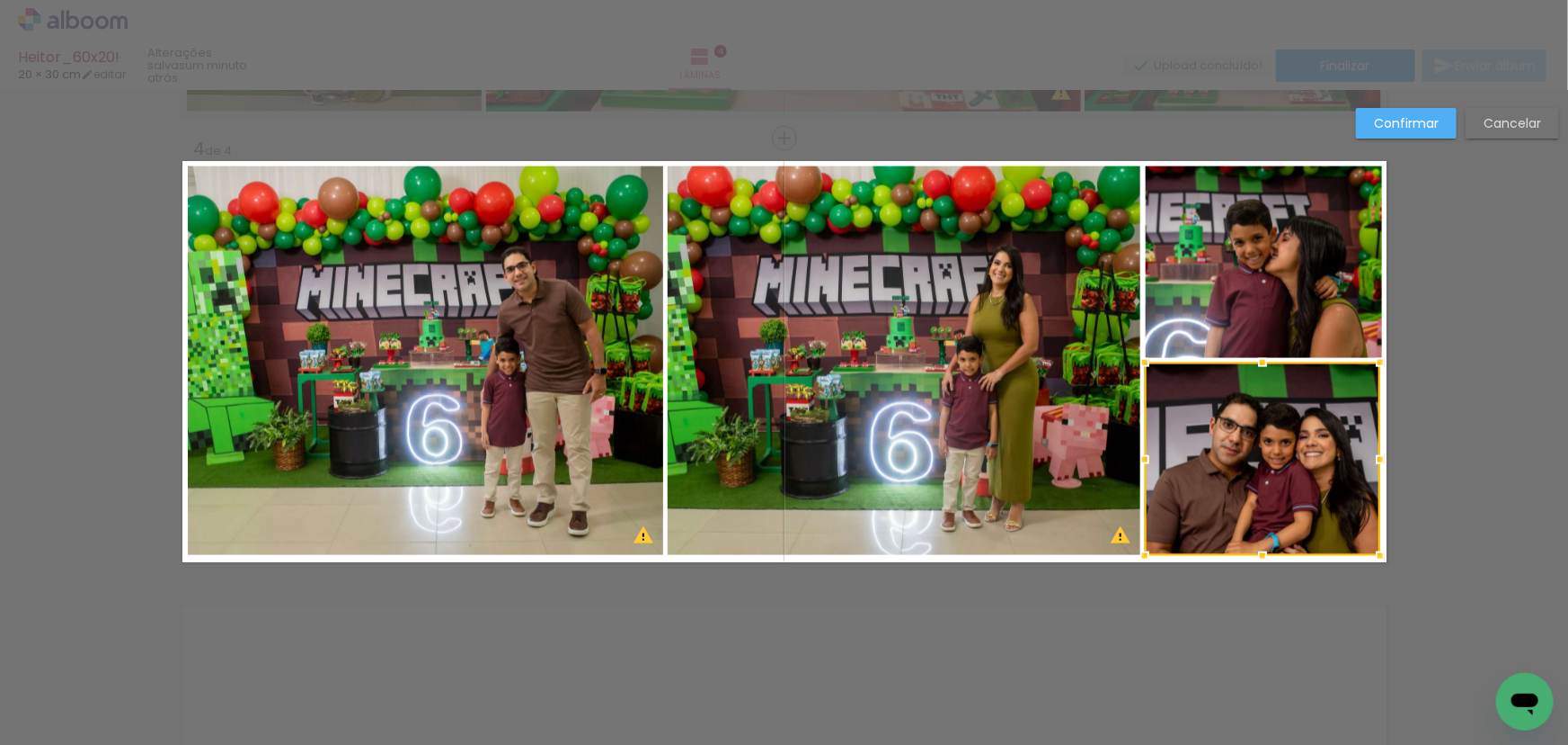
click at [0, 0] on slot "Confirmar" at bounding box center [0, 0] width 0 height 0
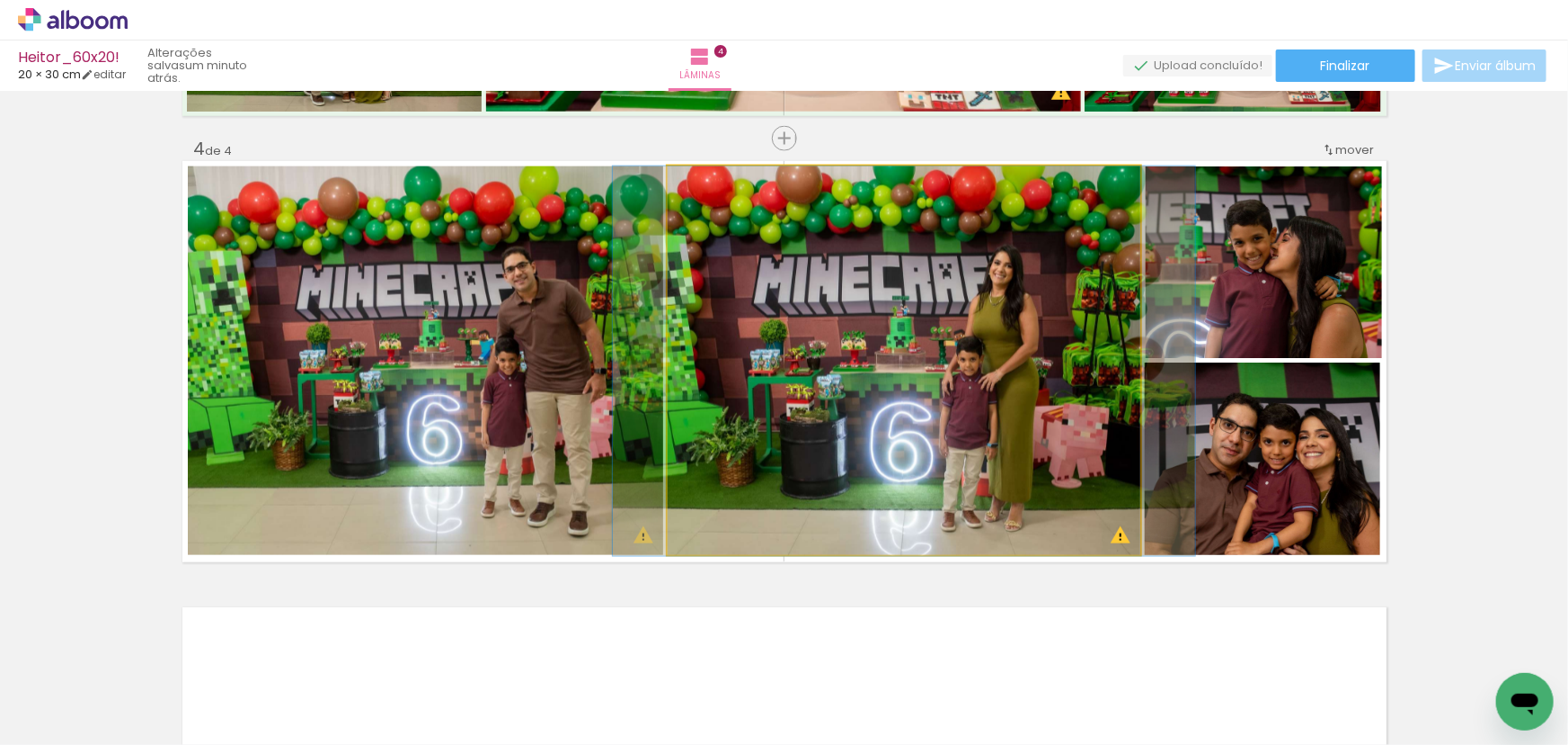
click at [977, 352] on quentale-photo at bounding box center [904, 362] width 474 height 389
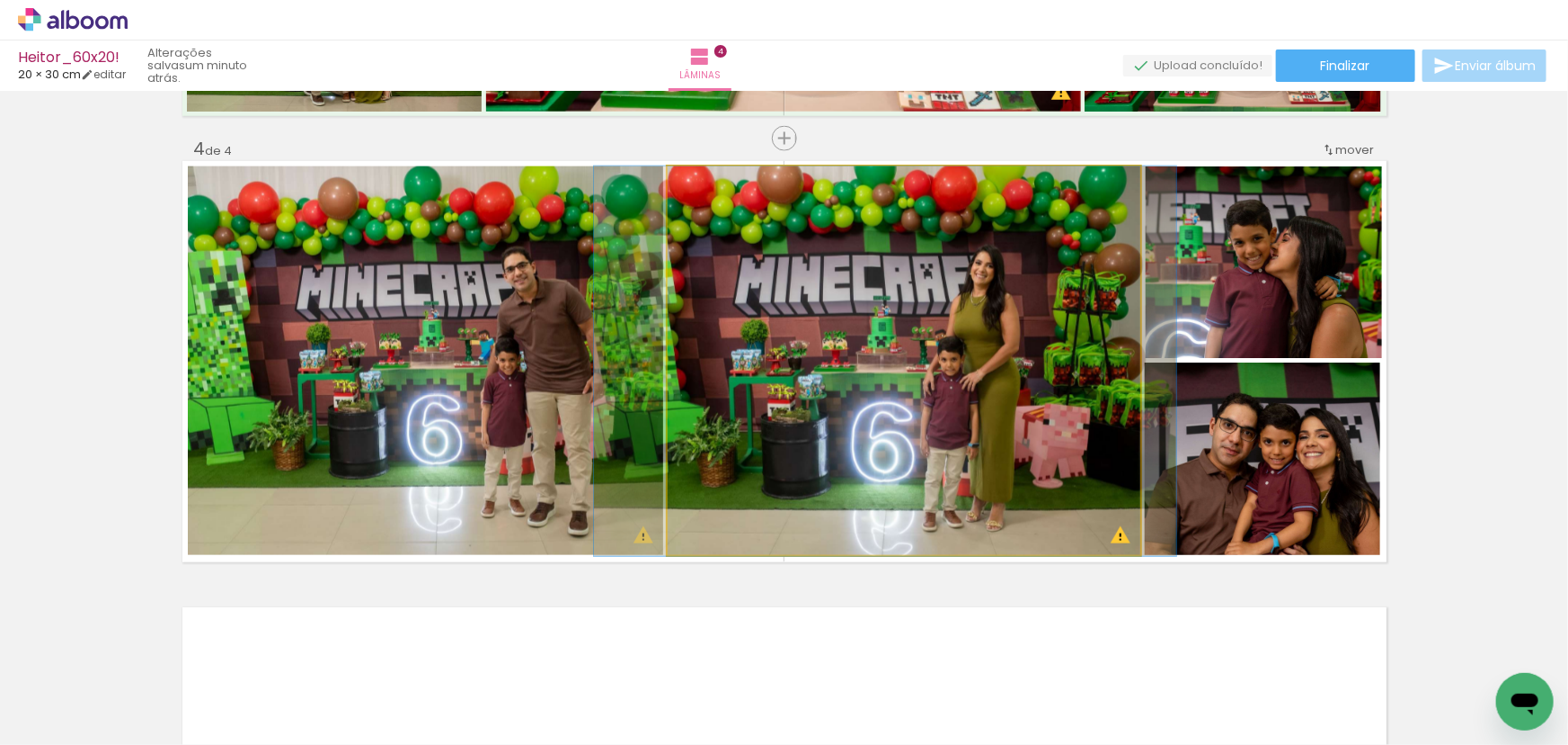
drag, startPoint x: 918, startPoint y: 349, endPoint x: 899, endPoint y: 349, distance: 19.0
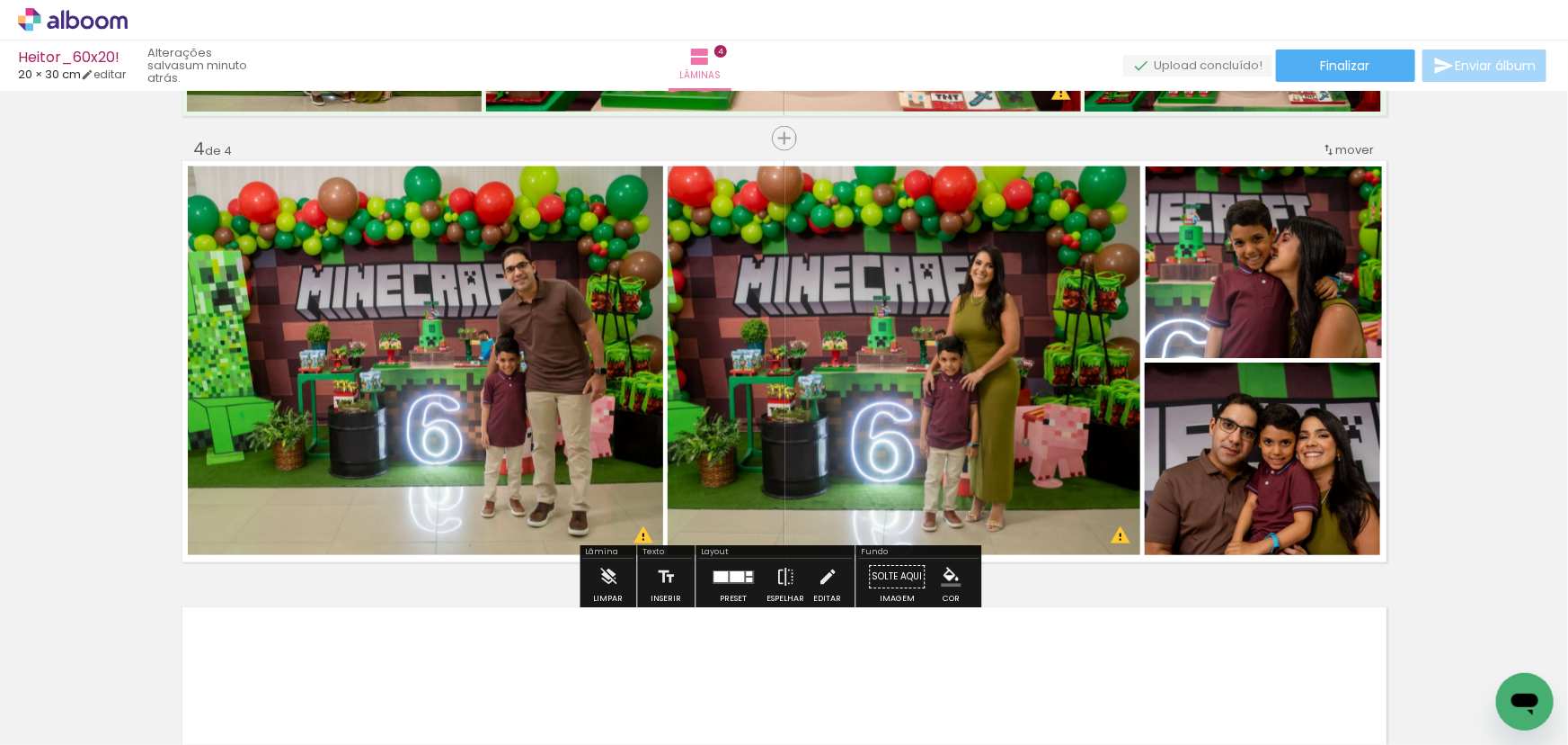
click at [433, 365] on quentale-photo at bounding box center [425, 362] width 475 height 389
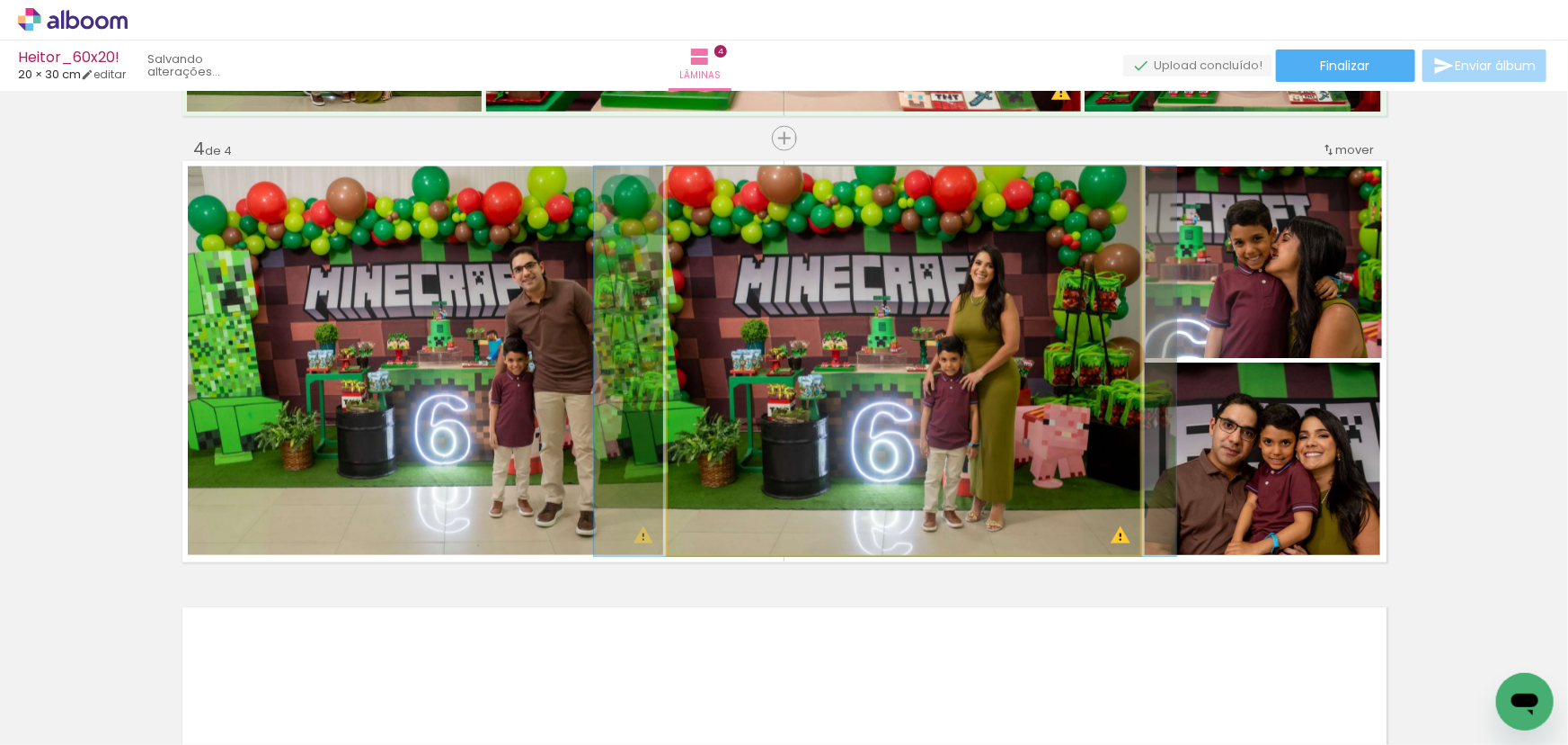
click at [926, 403] on quentale-photo at bounding box center [904, 362] width 474 height 389
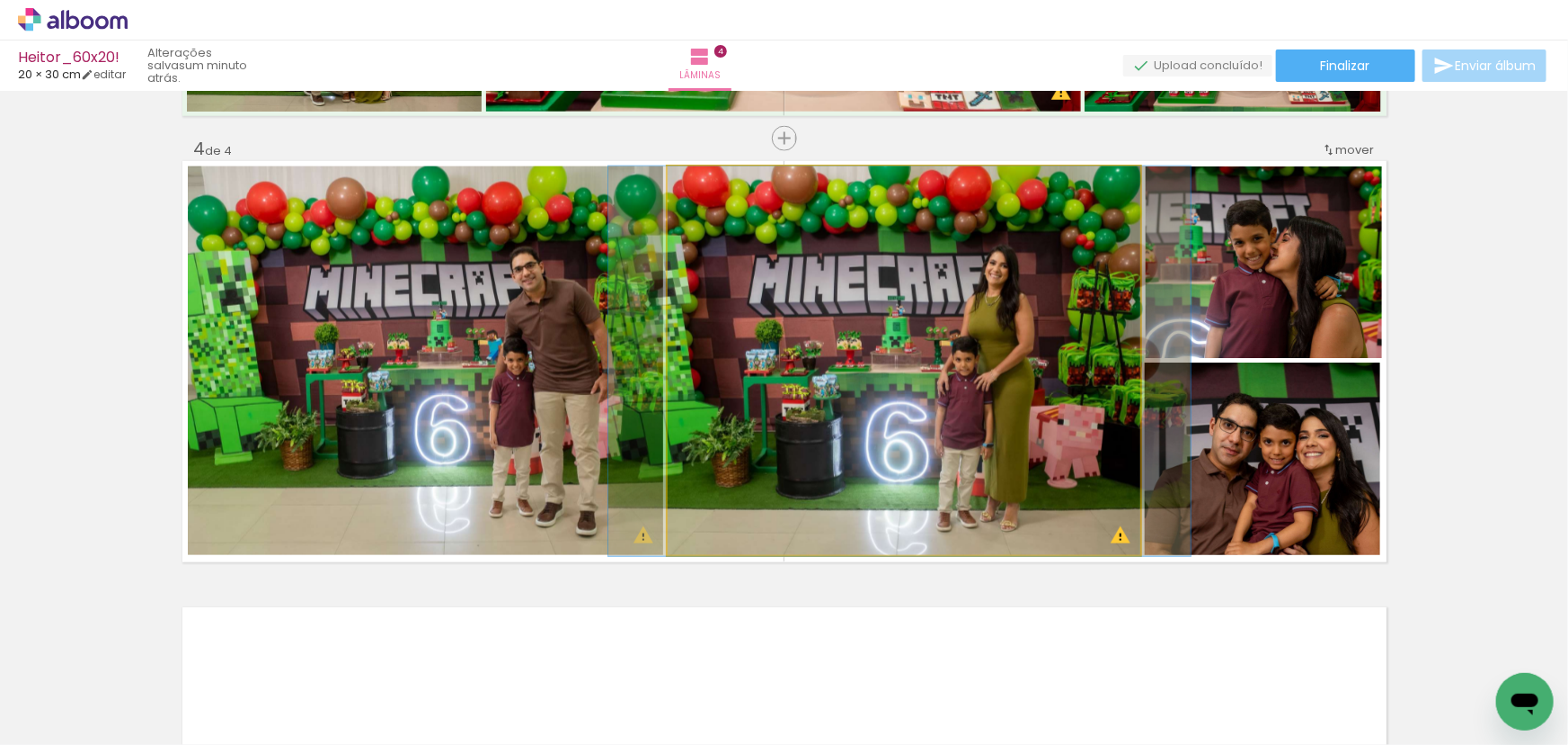
drag, startPoint x: 908, startPoint y: 392, endPoint x: 923, endPoint y: 392, distance: 15.0
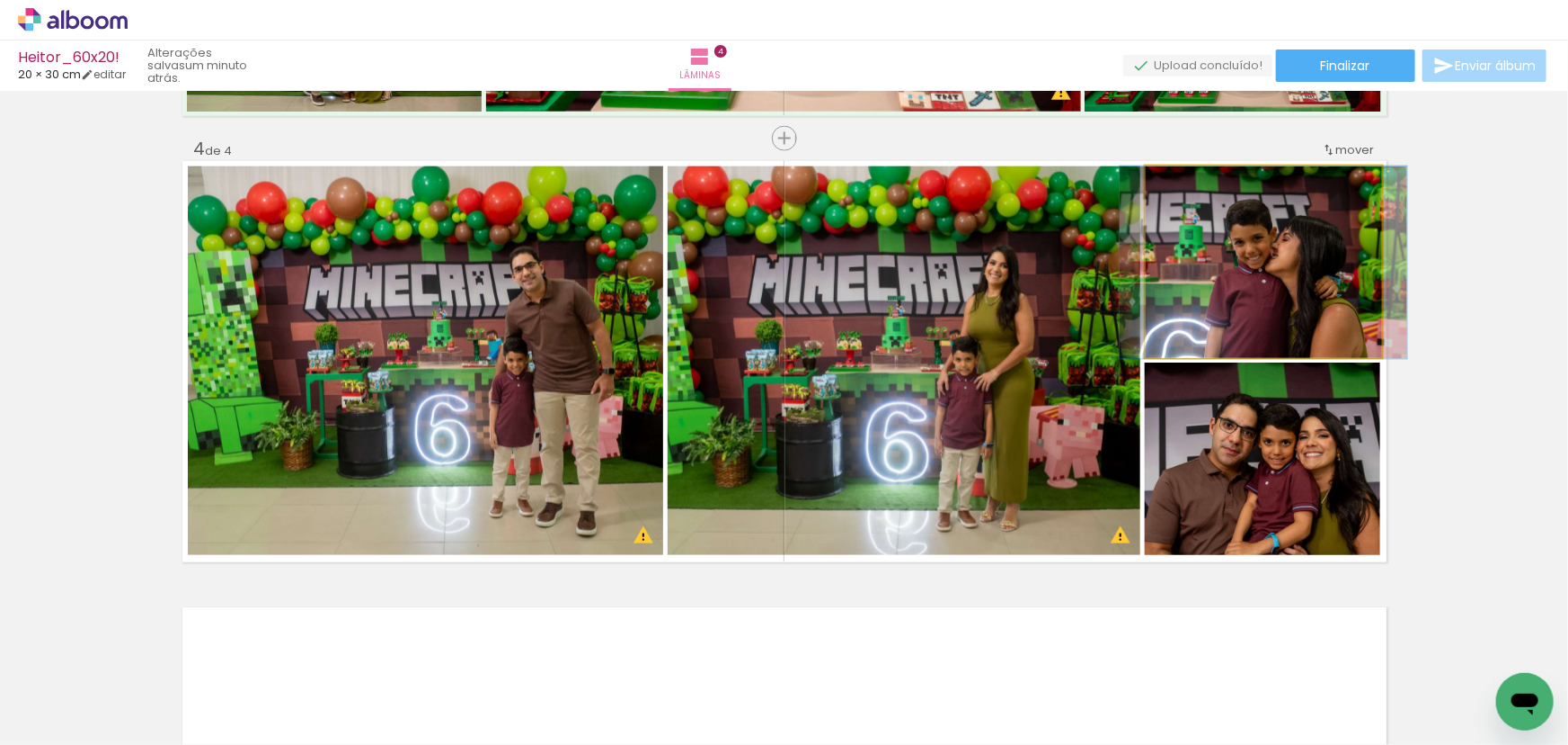
click at [1288, 308] on quentale-photo at bounding box center [1264, 263] width 237 height 193
click at [1292, 288] on quentale-photo at bounding box center [1264, 263] width 237 height 193
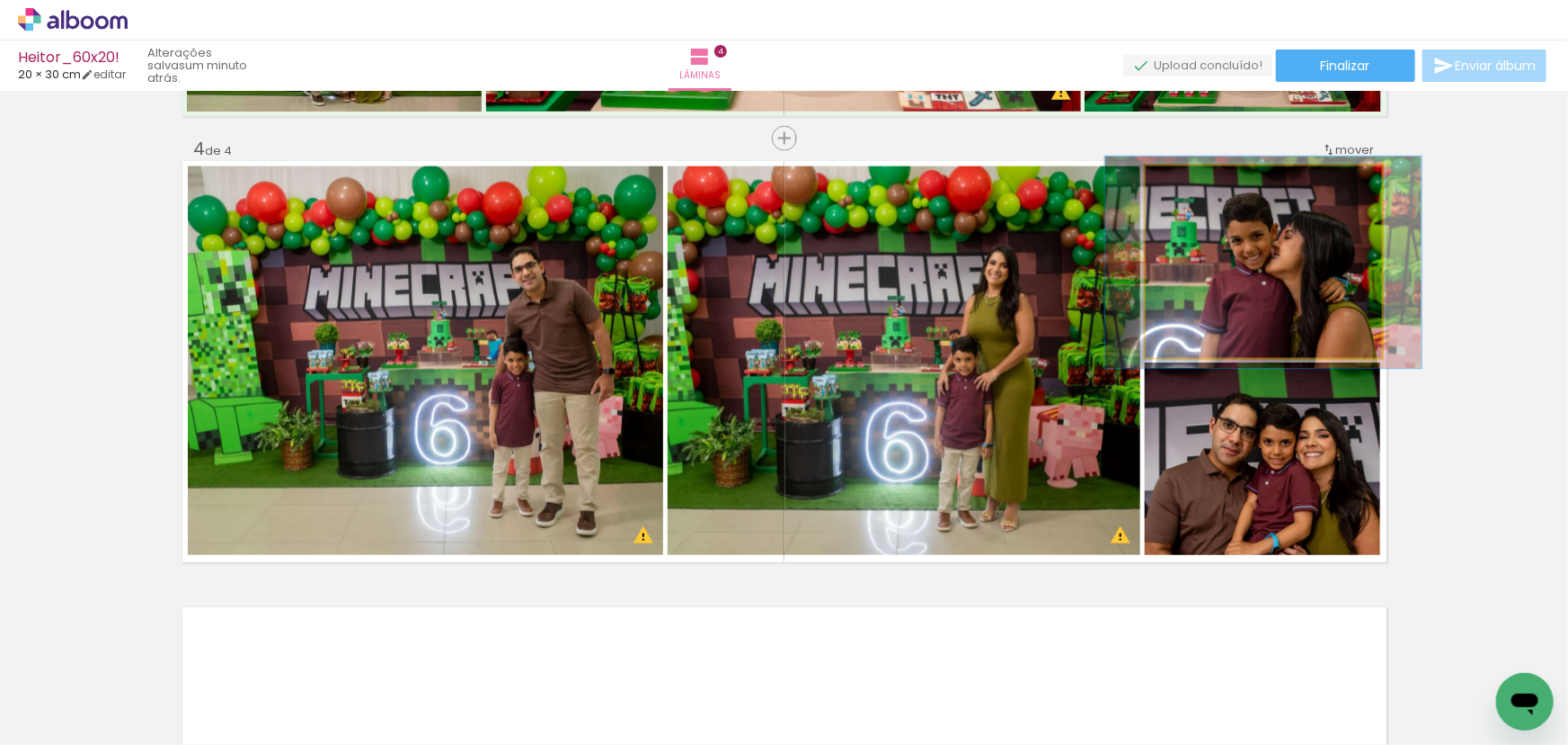
type paper-slider "110"
click at [1196, 191] on div at bounding box center [1194, 185] width 29 height 29
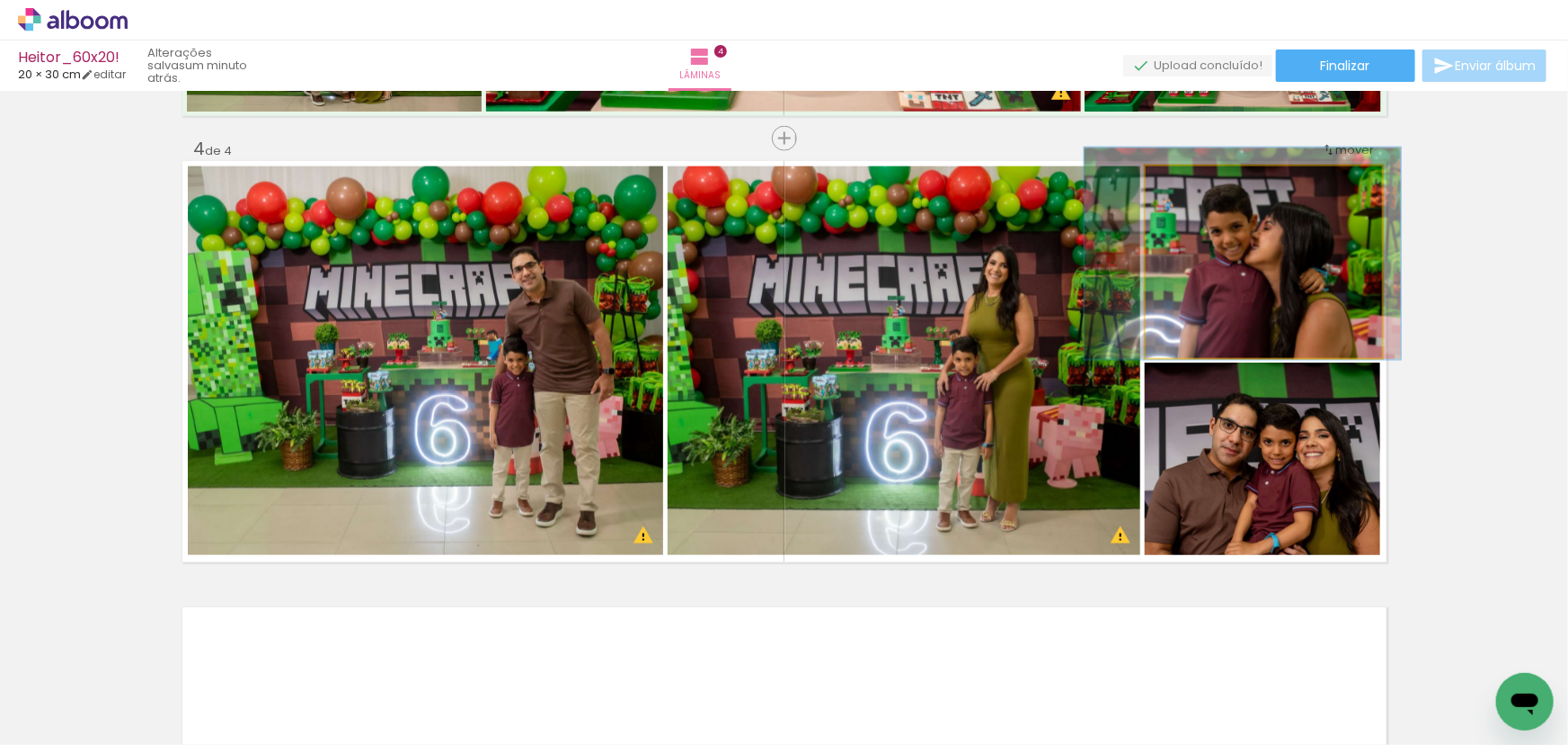
drag, startPoint x: 1232, startPoint y: 274, endPoint x: 1216, endPoint y: 267, distance: 17.5
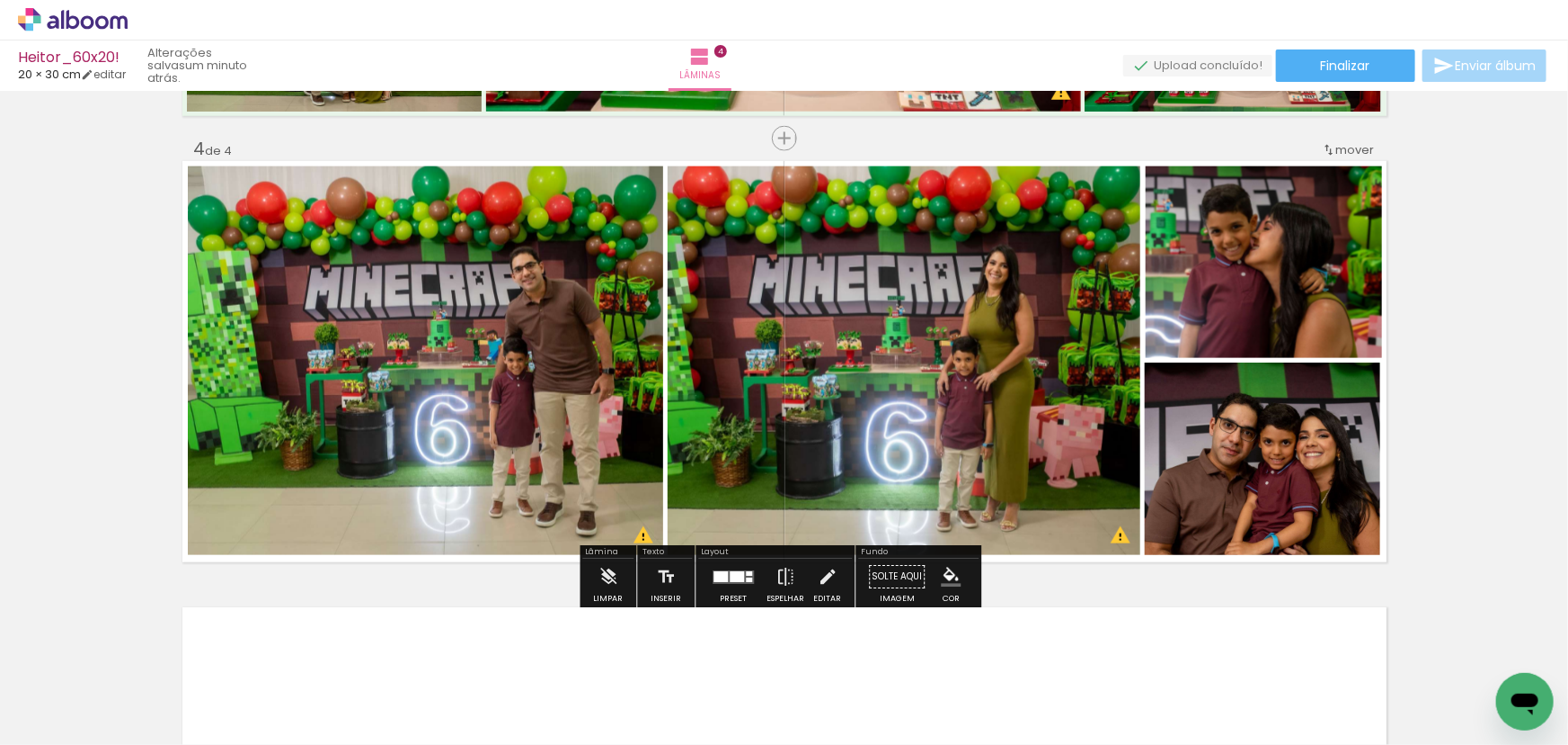
click at [1249, 438] on quentale-photo at bounding box center [1263, 459] width 236 height 194
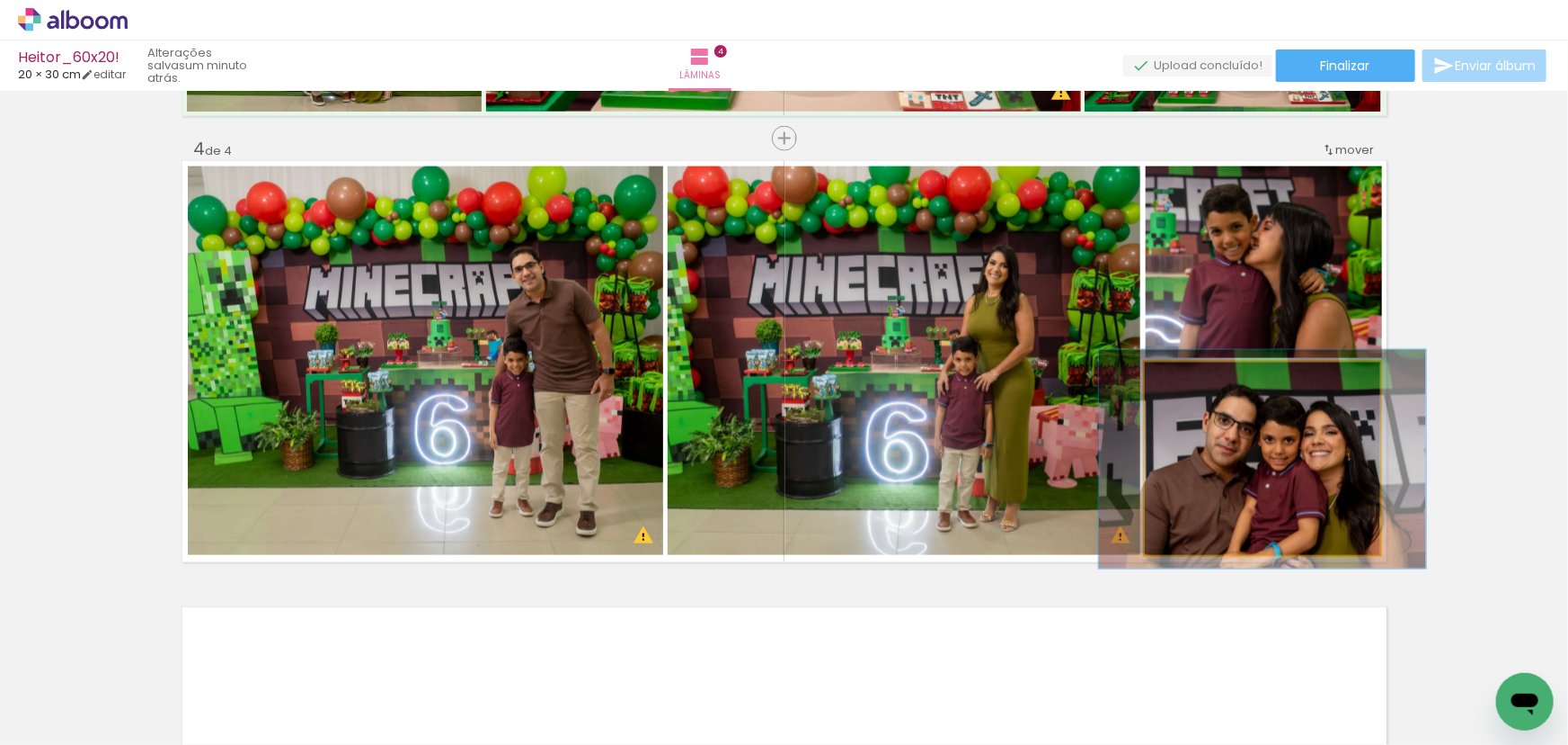
type paper-slider "113"
click at [1195, 384] on div at bounding box center [1195, 380] width 29 height 29
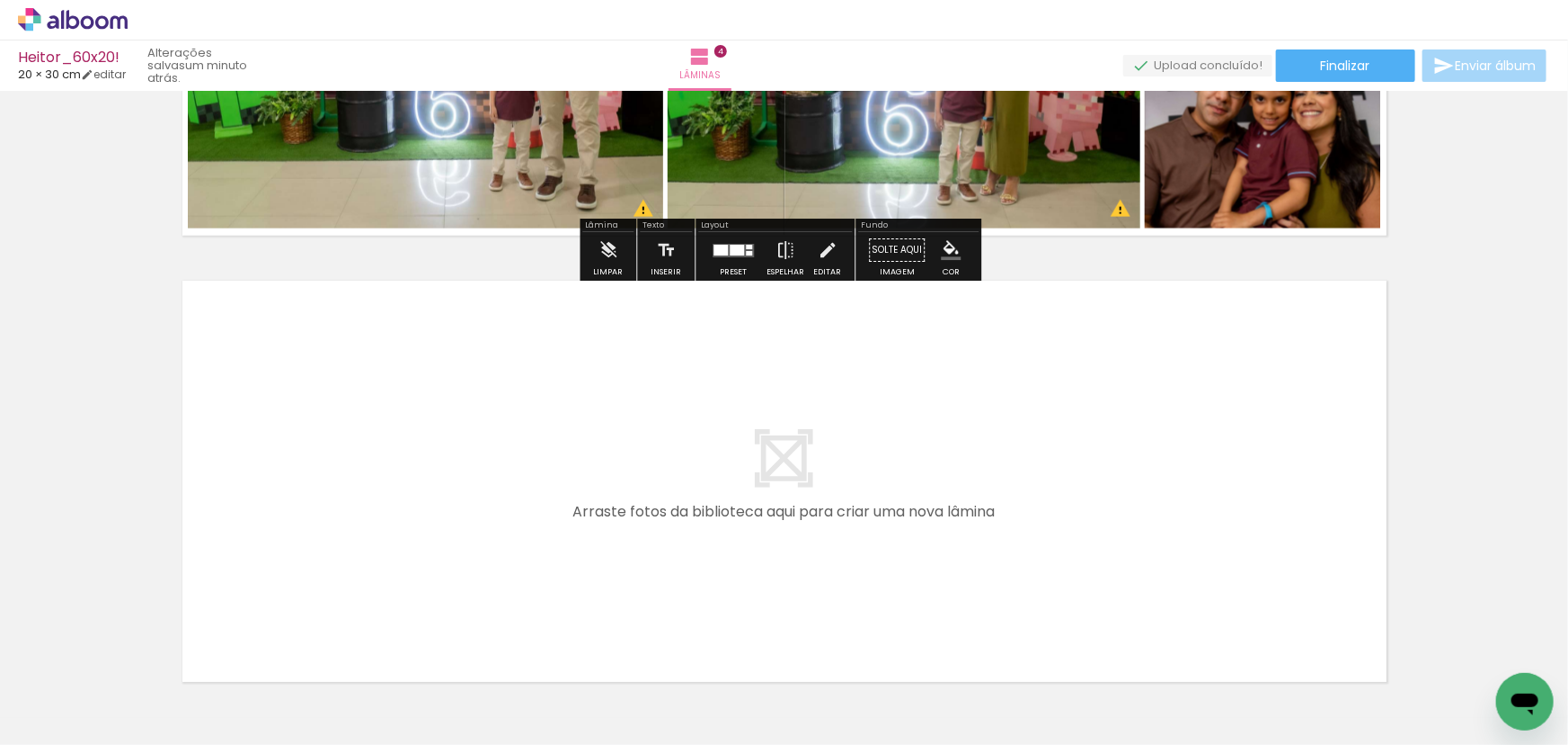
scroll to position [1729, 0]
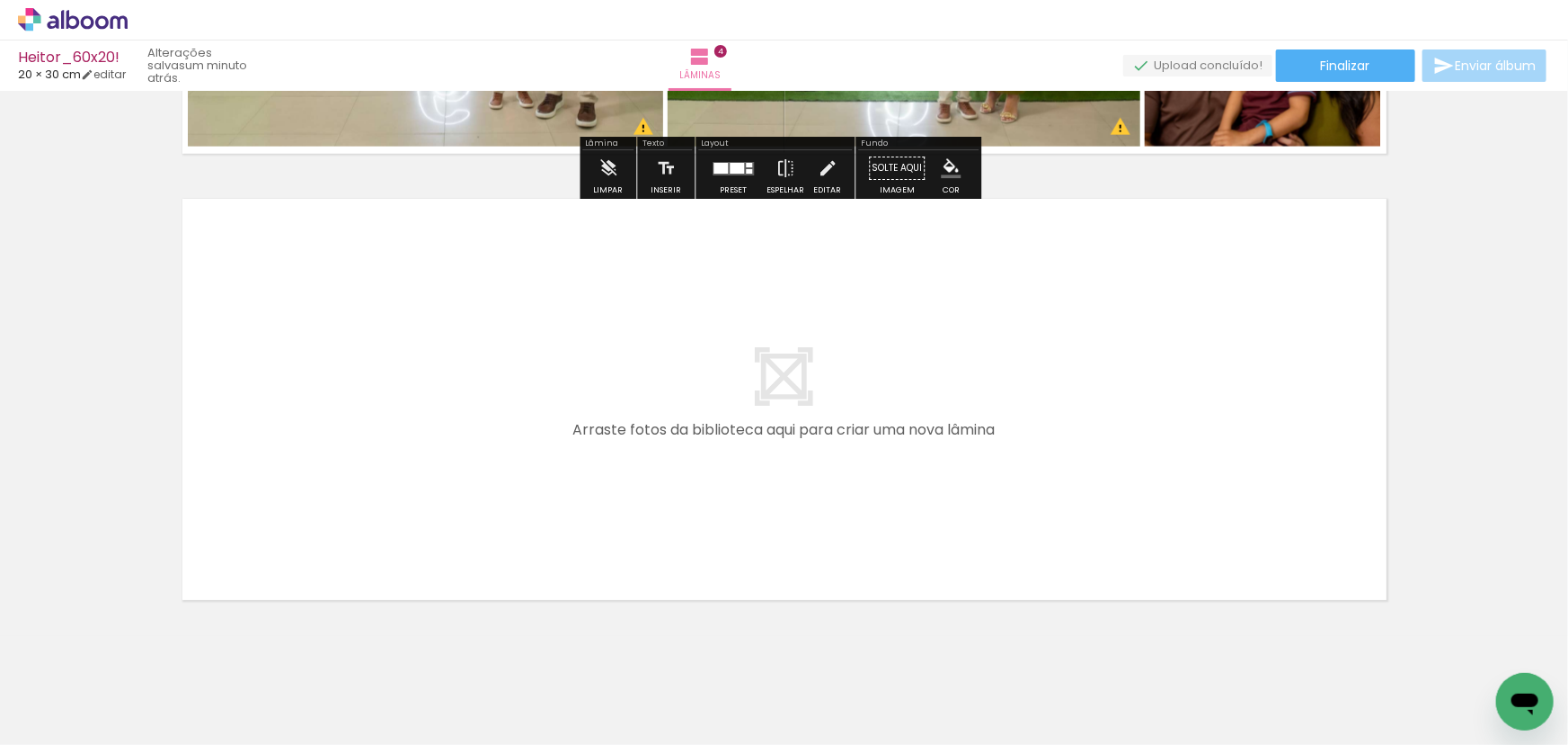
drag, startPoint x: 266, startPoint y: 689, endPoint x: 397, endPoint y: 600, distance: 158.4
click at [393, 488] on quentale-workspace at bounding box center [784, 372] width 1568 height 745
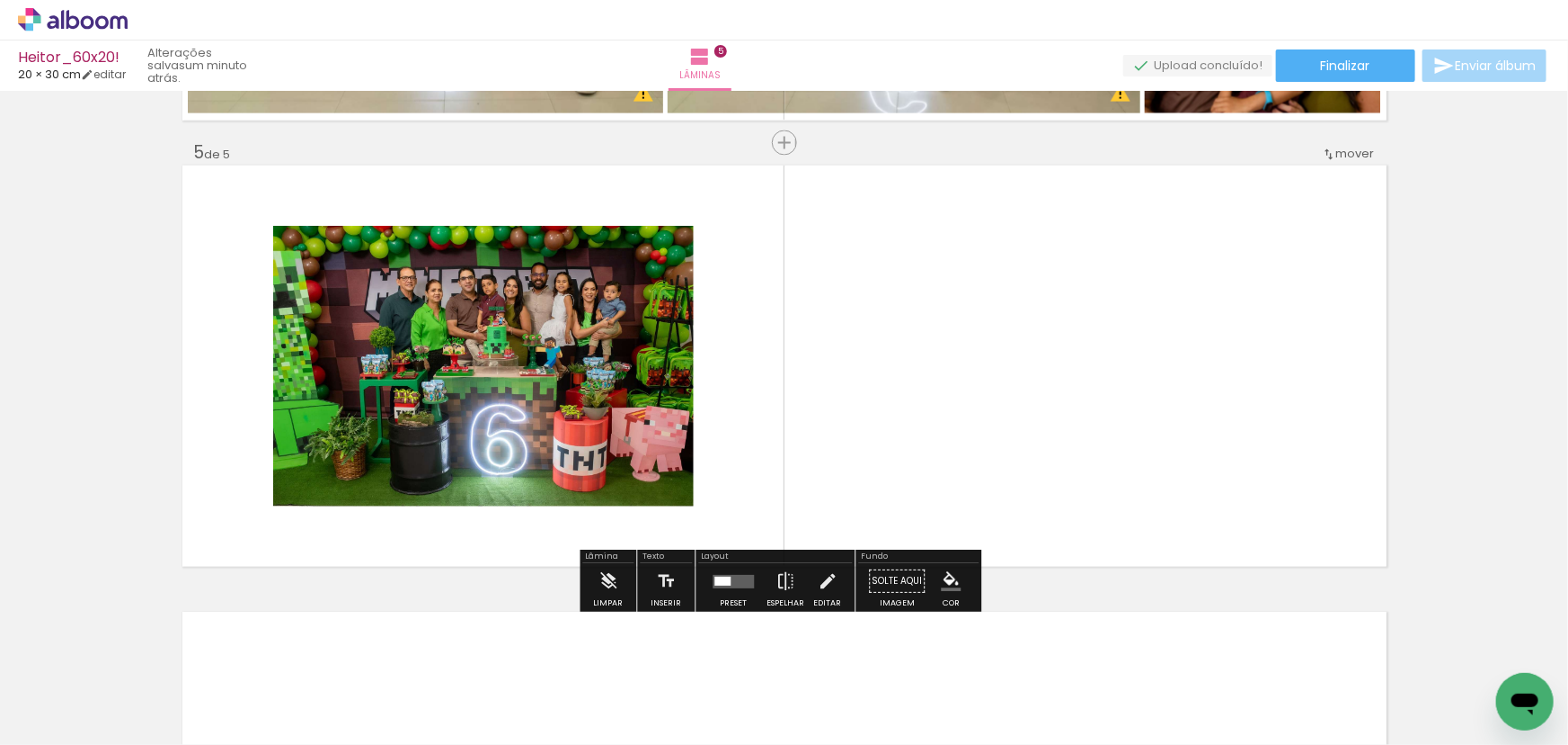
scroll to position [1766, 0]
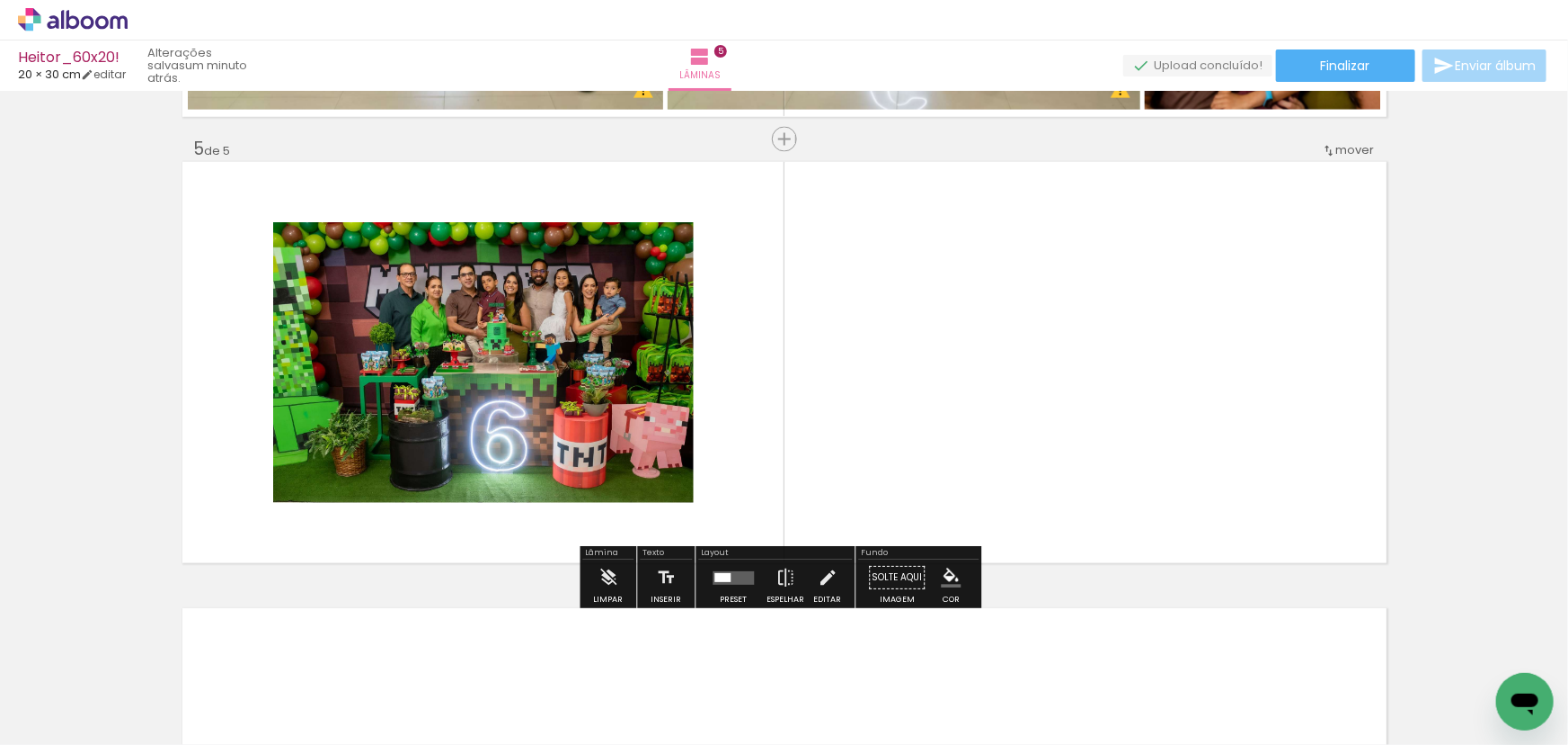
drag, startPoint x: 360, startPoint y: 683, endPoint x: 561, endPoint y: 482, distance: 284.3
click at [513, 465] on quentale-workspace at bounding box center [784, 372] width 1568 height 745
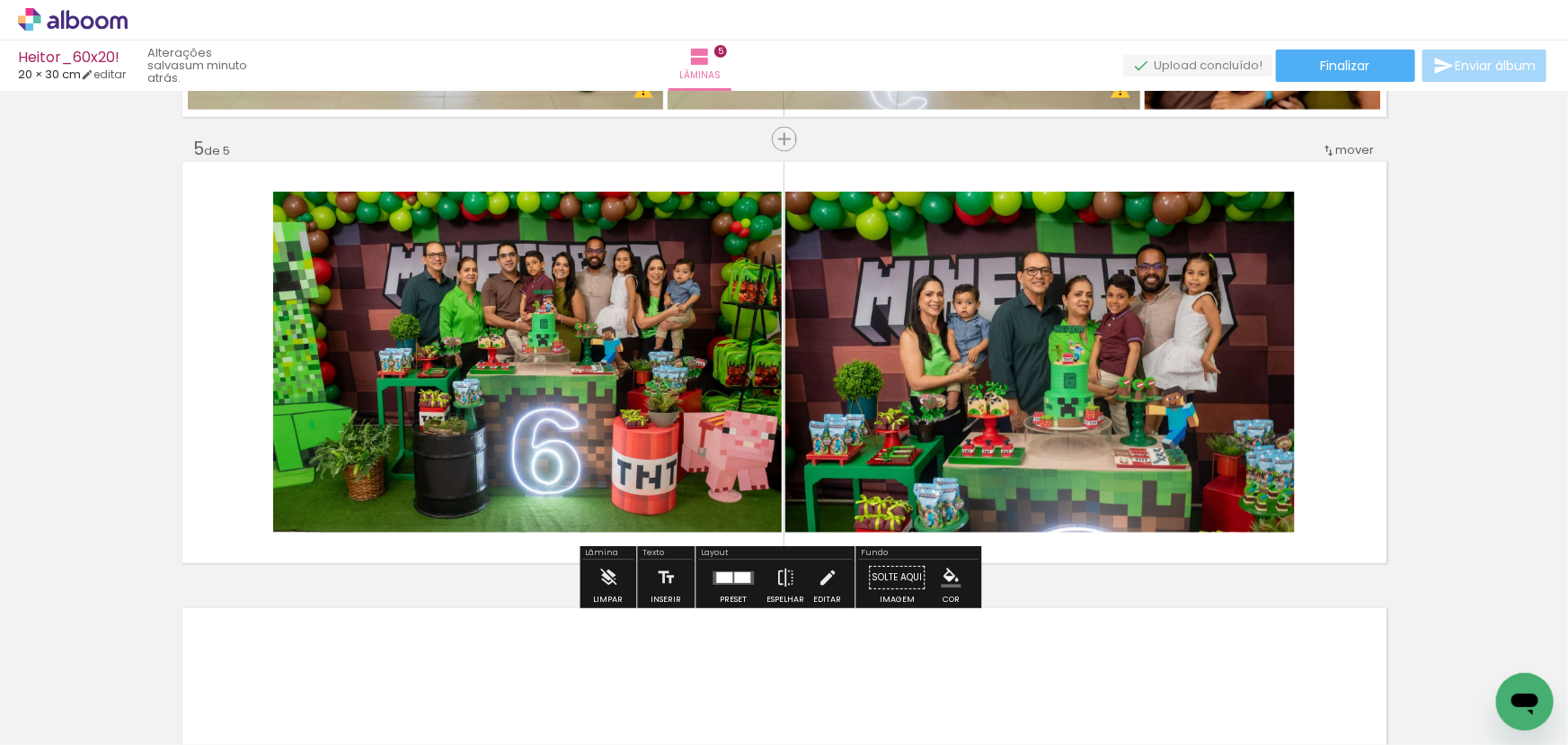
click at [737, 583] on quentale-layouter at bounding box center [733, 578] width 41 height 14
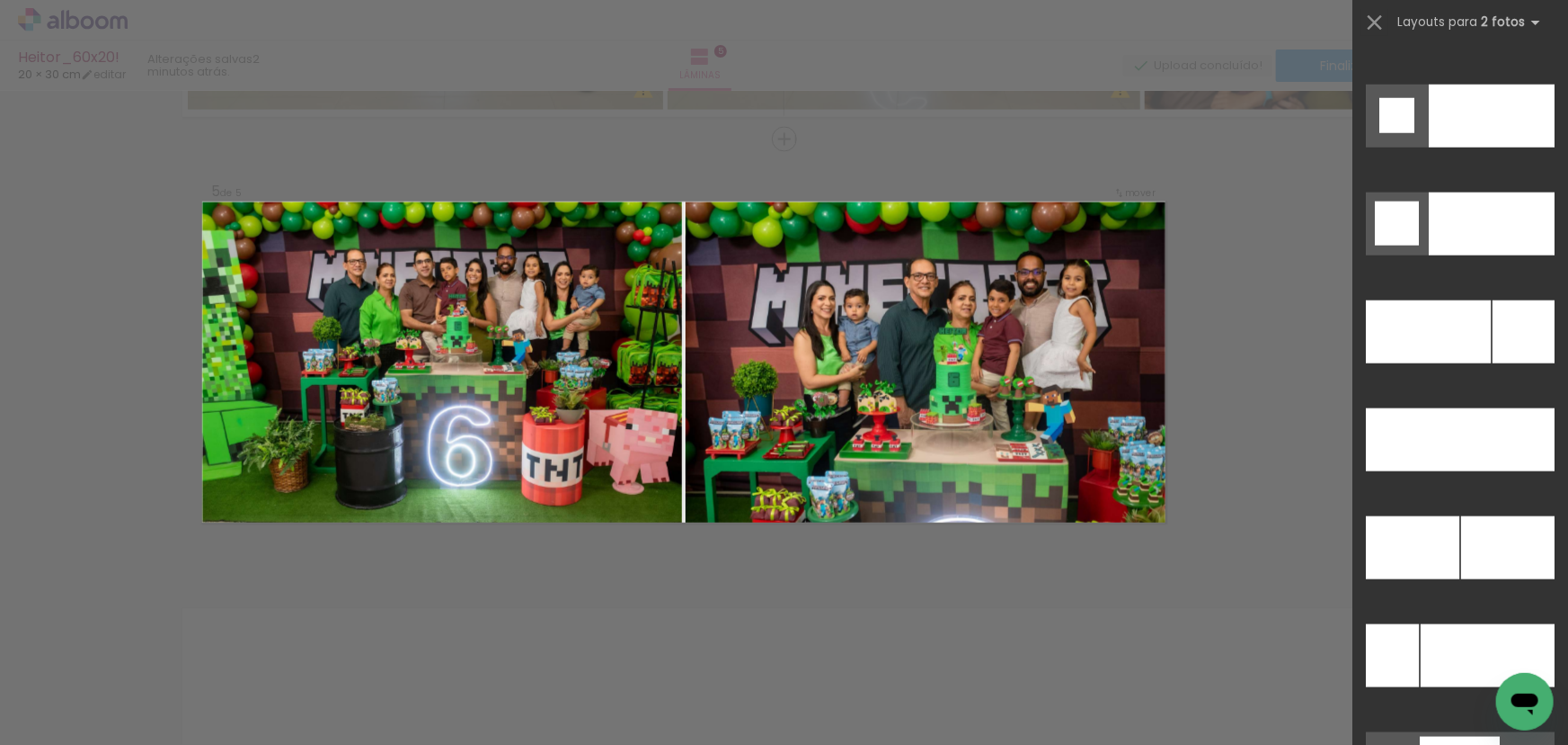
scroll to position [7930, 0]
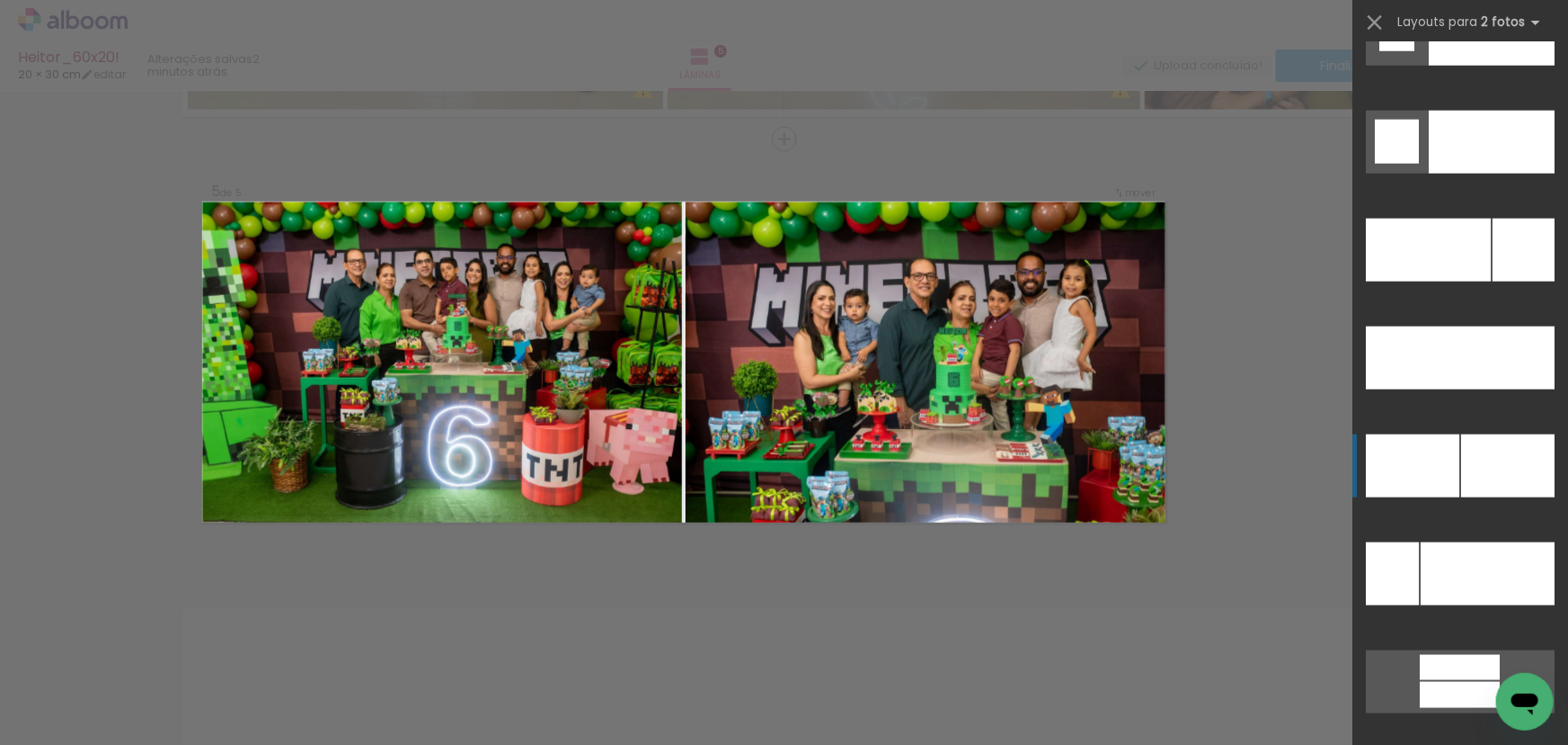
click at [1442, 475] on div at bounding box center [1413, 465] width 94 height 63
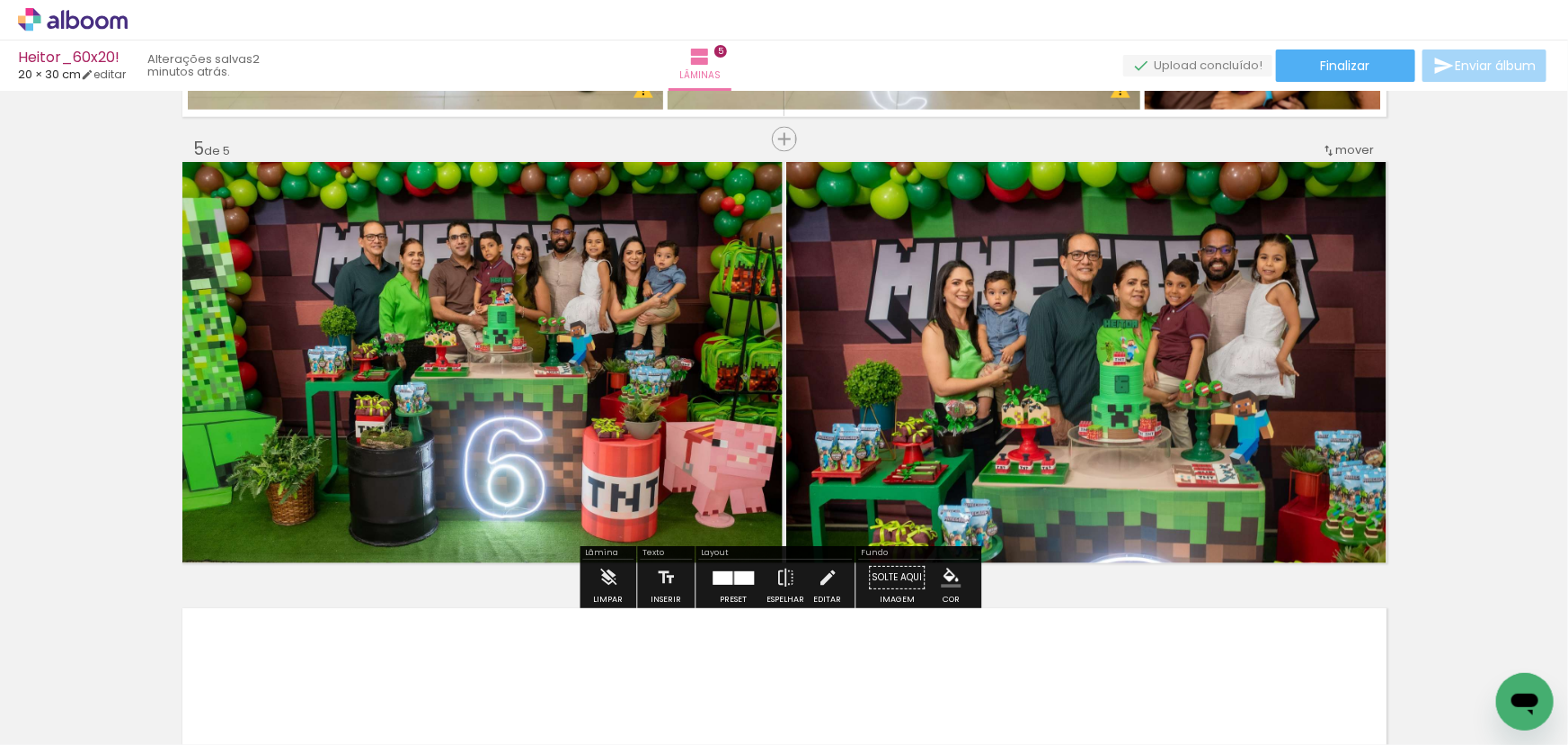
click at [913, 372] on quentale-photo at bounding box center [1087, 363] width 601 height 401
click at [606, 385] on quentale-photo at bounding box center [483, 363] width 601 height 401
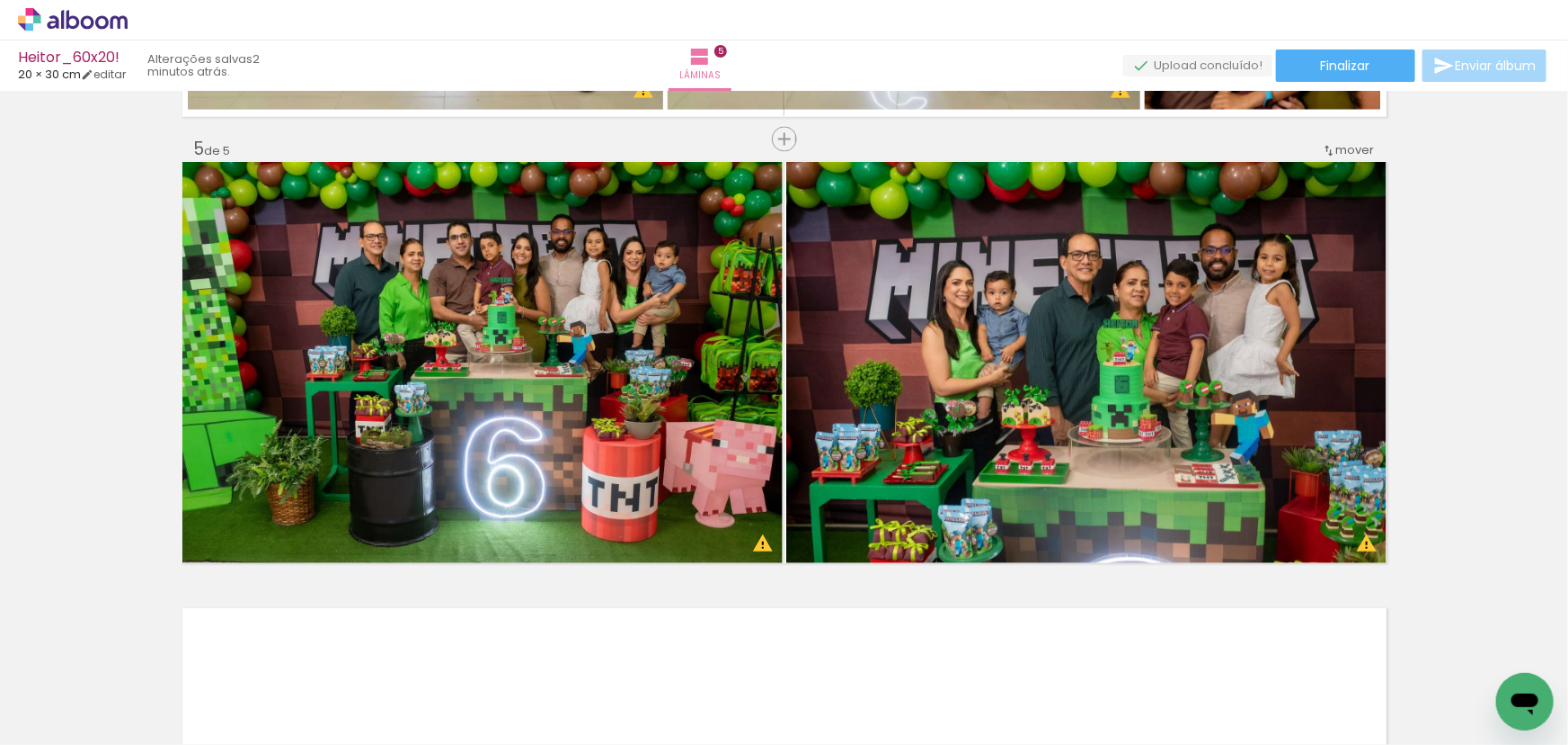
scroll to position [0, 1447]
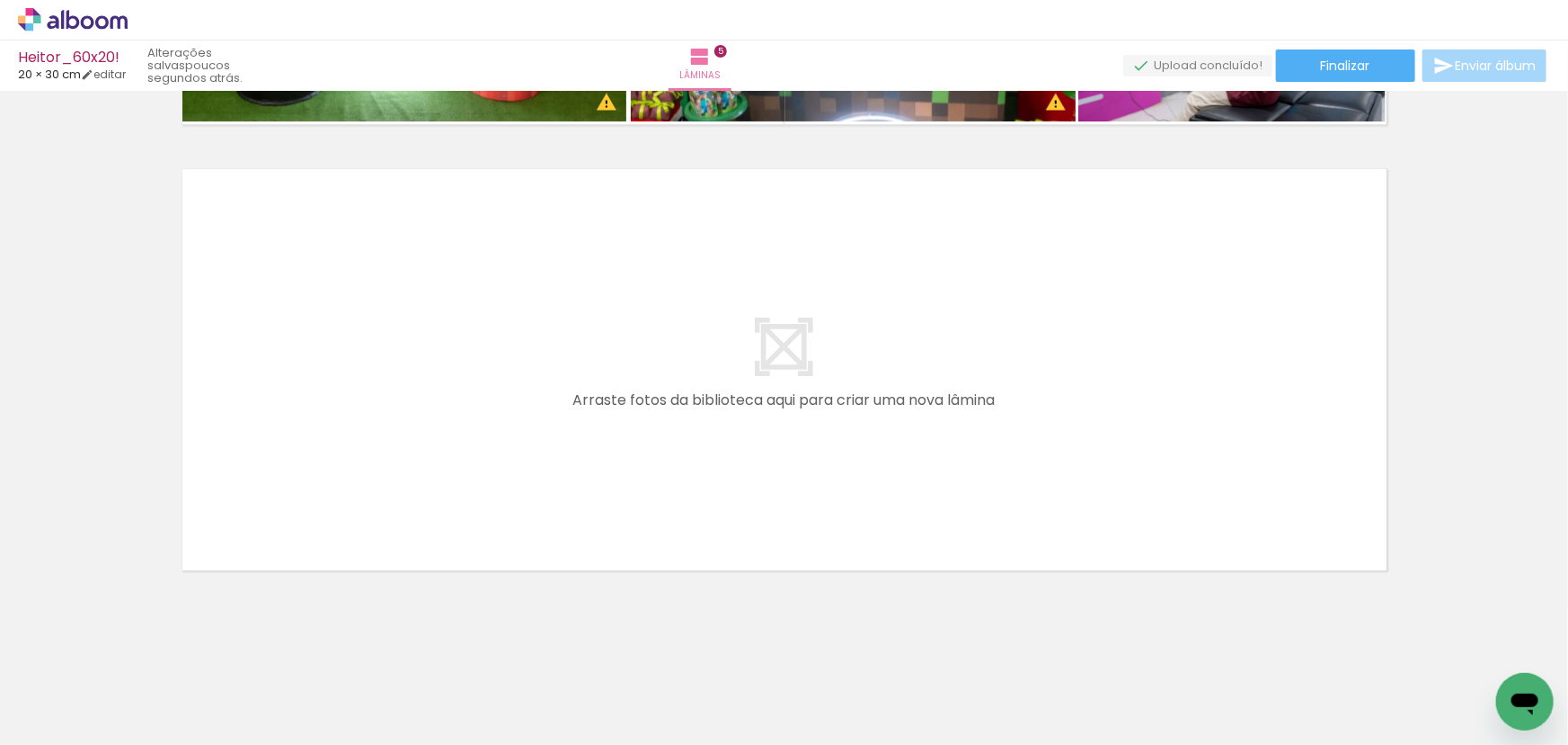
scroll to position [0, 1968]
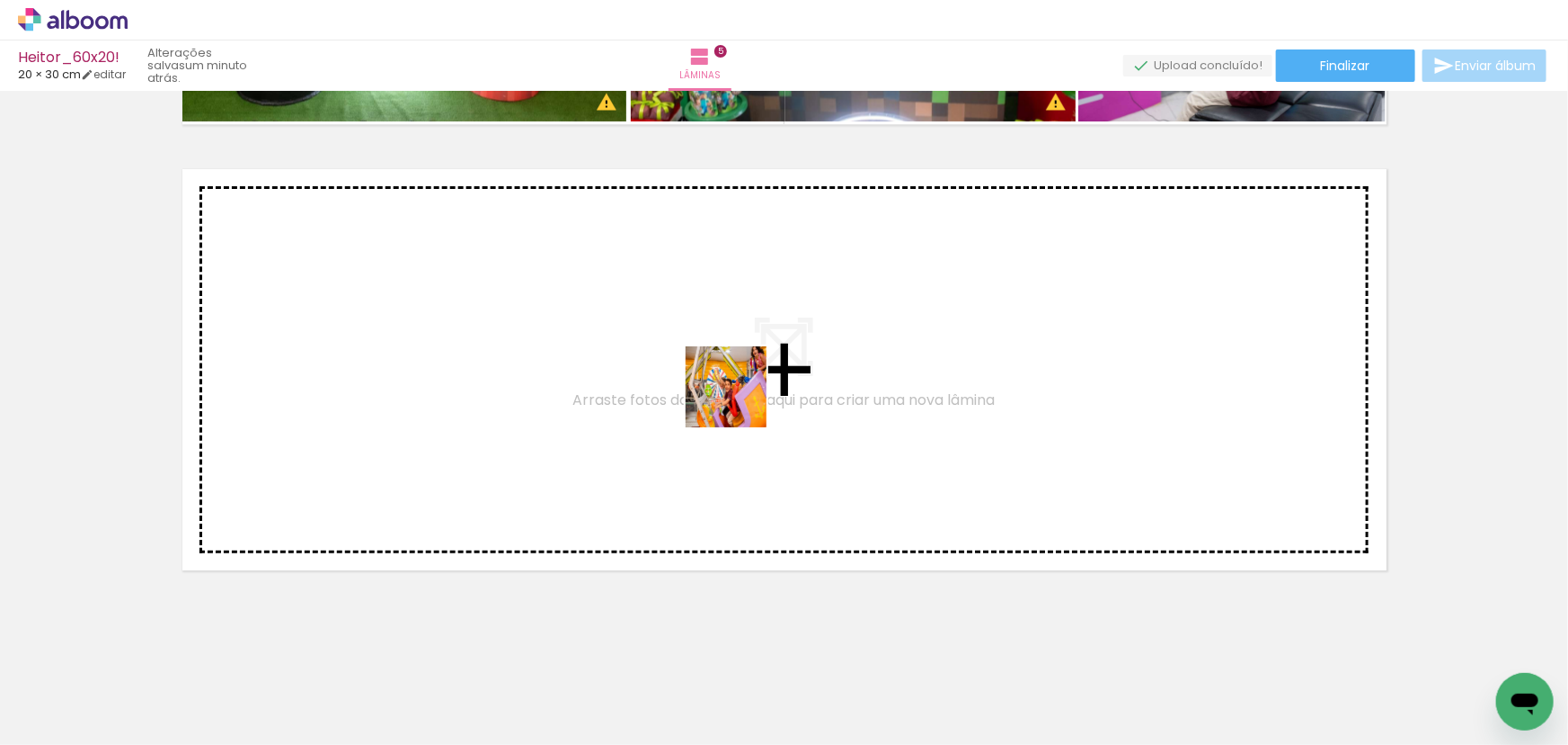
drag, startPoint x: 725, startPoint y: 492, endPoint x: 740, endPoint y: 390, distance: 103.1
click at [740, 390] on quentale-workspace at bounding box center [784, 372] width 1568 height 745
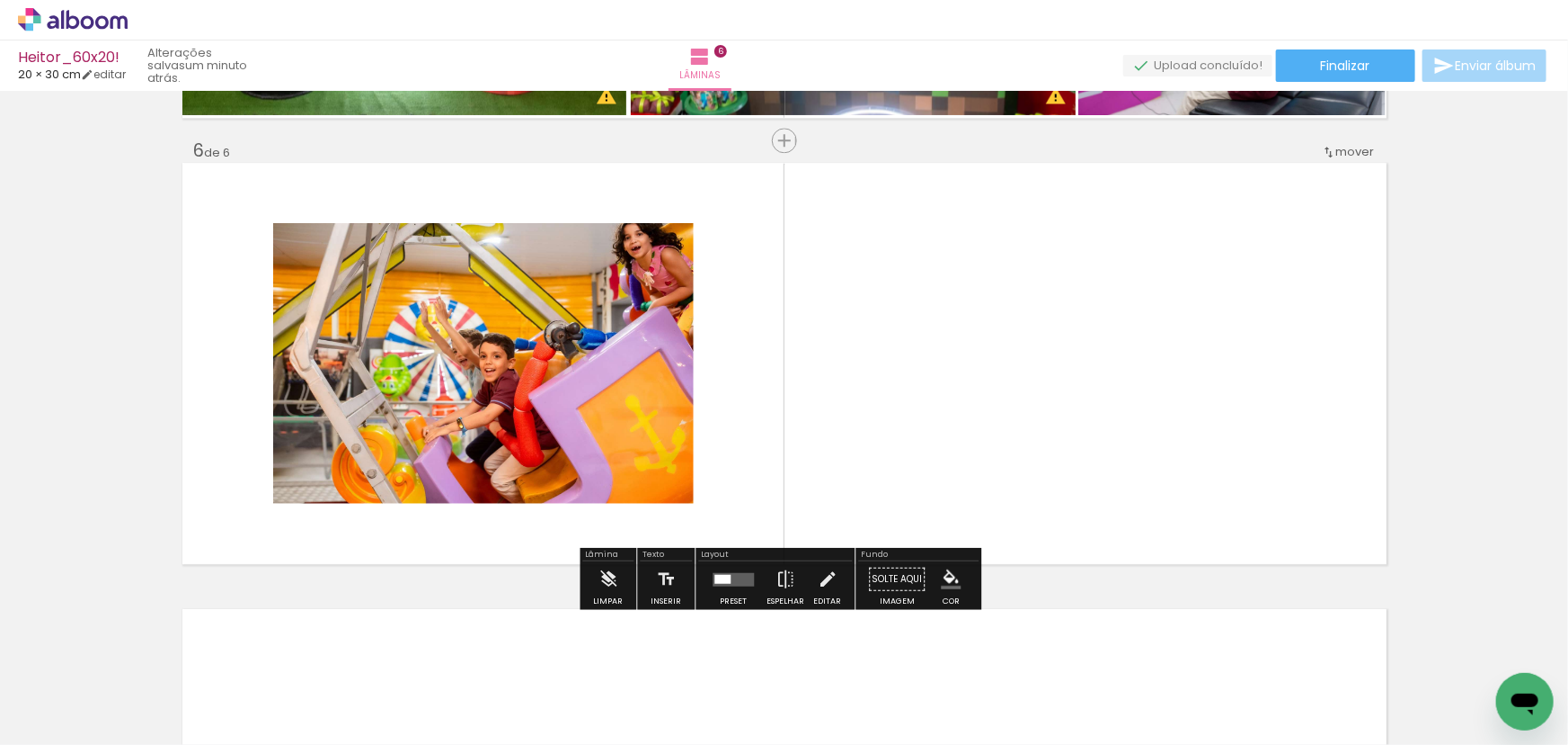
scroll to position [2212, 0]
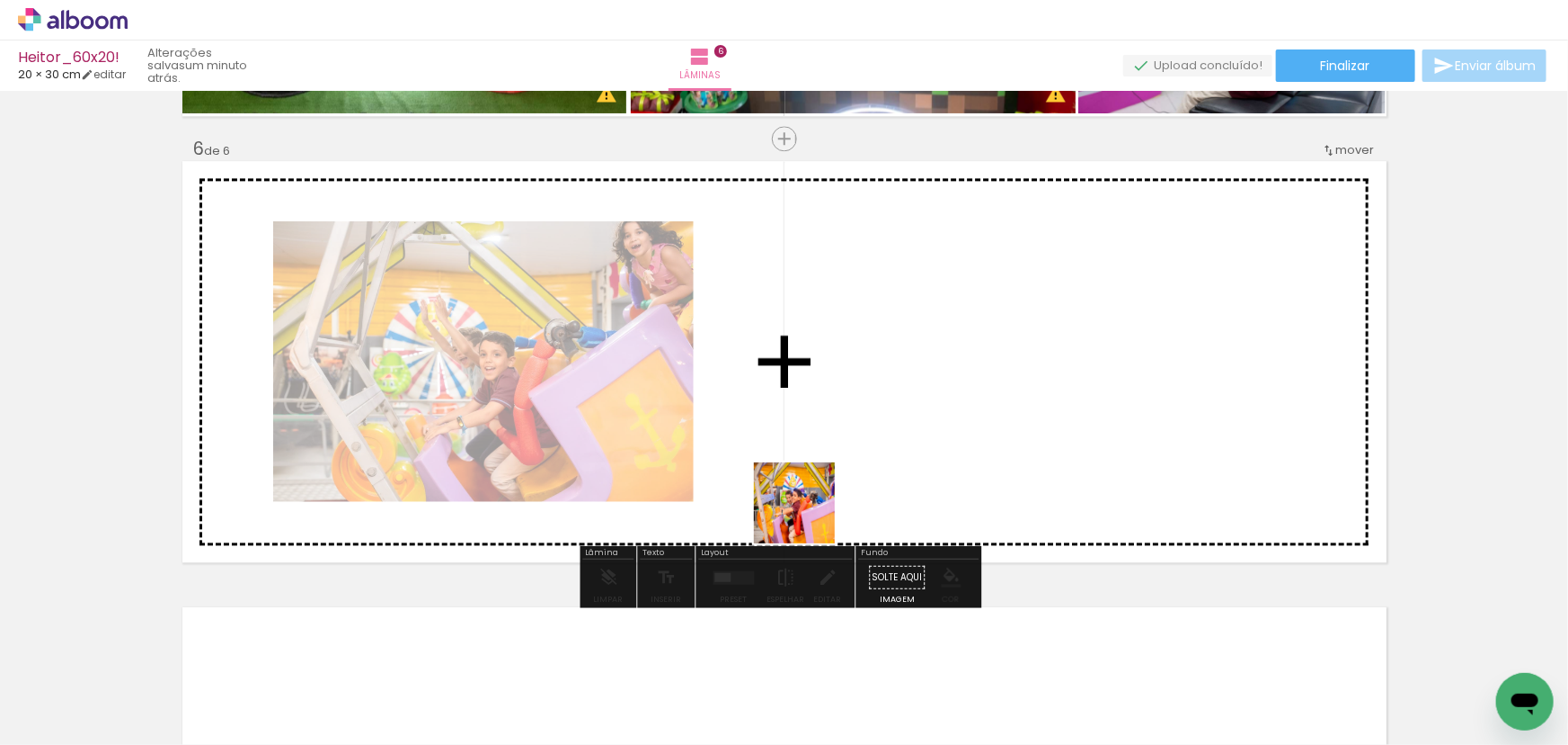
drag, startPoint x: 762, startPoint y: 673, endPoint x: 845, endPoint y: 539, distance: 157.6
click at [817, 451] on quentale-workspace at bounding box center [784, 372] width 1568 height 745
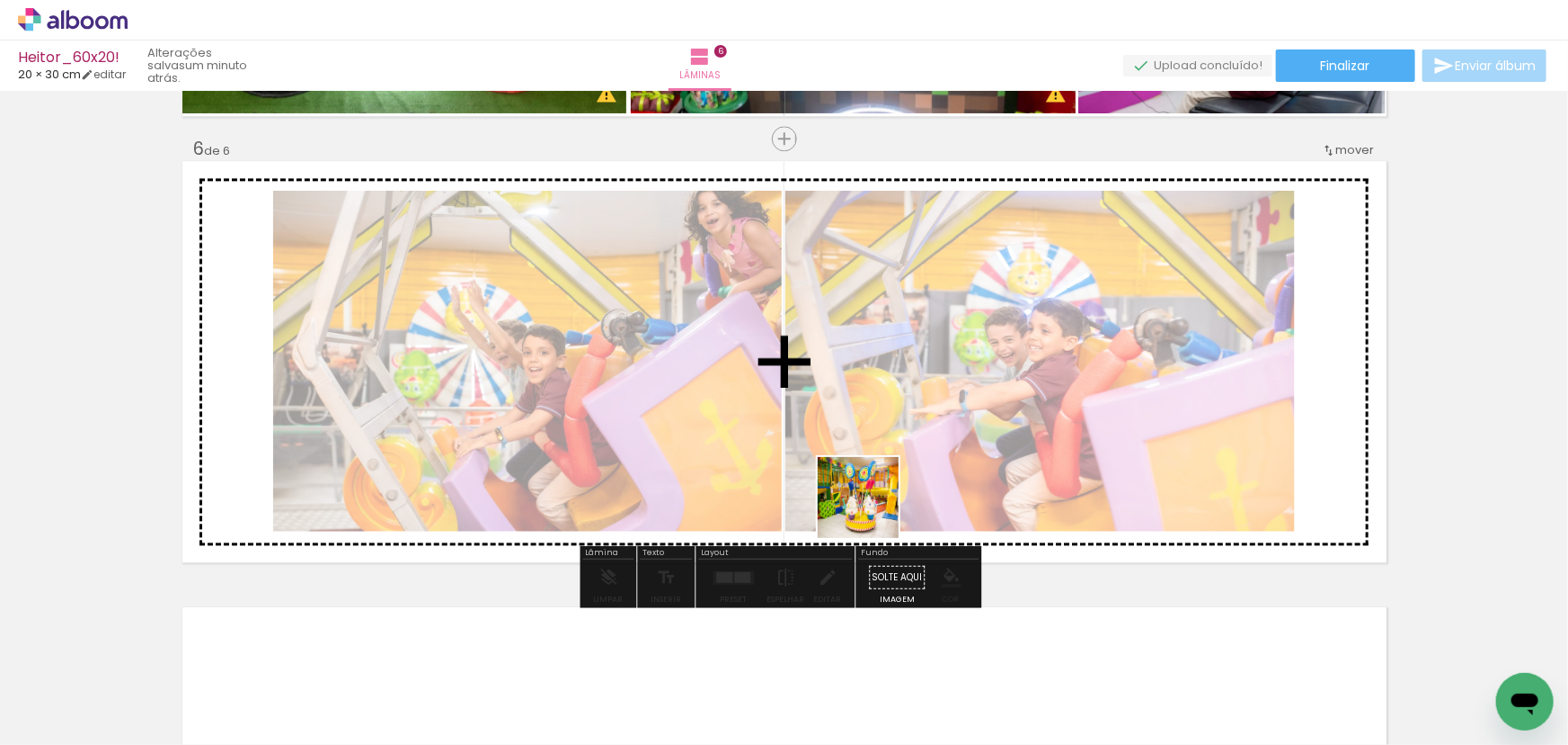
drag, startPoint x: 872, startPoint y: 533, endPoint x: 884, endPoint y: 444, distance: 89.8
click at [878, 466] on quentale-workspace at bounding box center [784, 372] width 1568 height 745
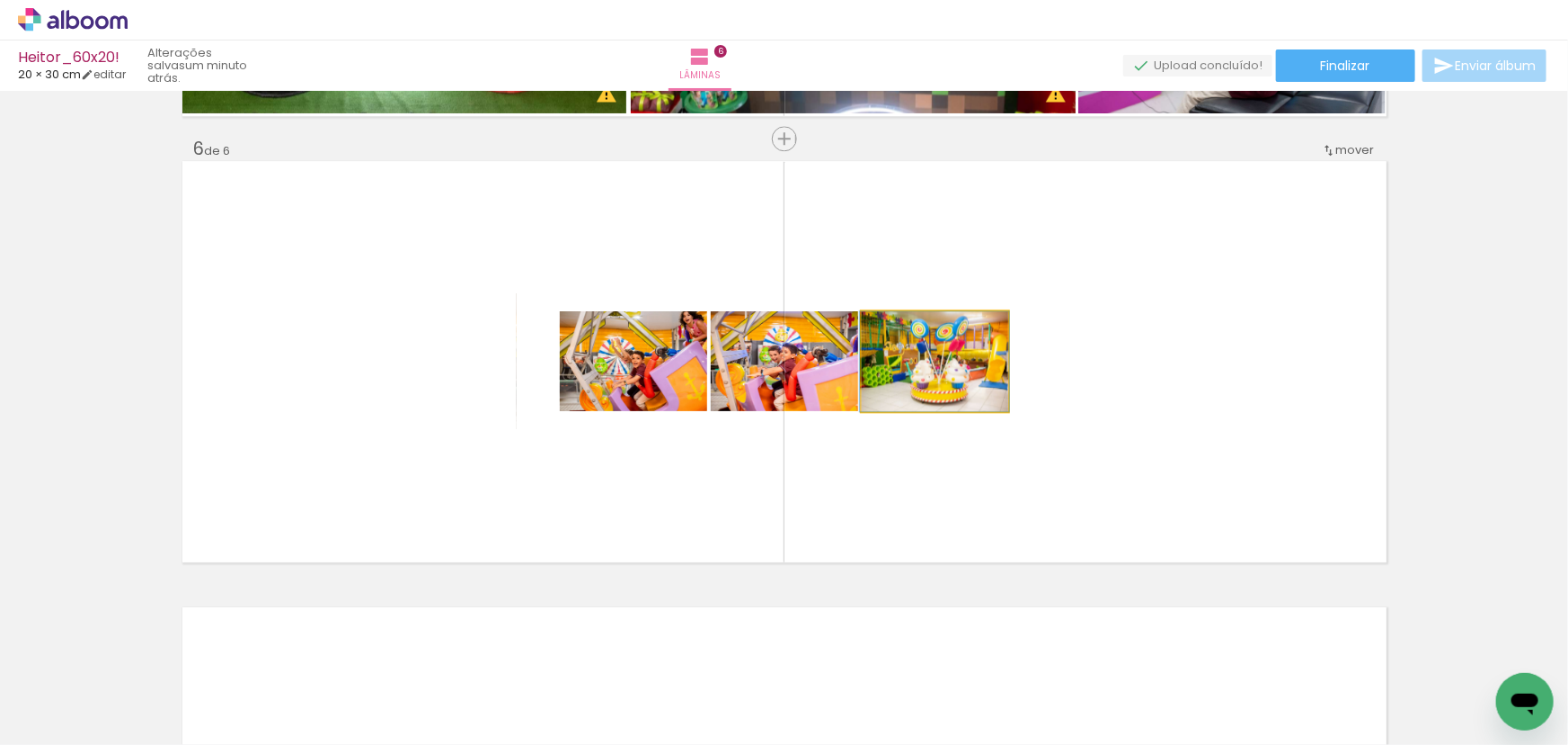
click at [934, 352] on quentale-photo at bounding box center [935, 362] width 147 height 100
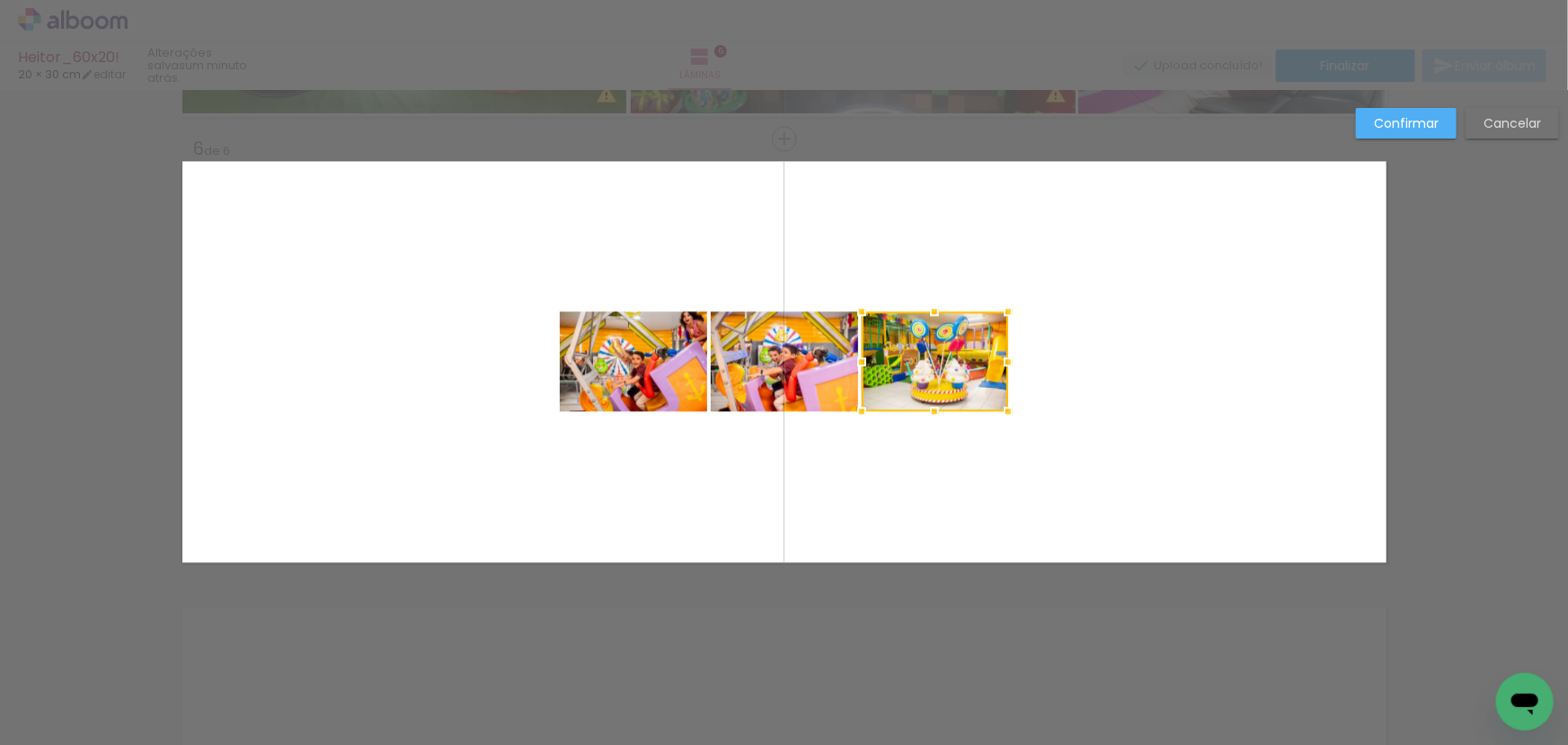
click at [0, 0] on slot "Cancelar" at bounding box center [0, 0] width 0 height 0
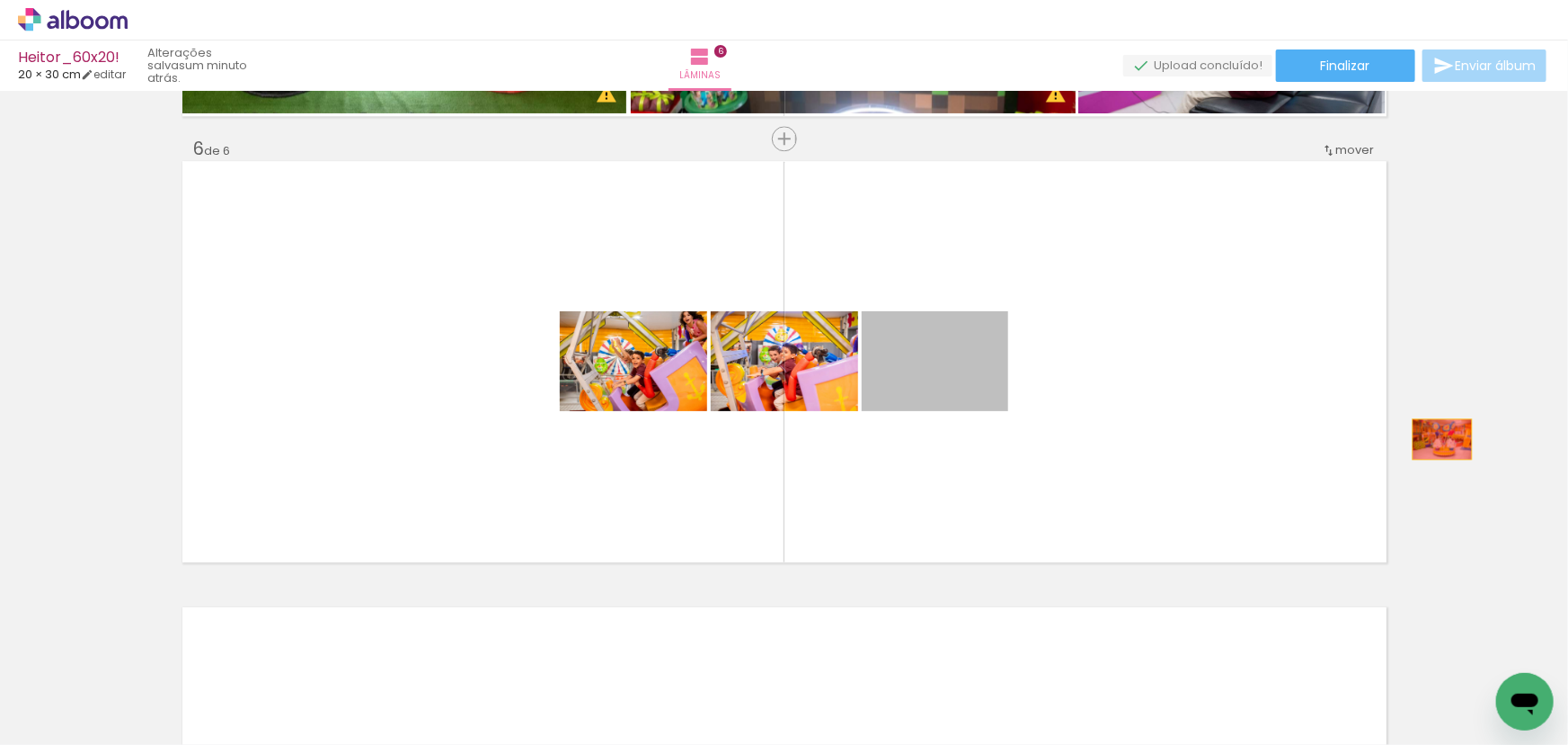
drag, startPoint x: 1099, startPoint y: 413, endPoint x: 1436, endPoint y: 438, distance: 337.9
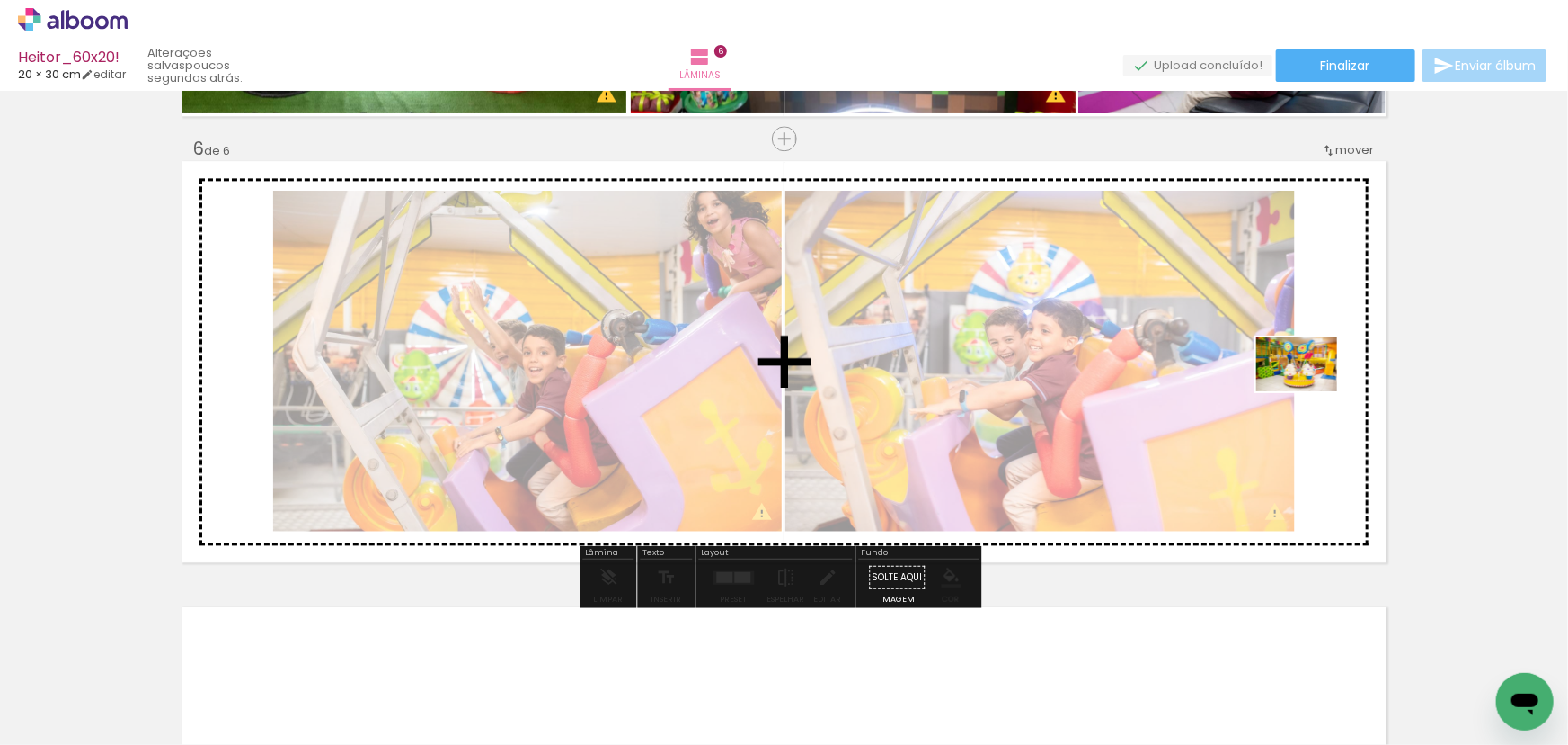
drag, startPoint x: 836, startPoint y: 700, endPoint x: 1311, endPoint y: 389, distance: 567.8
click at [1311, 389] on quentale-workspace at bounding box center [784, 372] width 1568 height 745
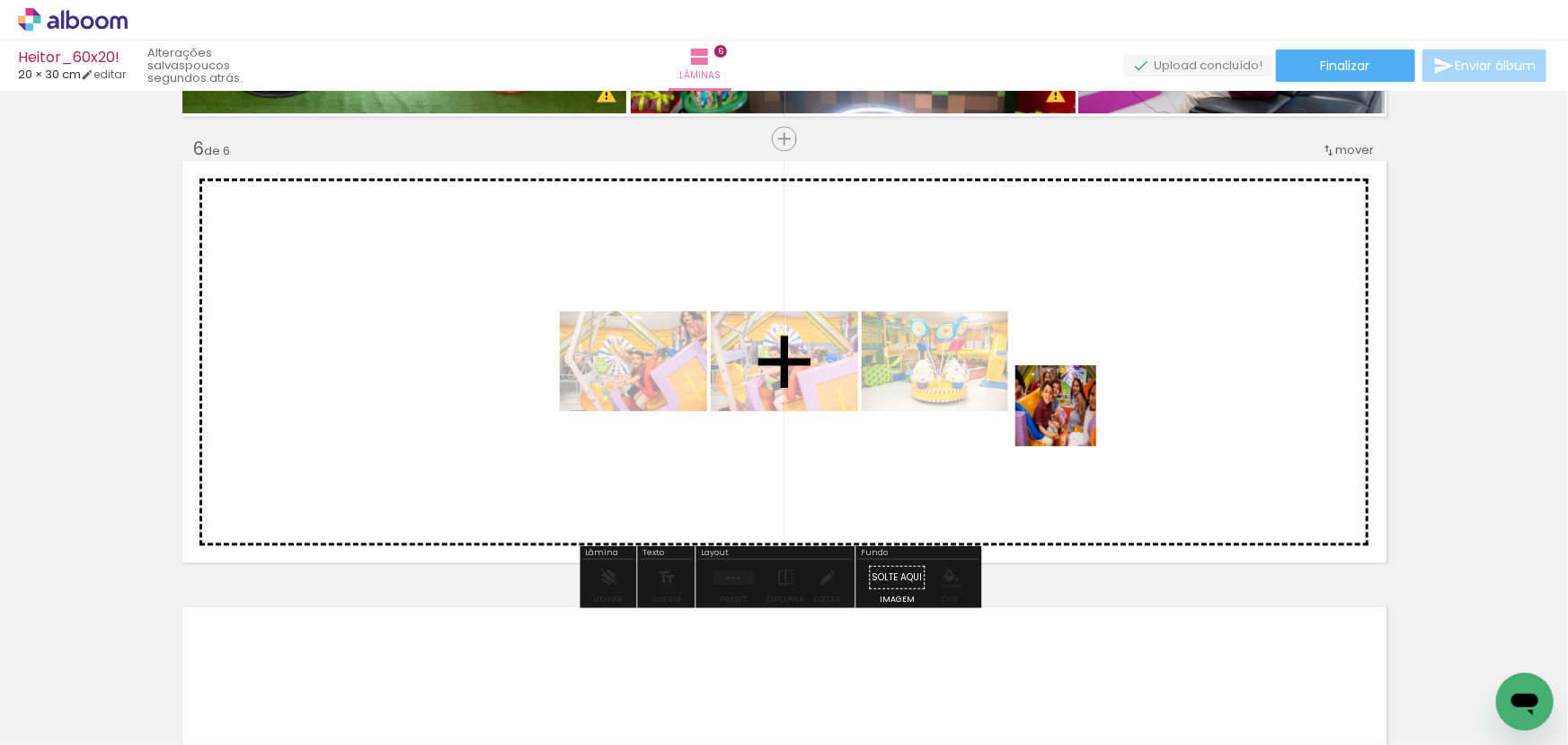
drag, startPoint x: 1030, startPoint y: 501, endPoint x: 1095, endPoint y: 461, distance: 76.3
click at [1076, 402] on quentale-workspace at bounding box center [784, 372] width 1568 height 745
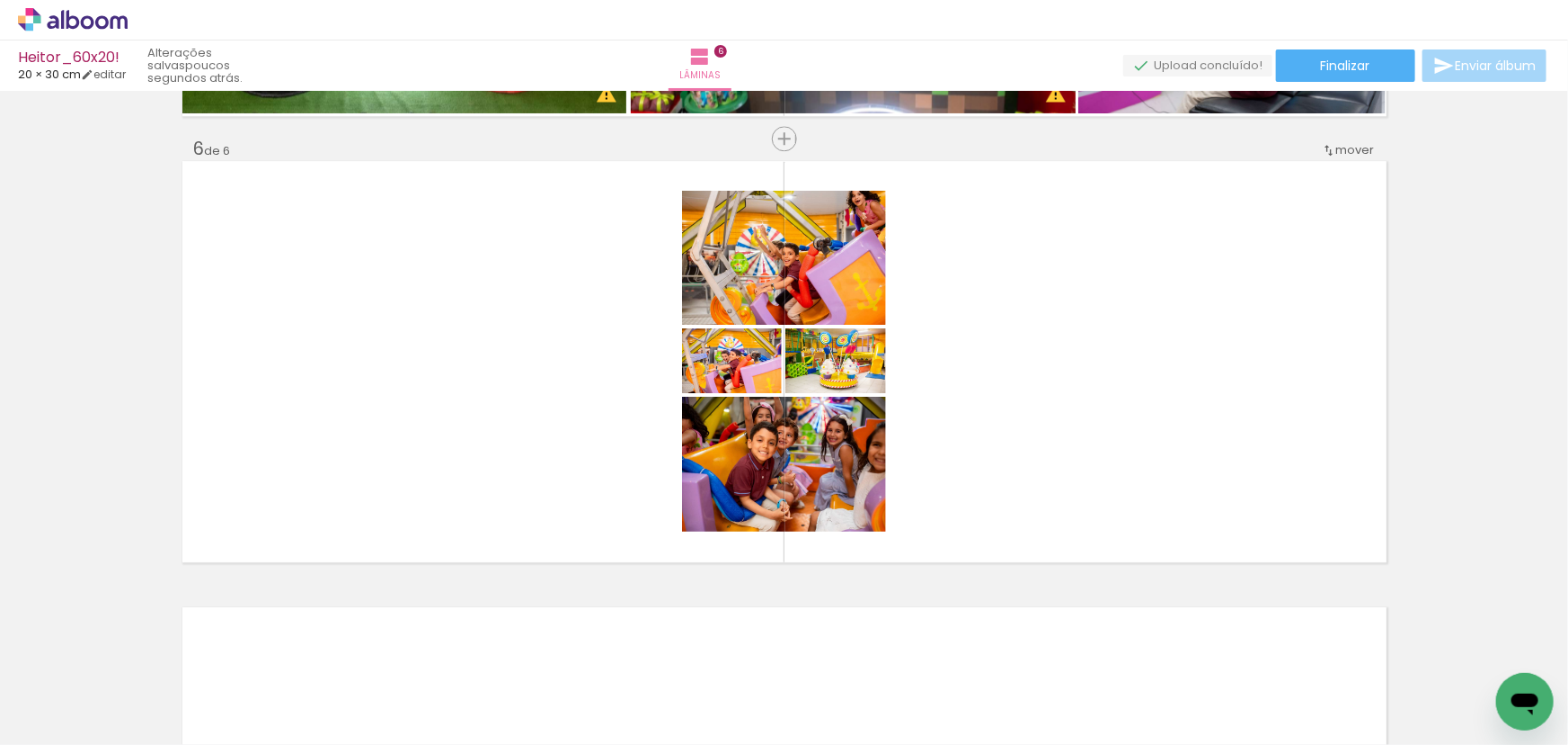
scroll to position [0, 2841]
drag, startPoint x: 647, startPoint y: 668, endPoint x: 637, endPoint y: 683, distance: 18.0
click at [637, 683] on div at bounding box center [599, 683] width 89 height 59
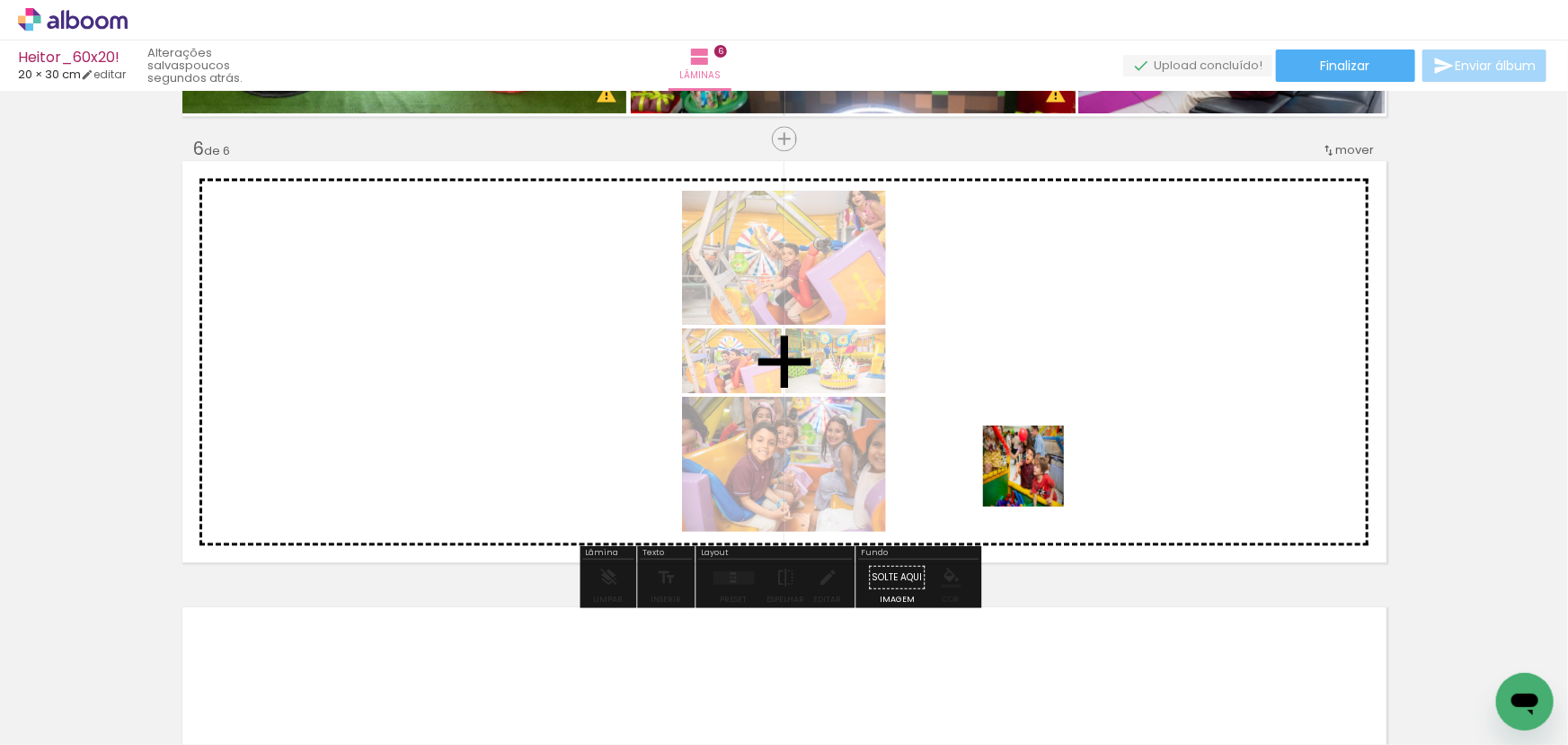
drag, startPoint x: 965, startPoint y: 692, endPoint x: 1044, endPoint y: 446, distance: 258.4
click at [1044, 446] on quentale-workspace at bounding box center [784, 372] width 1568 height 745
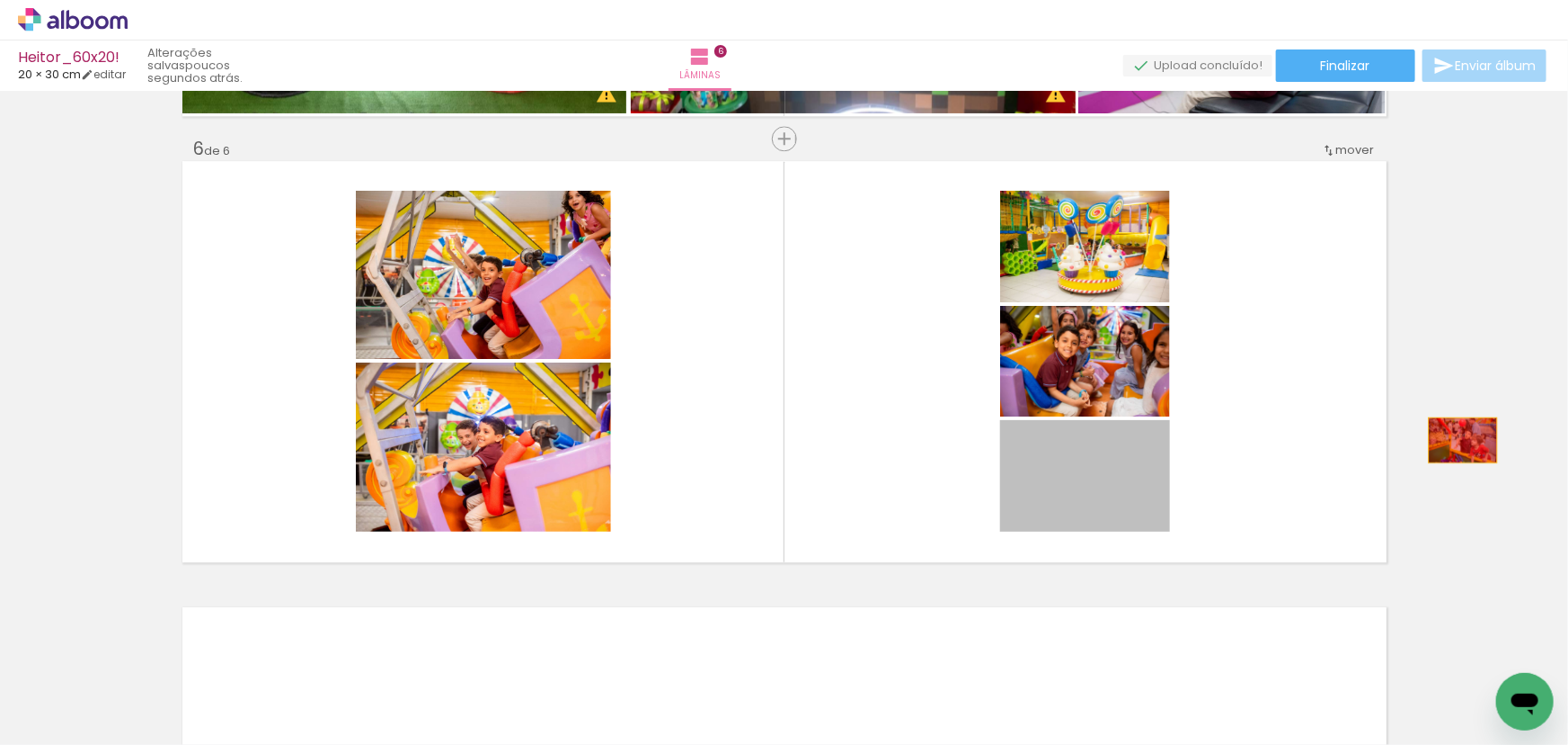
drag, startPoint x: 1132, startPoint y: 494, endPoint x: 1457, endPoint y: 439, distance: 329.6
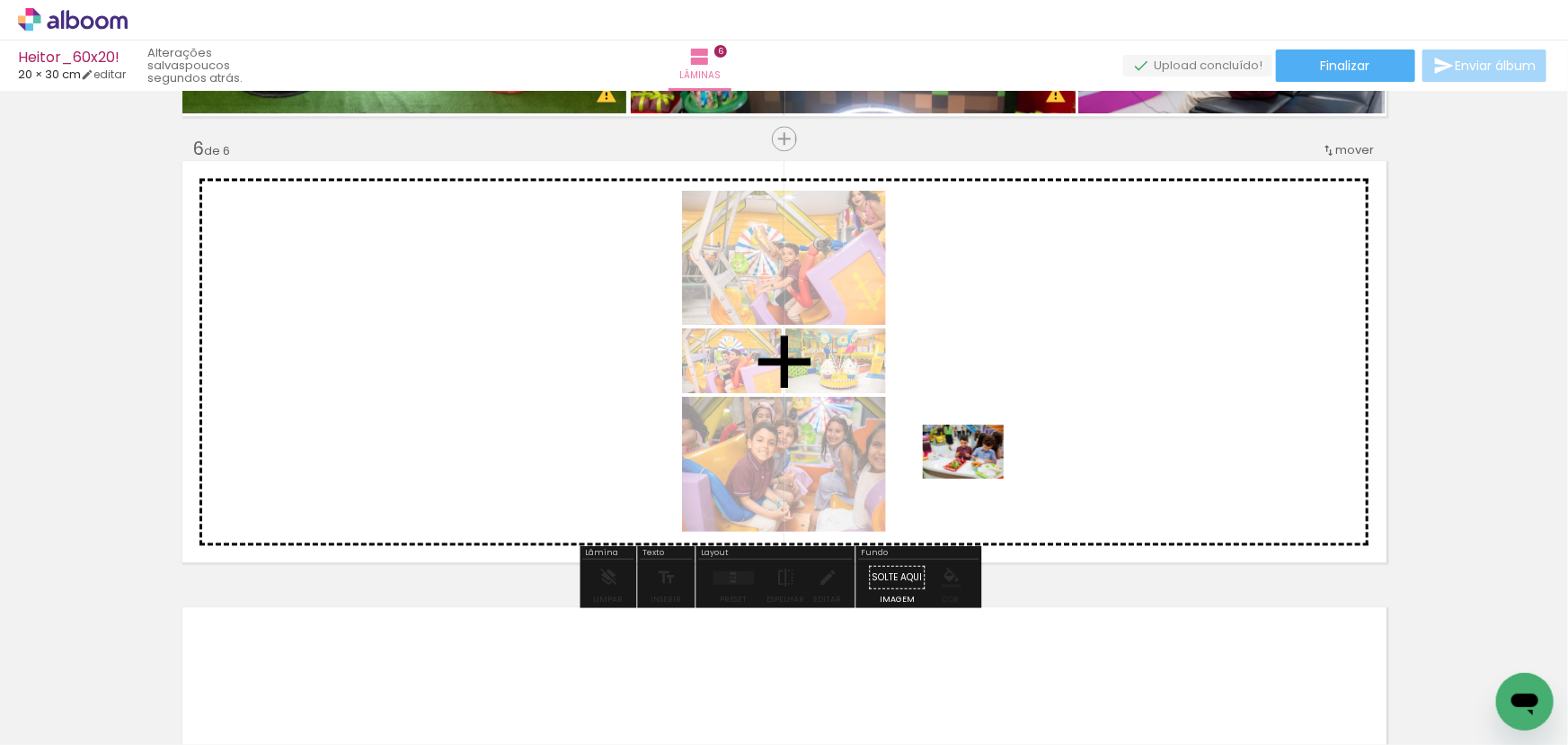
drag, startPoint x: 782, startPoint y: 688, endPoint x: 1015, endPoint y: 414, distance: 359.7
click at [1015, 414] on quentale-workspace at bounding box center [784, 372] width 1568 height 745
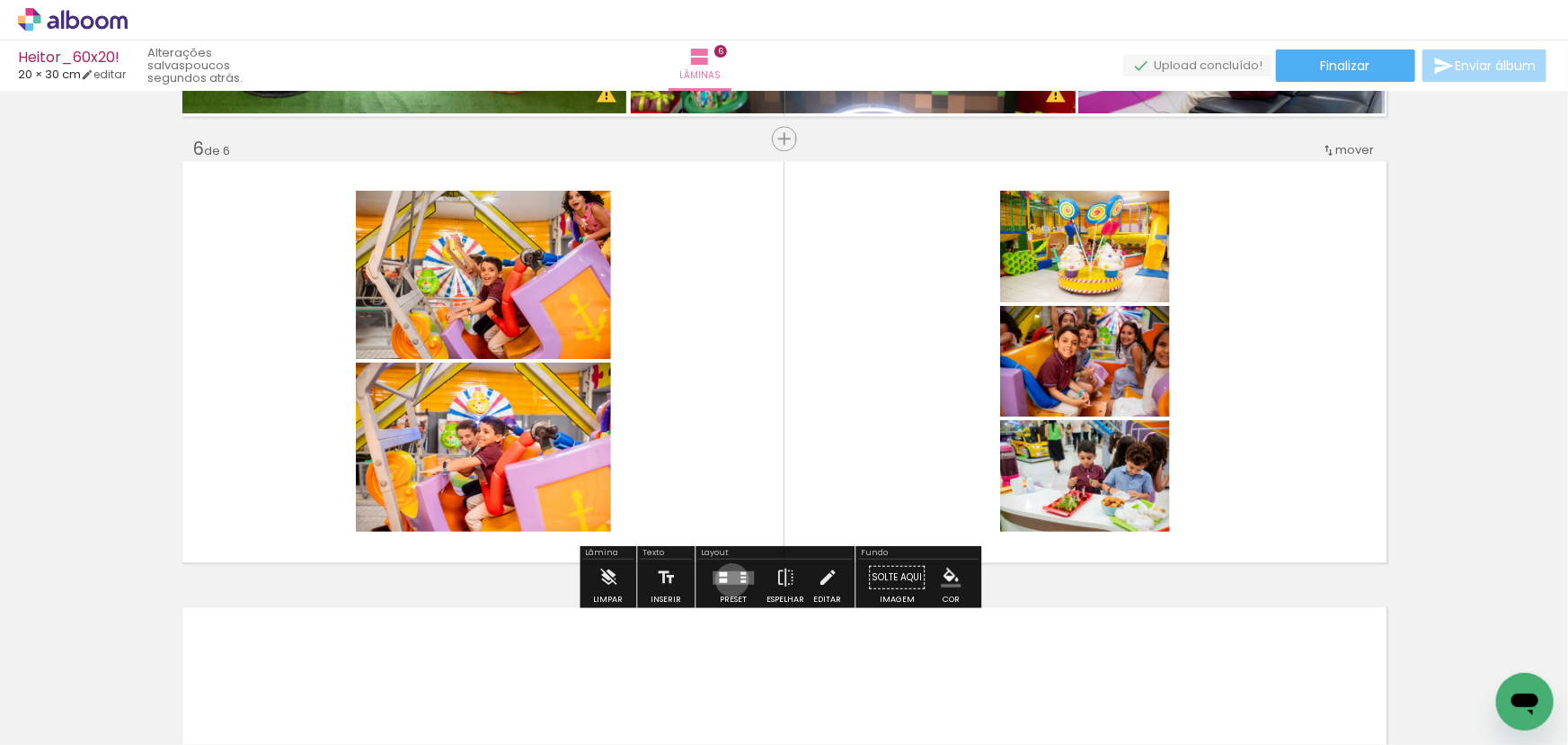
click at [728, 579] on quentale-layouter at bounding box center [733, 577] width 41 height 14
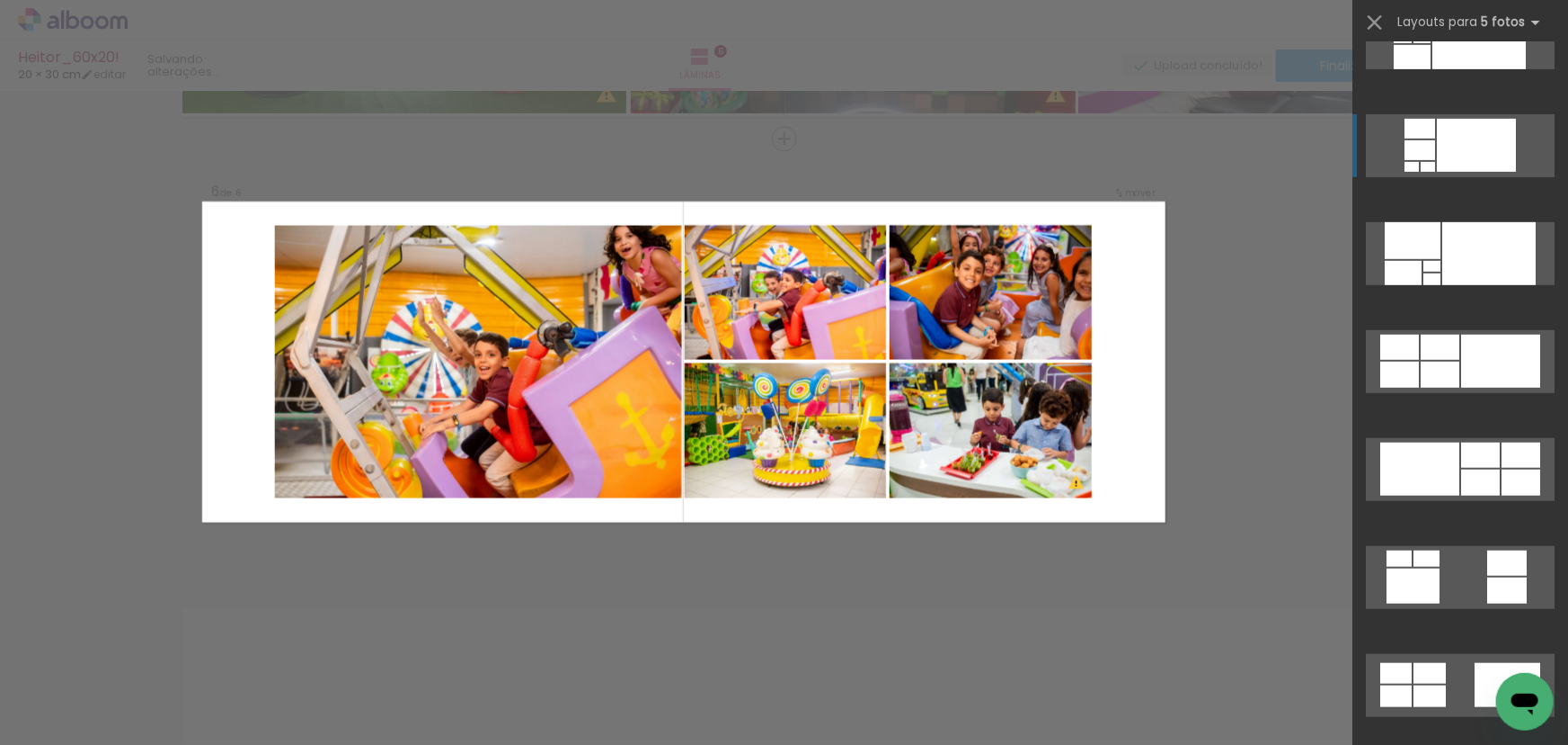
scroll to position [490, 0]
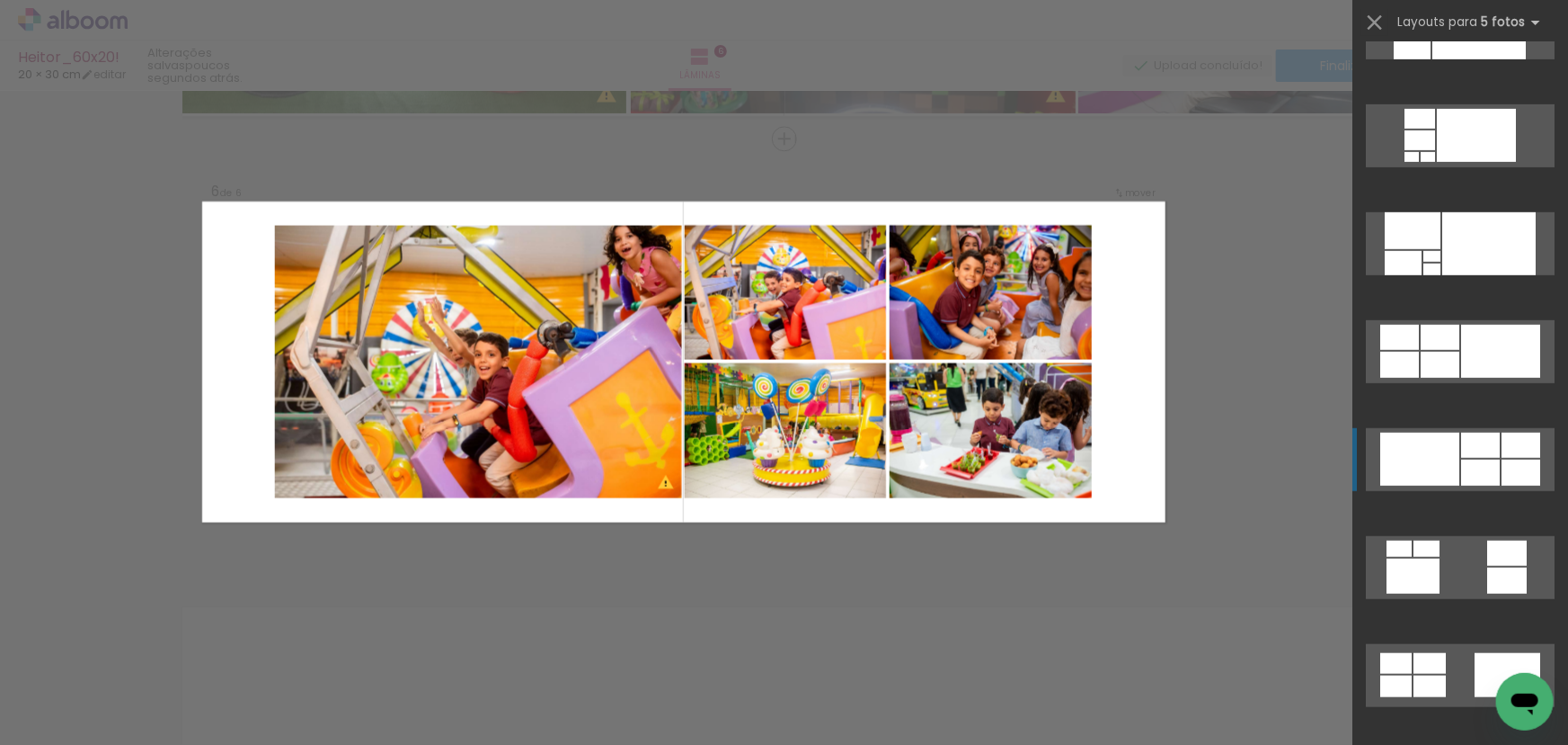
click at [1488, 460] on div at bounding box center [1480, 472] width 39 height 26
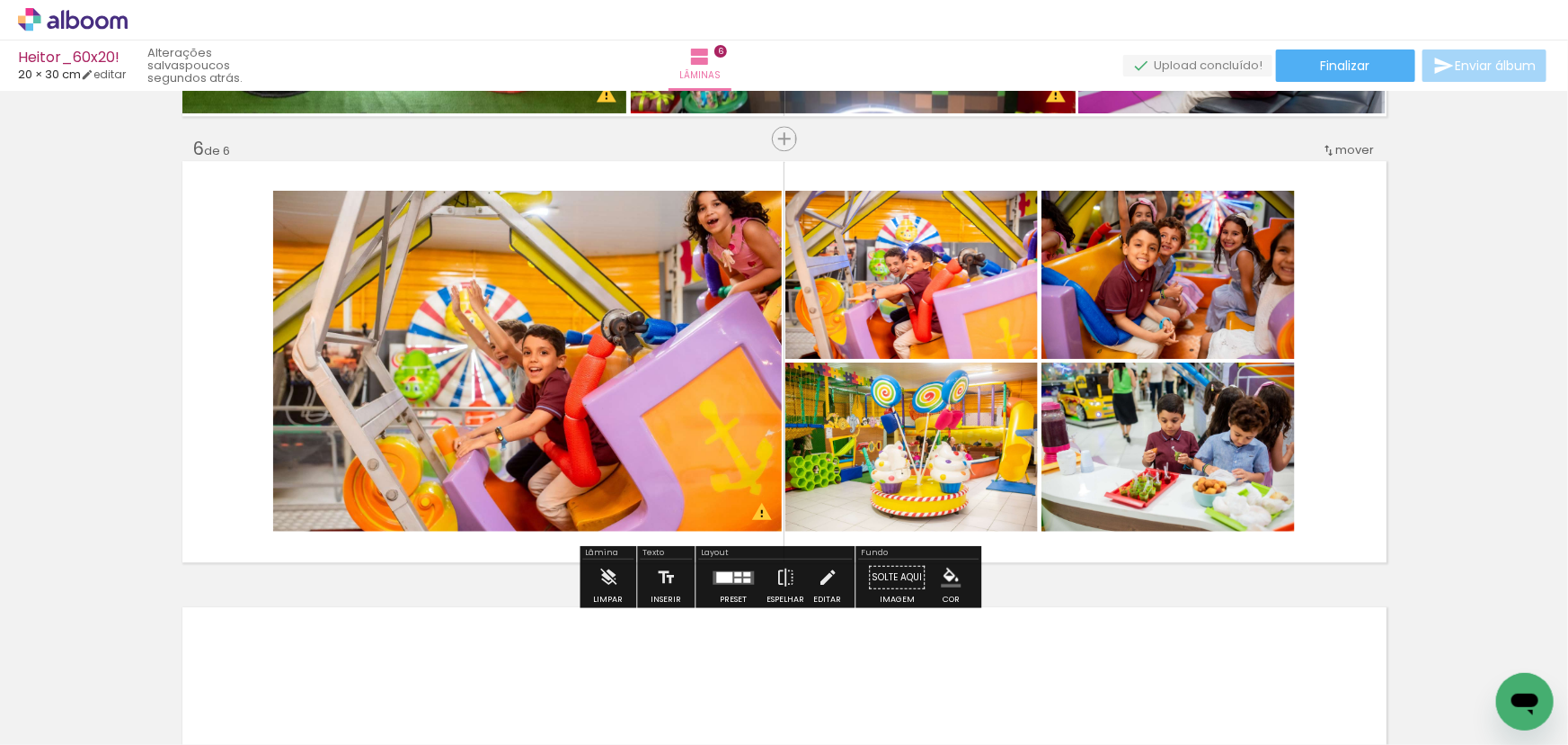
click at [660, 385] on quentale-photo at bounding box center [528, 361] width 509 height 341
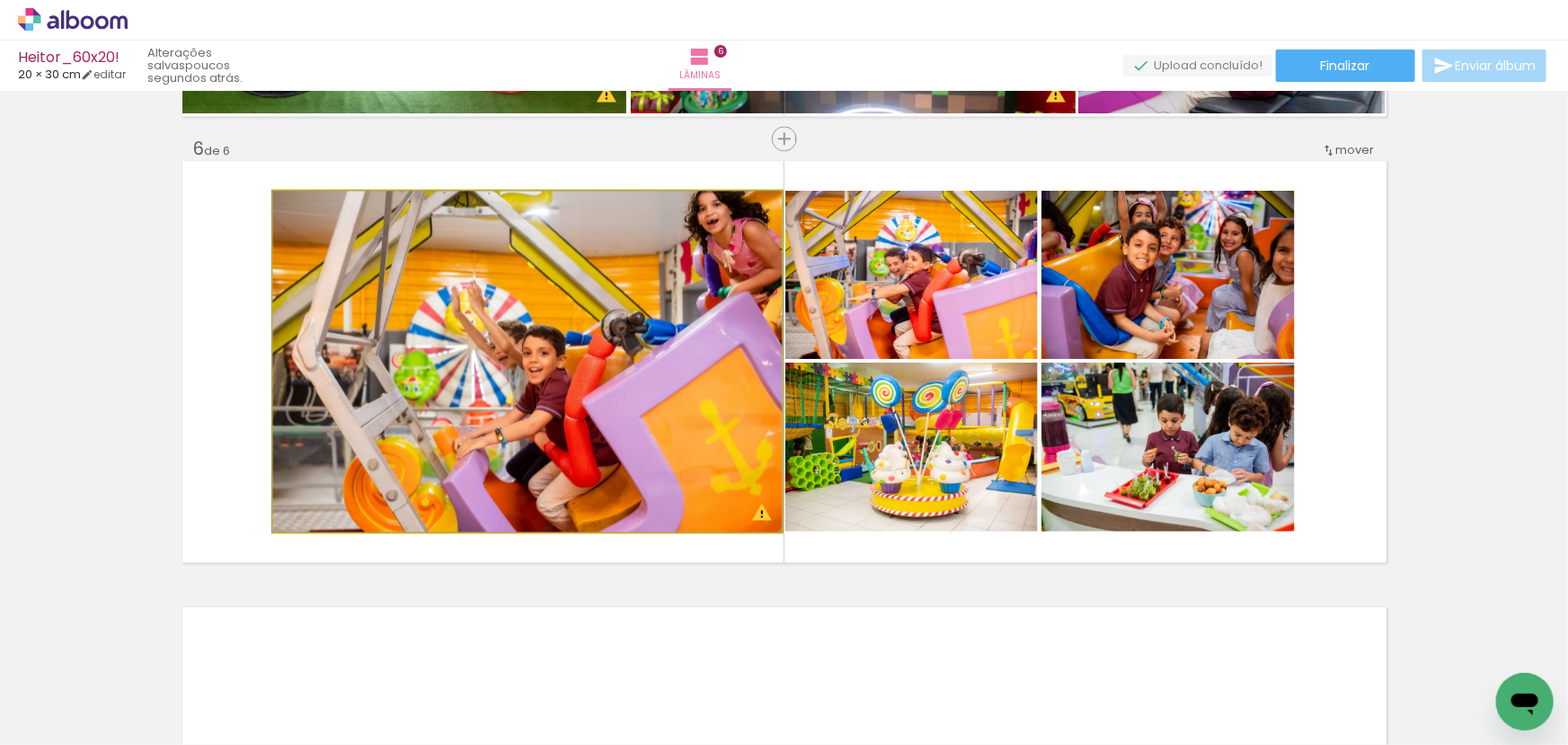
click at [660, 385] on quentale-photo at bounding box center [528, 361] width 509 height 341
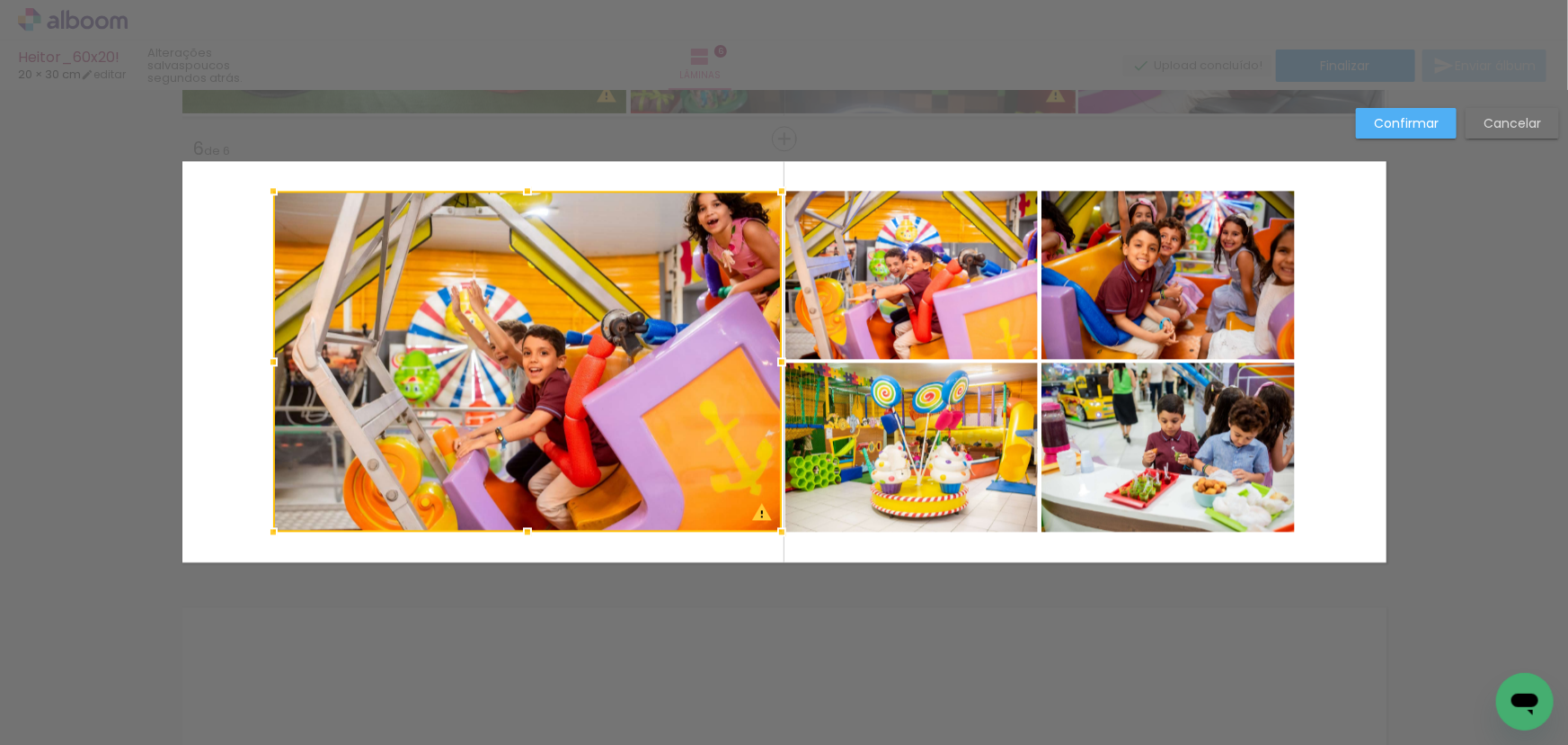
click at [952, 288] on quentale-photo at bounding box center [911, 275] width 253 height 168
click at [943, 437] on div at bounding box center [656, 361] width 765 height 341
click at [1118, 427] on quentale-photo at bounding box center [1169, 446] width 254 height 169
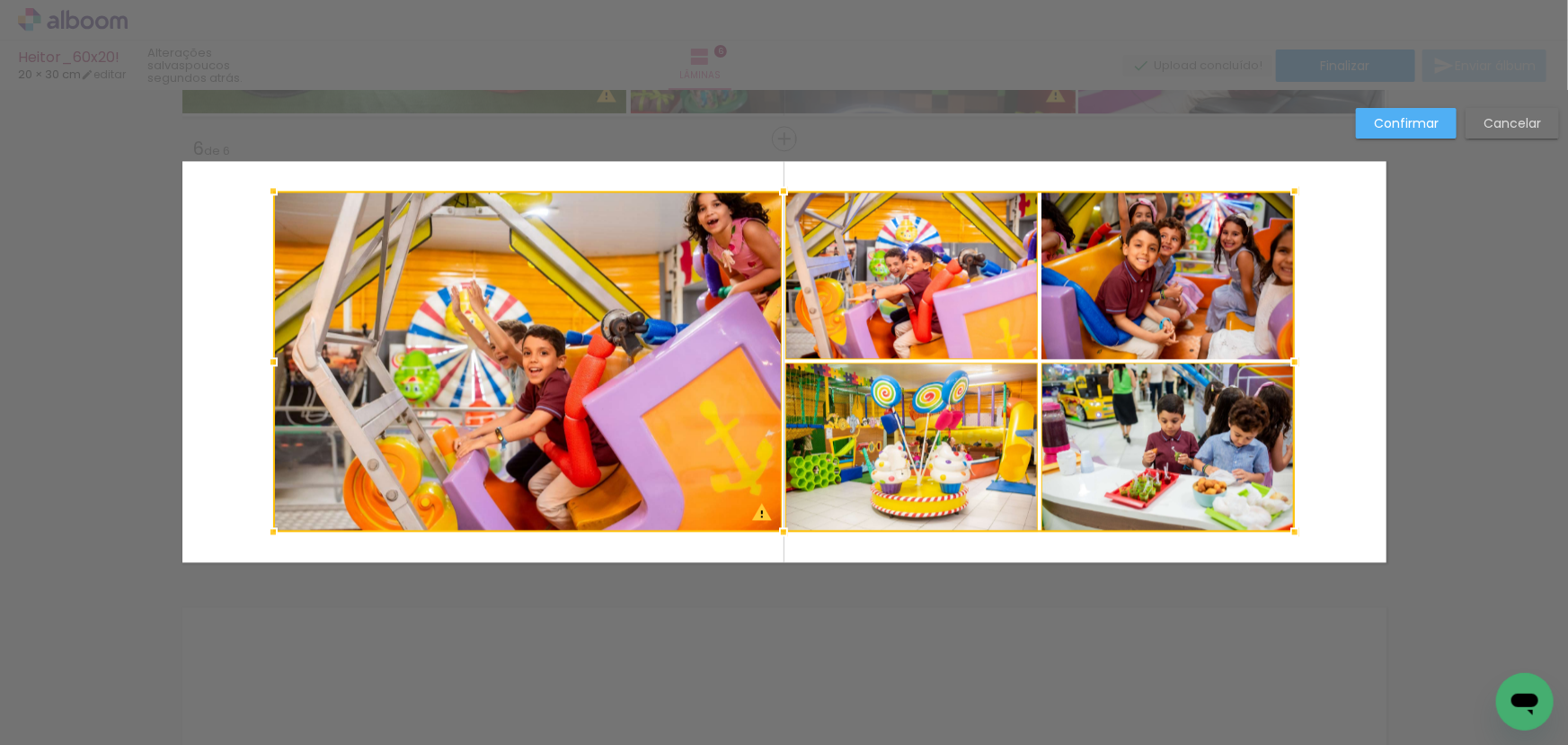
click at [1175, 273] on div at bounding box center [784, 361] width 1022 height 341
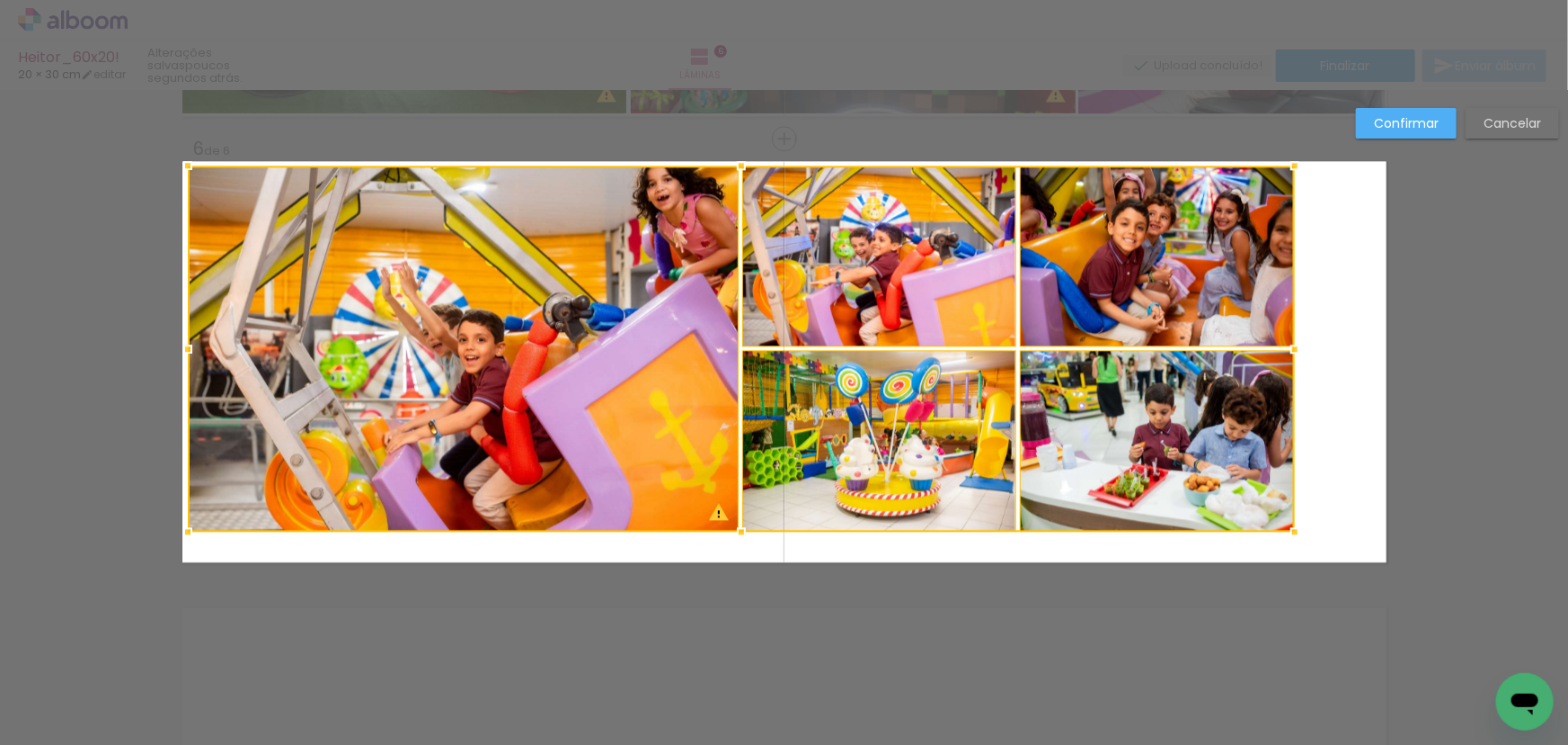
drag, startPoint x: 266, startPoint y: 189, endPoint x: 182, endPoint y: 164, distance: 87.6
click at [182, 164] on div at bounding box center [188, 166] width 36 height 36
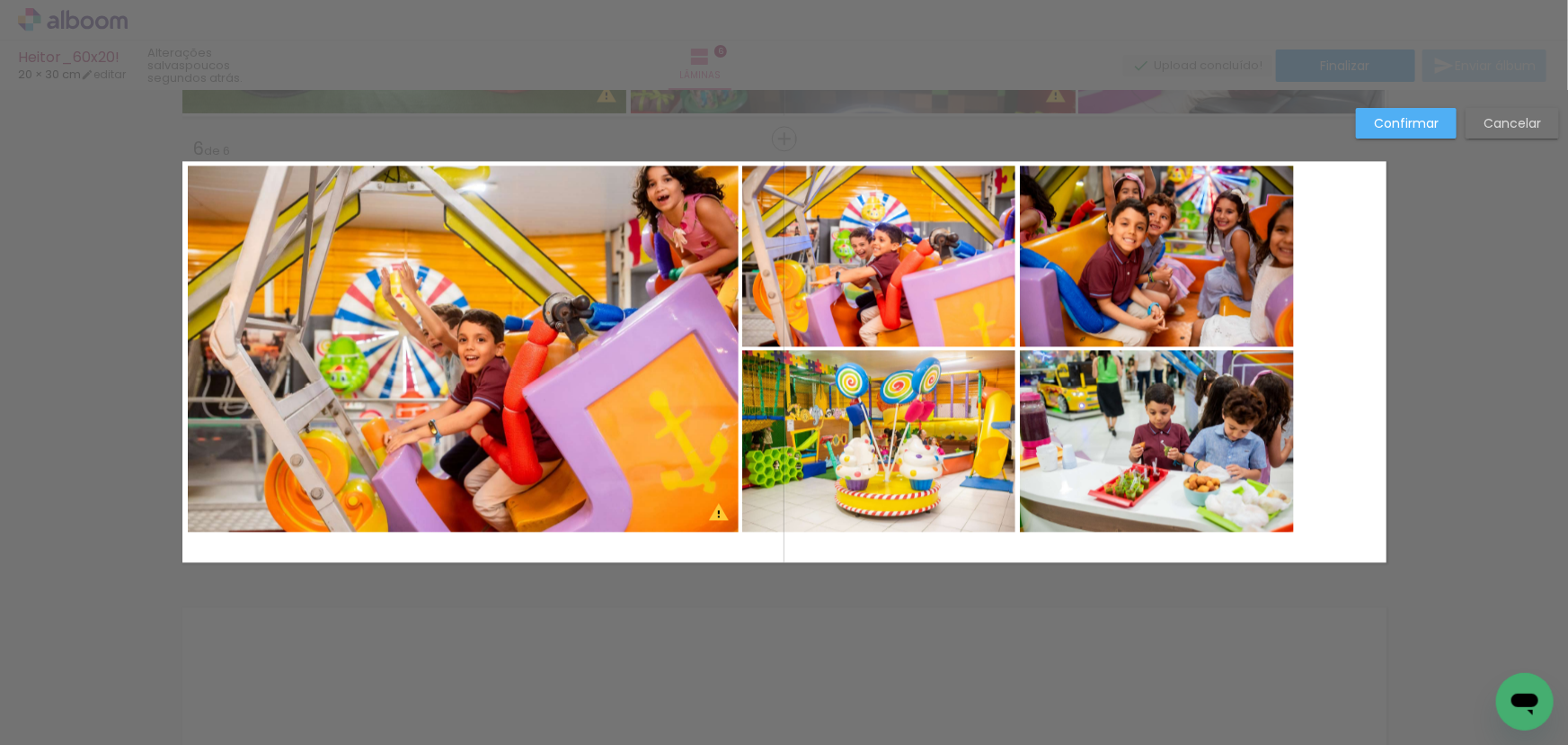
click at [323, 310] on quentale-photo at bounding box center [463, 349] width 551 height 367
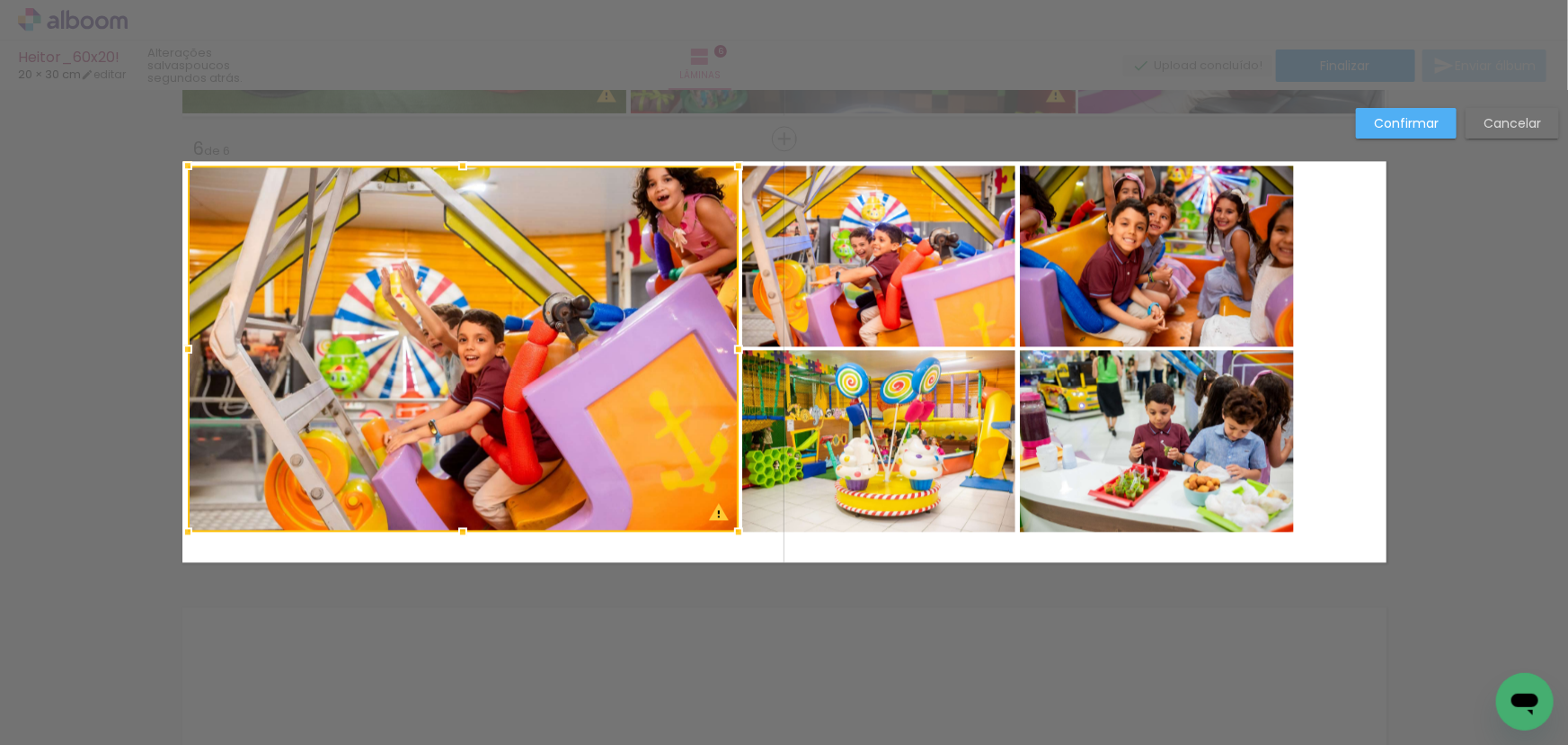
click at [867, 305] on quentale-photo at bounding box center [879, 256] width 273 height 181
click at [1123, 277] on quentale-photo at bounding box center [1157, 256] width 274 height 181
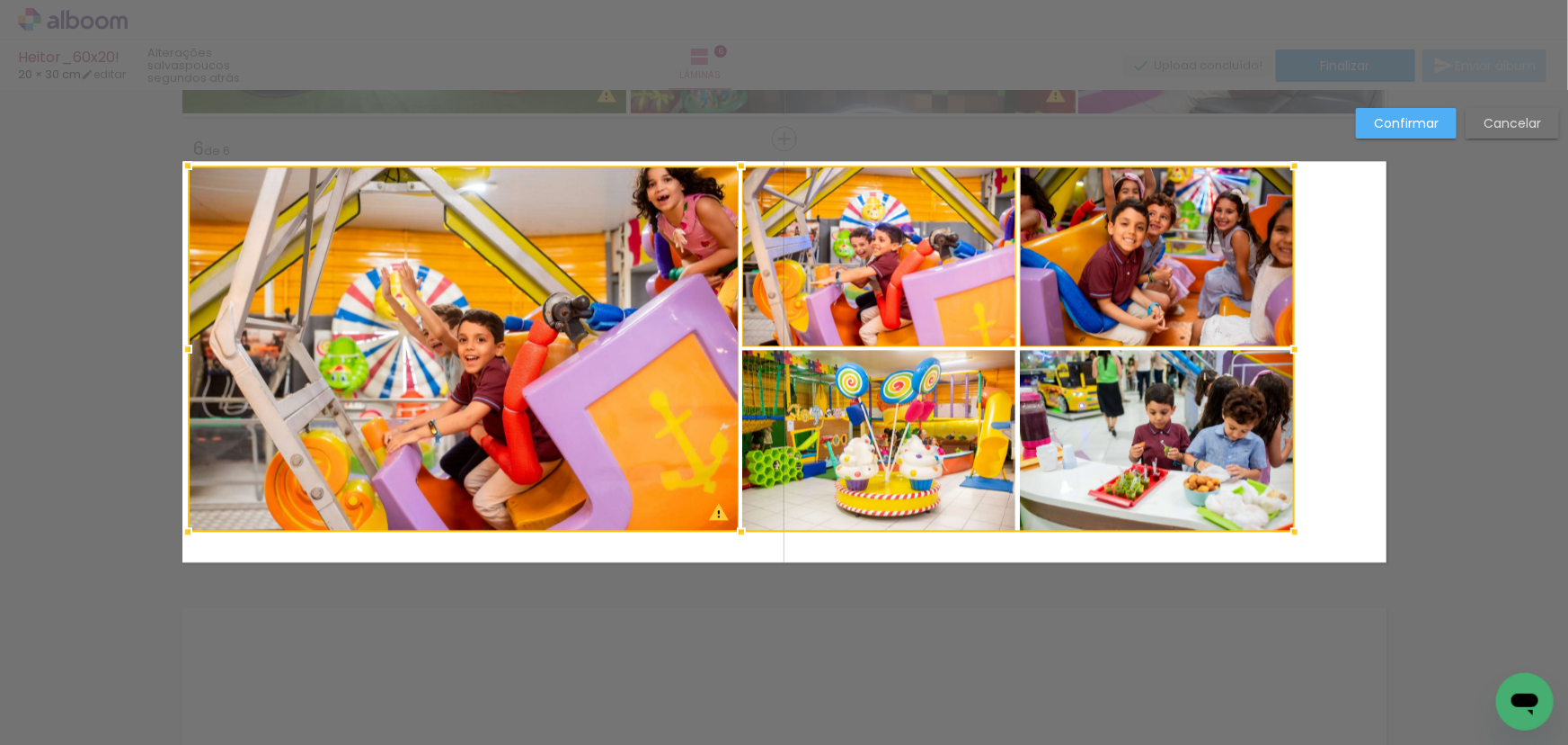
click at [900, 429] on div at bounding box center [741, 349] width 1107 height 367
click at [1117, 444] on div at bounding box center [741, 349] width 1107 height 367
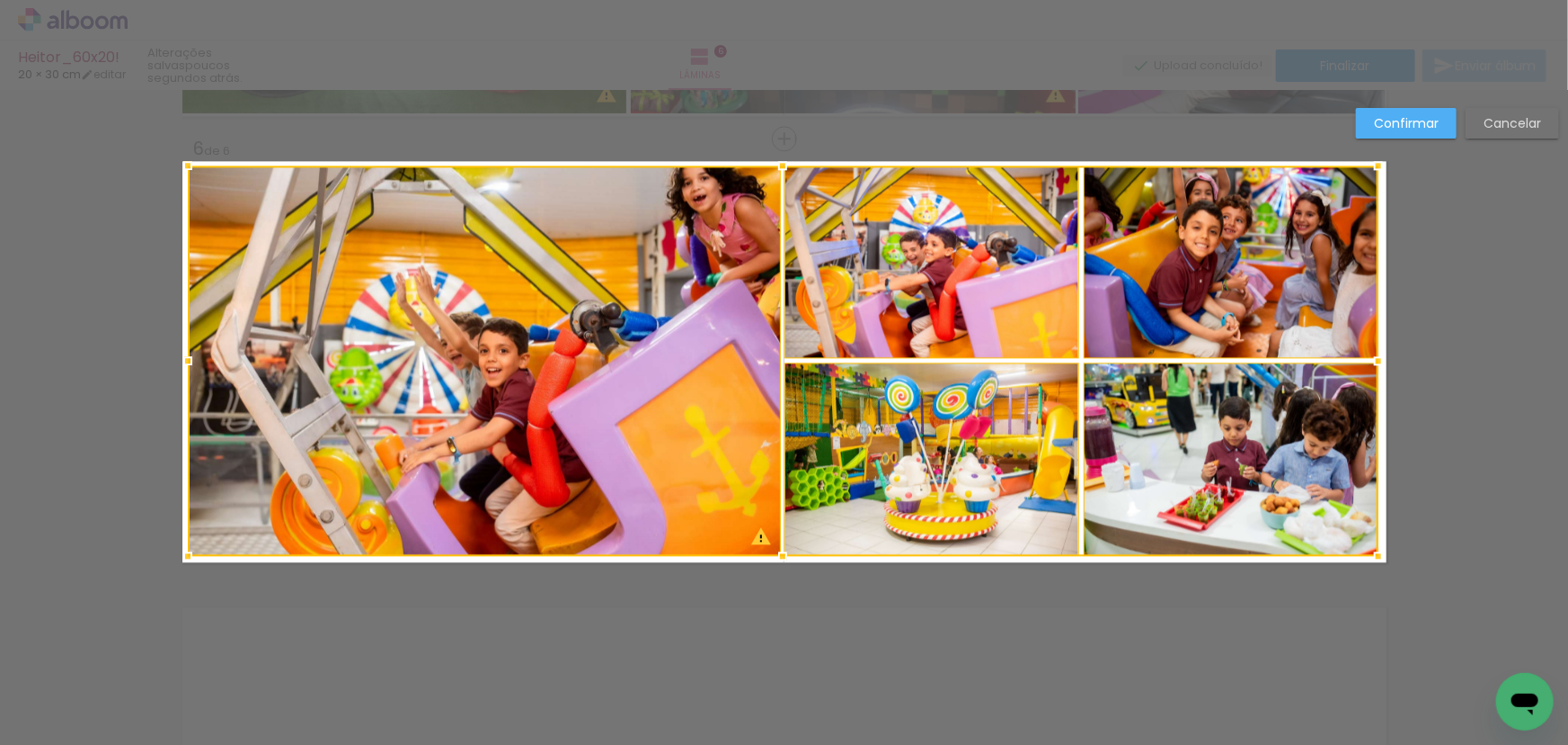
drag, startPoint x: 1294, startPoint y: 536, endPoint x: 1374, endPoint y: 562, distance: 84.1
click at [1374, 562] on div at bounding box center [1378, 556] width 36 height 36
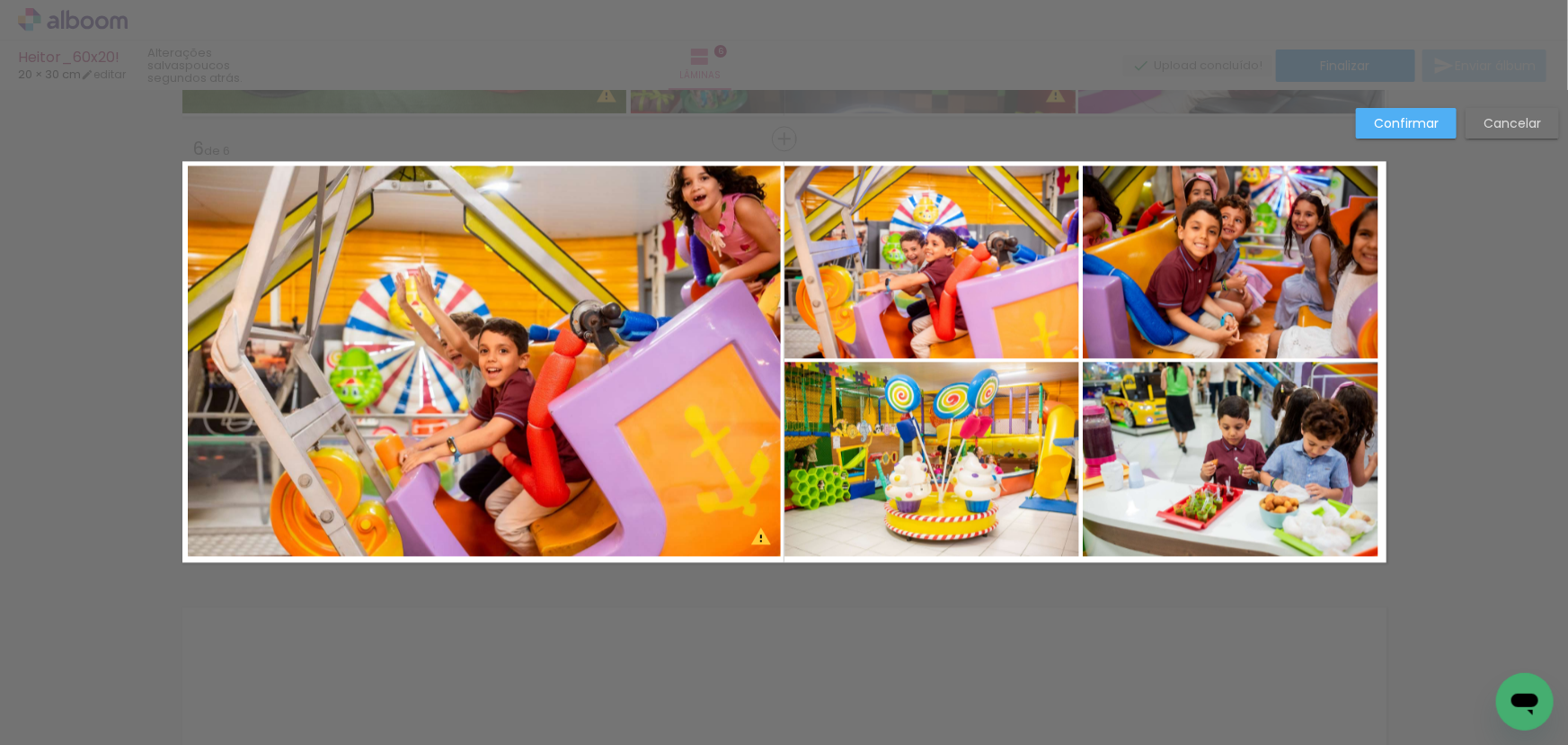
click at [0, 0] on slot "Confirmar" at bounding box center [0, 0] width 0 height 0
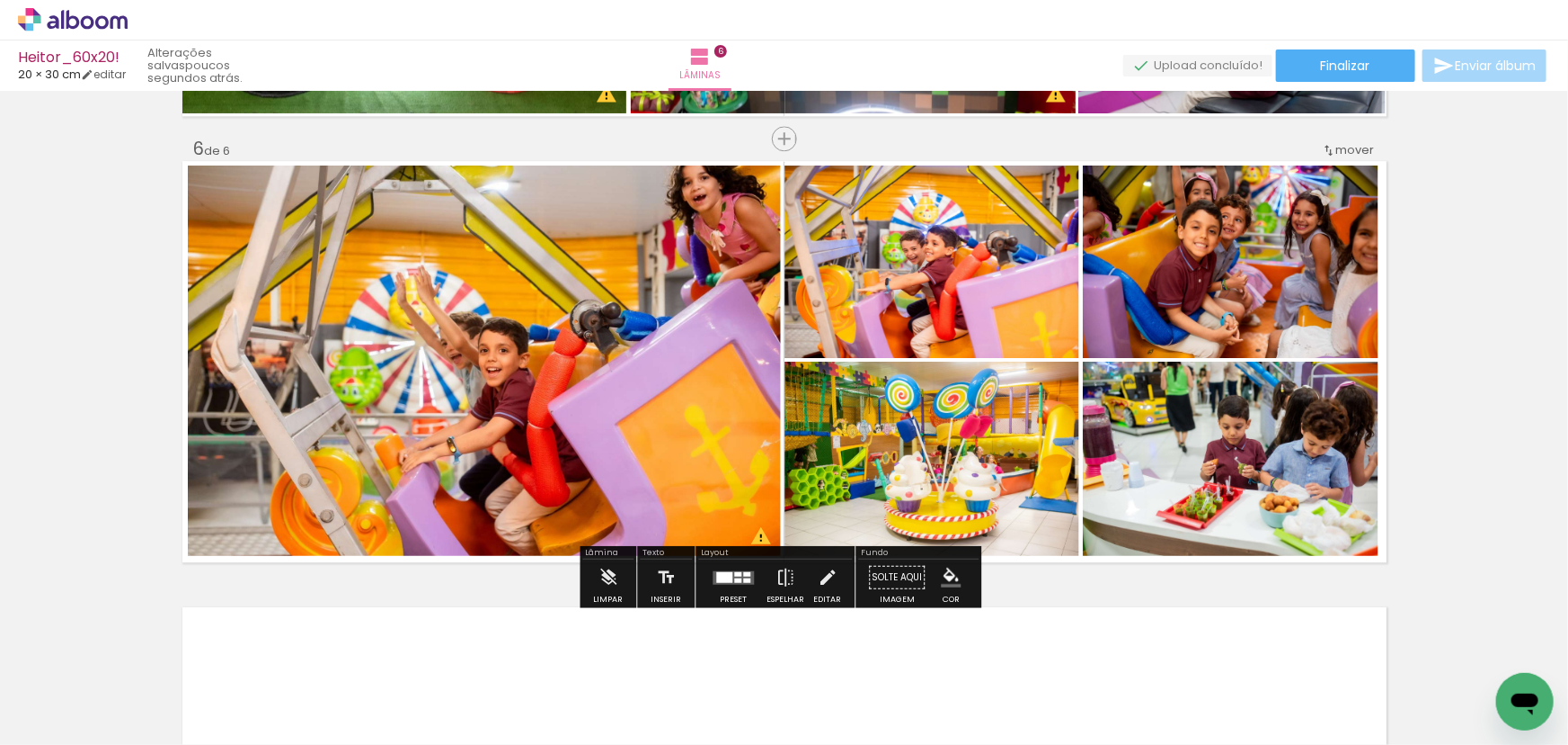
click at [665, 361] on quentale-photo at bounding box center [484, 361] width 593 height 390
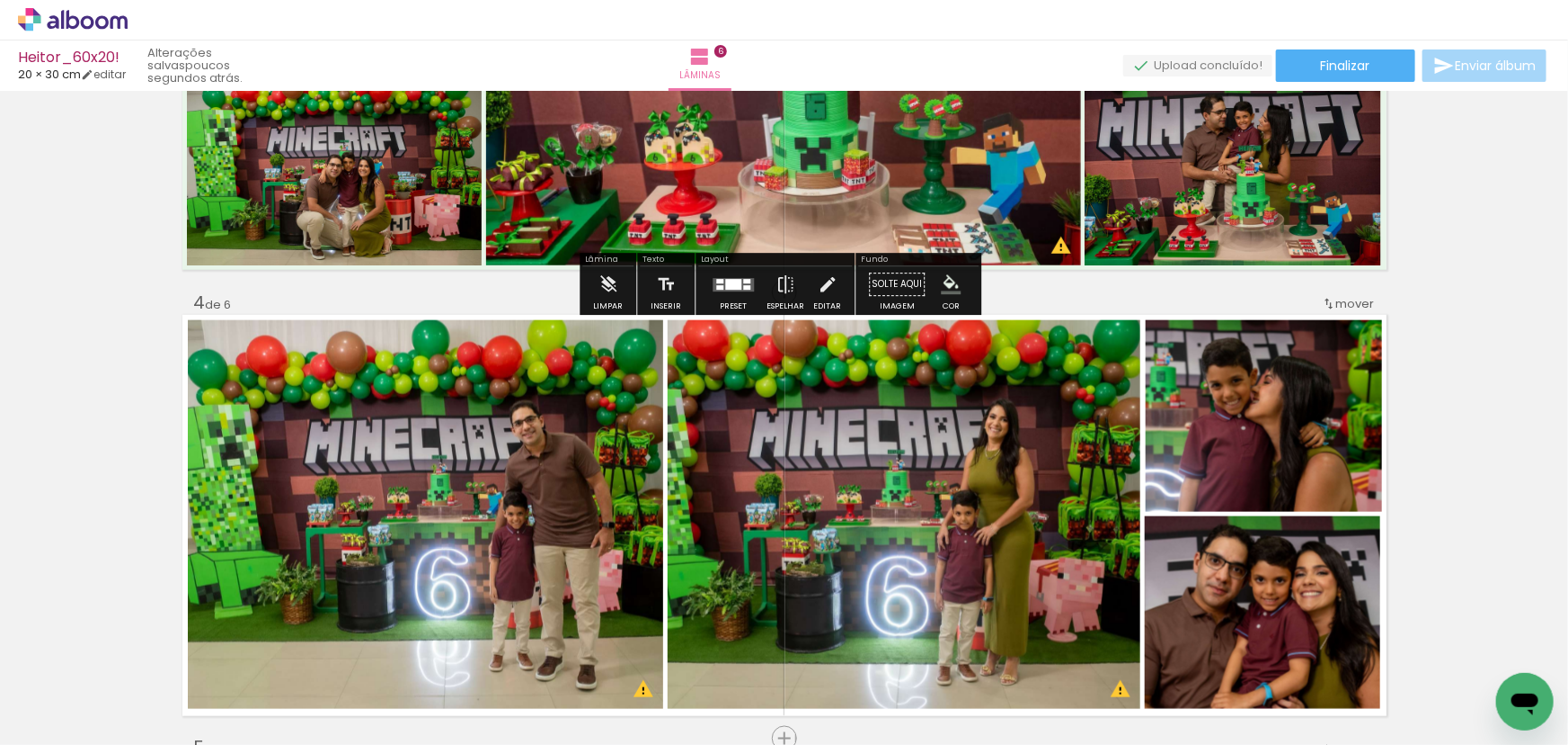
scroll to position [1313, 0]
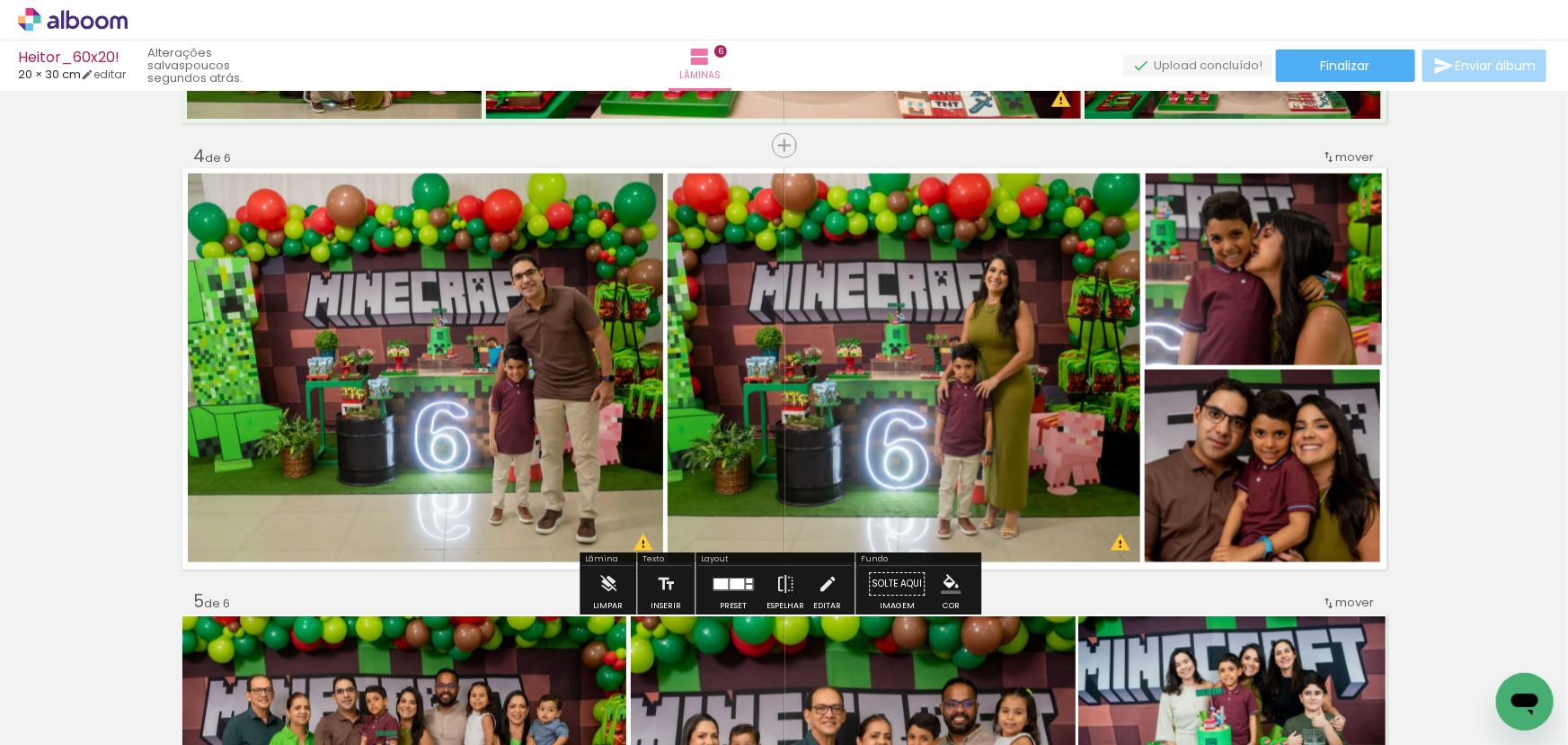
click at [941, 584] on iron-icon "color picker" at bounding box center [951, 584] width 20 height 20
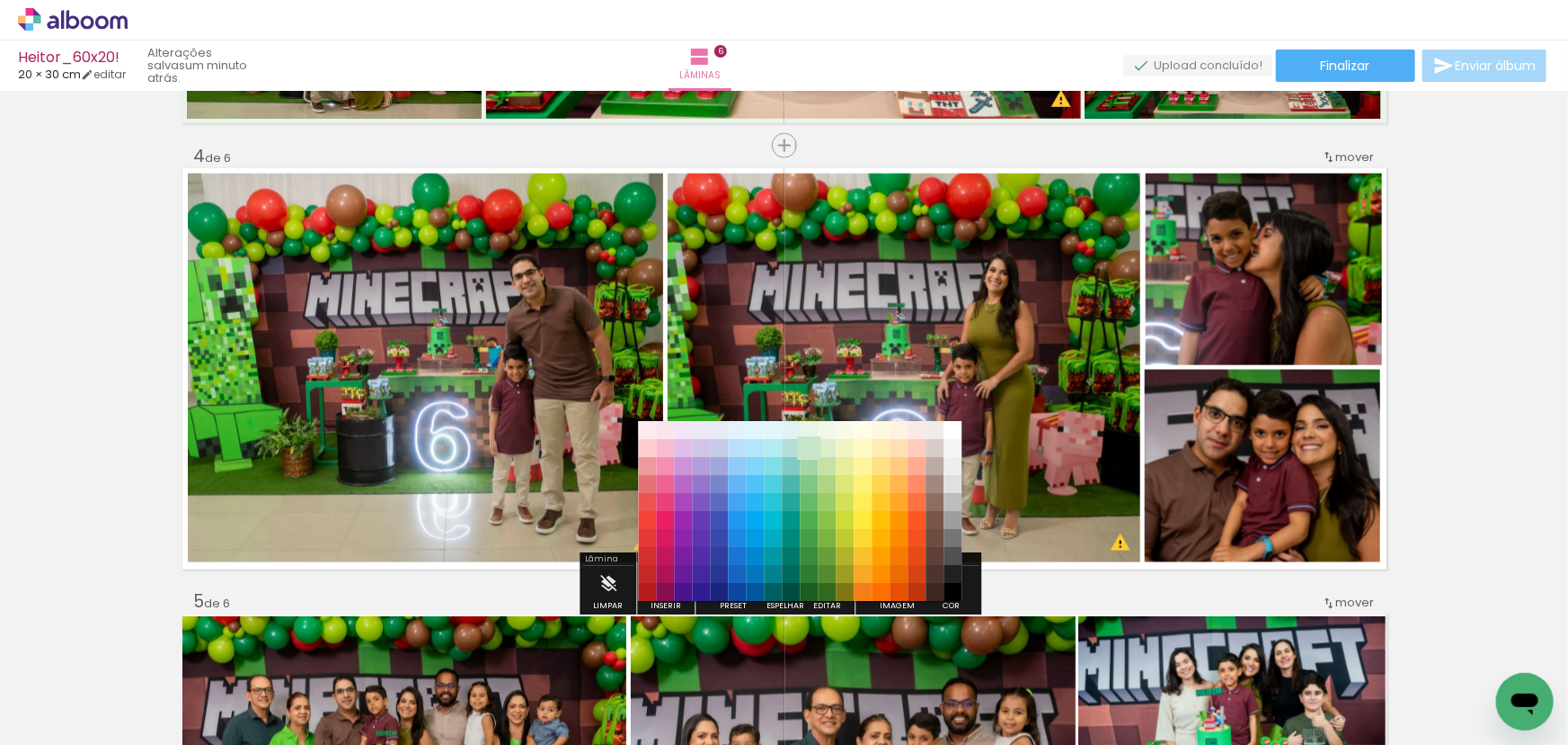
click at [808, 450] on paper-item "#c8e6c9" at bounding box center [808, 447] width 18 height 18
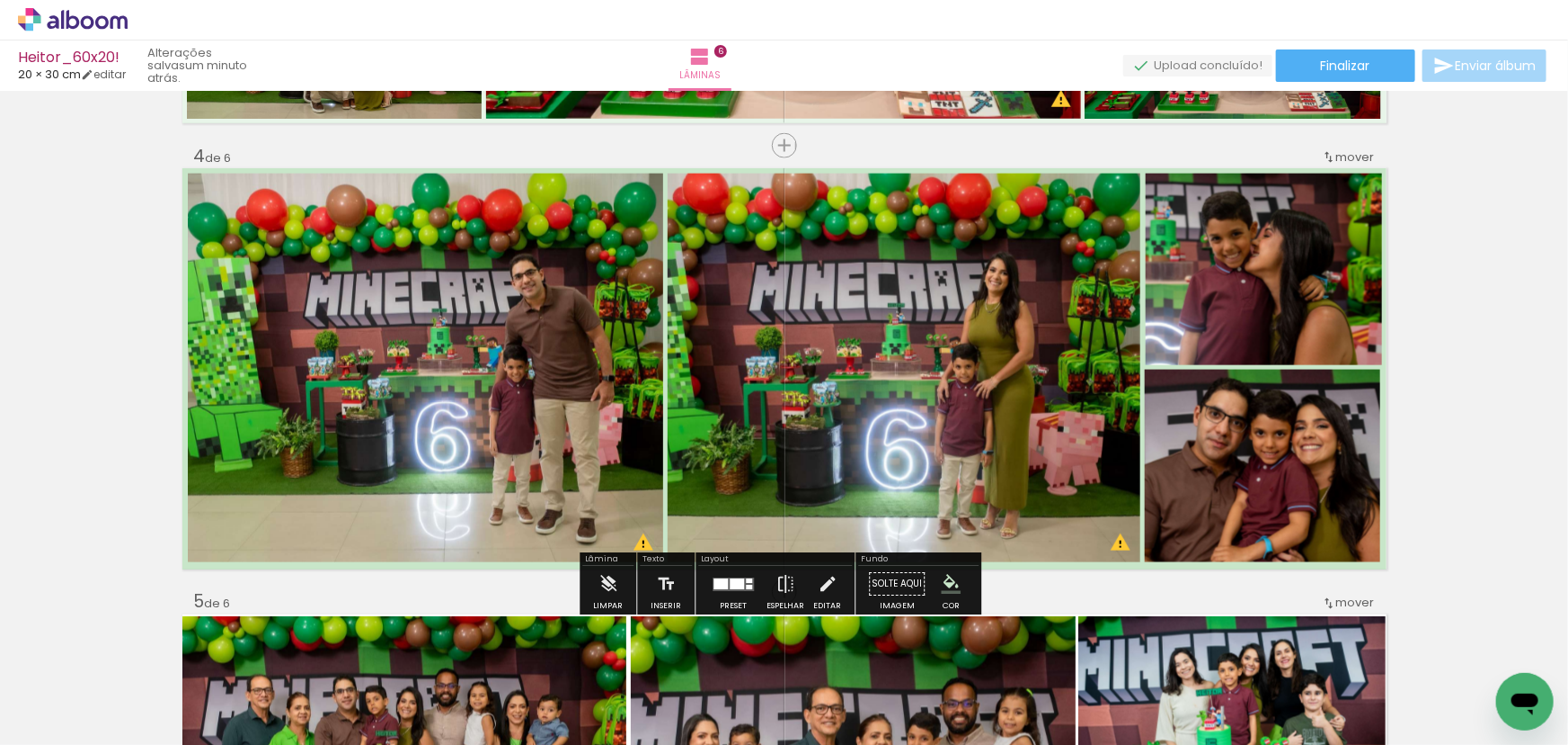
click at [944, 584] on iron-icon "color picker" at bounding box center [951, 584] width 20 height 20
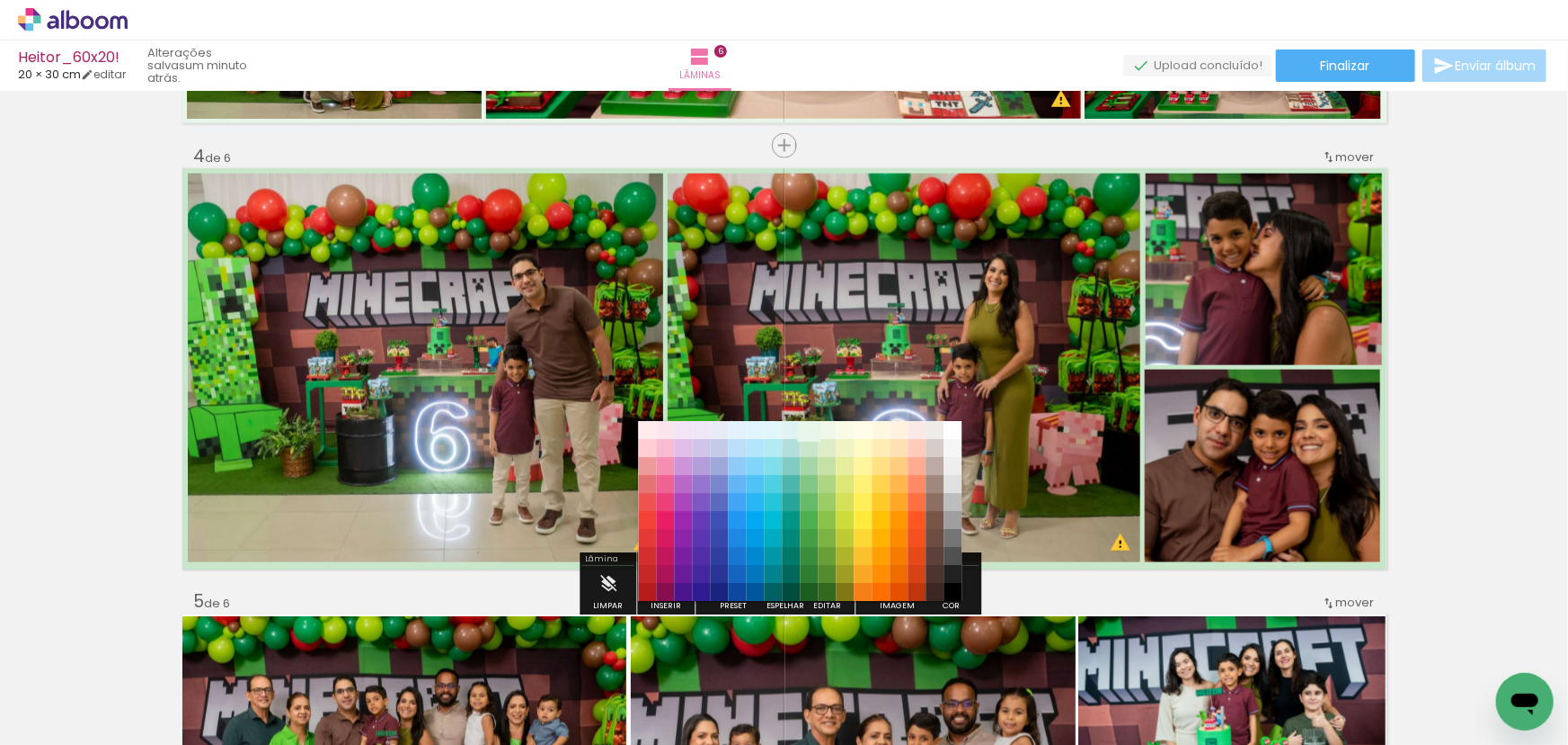
click at [808, 430] on paper-item "#e8f5e9" at bounding box center [808, 429] width 18 height 18
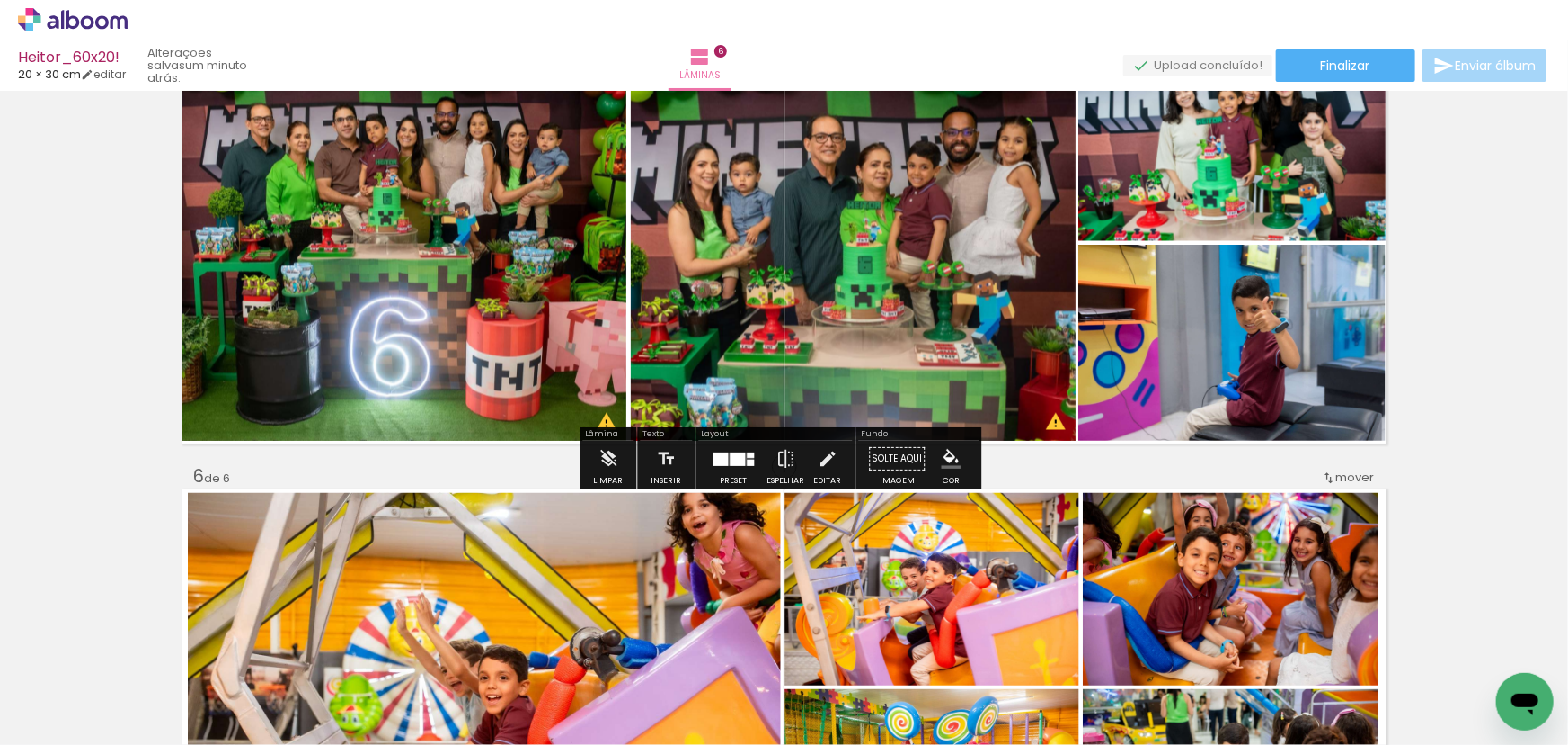
scroll to position [1804, 0]
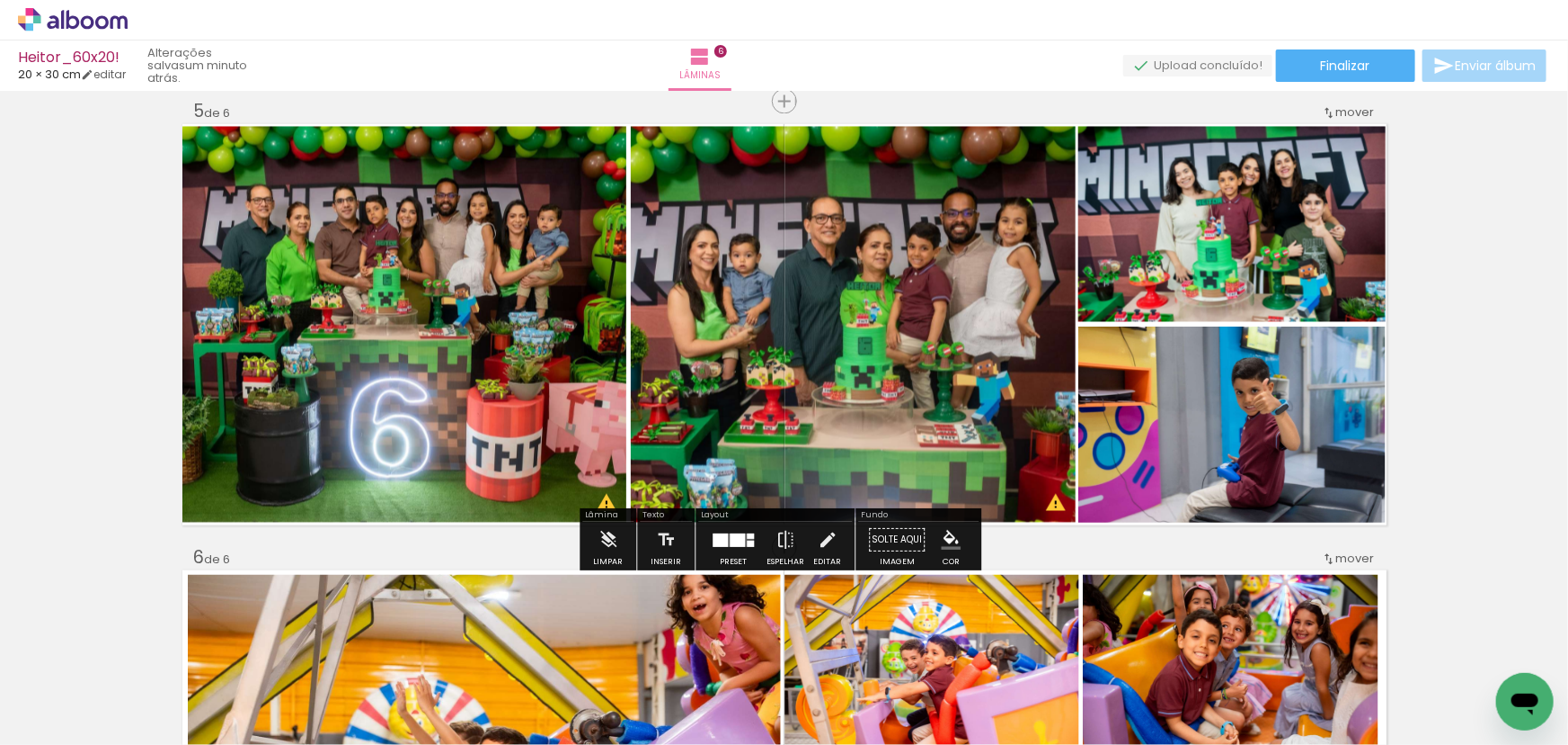
click at [941, 542] on iron-icon "color picker" at bounding box center [951, 540] width 20 height 20
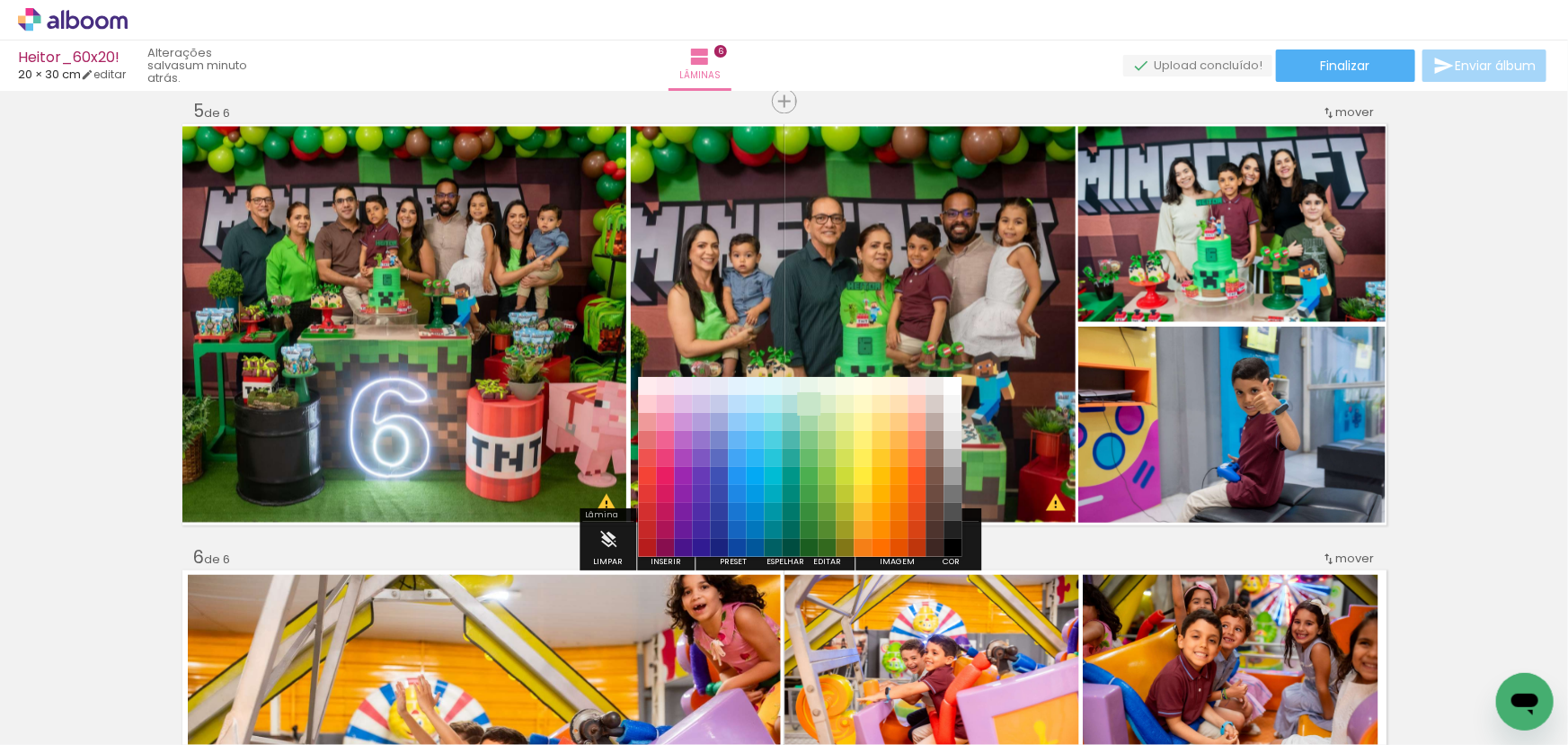
click at [805, 402] on paper-item "#c8e6c9" at bounding box center [808, 403] width 18 height 18
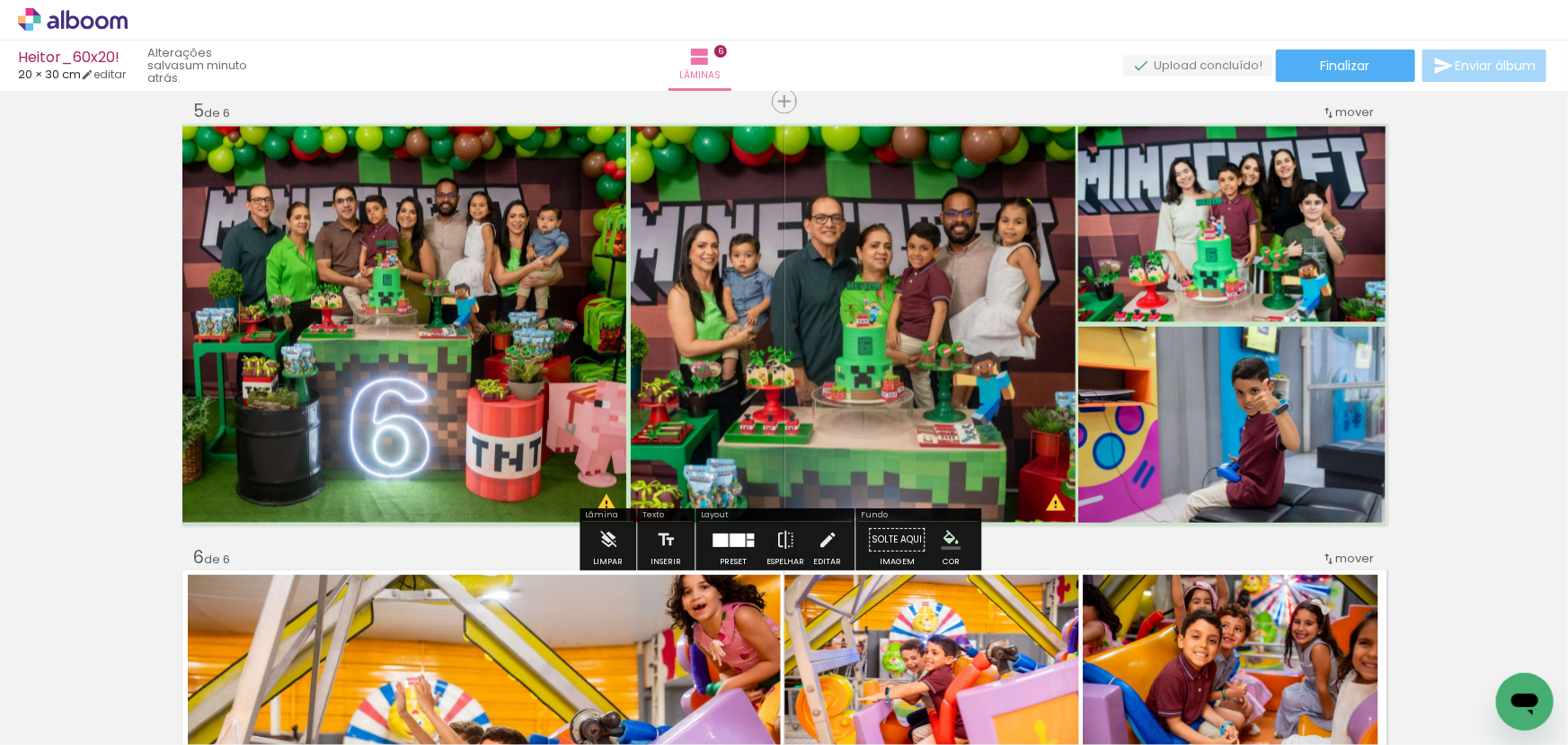
click at [941, 537] on iron-icon "color picker" at bounding box center [951, 540] width 20 height 20
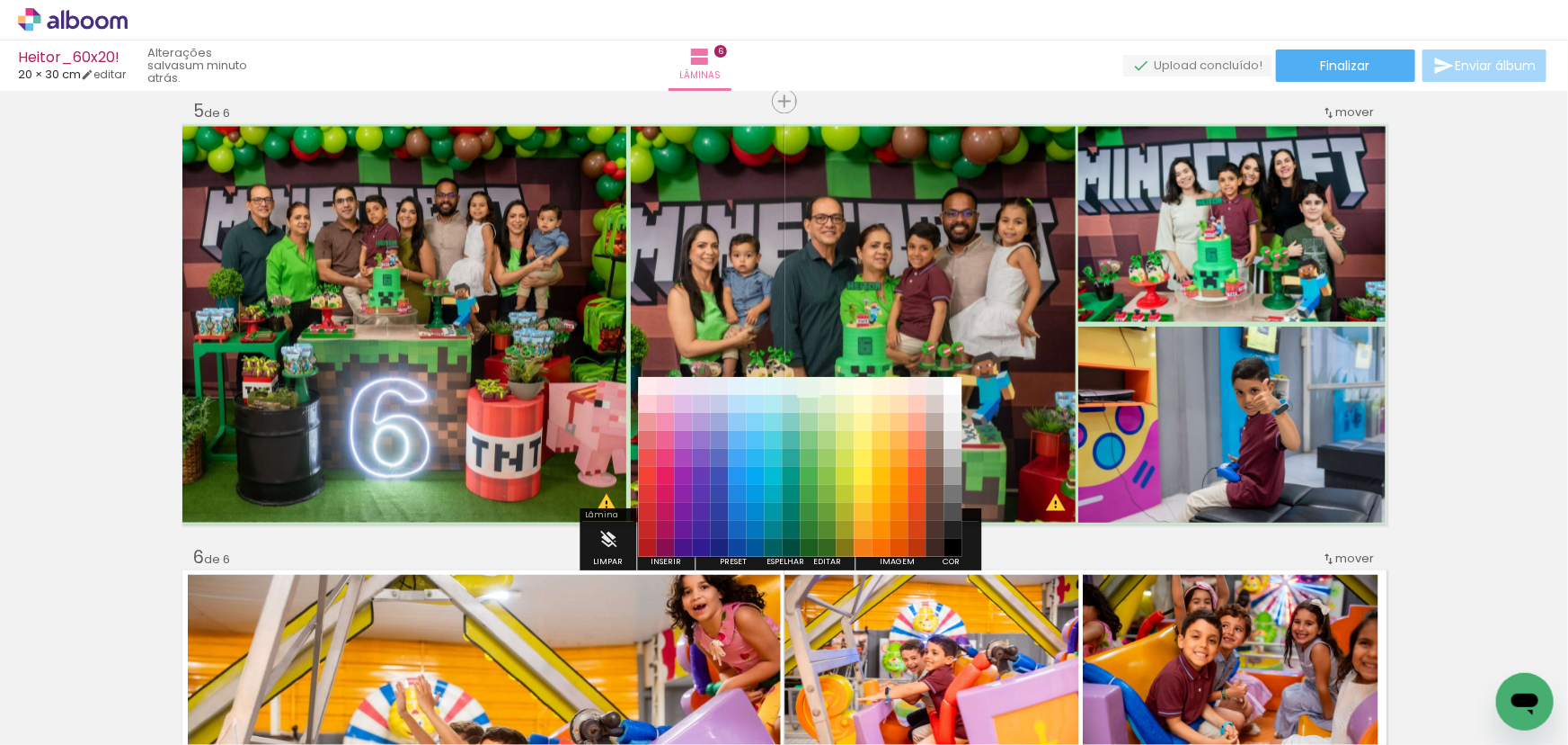
click at [804, 384] on paper-item "#e8f5e9" at bounding box center [808, 385] width 18 height 18
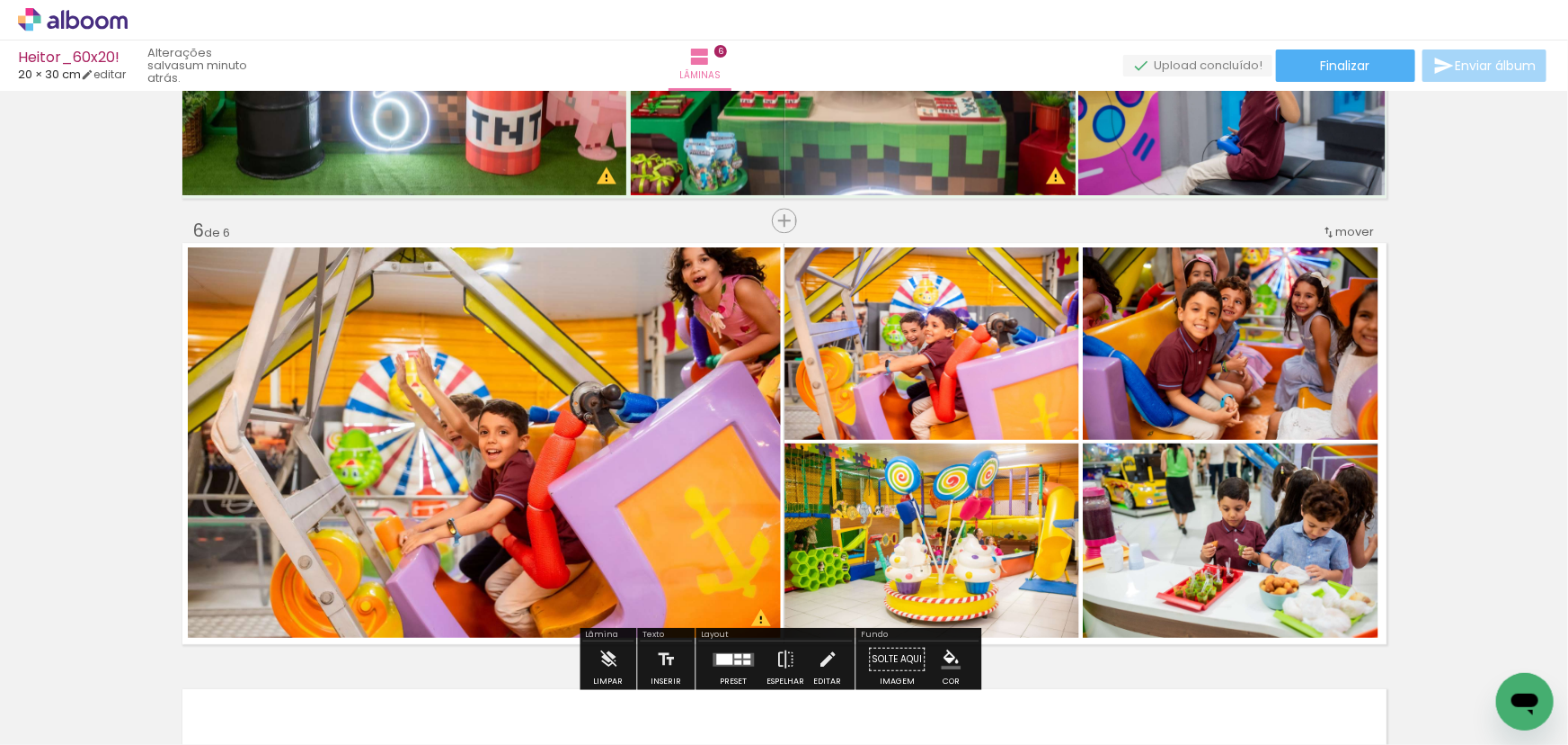
scroll to position [2212, 0]
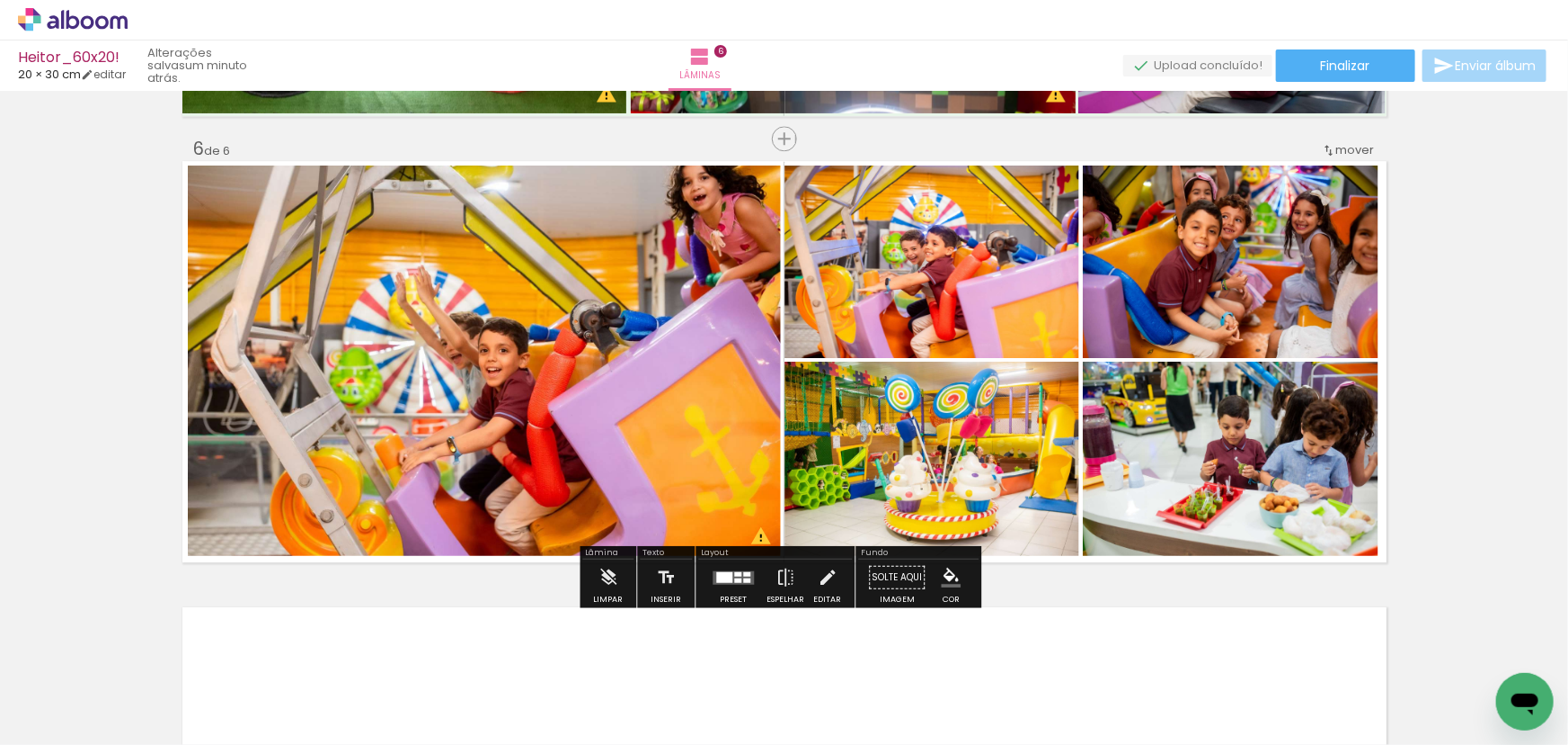
click at [941, 578] on iron-icon "color picker" at bounding box center [951, 577] width 20 height 20
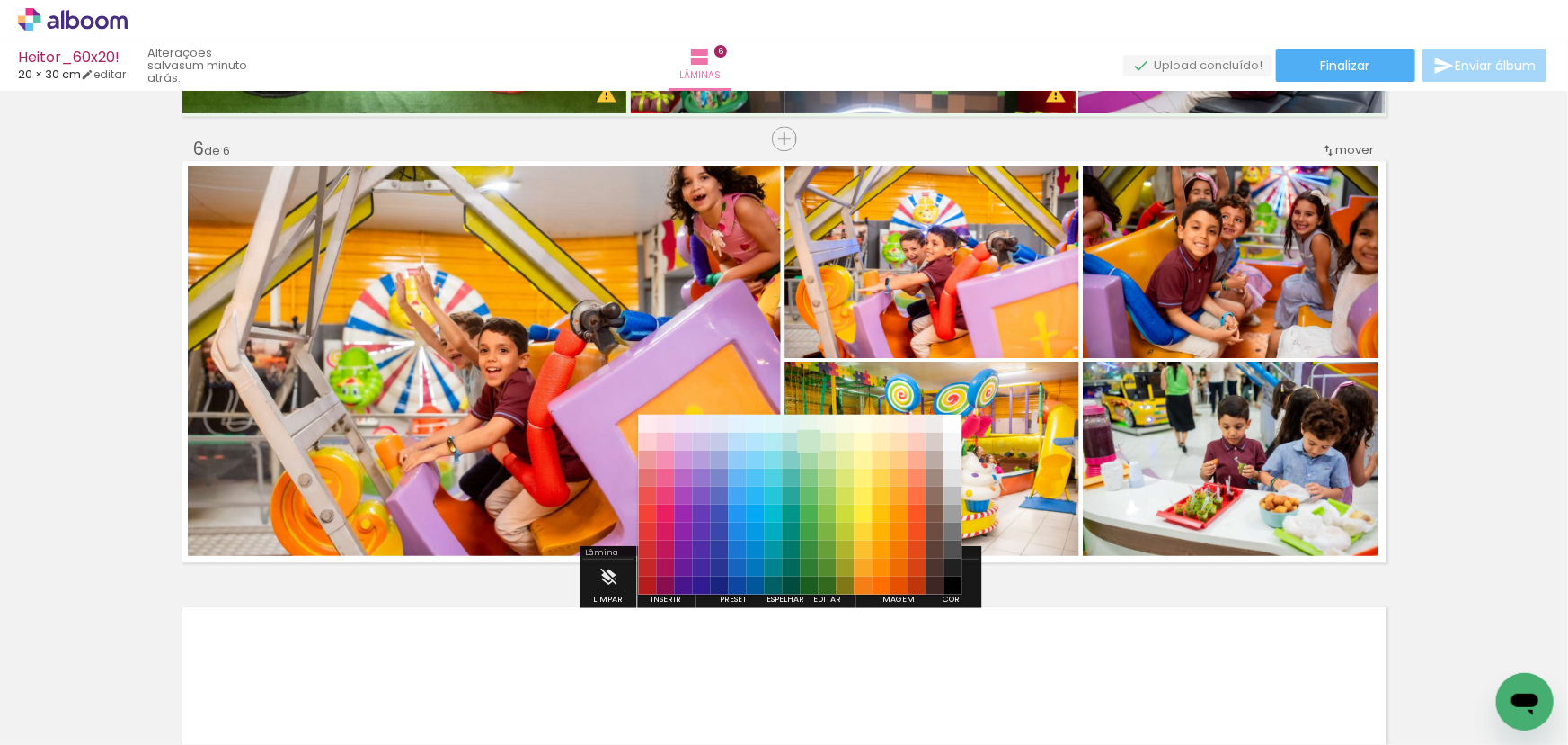
click at [812, 439] on paper-item "#c8e6c9" at bounding box center [808, 440] width 18 height 18
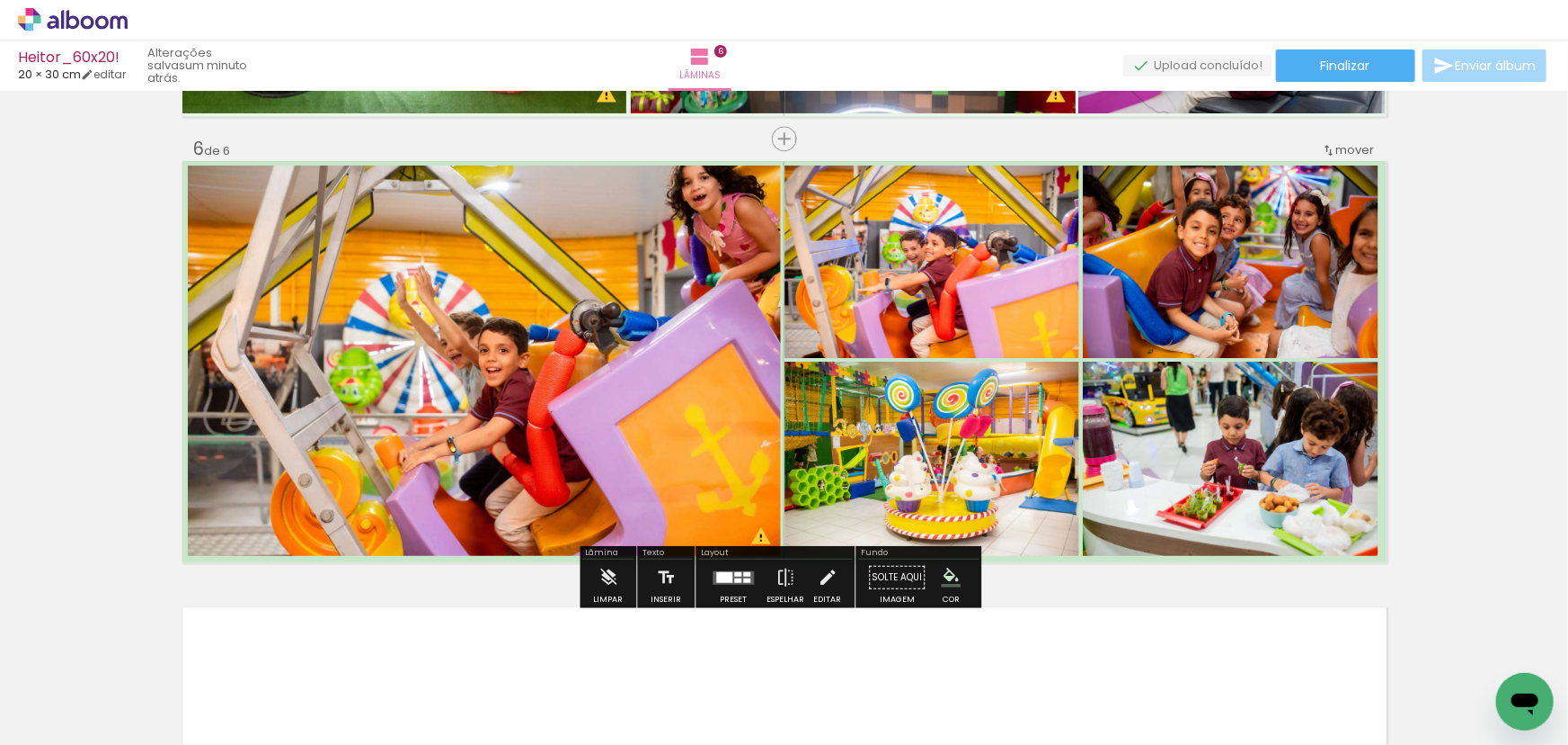
click at [941, 579] on iron-icon "color picker" at bounding box center [951, 577] width 20 height 20
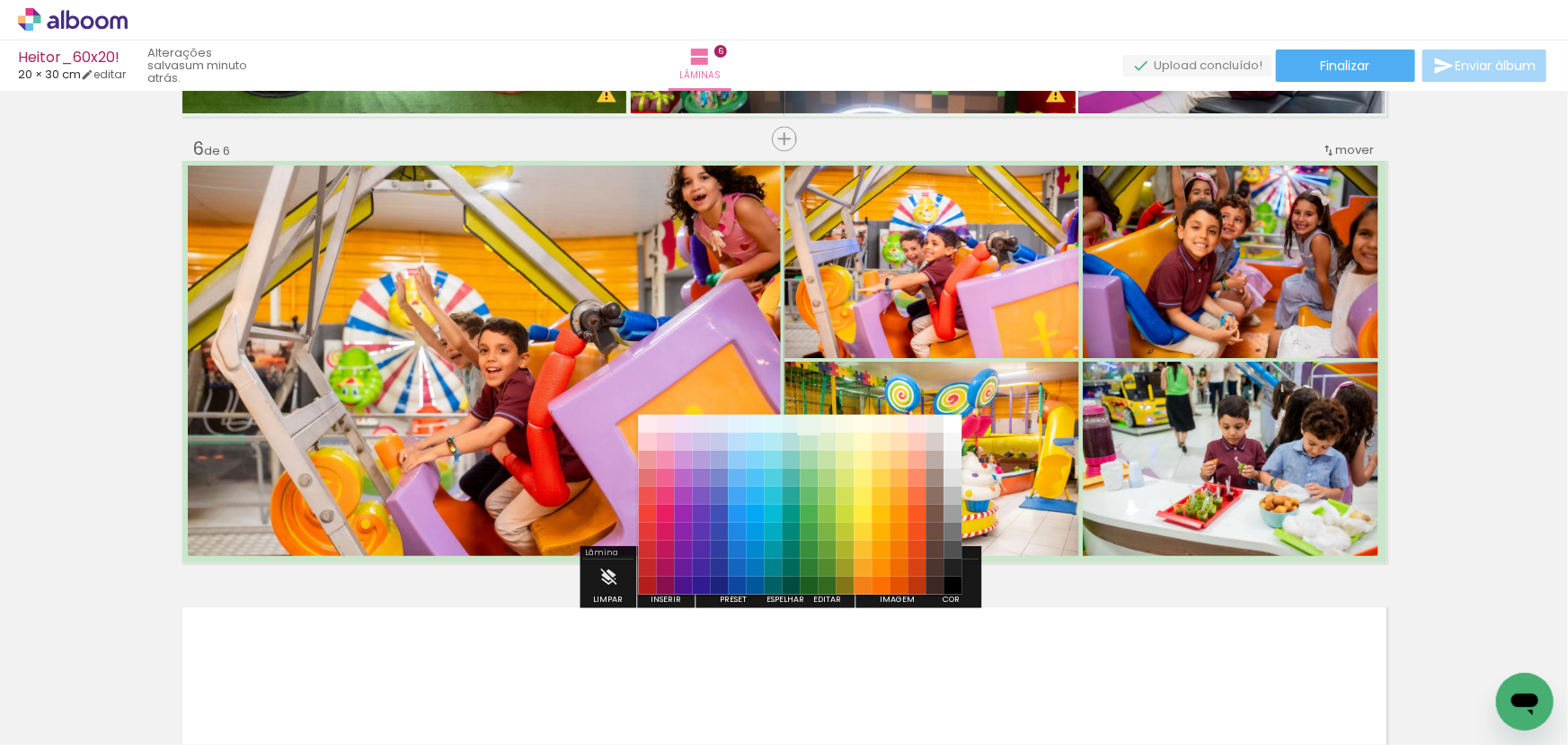
click at [807, 421] on paper-item "#e8f5e9" at bounding box center [808, 422] width 18 height 18
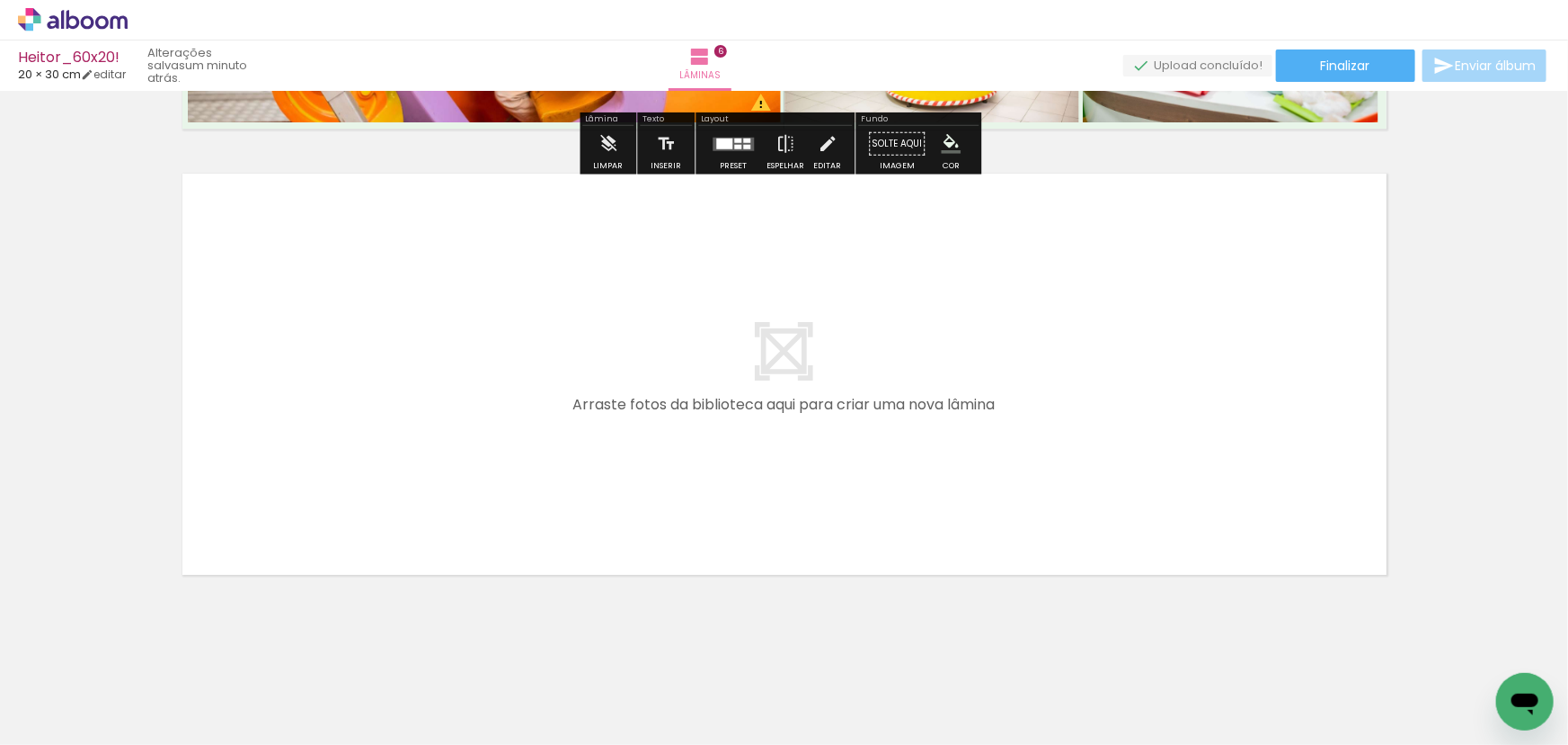
scroll to position [2650, 0]
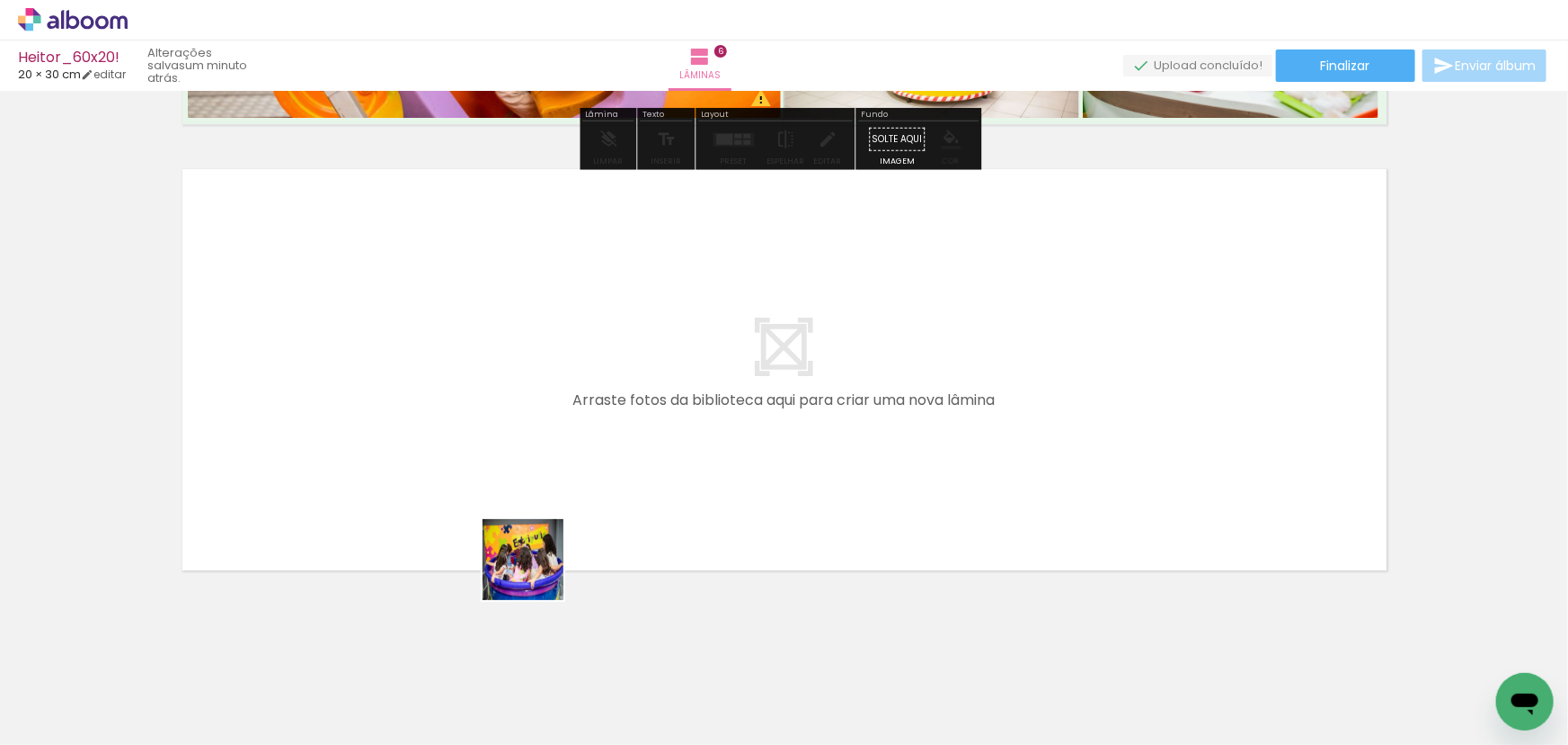
drag, startPoint x: 465, startPoint y: 698, endPoint x: 665, endPoint y: 592, distance: 226.4
click at [587, 432] on quentale-workspace at bounding box center [784, 372] width 1568 height 745
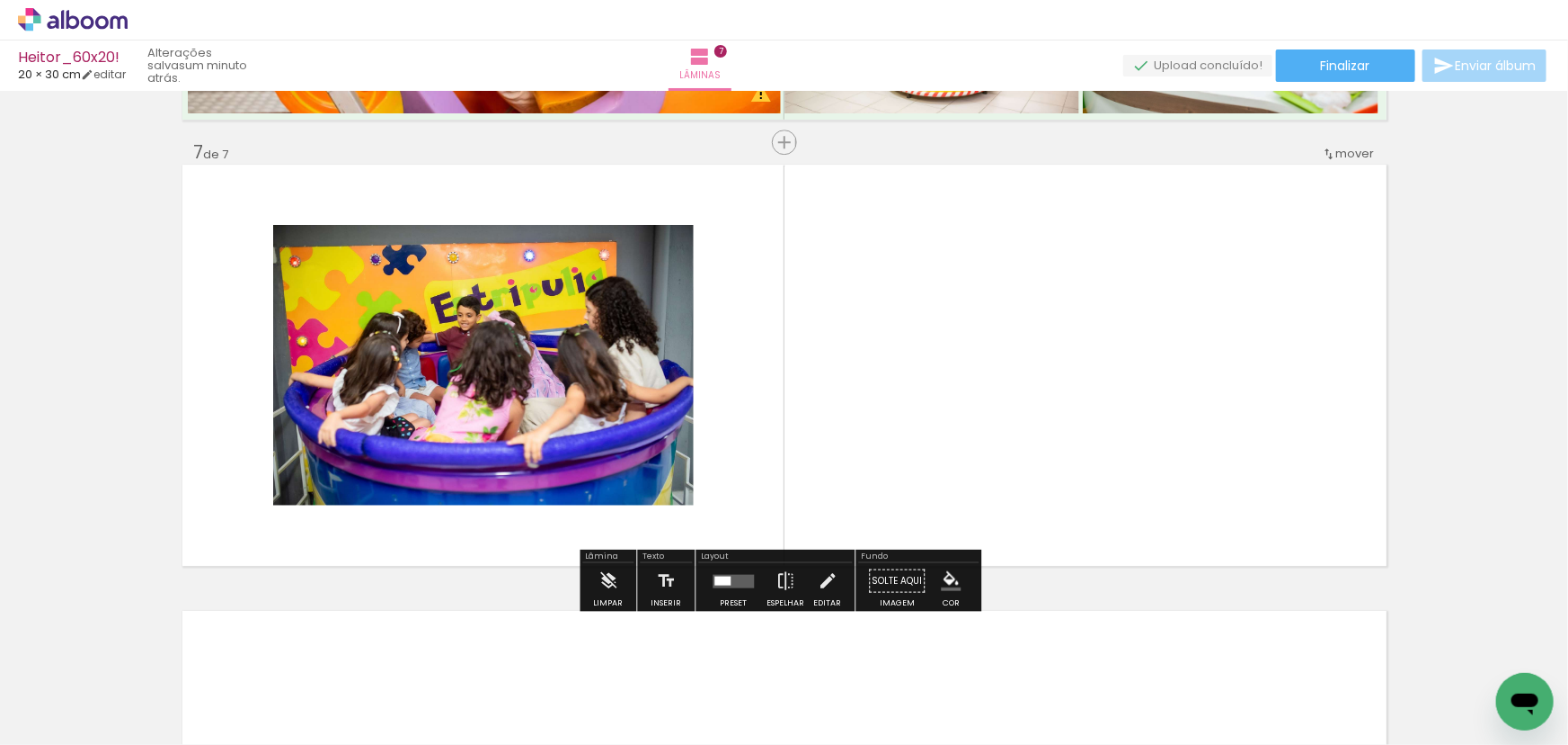
scroll to position [2657, 0]
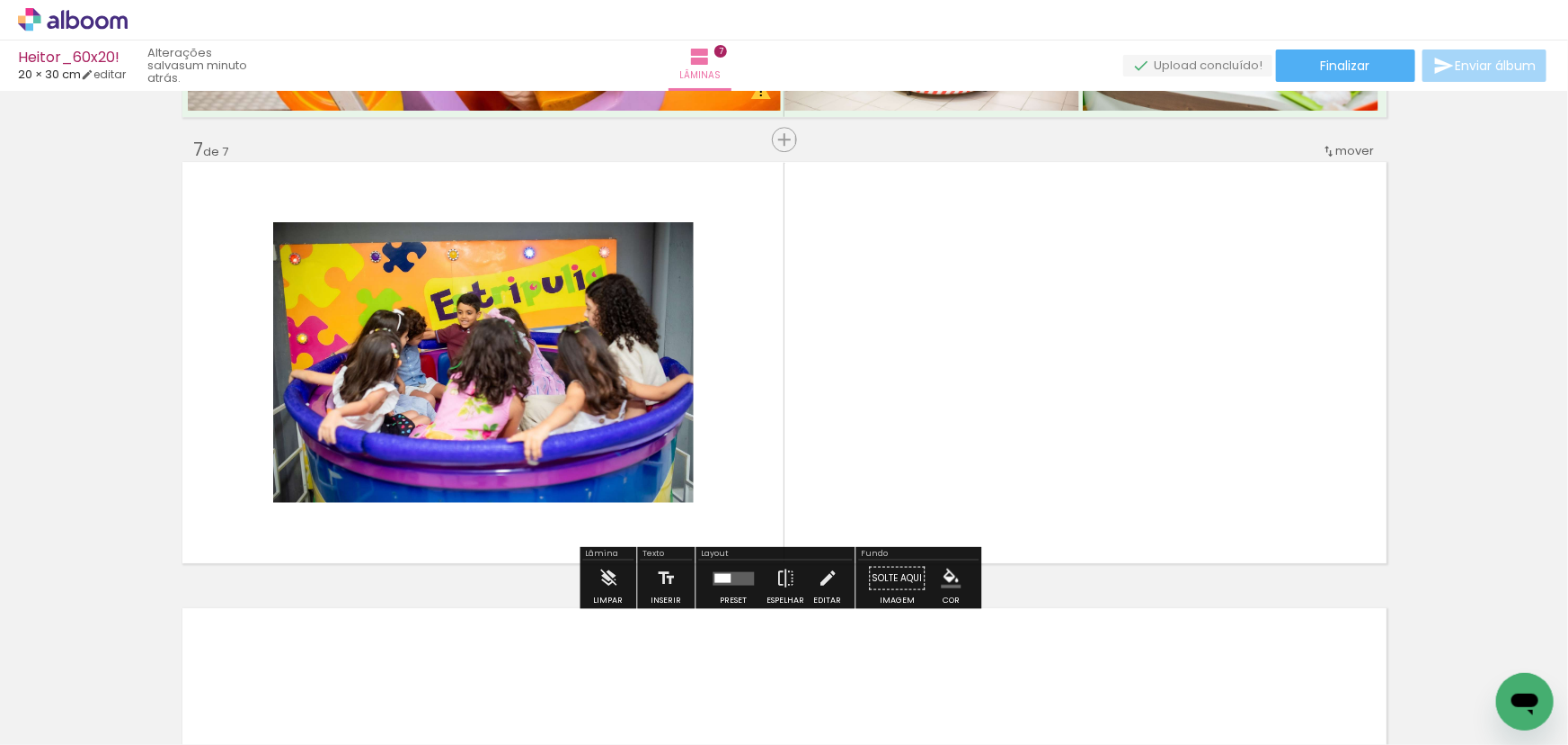
drag, startPoint x: 576, startPoint y: 701, endPoint x: 768, endPoint y: 497, distance: 280.1
click at [729, 398] on quentale-workspace at bounding box center [784, 372] width 1568 height 745
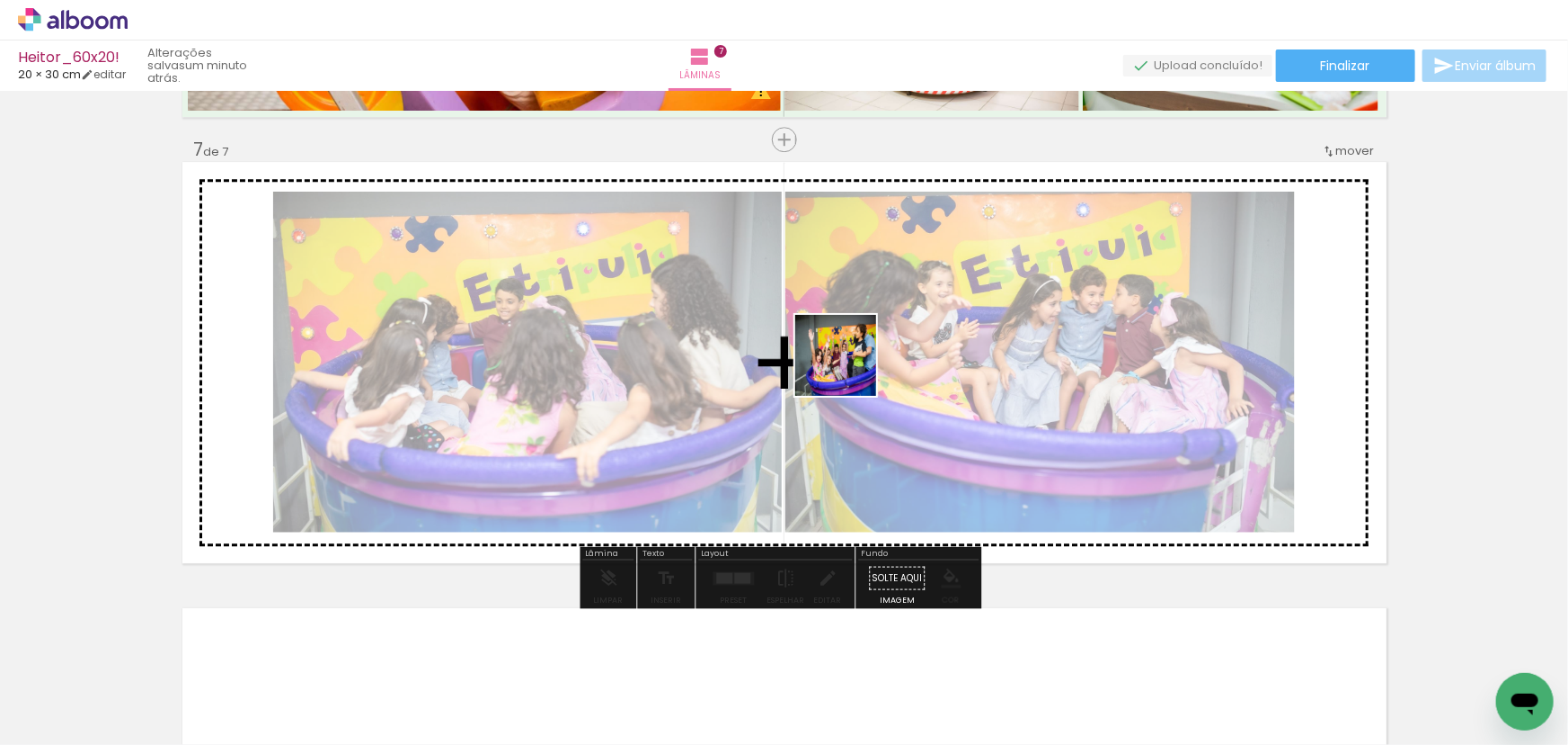
drag, startPoint x: 826, startPoint y: 429, endPoint x: 852, endPoint y: 359, distance: 74.7
click at [852, 359] on quentale-workspace at bounding box center [784, 372] width 1568 height 745
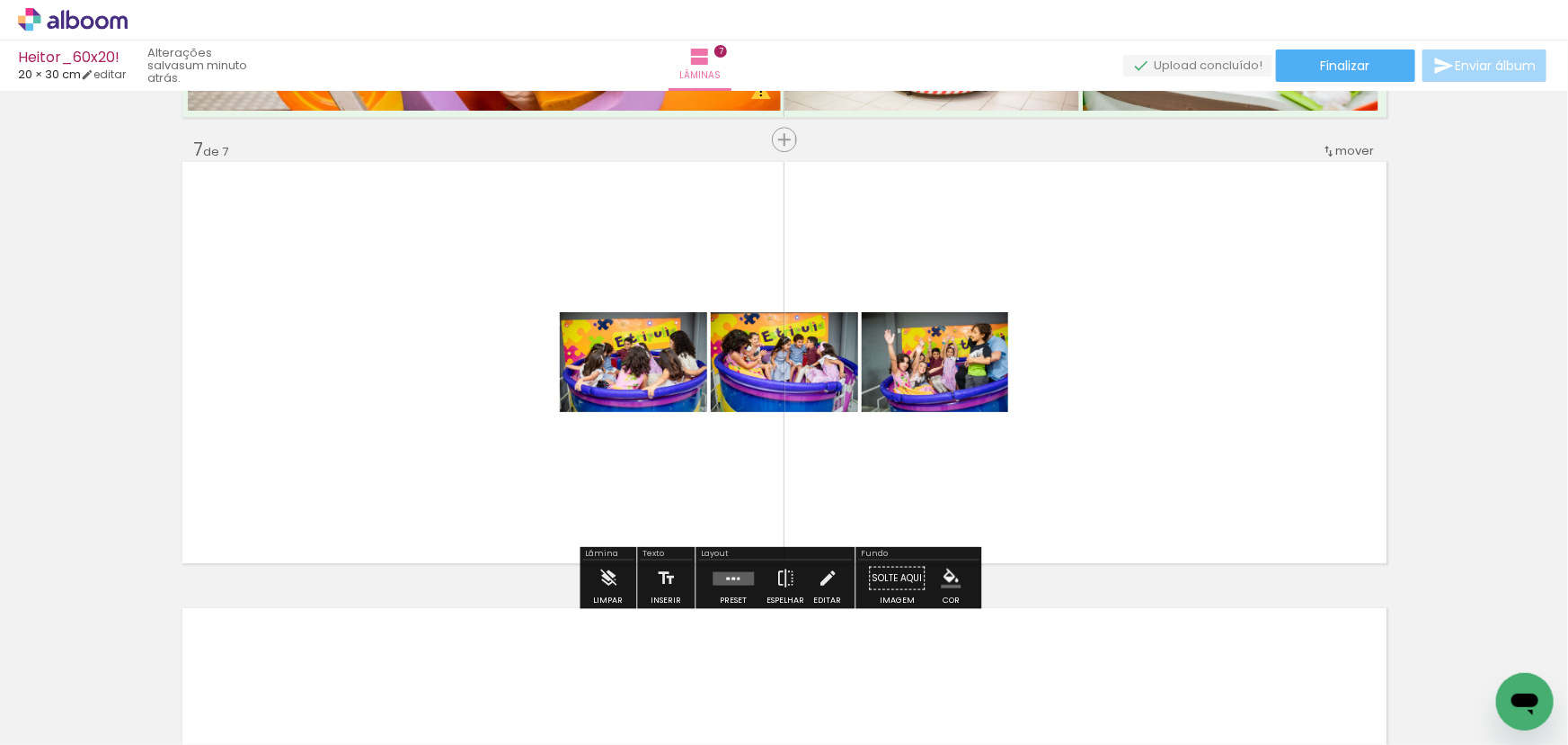
drag, startPoint x: 880, startPoint y: 686, endPoint x: 1026, endPoint y: 495, distance: 240.4
click at [999, 420] on quentale-workspace at bounding box center [784, 372] width 1568 height 745
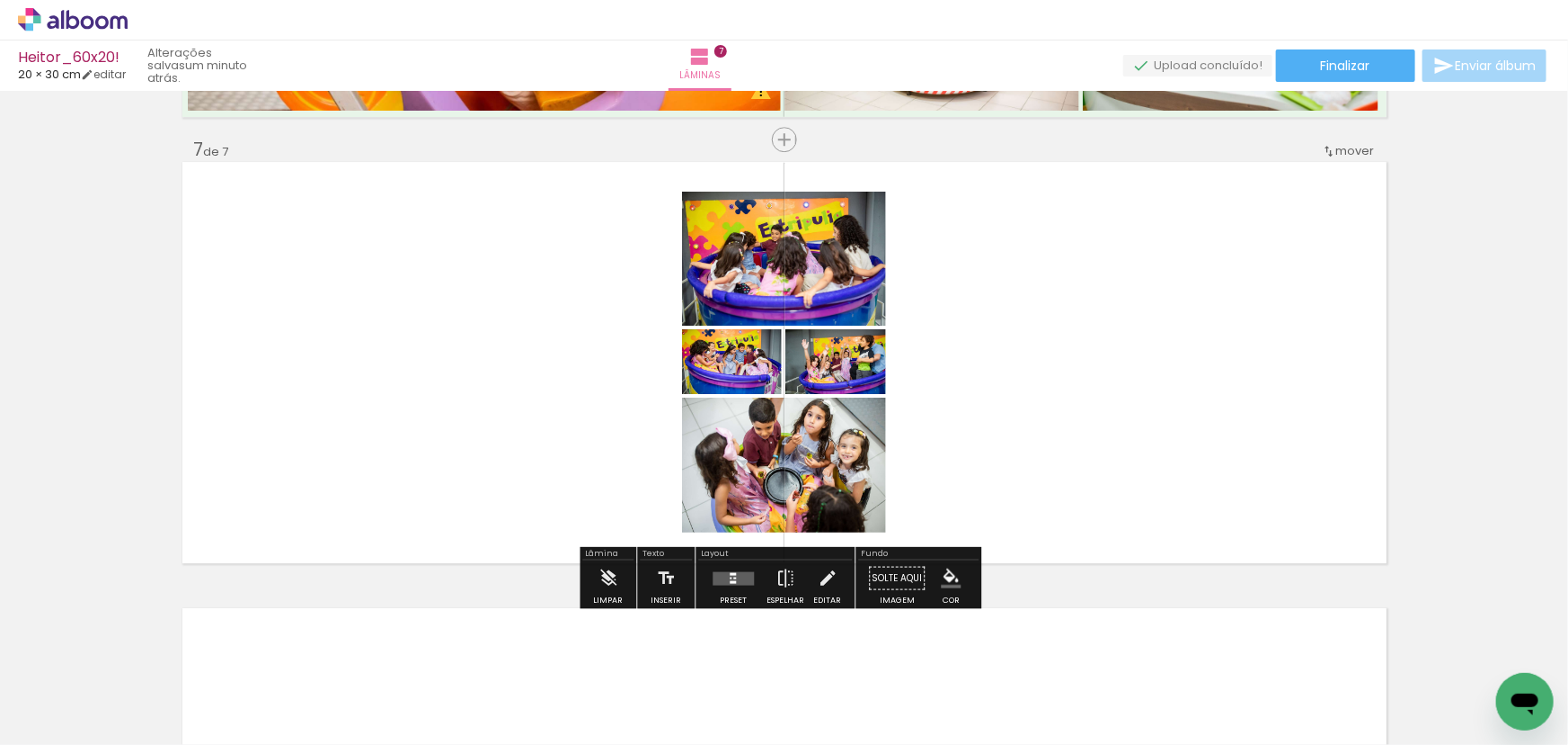
click at [979, 695] on div at bounding box center [961, 683] width 89 height 59
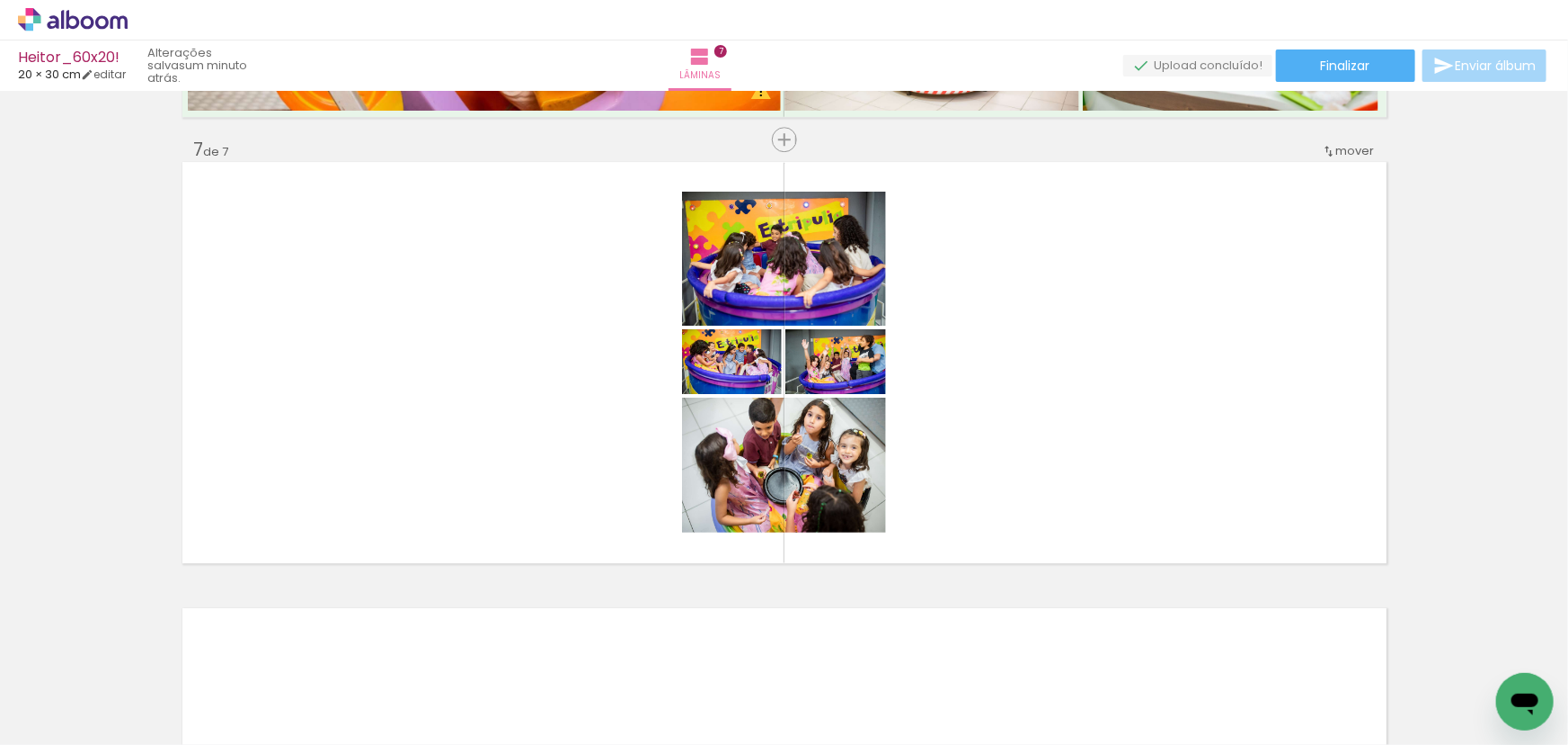
scroll to position [0, 2959]
drag, startPoint x: 860, startPoint y: 692, endPoint x: 1034, endPoint y: 499, distance: 259.9
click at [1034, 499] on quentale-workspace at bounding box center [784, 372] width 1568 height 745
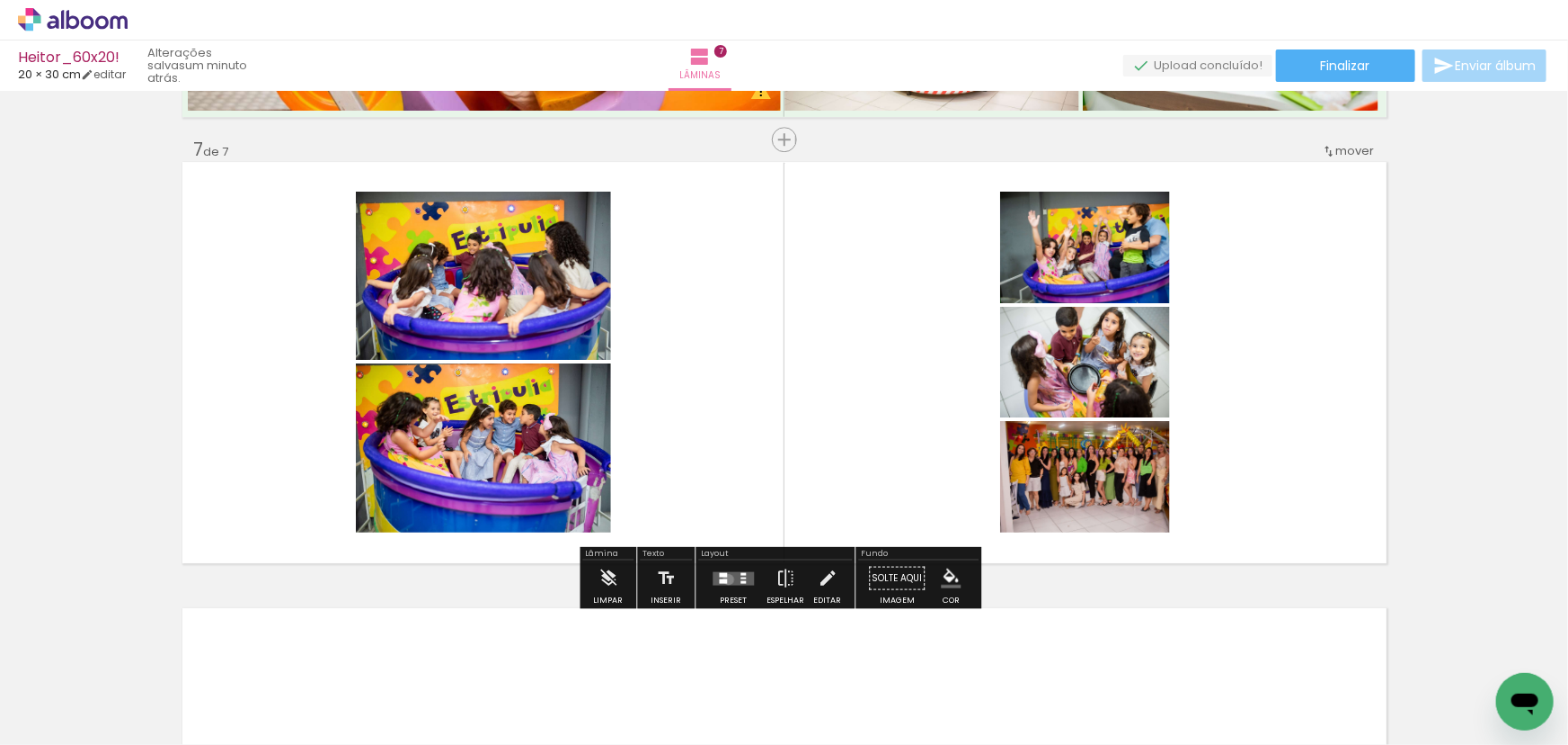
click at [725, 578] on quentale-layouter at bounding box center [733, 578] width 41 height 14
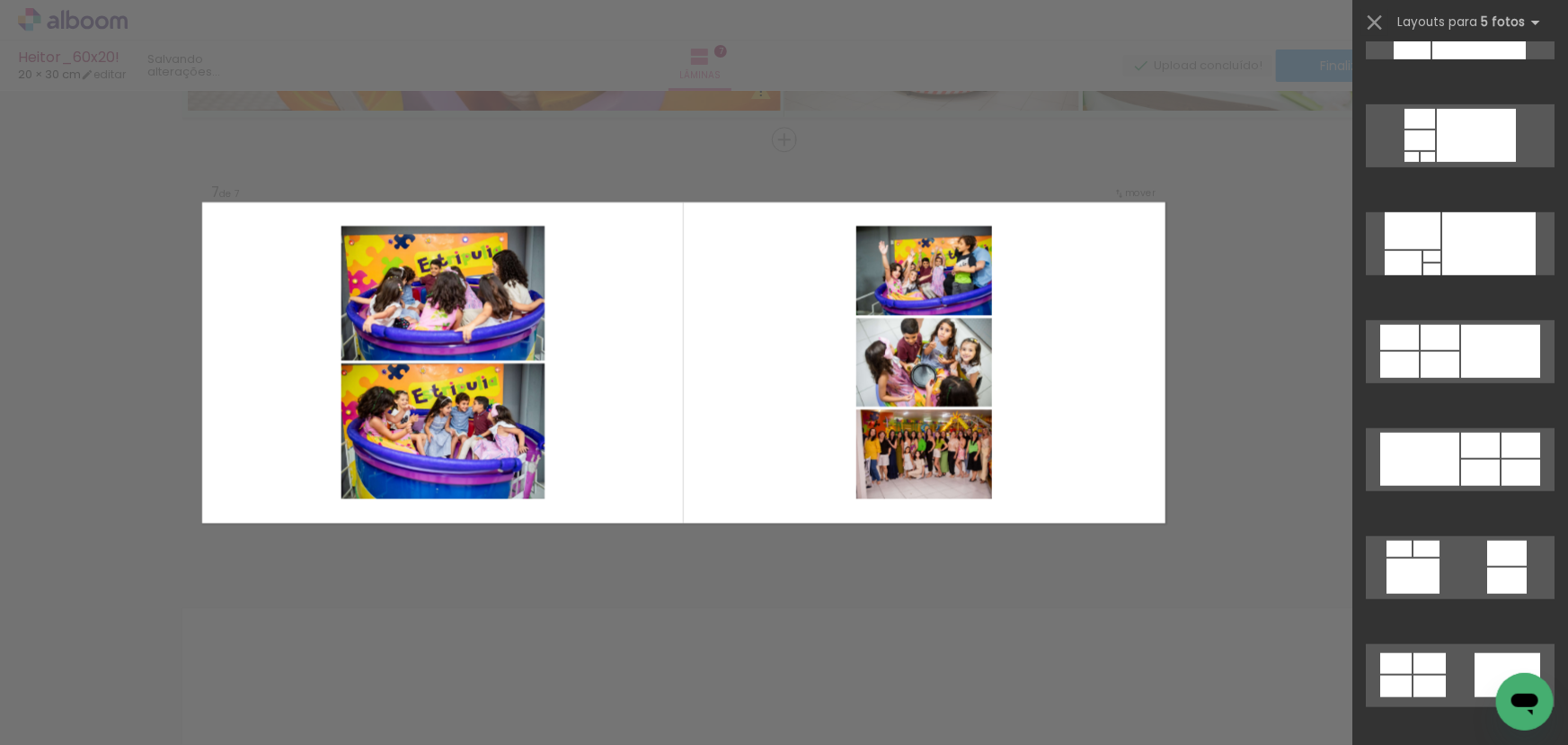
scroll to position [0, 0]
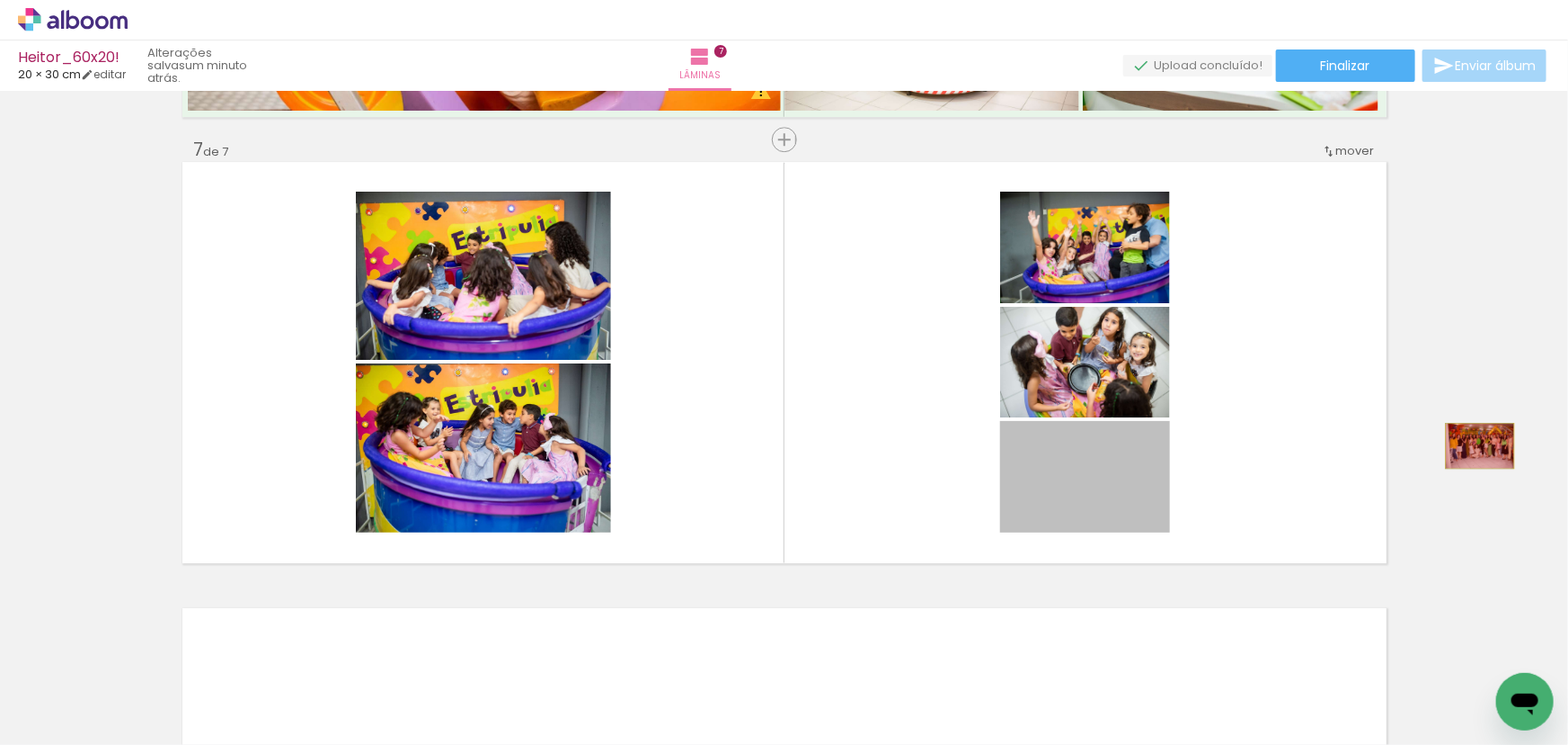
drag, startPoint x: 1078, startPoint y: 486, endPoint x: 1474, endPoint y: 445, distance: 398.1
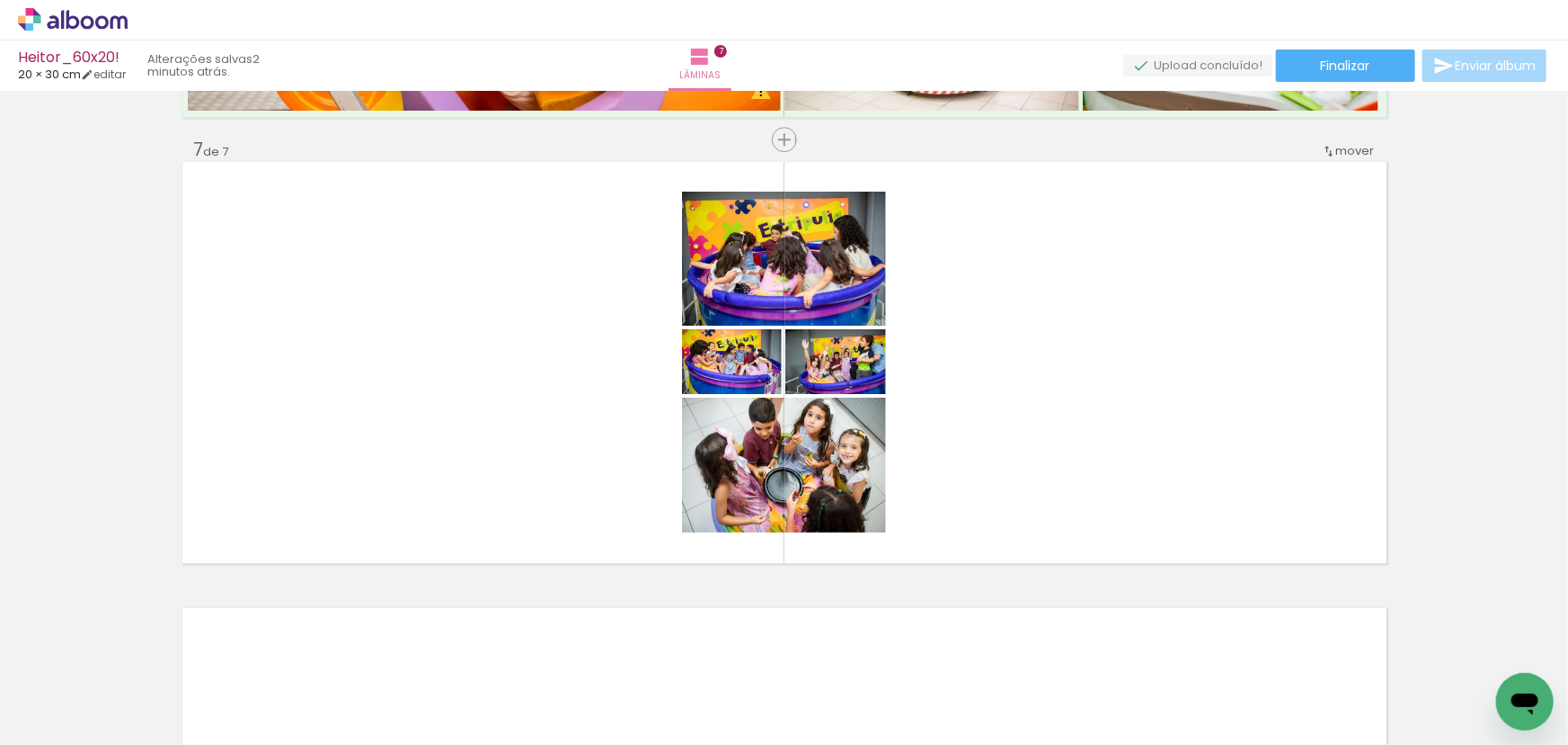
scroll to position [0, 3060]
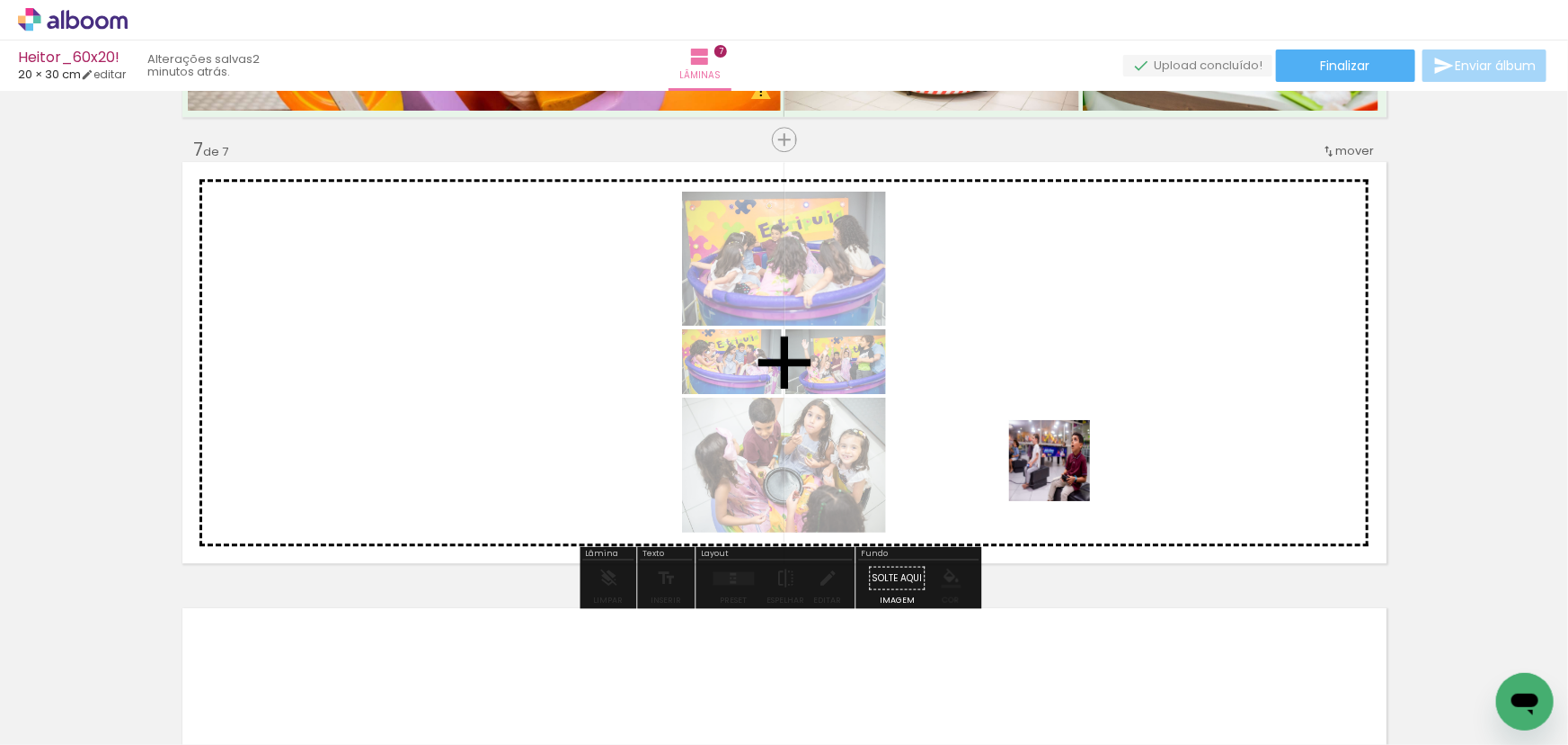
drag, startPoint x: 1117, startPoint y: 576, endPoint x: 1162, endPoint y: 637, distance: 75.8
click at [1054, 454] on quentale-workspace at bounding box center [784, 372] width 1568 height 745
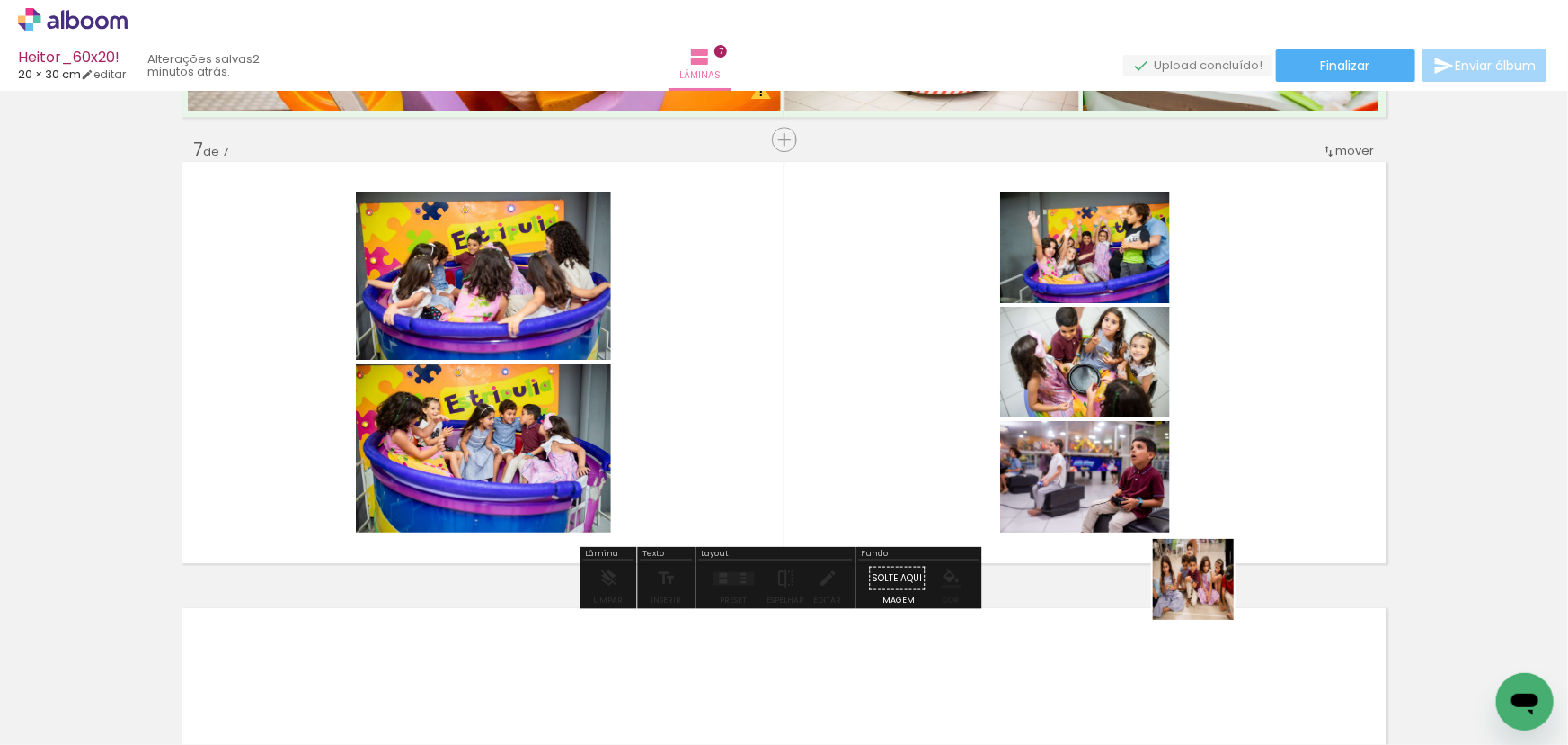
drag, startPoint x: 1207, startPoint y: 592, endPoint x: 1160, endPoint y: 485, distance: 116.9
click at [1160, 487] on quentale-workspace at bounding box center [784, 372] width 1568 height 745
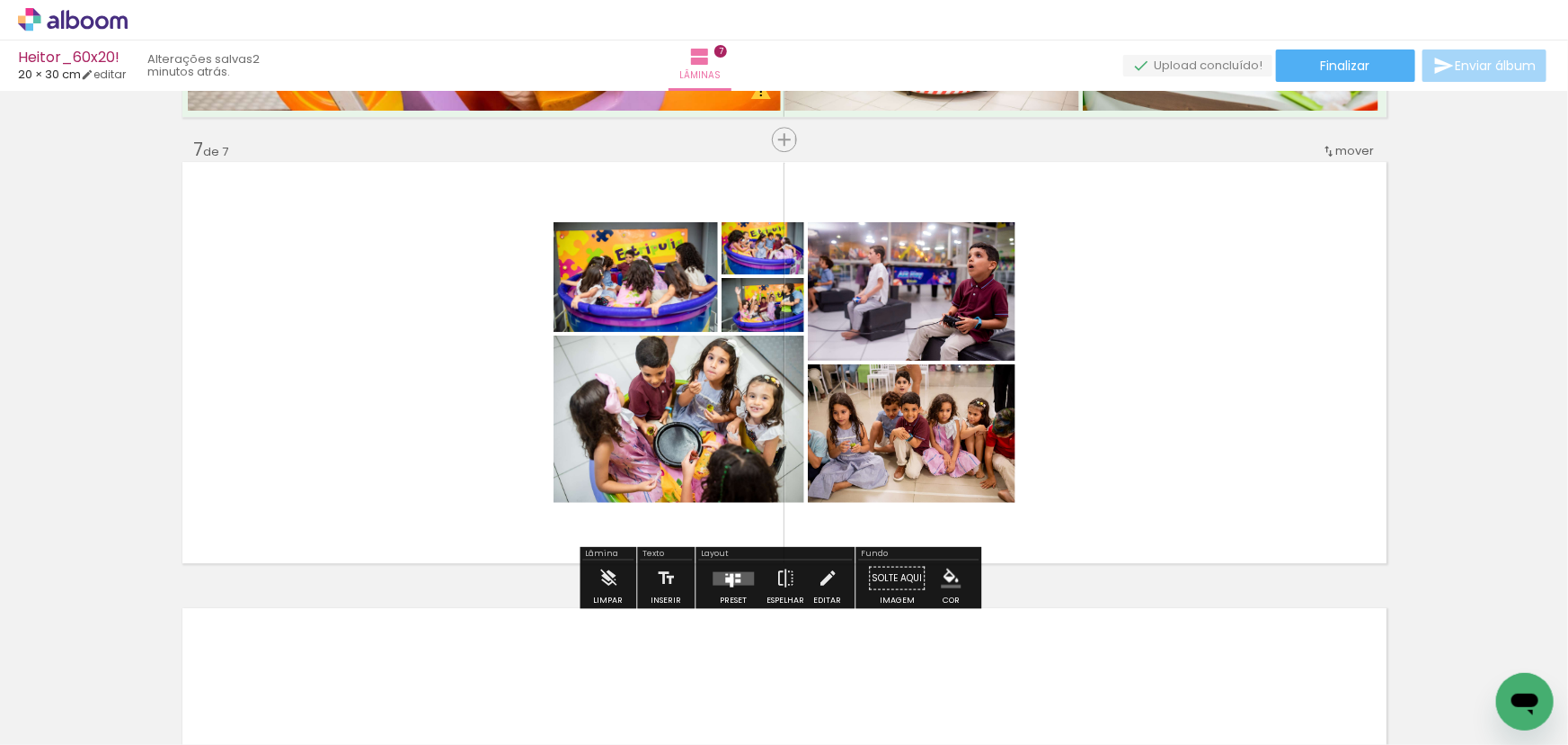
scroll to position [0, 3375]
click at [736, 581] on div at bounding box center [738, 580] width 5 height 4
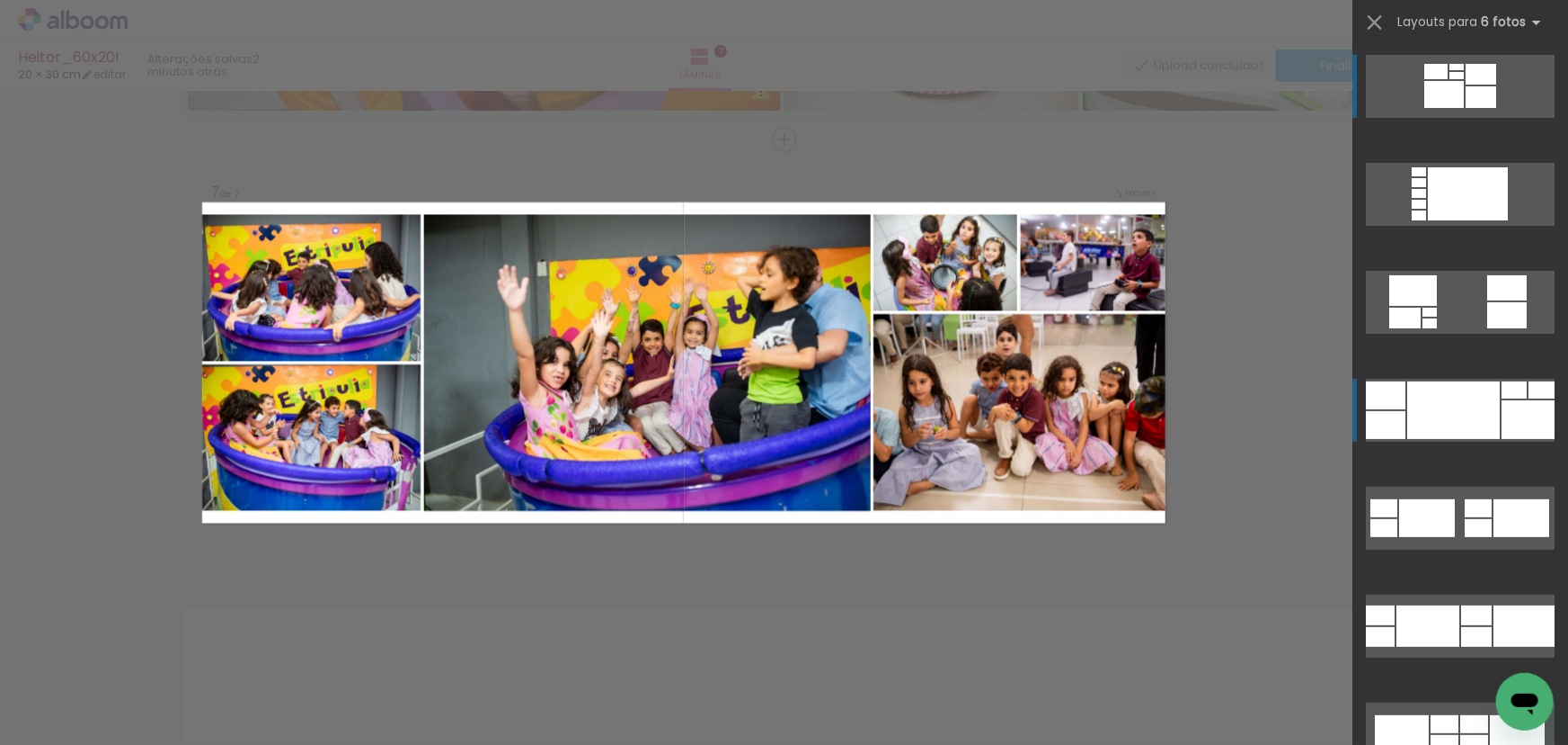
click at [1493, 423] on div at bounding box center [1453, 410] width 93 height 58
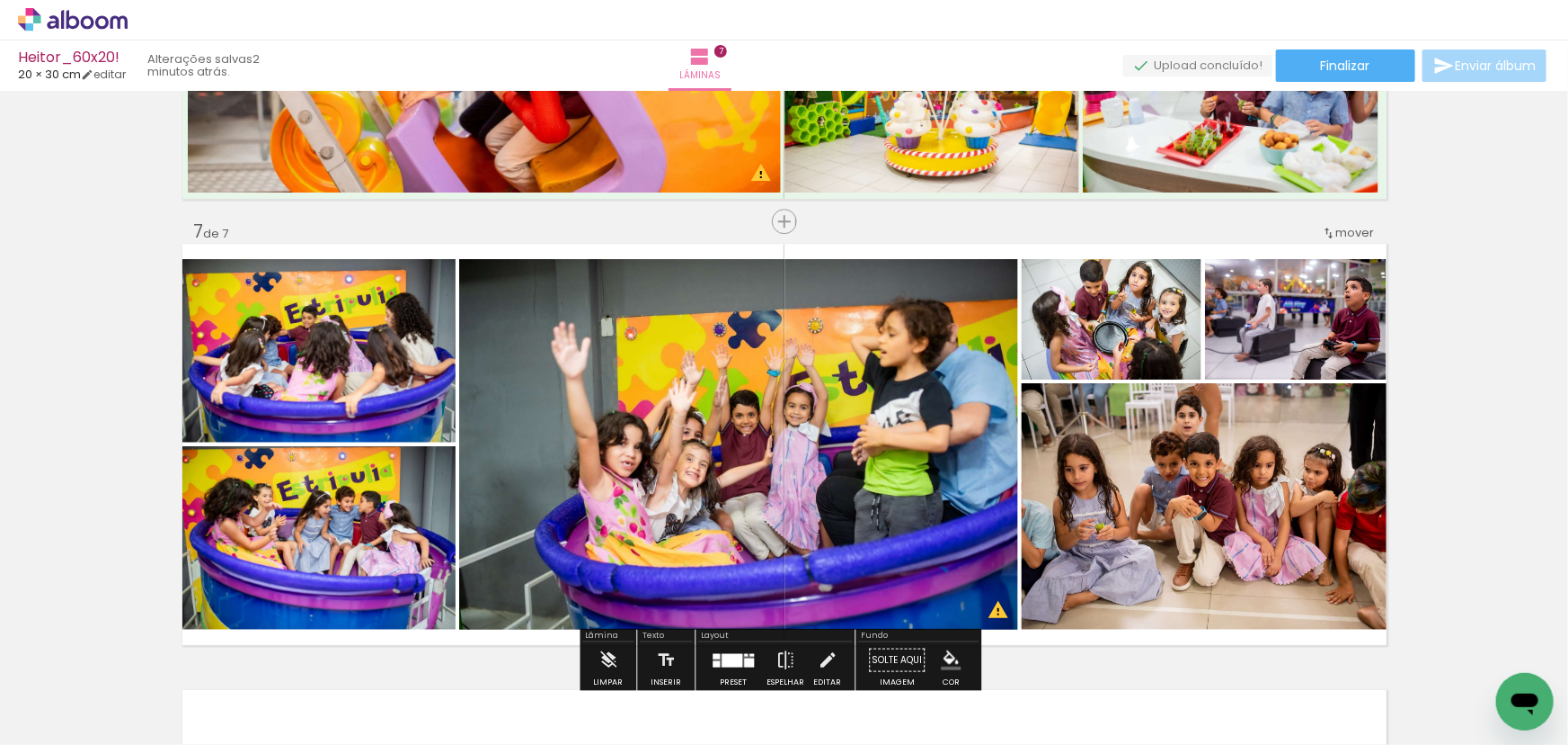
scroll to position [2657, 0]
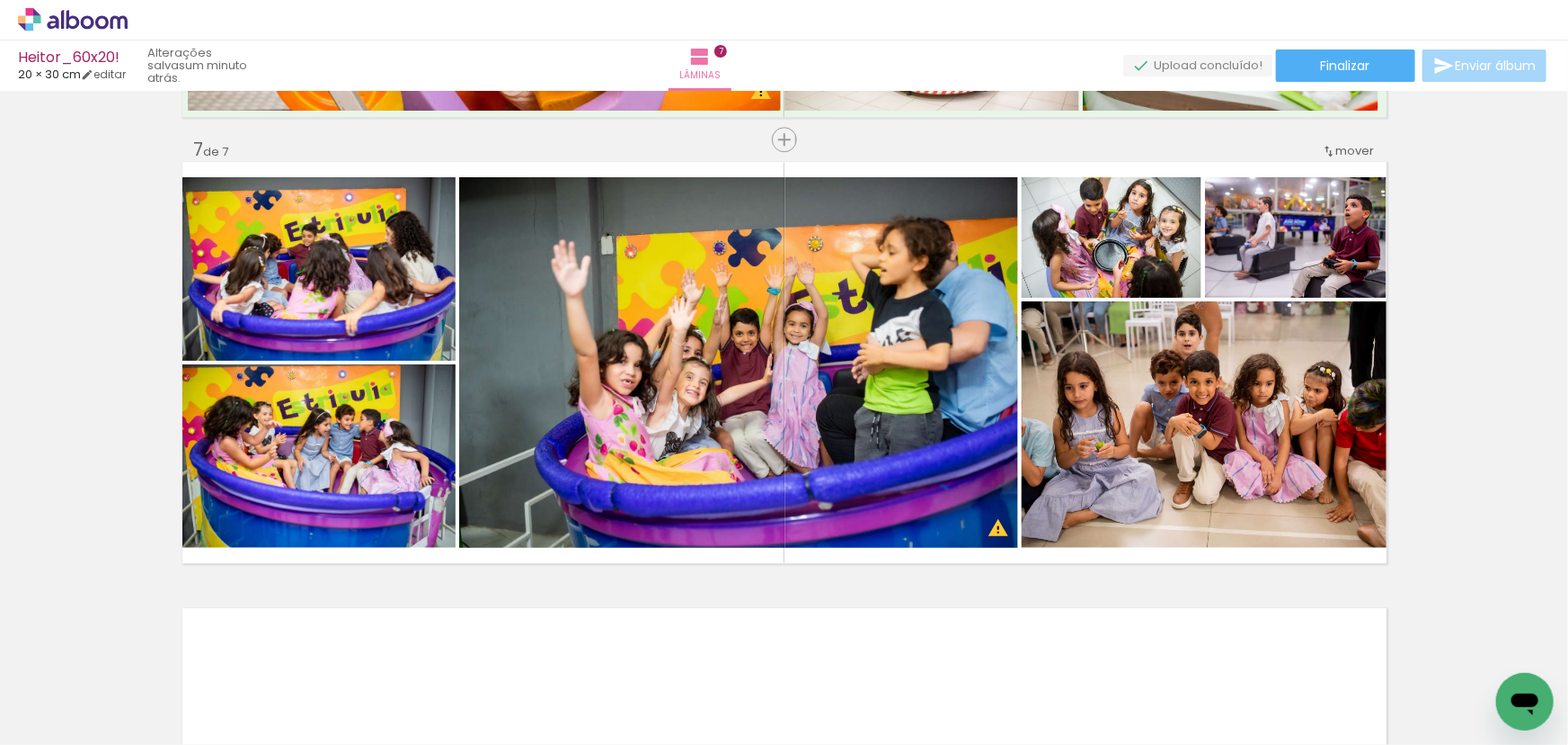
scroll to position [0, 3375]
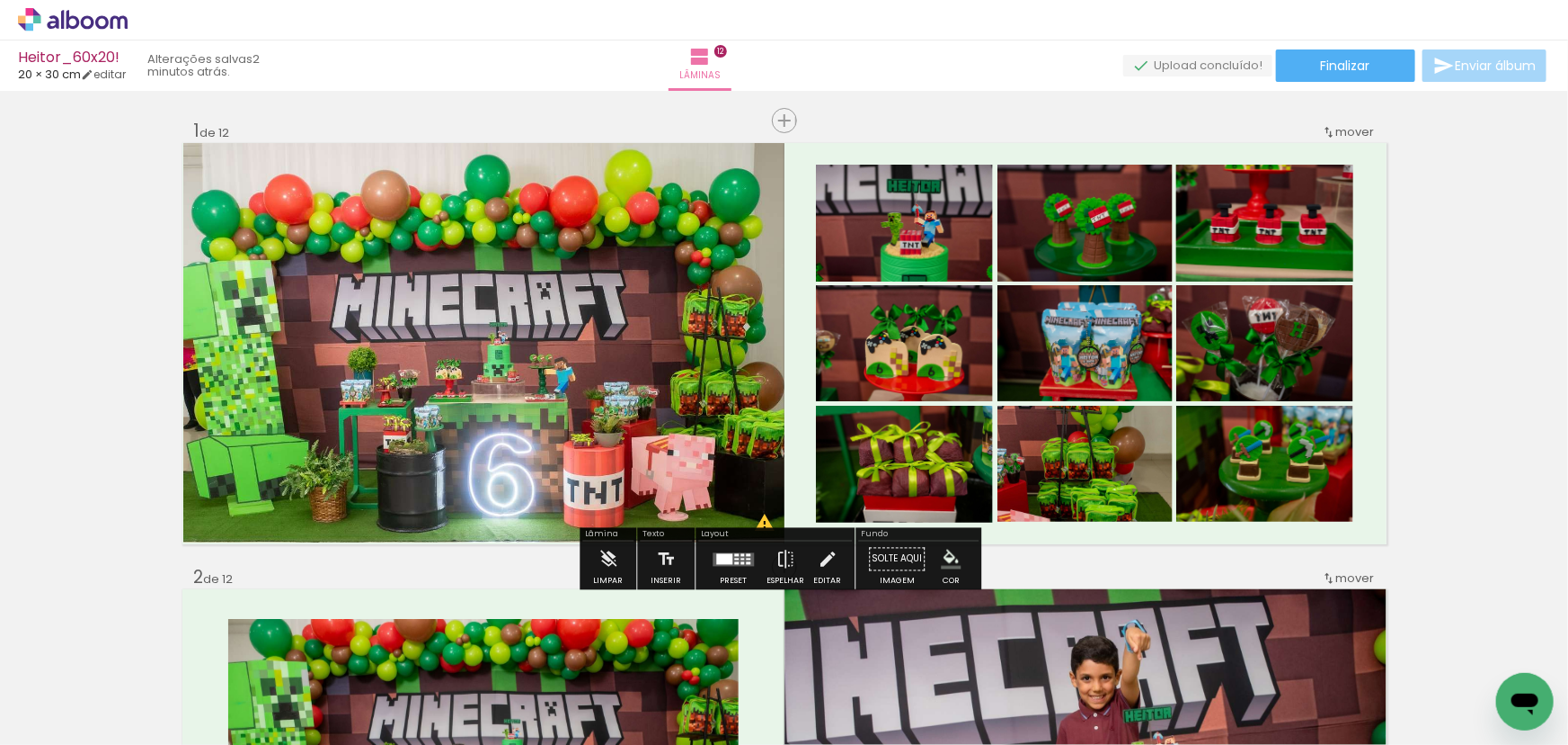
scroll to position [8012, 0]
